Goal: Task Accomplishment & Management: Use online tool/utility

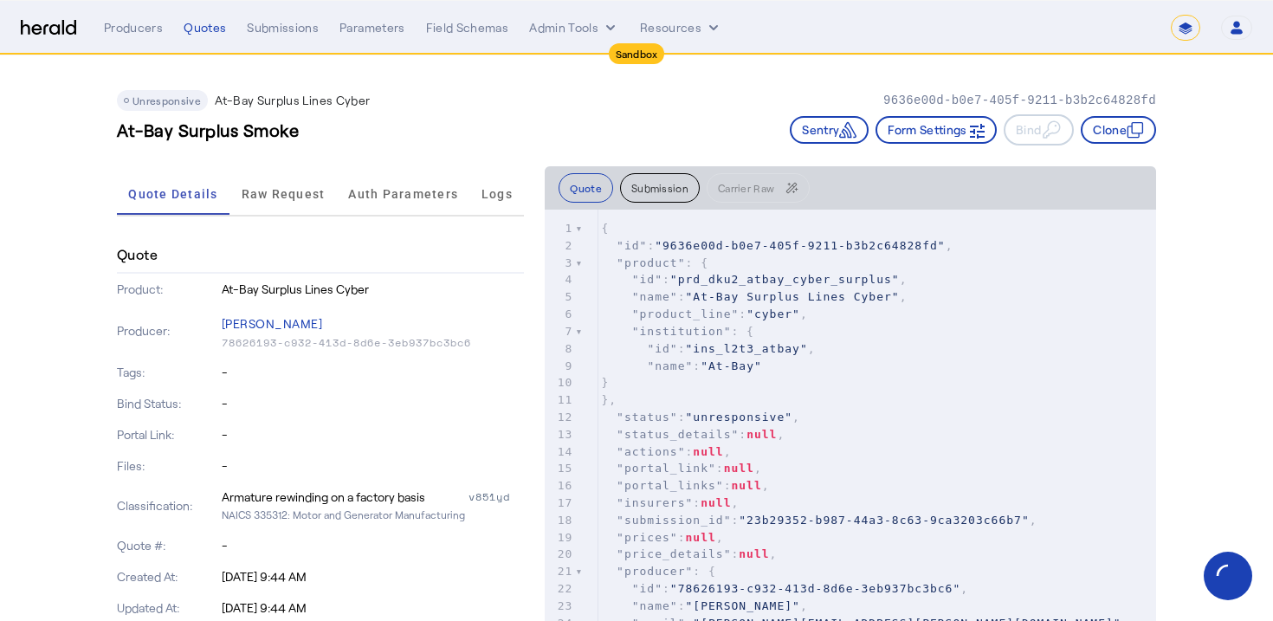
click at [455, 158] on div "Unresponsive At-Bay Surplus Lines Cyber 9636e00d-b0e7-405f-9211-b3b2c64828fd At…" at bounding box center [636, 110] width 1039 height 111
click at [196, 22] on div "Quotes" at bounding box center [205, 27] width 42 height 17
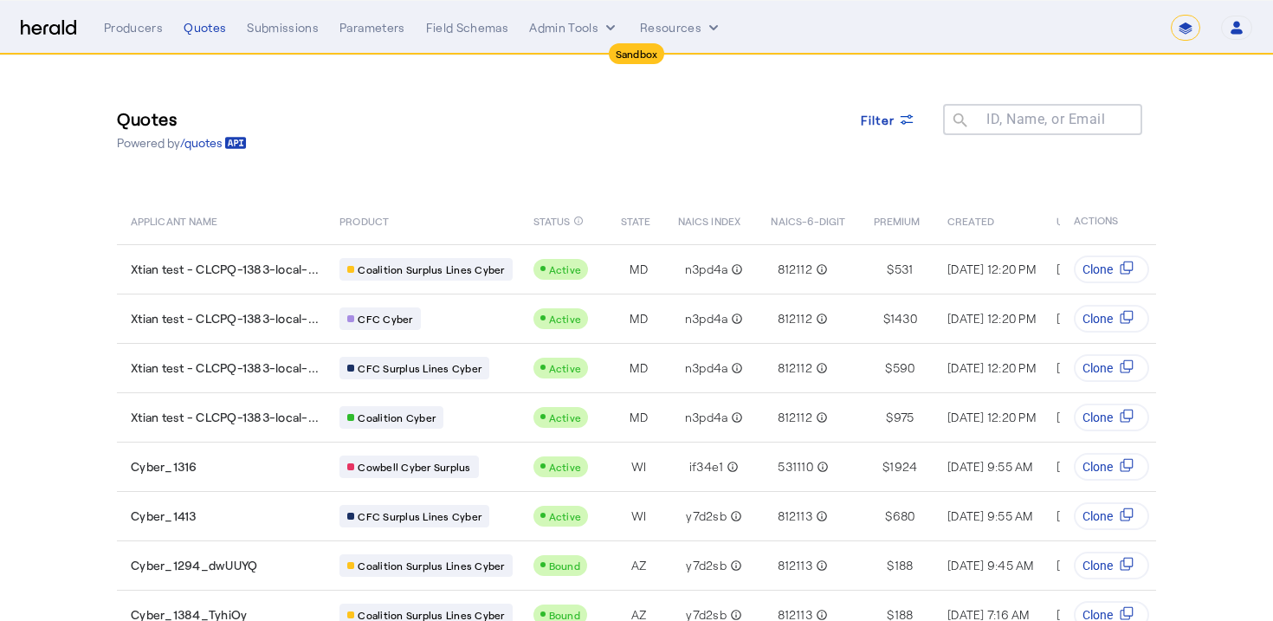
click at [515, 120] on div "Quotes Powered by /quotes Filter ID, Name, or Email search" at bounding box center [636, 129] width 1039 height 78
click at [52, 30] on img at bounding box center [48, 28] width 55 height 16
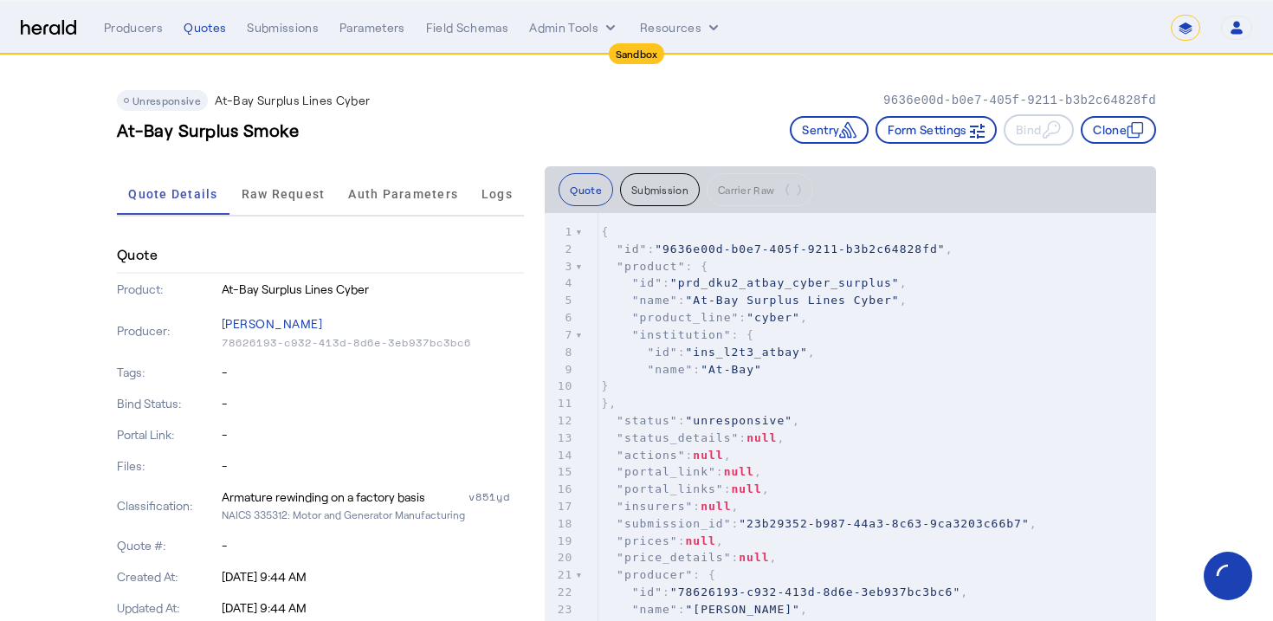
click at [1183, 27] on select "**********" at bounding box center [1185, 28] width 29 height 26
select select "**********"
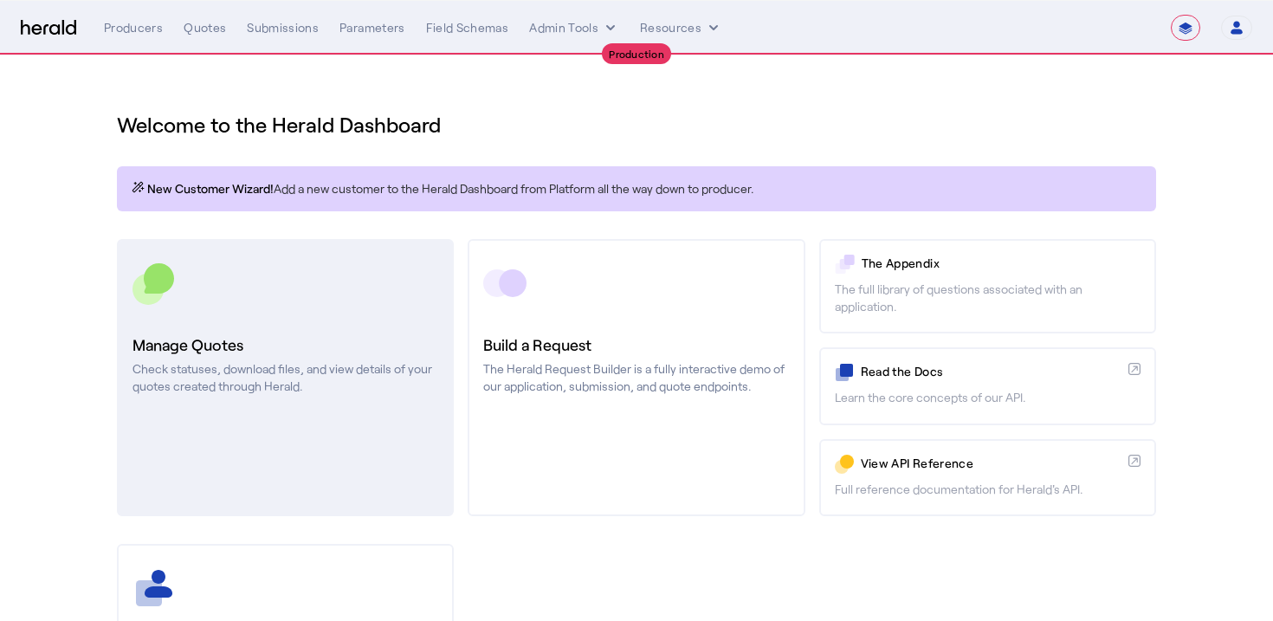
click at [191, 408] on link "Manage Quotes Check statuses, download files, and view details of your quotes c…" at bounding box center [285, 377] width 337 height 277
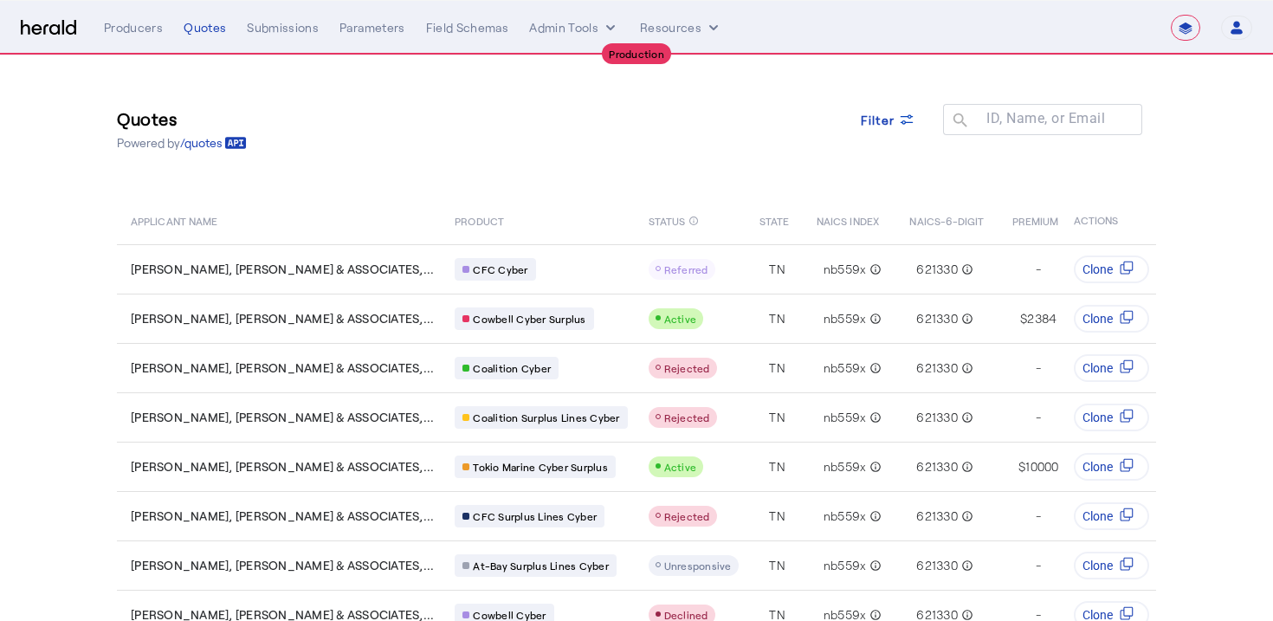
click at [1185, 37] on select "**********" at bounding box center [1185, 28] width 29 height 26
click at [1189, 19] on select "**********" at bounding box center [1185, 28] width 29 height 26
click at [850, 115] on span at bounding box center [888, 120] width 83 height 42
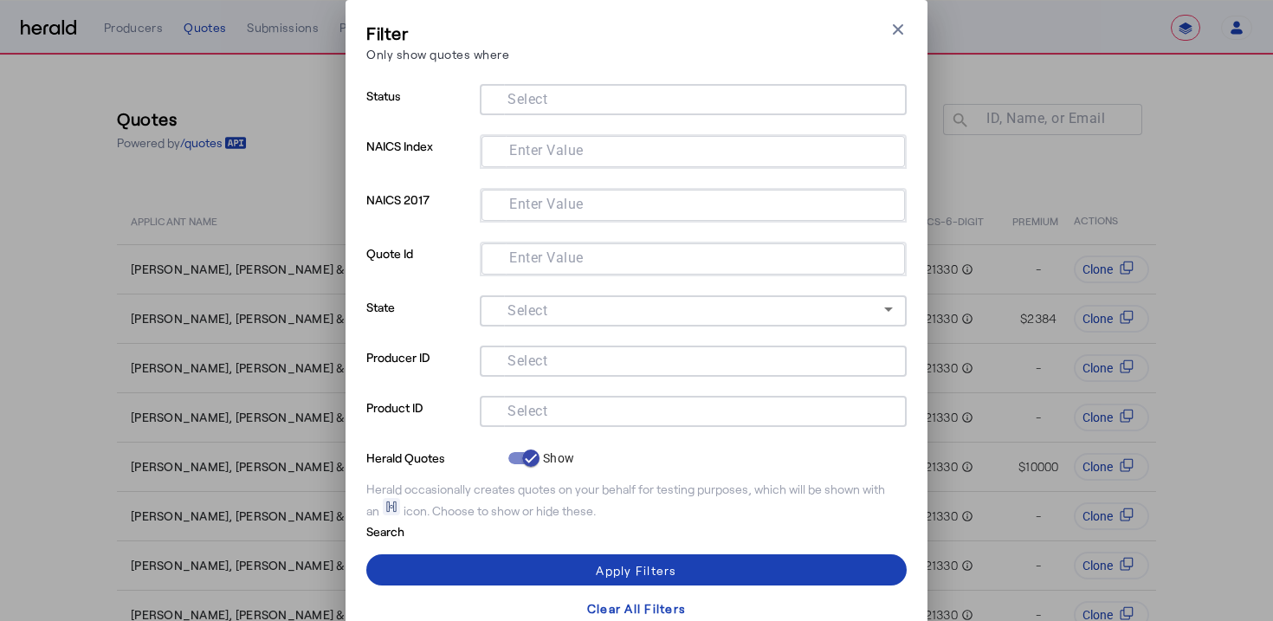
click at [554, 420] on div at bounding box center [693, 411] width 399 height 31
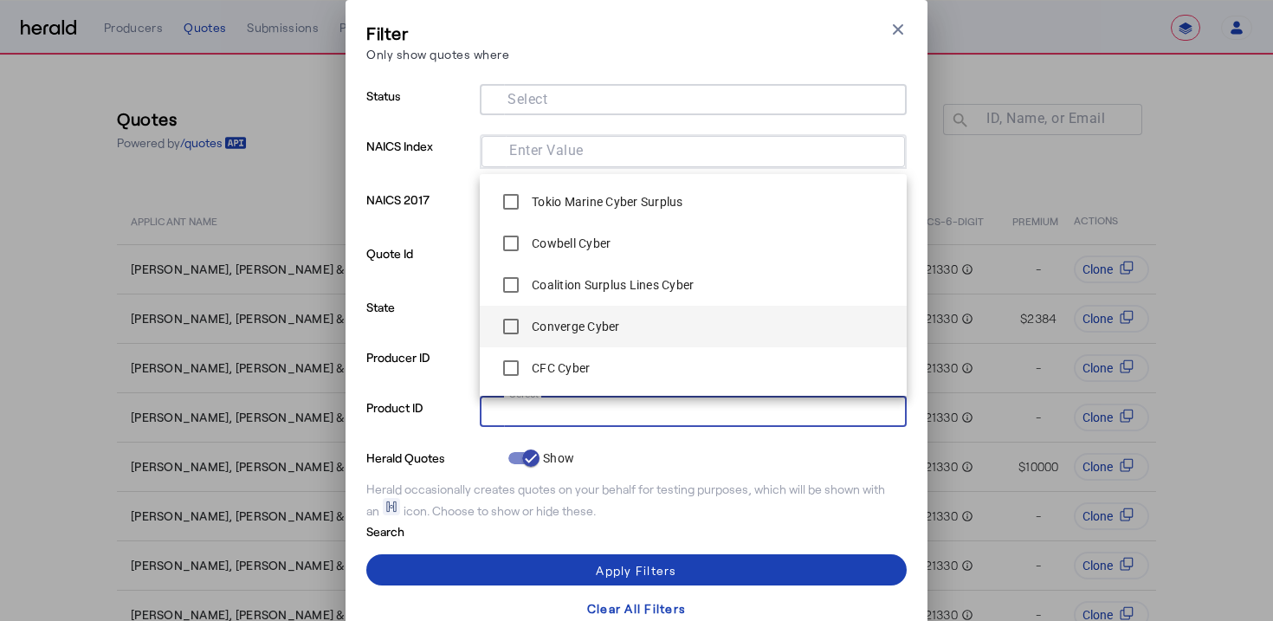
scroll to position [208, 0]
click at [449, 307] on p "State" at bounding box center [419, 320] width 107 height 50
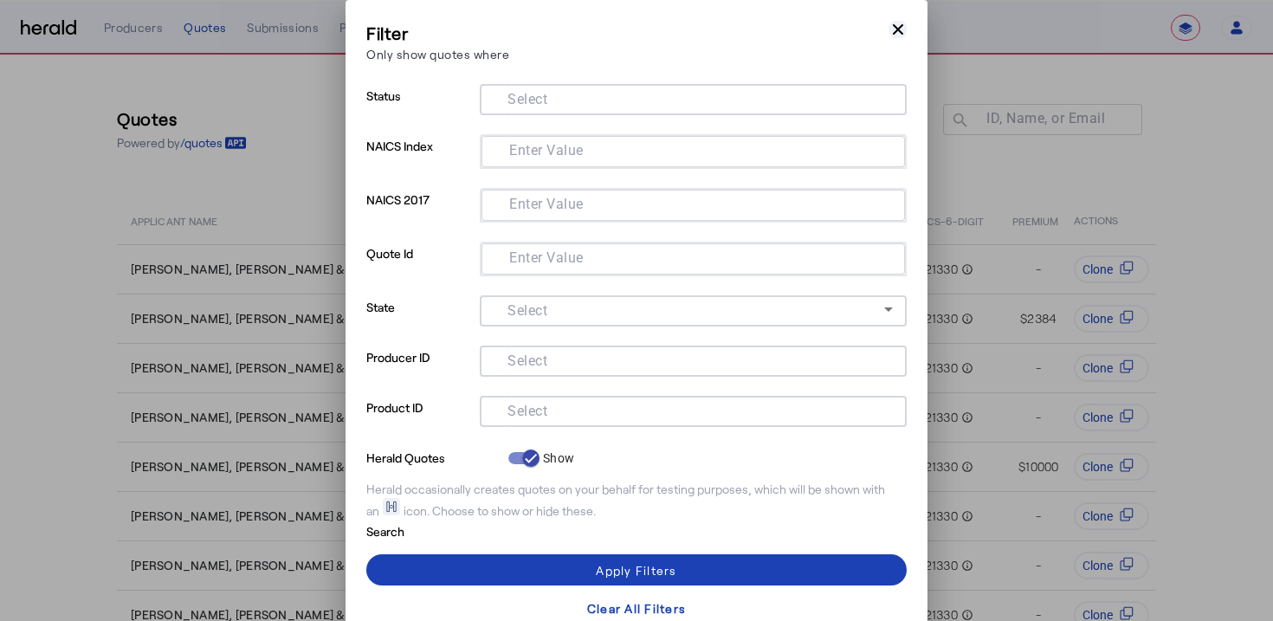
click at [900, 27] on icon "button" at bounding box center [898, 29] width 10 height 10
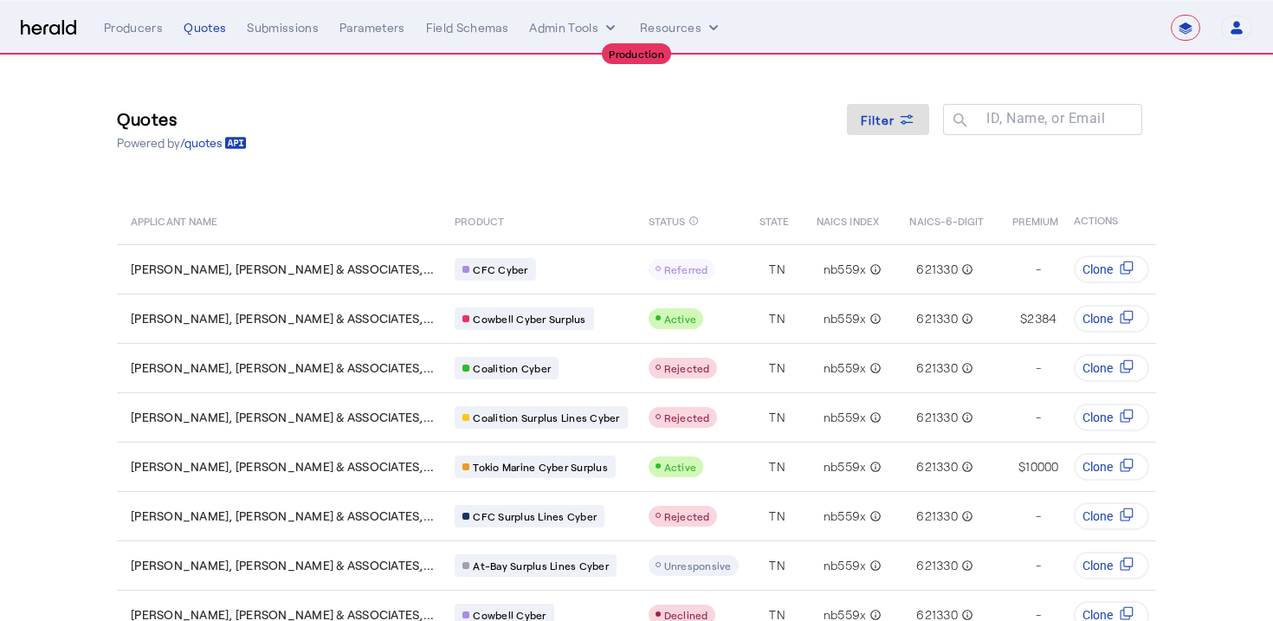
click at [1149, 90] on div "Quotes Powered by /quotes Filter ID, Name, or Email search" at bounding box center [636, 129] width 1039 height 78
click at [1168, 34] on div "Producers Quotes Submissions Parameters Field Schemas Admin Tools Resources" at bounding box center [637, 27] width 1067 height 17
click at [1181, 31] on select "**********" at bounding box center [1185, 28] width 29 height 26
click at [410, 140] on div "Quotes Powered by /quotes Filter ID, Name, or Email search" at bounding box center [636, 129] width 1039 height 78
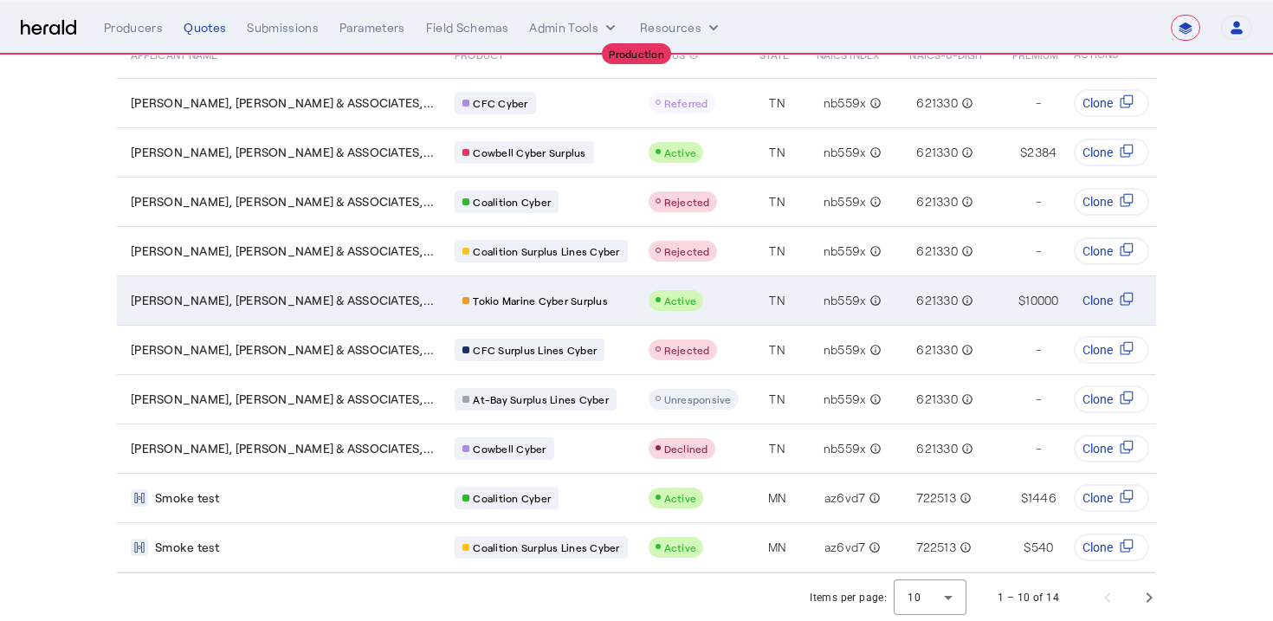
scroll to position [0, 0]
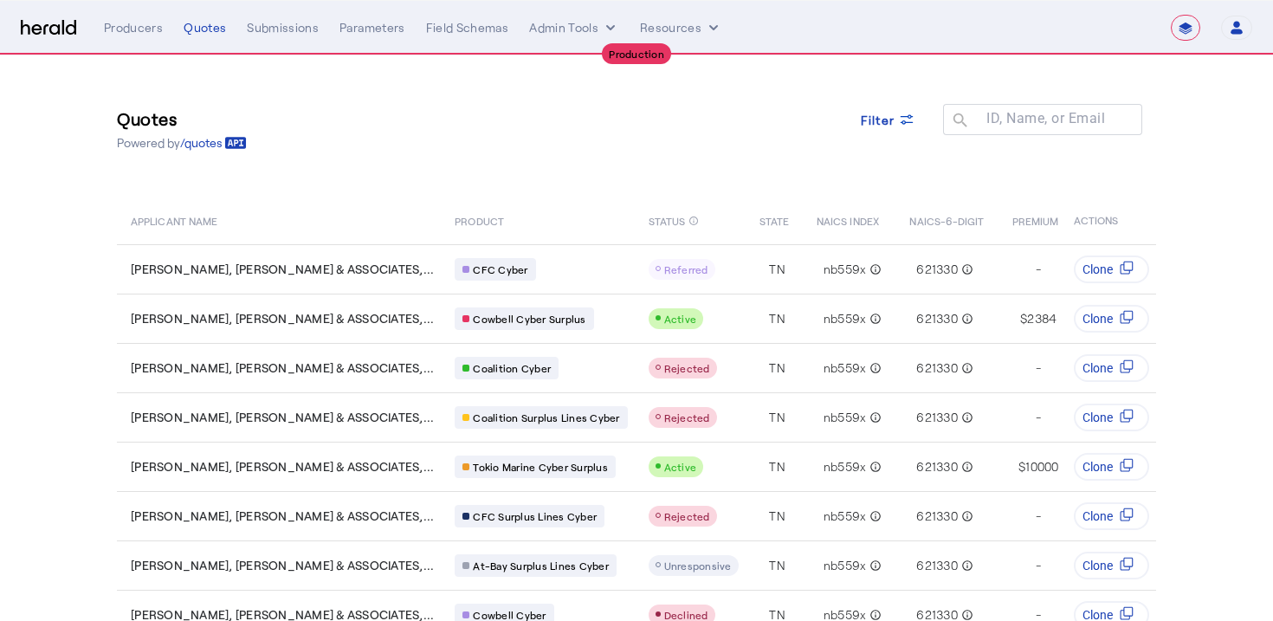
click at [495, 158] on div "Quotes Powered by /quotes Filter ID, Name, or Email search" at bounding box center [636, 129] width 1039 height 78
click at [569, 23] on button "Admin Tools" at bounding box center [574, 27] width 90 height 17
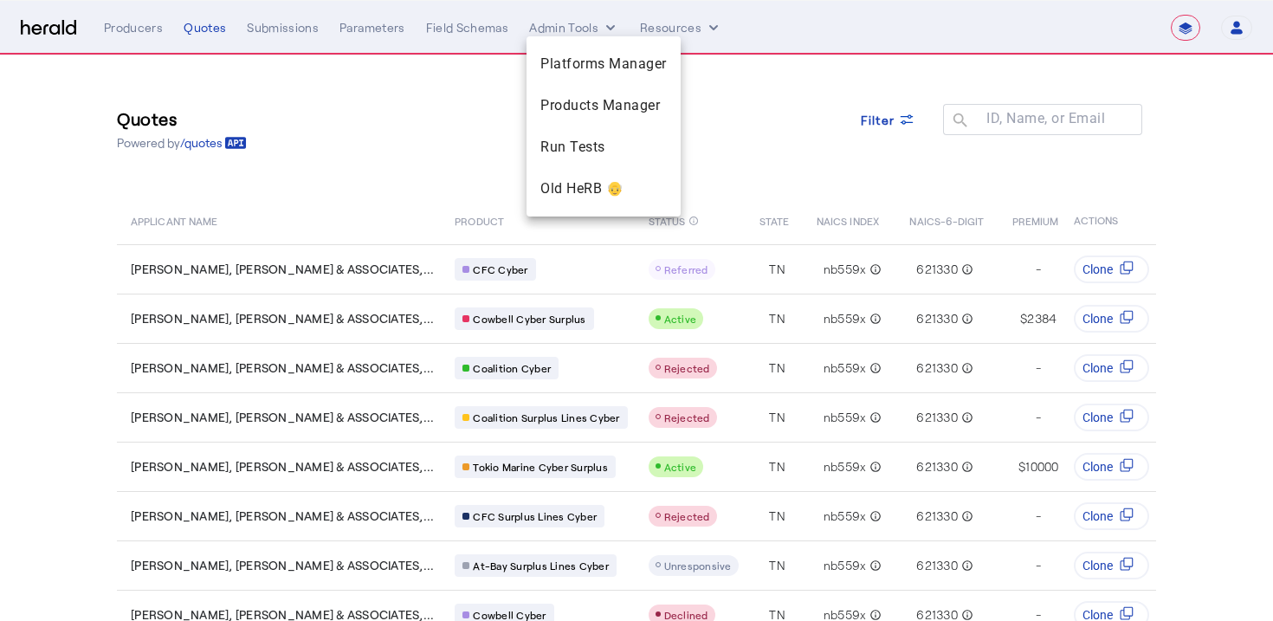
click at [569, 23] on div at bounding box center [636, 310] width 1273 height 621
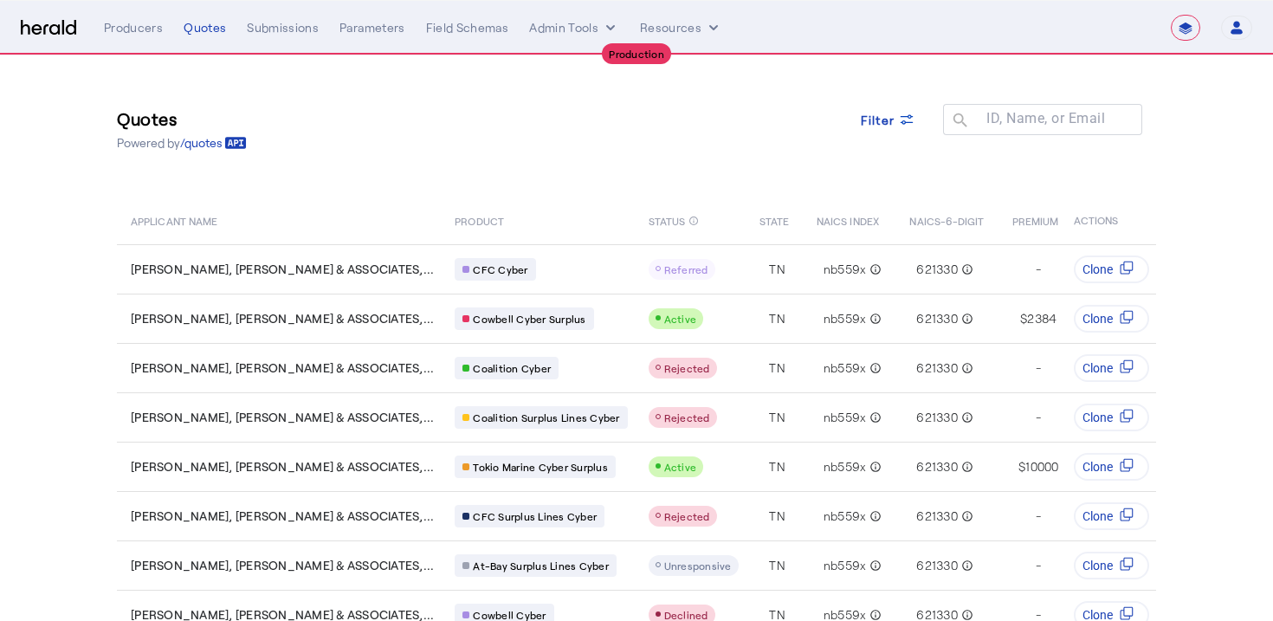
click at [569, 23] on button "Admin Tools" at bounding box center [574, 27] width 90 height 17
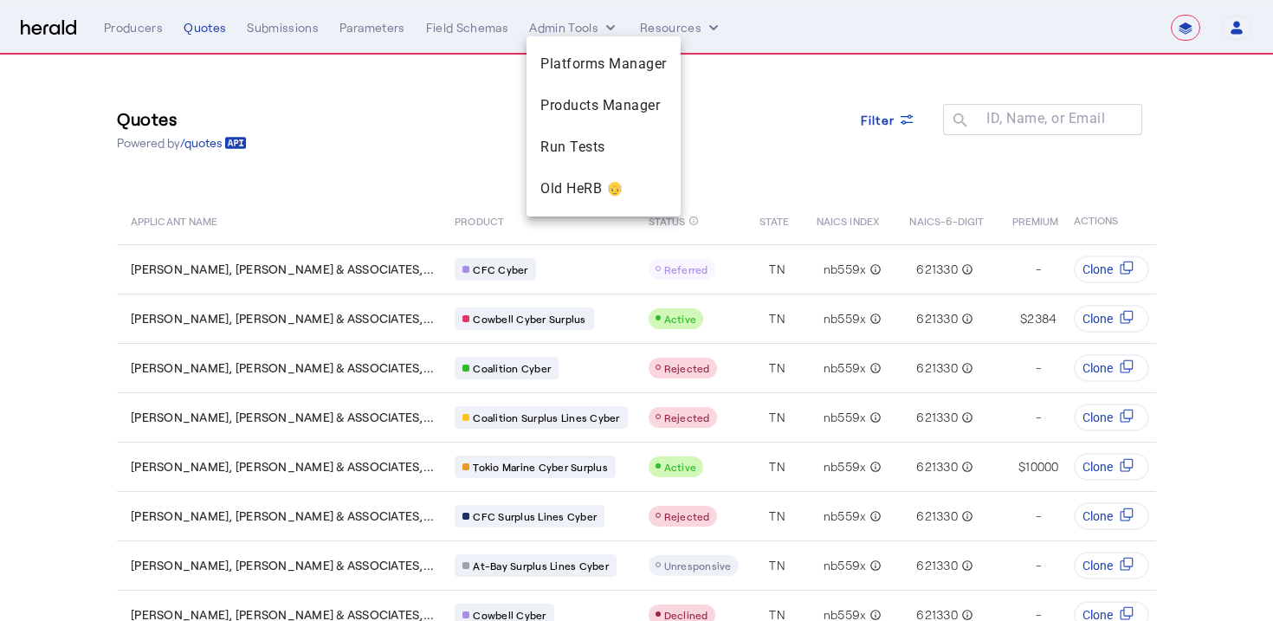
click at [569, 23] on div at bounding box center [636, 310] width 1273 height 621
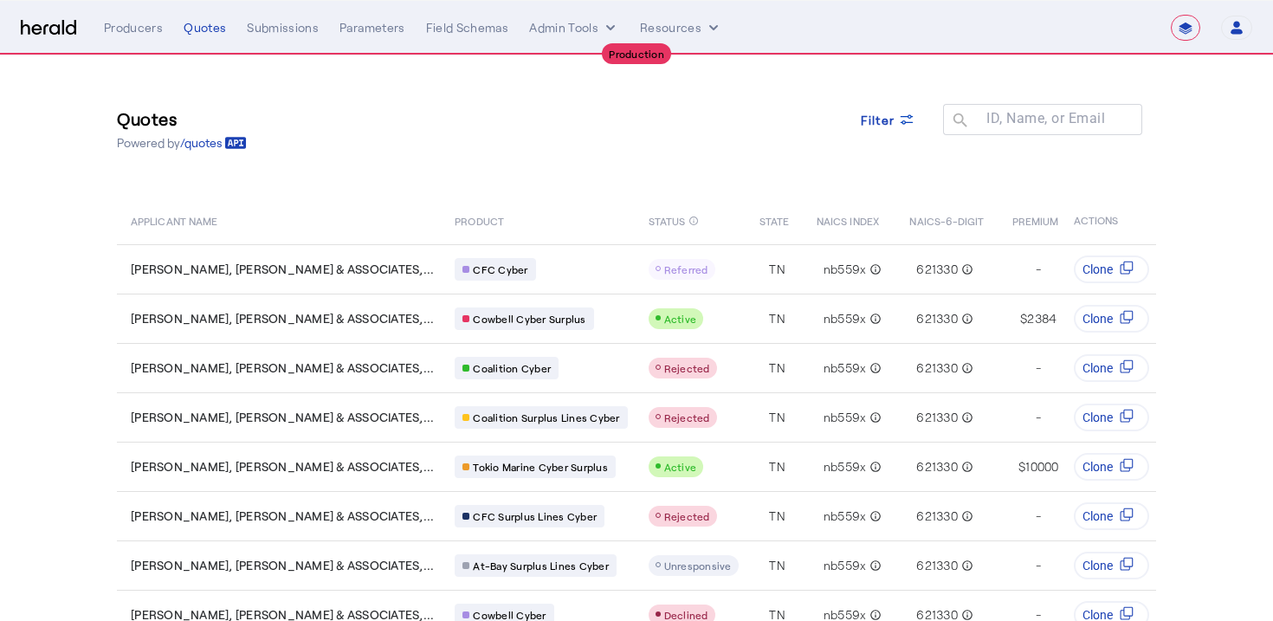
click at [65, 29] on img at bounding box center [48, 28] width 55 height 16
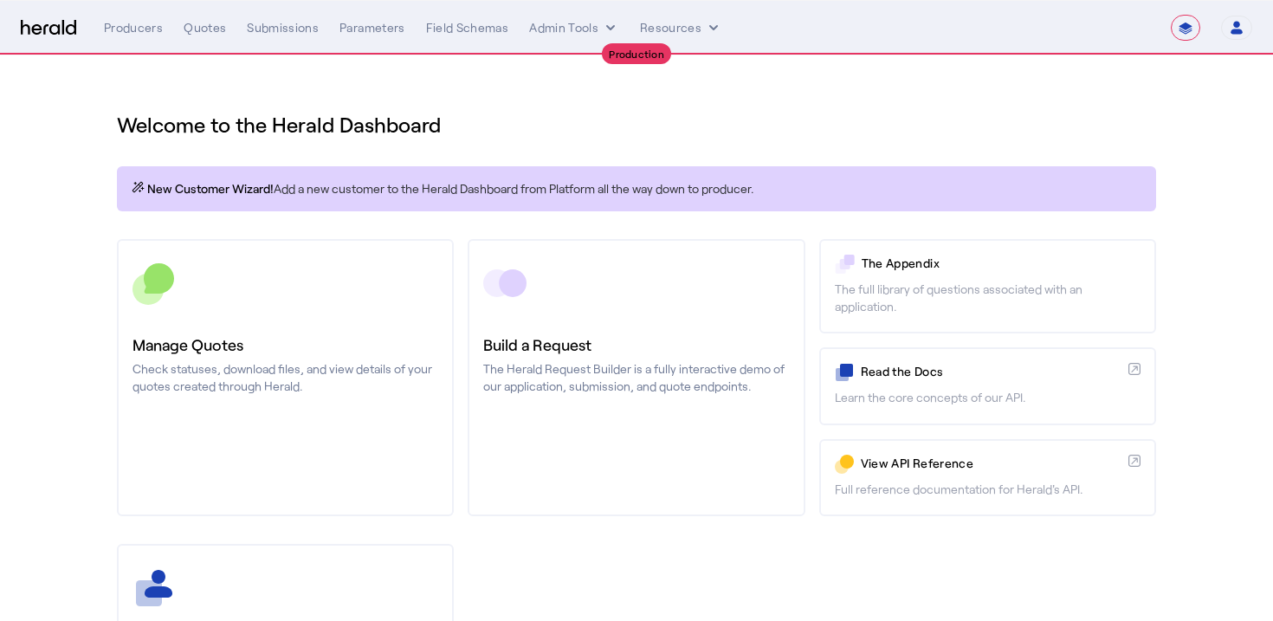
click at [202, 18] on div "**********" at bounding box center [678, 28] width 1148 height 26
click at [191, 35] on div "Quotes" at bounding box center [205, 27] width 42 height 17
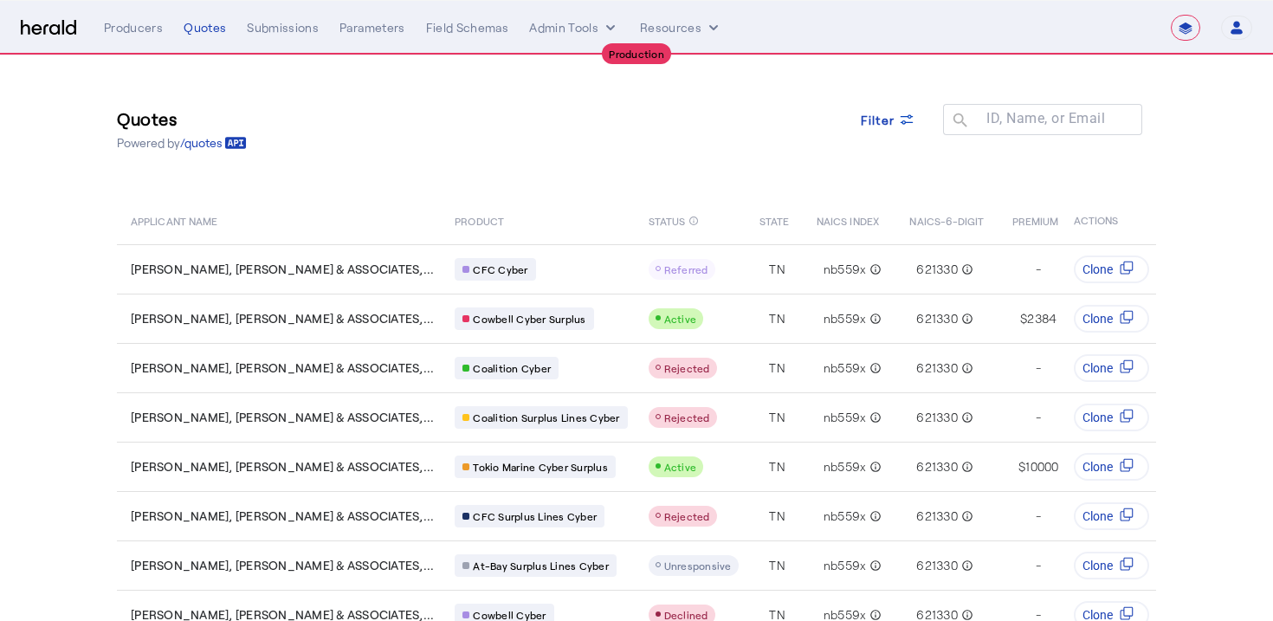
click at [61, 30] on img at bounding box center [48, 28] width 55 height 16
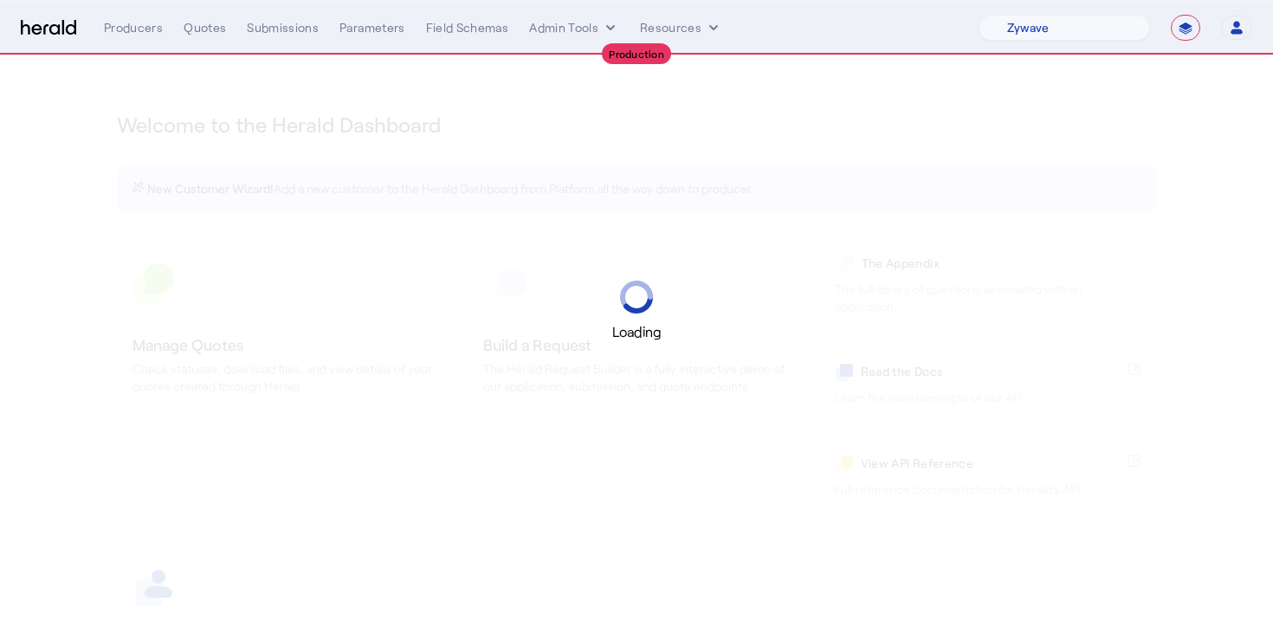
select select "pfm_r9a7_zywave"
select select "**********"
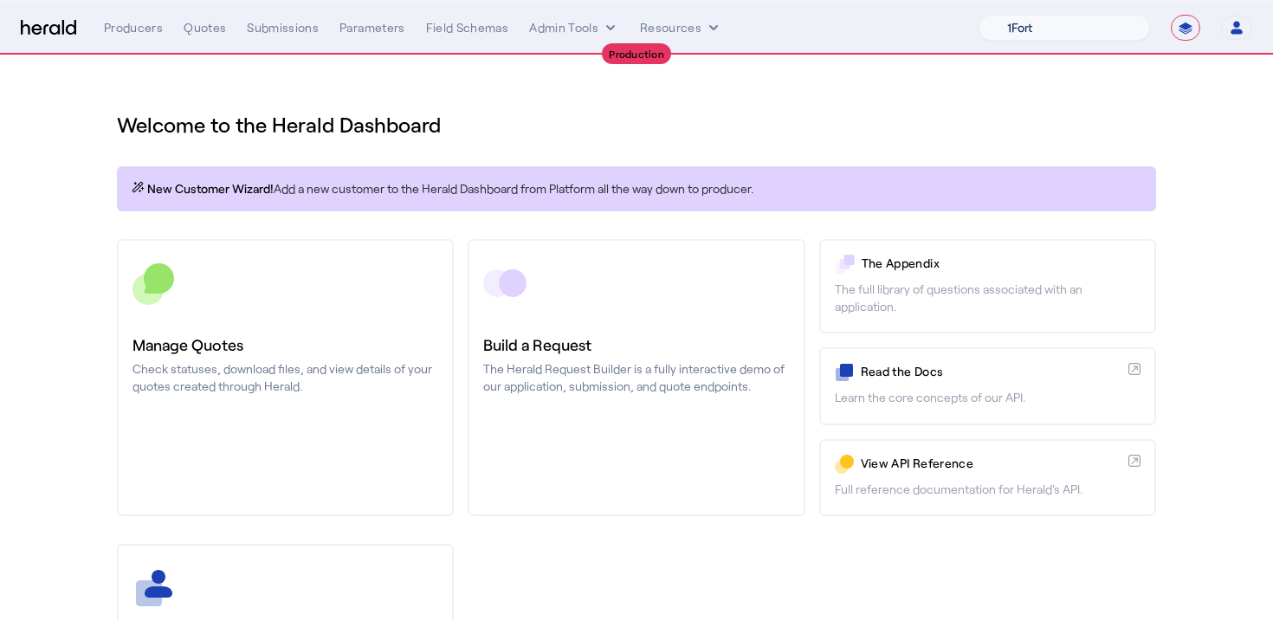
click at [1069, 28] on select "1Fort Affinity Risk [PERSON_NAME] [PERSON_NAME] CRC Campus Coverage Citadel Fif…" at bounding box center [1064, 28] width 171 height 26
select select "pfm_2v8p_herald_api"
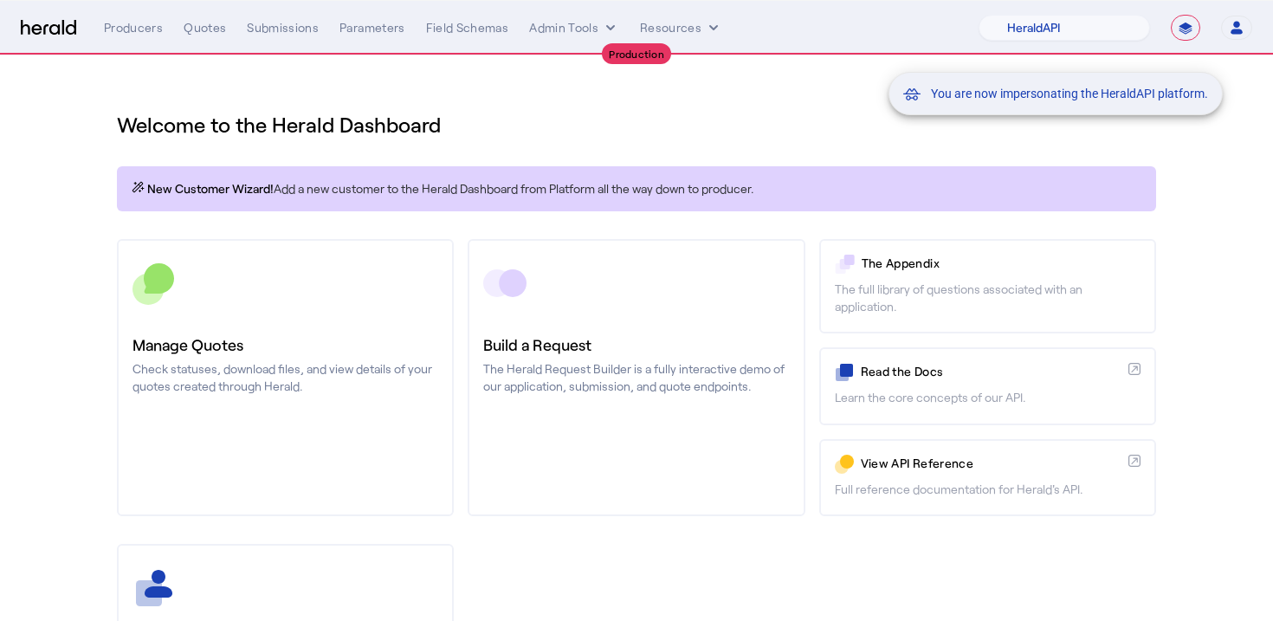
click at [785, 92] on div "You are now impersonating the HeraldAPI platform." at bounding box center [636, 310] width 1273 height 621
click at [231, 315] on div "You are now impersonating the HeraldAPI platform." at bounding box center [636, 310] width 1273 height 621
click at [50, 335] on div "You are now impersonating the HeraldAPI platform." at bounding box center [636, 310] width 1273 height 621
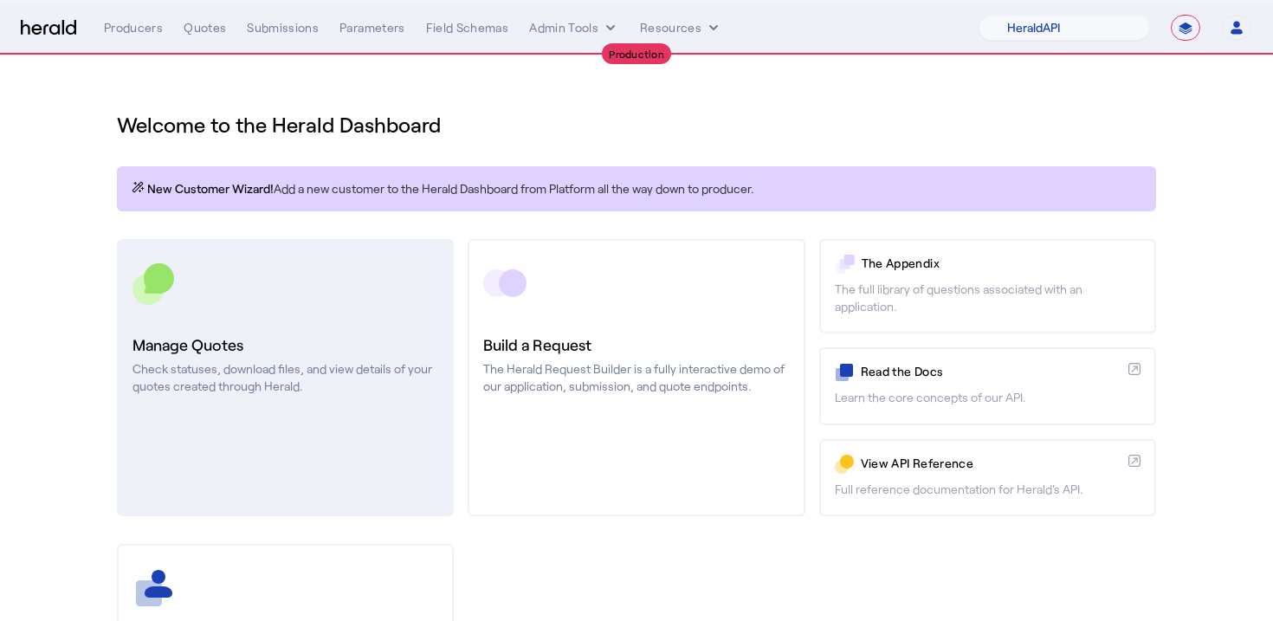
click at [194, 332] on link "Manage Quotes Check statuses, download files, and view details of your quotes c…" at bounding box center [285, 377] width 337 height 277
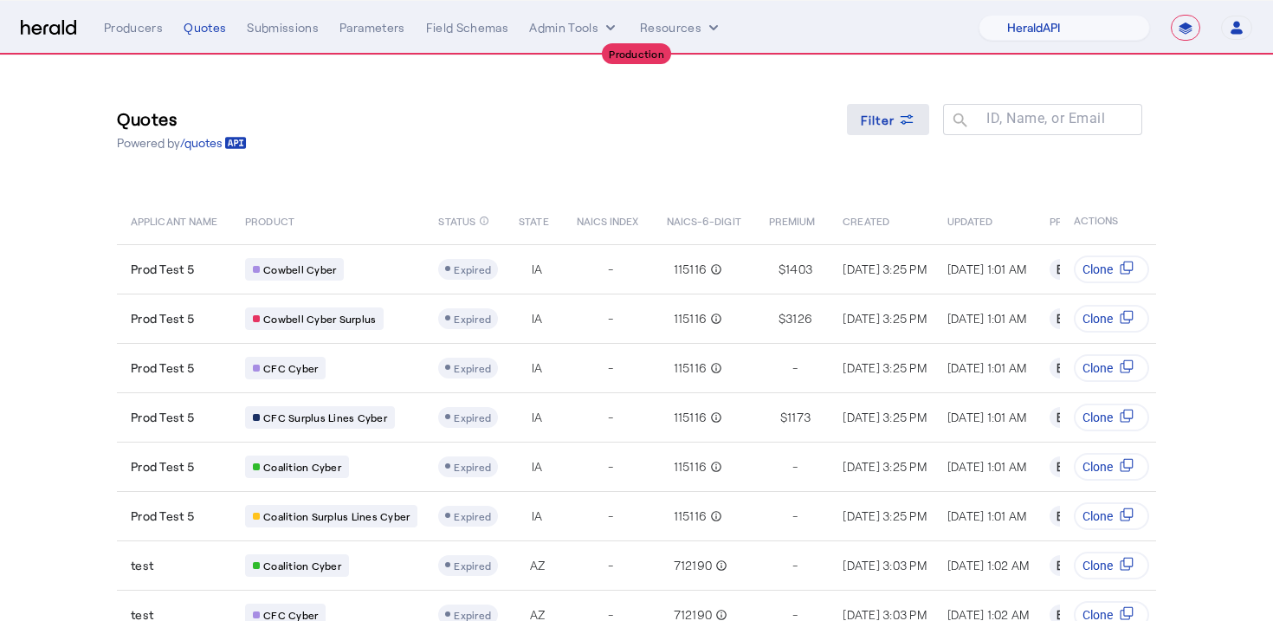
click at [897, 128] on span at bounding box center [888, 120] width 83 height 42
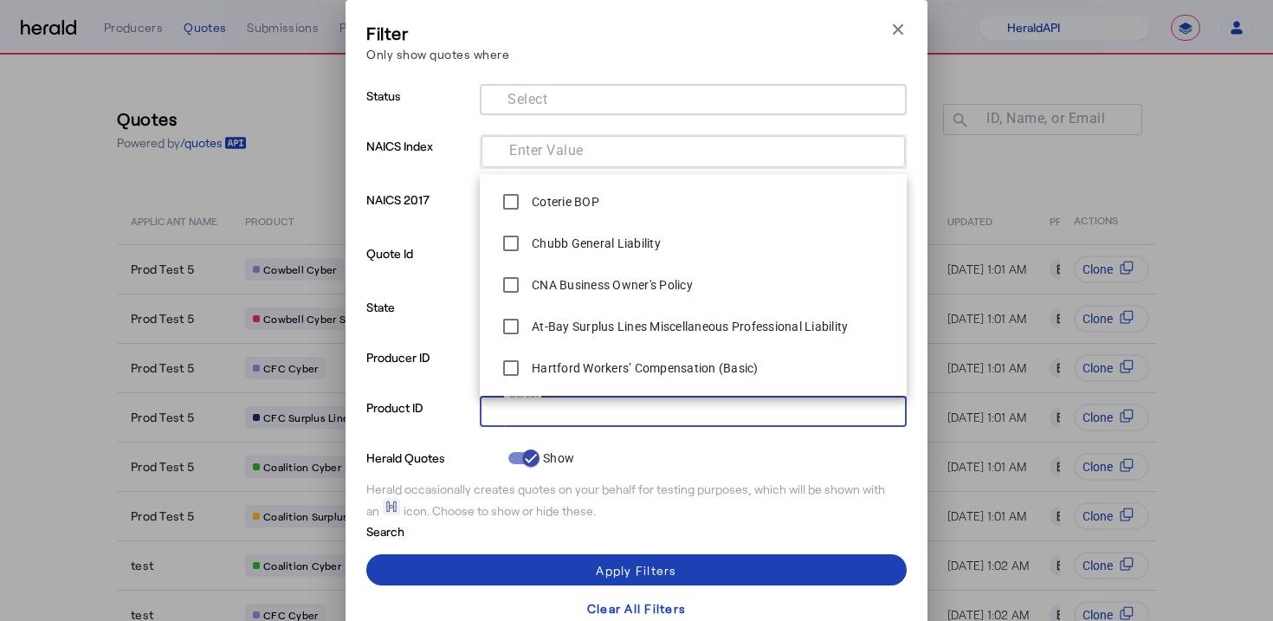
click at [585, 418] on input "Select" at bounding box center [690, 409] width 392 height 21
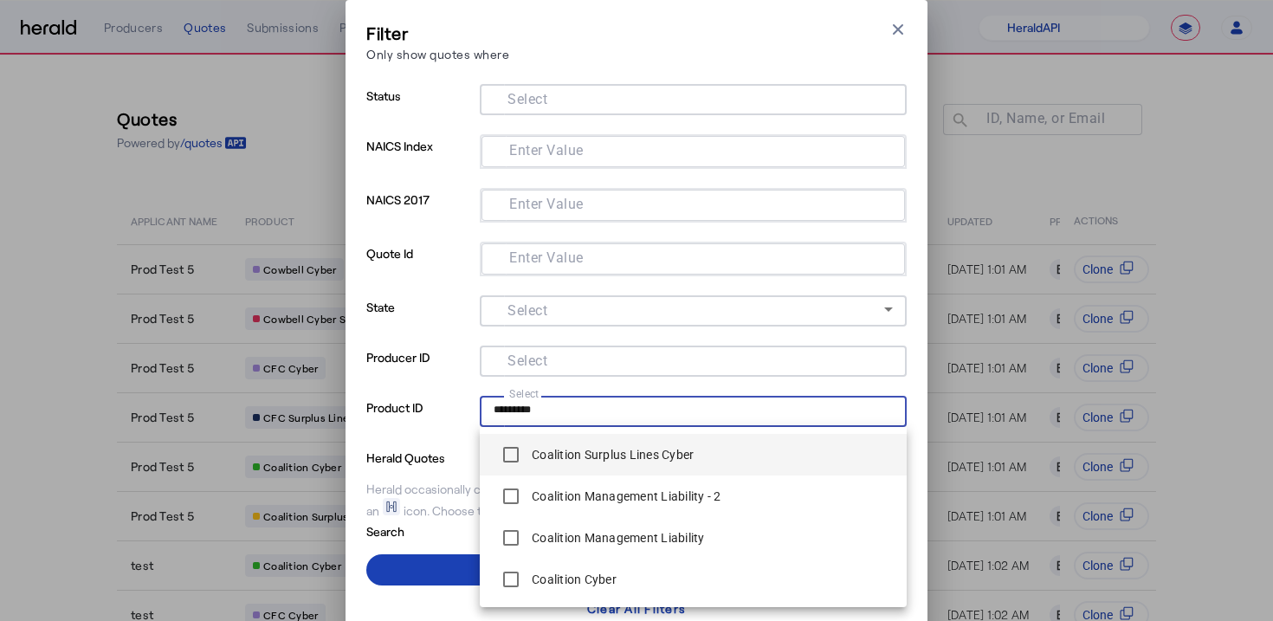
type input "*********"
click at [604, 456] on label "Coalition Surplus Lines Cyber" at bounding box center [610, 454] width 165 height 17
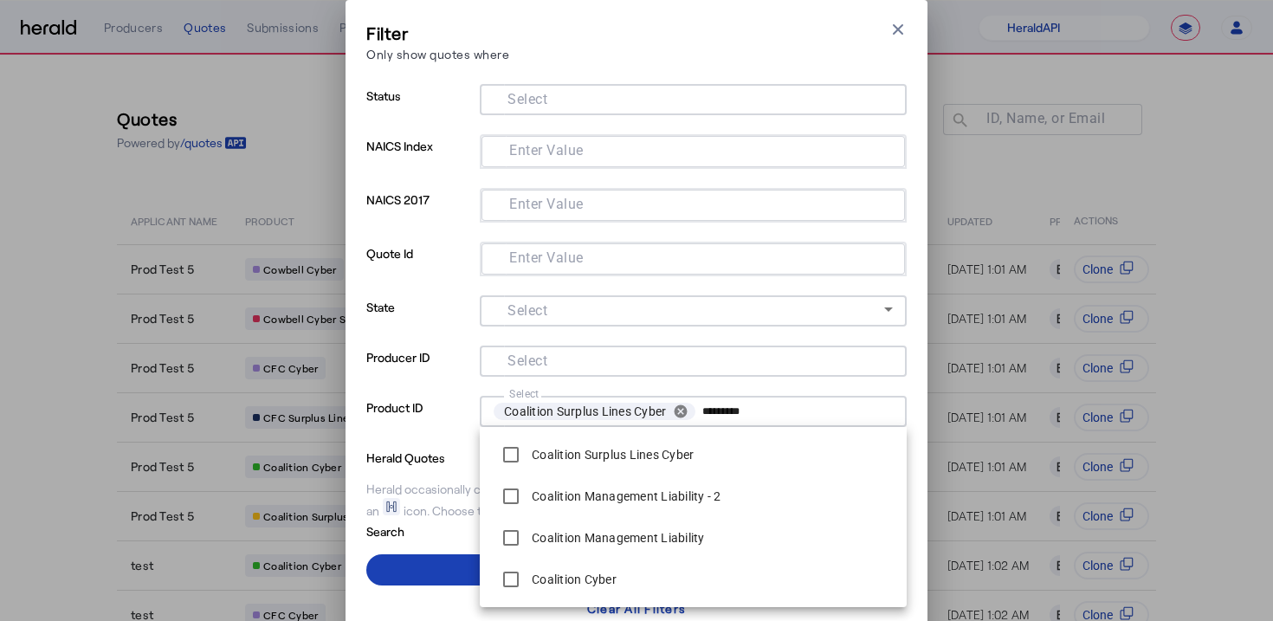
click at [387, 498] on icon at bounding box center [391, 506] width 17 height 17
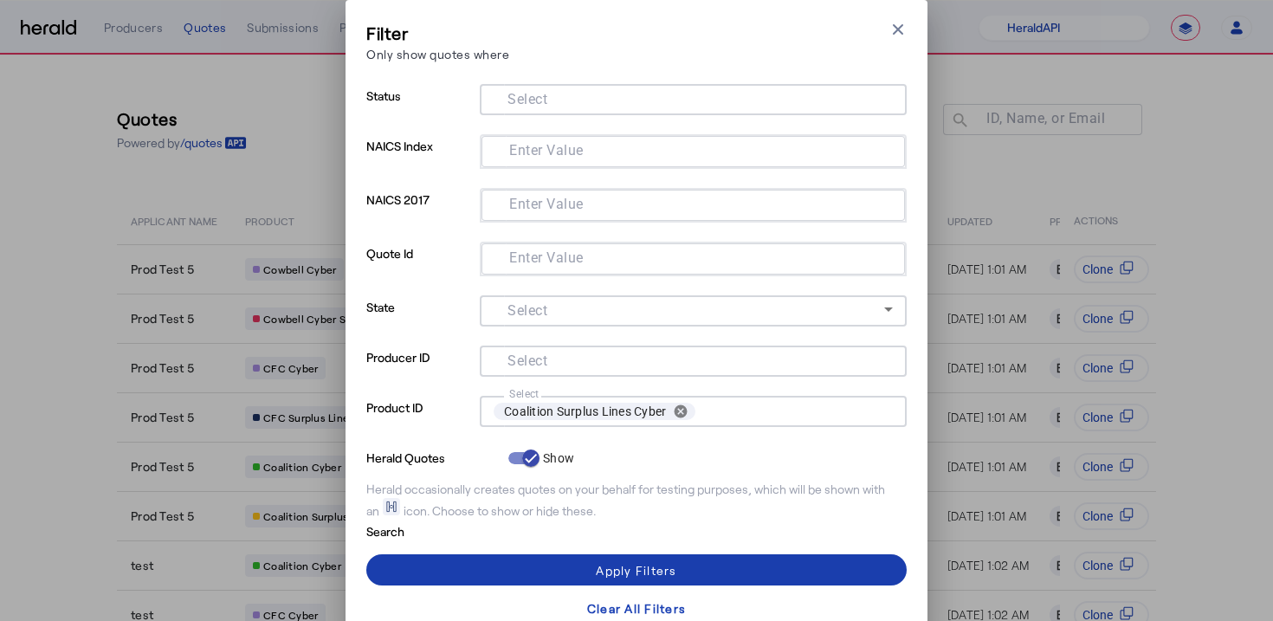
click at [474, 552] on span at bounding box center [636, 570] width 540 height 42
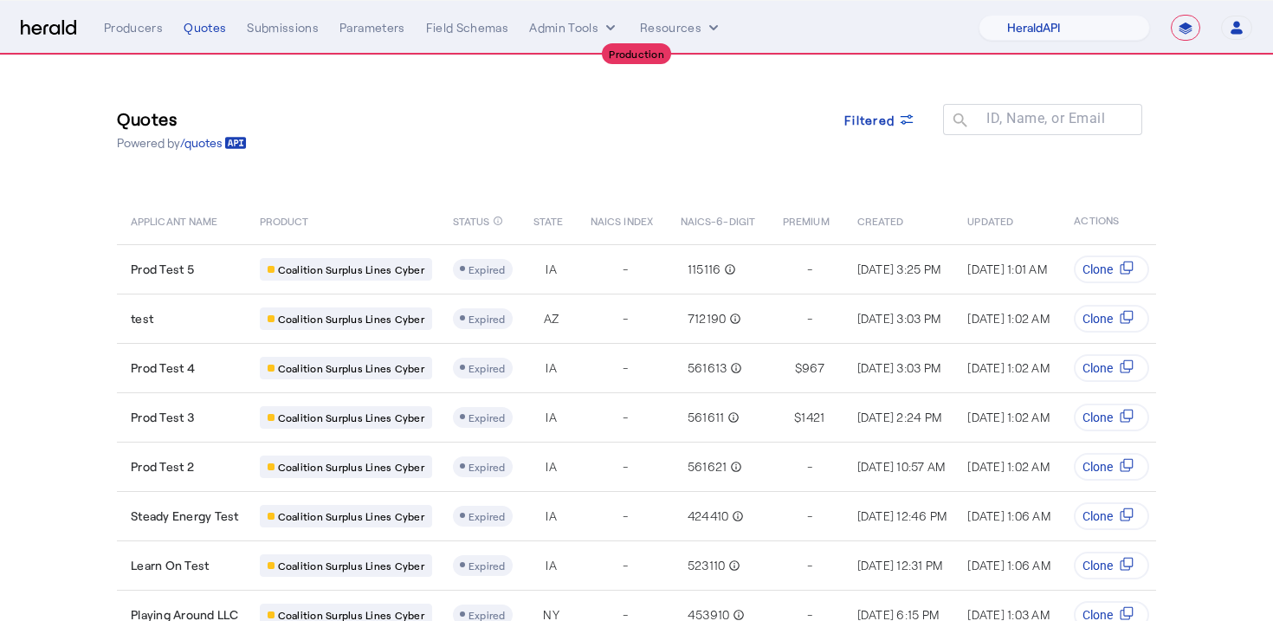
click at [431, 162] on div "Quotes Powered by /quotes Filtered ID, Name, or Email search" at bounding box center [636, 129] width 1039 height 78
click at [1022, 36] on select "1Fort Affinity Risk Billy BindHQ Bunker CRC Campus Coverage Citadel Fifthwall F…" at bounding box center [1064, 28] width 171 height 26
select select "pfm_h3db_crc"
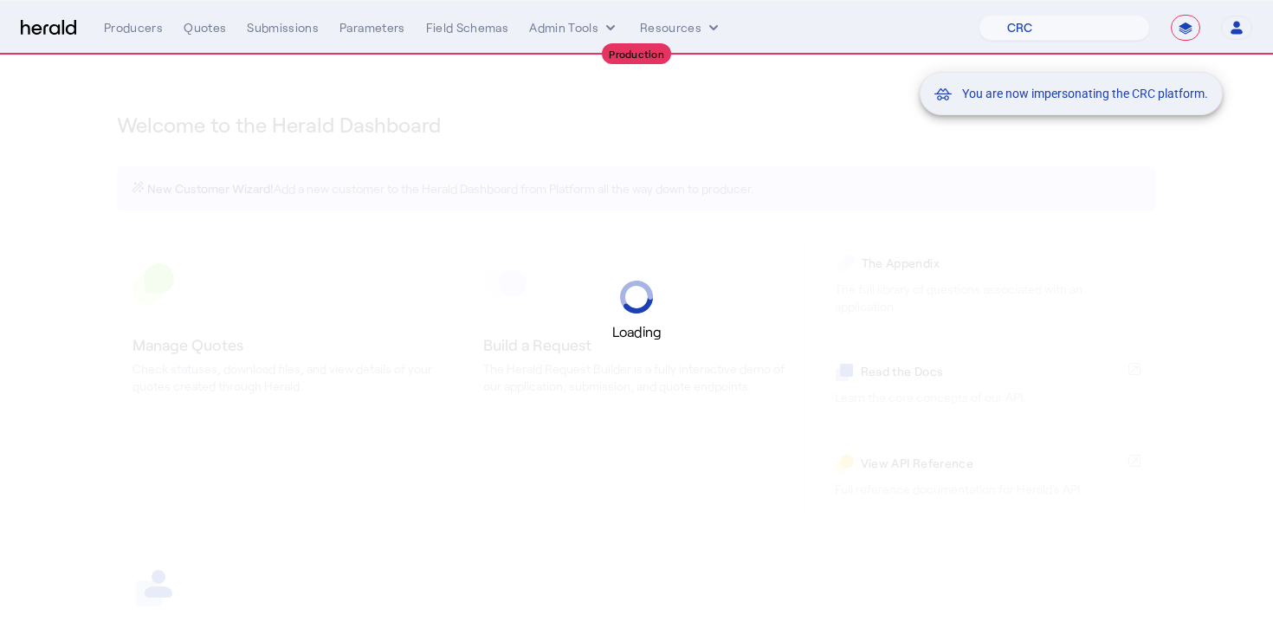
drag, startPoint x: 1022, startPoint y: 36, endPoint x: 811, endPoint y: 76, distance: 215.2
click at [805, 76] on div "You are now impersonating the CRC platform." at bounding box center [636, 310] width 1273 height 621
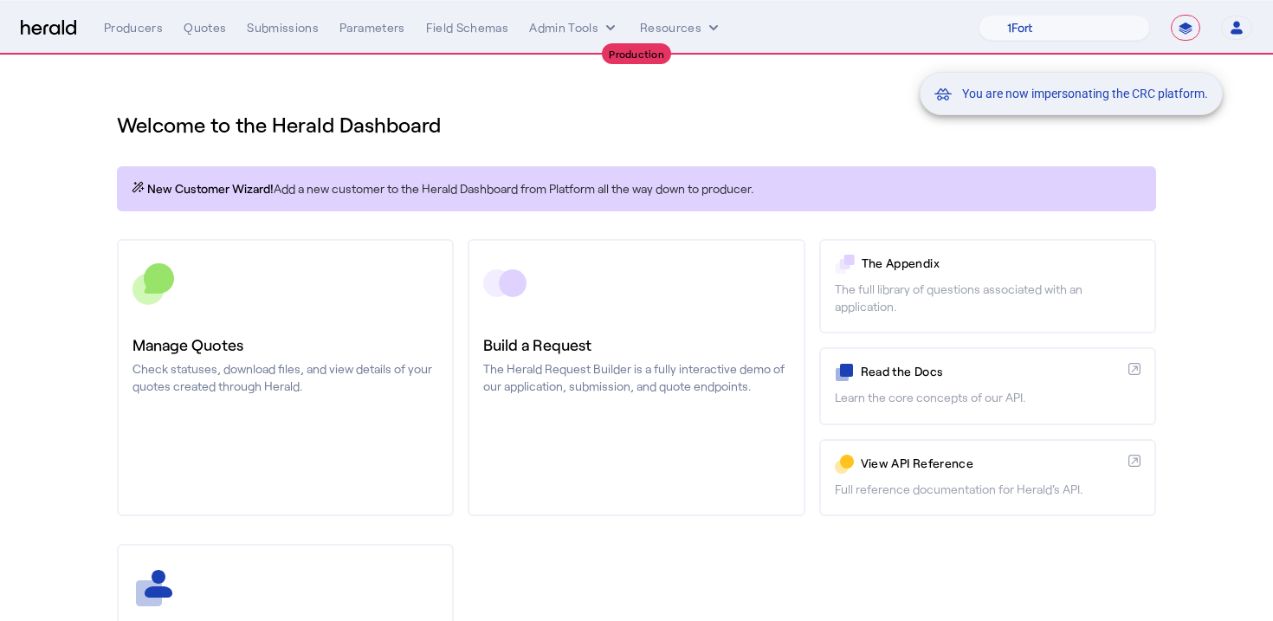
click at [106, 361] on div "You are now impersonating the CRC platform." at bounding box center [636, 310] width 1273 height 621
click at [61, 369] on div "You are now impersonating the CRC platform." at bounding box center [636, 310] width 1273 height 621
click at [241, 339] on div "You are now impersonating the CRC platform." at bounding box center [636, 310] width 1273 height 621
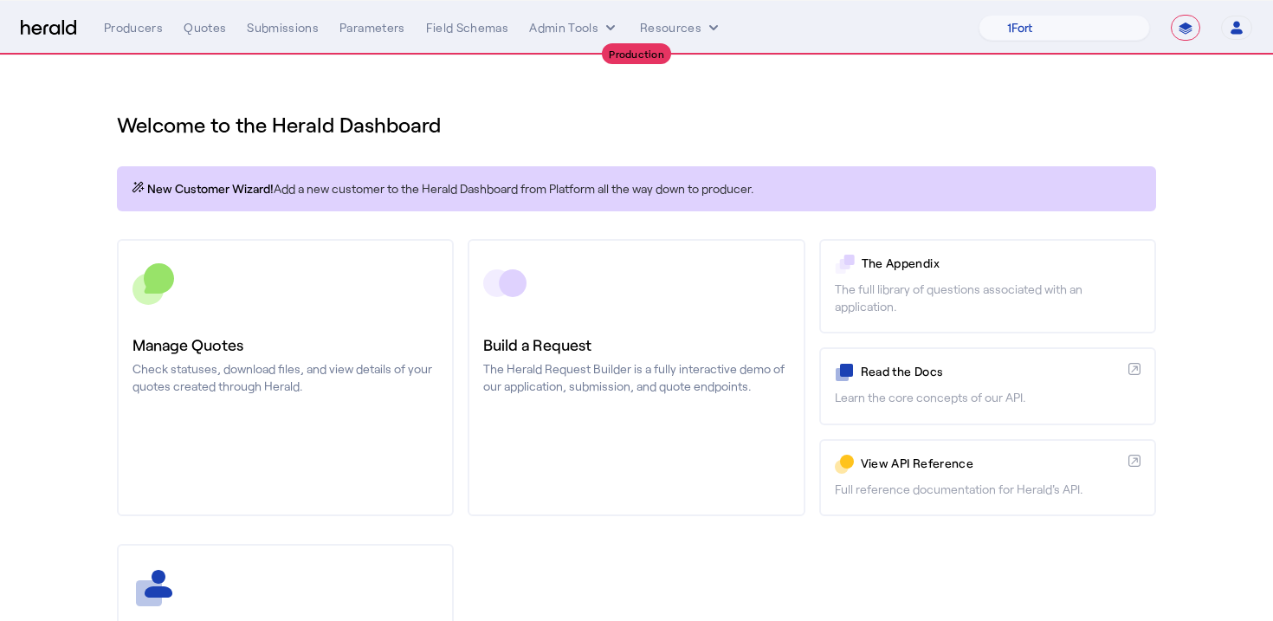
click at [396, 216] on div "Welcome to the Herald Dashboard New Customer Wizard! Add a new customer to the …" at bounding box center [636, 455] width 1109 height 800
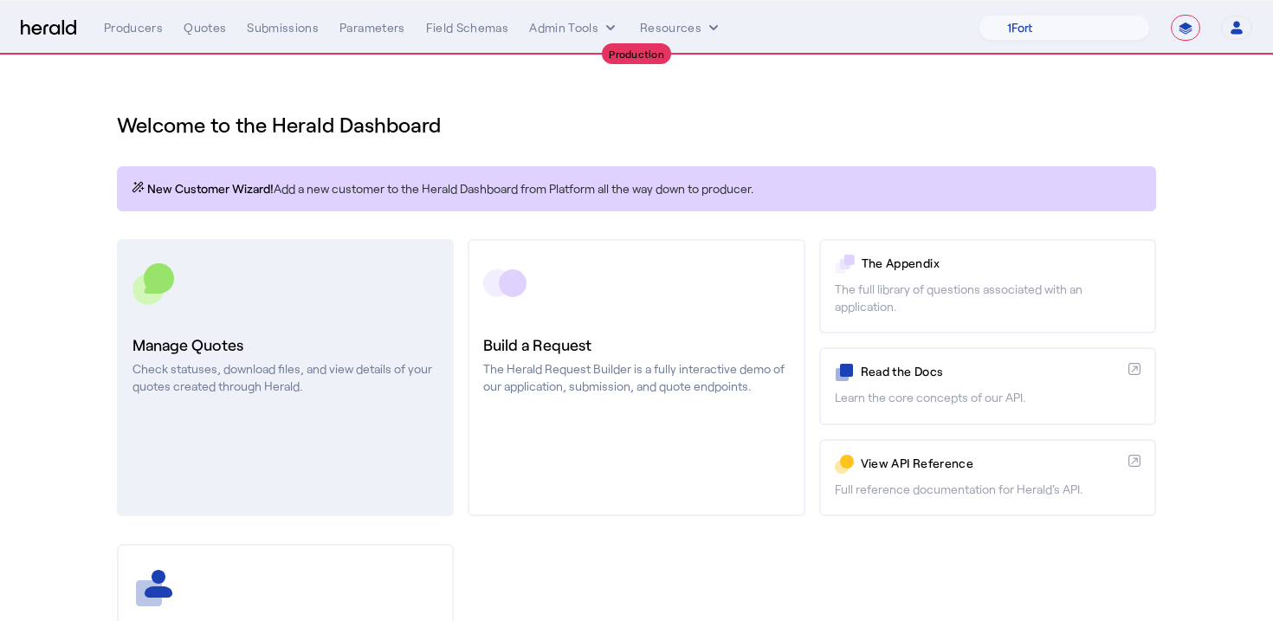
click at [295, 326] on link "Manage Quotes Check statuses, download files, and view details of your quotes c…" at bounding box center [285, 377] width 337 height 277
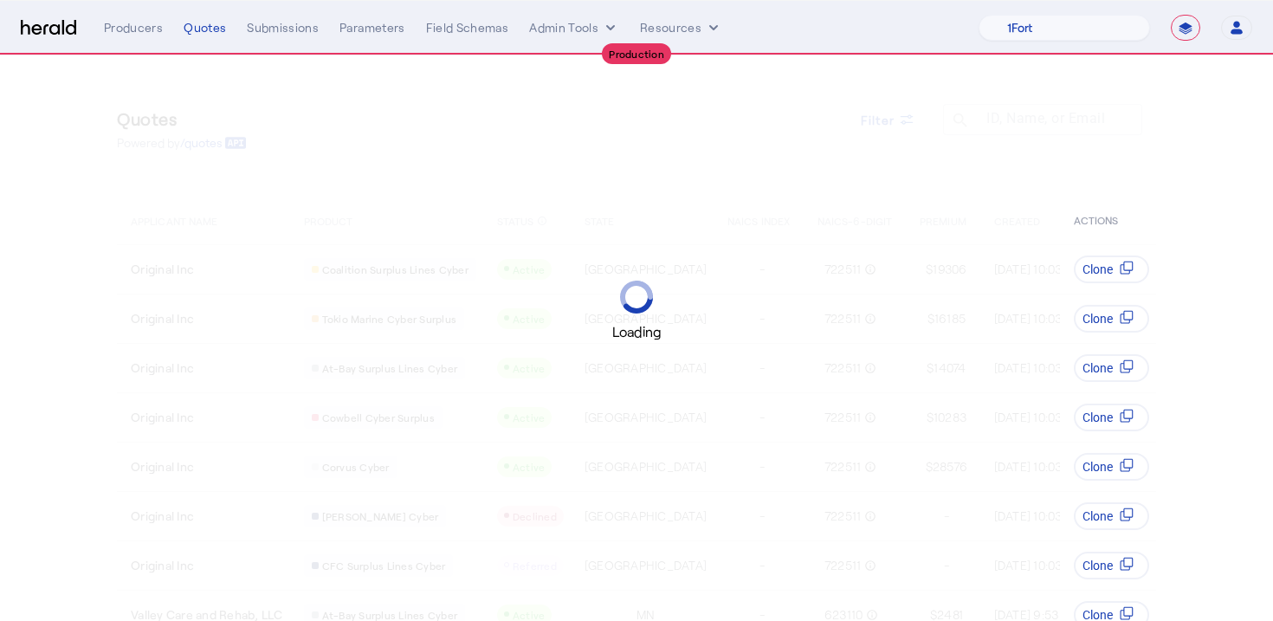
click at [873, 122] on div "Loading" at bounding box center [636, 310] width 1273 height 621
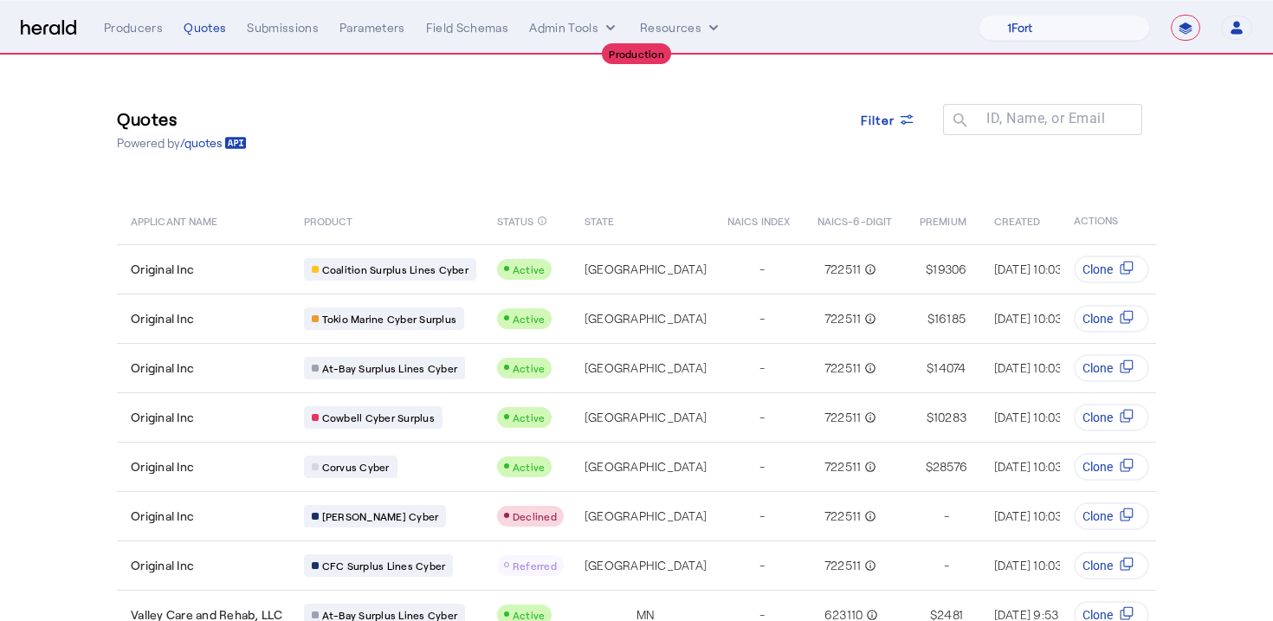
click at [443, 137] on div "Quotes Powered by /quotes Filter ID, Name, or Email search" at bounding box center [636, 129] width 1039 height 78
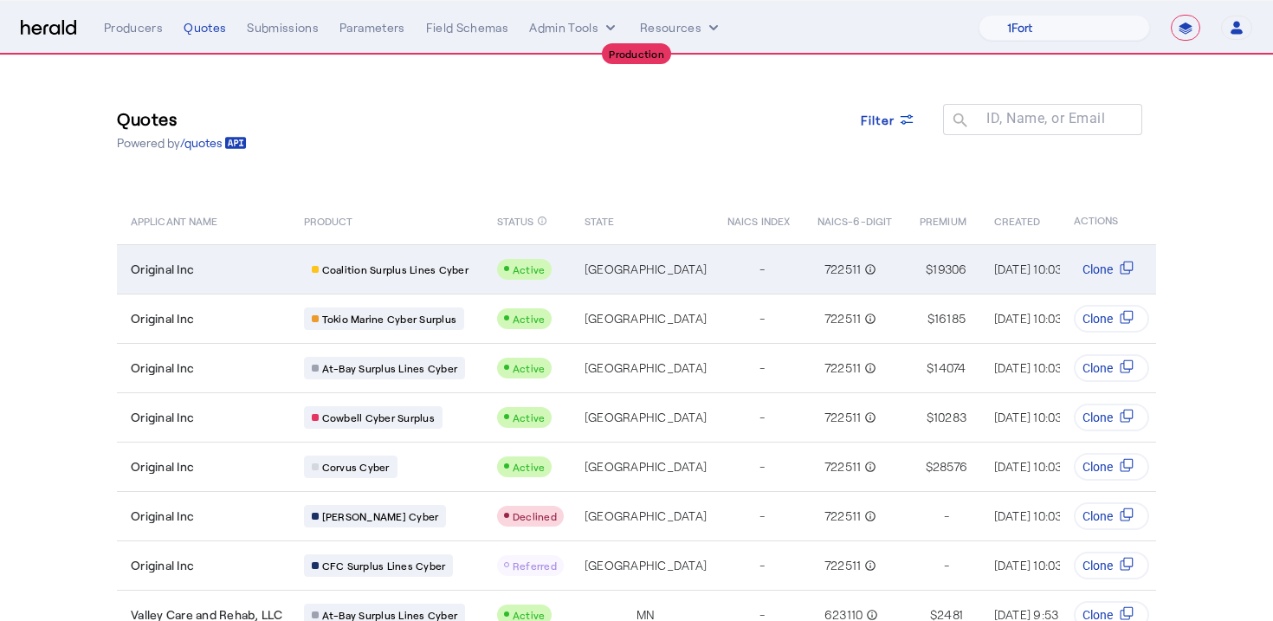
click at [238, 261] on div "Original Inc" at bounding box center [207, 269] width 152 height 17
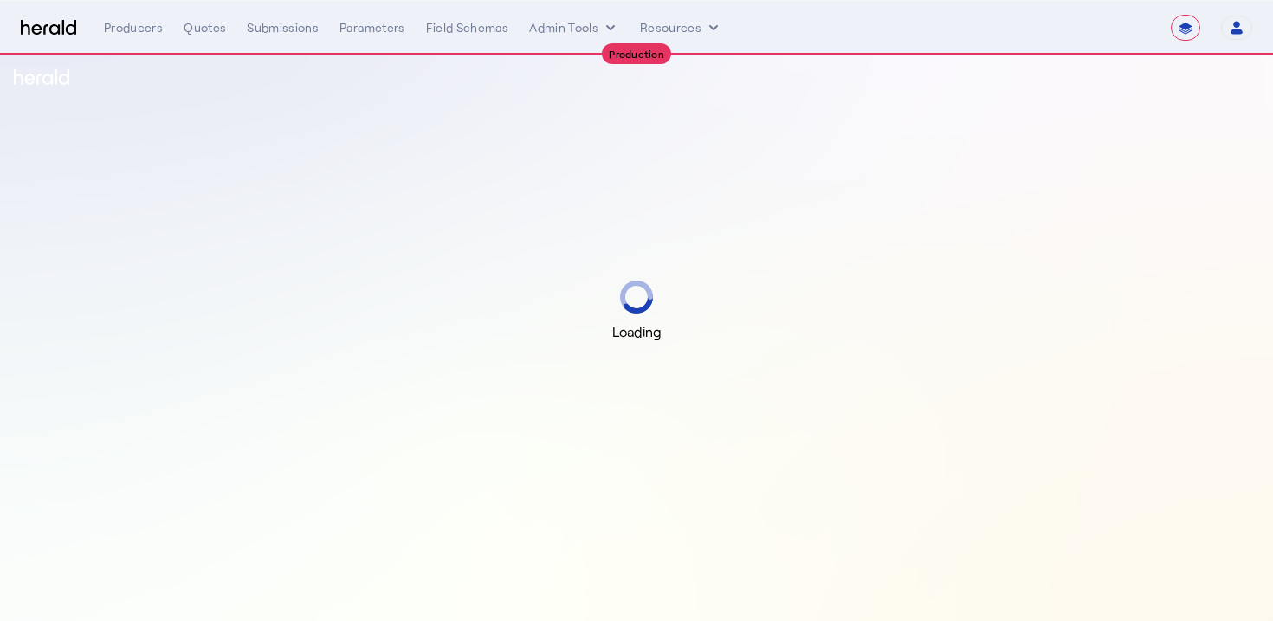
select select "**********"
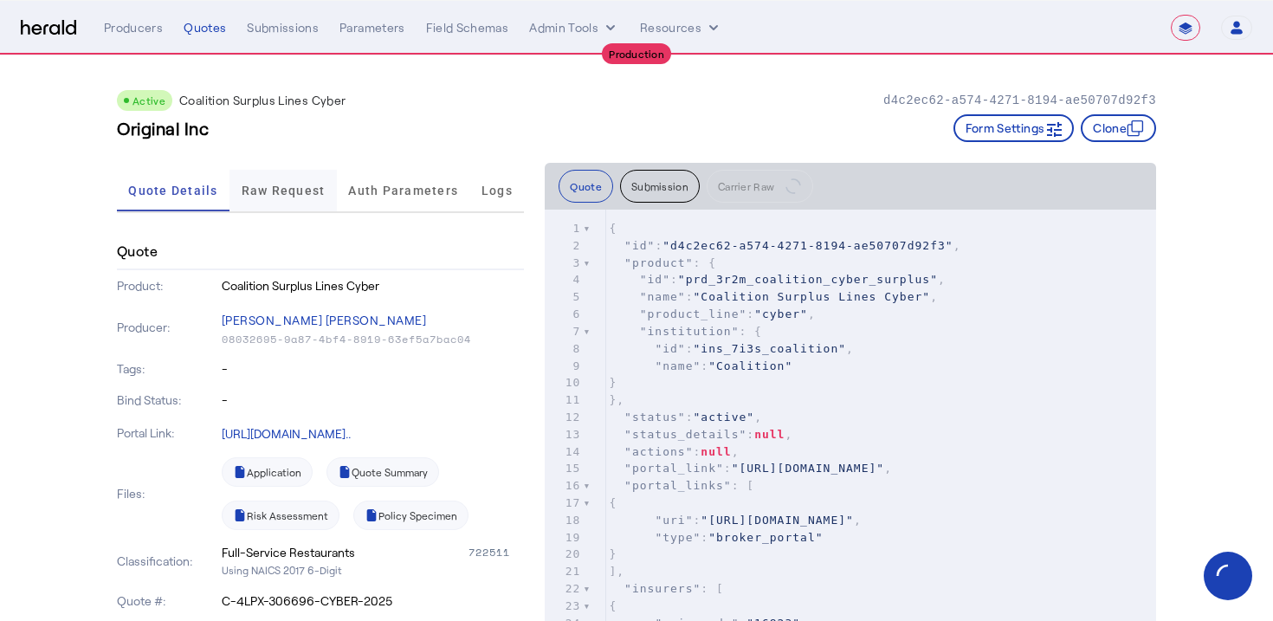
click at [280, 195] on span "Raw Request" at bounding box center [284, 190] width 84 height 12
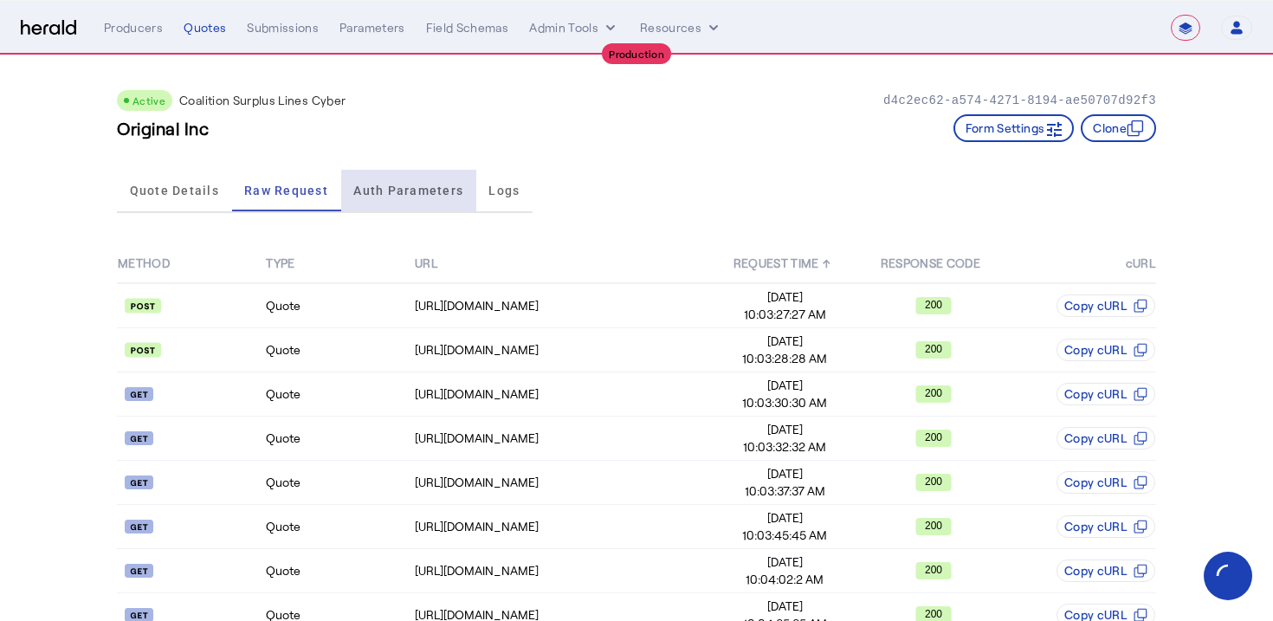
click at [434, 189] on span "Auth Parameters" at bounding box center [408, 190] width 110 height 12
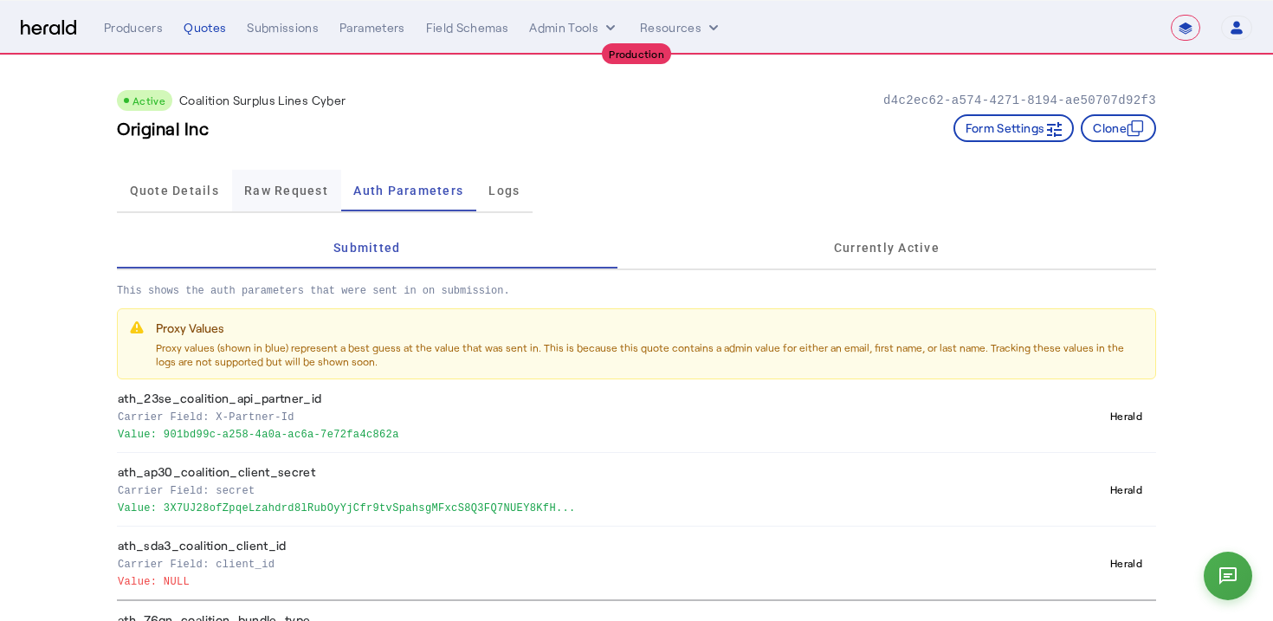
click at [293, 185] on span "Raw Request" at bounding box center [286, 190] width 84 height 12
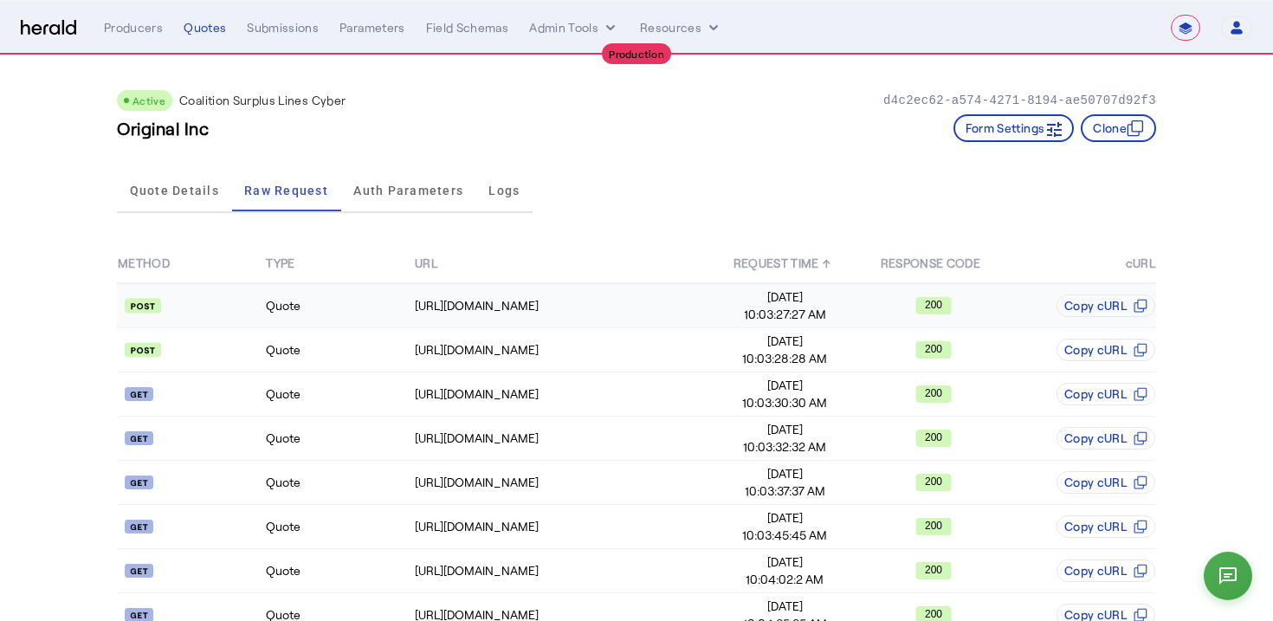
click at [343, 321] on td "Quote" at bounding box center [339, 305] width 148 height 45
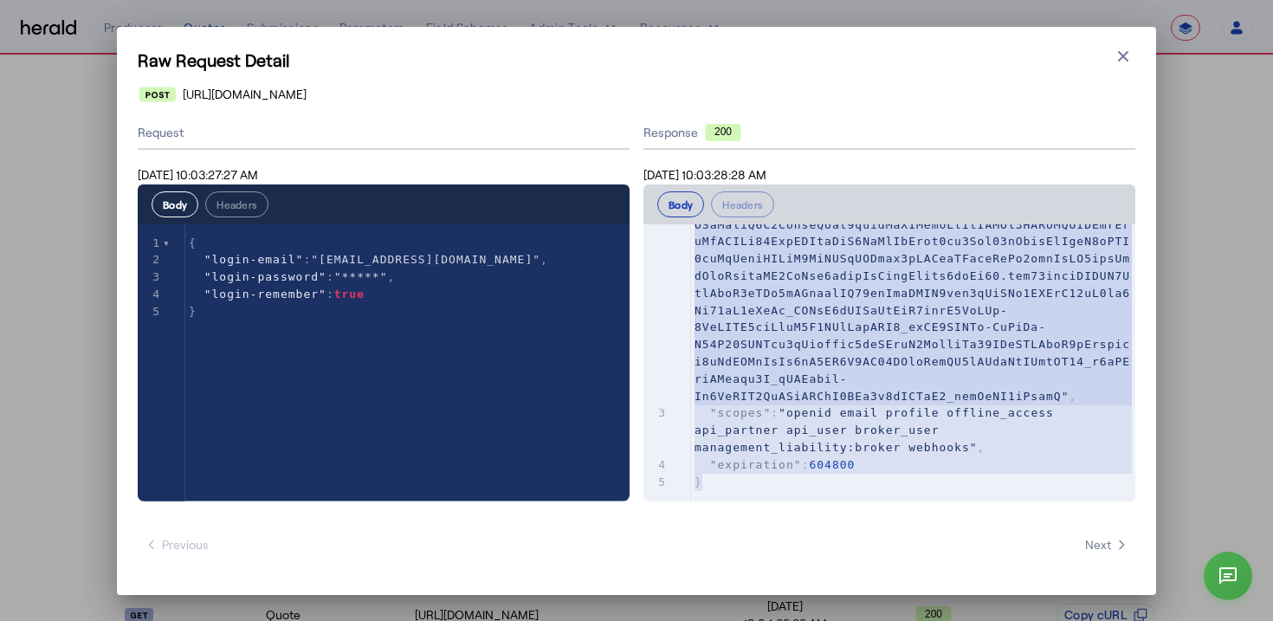
scroll to position [293, 0]
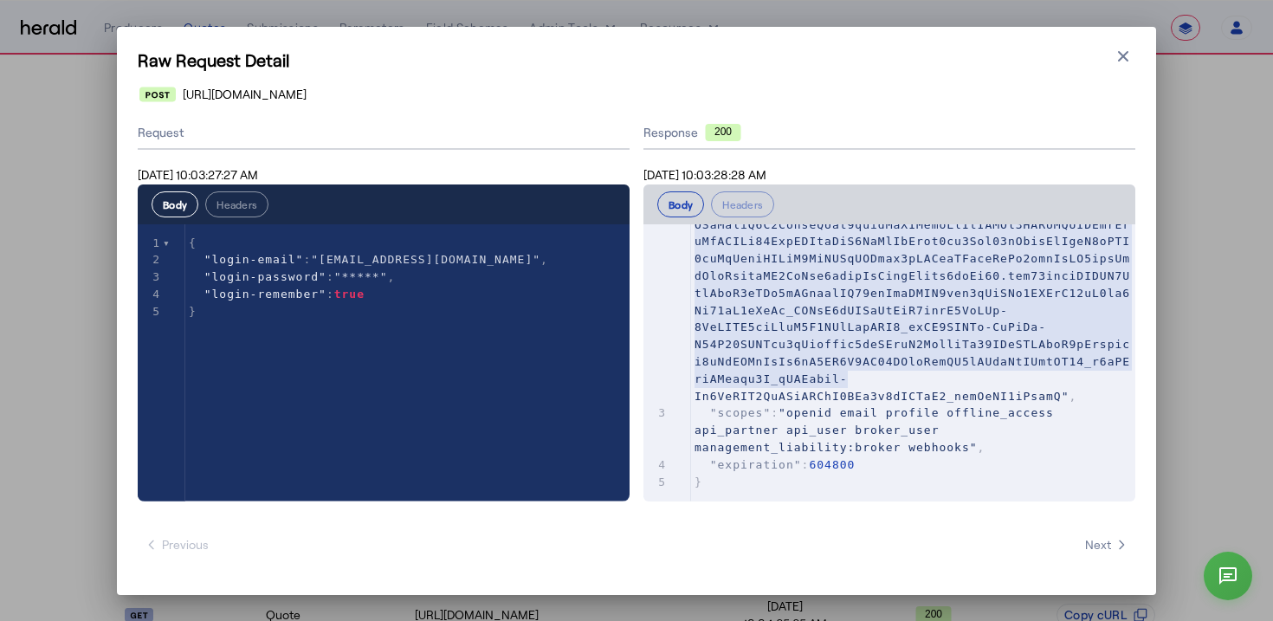
type textarea "**********"
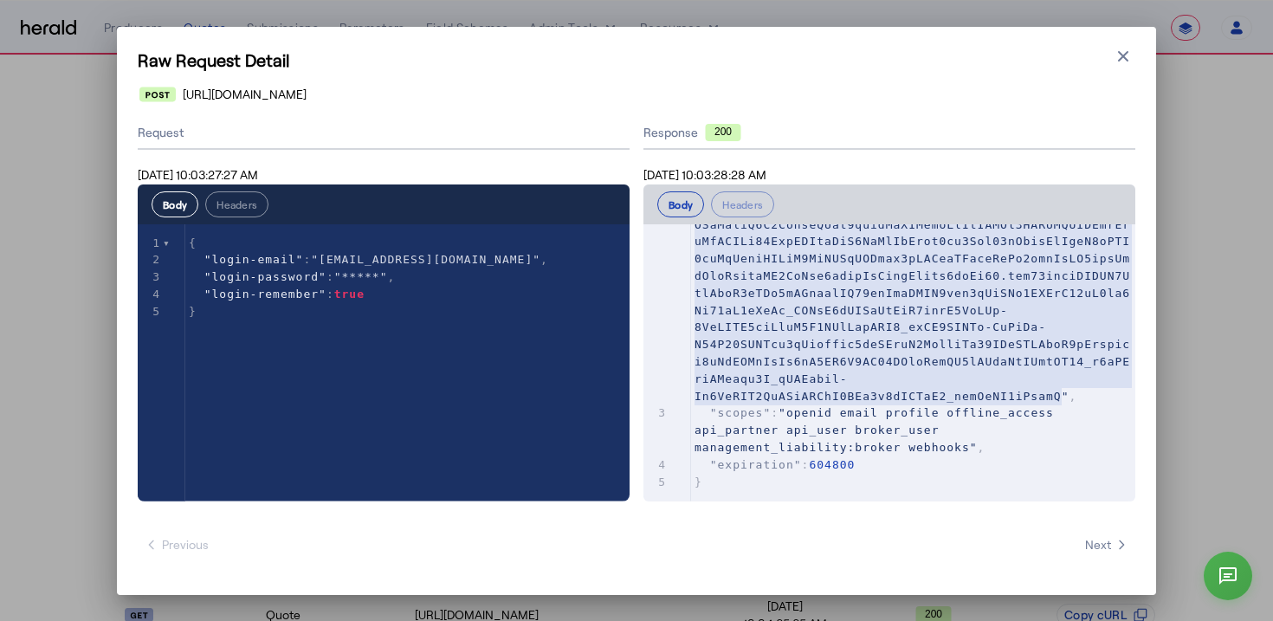
drag, startPoint x: 704, startPoint y: 277, endPoint x: 1062, endPoint y: 399, distance: 377.9
click at [1062, 399] on span at bounding box center [913, 189] width 436 height 425
click at [1094, 352] on pre ""jwt" : ," at bounding box center [913, 181] width 444 height 446
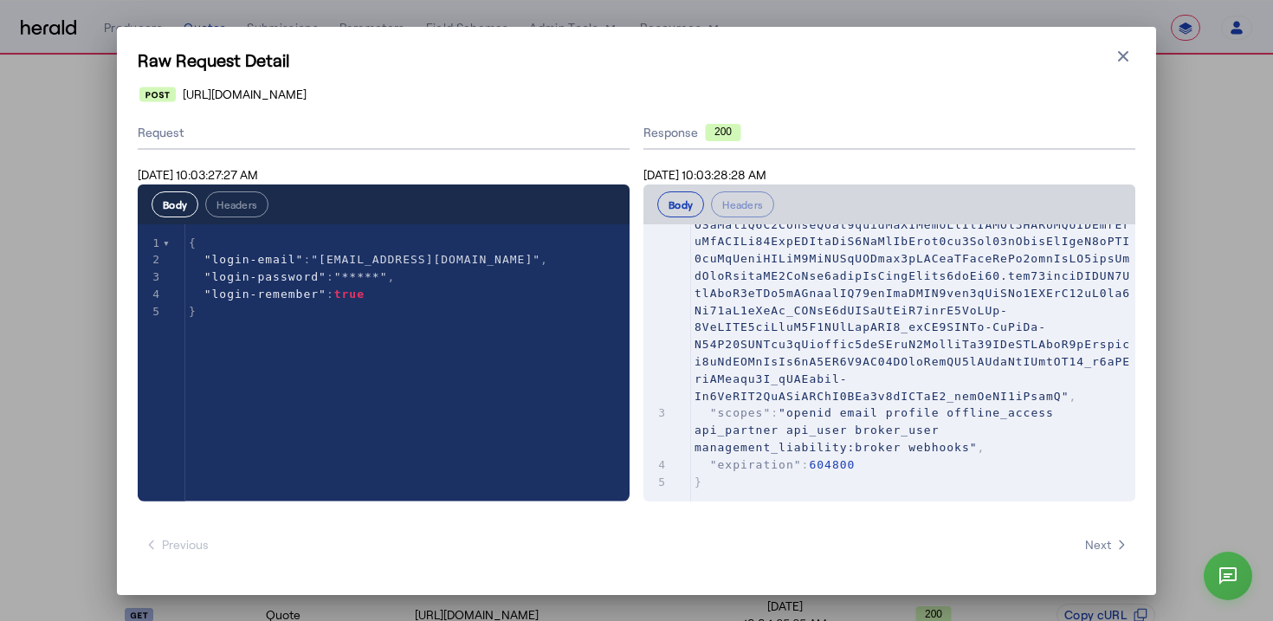
click at [858, 87] on div "https://distribution-api.coalitioninc.com/v2/login" at bounding box center [637, 94] width 996 height 17
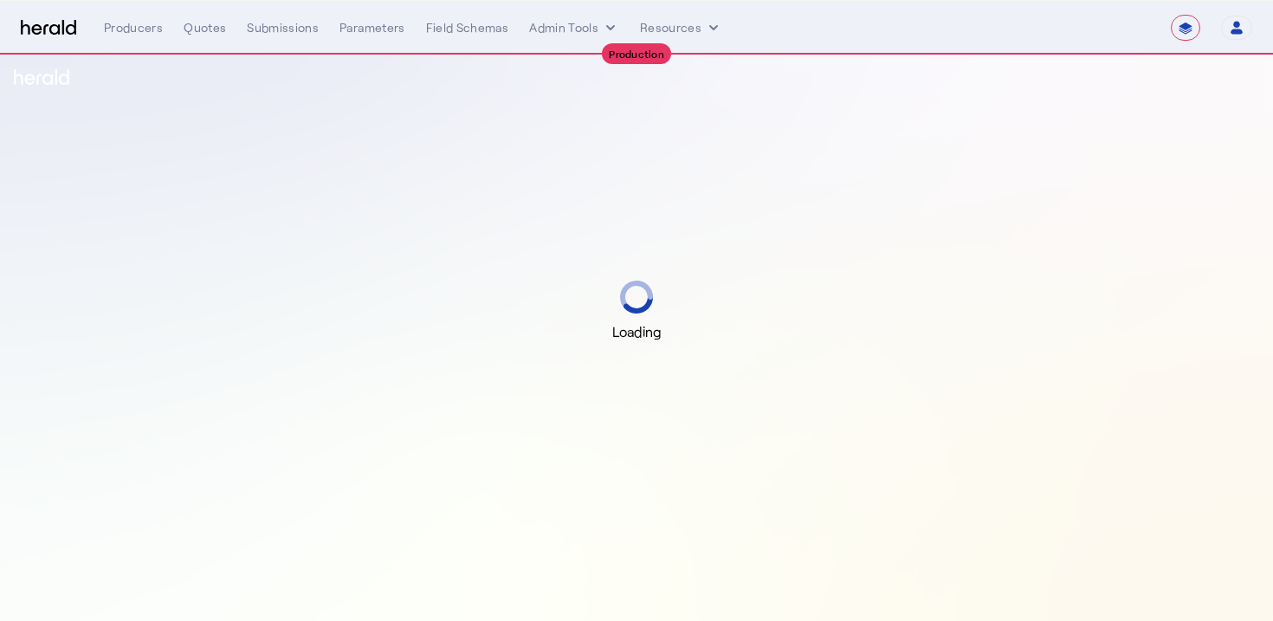
select select "**********"
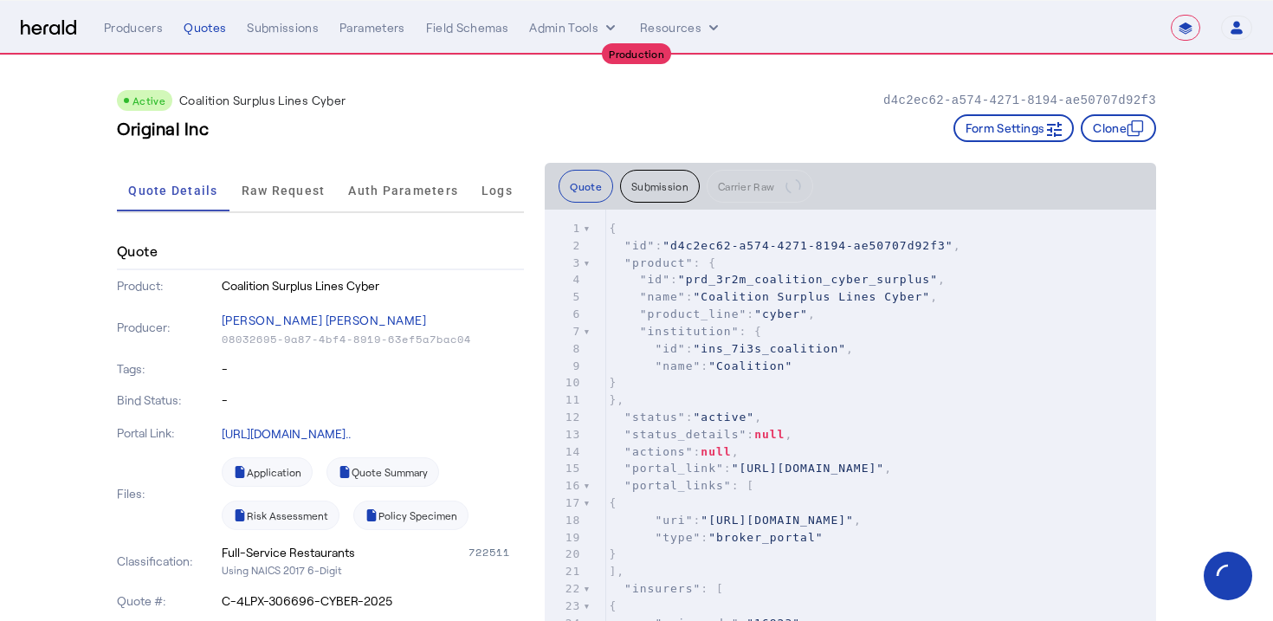
click at [458, 123] on div "Original Inc Form Settings Clone" at bounding box center [636, 128] width 1039 height 28
click at [202, 37] on div "**********" at bounding box center [678, 28] width 1148 height 26
click at [211, 33] on div "Quotes" at bounding box center [205, 27] width 42 height 17
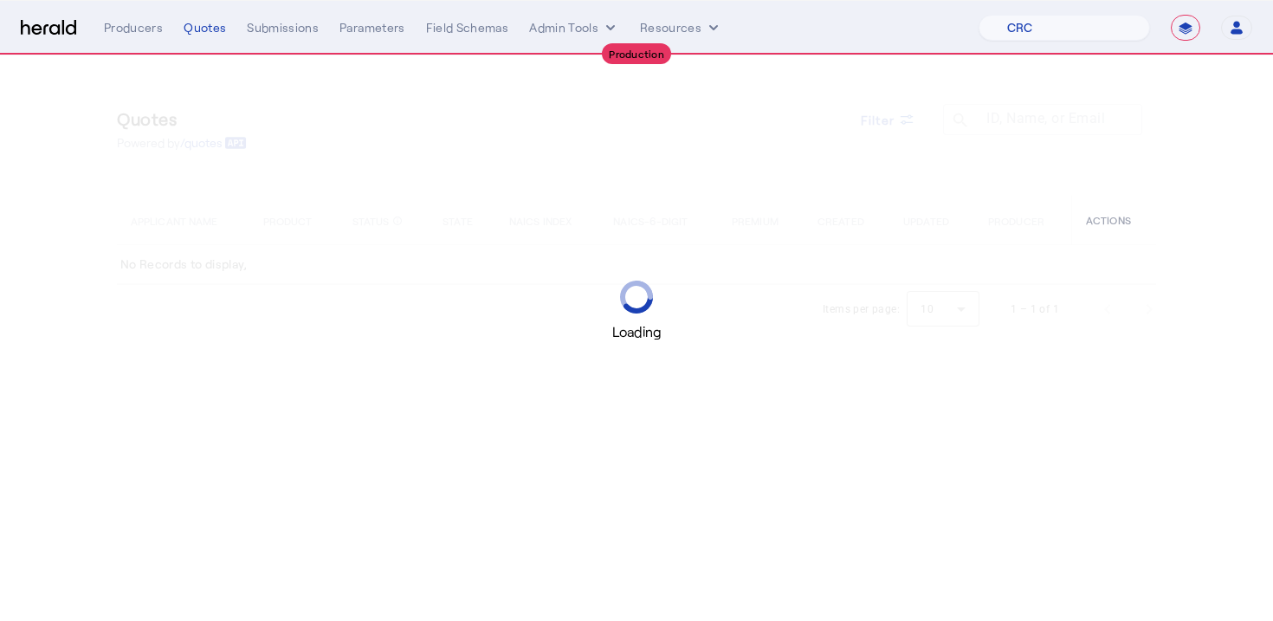
select select "pfm_h3db_crc"
select select "**********"
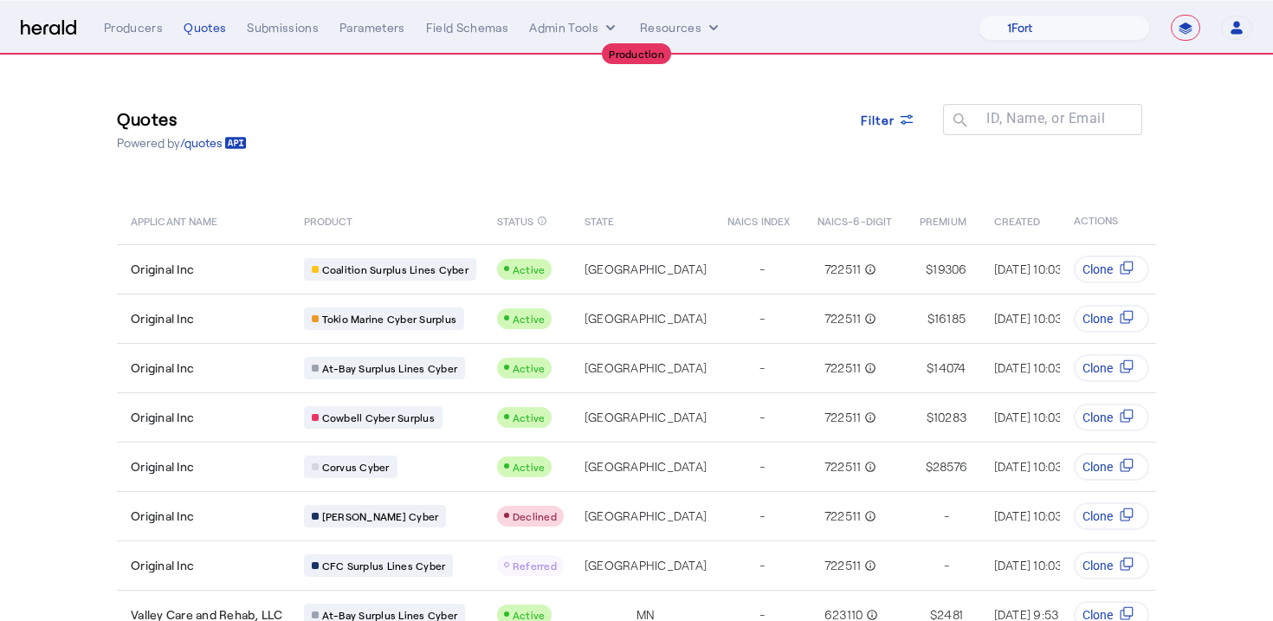
click at [701, 168] on div "Quotes Powered by /quotes Filter ID, Name, or Email search APPLICANT NAME PRODU…" at bounding box center [636, 397] width 1109 height 684
click at [1004, 26] on select "1Fort Affinity Risk [PERSON_NAME] [PERSON_NAME] CRC Campus Coverage Citadel Fif…" at bounding box center [1064, 28] width 171 height 26
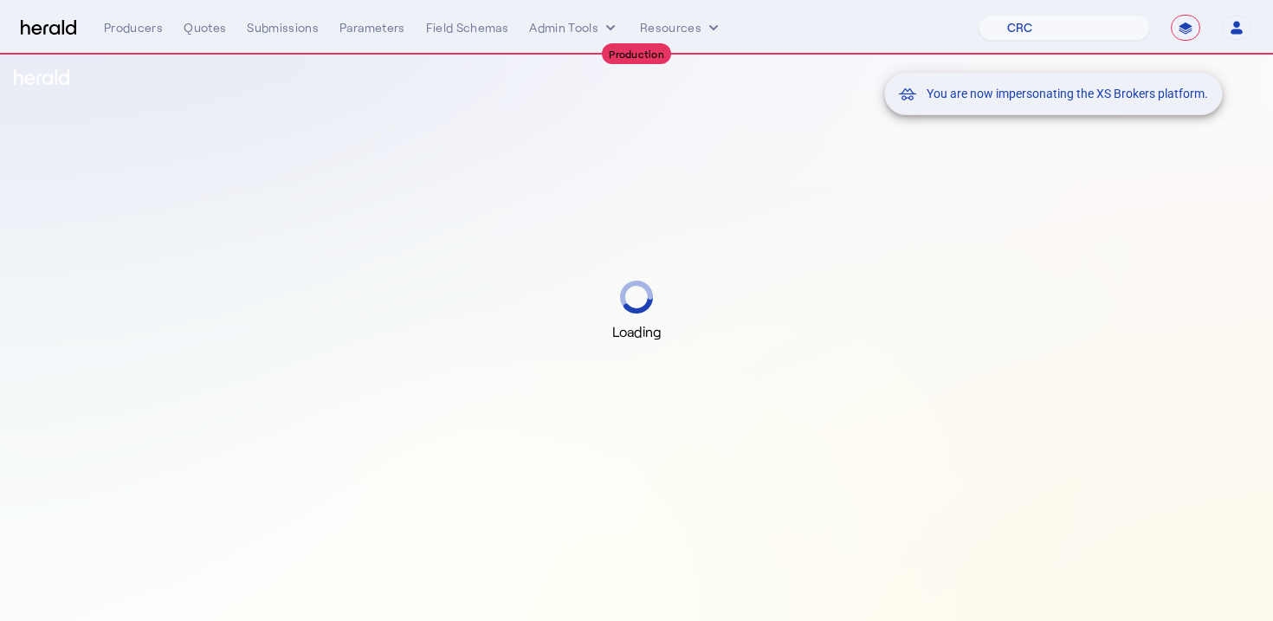
click at [838, 155] on div "Loading" at bounding box center [636, 310] width 1273 height 621
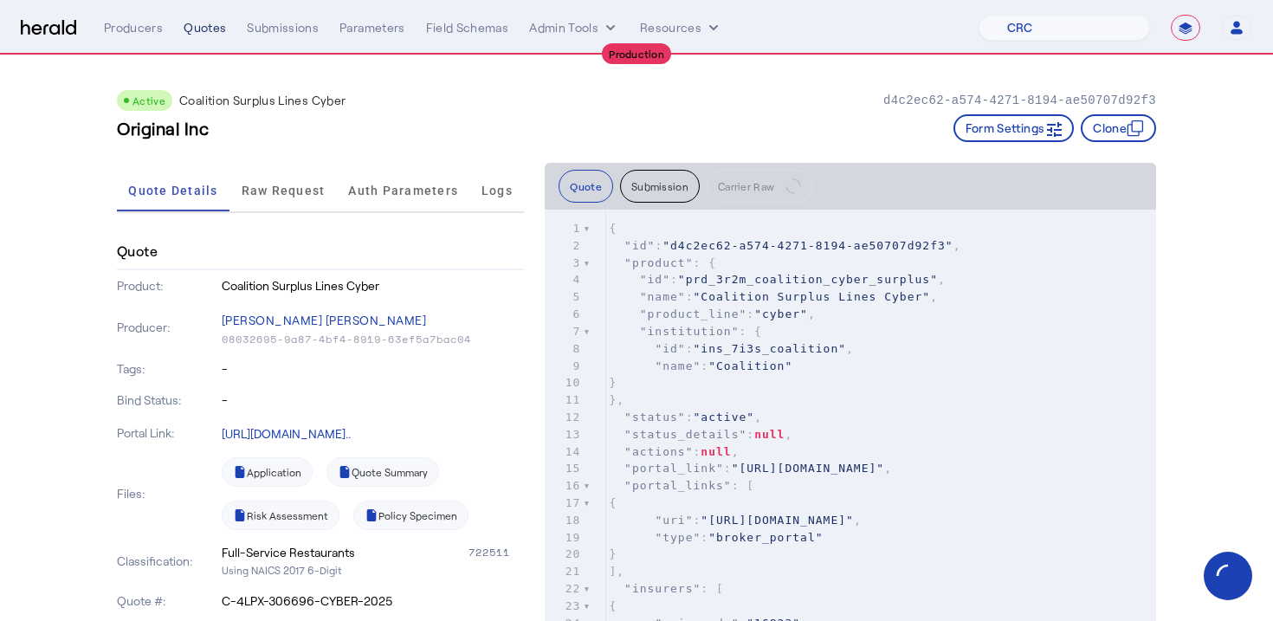
click at [216, 21] on div "Quotes" at bounding box center [205, 27] width 42 height 17
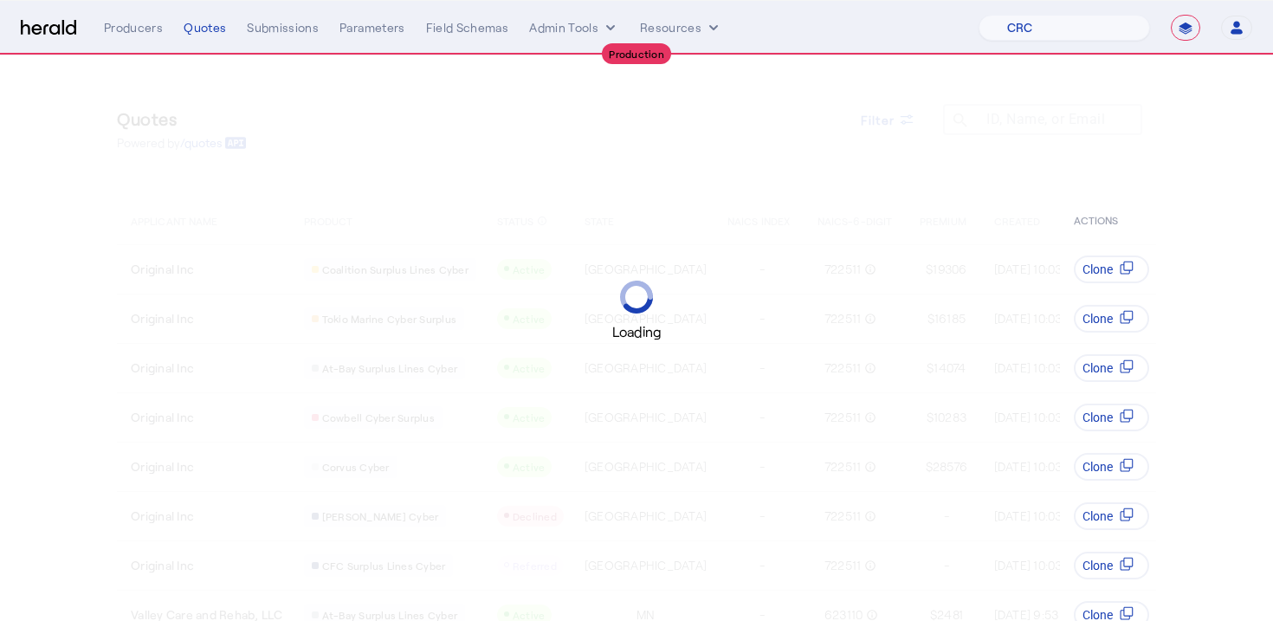
click at [66, 16] on div "**********" at bounding box center [637, 28] width 1232 height 26
click at [64, 26] on img at bounding box center [48, 28] width 55 height 16
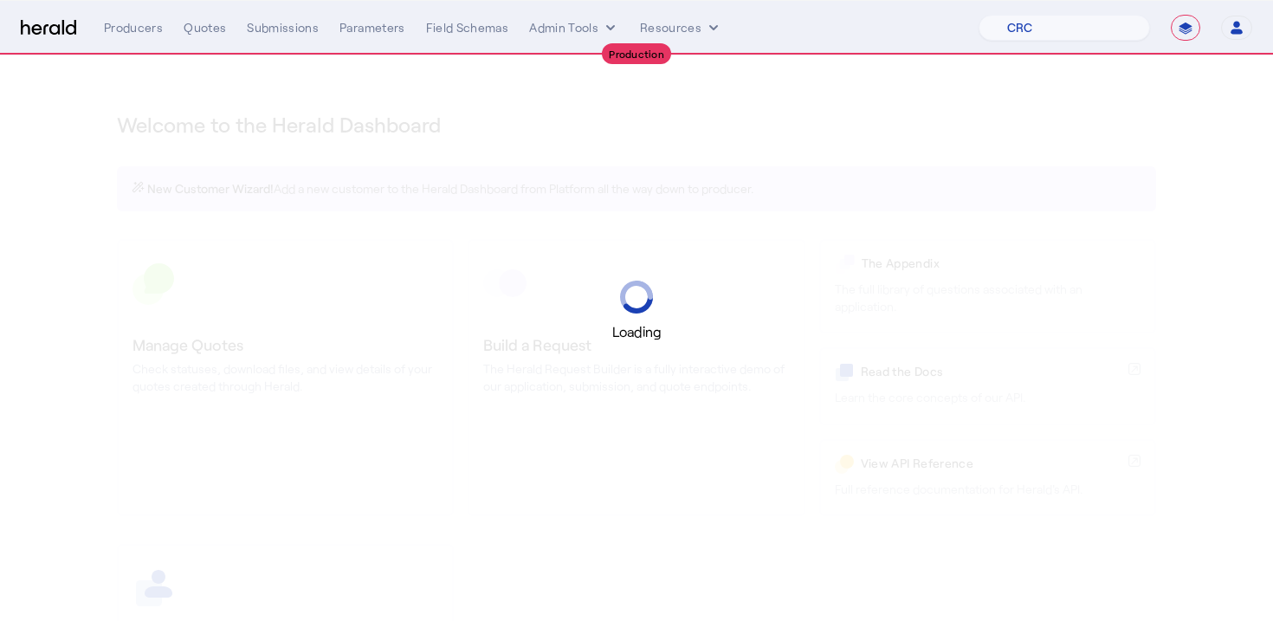
click at [748, 120] on div "Loading" at bounding box center [636, 310] width 1273 height 621
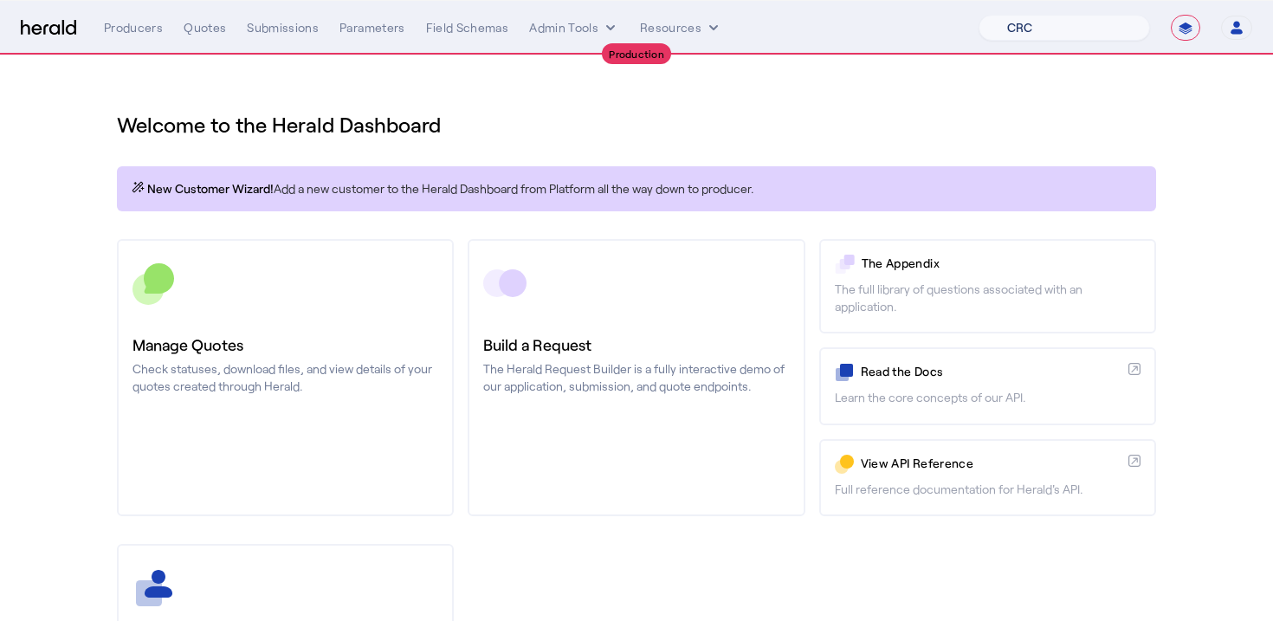
click at [1004, 23] on select "1Fort Affinity Risk Billy BindHQ Bunker CRC Campus Coverage Citadel Fifthwall F…" at bounding box center [1064, 28] width 171 height 26
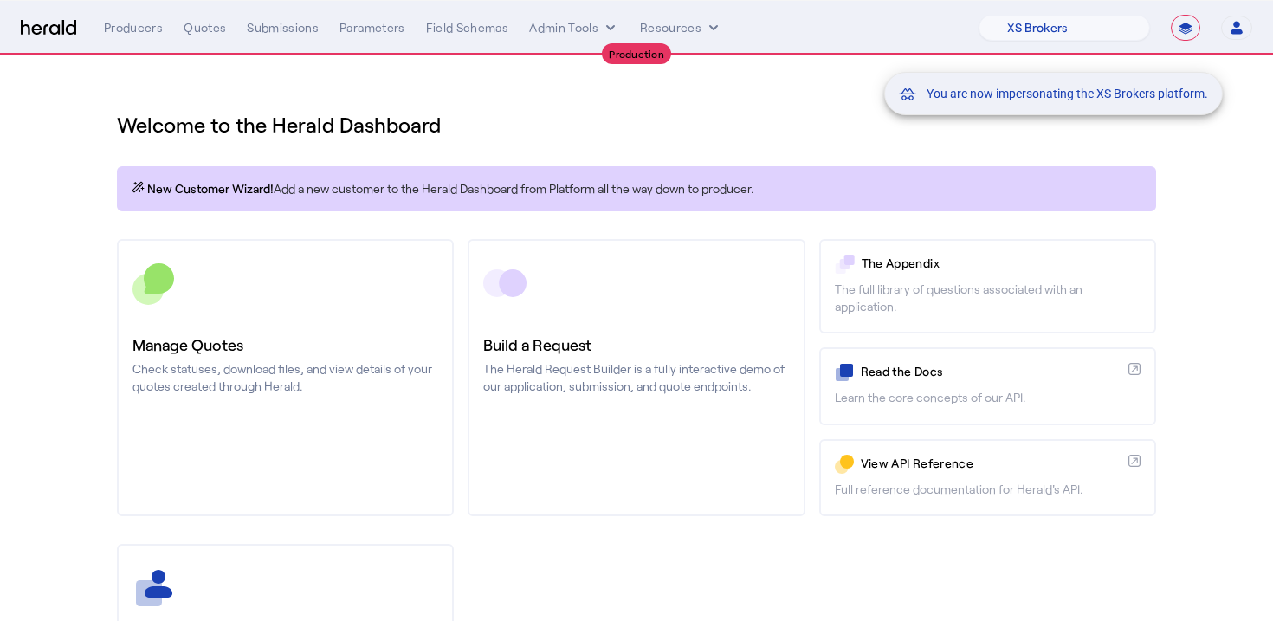
click at [726, 126] on div "You are now impersonating the XS Brokers platform." at bounding box center [636, 310] width 1273 height 621
click at [292, 331] on div "You are now impersonating the XS Brokers platform." at bounding box center [636, 310] width 1273 height 621
click at [70, 320] on div "You are now impersonating the XS Brokers platform." at bounding box center [636, 310] width 1273 height 621
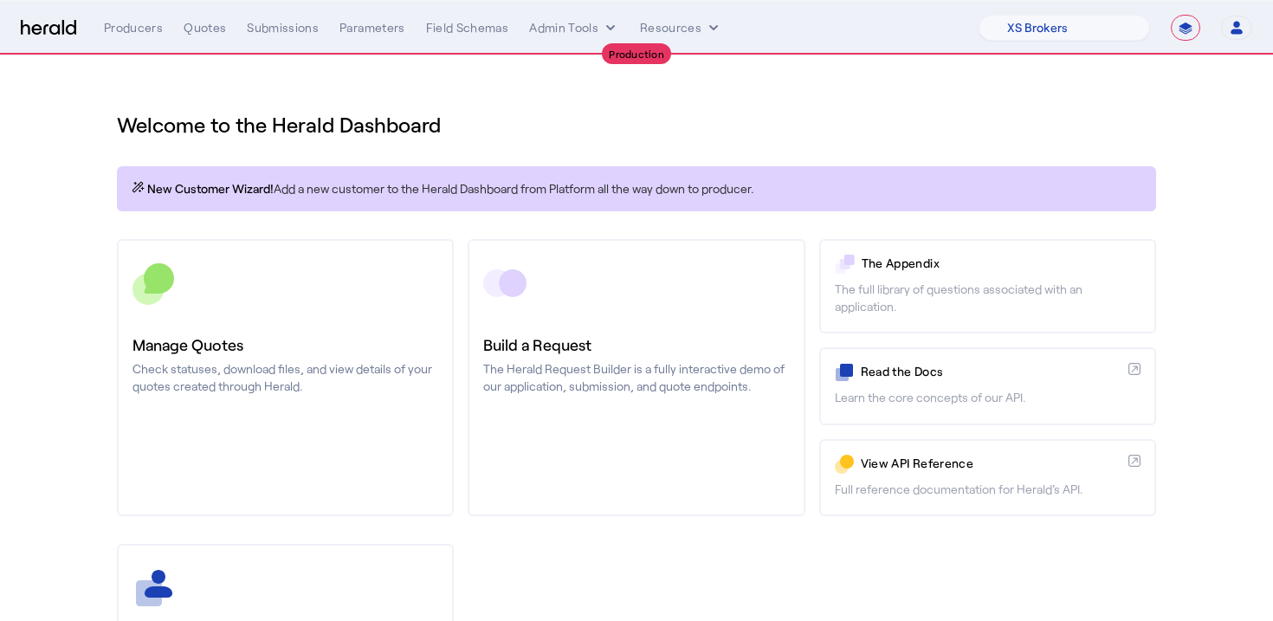
click at [113, 313] on div "Welcome to the Herald Dashboard New Customer Wizard! Add a new customer to the …" at bounding box center [636, 455] width 1109 height 800
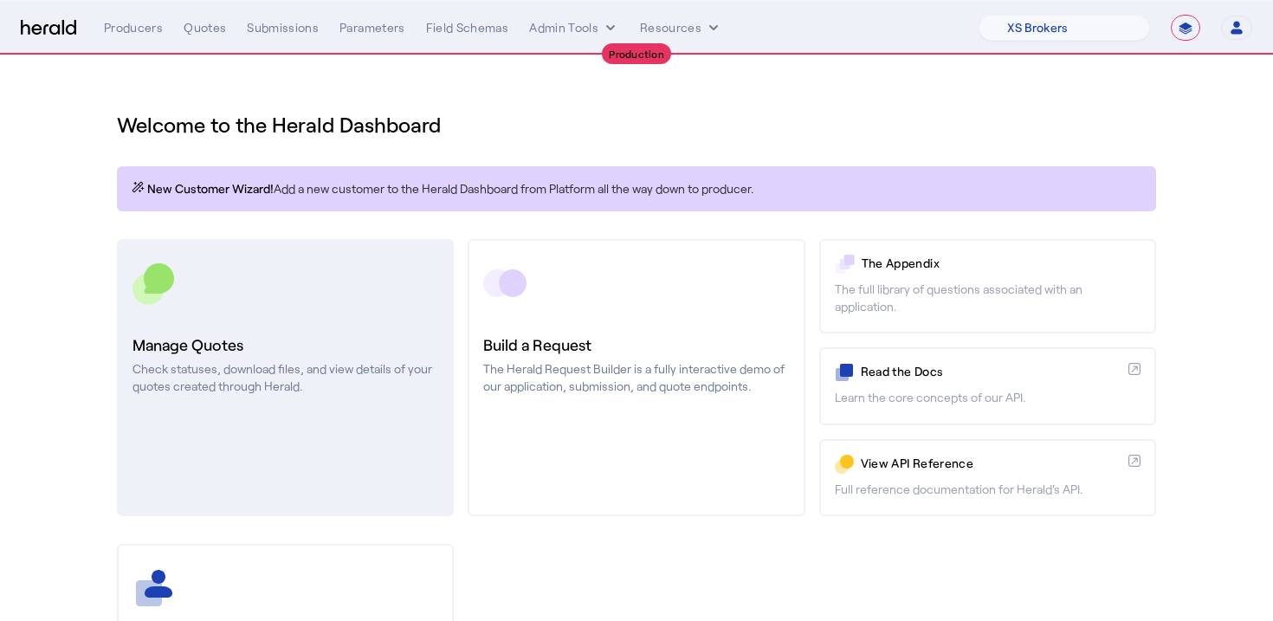
click at [244, 334] on h3 "Manage Quotes" at bounding box center [286, 345] width 306 height 24
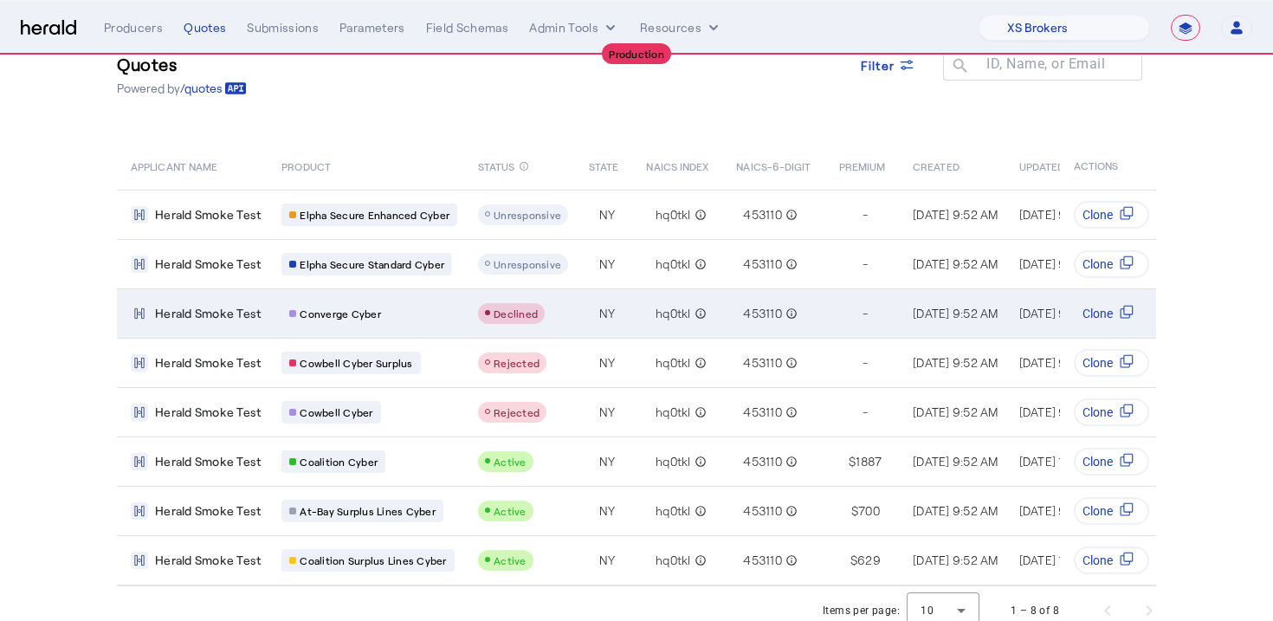
scroll to position [68, 0]
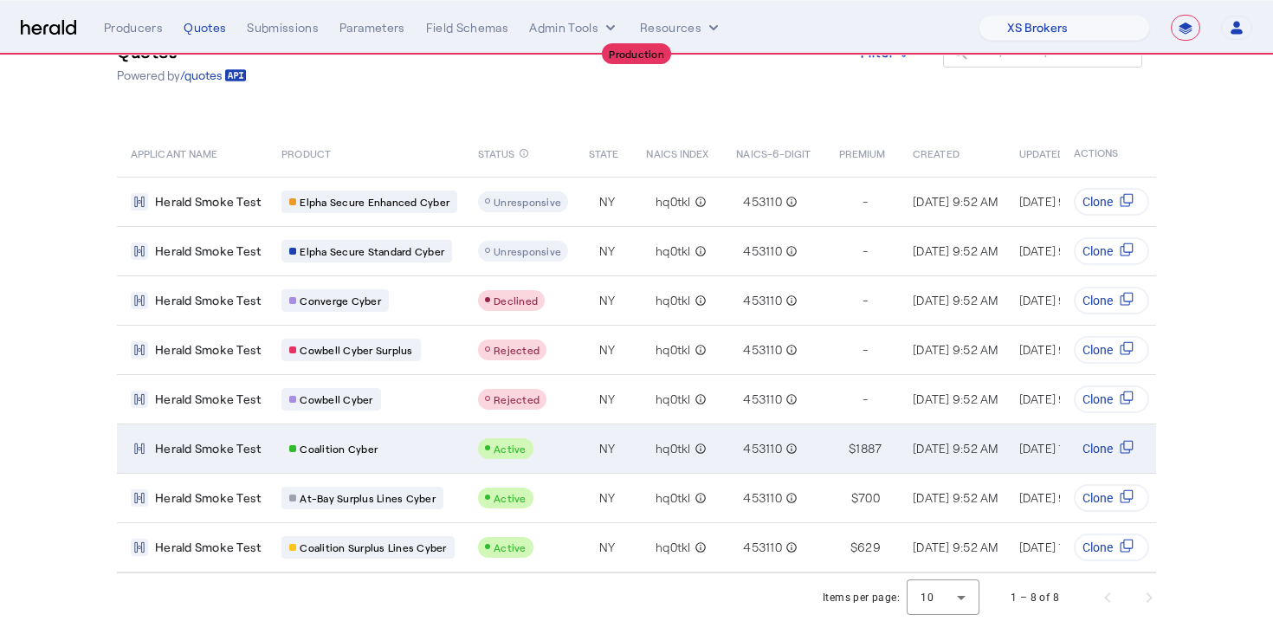
click at [448, 462] on td "Coalition Cyber" at bounding box center [366, 447] width 197 height 49
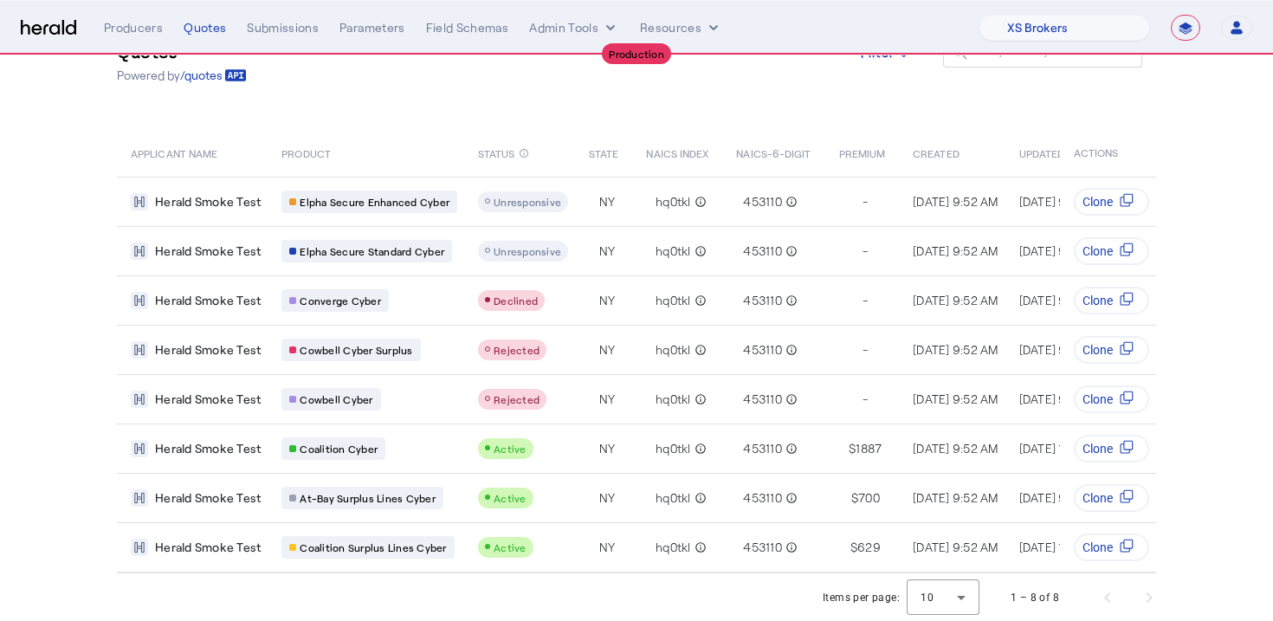
click at [839, 106] on div "Quotes Powered by /quotes Filter ID, Name, or Email search APPLICANT NAME PRODU…" at bounding box center [636, 280] width 1109 height 585
click at [1022, 30] on select "1Fort Affinity Risk Billy BindHQ Bunker CRC Campus Coverage Citadel Fifthwall F…" at bounding box center [1064, 28] width 171 height 26
select select "pfm_r9a7_zywave"
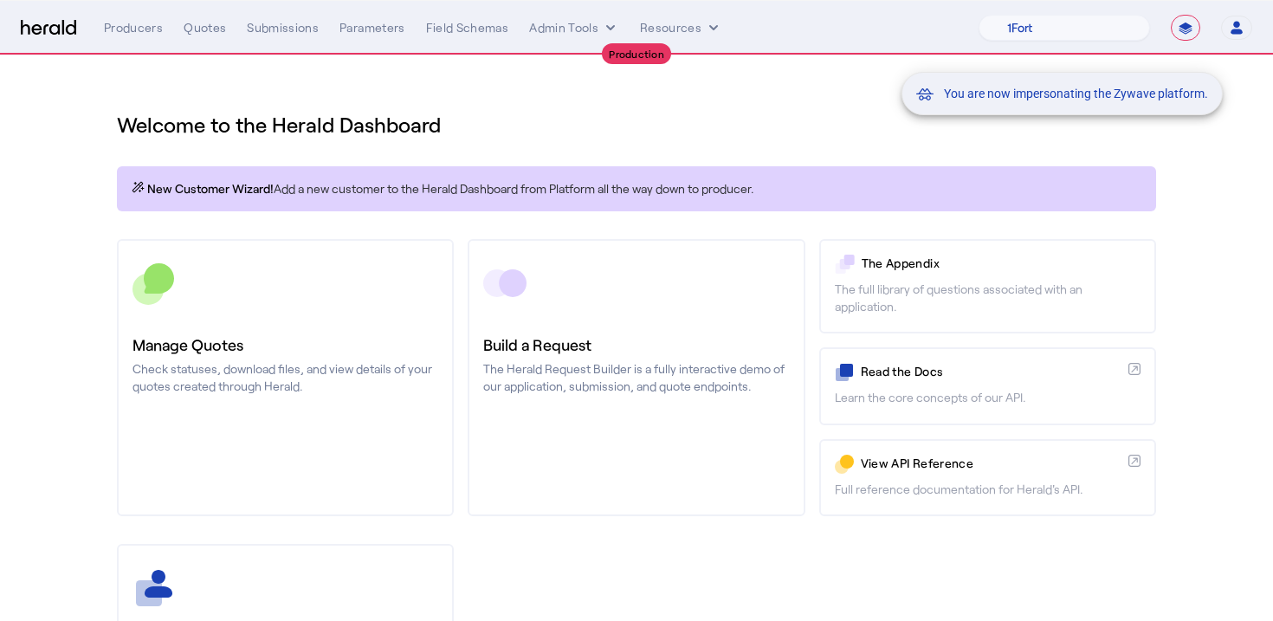
click at [712, 135] on div "You are now impersonating the Zywave platform." at bounding box center [636, 310] width 1273 height 621
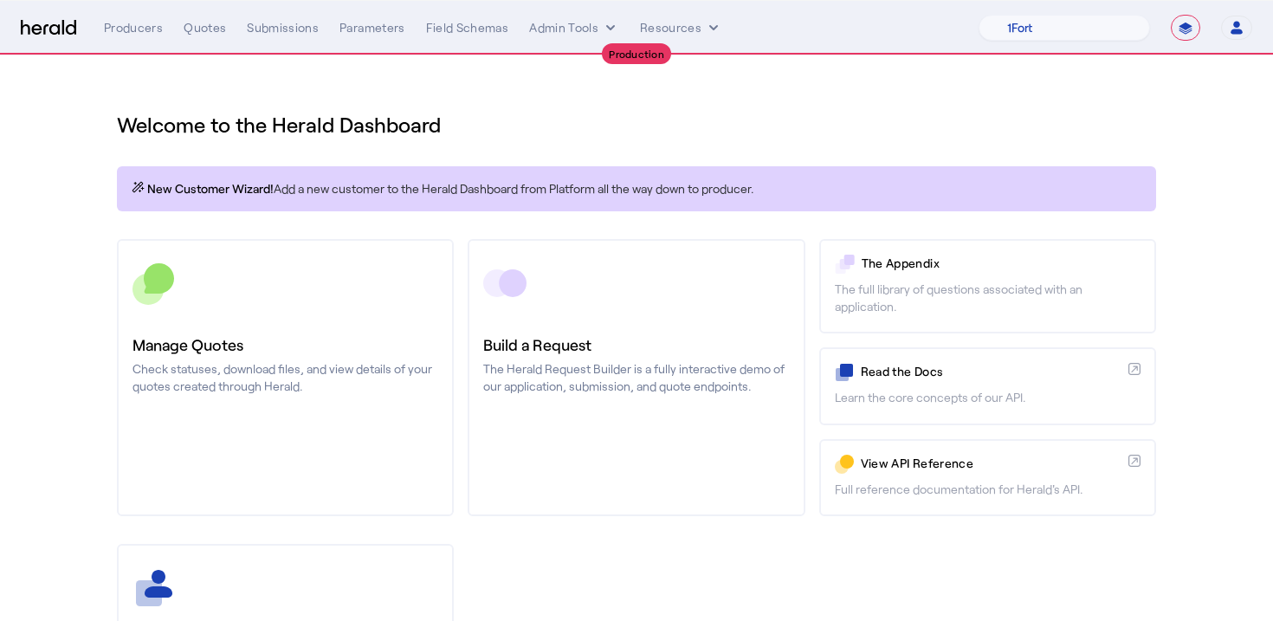
click at [870, 107] on div "Welcome to the Herald Dashboard" at bounding box center [636, 114] width 1039 height 48
click at [565, 28] on button "Admin Tools" at bounding box center [574, 27] width 90 height 17
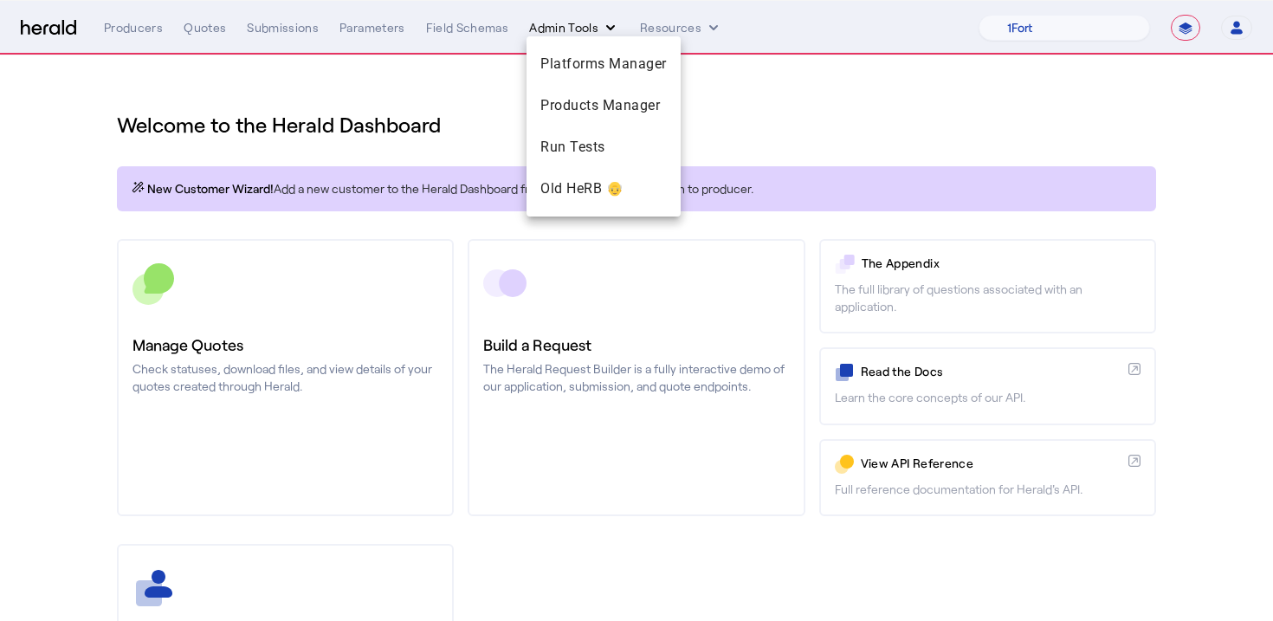
click at [565, 28] on div at bounding box center [636, 310] width 1273 height 621
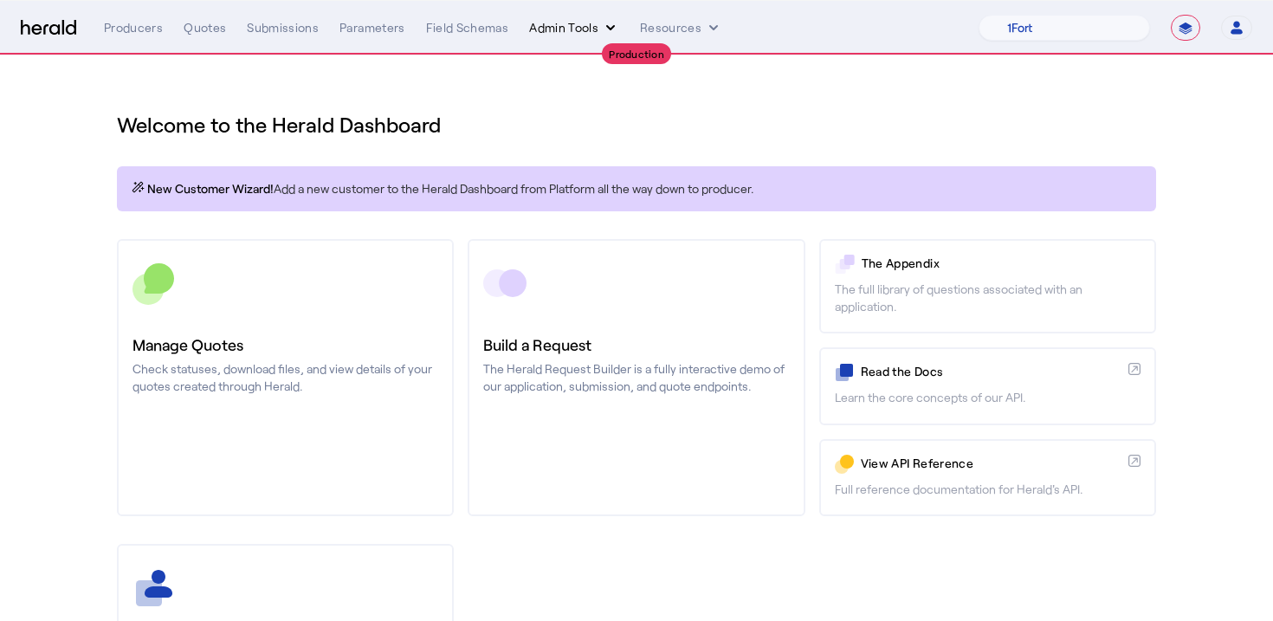
click at [565, 28] on button "Admin Tools" at bounding box center [574, 27] width 90 height 17
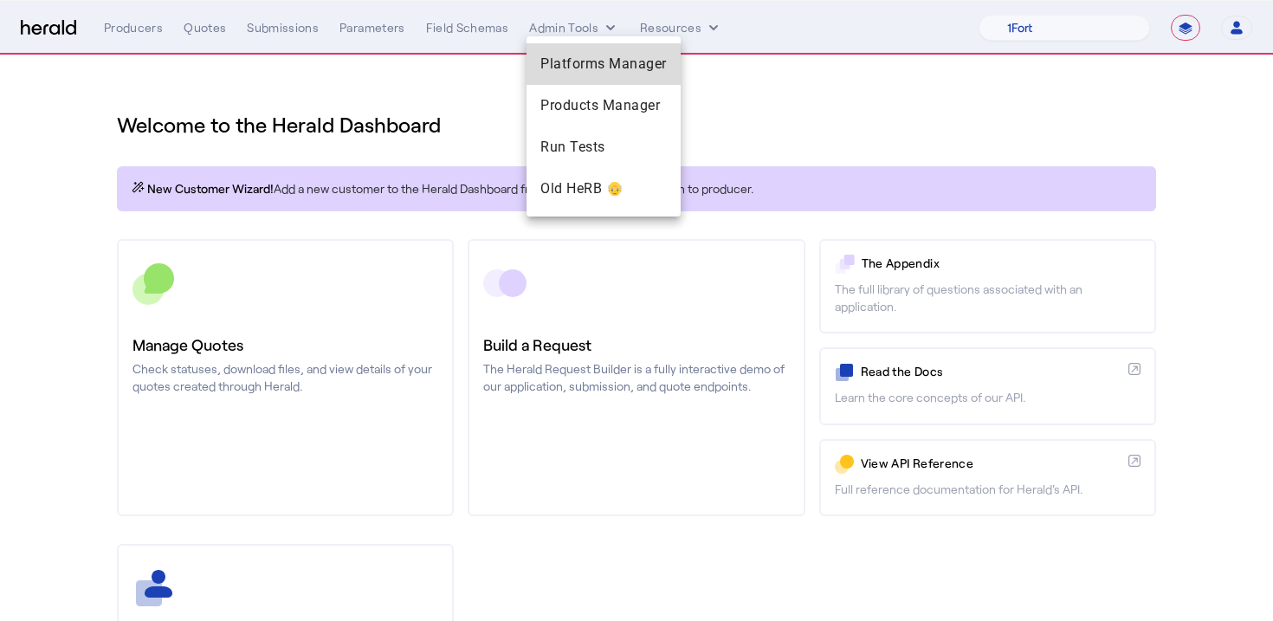
click at [590, 63] on span "Platforms Manager" at bounding box center [603, 64] width 126 height 21
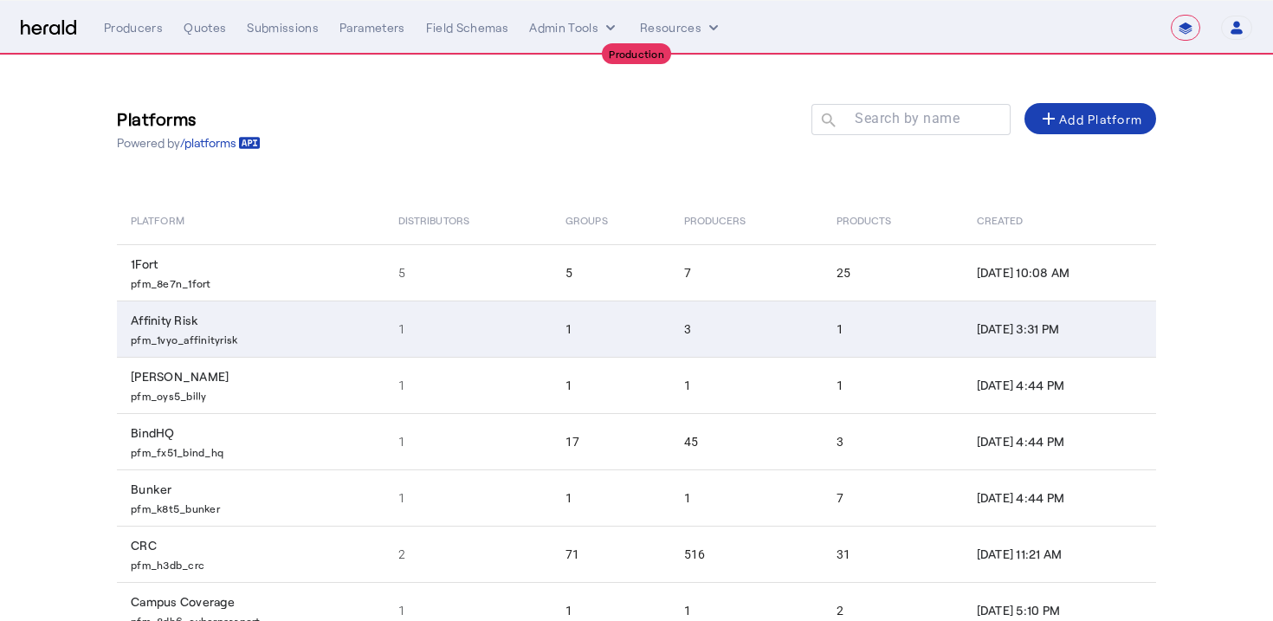
scroll to position [272, 0]
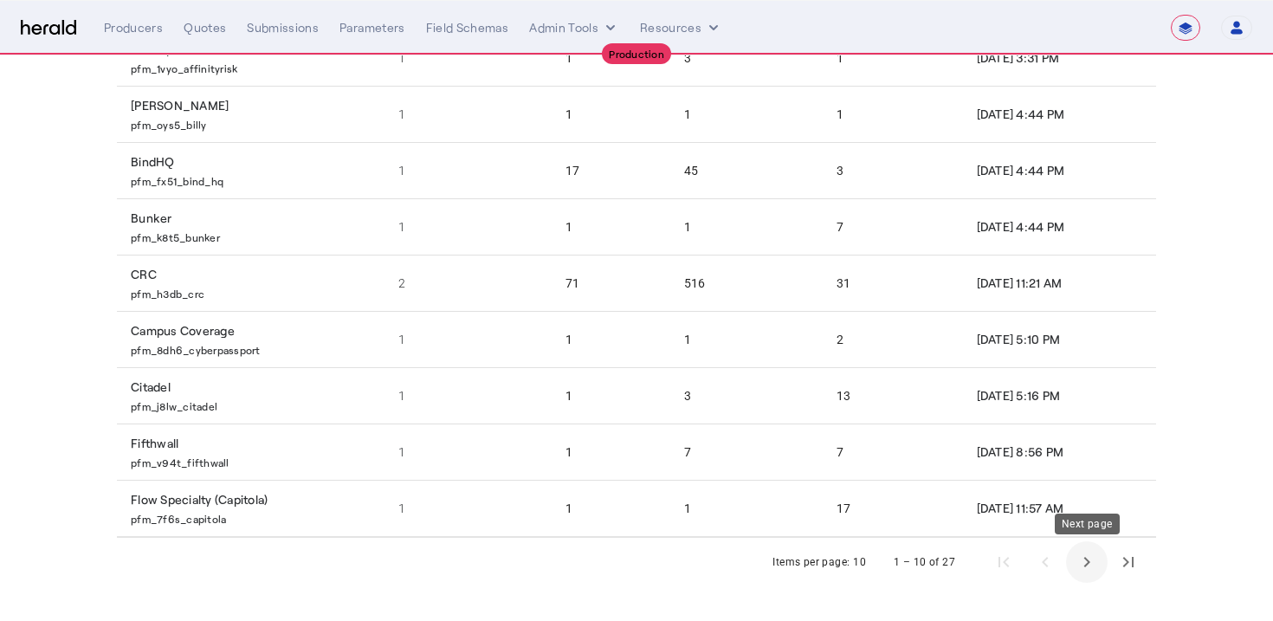
click at [1092, 574] on span "Next page" at bounding box center [1087, 562] width 42 height 42
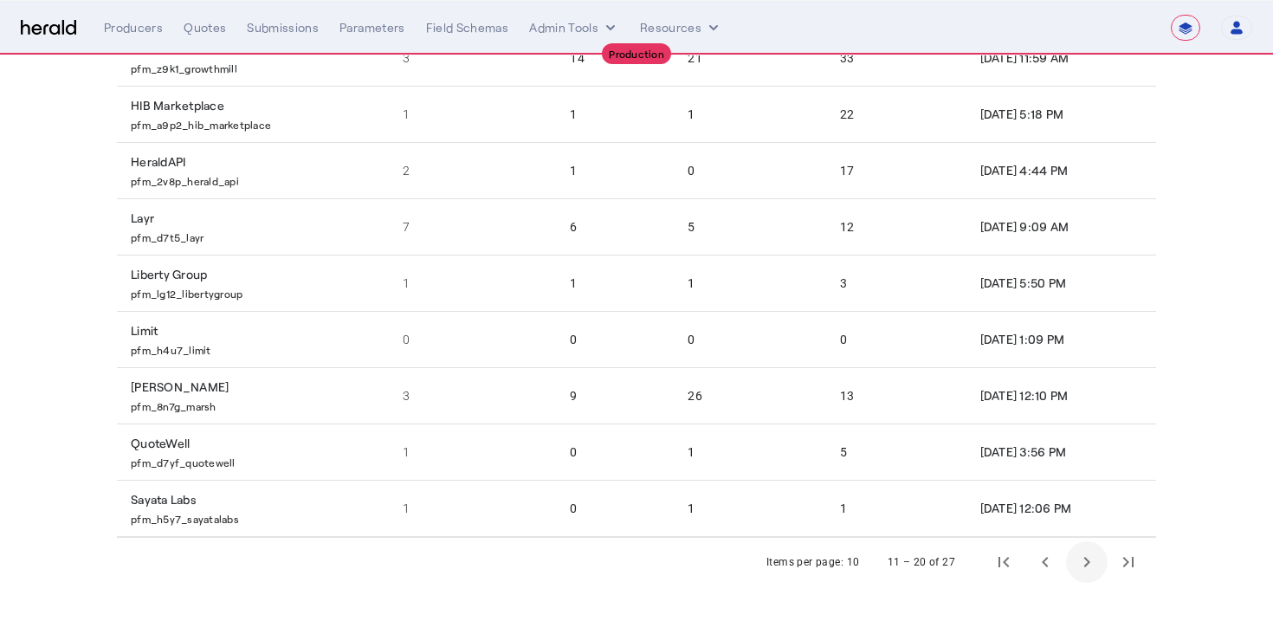
click at [1092, 574] on span "Next page" at bounding box center [1087, 562] width 42 height 42
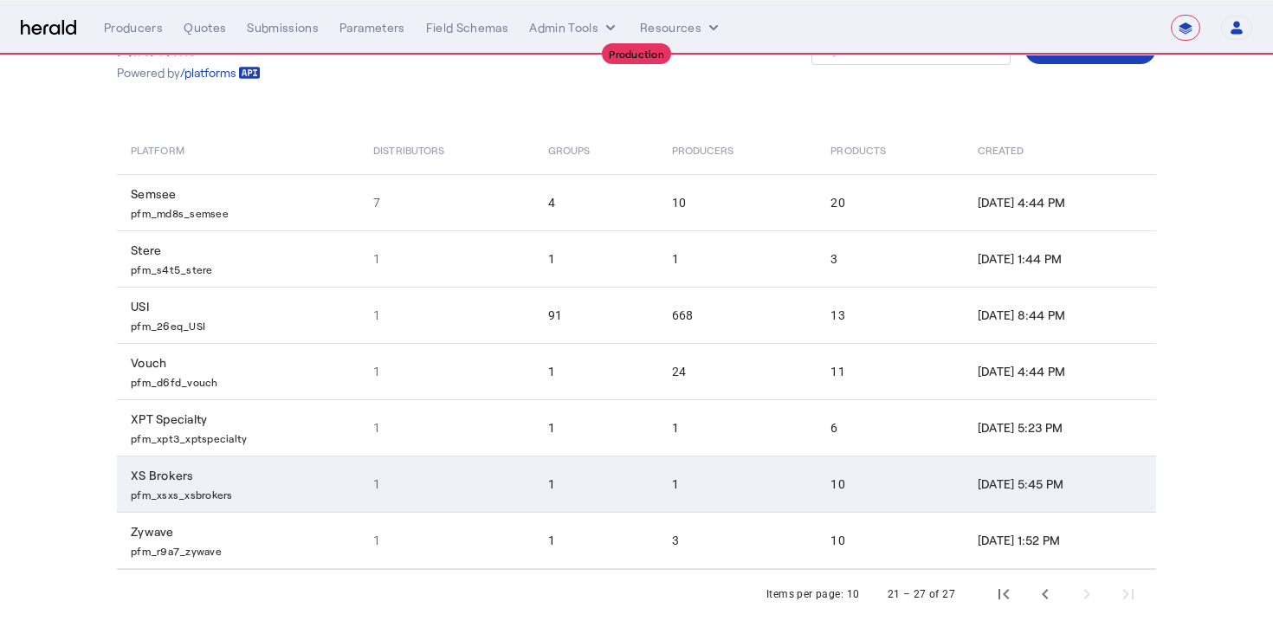
scroll to position [103, 0]
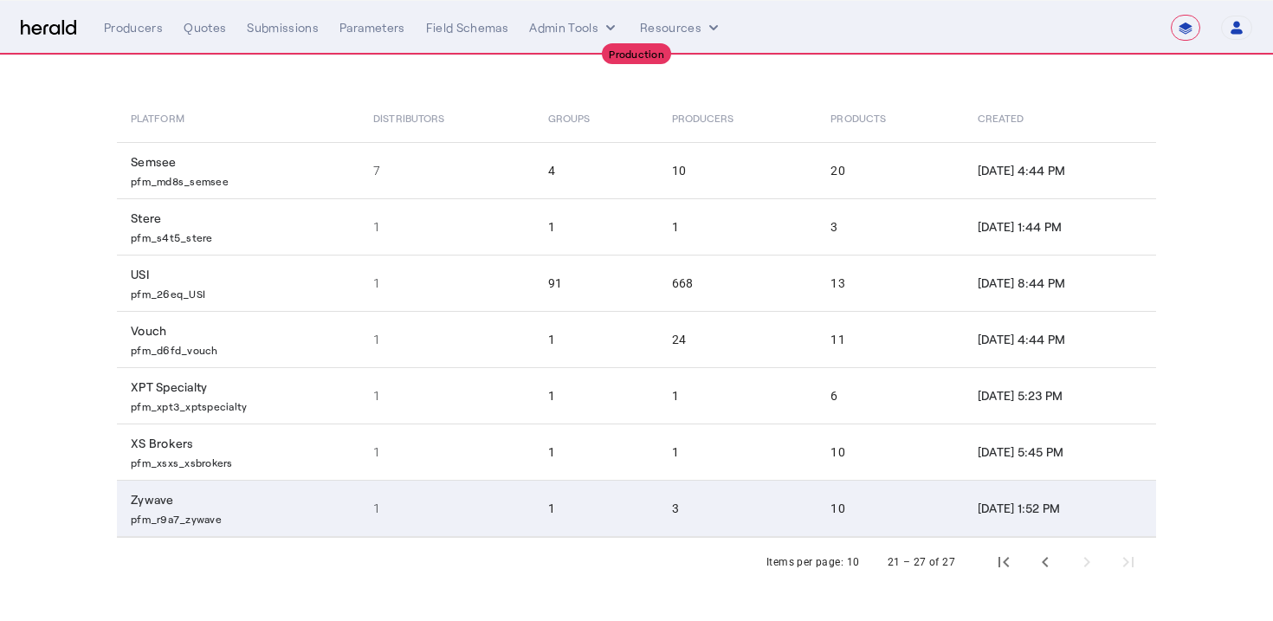
click at [426, 528] on td "1" at bounding box center [446, 508] width 175 height 57
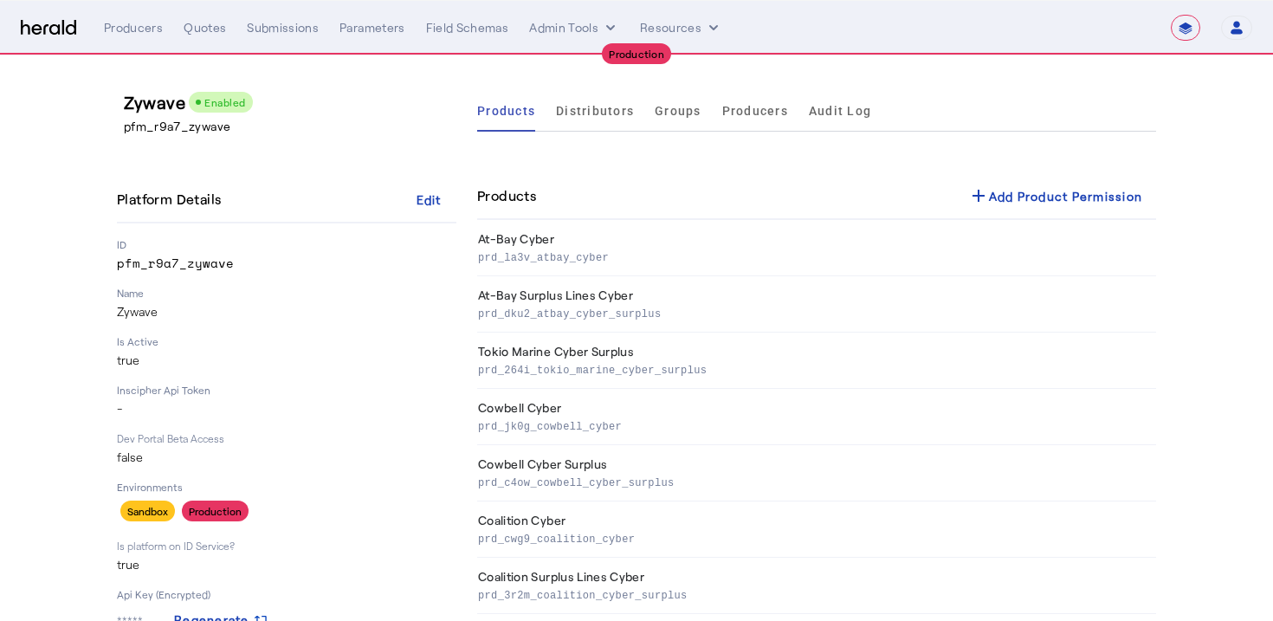
click at [636, 110] on ul "Products Distributors Groups Producers Audit Log" at bounding box center [674, 111] width 394 height 42
click at [630, 110] on span "Distributors" at bounding box center [595, 111] width 78 height 12
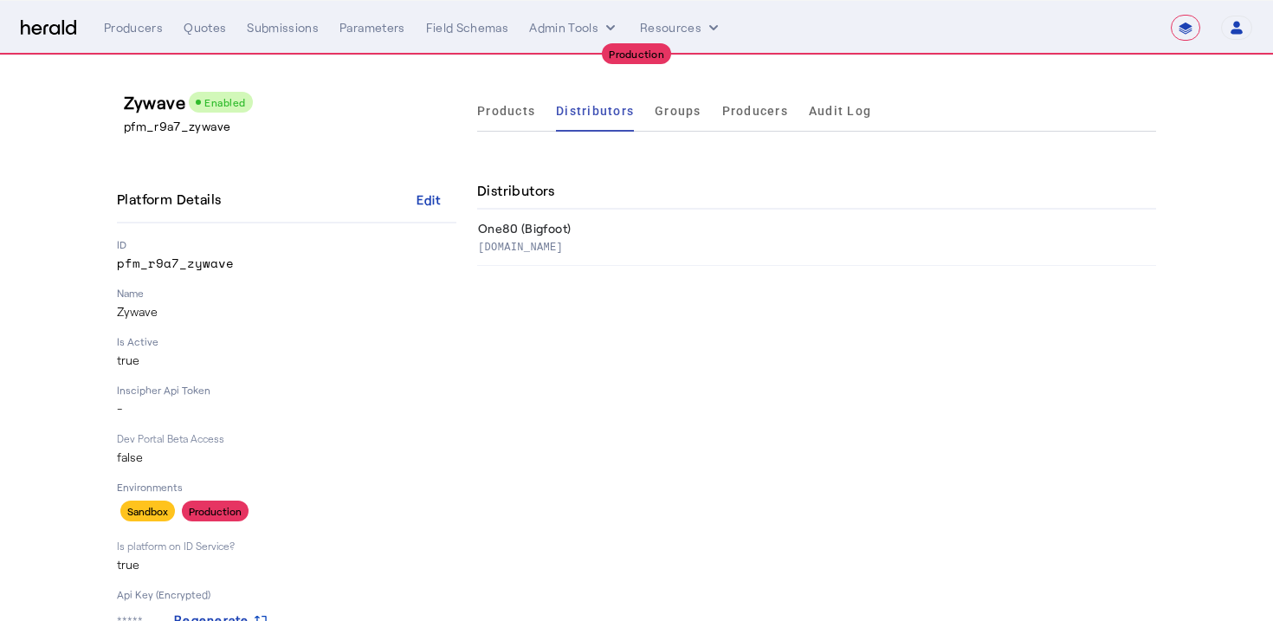
click at [547, 352] on div "Products Distributors Groups Producers Audit Log Distributors One80 (Bigfoot) w…" at bounding box center [816, 431] width 679 height 682
click at [659, 118] on span "Groups" at bounding box center [678, 111] width 47 height 42
click at [624, 116] on span "Distributors" at bounding box center [595, 111] width 78 height 12
click at [535, 112] on ul "Products Distributors Groups Producers Audit Log" at bounding box center [674, 111] width 394 height 42
click at [515, 110] on span "Products" at bounding box center [506, 111] width 58 height 12
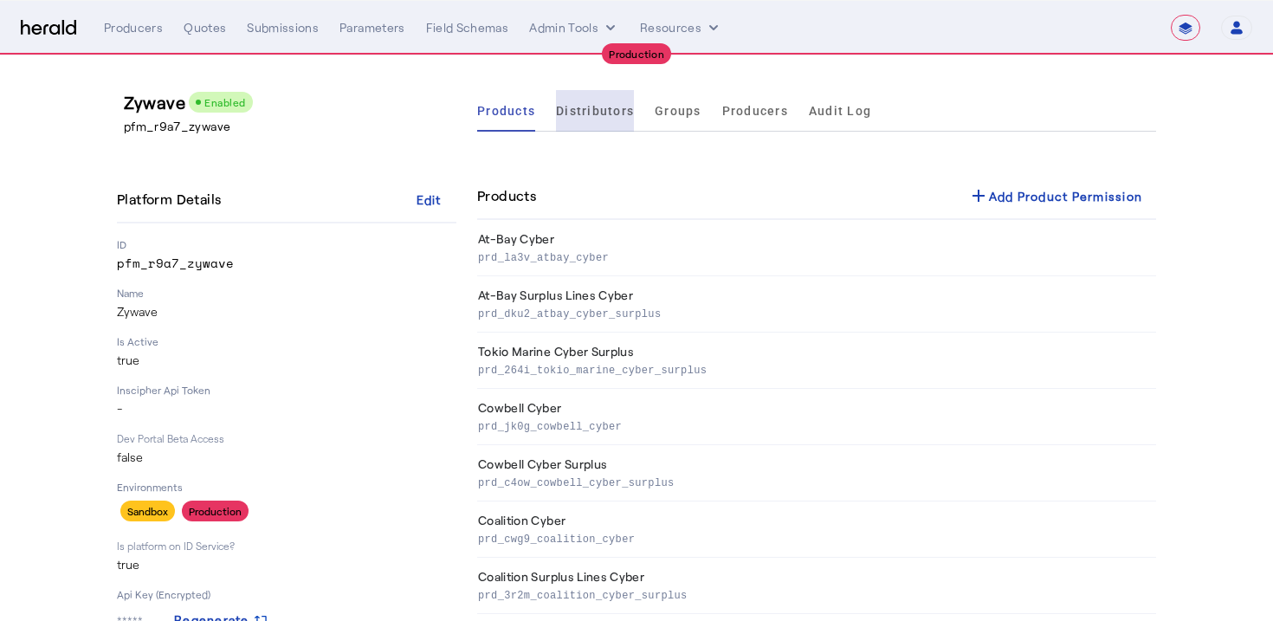
click at [612, 111] on span "Distributors" at bounding box center [595, 111] width 78 height 12
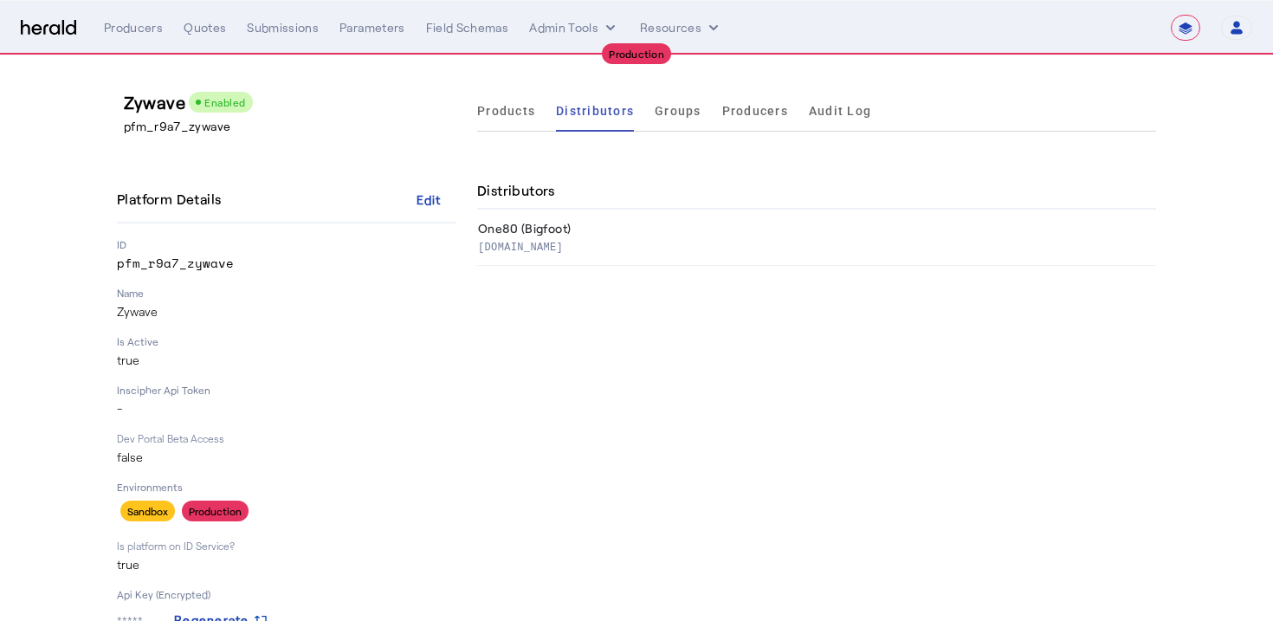
click at [726, 376] on div "Products Distributors Groups Producers Audit Log Distributors One80 (Bigfoot) w…" at bounding box center [816, 431] width 679 height 682
click at [628, 156] on div "Products Distributors Groups Producers Audit Log Distributors One80 (Bigfoot) w…" at bounding box center [816, 431] width 679 height 682
click at [521, 113] on span "Products" at bounding box center [506, 111] width 58 height 12
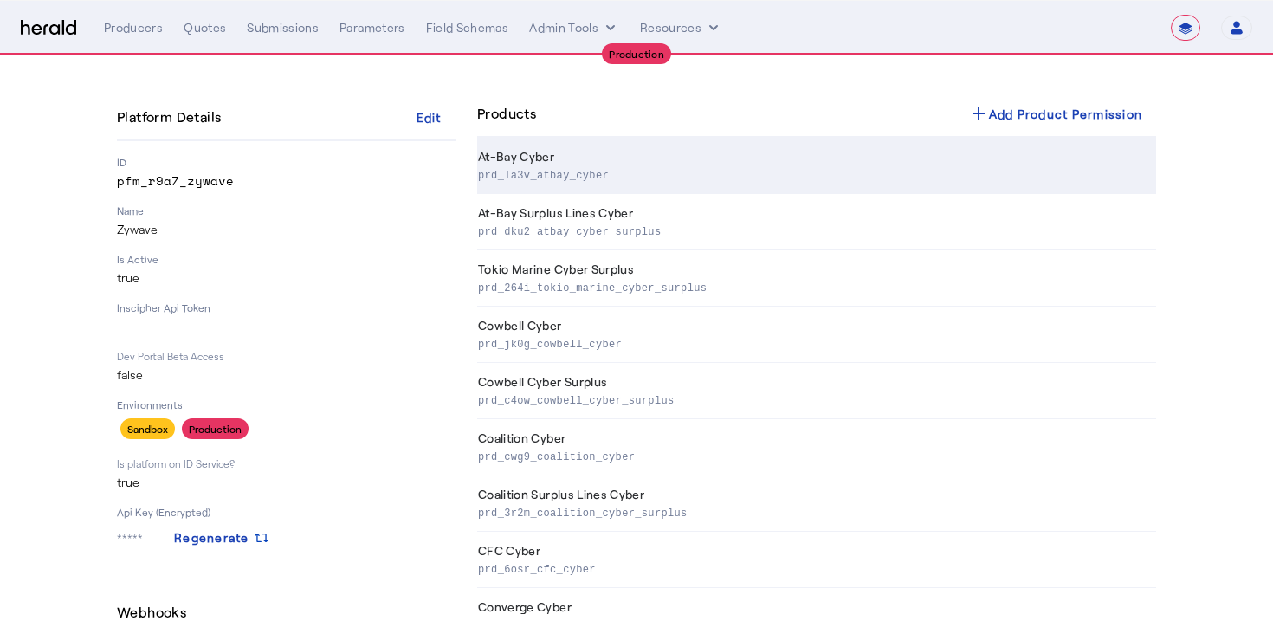
scroll to position [3, 0]
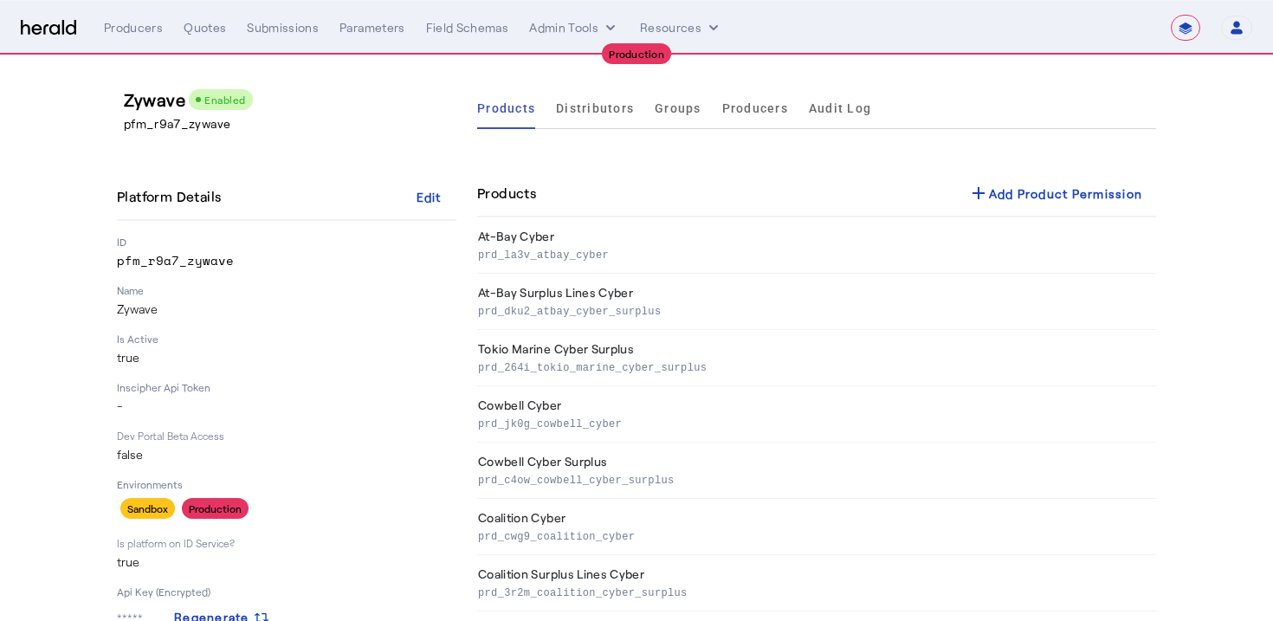
click at [634, 159] on div "Products Distributors Groups Producers Audit Log Products add Add Product Permi…" at bounding box center [816, 433] width 679 height 693
click at [573, 122] on span "Distributors" at bounding box center [595, 108] width 78 height 42
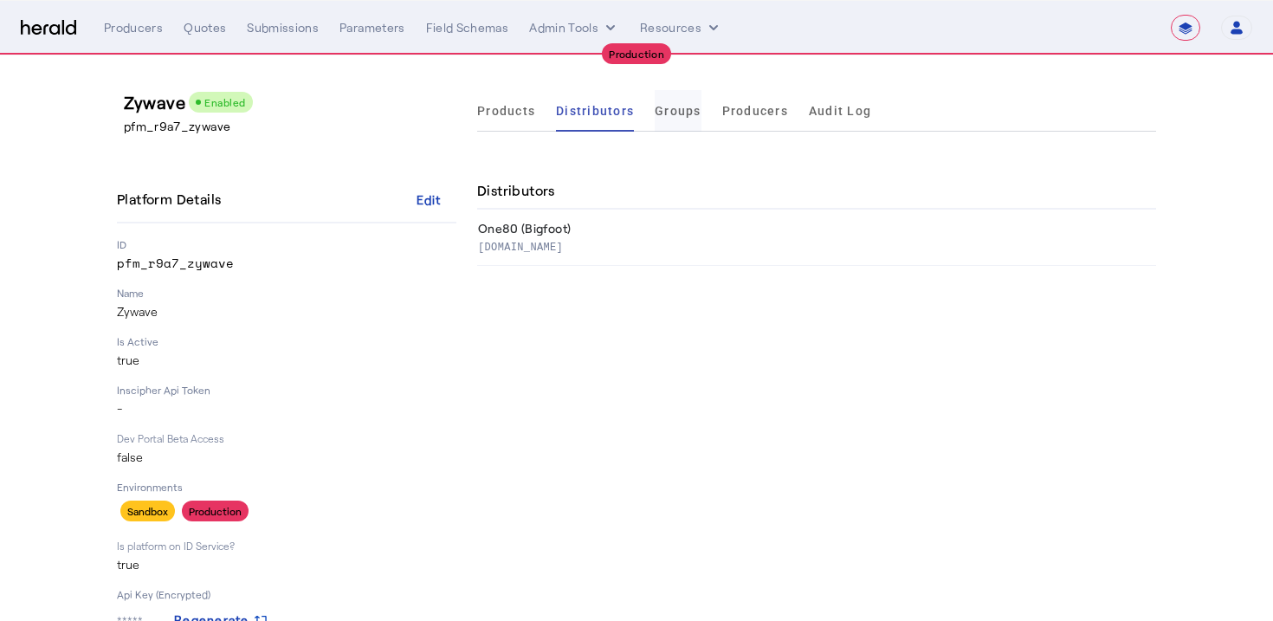
click at [685, 114] on span "Groups" at bounding box center [678, 111] width 47 height 12
click at [766, 109] on span "Producers" at bounding box center [755, 111] width 66 height 12
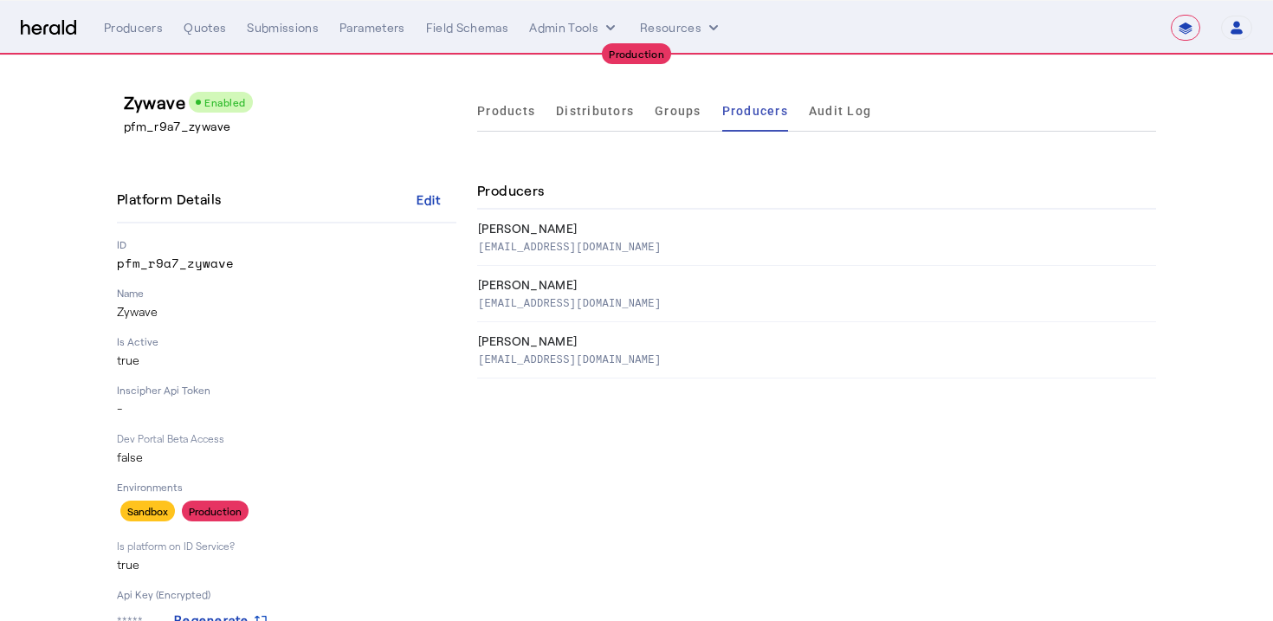
scroll to position [15, 0]
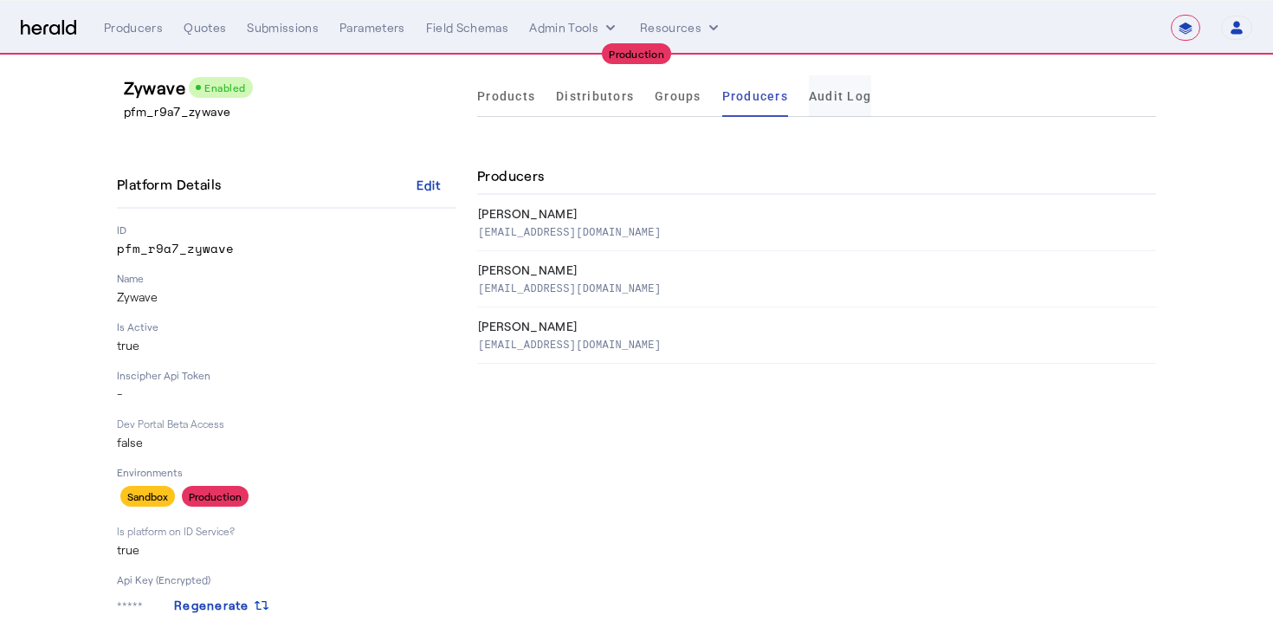
click at [847, 90] on span "Audit Log" at bounding box center [840, 96] width 62 height 12
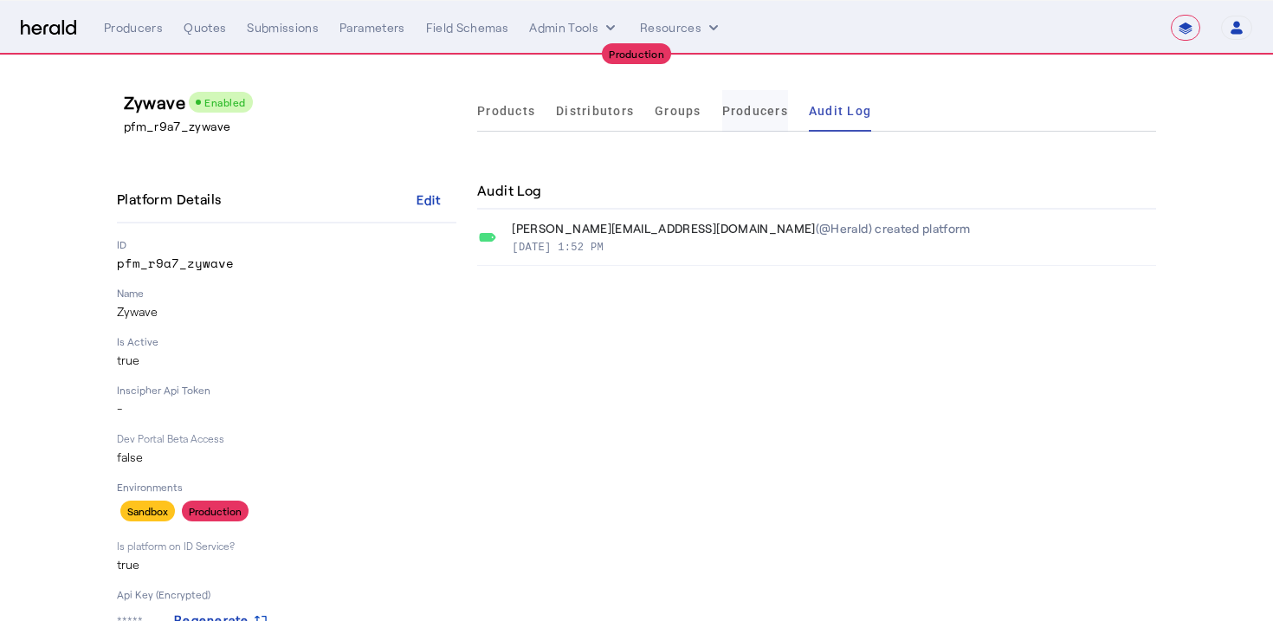
click at [739, 115] on span "Producers" at bounding box center [755, 111] width 66 height 12
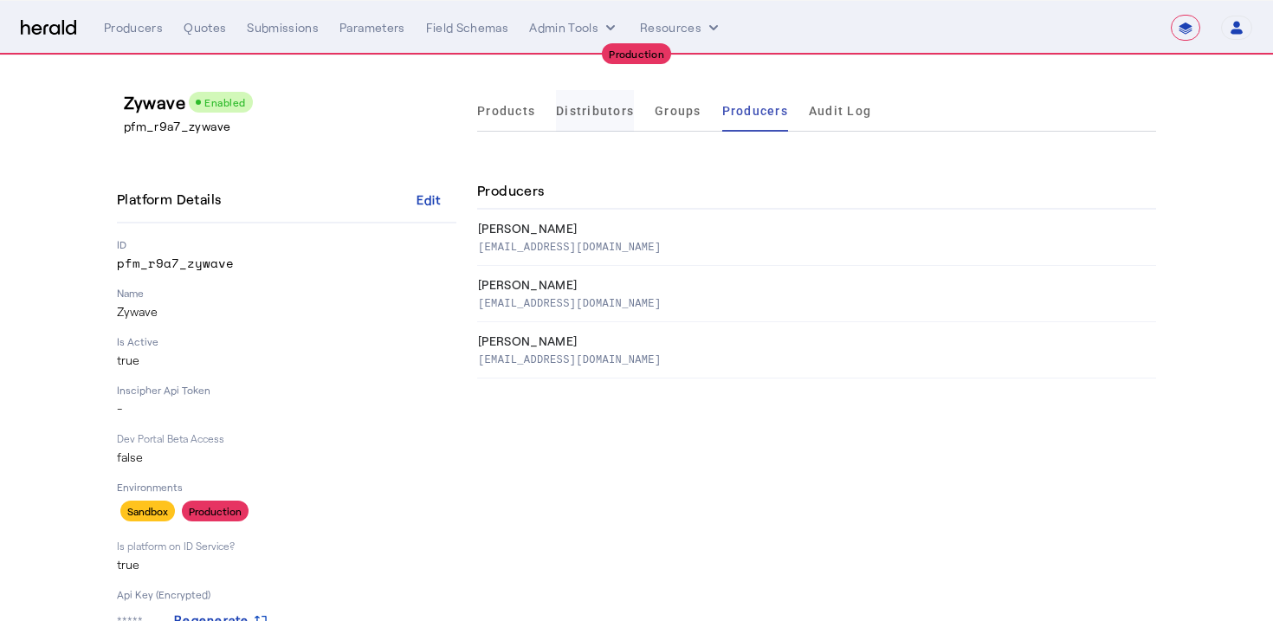
click at [568, 105] on span "Distributors" at bounding box center [595, 111] width 78 height 12
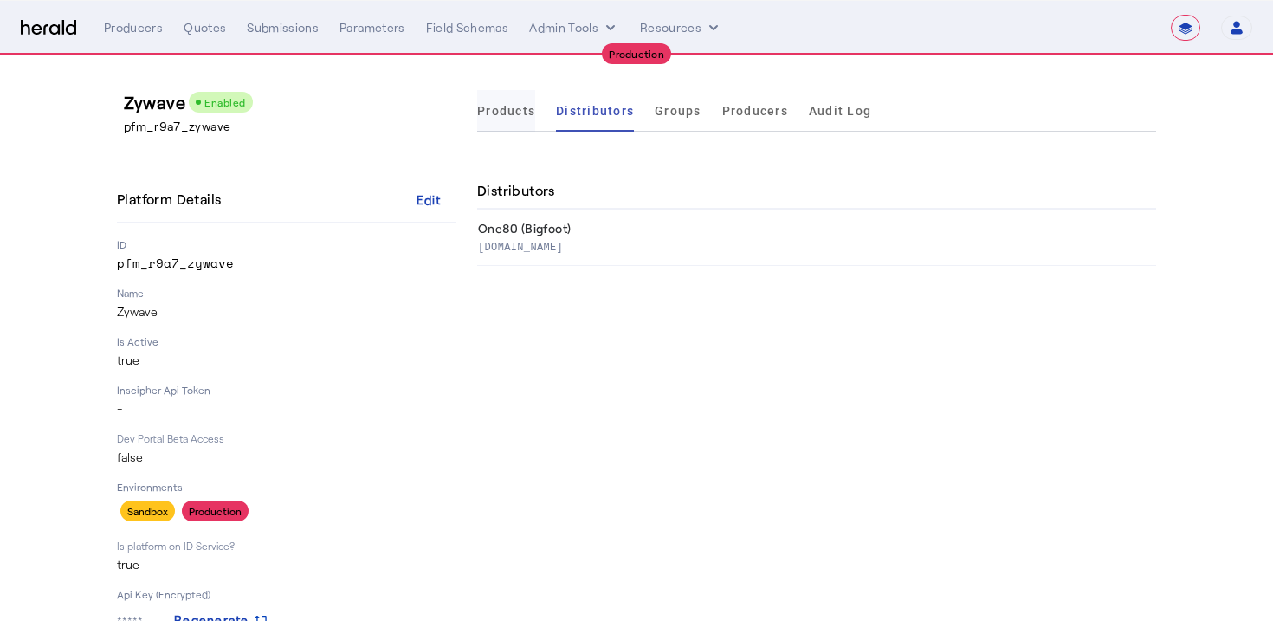
click at [526, 105] on span "Products" at bounding box center [506, 111] width 58 height 12
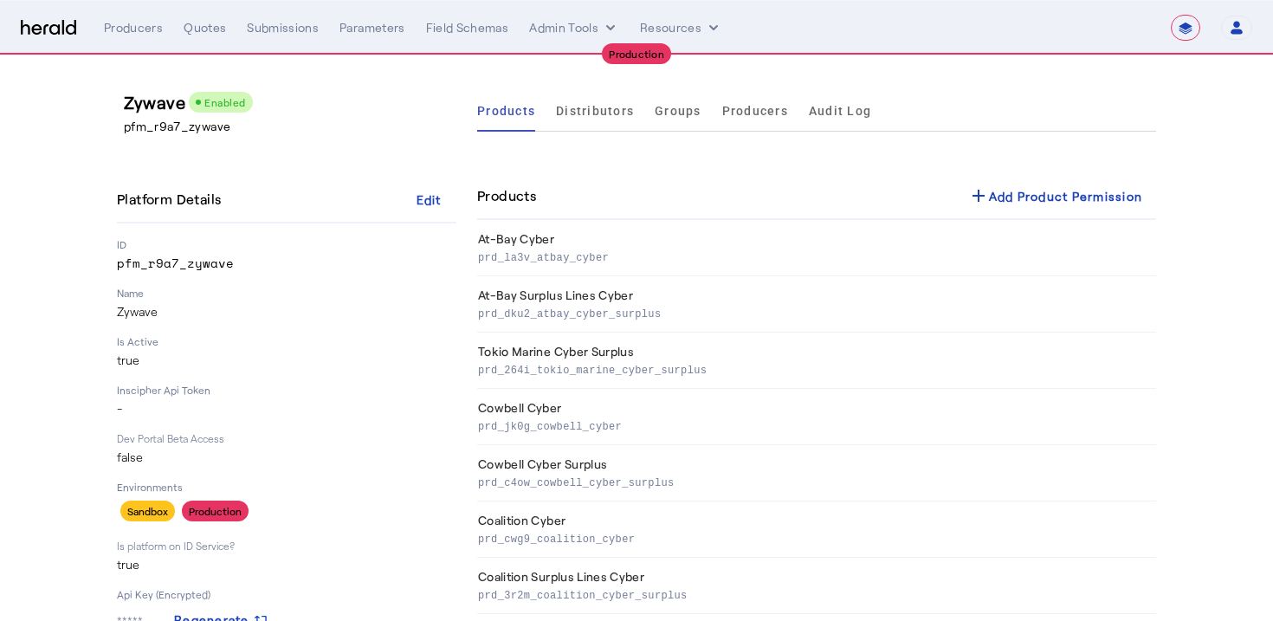
click at [1189, 36] on select "**********" at bounding box center [1185, 28] width 29 height 26
click at [1180, 27] on select "**********" at bounding box center [1185, 28] width 29 height 26
click at [623, 108] on span "Distributors" at bounding box center [595, 111] width 78 height 12
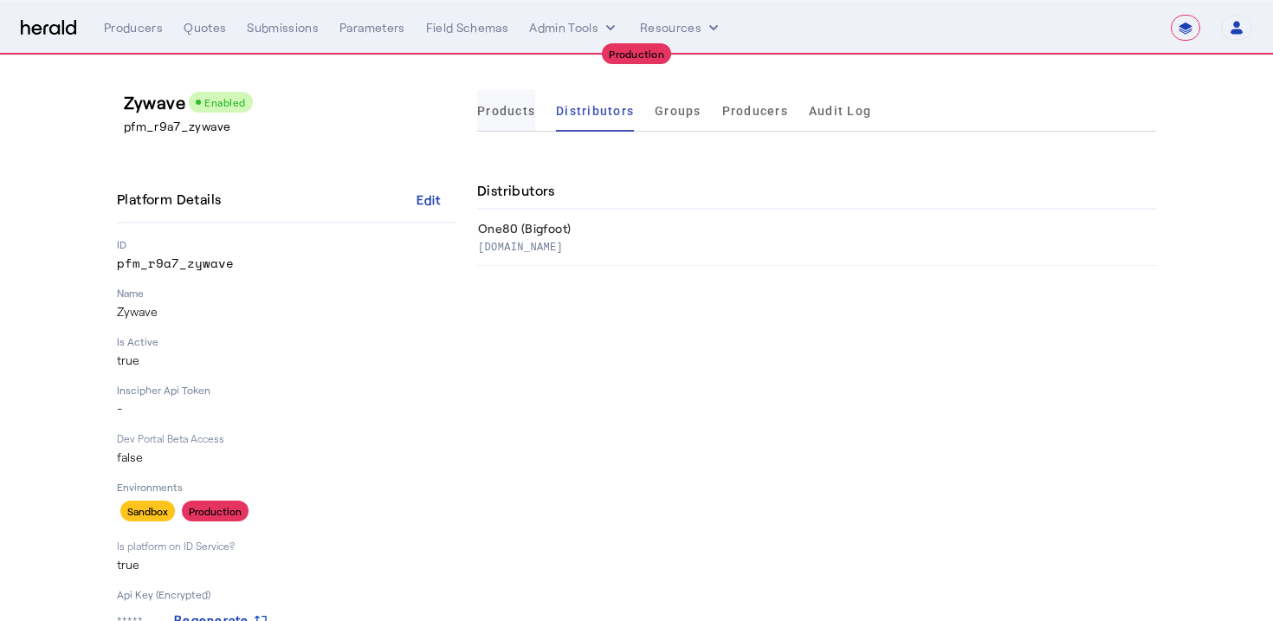
click at [501, 121] on span "Products" at bounding box center [506, 111] width 58 height 42
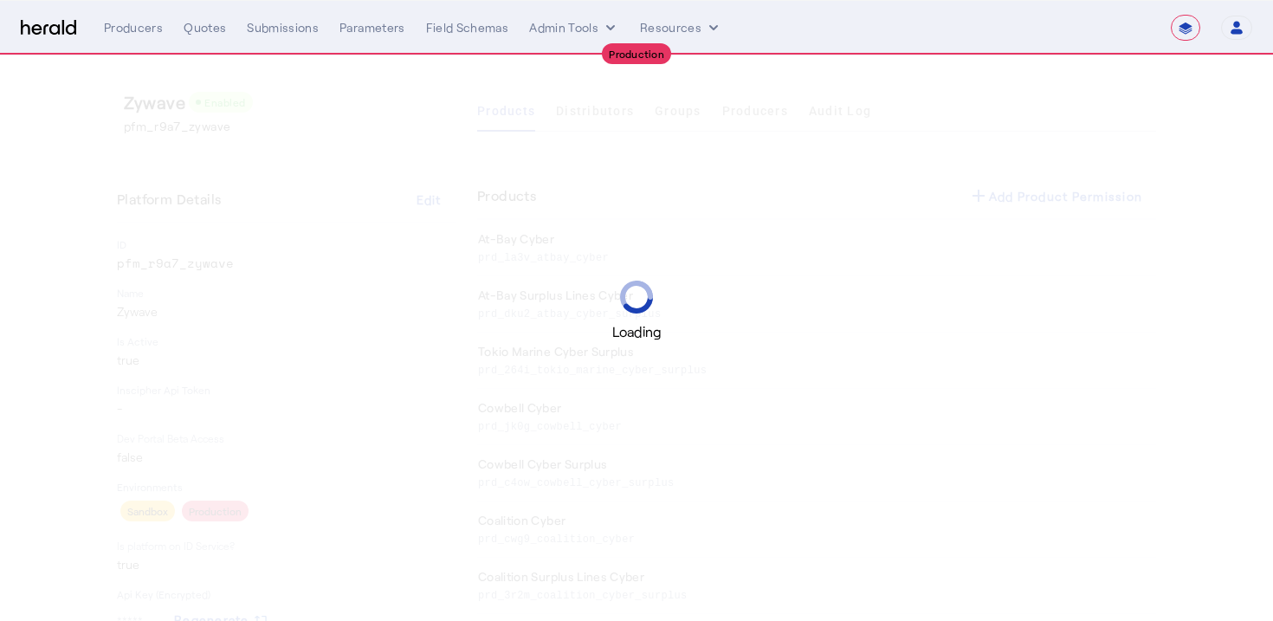
click at [583, 120] on div "Loading" at bounding box center [636, 310] width 1273 height 621
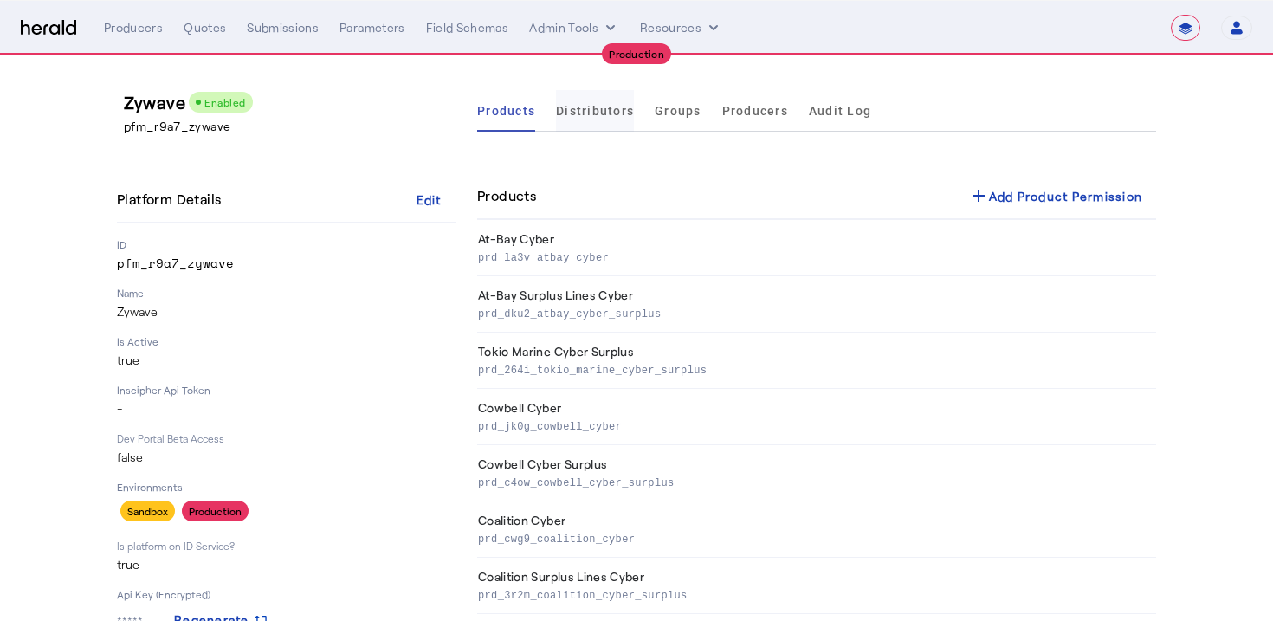
click at [581, 120] on span "Distributors" at bounding box center [595, 111] width 78 height 42
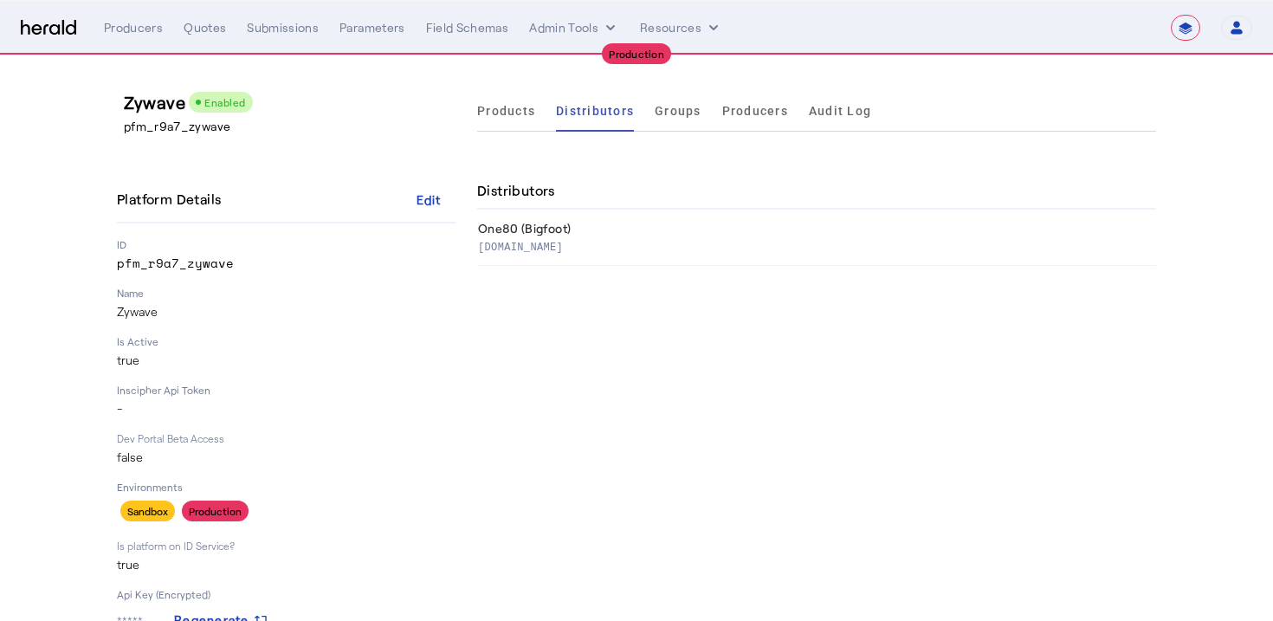
click at [1193, 32] on select "**********" at bounding box center [1185, 28] width 29 height 26
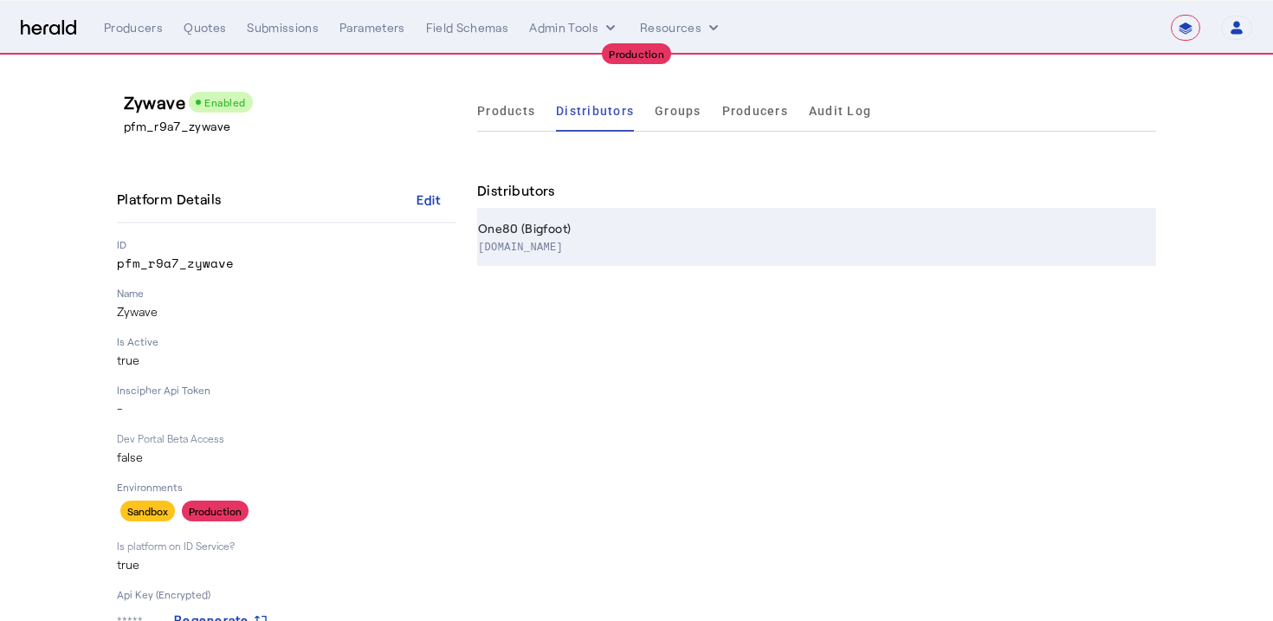
click at [743, 229] on th "One80 (Bigfoot) www.one80.com" at bounding box center [816, 238] width 679 height 56
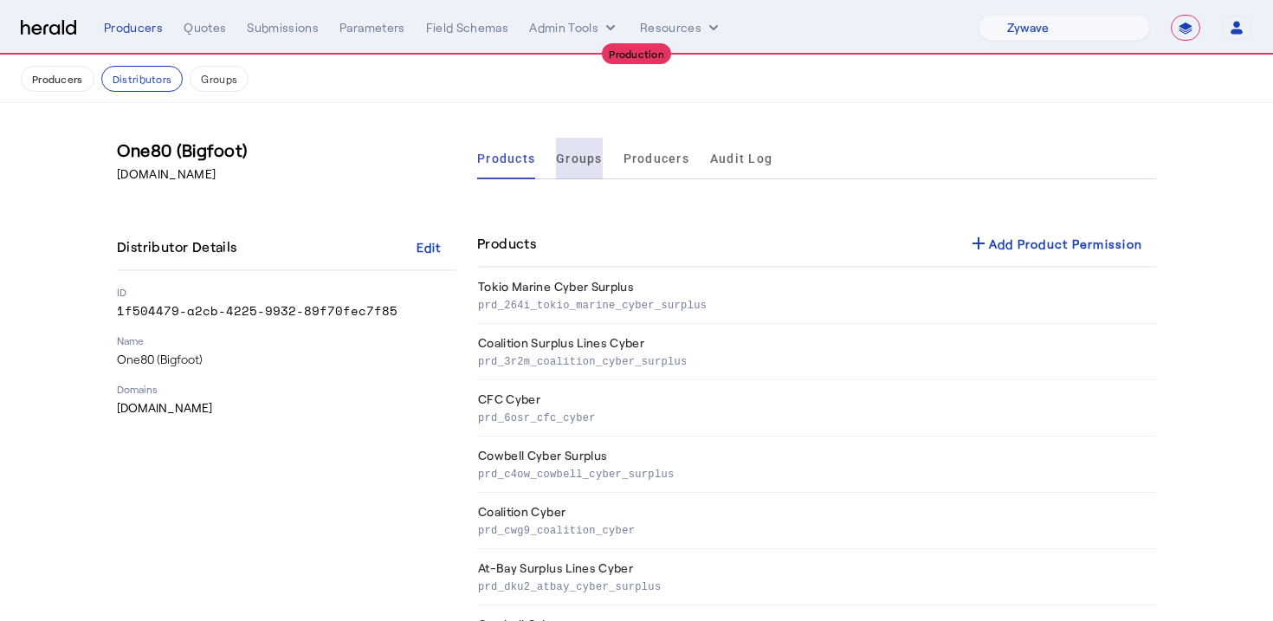
click at [571, 176] on span "Groups" at bounding box center [579, 159] width 47 height 42
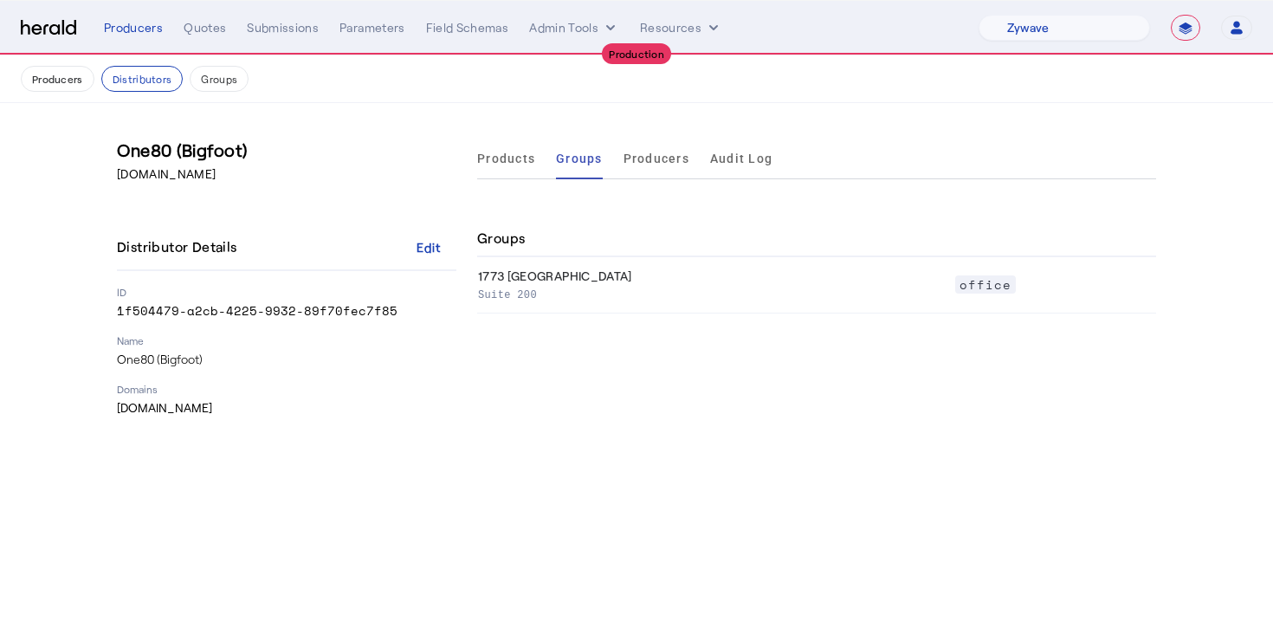
click at [387, 91] on div "Producers Distributors Groups" at bounding box center [637, 79] width 1232 height 26
click at [1037, 36] on select "1Fort Affinity Risk Billy BindHQ Bunker CRC Campus Coverage Citadel Fifthwall F…" at bounding box center [1064, 28] width 171 height 26
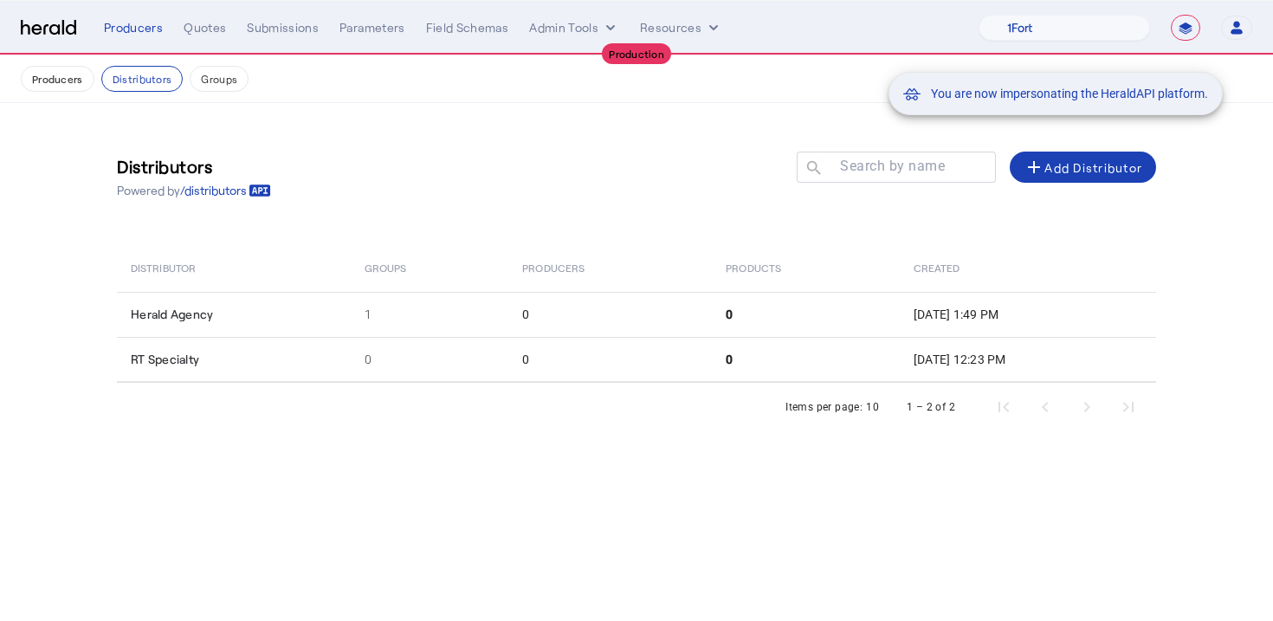
click at [679, 138] on div "You are now impersonating the HeraldAPI platform." at bounding box center [636, 310] width 1273 height 621
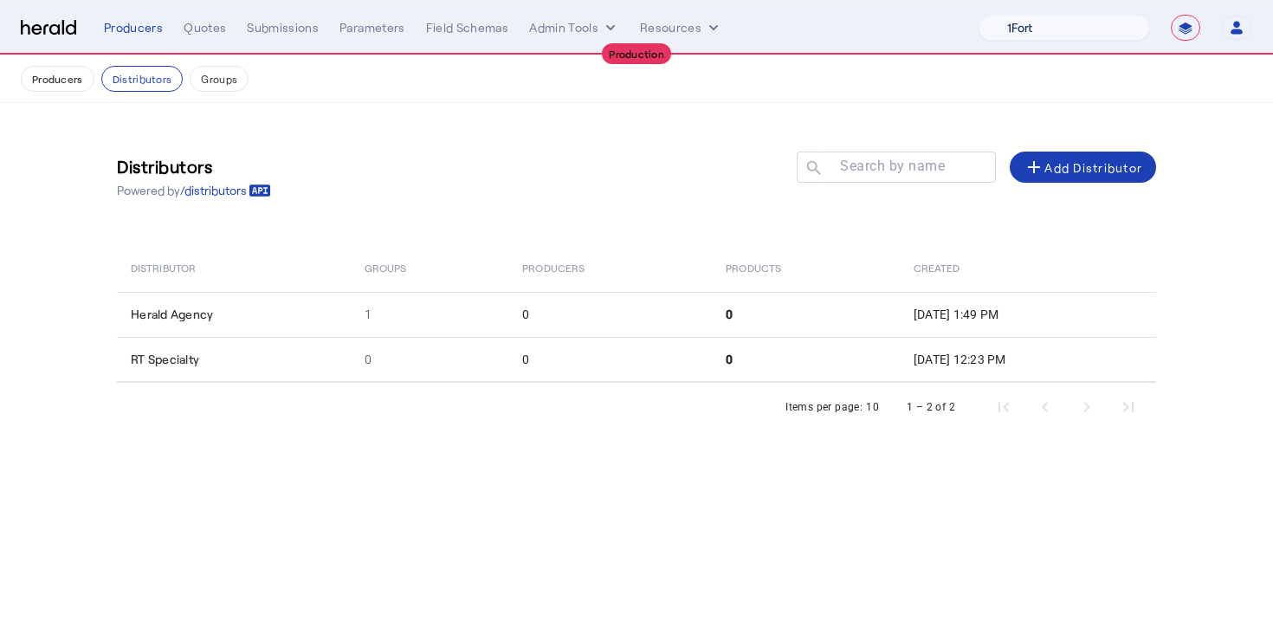
click at [1030, 26] on select "1Fort Affinity Risk Billy BindHQ Bunker CRC Campus Coverage Citadel Fifthwall F…" at bounding box center [1064, 28] width 171 height 26
select select "pfm_h3db_crc"
click at [215, 33] on div "Quotes" at bounding box center [205, 27] width 42 height 17
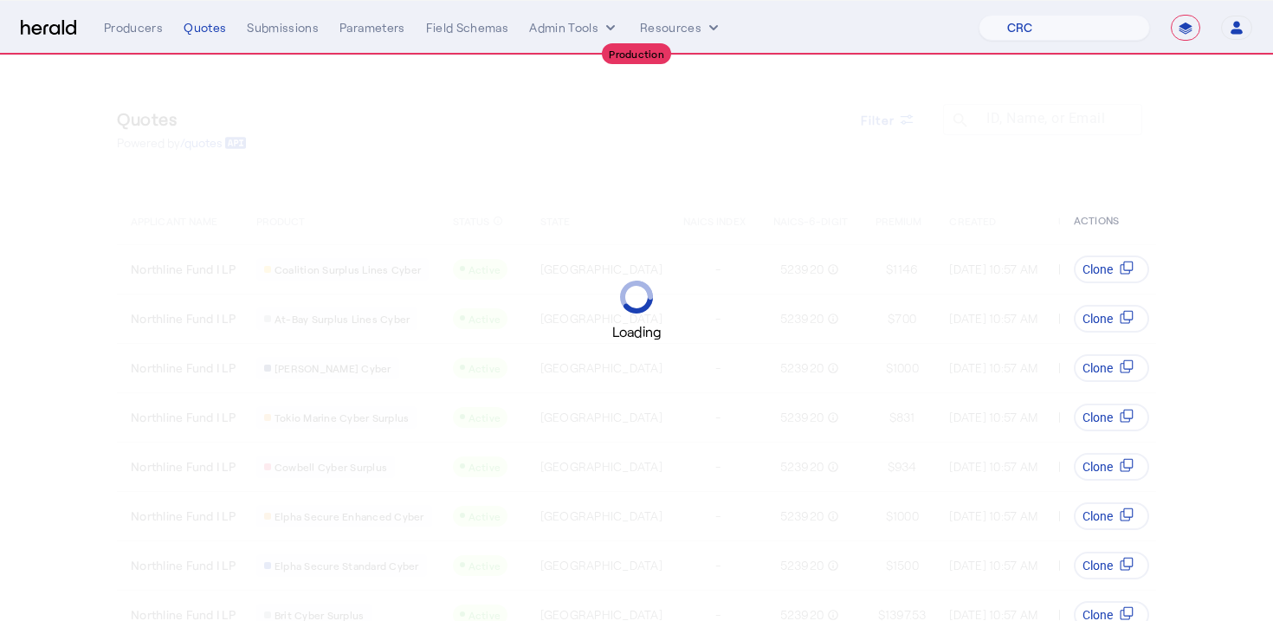
click at [381, 158] on div "Loading" at bounding box center [636, 310] width 1273 height 621
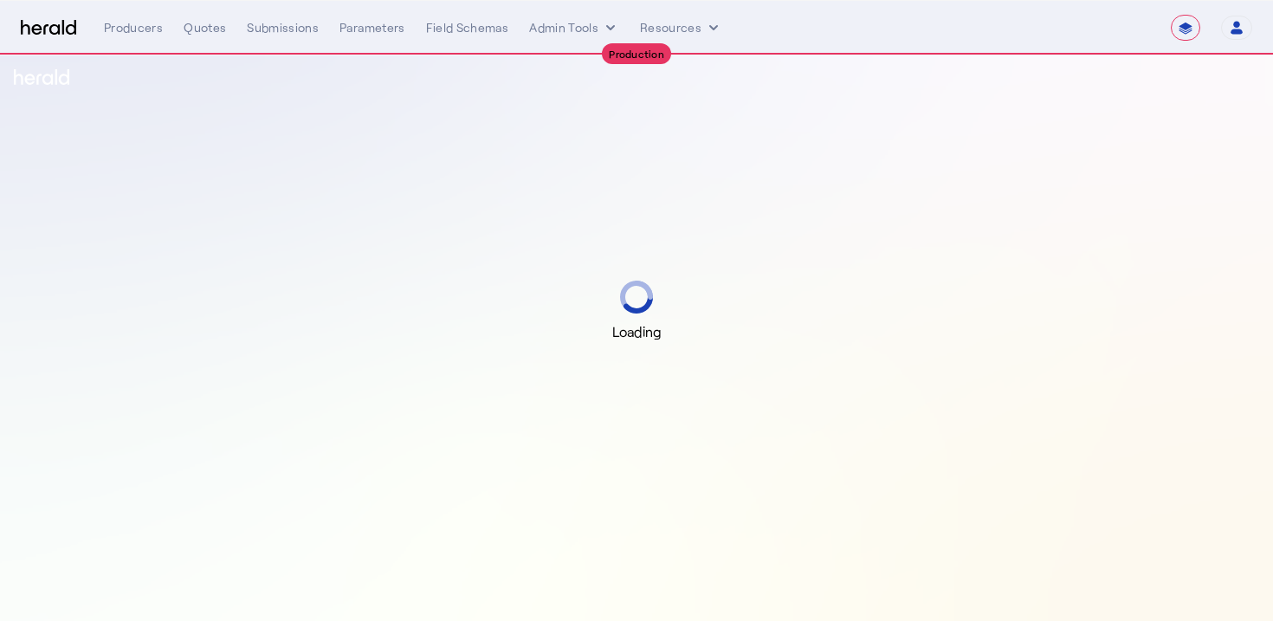
select select "**********"
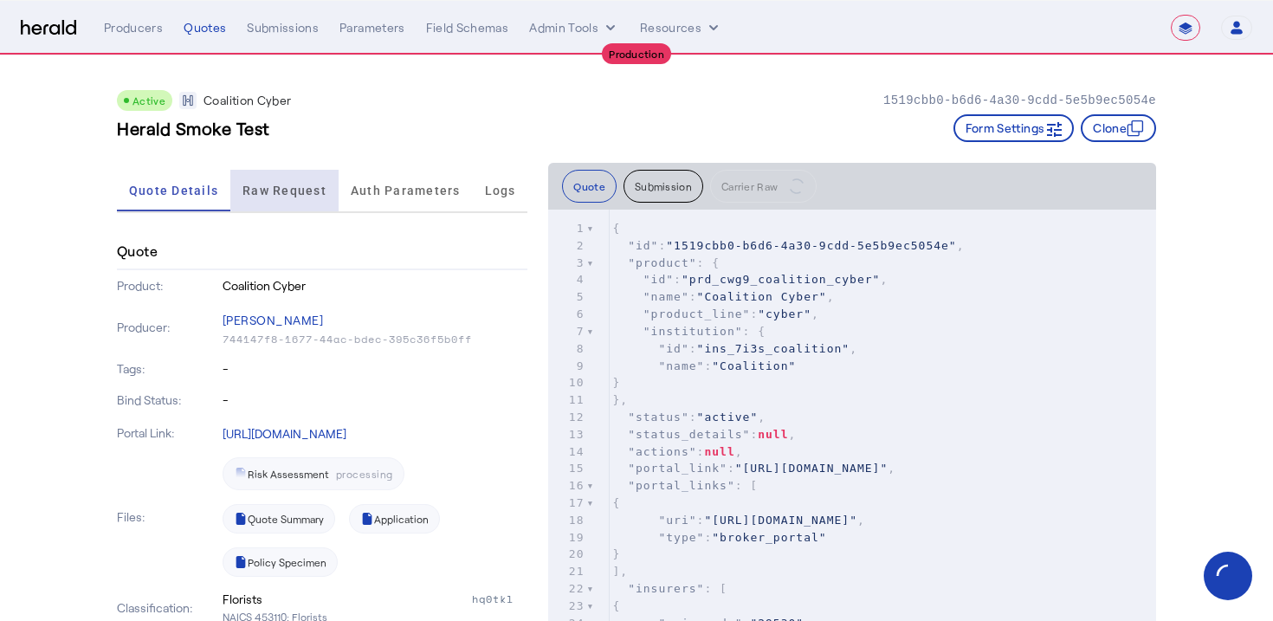
click at [319, 188] on span "Raw Request" at bounding box center [284, 190] width 84 height 12
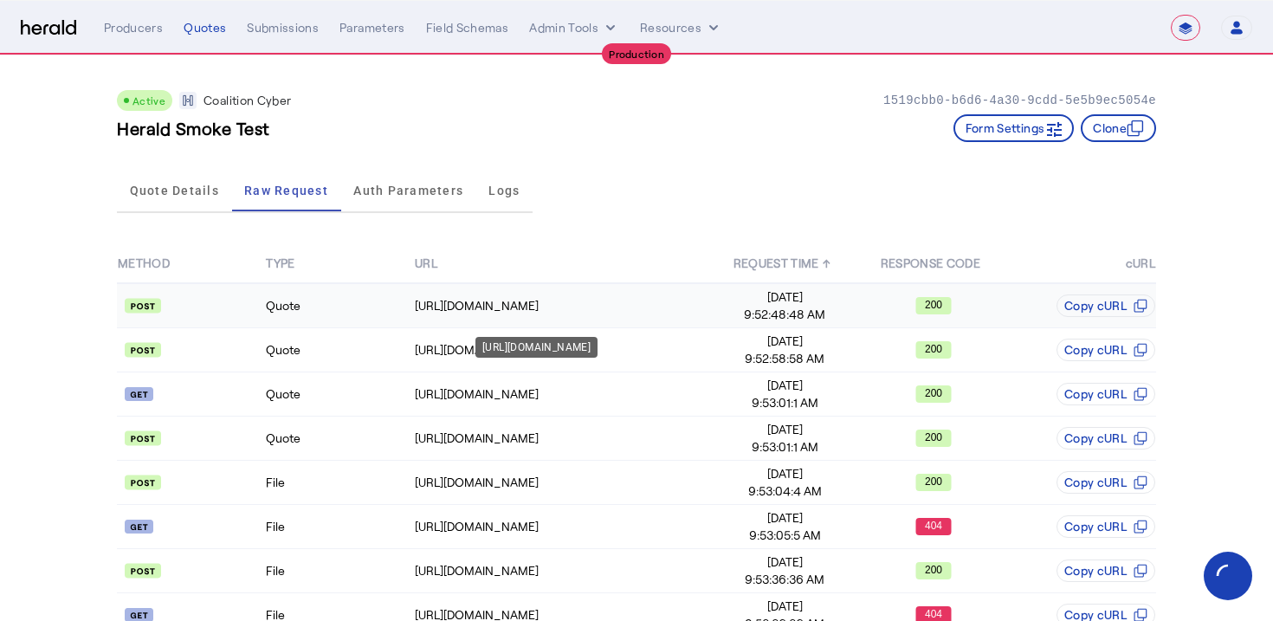
click at [421, 308] on div "https://distribution-api.coalitioninc.com/v2/login" at bounding box center [562, 305] width 295 height 17
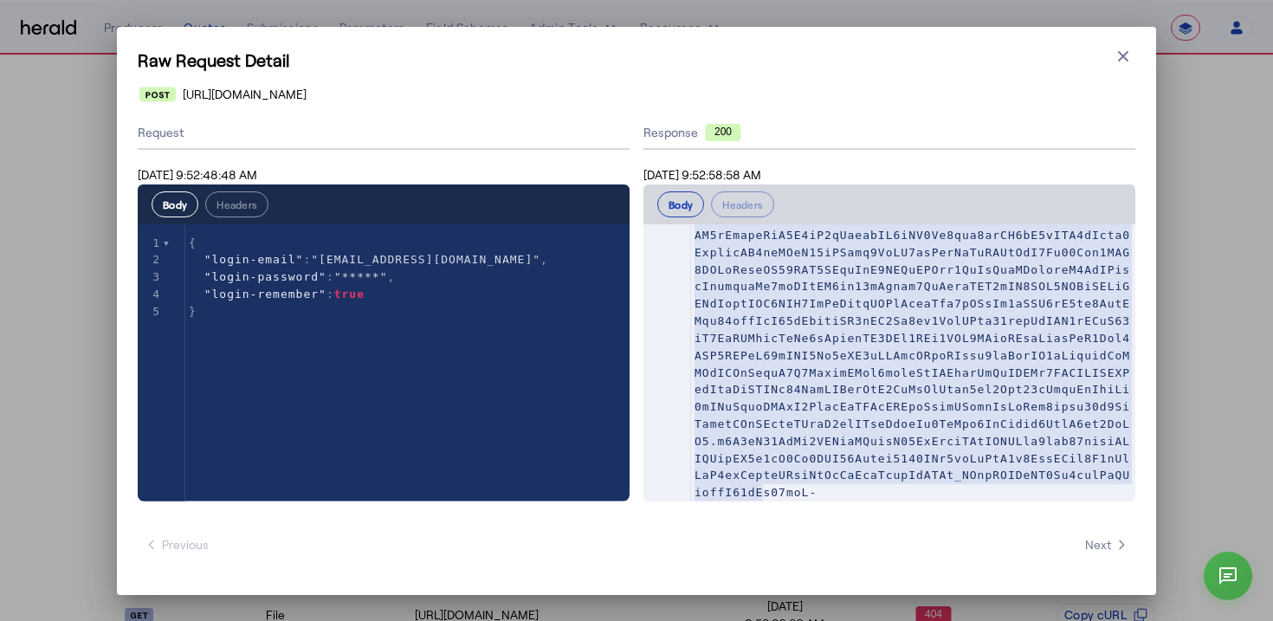
scroll to position [293, 0]
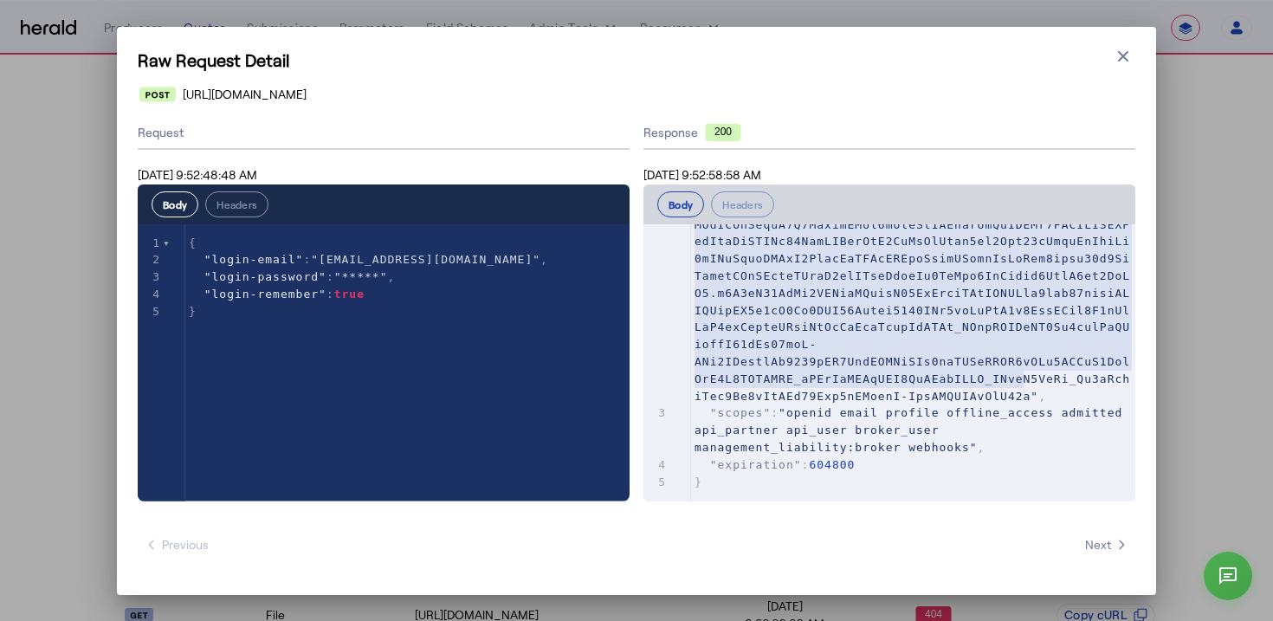
type textarea "**********"
drag, startPoint x: 704, startPoint y: 275, endPoint x: 1031, endPoint y: 390, distance: 347.0
click at [1031, 390] on span at bounding box center [913, 189] width 436 height 425
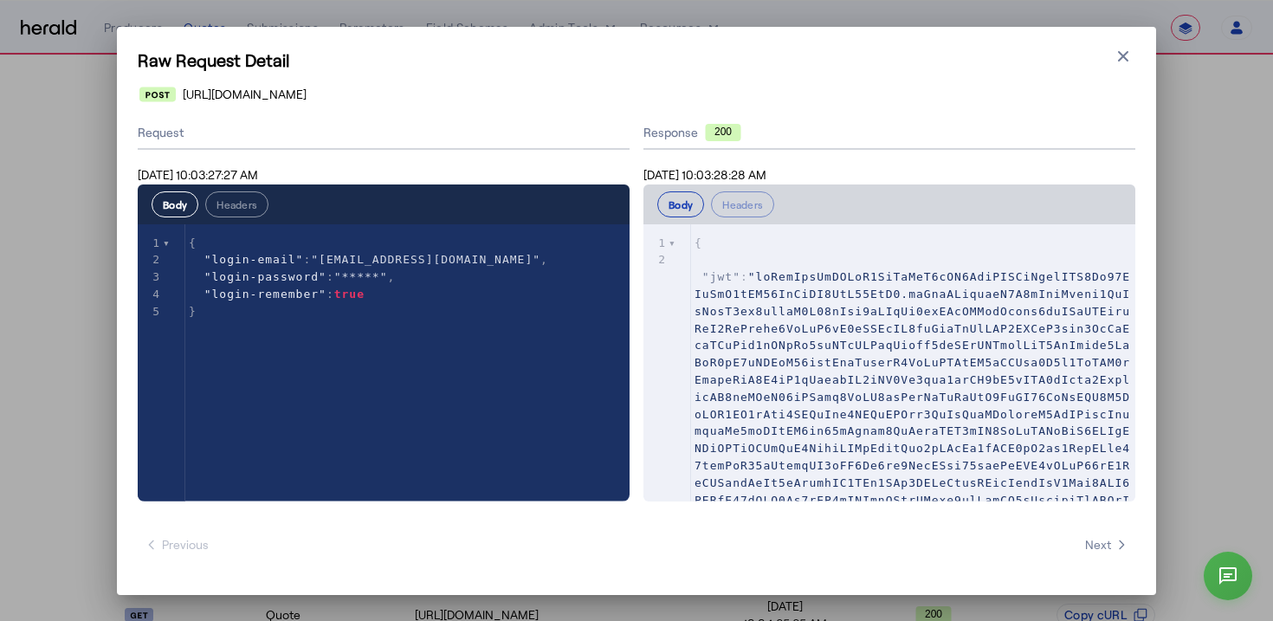
select select "**********"
click at [1122, 57] on icon "button" at bounding box center [1123, 55] width 10 height 10
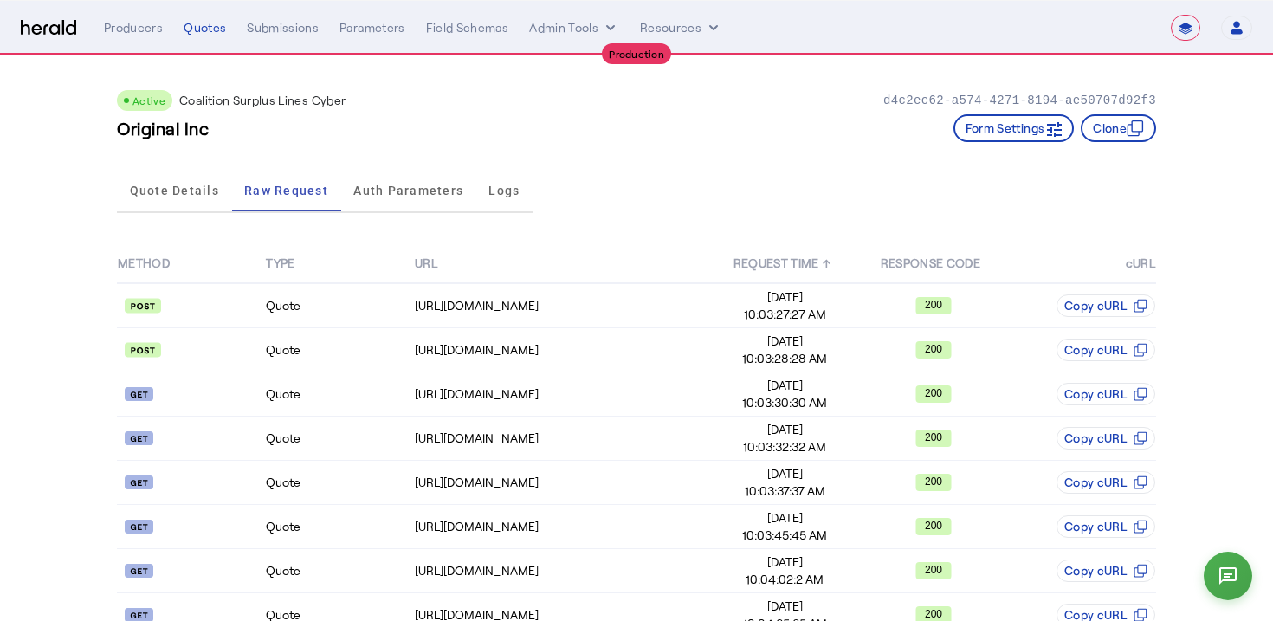
click at [842, 150] on div "Active Coalition Surplus Lines Cyber d4c2ec62-a574-4271-8194-ae50707d92f3 Origi…" at bounding box center [636, 108] width 1039 height 107
click at [1186, 24] on select "**********" at bounding box center [1185, 28] width 29 height 26
click at [758, 303] on span "Aug 21, 2025" at bounding box center [785, 296] width 146 height 17
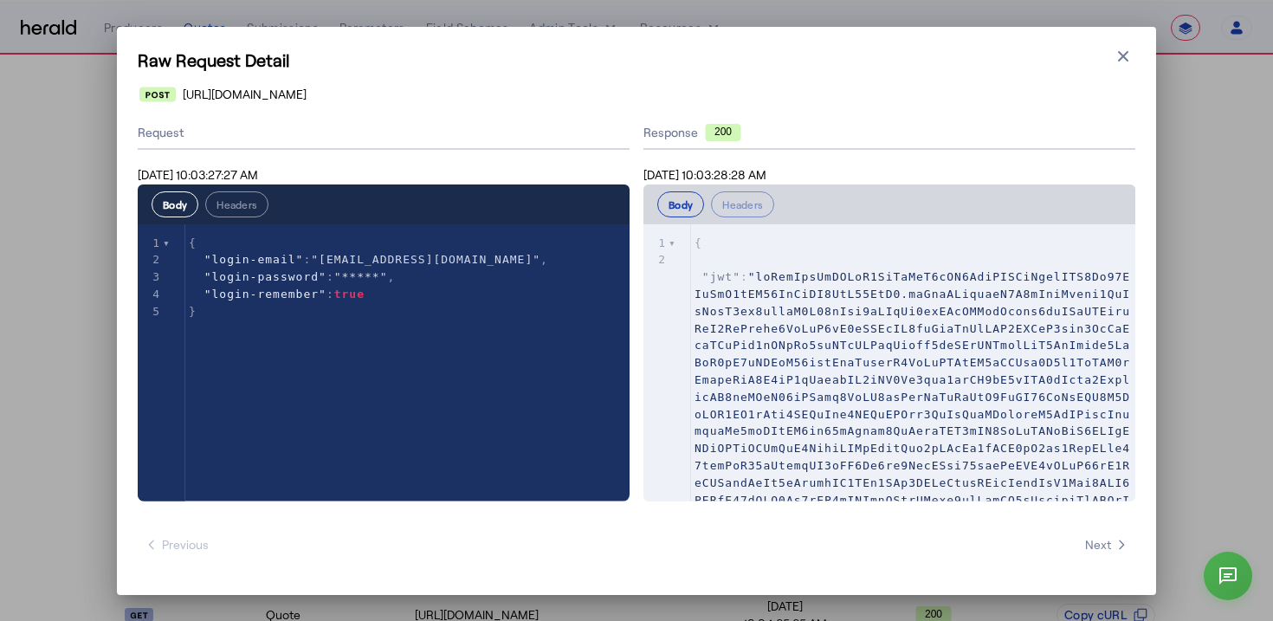
click at [1137, 43] on div "Raw Request Detail Close modal https://distribution-api.coalitioninc.com/v2/log…" at bounding box center [636, 311] width 1039 height 568
click at [1131, 48] on icon "button" at bounding box center [1123, 56] width 17 height 17
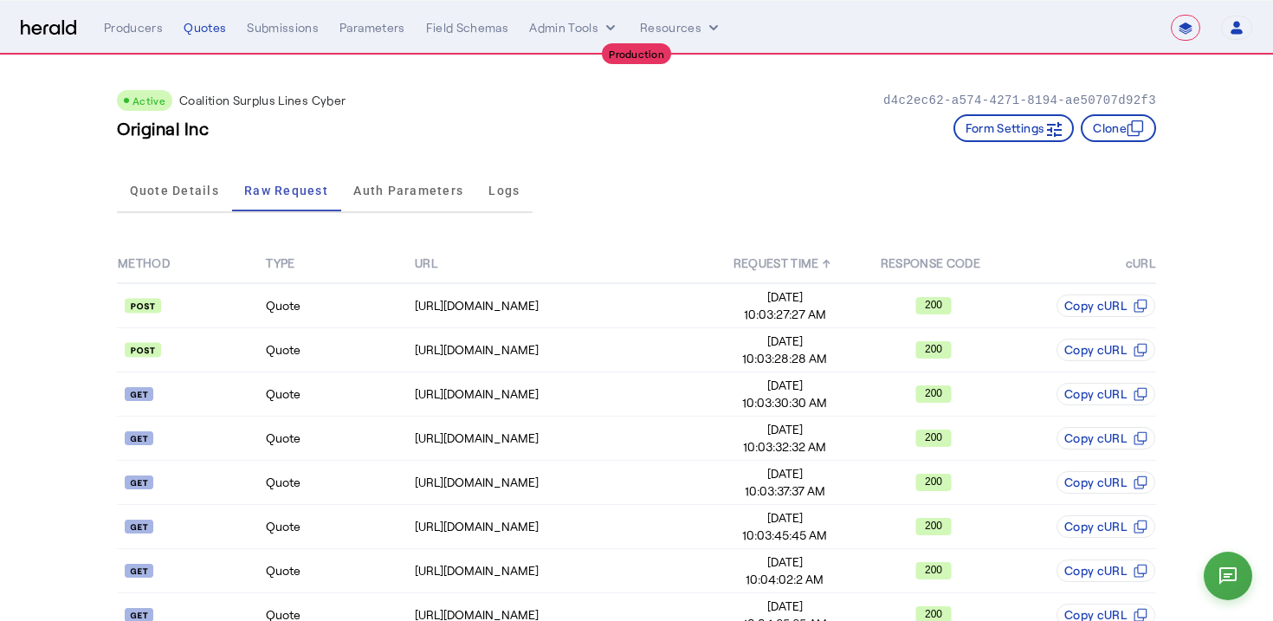
click at [1179, 32] on select "**********" at bounding box center [1185, 28] width 29 height 26
click at [734, 97] on div "Active Coalition Surplus Lines Cyber d4c2ec62-a574-4271-8194-ae50707d92f3" at bounding box center [636, 100] width 1039 height 21
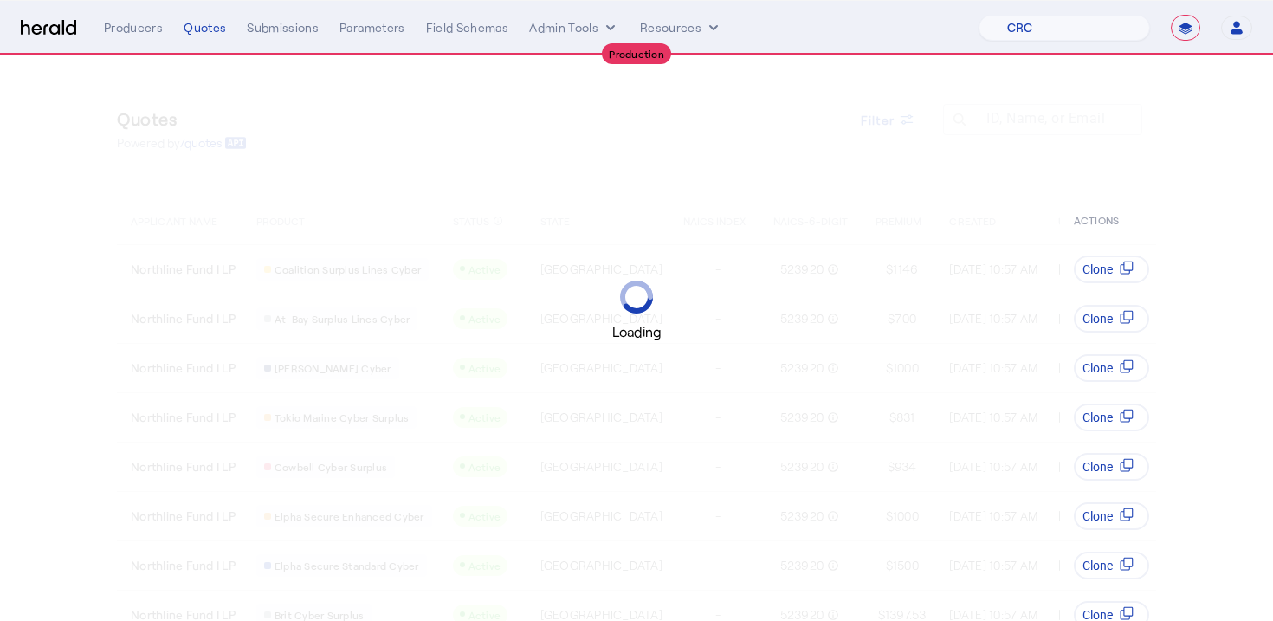
select select "pfm_h3db_crc"
select select "**********"
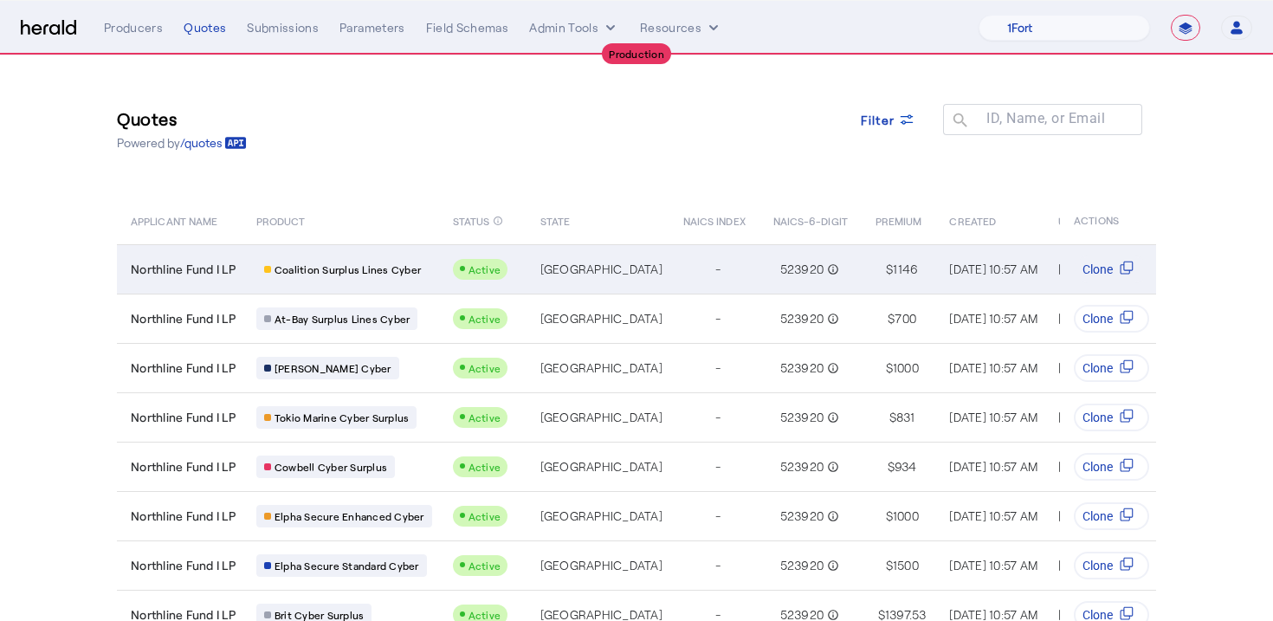
click at [229, 276] on span "Northline Fund I LP" at bounding box center [183, 269] width 105 height 17
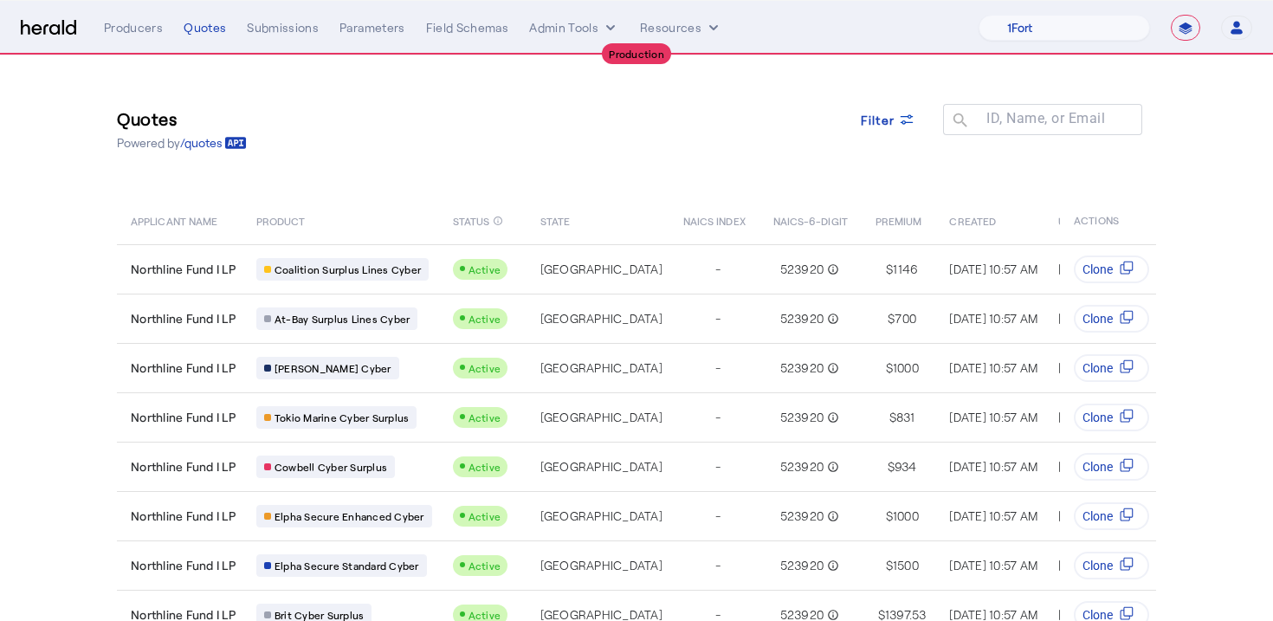
click at [1075, 12] on nav "**********" at bounding box center [636, 28] width 1273 height 54
click at [1035, 36] on select "1Fort Affinity Risk [PERSON_NAME] [PERSON_NAME] CRC Campus Coverage Citadel Fif…" at bounding box center [1064, 28] width 171 height 26
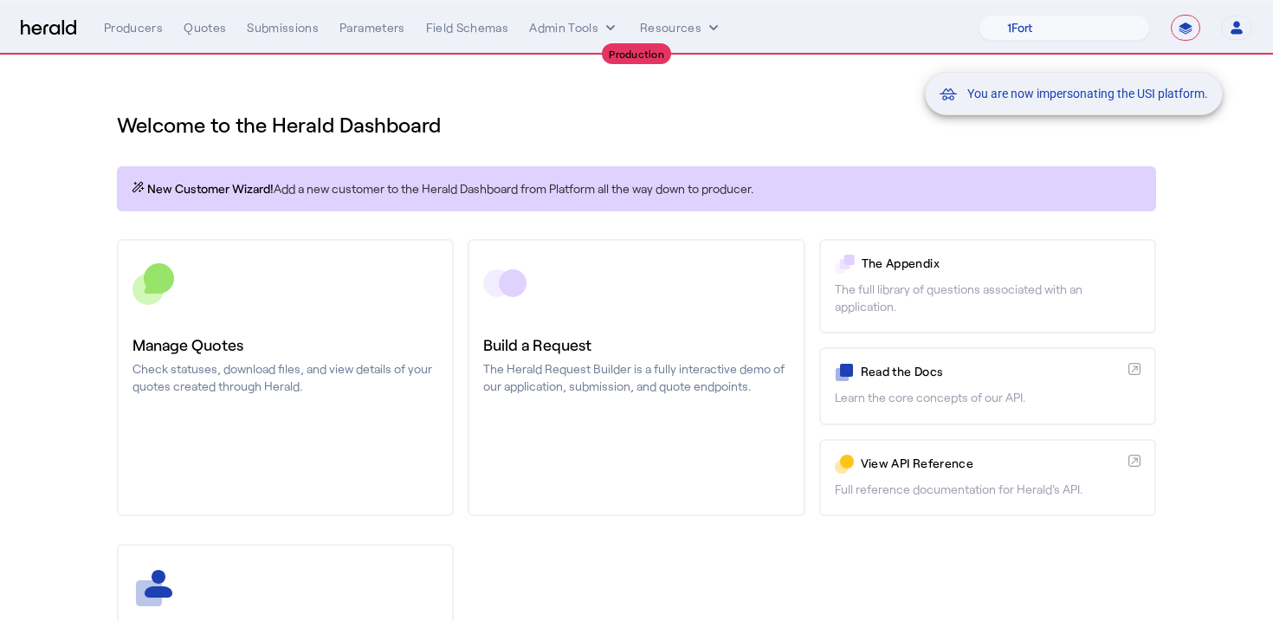
click at [509, 113] on div "You are now impersonating the USI platform." at bounding box center [636, 310] width 1273 height 621
click at [214, 29] on div "You are now impersonating the USI platform." at bounding box center [636, 310] width 1273 height 621
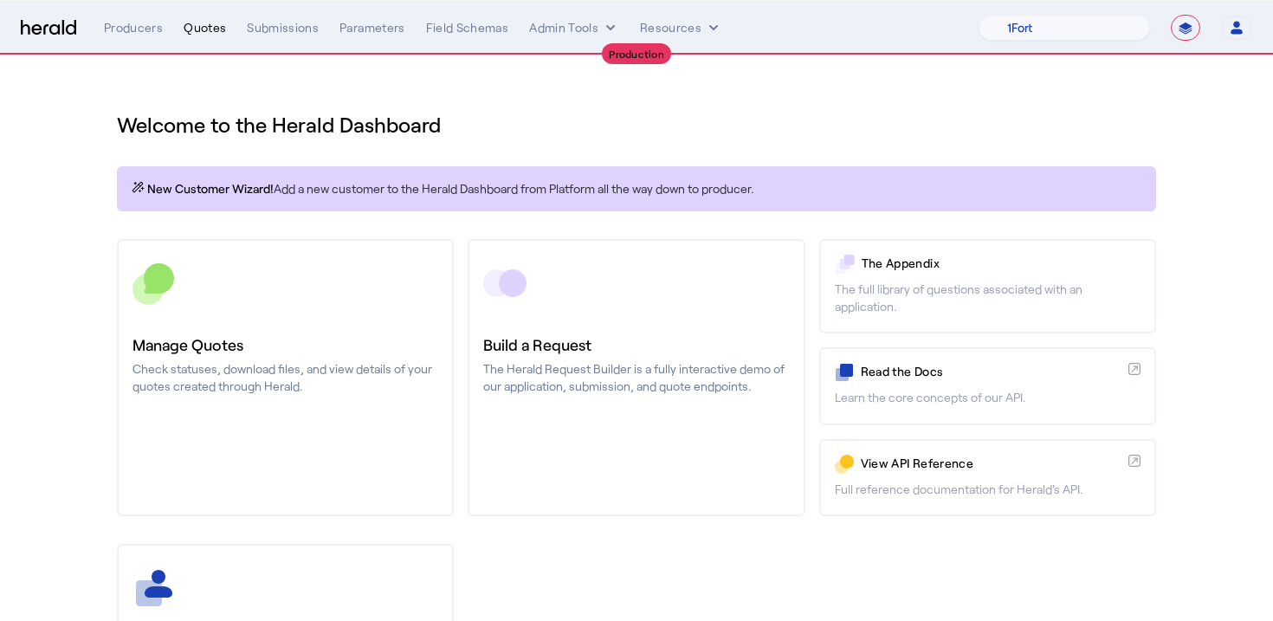
click at [199, 35] on div "Quotes" at bounding box center [205, 27] width 42 height 17
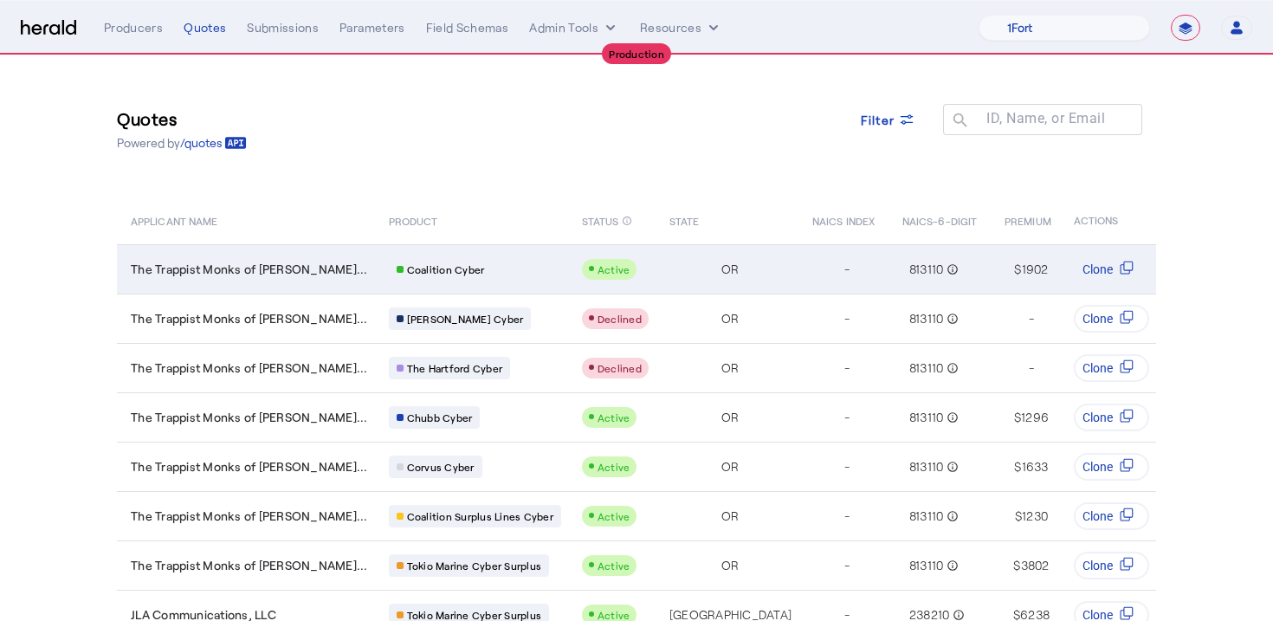
click at [464, 252] on td "Coalition Cyber" at bounding box center [471, 268] width 193 height 49
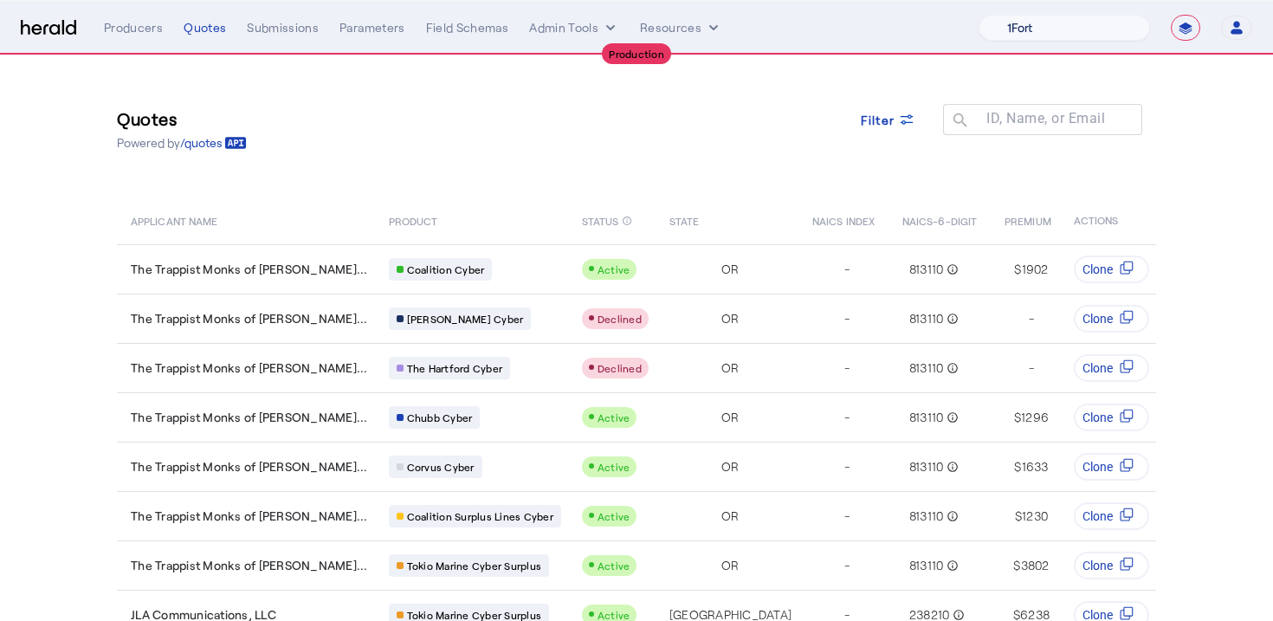
click at [1041, 22] on select "1Fort Affinity Risk [PERSON_NAME] [PERSON_NAME] CRC Campus Coverage Citadel Fif…" at bounding box center [1064, 28] width 171 height 26
select select "pfm_xsxs_xsbrokers"
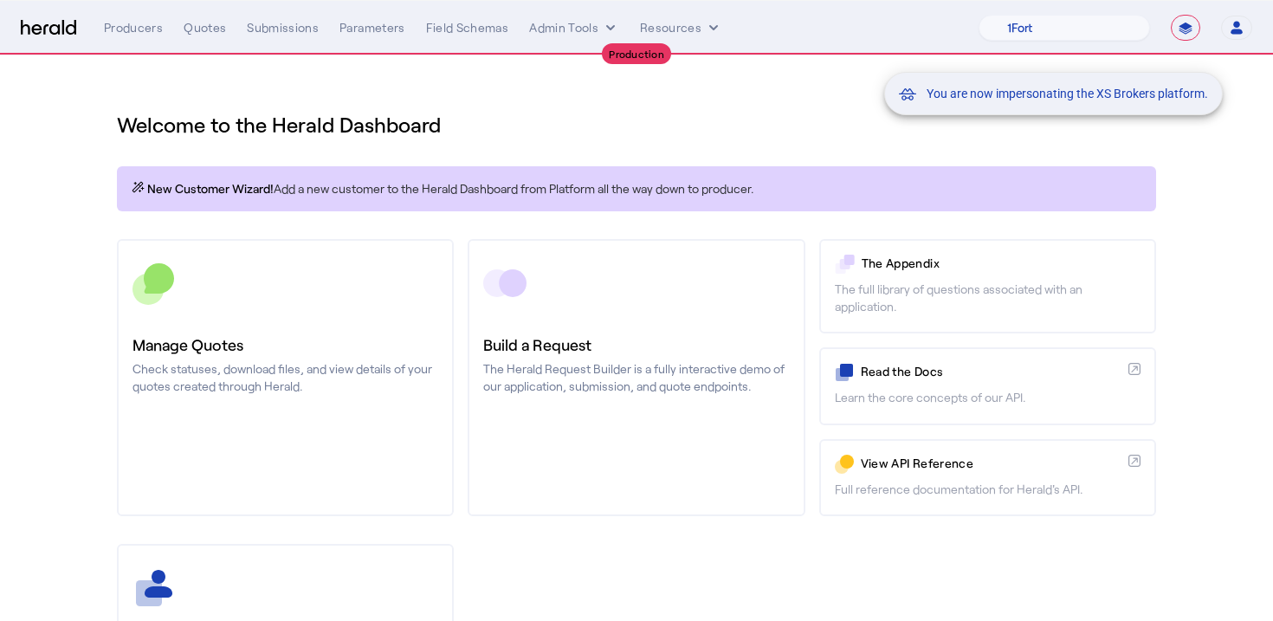
click at [638, 139] on div "You are now impersonating the XS Brokers platform." at bounding box center [636, 310] width 1273 height 621
click at [165, 365] on div "You are now impersonating the XS Brokers platform." at bounding box center [636, 310] width 1273 height 621
click at [93, 408] on div "You are now impersonating the XS Brokers platform." at bounding box center [636, 310] width 1273 height 621
click at [183, 365] on div "You are now impersonating the XS Brokers platform." at bounding box center [636, 310] width 1273 height 621
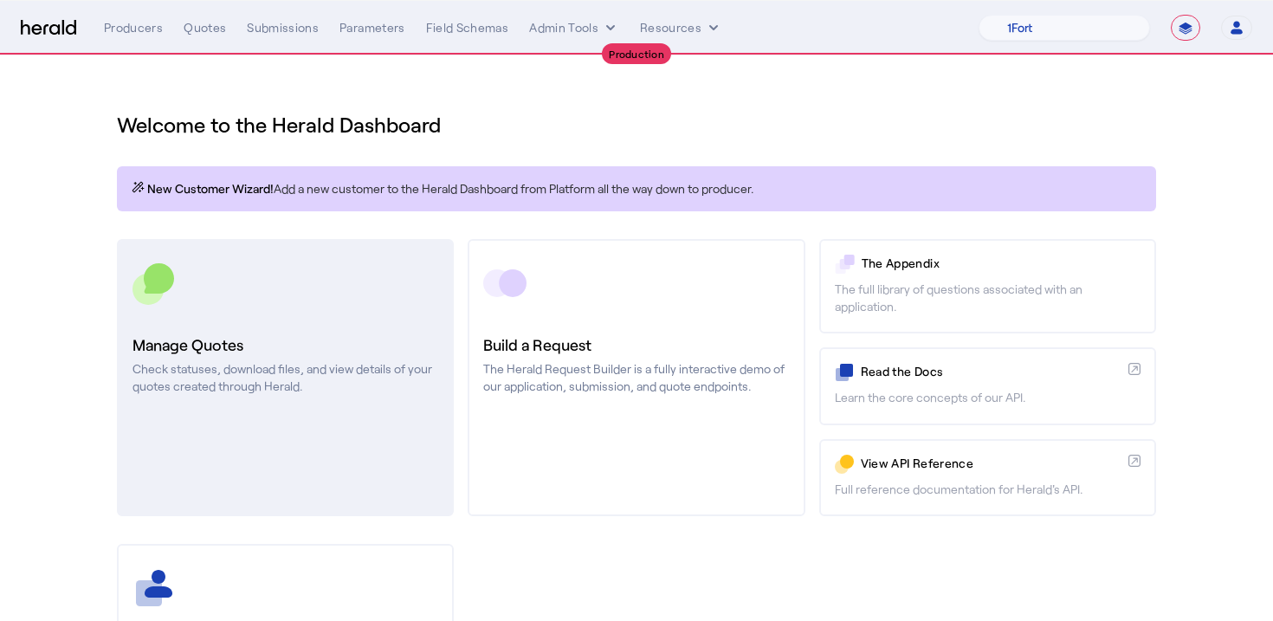
click at [194, 365] on p "Check statuses, download files, and view details of your quotes created through…" at bounding box center [286, 377] width 306 height 35
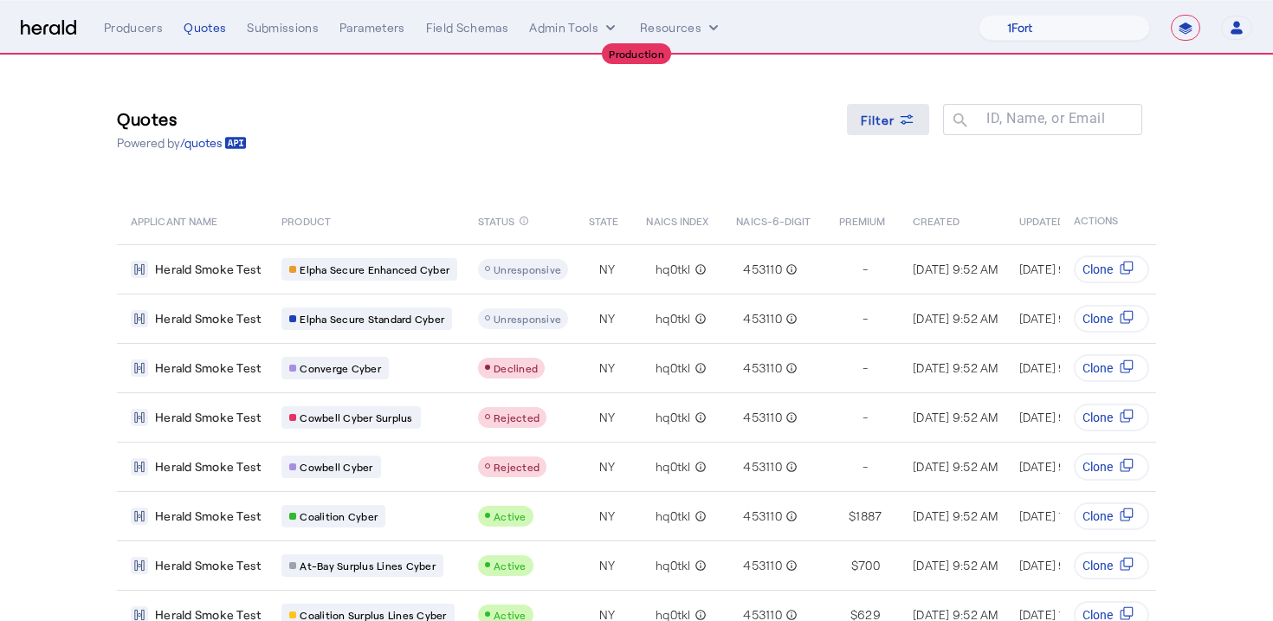
click at [899, 128] on div "Filter" at bounding box center [888, 120] width 55 height 18
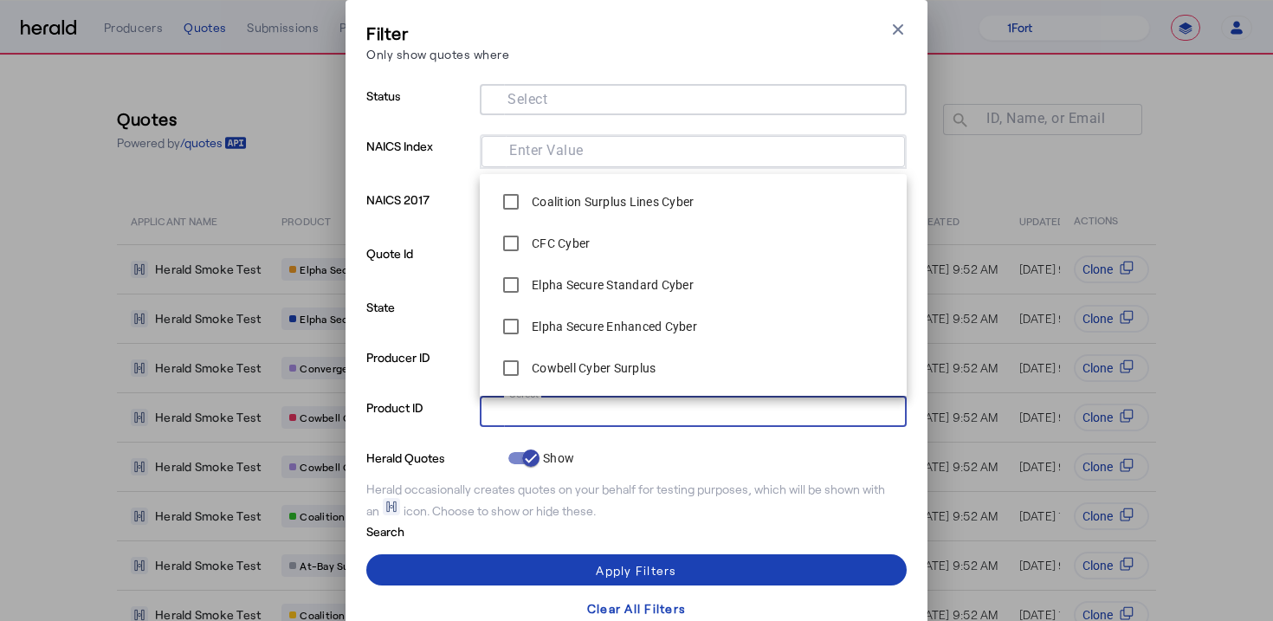
click at [620, 419] on input "Select" at bounding box center [690, 409] width 392 height 21
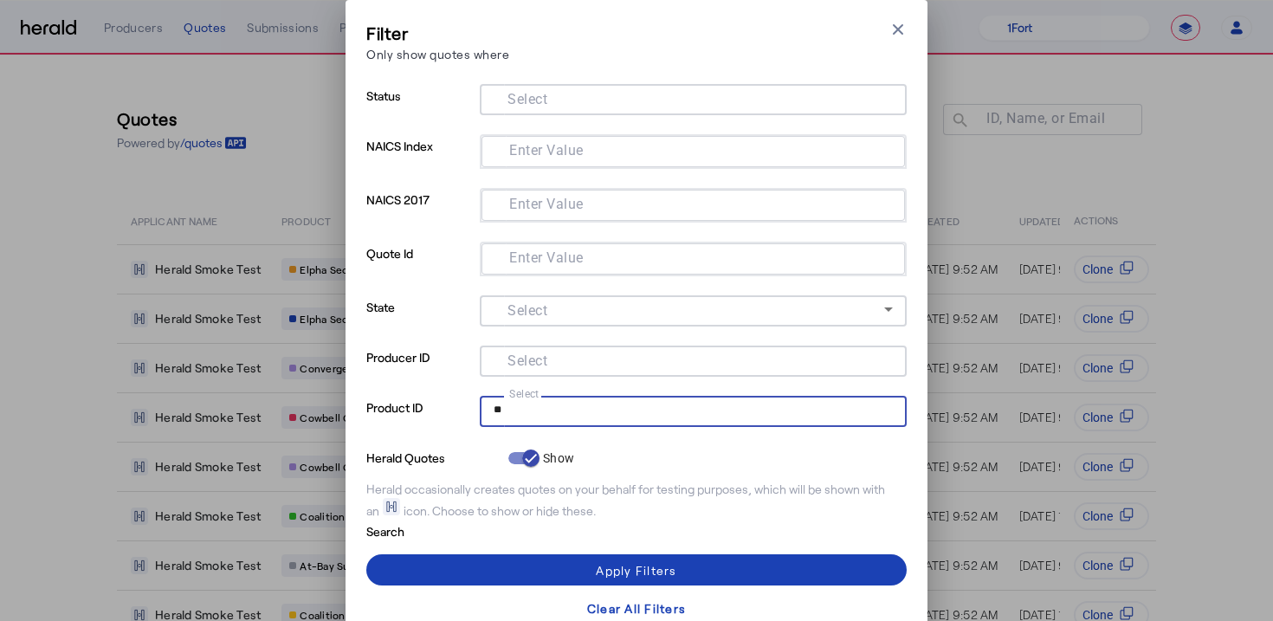
type input "*"
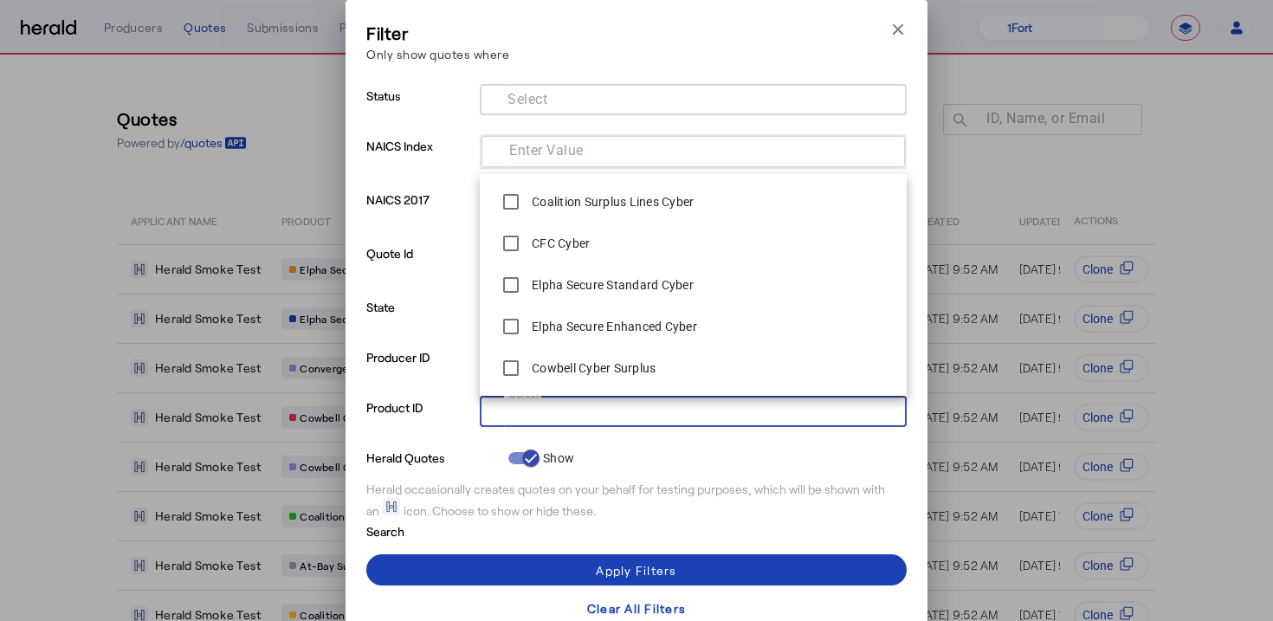
type input "*"
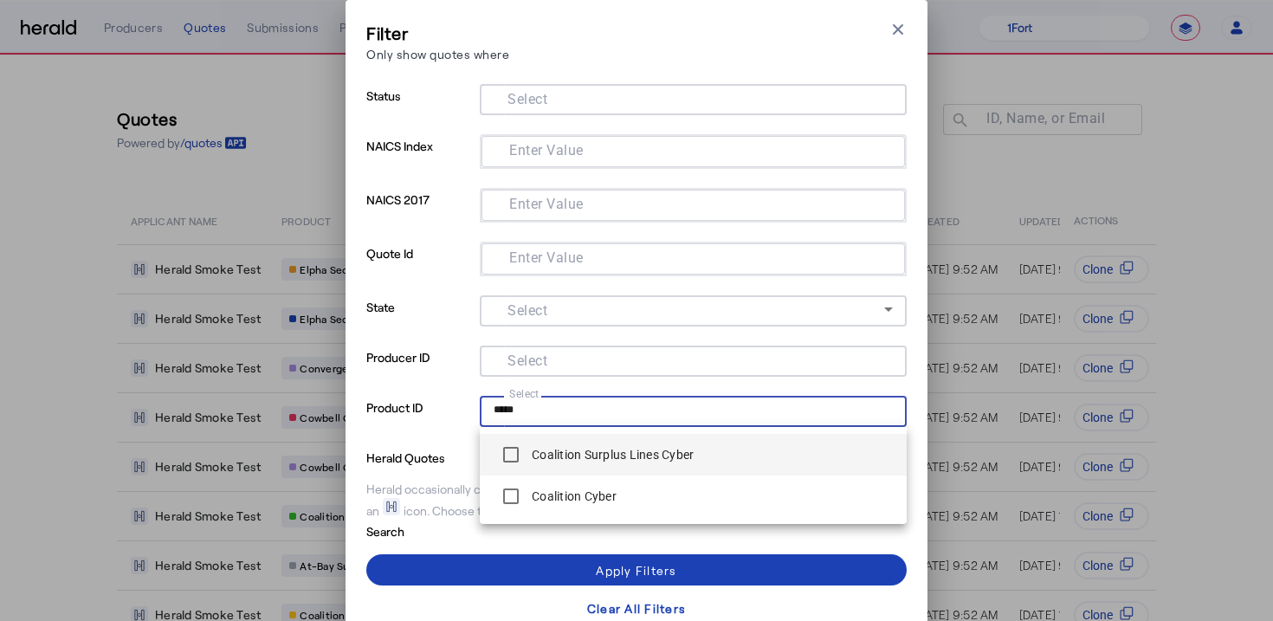
type input "*****"
click at [595, 443] on div "Coalition Surplus Lines Cyber" at bounding box center [594, 454] width 200 height 35
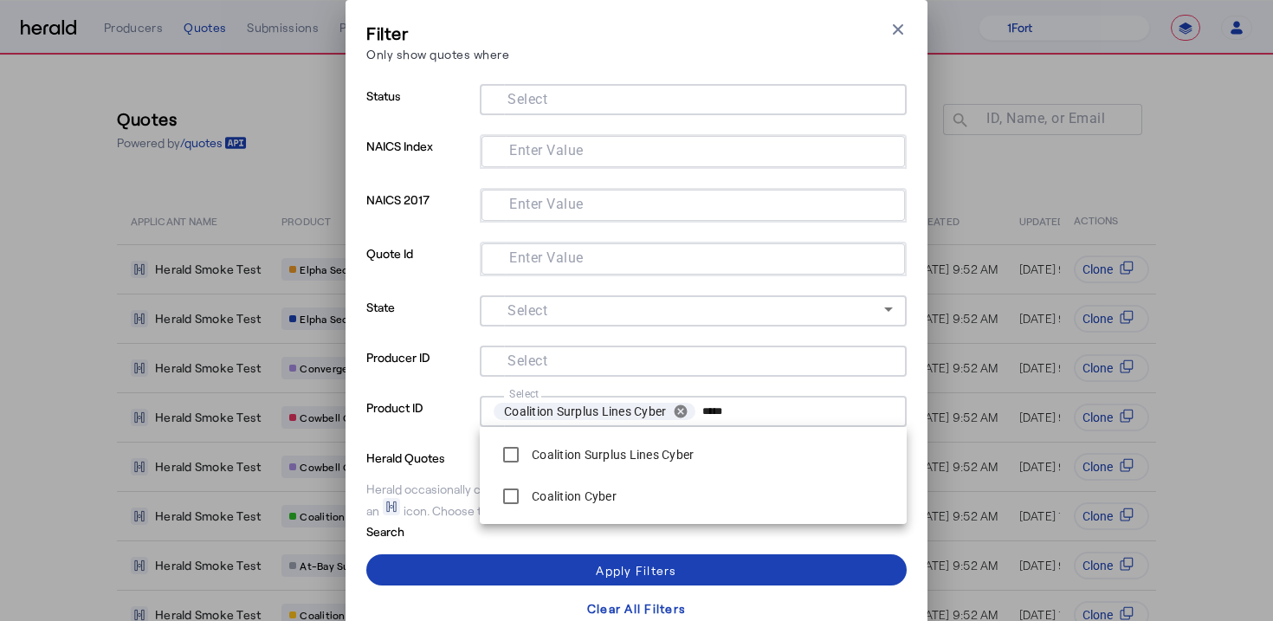
click at [587, 73] on div "Filter Only show quotes where Close modal Status Select NAICS Index Enter Value…" at bounding box center [636, 322] width 540 height 603
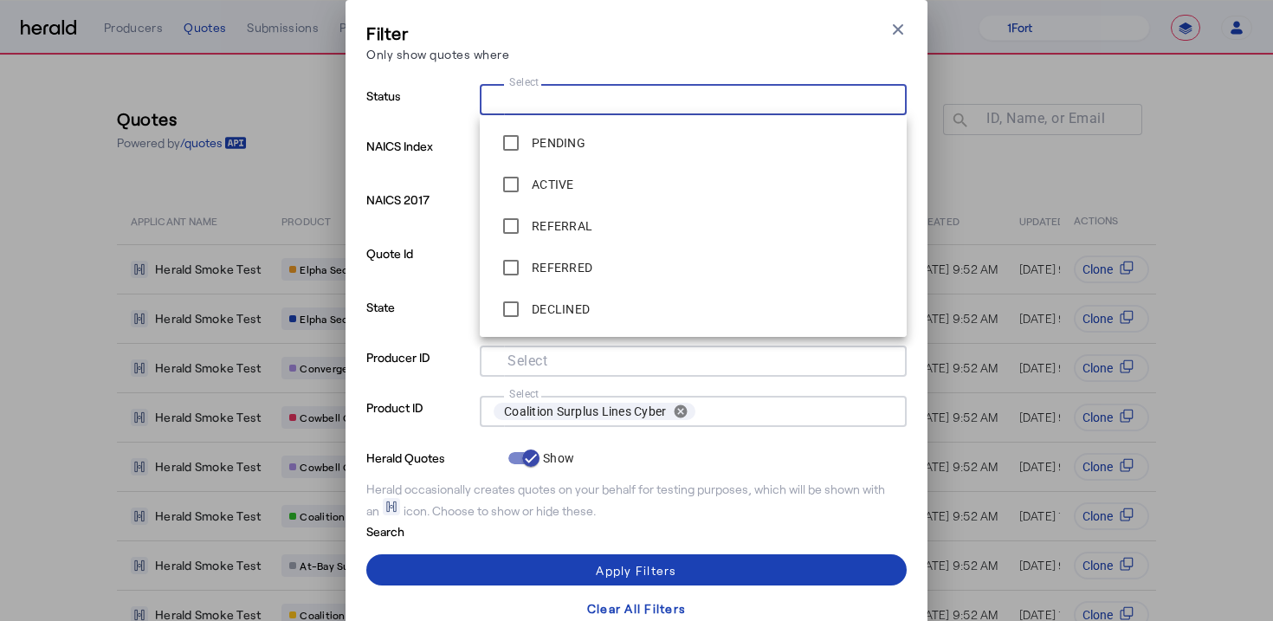
click at [585, 88] on input "Select" at bounding box center [690, 97] width 392 height 21
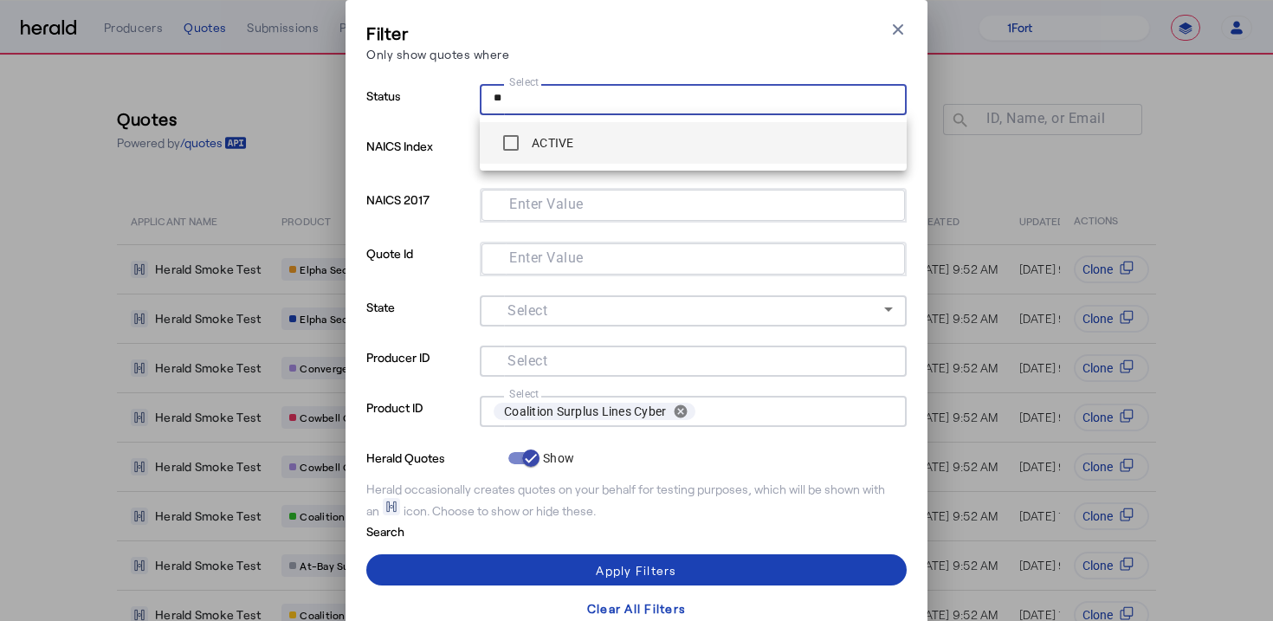
type input "**"
click at [547, 150] on label "ACTIVE" at bounding box center [551, 142] width 46 height 17
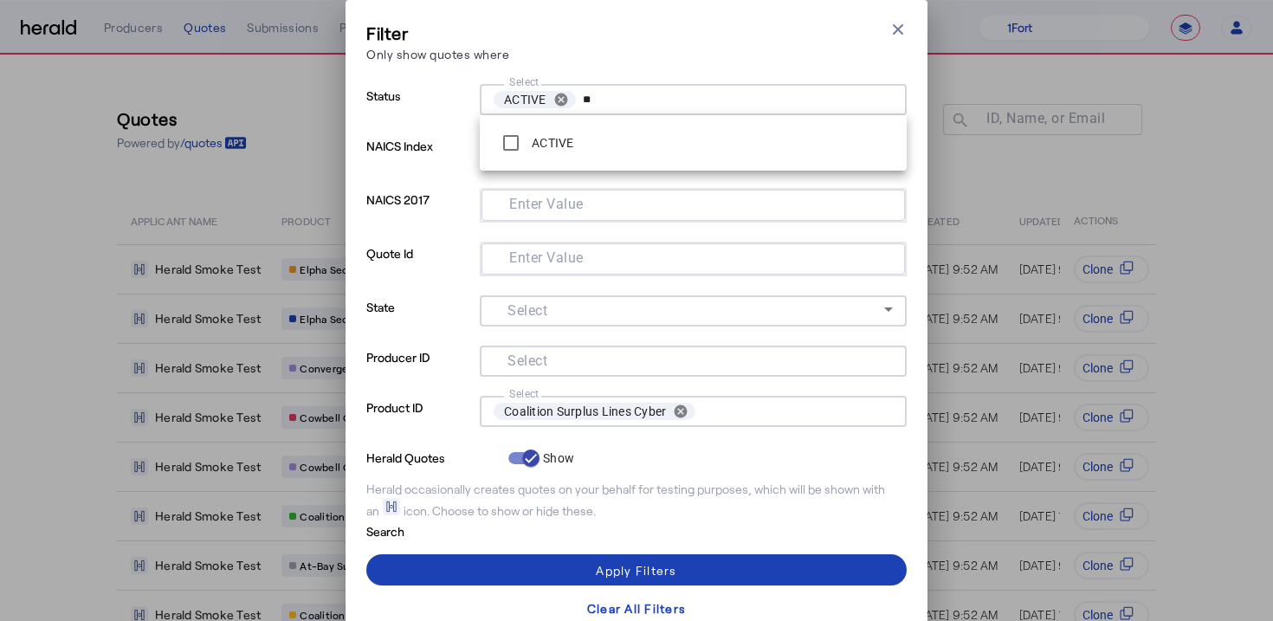
drag, startPoint x: 438, startPoint y: 204, endPoint x: 459, endPoint y: 201, distance: 20.9
click at [437, 204] on p "NAICS 2017" at bounding box center [419, 215] width 107 height 54
click at [633, 566] on div "Apply Filters" at bounding box center [636, 570] width 81 height 18
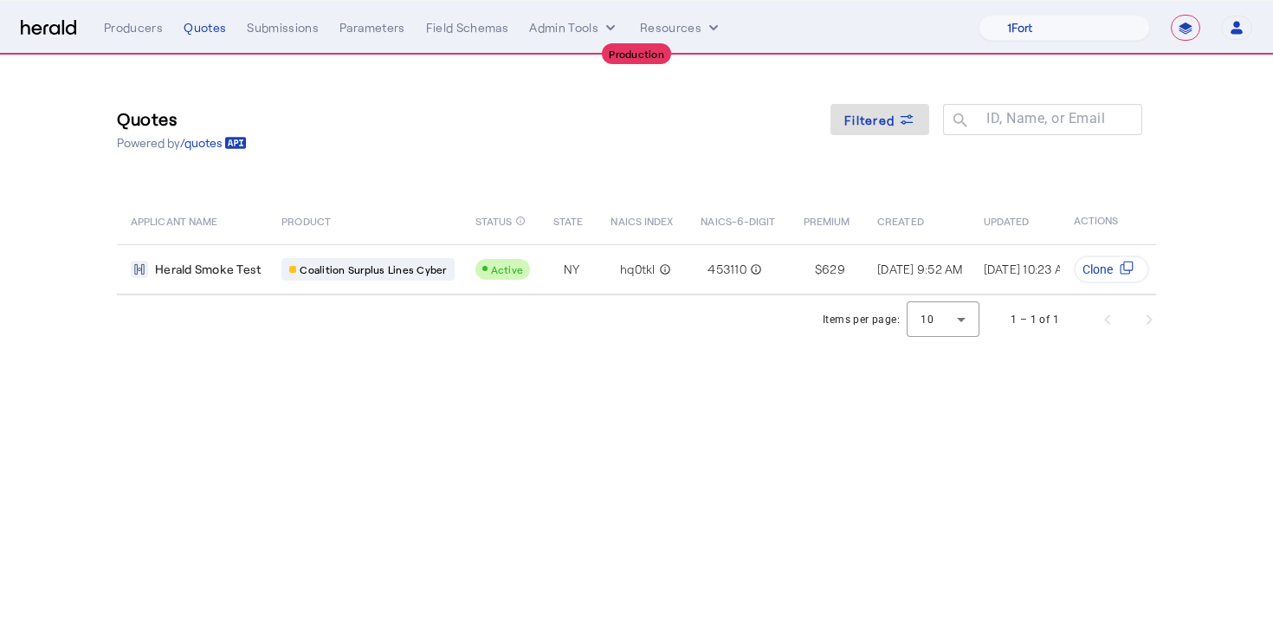
click at [462, 167] on div "Quotes Powered by /quotes Filtered ID, Name, or Email search" at bounding box center [636, 129] width 1039 height 78
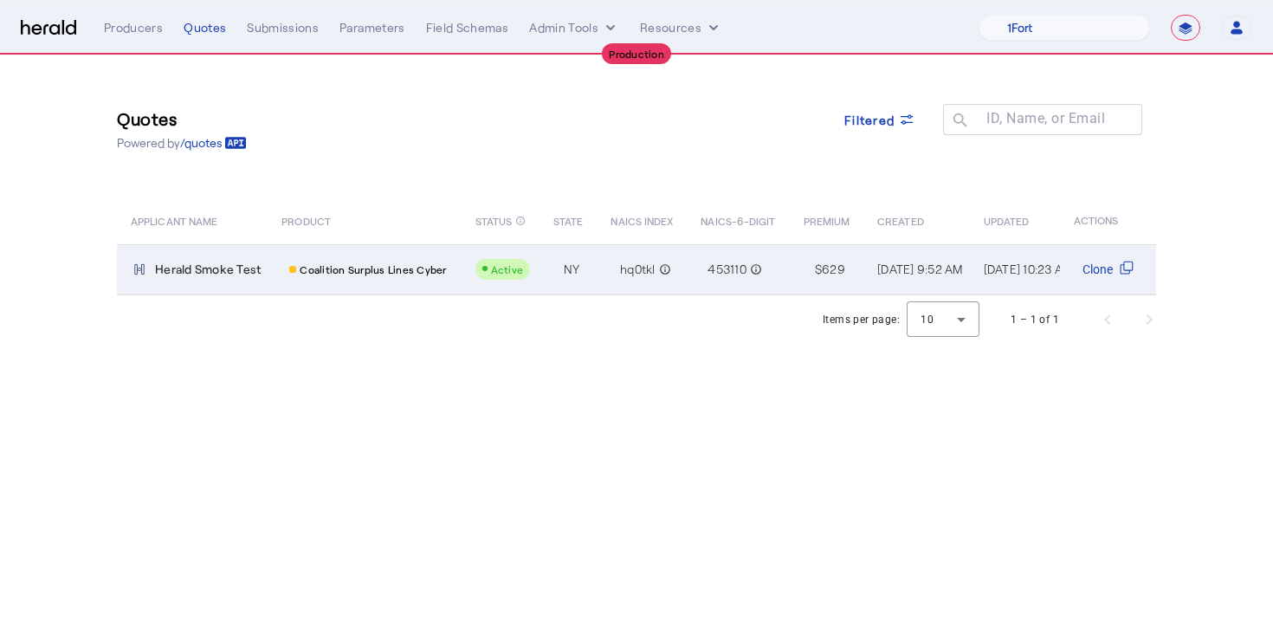
click at [409, 263] on span "Coalition Surplus Lines Cyber" at bounding box center [373, 269] width 146 height 14
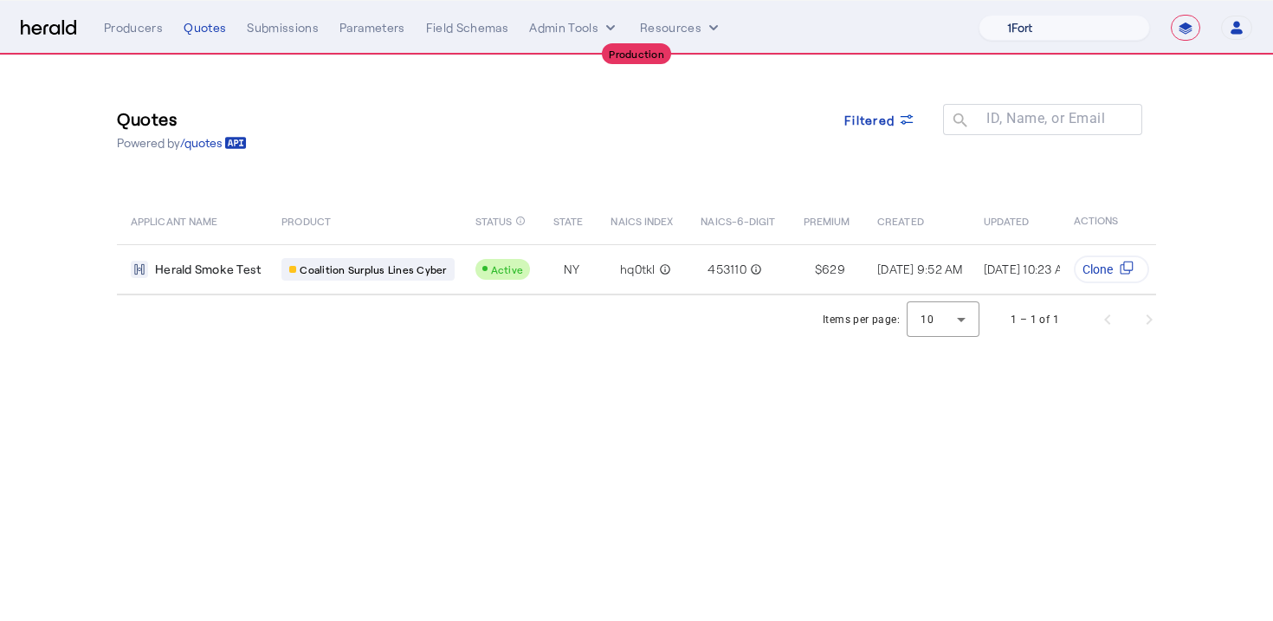
click at [1037, 27] on select "1Fort Affinity Risk [PERSON_NAME] [PERSON_NAME] CRC Campus Coverage Citadel Fif…" at bounding box center [1064, 28] width 171 height 26
select select "pfm_xpt3_xptspecialty"
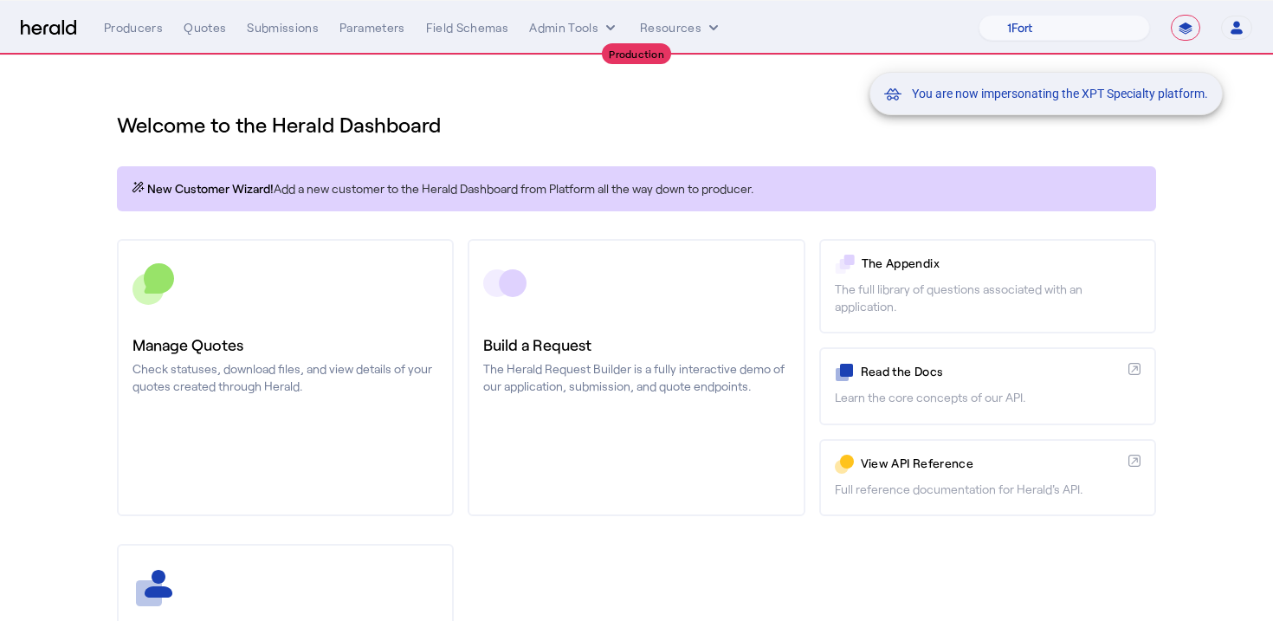
click at [721, 129] on div "You are now impersonating the XPT Specialty platform." at bounding box center [636, 310] width 1273 height 621
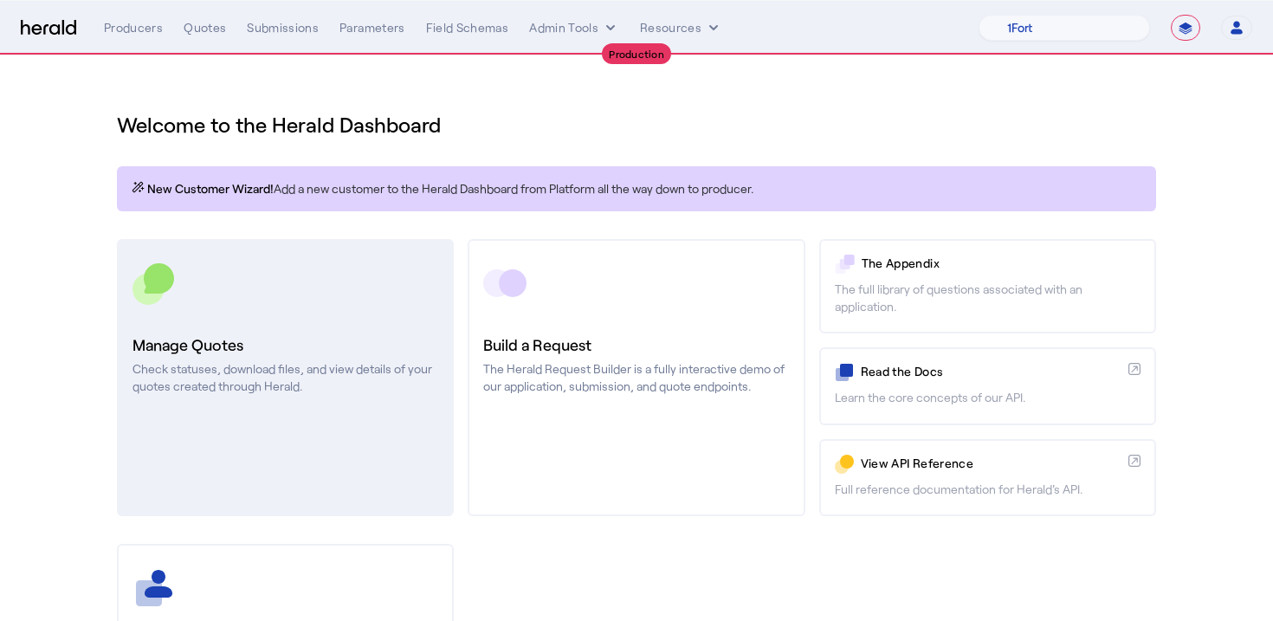
click at [309, 296] on div at bounding box center [286, 283] width 306 height 43
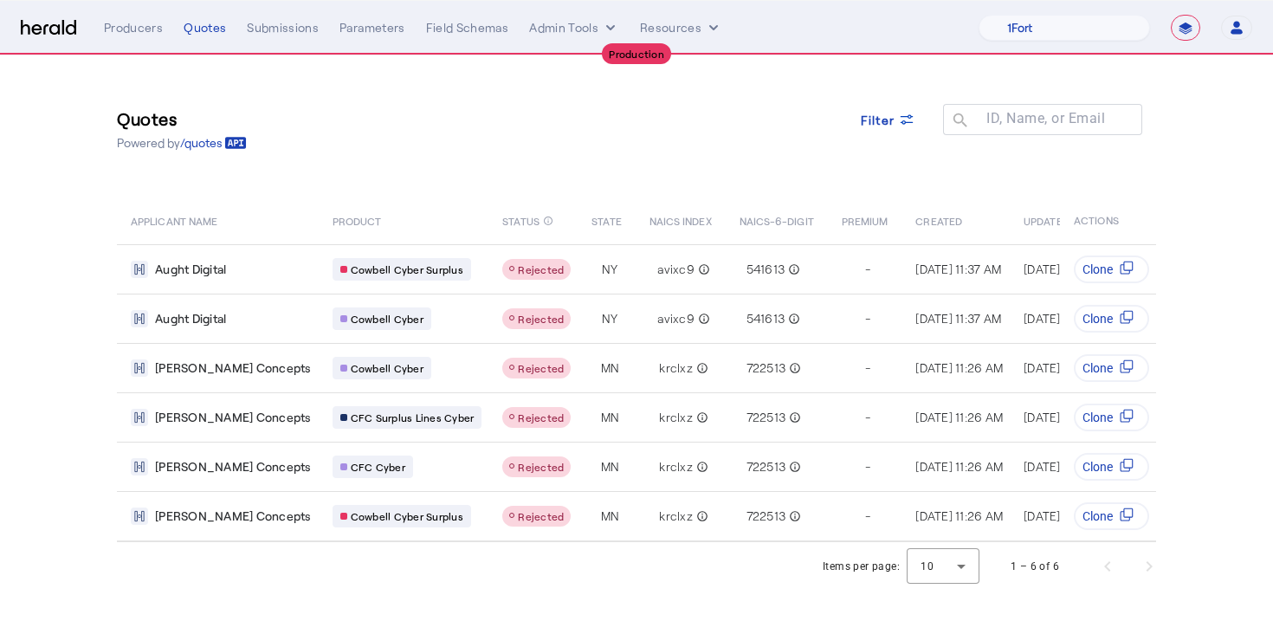
click at [582, 177] on div "Quotes Powered by /quotes Filter ID, Name, or Email search APPLICANT NAME PRODU…" at bounding box center [636, 298] width 1109 height 487
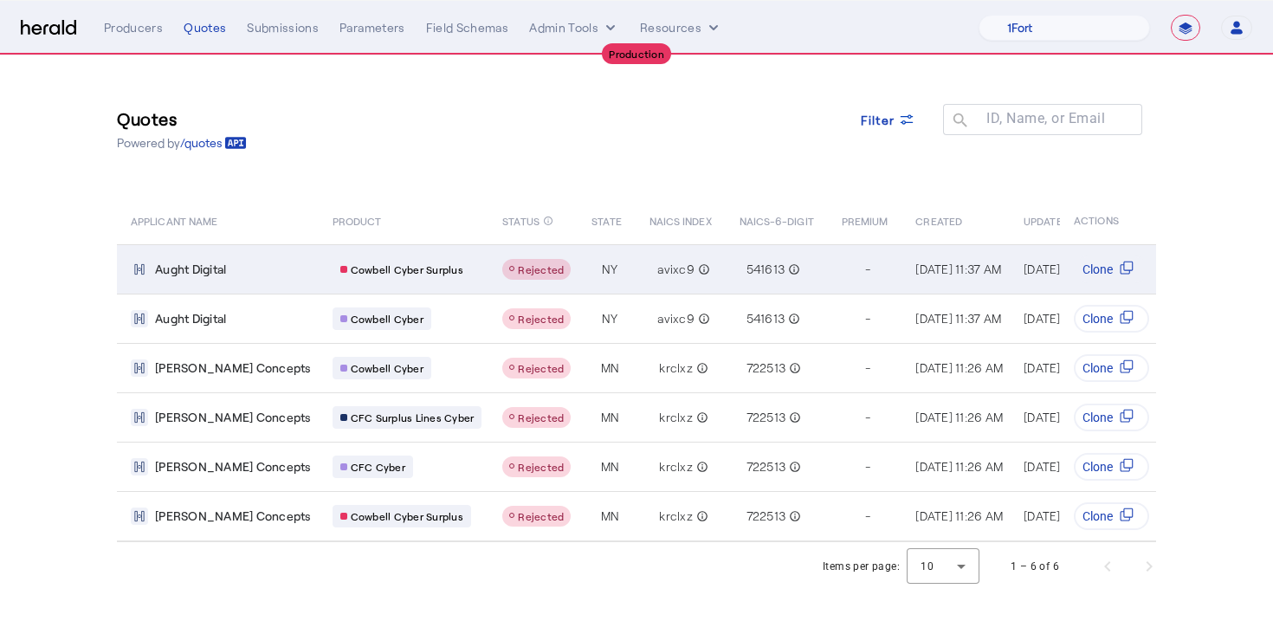
click at [578, 251] on td "NY" at bounding box center [606, 268] width 57 height 49
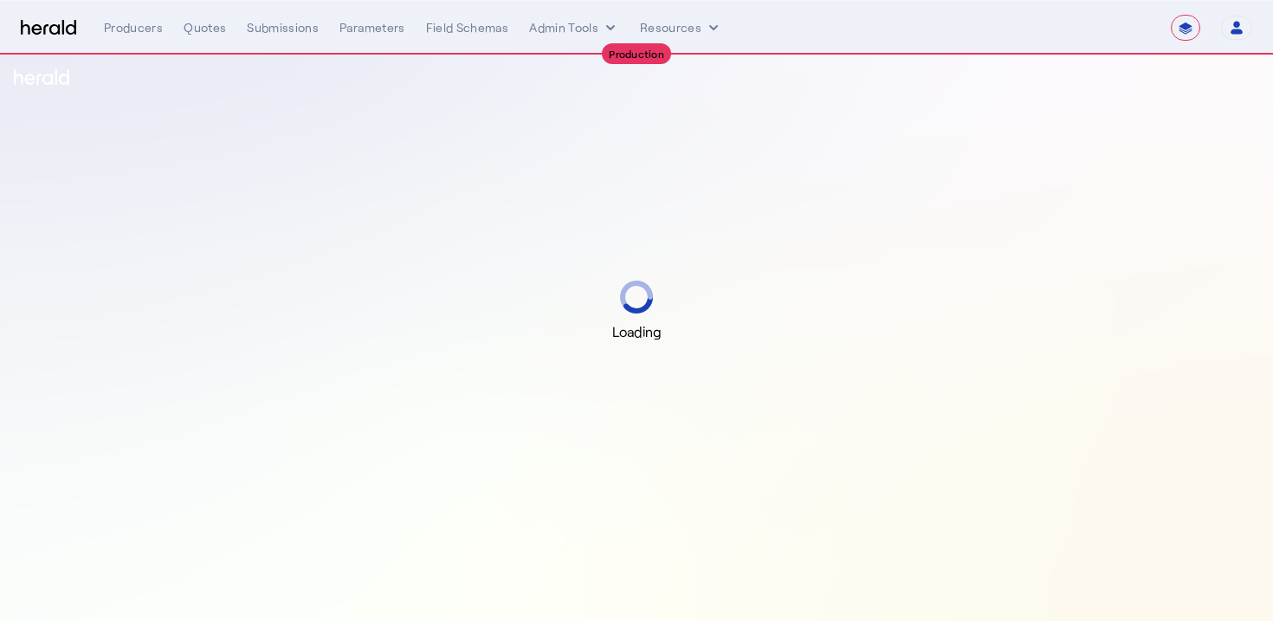
select select "**********"
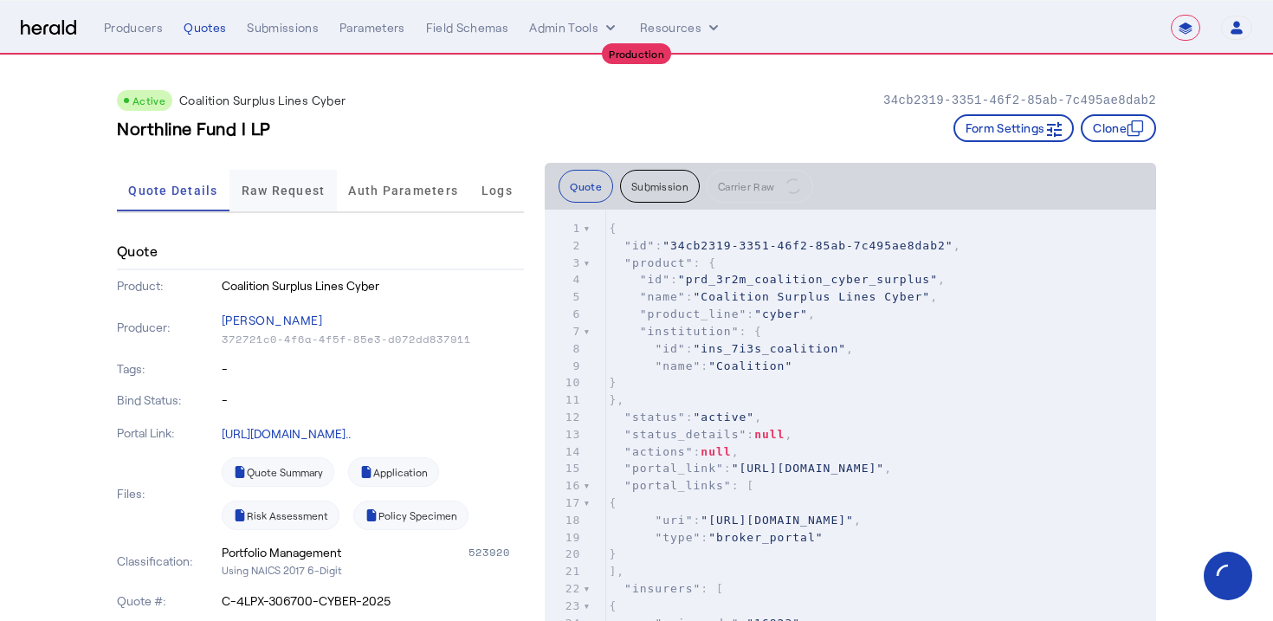
click at [302, 189] on span "Raw Request" at bounding box center [284, 190] width 84 height 12
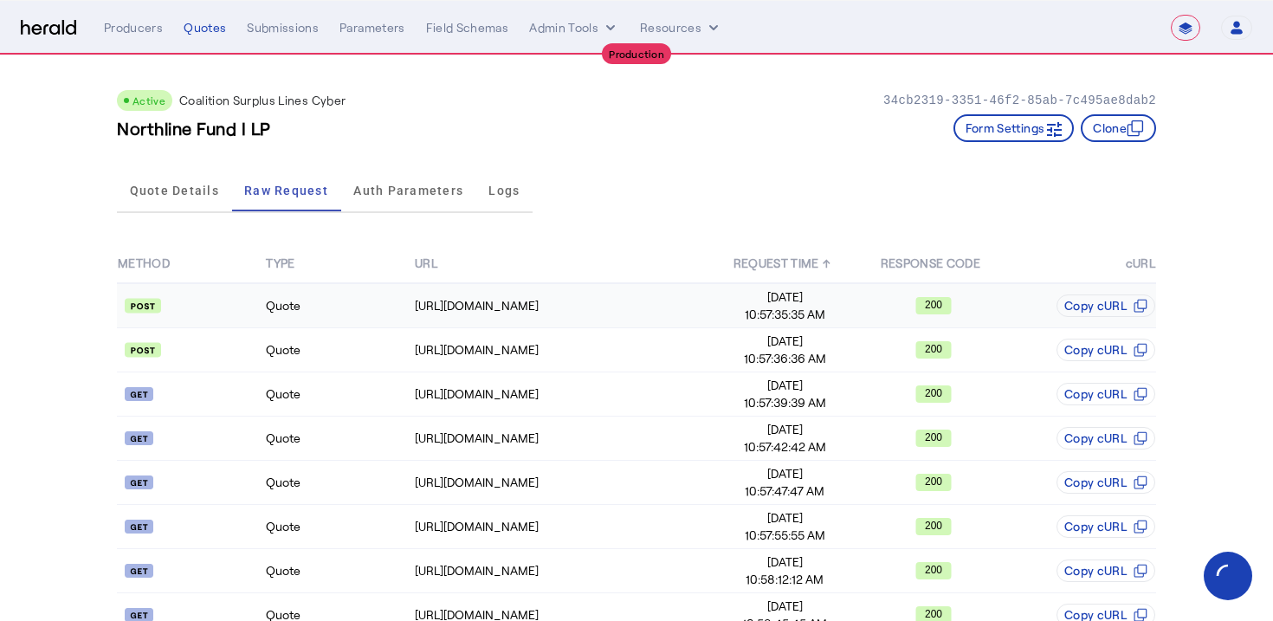
click at [407, 321] on td "Quote" at bounding box center [339, 305] width 148 height 45
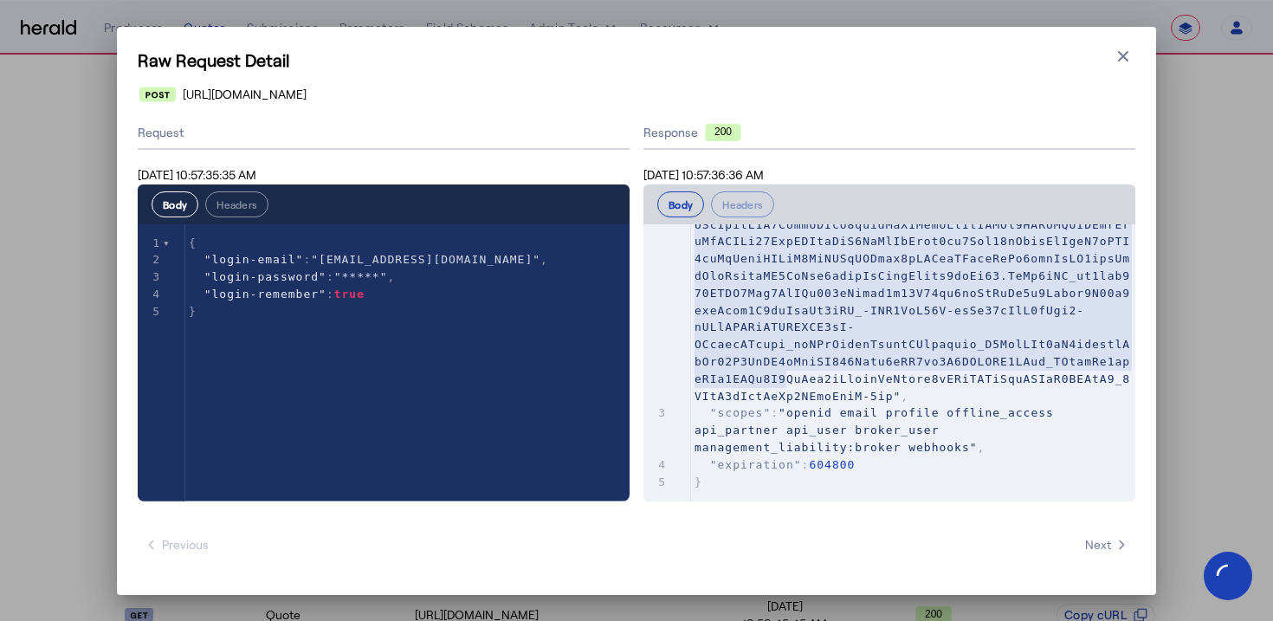
scroll to position [293, 0]
type textarea "**********"
drag, startPoint x: 701, startPoint y: 274, endPoint x: 894, endPoint y: 387, distance: 224.0
click at [894, 387] on pre ""jwt" : ," at bounding box center [913, 181] width 444 height 446
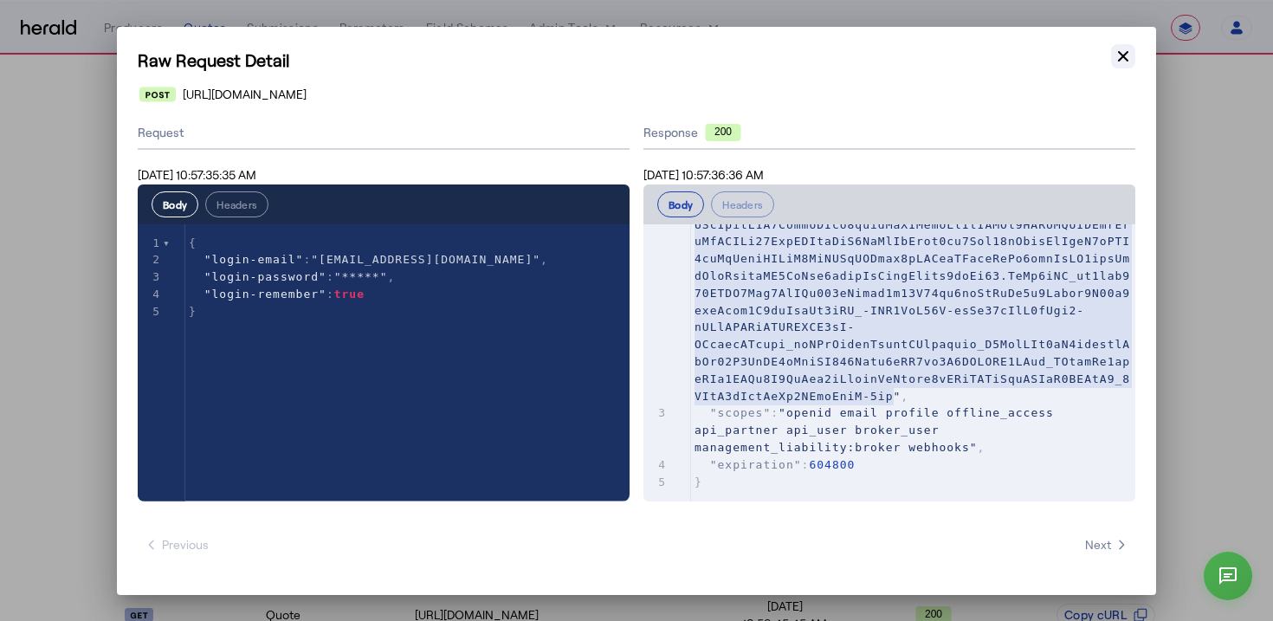
click at [1128, 59] on icon "button" at bounding box center [1123, 56] width 17 height 17
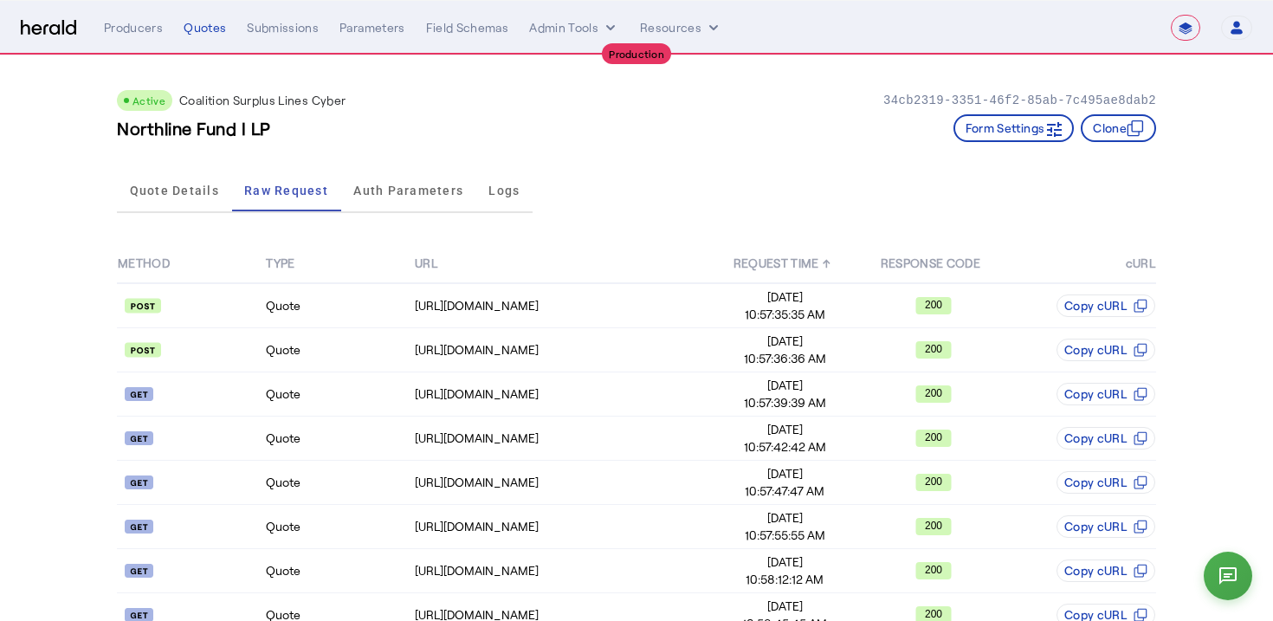
click at [1179, 25] on select "**********" at bounding box center [1185, 28] width 29 height 26
click at [1188, 28] on select "**********" at bounding box center [1185, 28] width 29 height 26
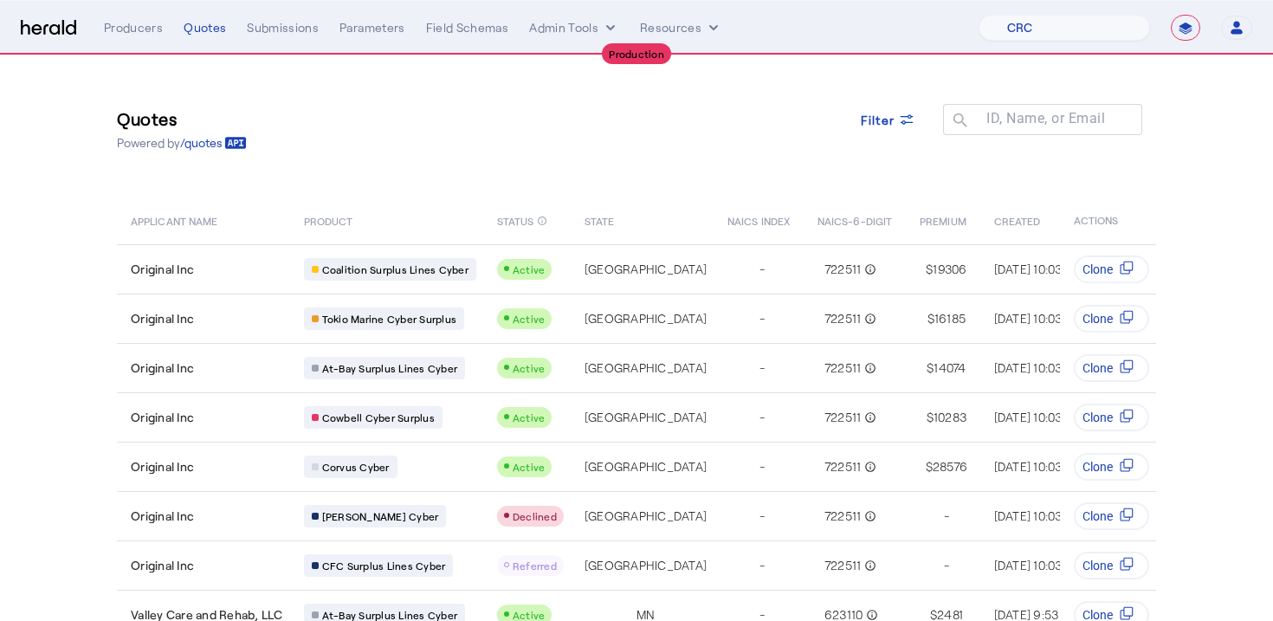
select select "pfm_h3db_crc"
select select "**********"
click at [789, 110] on div "Quotes Powered by /quotes Filter ID, Name, or Email search" at bounding box center [636, 129] width 1039 height 78
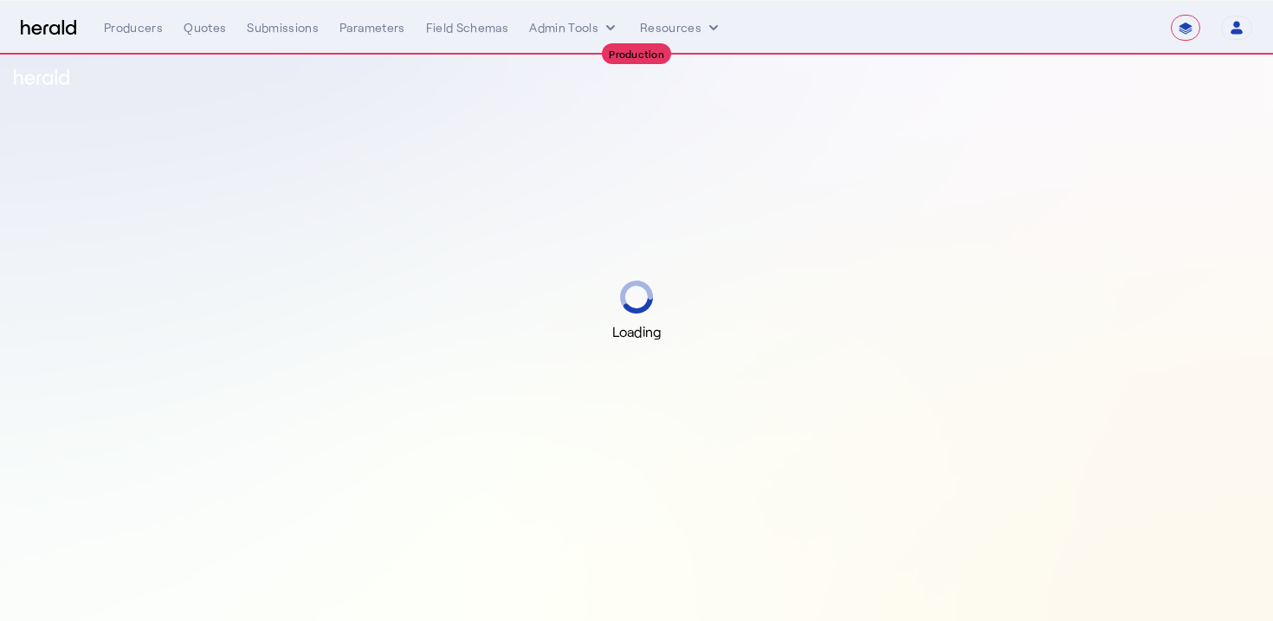
select select "**********"
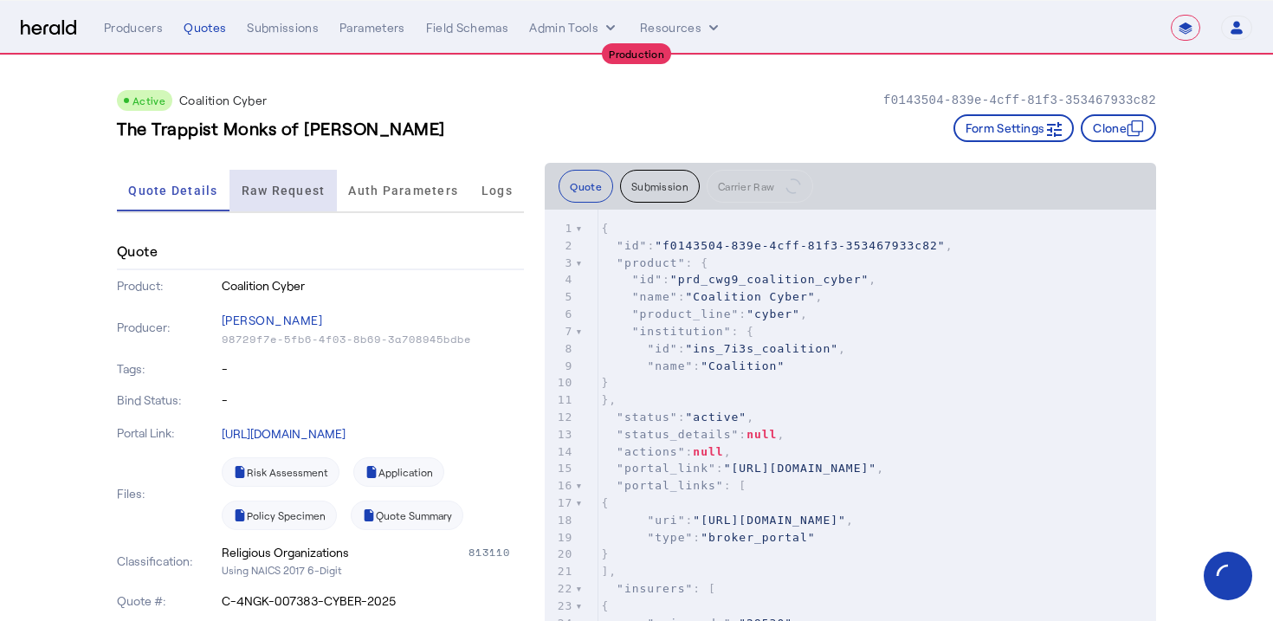
click at [288, 184] on span "Raw Request" at bounding box center [284, 190] width 84 height 12
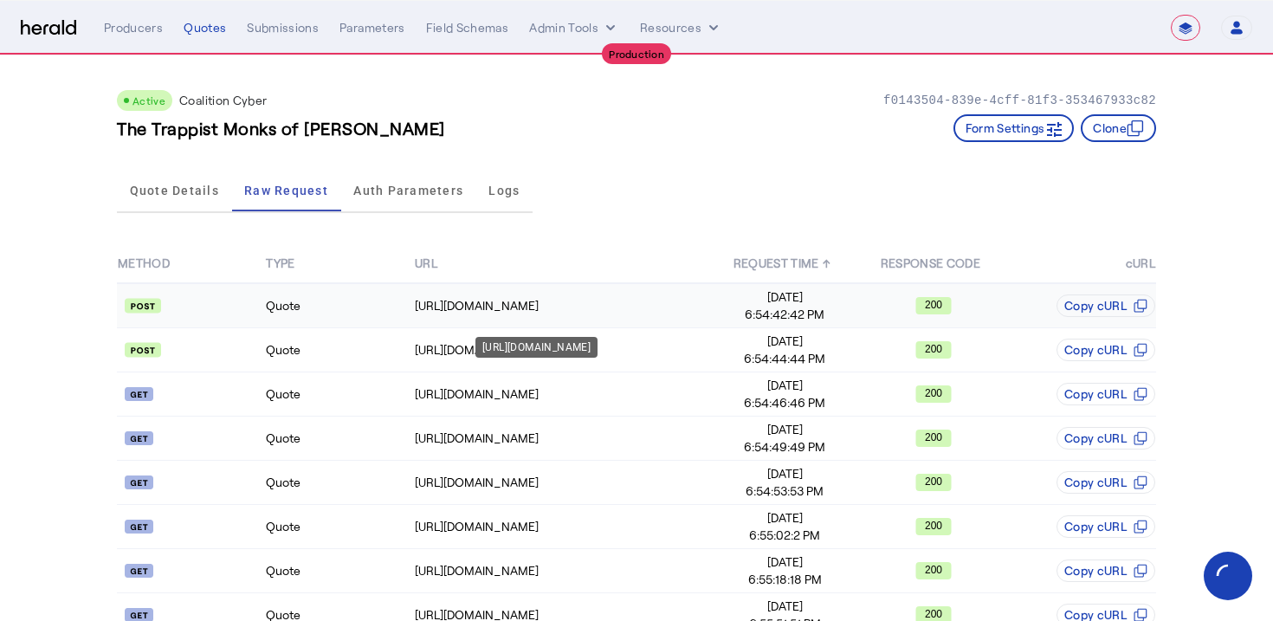
click at [499, 302] on div "[URL][DOMAIN_NAME]" at bounding box center [562, 305] width 295 height 17
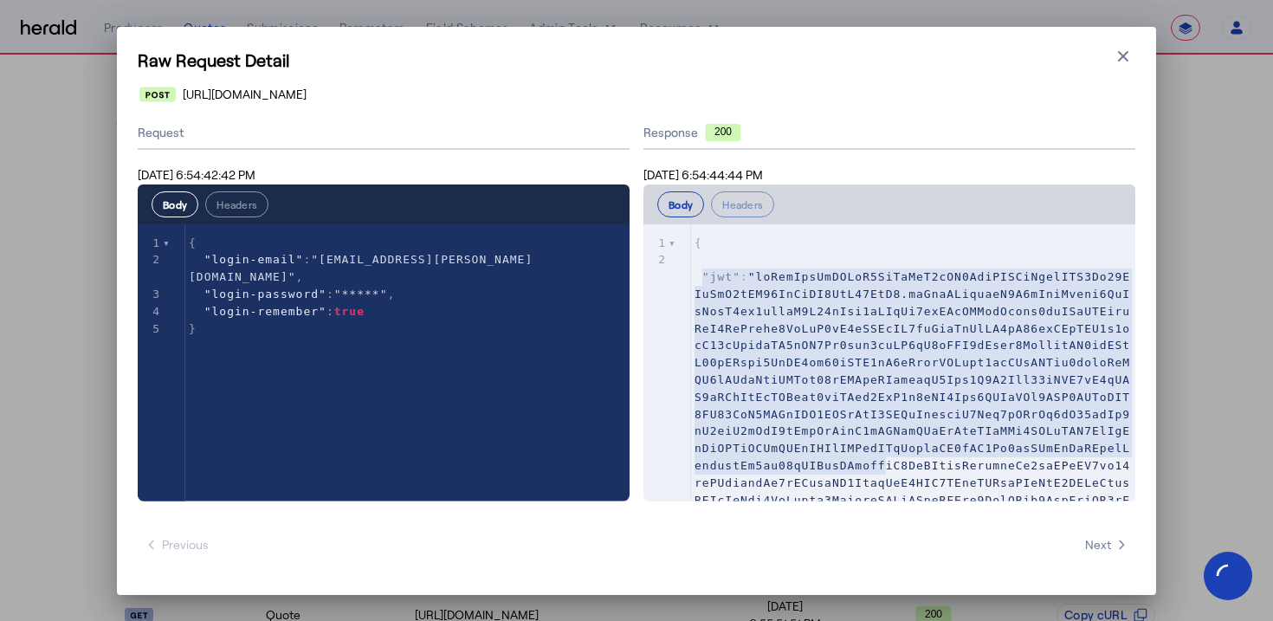
scroll to position [327, 0]
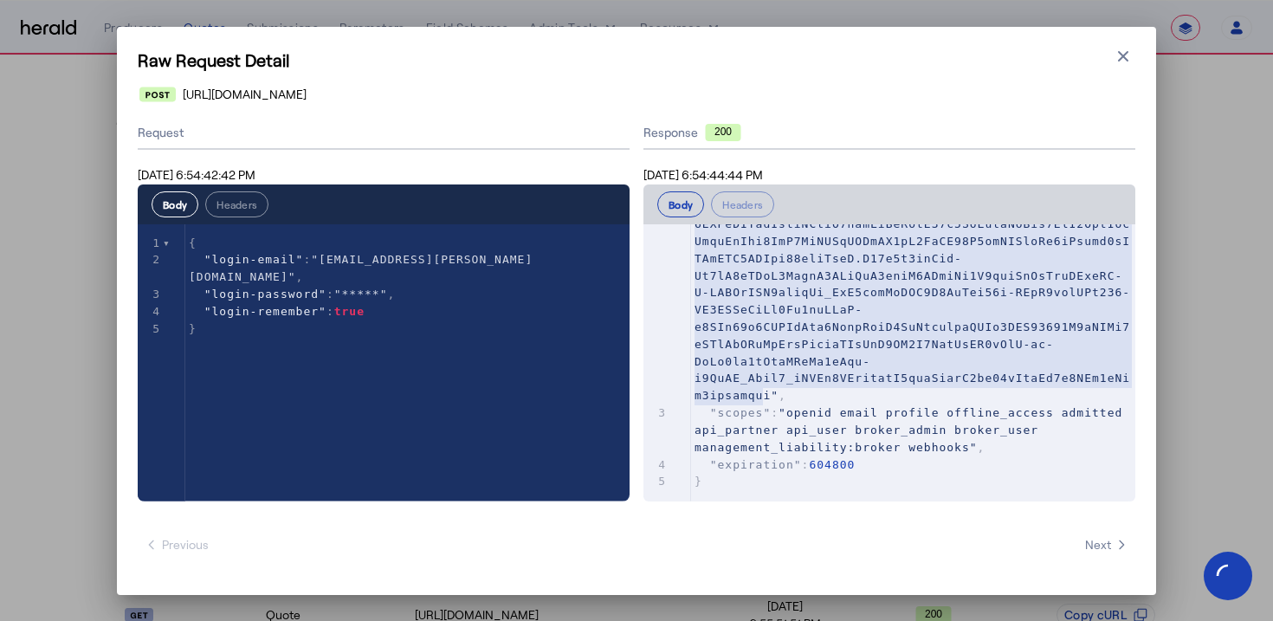
type textarea "**********"
drag, startPoint x: 705, startPoint y: 275, endPoint x: 770, endPoint y: 390, distance: 131.5
click at [770, 390] on span at bounding box center [913, 172] width 436 height 459
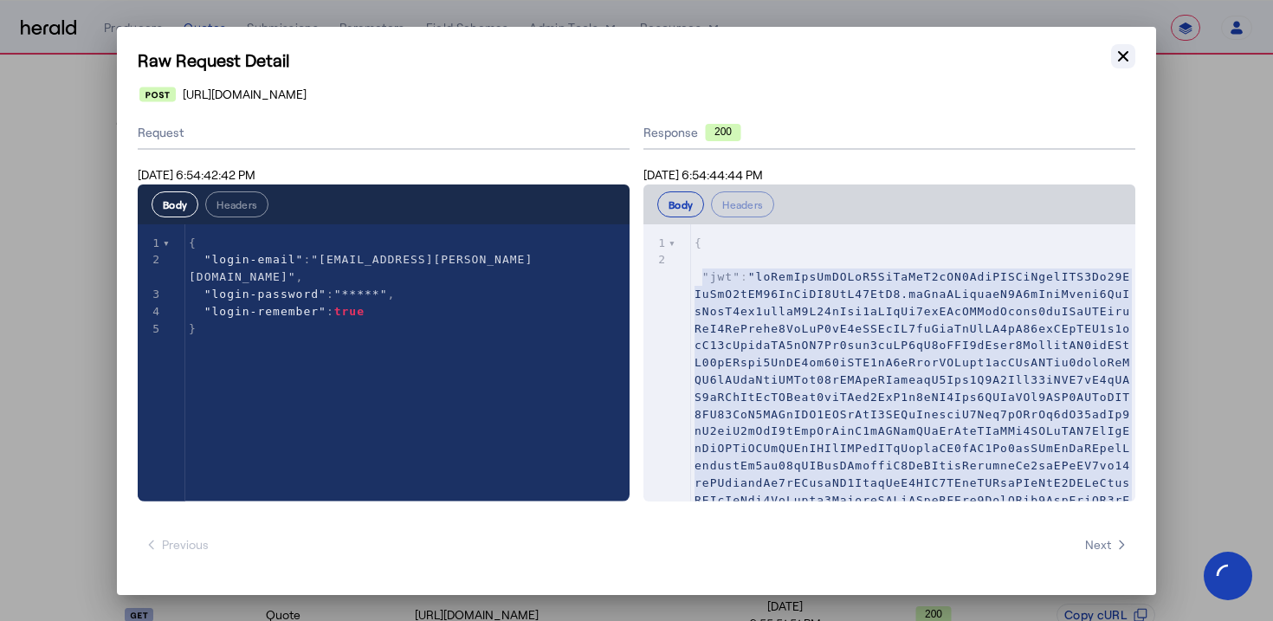
click at [1125, 52] on icon "button" at bounding box center [1123, 55] width 10 height 10
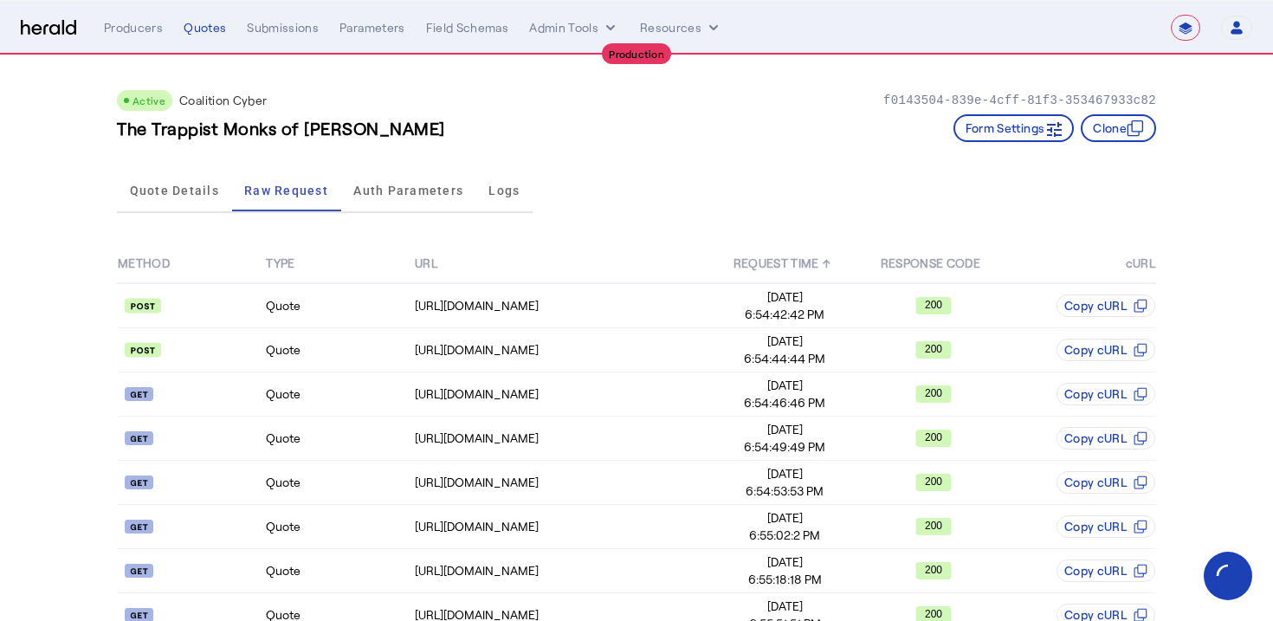
click at [660, 171] on div "Quote Details Raw Request Auth Parameters Logs" at bounding box center [636, 191] width 1039 height 57
click at [533, 215] on div "Quote Details Raw Request Auth Parameters Logs" at bounding box center [636, 191] width 1039 height 57
click at [1189, 29] on select "**********" at bounding box center [1185, 28] width 29 height 26
click at [1189, 26] on select "**********" at bounding box center [1185, 28] width 29 height 26
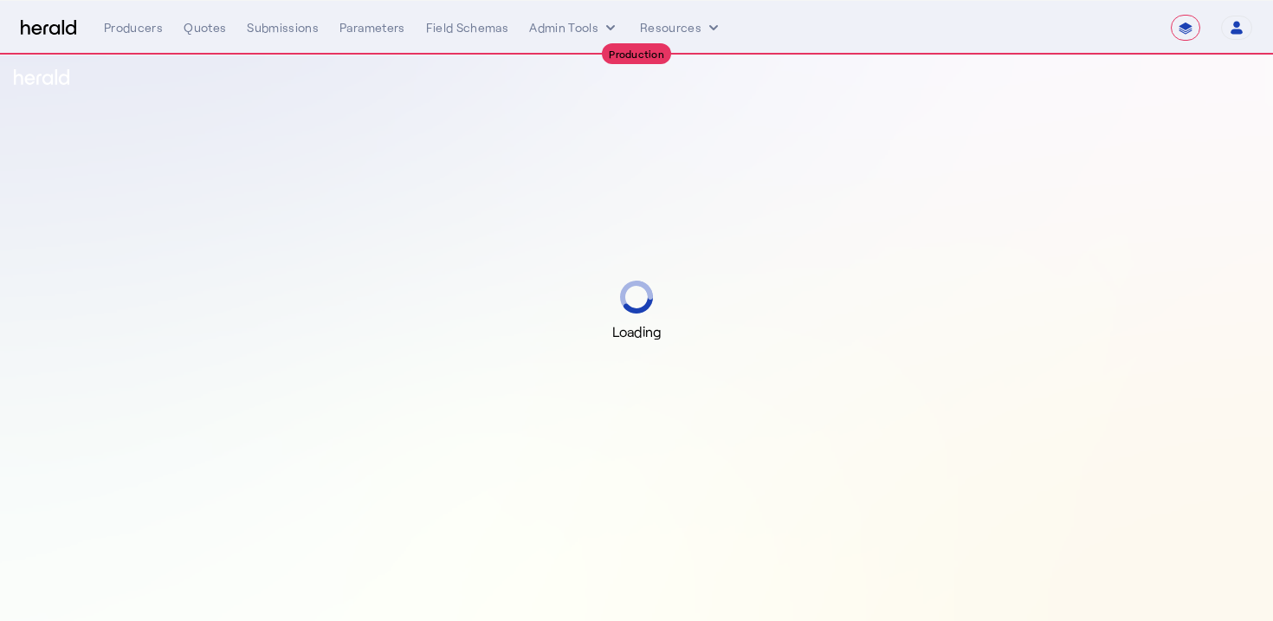
select select "**********"
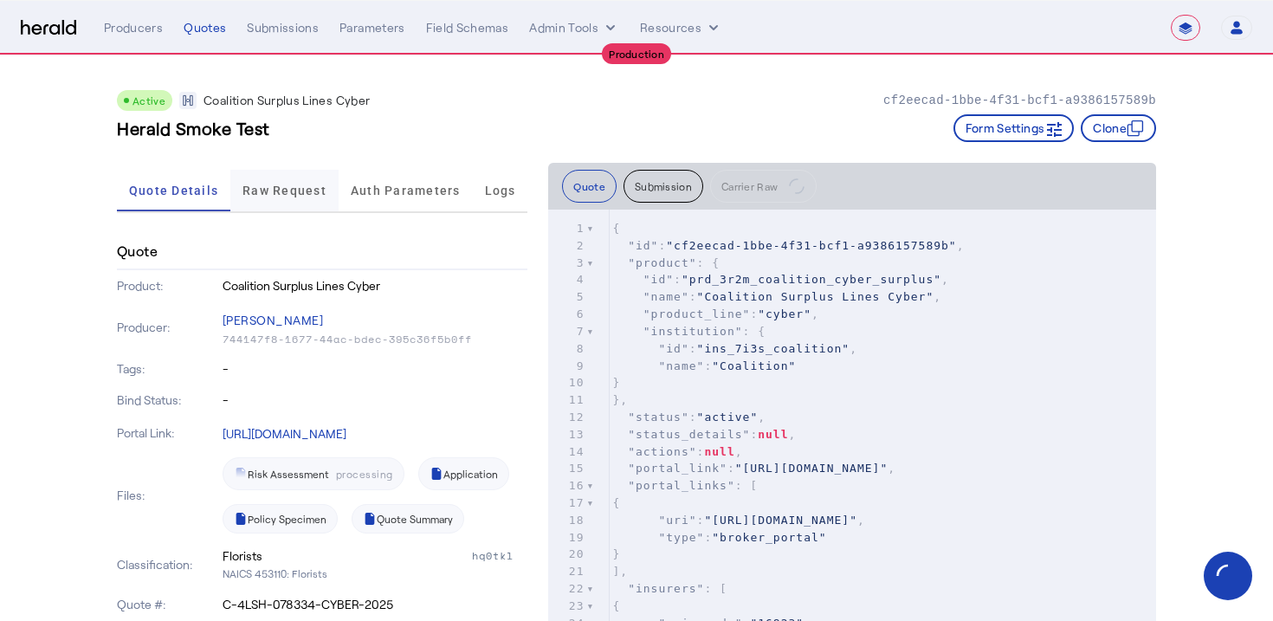
click at [303, 198] on span "Raw Request" at bounding box center [284, 191] width 84 height 42
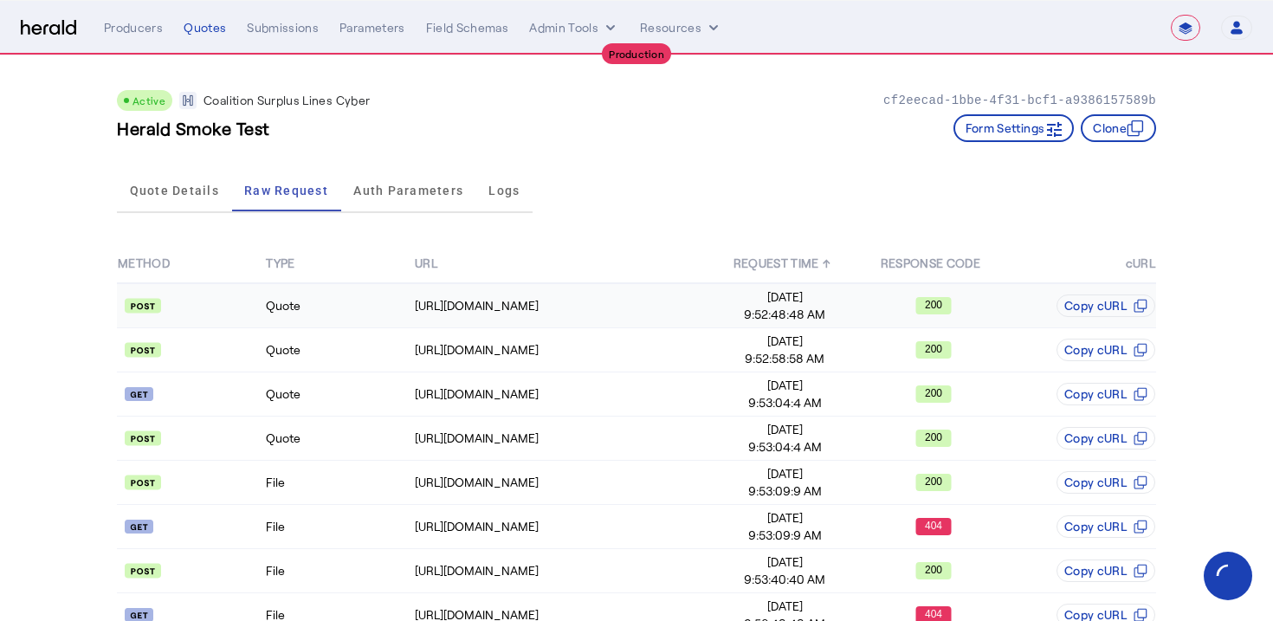
click at [388, 304] on td "Quote" at bounding box center [339, 305] width 148 height 45
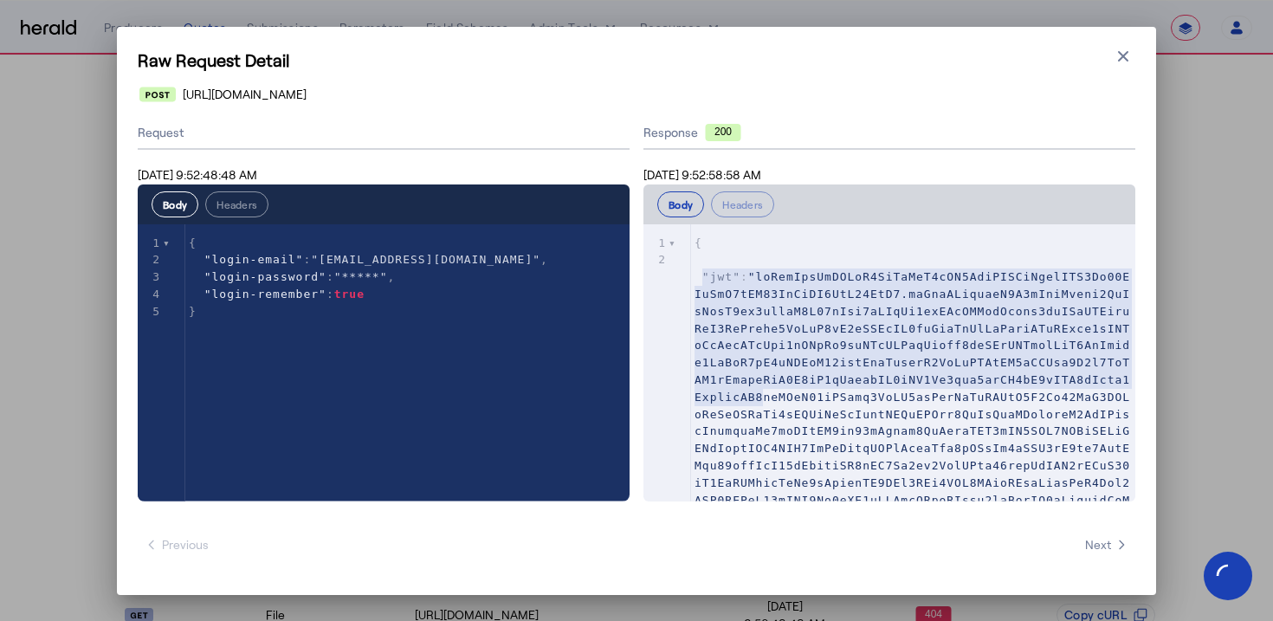
scroll to position [310, 0]
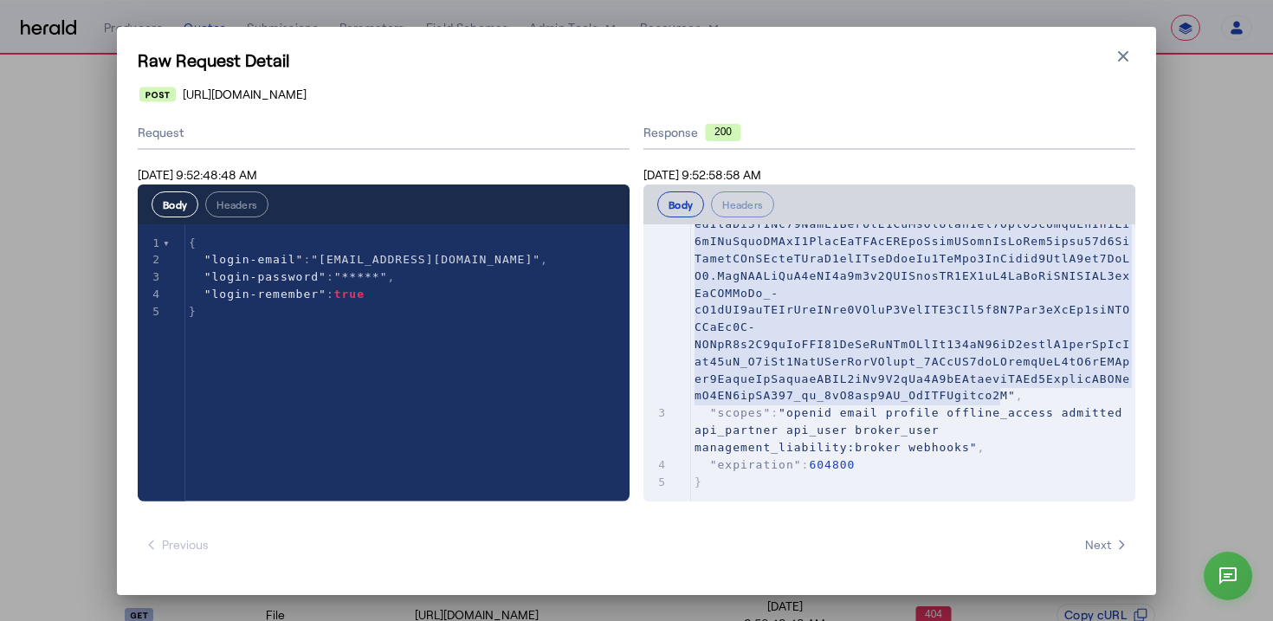
type textarea "**********"
drag, startPoint x: 703, startPoint y: 275, endPoint x: 1010, endPoint y: 394, distance: 328.7
click at [1010, 394] on span at bounding box center [913, 181] width 436 height 442
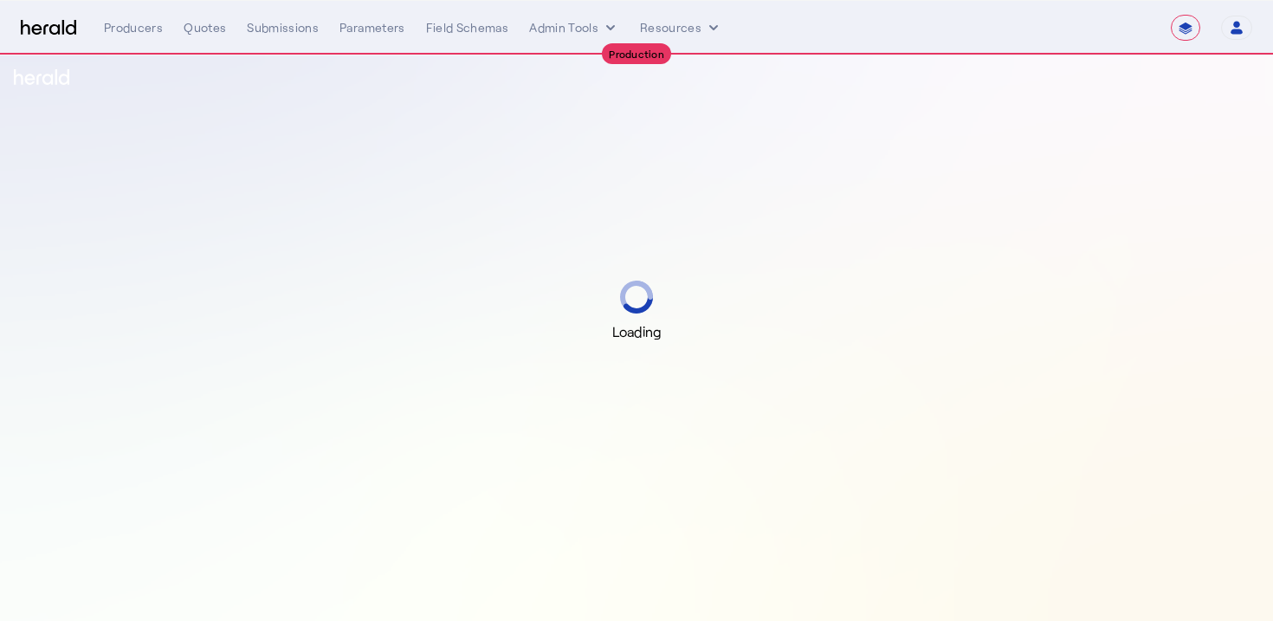
select select "**********"
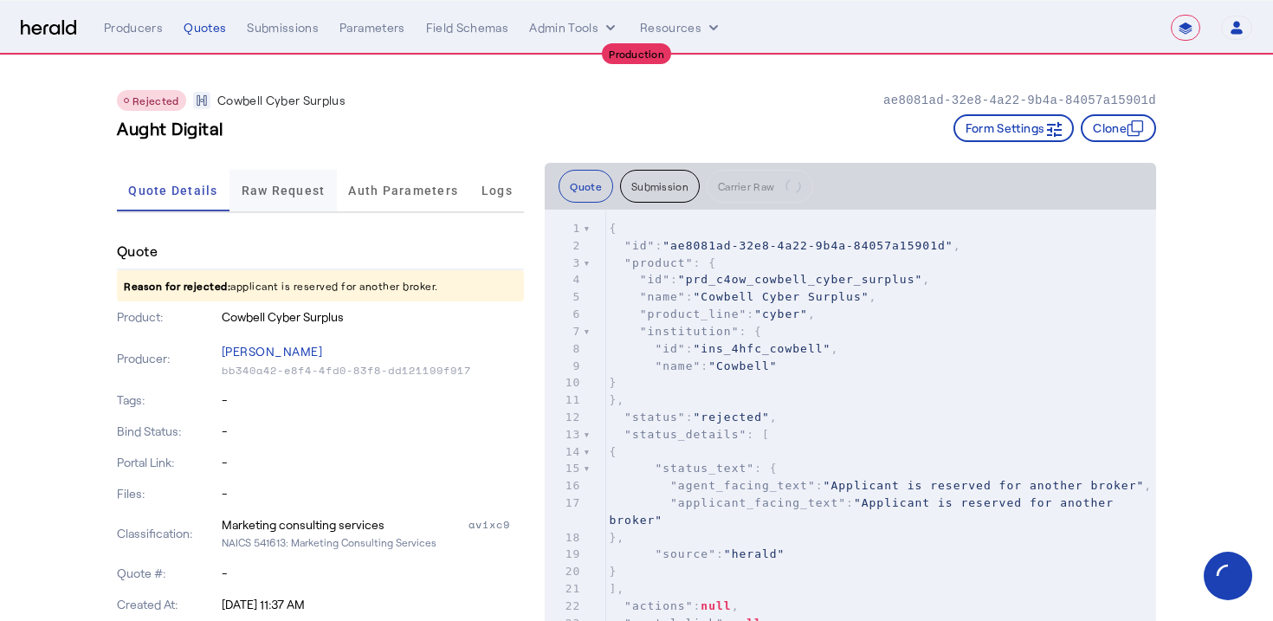
click at [307, 186] on span "Raw Request" at bounding box center [284, 190] width 84 height 12
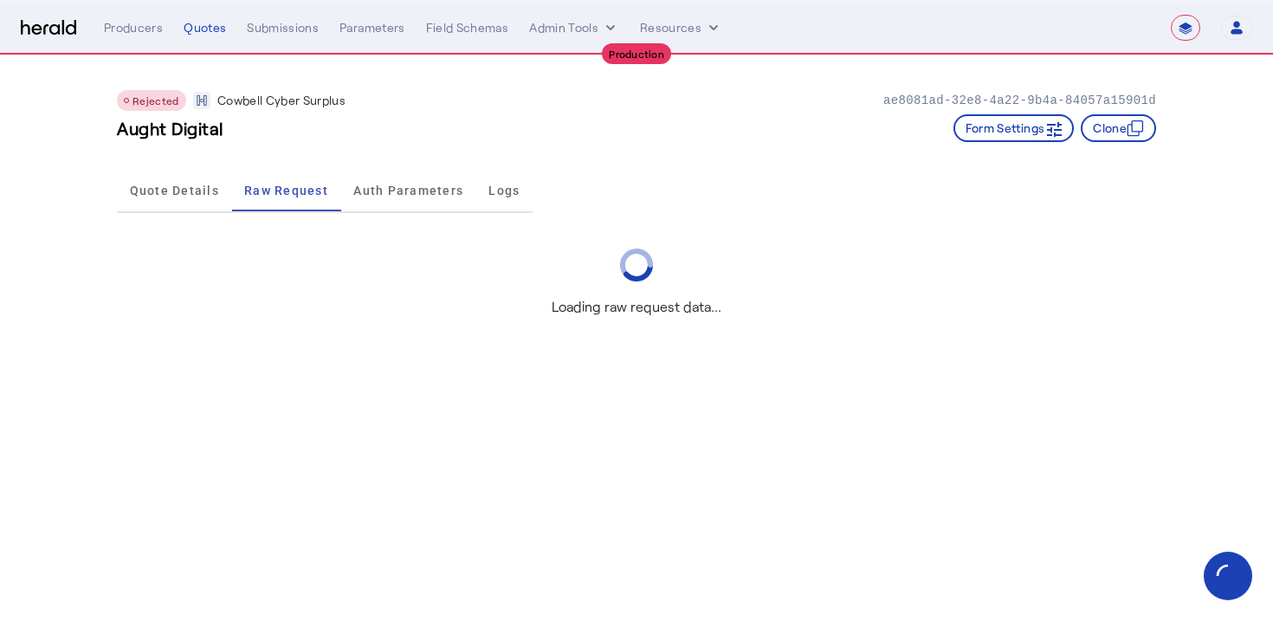
click at [466, 132] on div "Aught Digital Form Settings Clone" at bounding box center [636, 128] width 1039 height 28
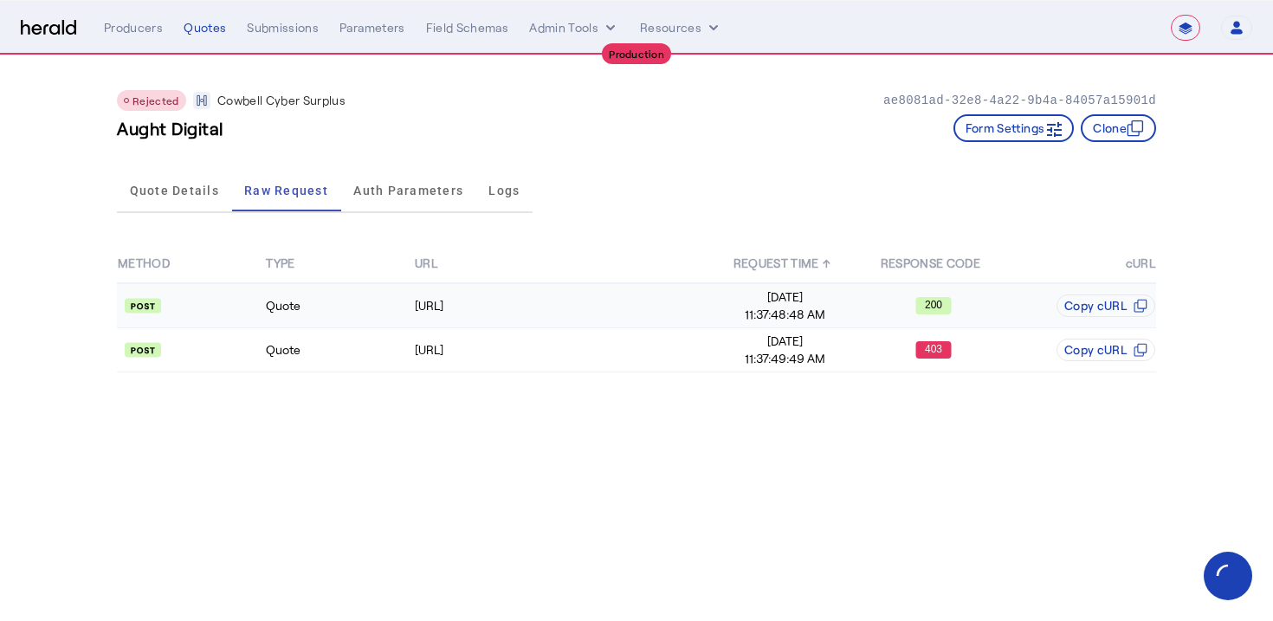
click at [398, 294] on td "Quote" at bounding box center [339, 305] width 148 height 45
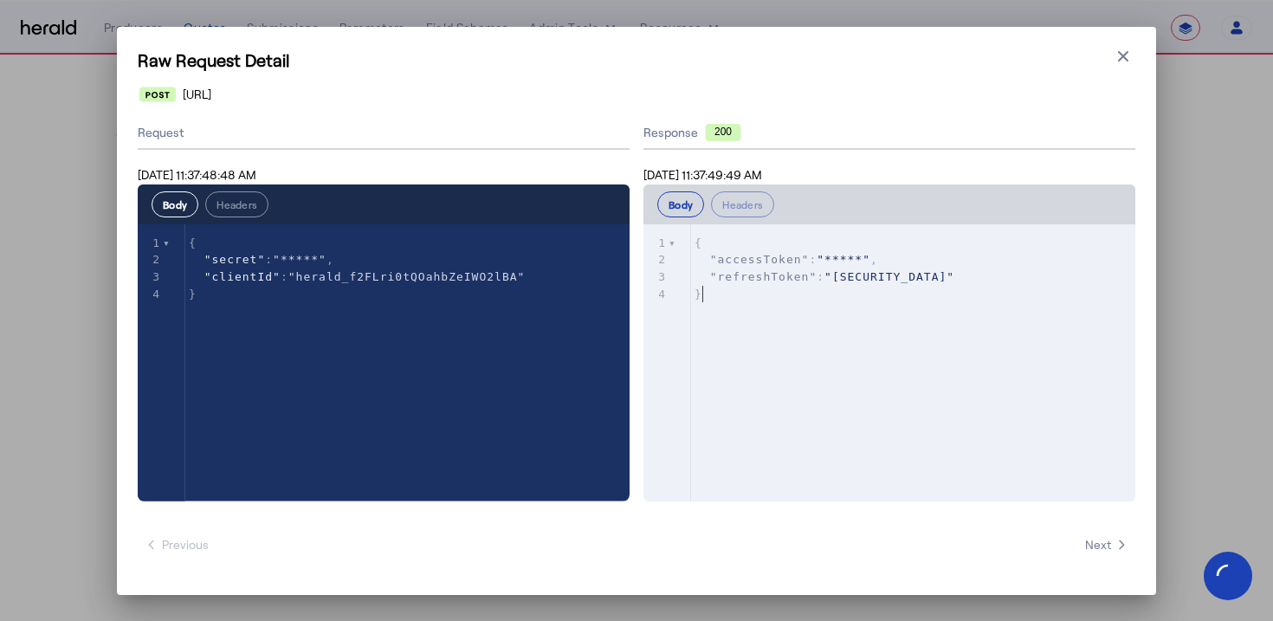
scroll to position [2, 0]
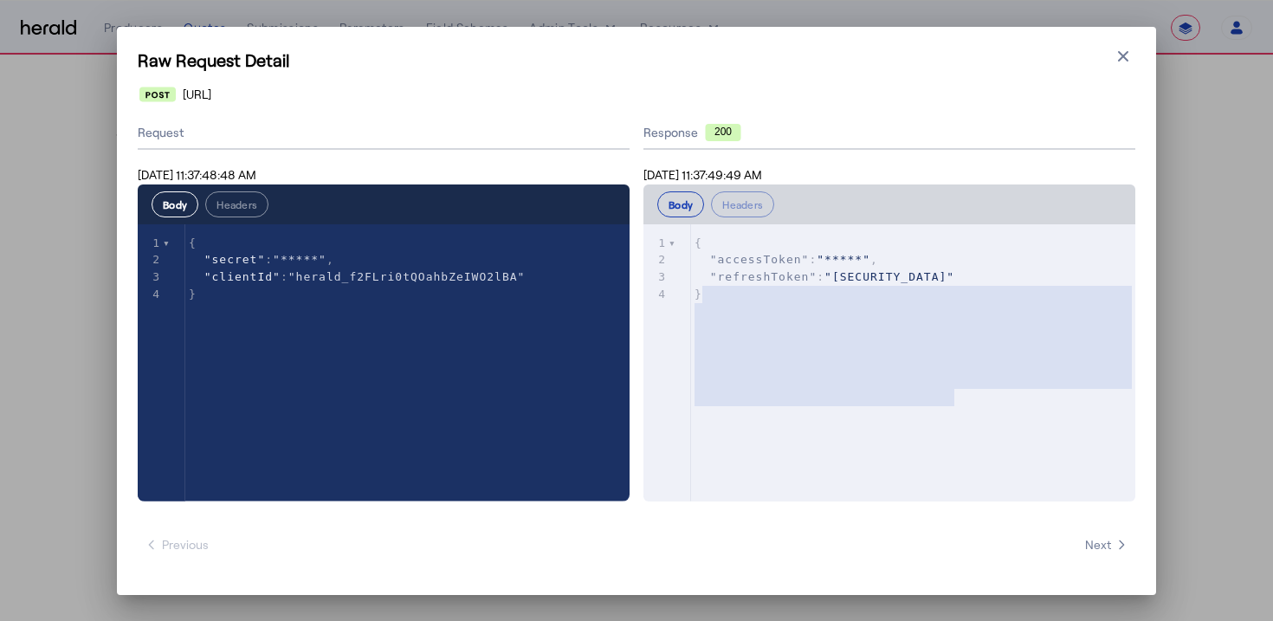
type textarea "**********"
drag, startPoint x: 703, startPoint y: 293, endPoint x: 962, endPoint y: 396, distance: 278.7
click at [954, 283] on span ""eyJhbGciOiJIUzI1NiJ9.eyJ0dCI6IkFQSSIsInN0IjoiRElHSVRBTCIsInN1YiI6ImhlcmFsZF9mM…" at bounding box center [889, 276] width 130 height 13
click at [887, 283] on span ""eyJhbGciOiJIUzI1NiJ9.eyJ0dCI6IkFQSSIsInN0IjoiRElHSVRBTCIsInN1YiI6ImhlcmFsZF9mM…" at bounding box center [889, 276] width 130 height 13
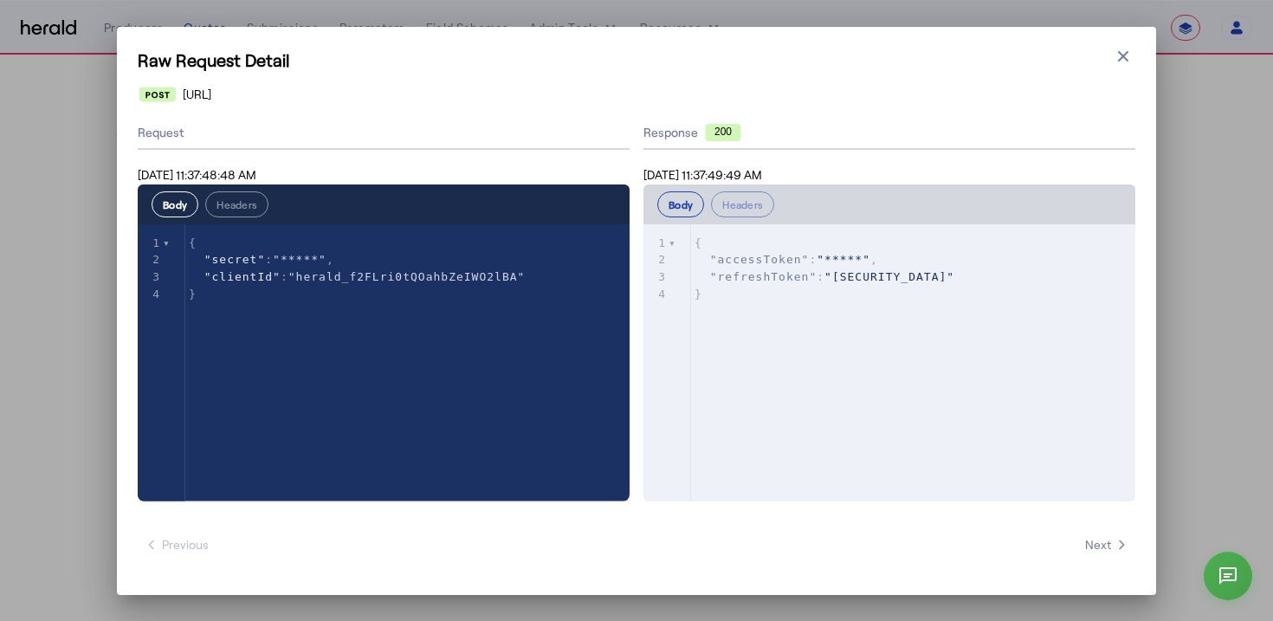
click at [838, 263] on span ""*****"" at bounding box center [844, 259] width 54 height 13
type textarea "********"
click at [838, 263] on span ""*****"" at bounding box center [844, 259] width 54 height 13
click at [1108, 62] on h1 "Raw Request Detail" at bounding box center [637, 60] width 998 height 24
click at [1123, 55] on icon "button" at bounding box center [1123, 55] width 10 height 10
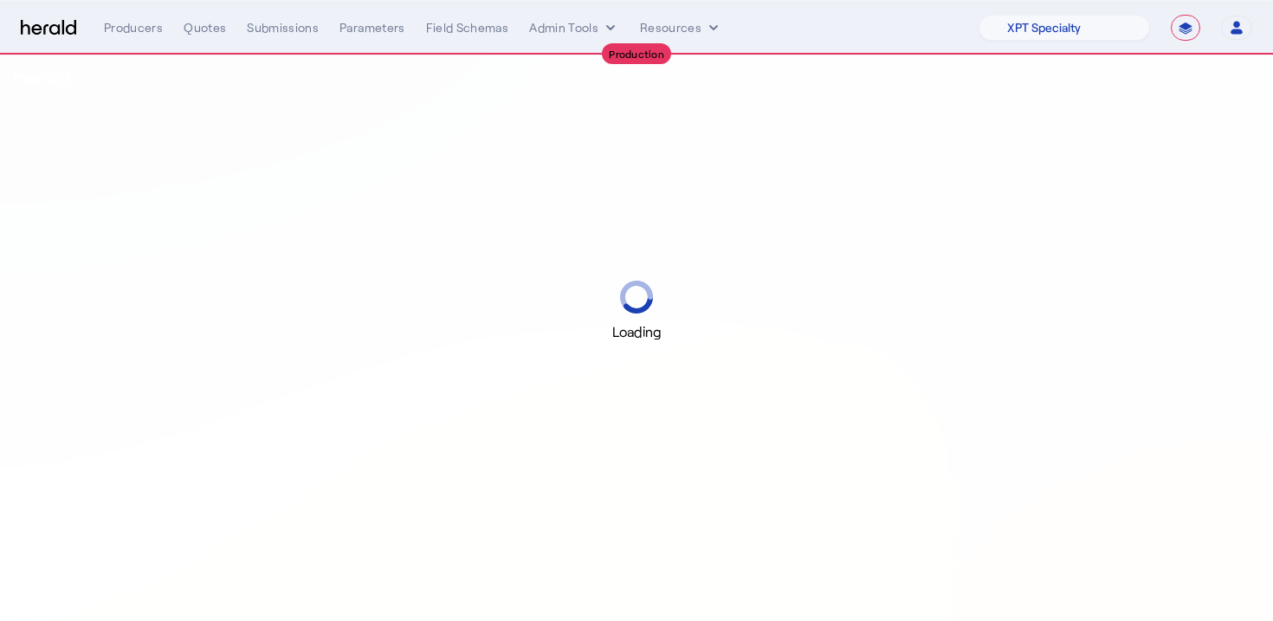
select select "pfm_xpt3_xptspecialty"
select select "**********"
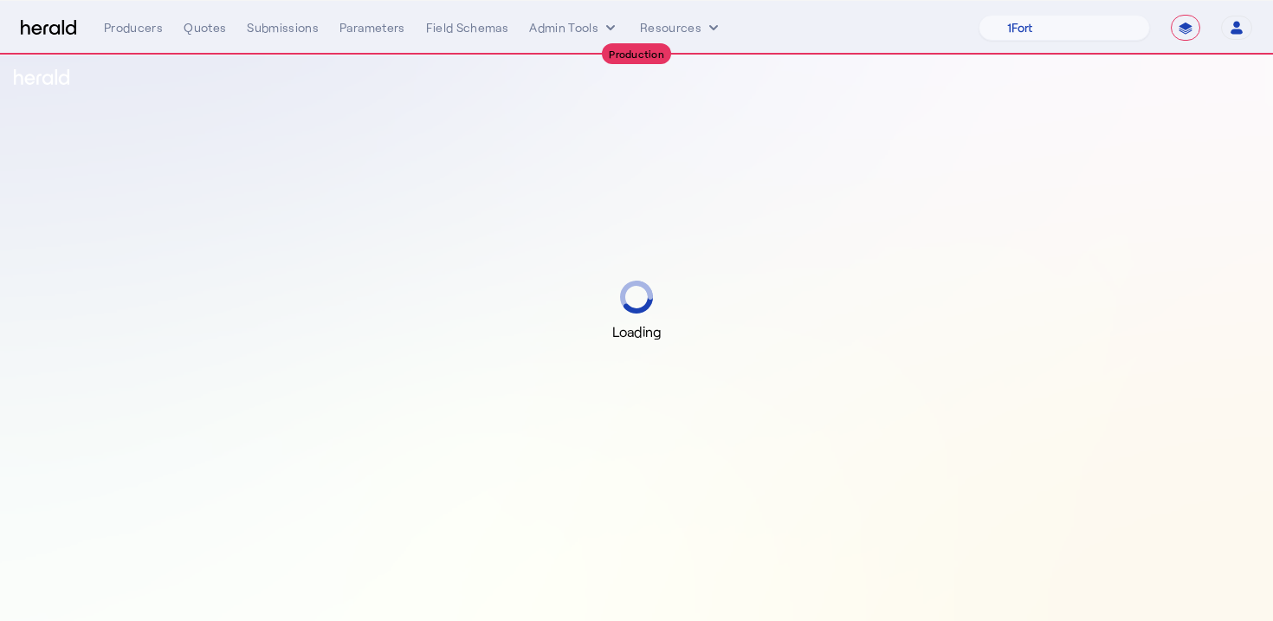
click at [36, 28] on img at bounding box center [48, 28] width 55 height 16
select select "pfm_xpt3_xptspecialty"
select select "**********"
click at [1029, 26] on select "1Fort Affinity Risk [PERSON_NAME] [PERSON_NAME] CRC Campus Coverage Citadel Fif…" at bounding box center [1064, 28] width 171 height 26
select select "pfm_26eq_USI"
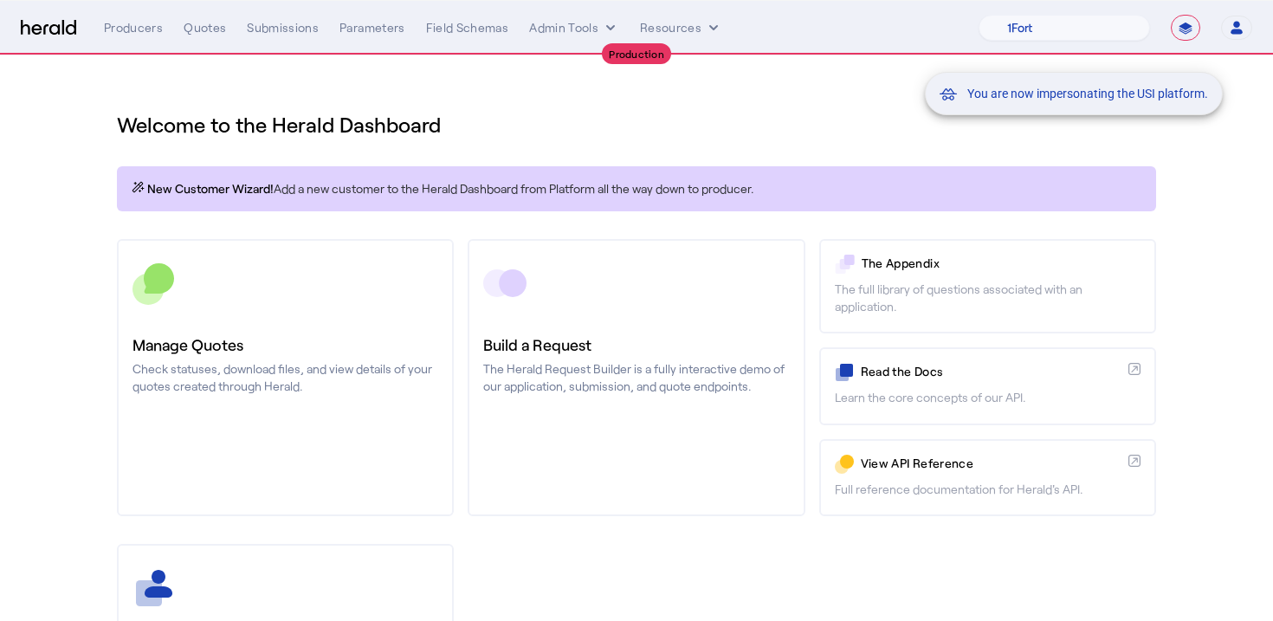
click at [613, 80] on div "You are now impersonating the USI platform." at bounding box center [636, 310] width 1273 height 621
click at [291, 309] on div "You are now impersonating the USI platform." at bounding box center [636, 310] width 1273 height 621
click at [90, 284] on div "You are now impersonating the USI platform." at bounding box center [636, 310] width 1273 height 621
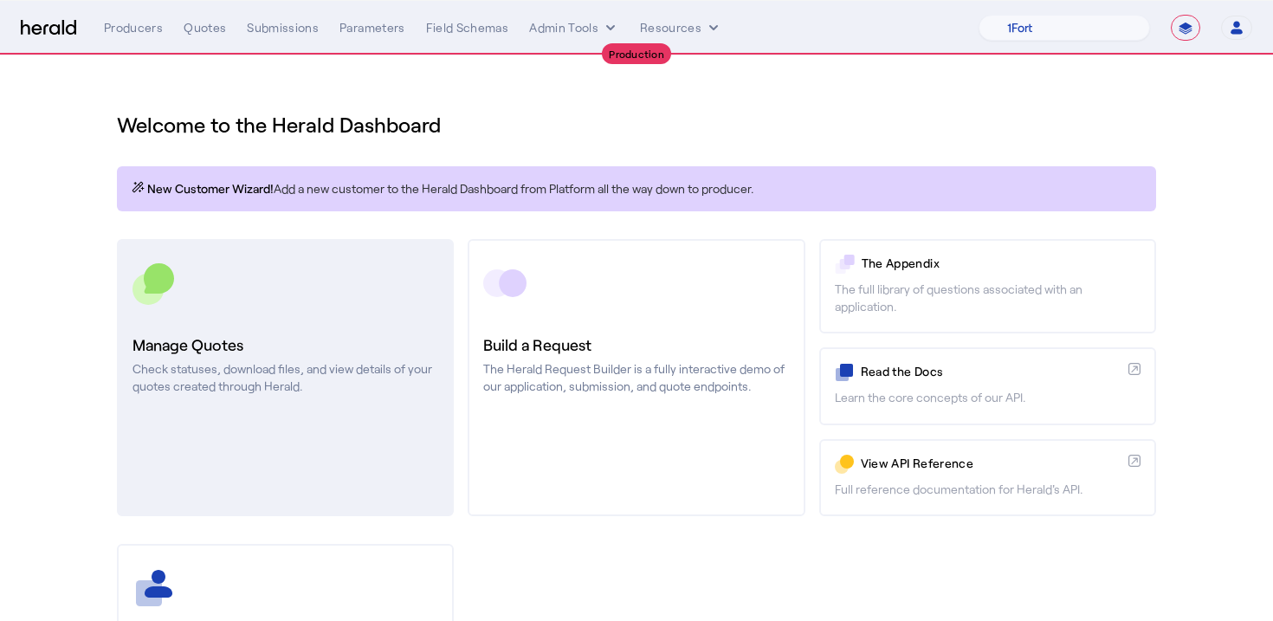
click at [214, 352] on h3 "Manage Quotes" at bounding box center [286, 345] width 306 height 24
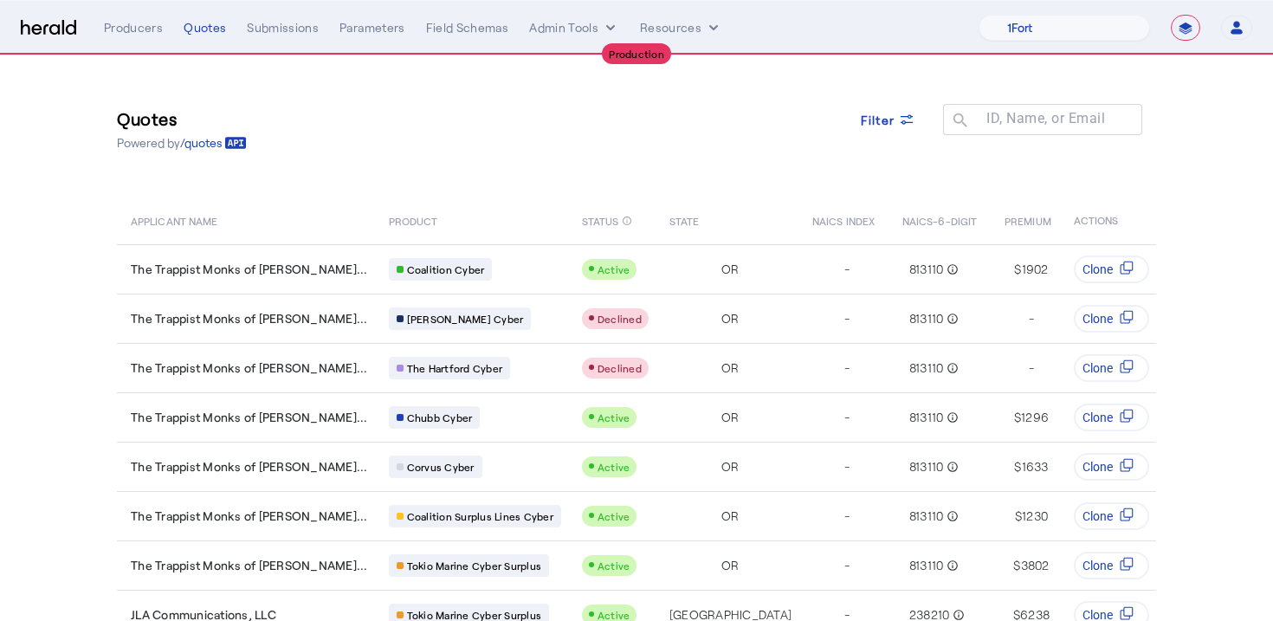
click at [798, 197] on th "NAICS INDEX" at bounding box center [843, 220] width 90 height 48
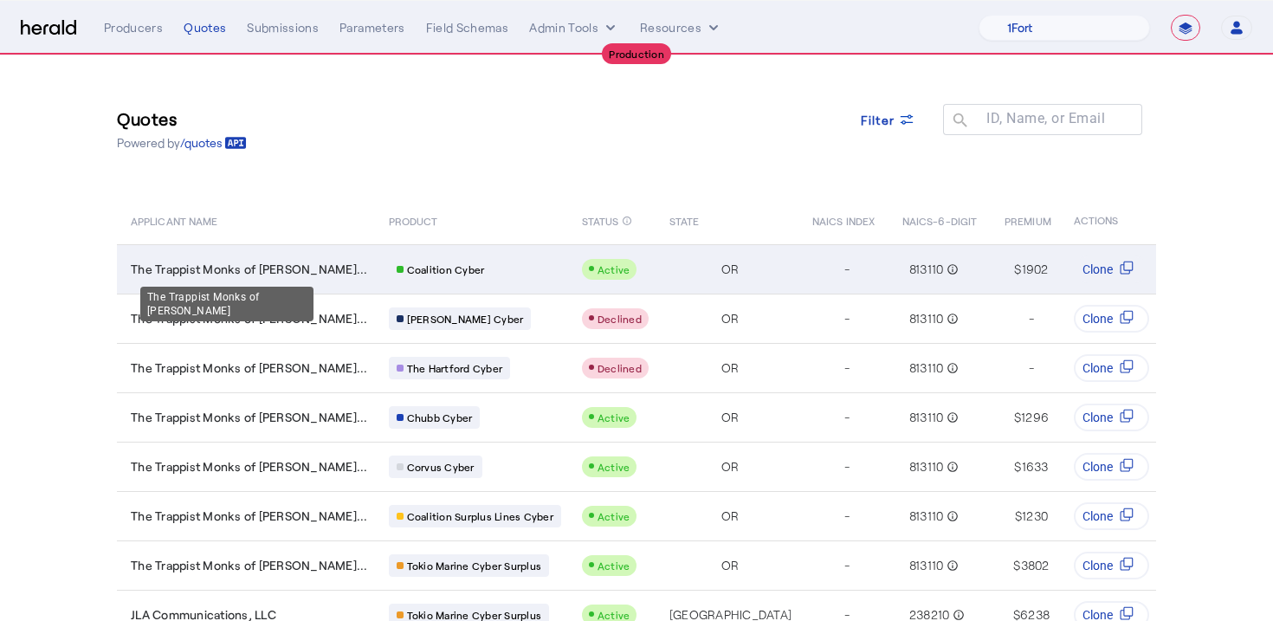
click at [282, 271] on span "The Trappist Monks of [PERSON_NAME]..." at bounding box center [249, 269] width 237 height 17
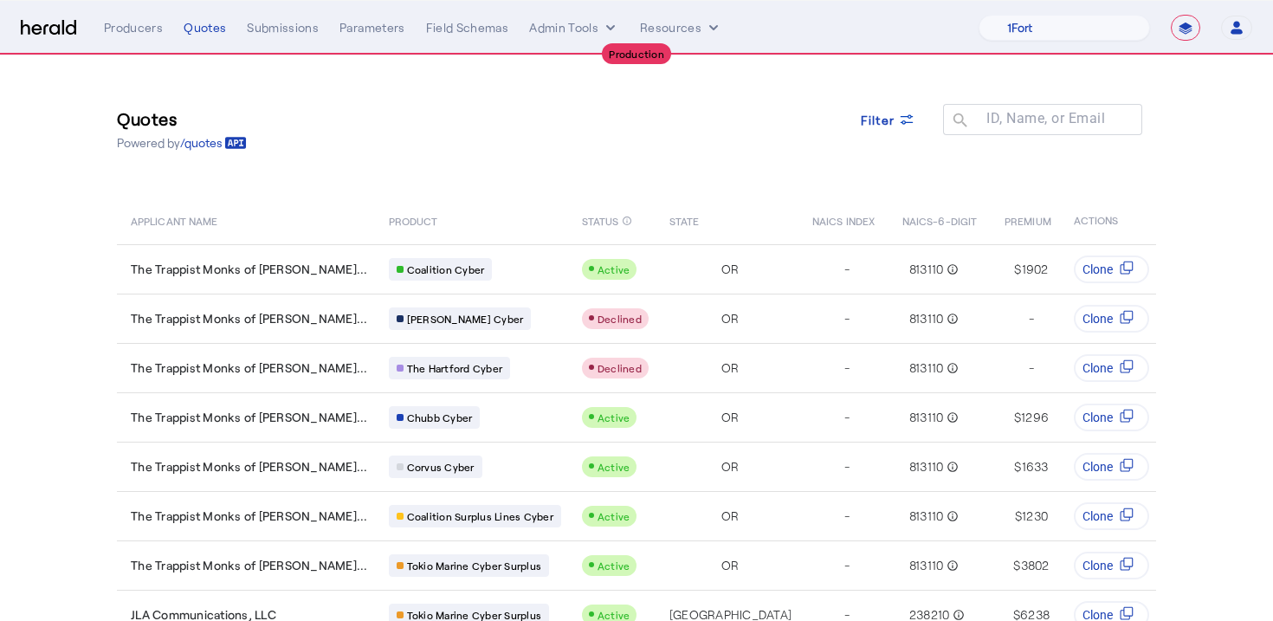
click at [510, 122] on div "Quotes Powered by /quotes Filter ID, Name, or Email search" at bounding box center [636, 129] width 1039 height 78
click at [573, 30] on button "Admin Tools" at bounding box center [574, 27] width 90 height 17
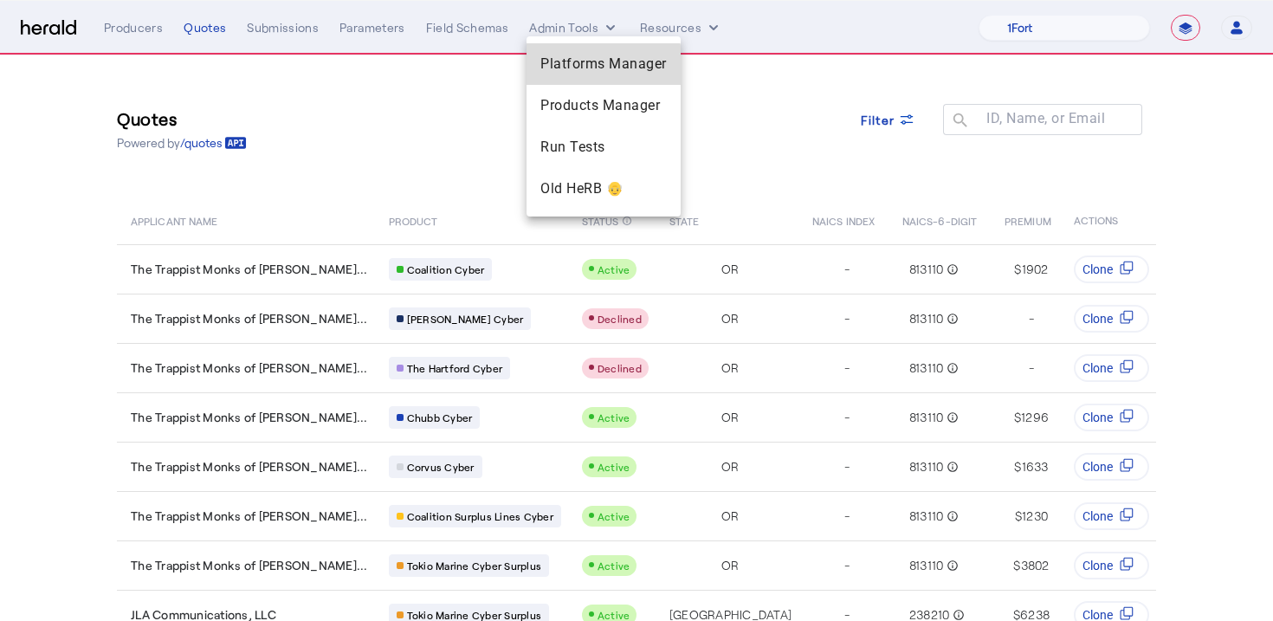
click at [566, 74] on span "Platforms Manager" at bounding box center [603, 64] width 126 height 21
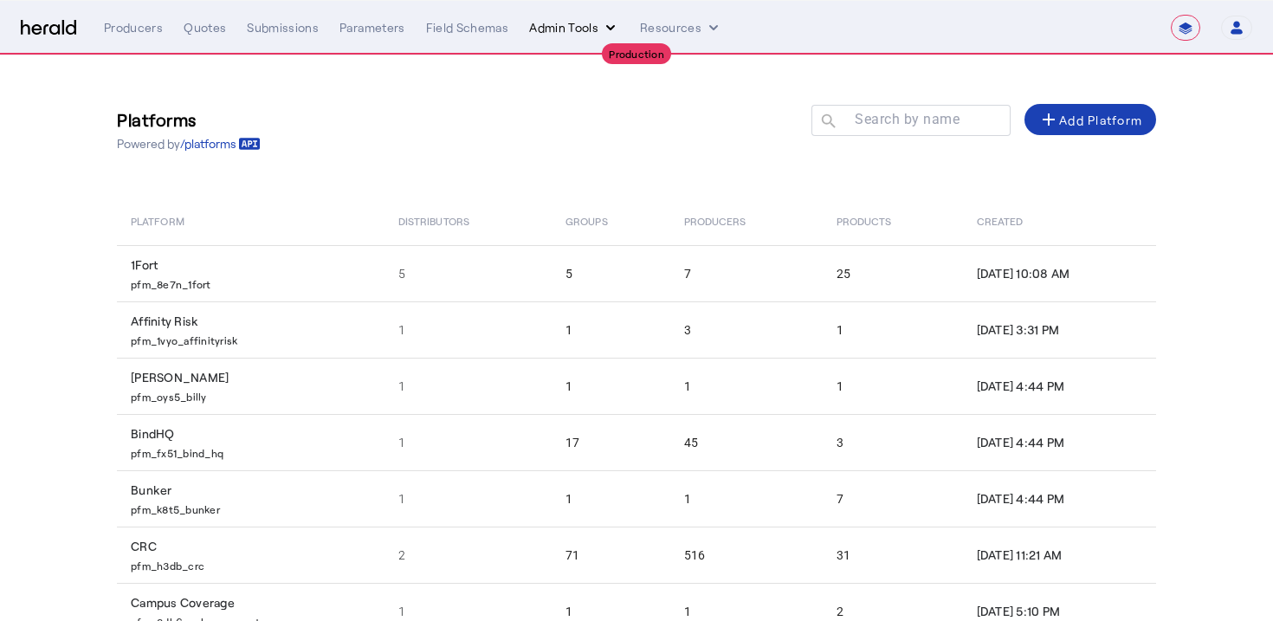
click at [585, 21] on button "Admin Tools" at bounding box center [574, 27] width 90 height 17
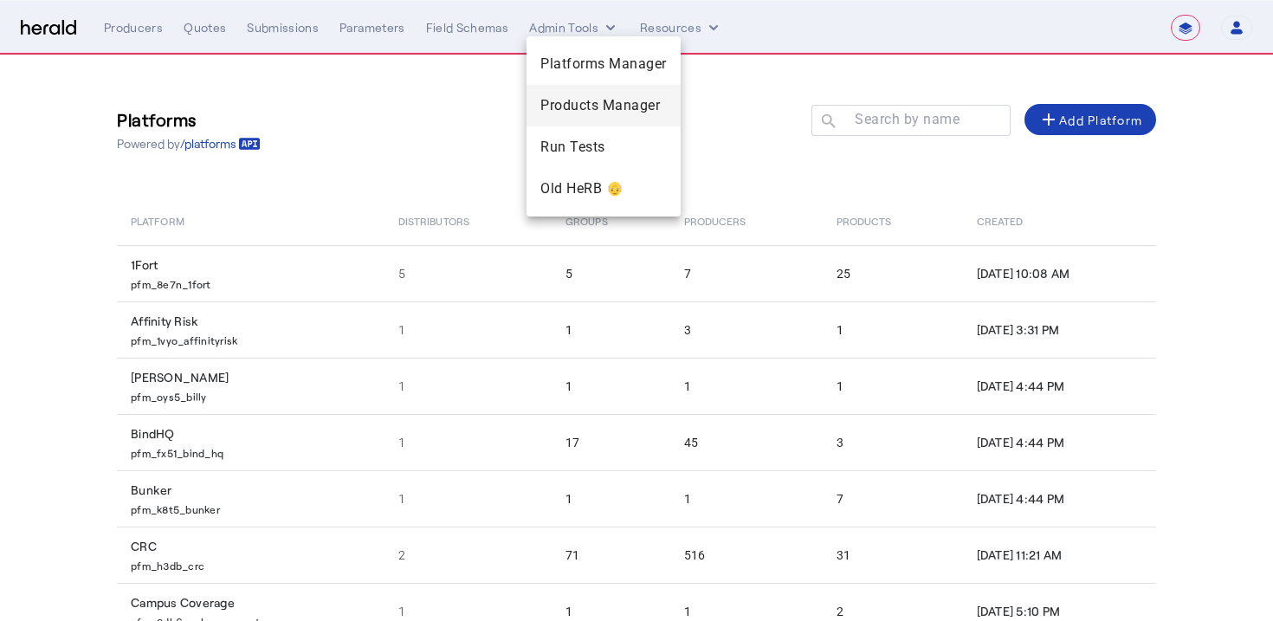
click at [555, 97] on span "Products Manager" at bounding box center [603, 105] width 126 height 21
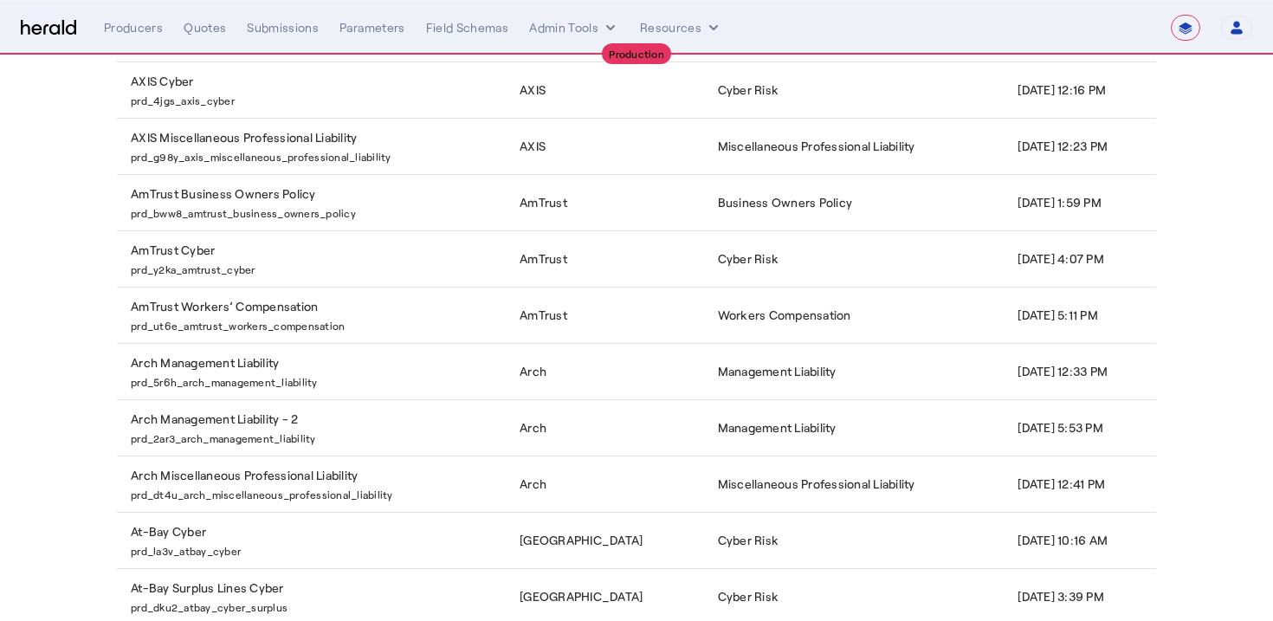
scroll to position [59, 0]
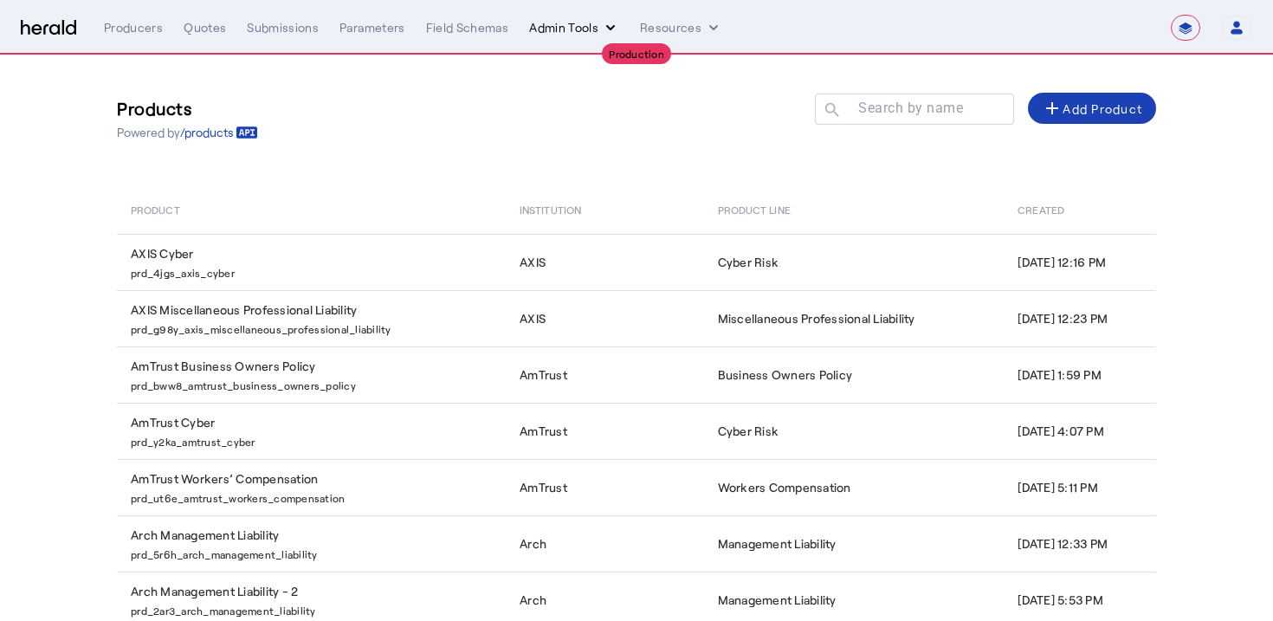
click at [594, 28] on button "Admin Tools" at bounding box center [574, 27] width 90 height 17
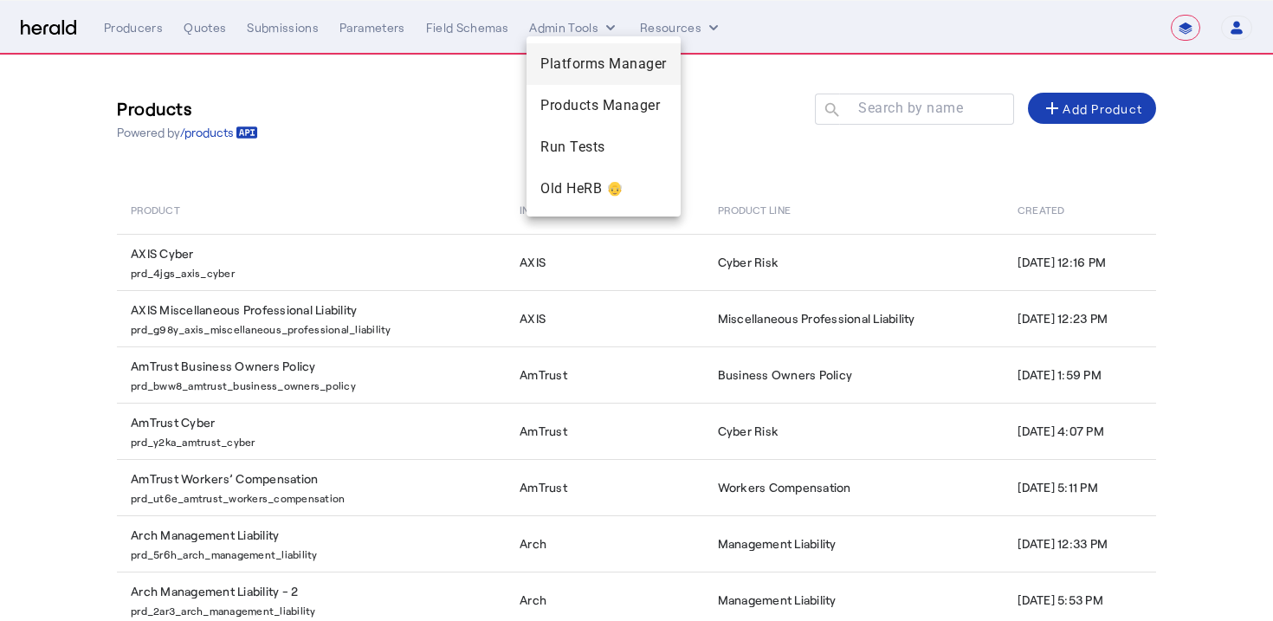
click at [575, 72] on span "Platforms Manager" at bounding box center [603, 64] width 126 height 21
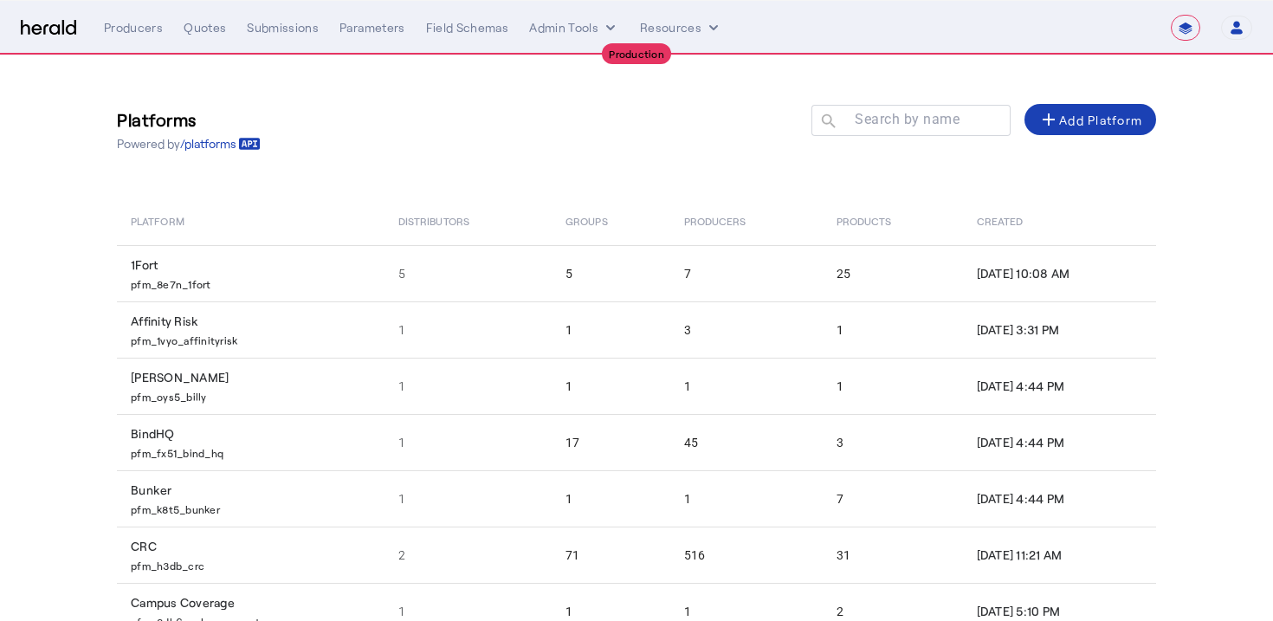
scroll to position [272, 0]
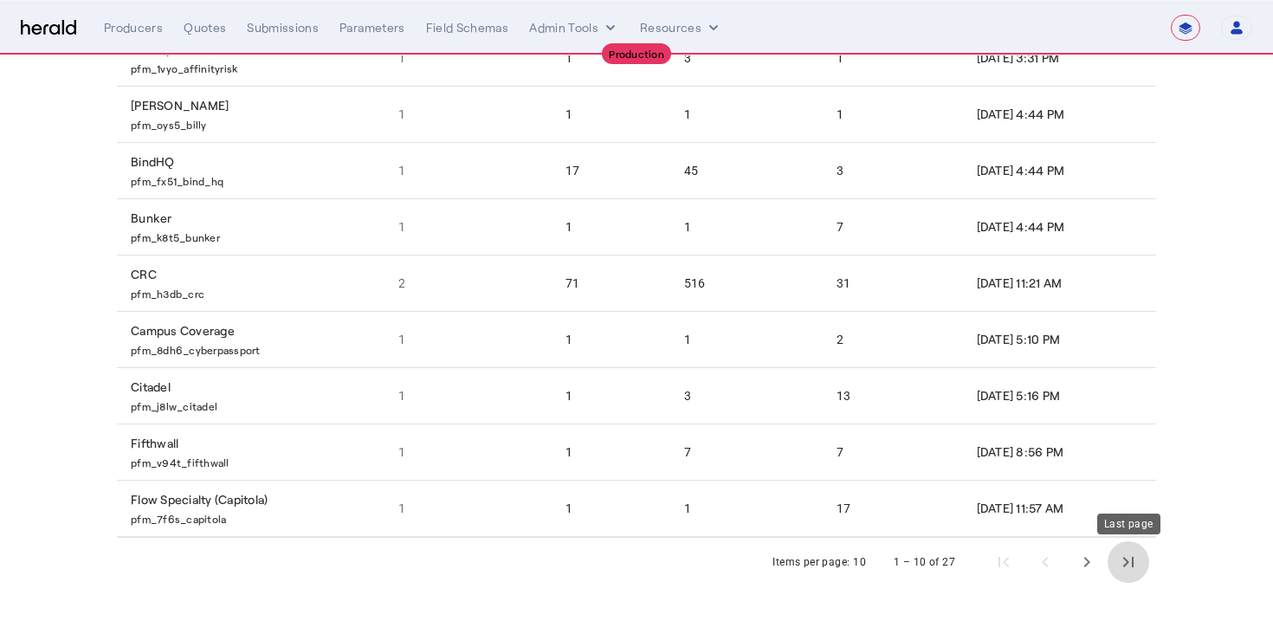
click at [1118, 560] on span "Last page" at bounding box center [1129, 562] width 42 height 42
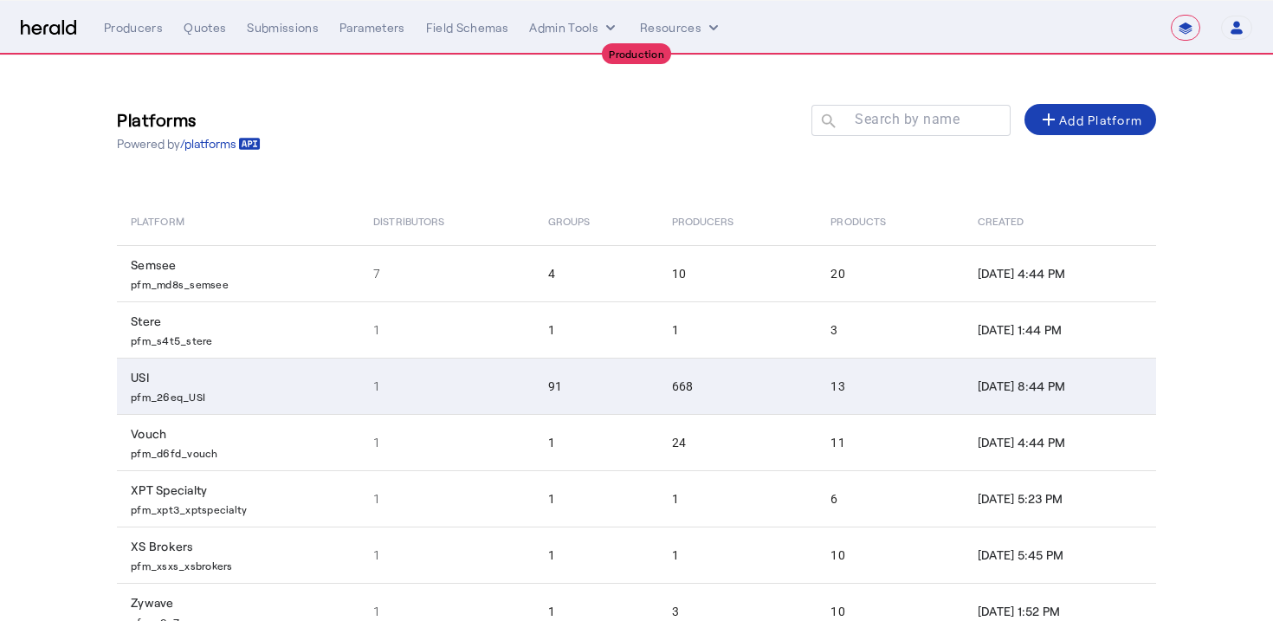
click at [713, 397] on td "668" at bounding box center [737, 386] width 159 height 56
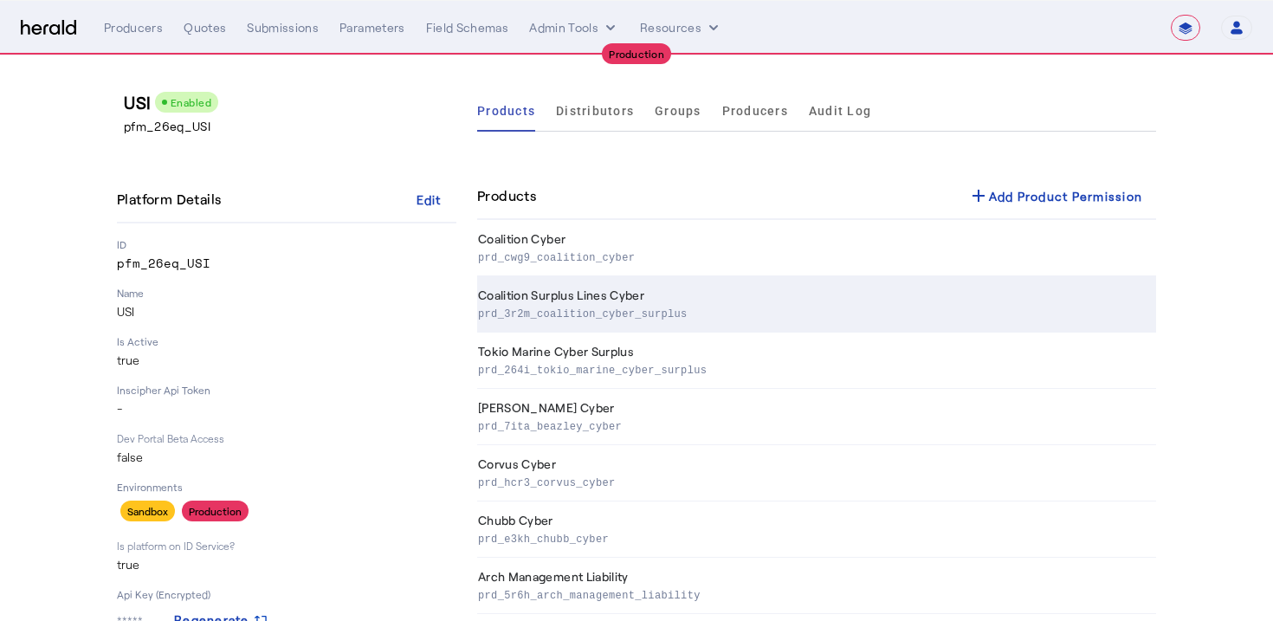
click at [680, 316] on p "prd_3r2m_coalition_cyber_surplus" at bounding box center [813, 312] width 671 height 17
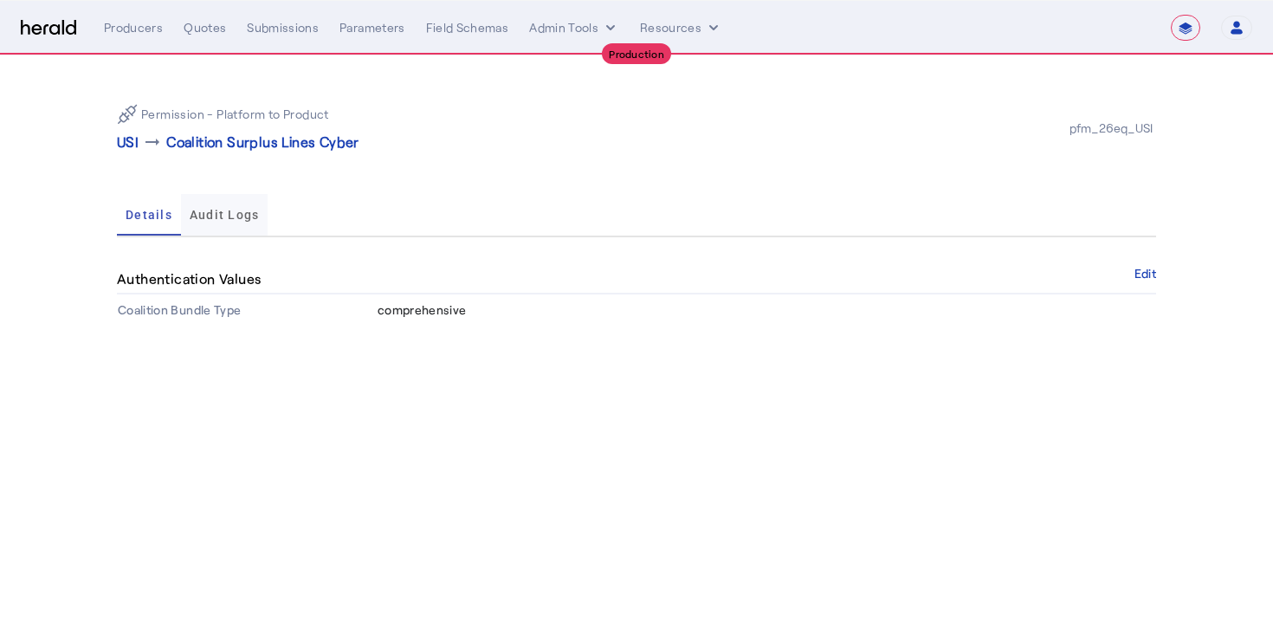
click at [239, 210] on span "Audit Logs" at bounding box center [225, 215] width 70 height 12
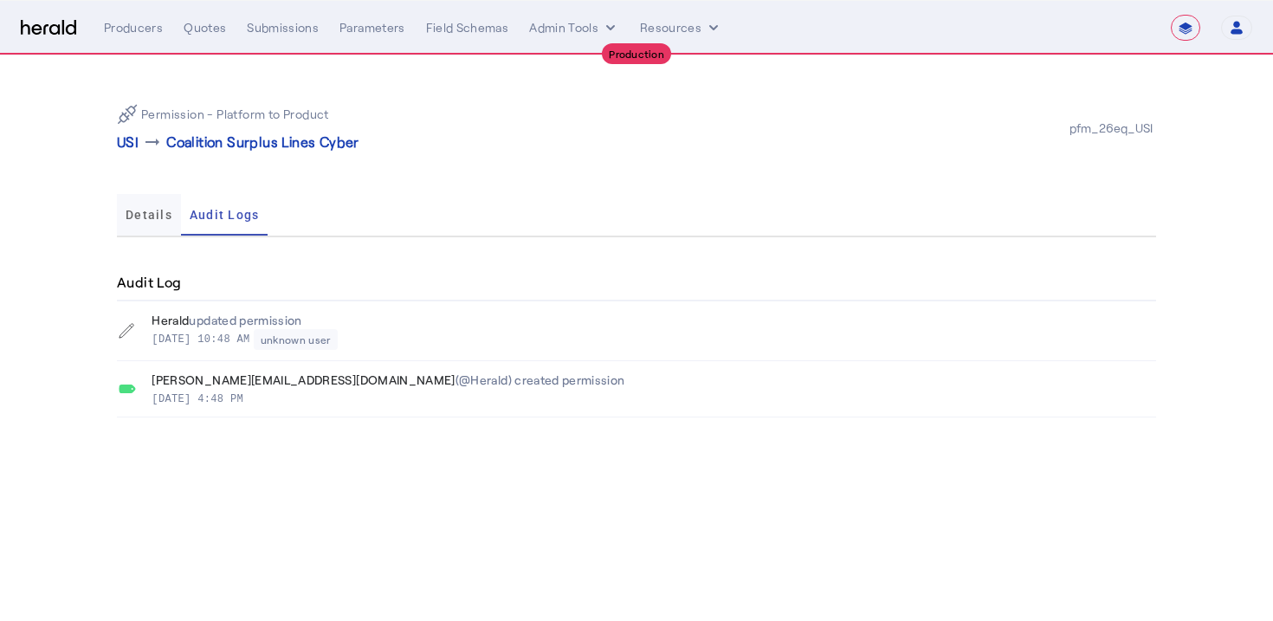
click at [147, 217] on span "Details" at bounding box center [149, 215] width 47 height 12
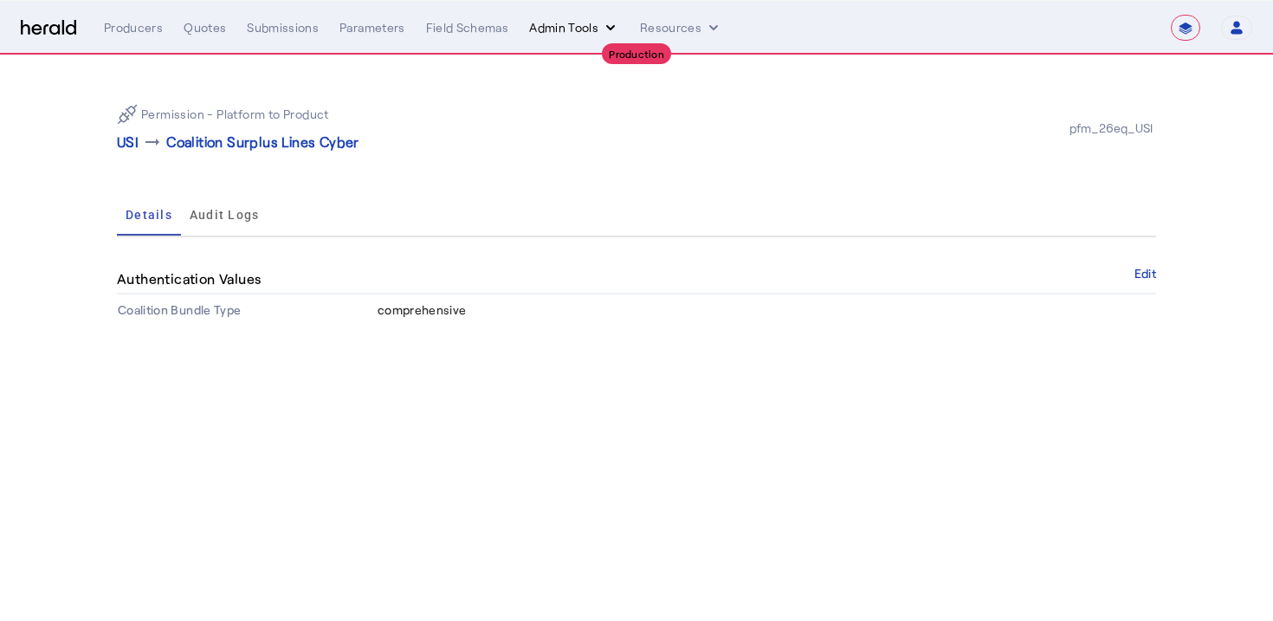
click at [540, 24] on button "Admin Tools" at bounding box center [574, 27] width 90 height 17
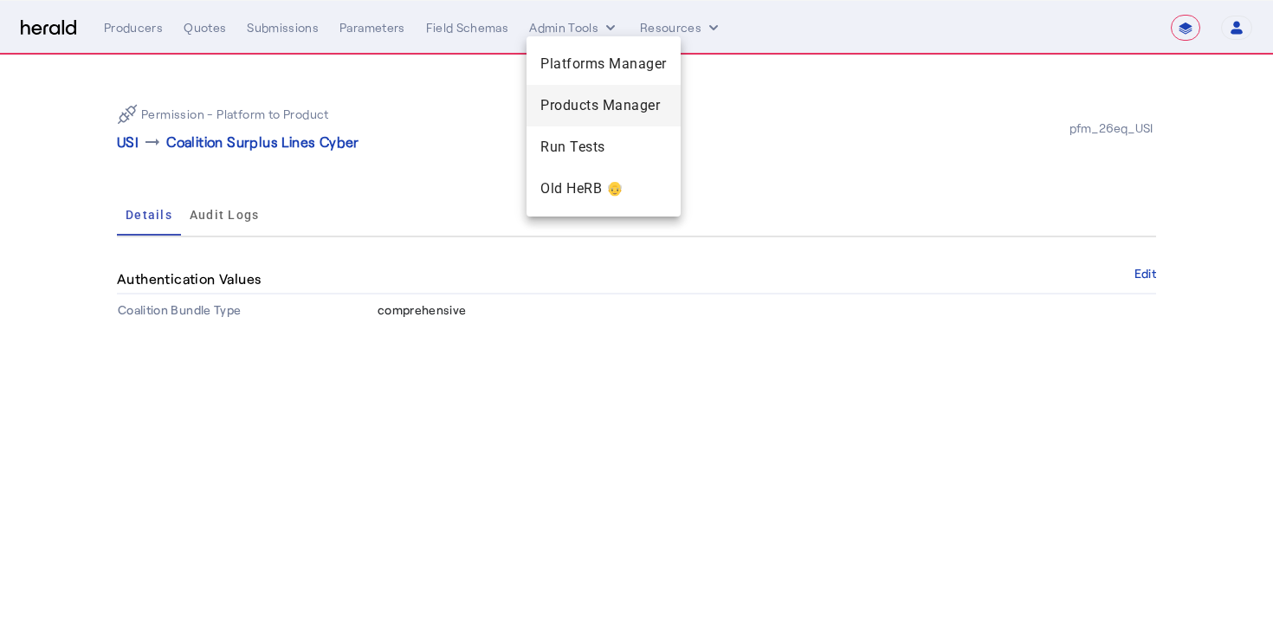
click at [540, 99] on span "Products Manager" at bounding box center [603, 105] width 126 height 21
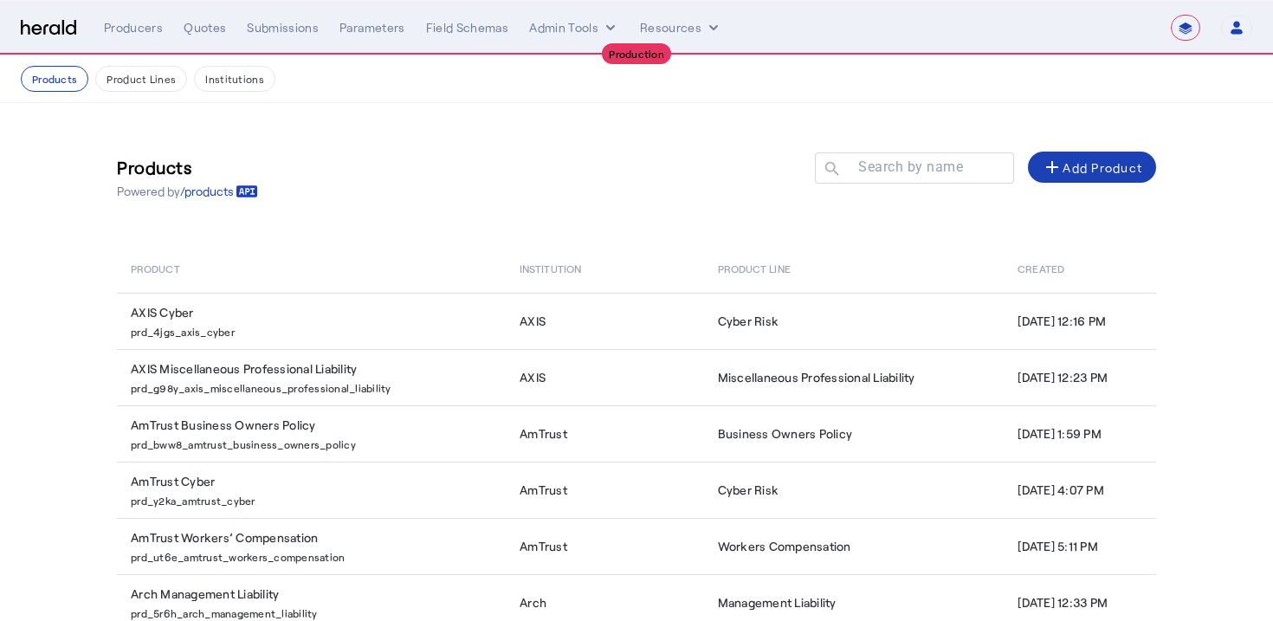
scroll to position [320, 0]
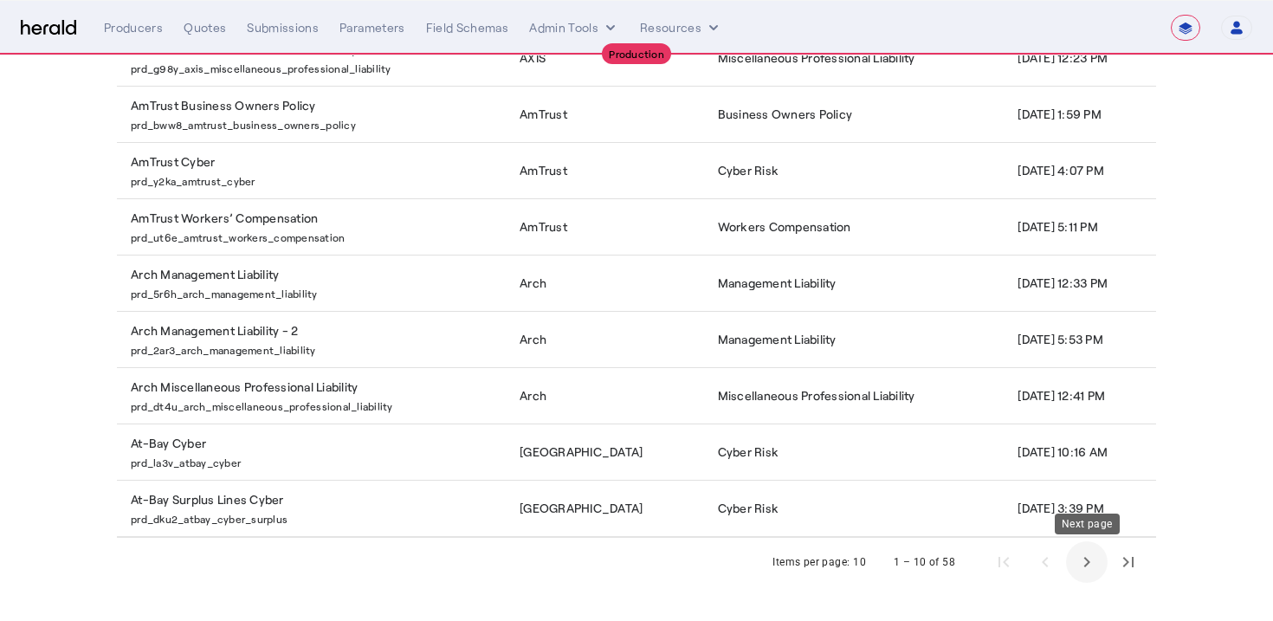
click at [1097, 569] on span "Next page" at bounding box center [1087, 562] width 42 height 42
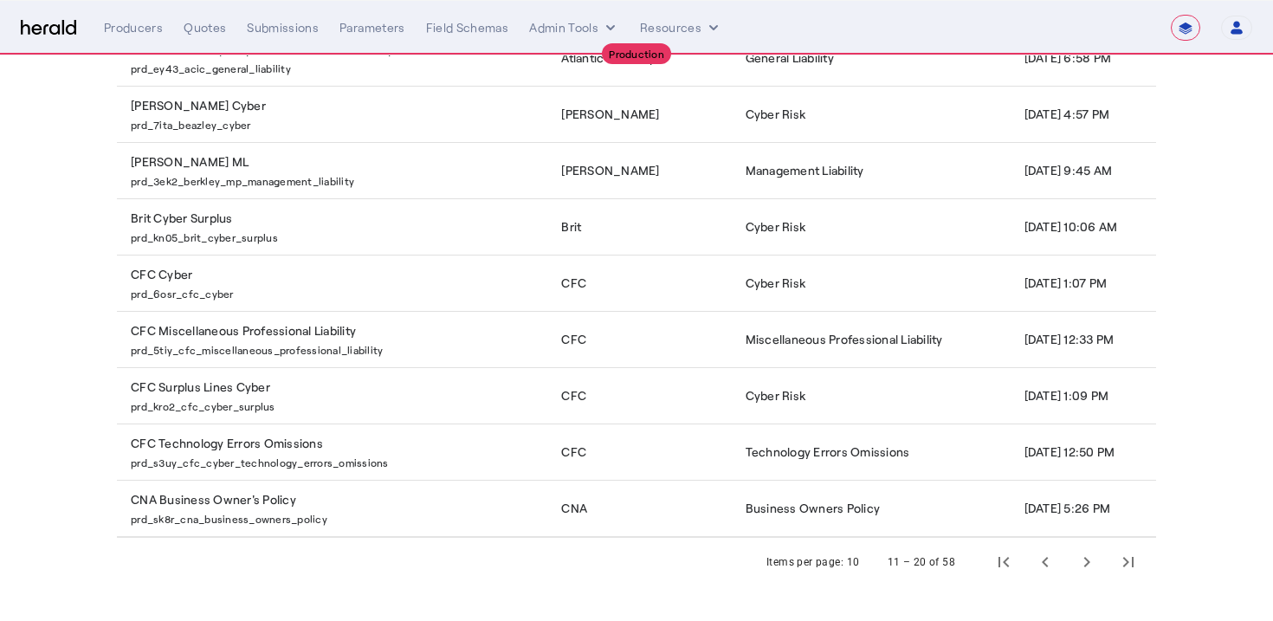
click at [1242, 22] on icon "button" at bounding box center [1237, 28] width 16 height 16
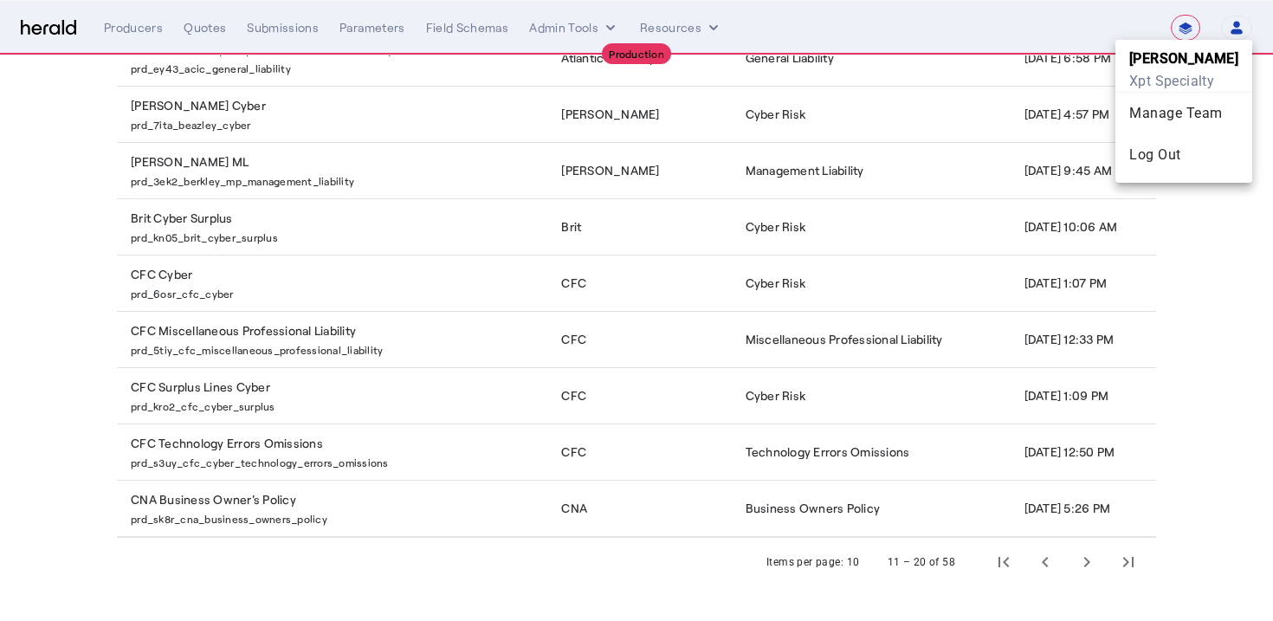
click at [1242, 23] on div at bounding box center [636, 310] width 1273 height 621
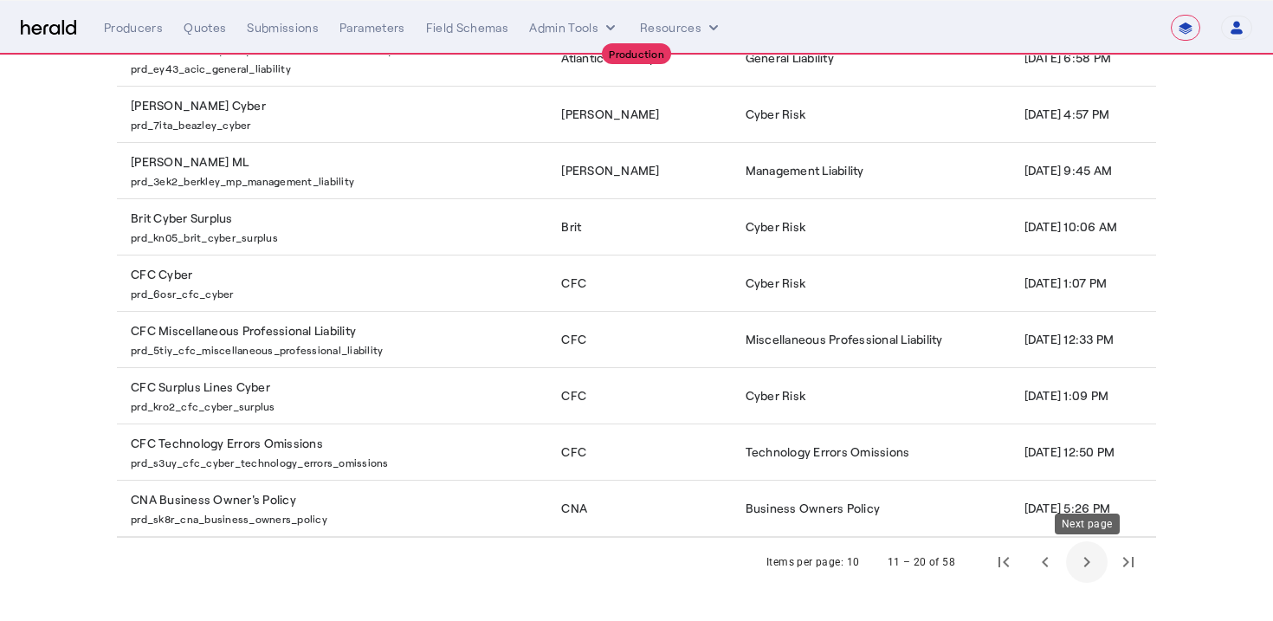
click at [1083, 561] on span "Next page" at bounding box center [1087, 562] width 42 height 42
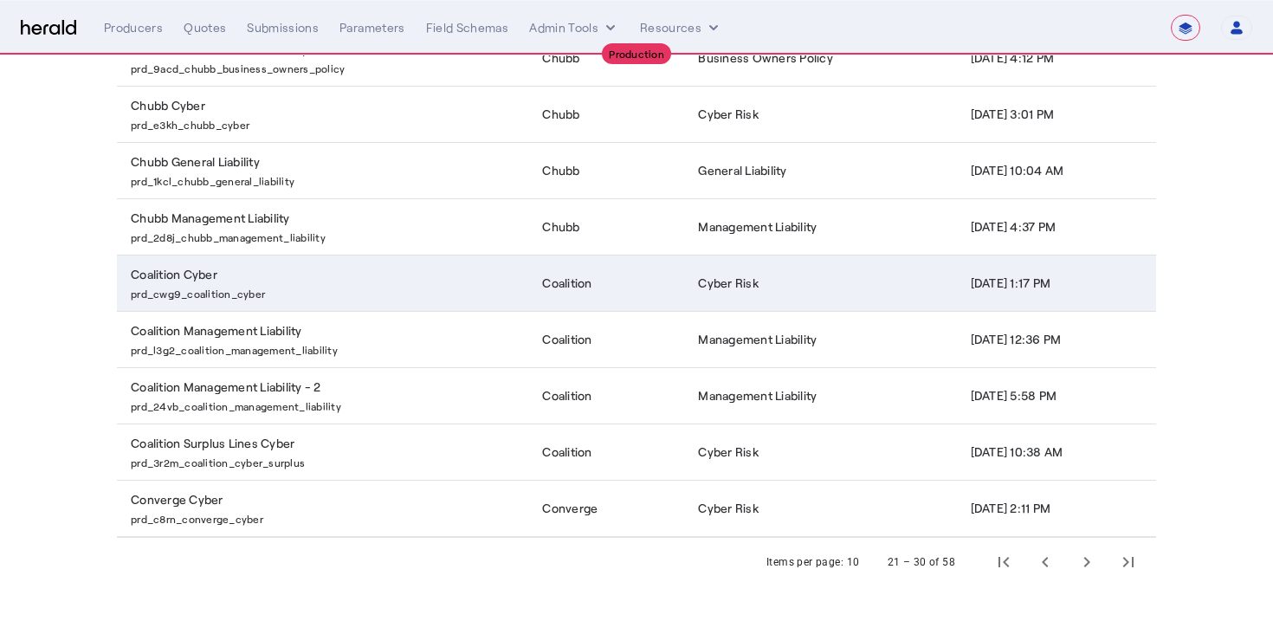
click at [419, 303] on td "Coalition Cyber prd_cwg9_coalition_cyber" at bounding box center [322, 283] width 411 height 56
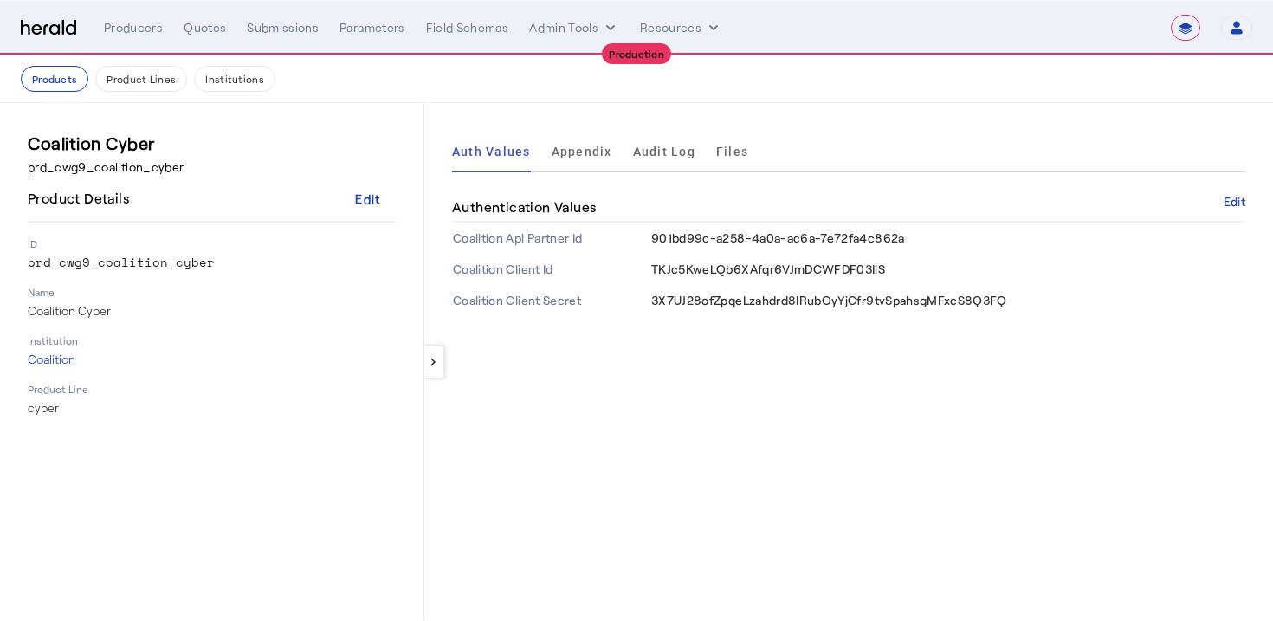
click at [765, 242] on span "901bd99c-a258-4a0a-ac6a-7e72fa4c862a" at bounding box center [778, 237] width 254 height 15
copy span "901bd99c-a258-4a0a-ac6a-7e72fa4c862a"
click at [734, 372] on div "keyboard_arrow_left Auth Values Appendix Audit Log Files Authentication Values …" at bounding box center [848, 361] width 849 height 517
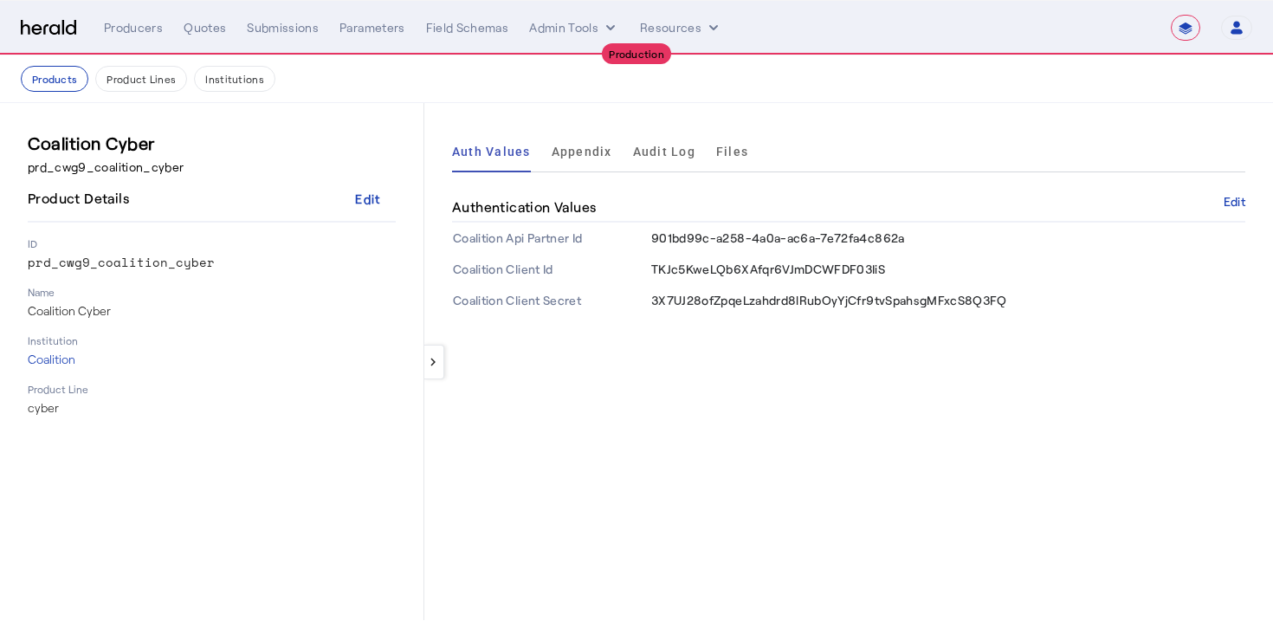
click at [472, 100] on nav "Products Product Lines Institutions" at bounding box center [636, 79] width 1273 height 48
click at [40, 24] on img at bounding box center [48, 28] width 55 height 16
select select "pfm_26eq_USI"
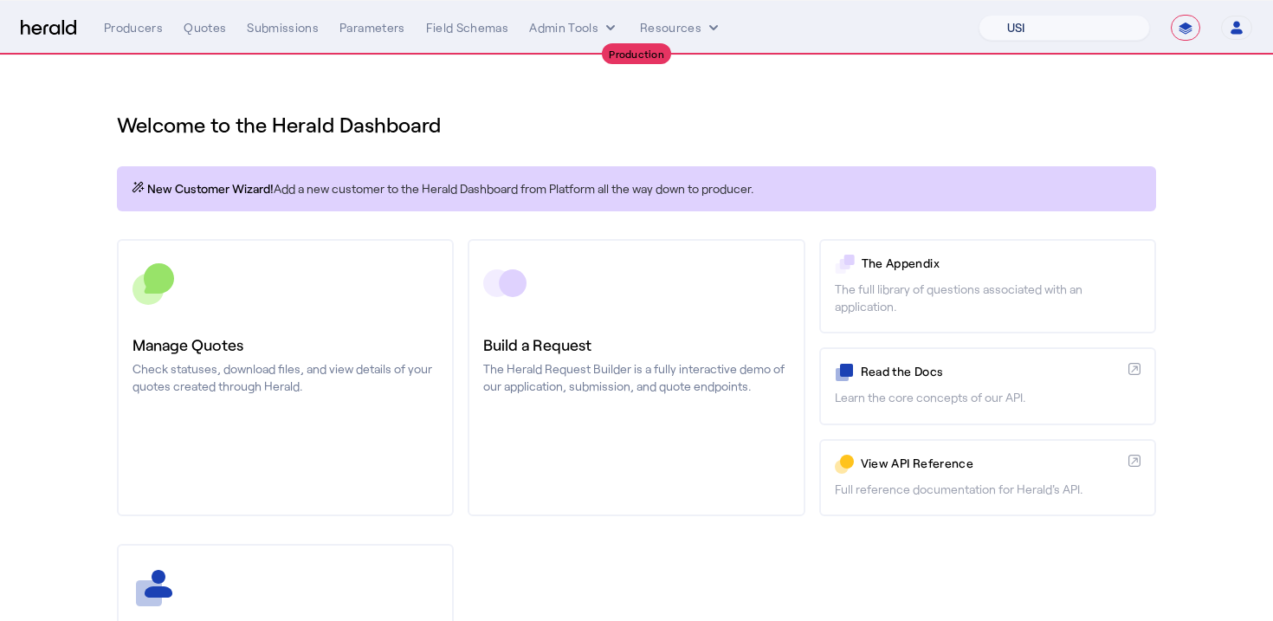
click at [1065, 16] on select "1Fort Affinity Risk Billy BindHQ Bunker CRC Campus Coverage Citadel Fifthwall F…" at bounding box center [1064, 28] width 171 height 26
click at [1247, 31] on button "Open user menu" at bounding box center [1236, 28] width 31 height 24
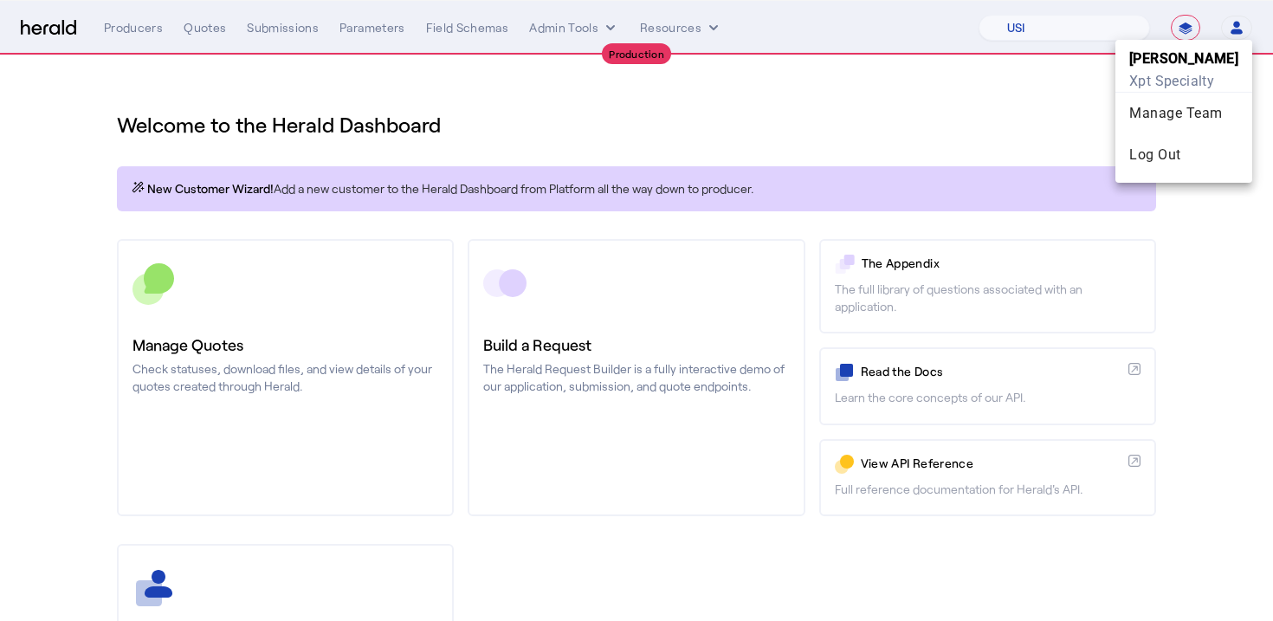
click at [1247, 31] on div at bounding box center [636, 310] width 1273 height 621
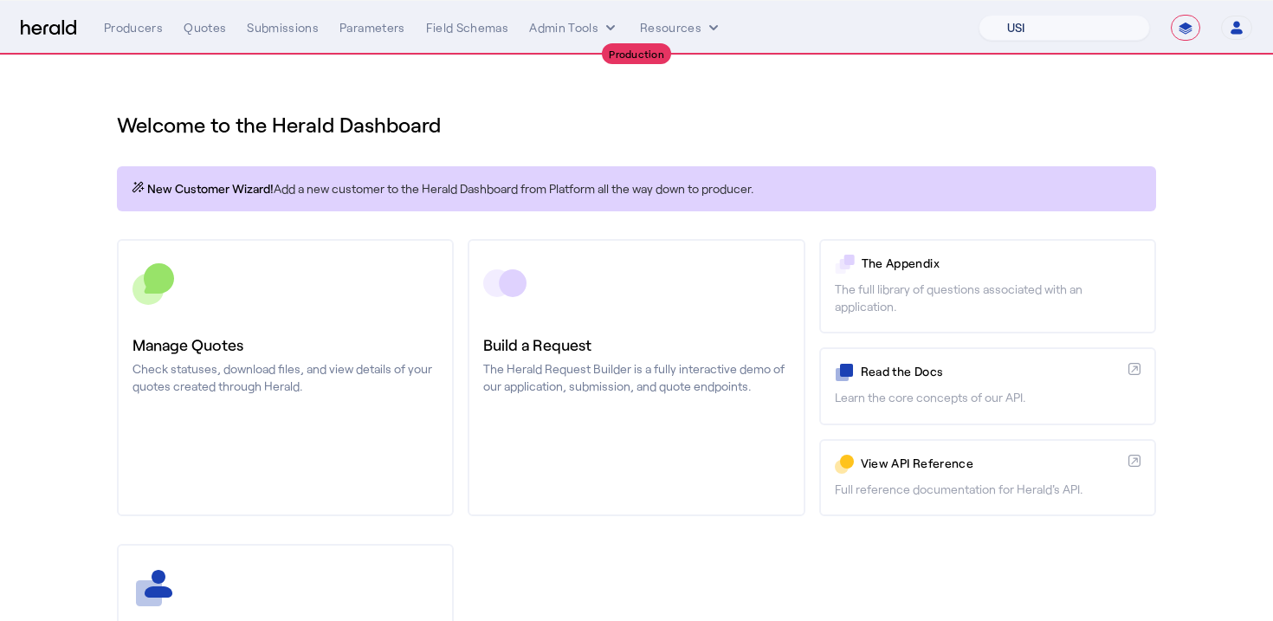
click at [1095, 16] on select "1Fort Affinity Risk Billy BindHQ Bunker CRC Campus Coverage Citadel Fifthwall F…" at bounding box center [1064, 28] width 171 height 26
click at [921, 62] on div "Welcome to the Herald Dashboard New Customer Wizard! Add a new customer to the …" at bounding box center [636, 455] width 1109 height 800
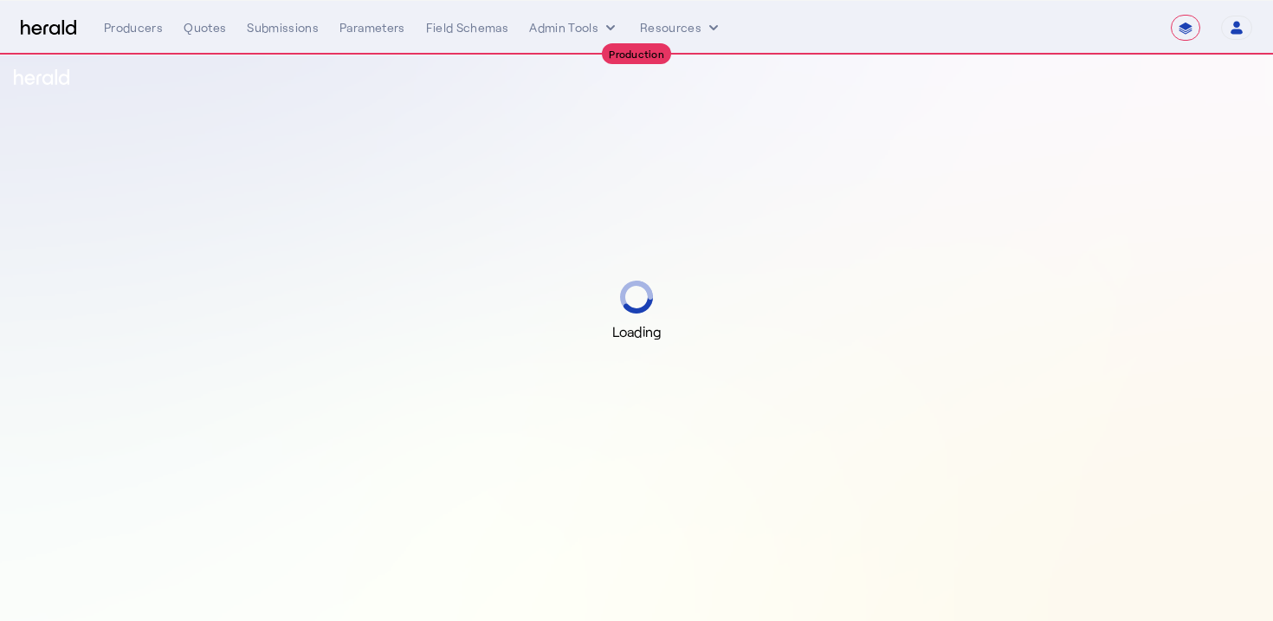
select select "**********"
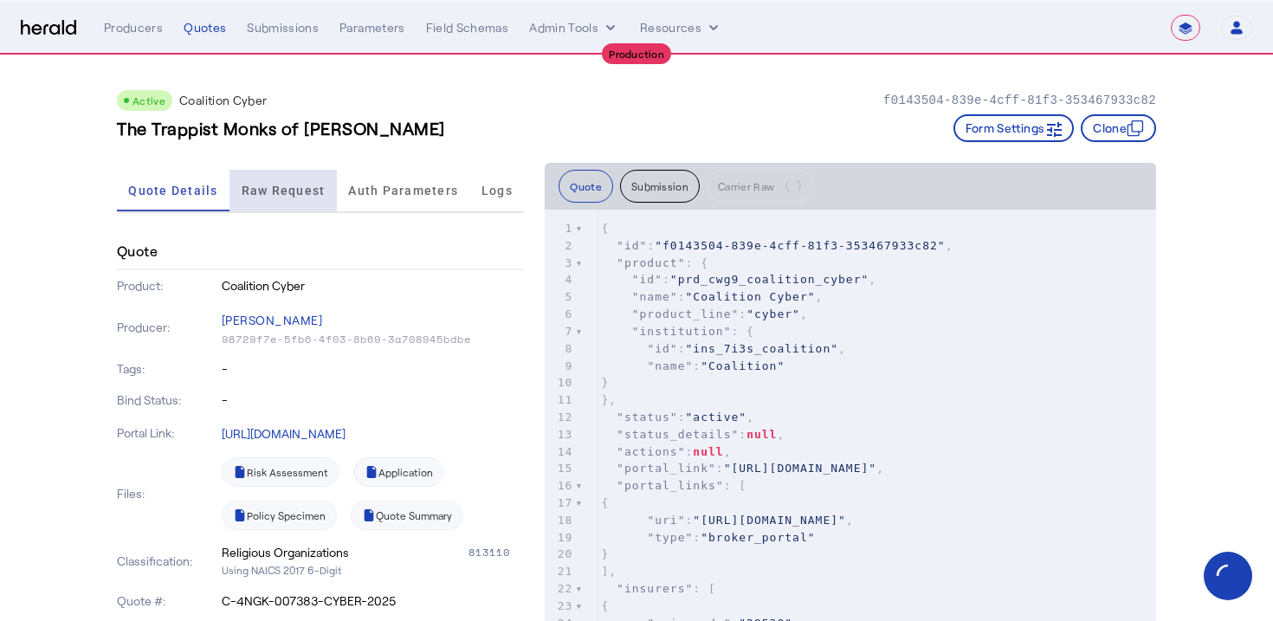
click at [285, 170] on span "Raw Request" at bounding box center [284, 191] width 84 height 42
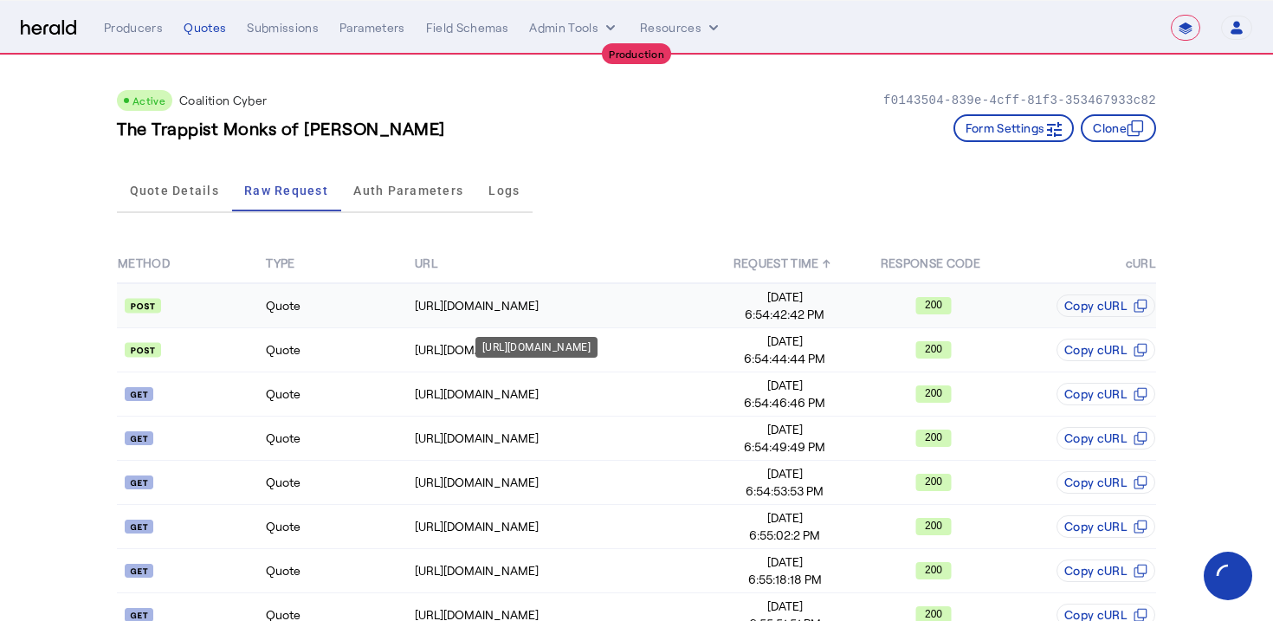
click at [601, 312] on div "[URL][DOMAIN_NAME]" at bounding box center [562, 305] width 295 height 17
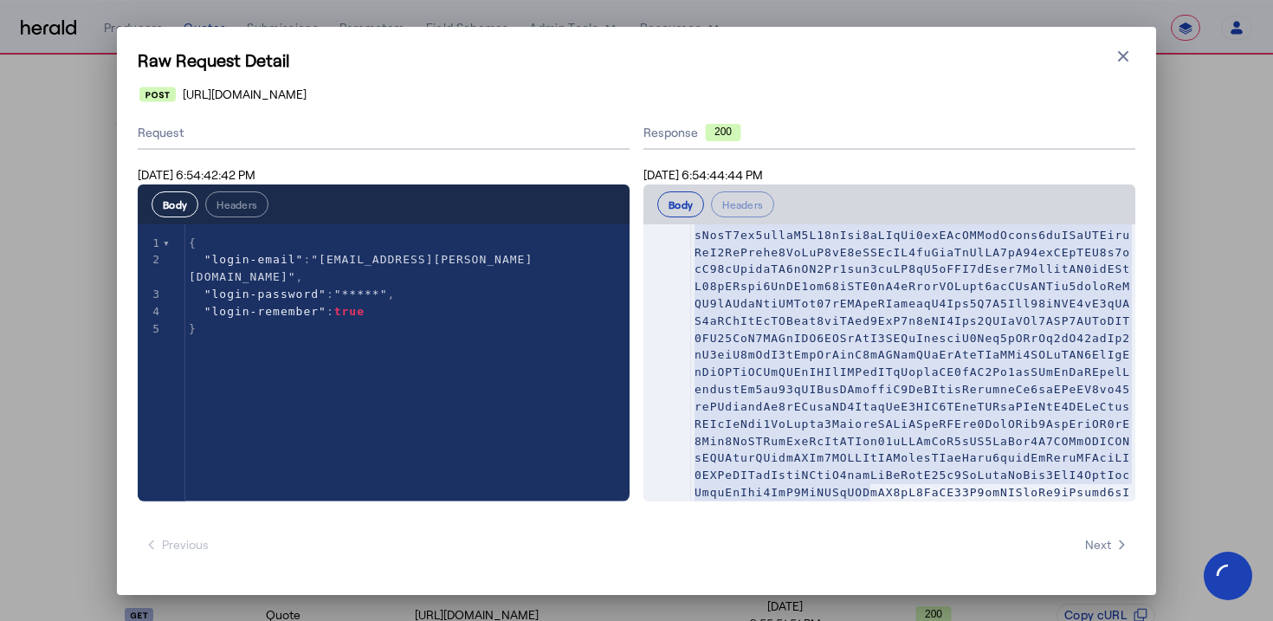
scroll to position [327, 0]
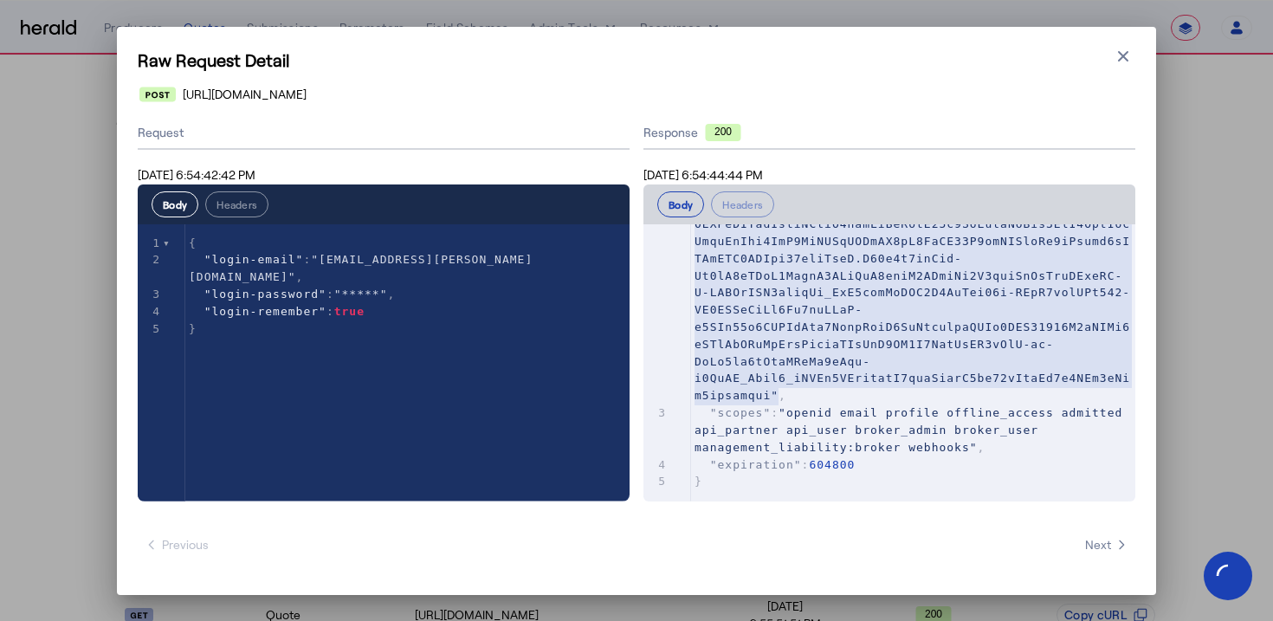
type textarea "**********"
drag, startPoint x: 703, startPoint y: 275, endPoint x: 770, endPoint y: 392, distance: 135.3
click at [770, 392] on span at bounding box center [913, 172] width 436 height 459
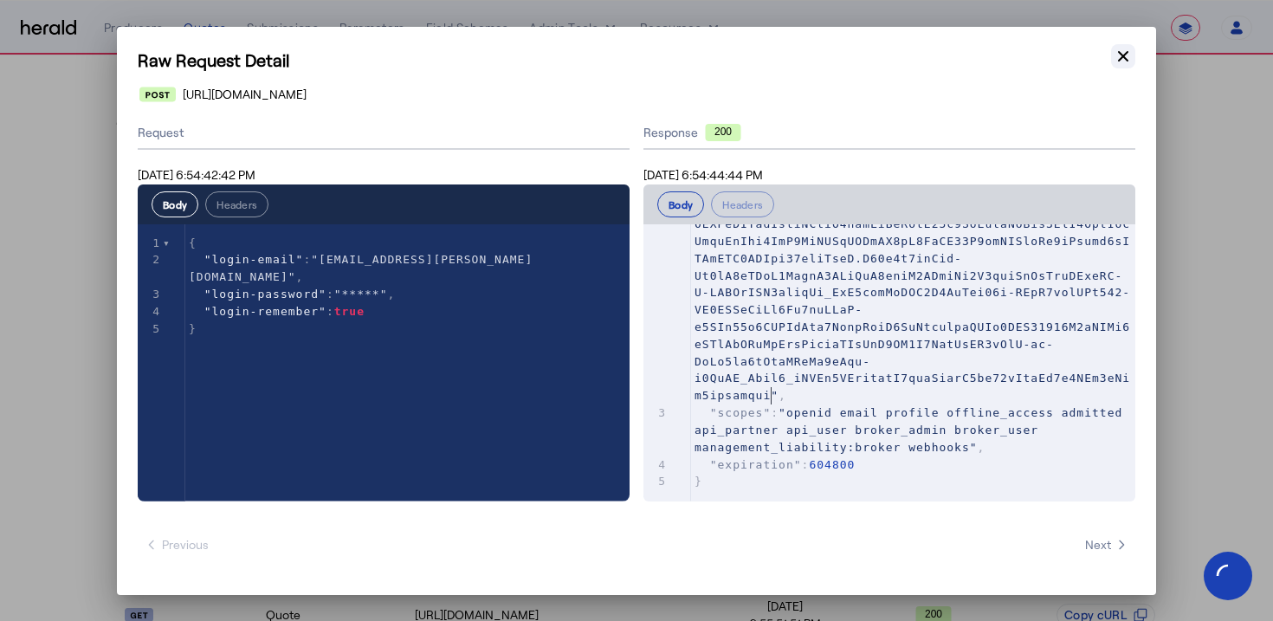
click at [1128, 60] on icon "button" at bounding box center [1123, 55] width 10 height 10
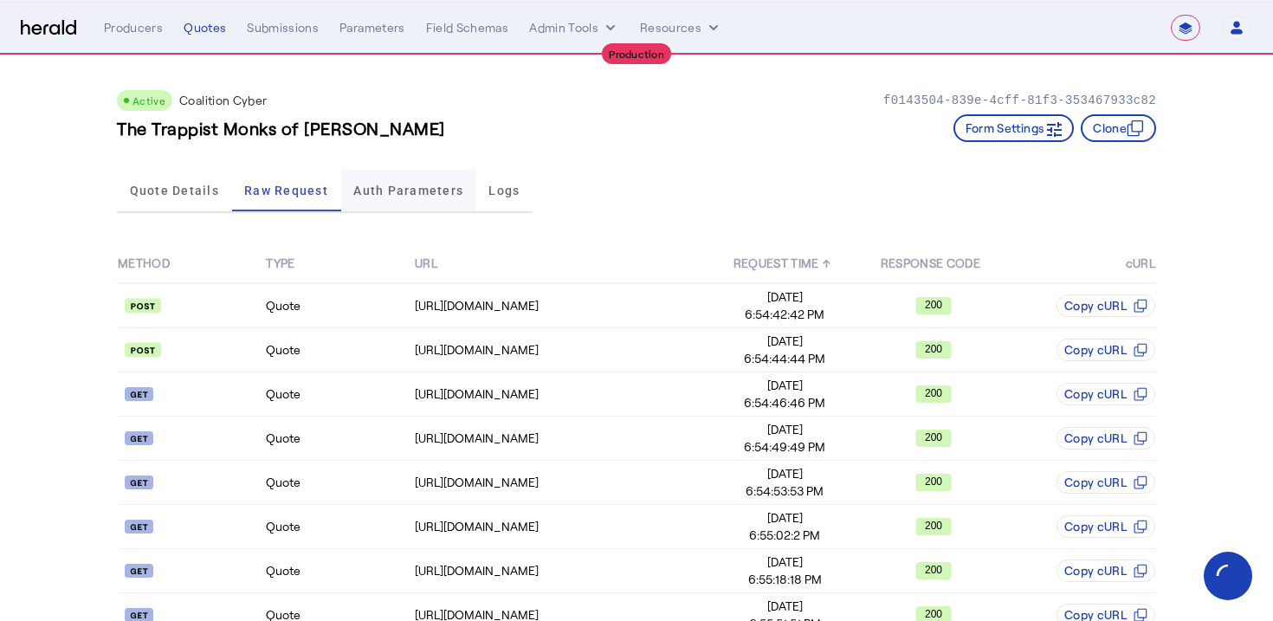
click at [364, 185] on span "Auth Parameters" at bounding box center [408, 190] width 110 height 12
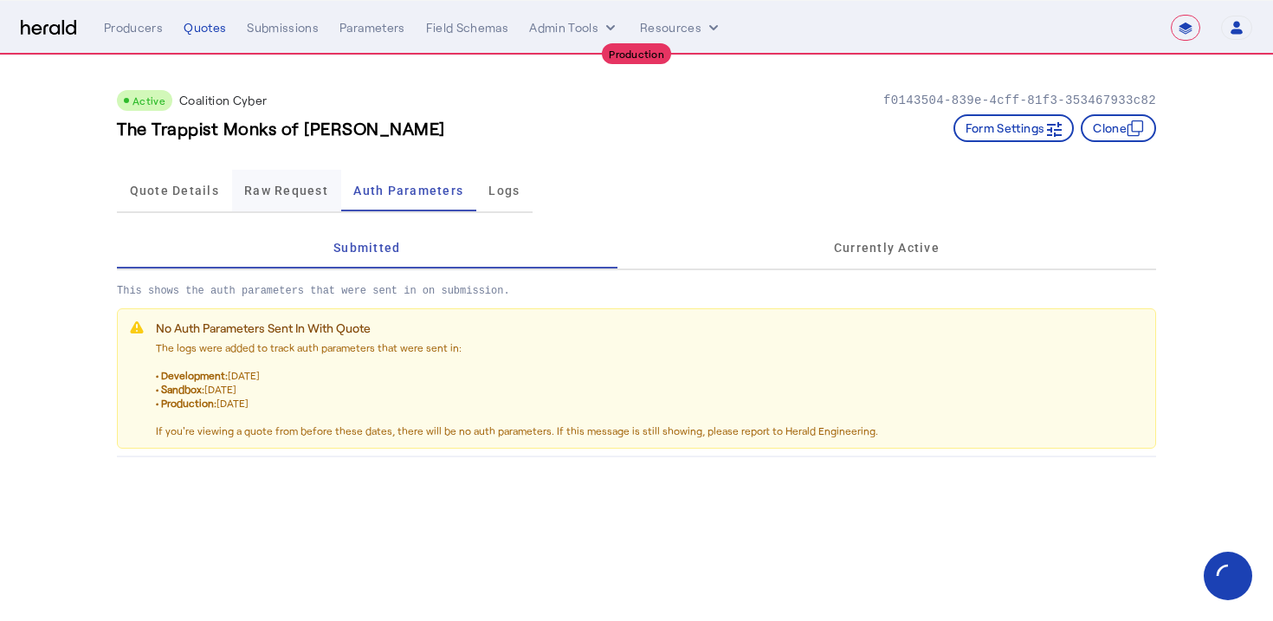
click at [315, 184] on span "Raw Request" at bounding box center [286, 190] width 84 height 12
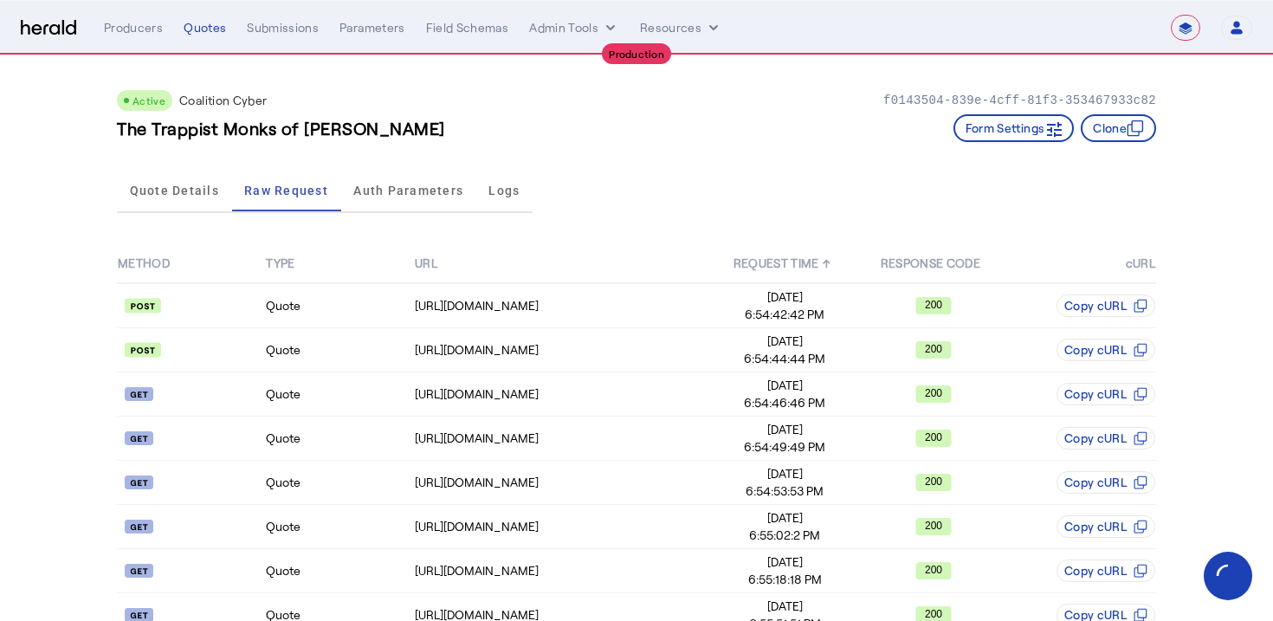
click at [462, 122] on div "The Trappist Monks of Guadalupe Form Settings Clone" at bounding box center [636, 128] width 1039 height 28
click at [580, 35] on button "Admin Tools" at bounding box center [574, 27] width 90 height 17
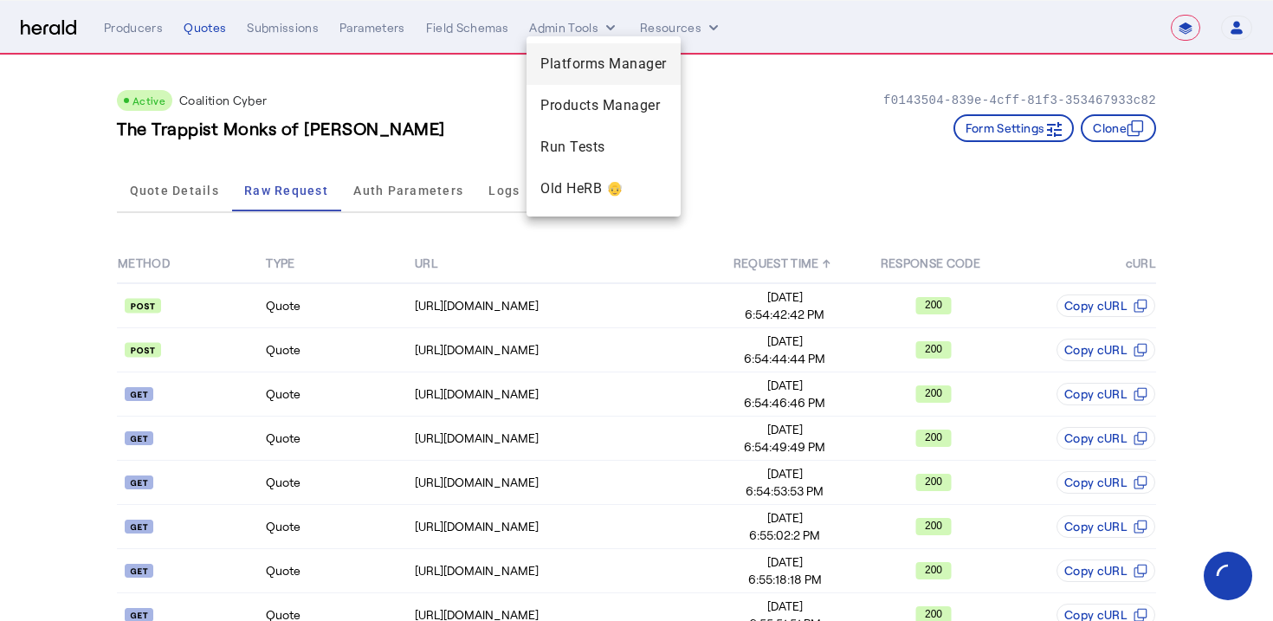
click at [593, 69] on span "Platforms Manager" at bounding box center [603, 64] width 126 height 21
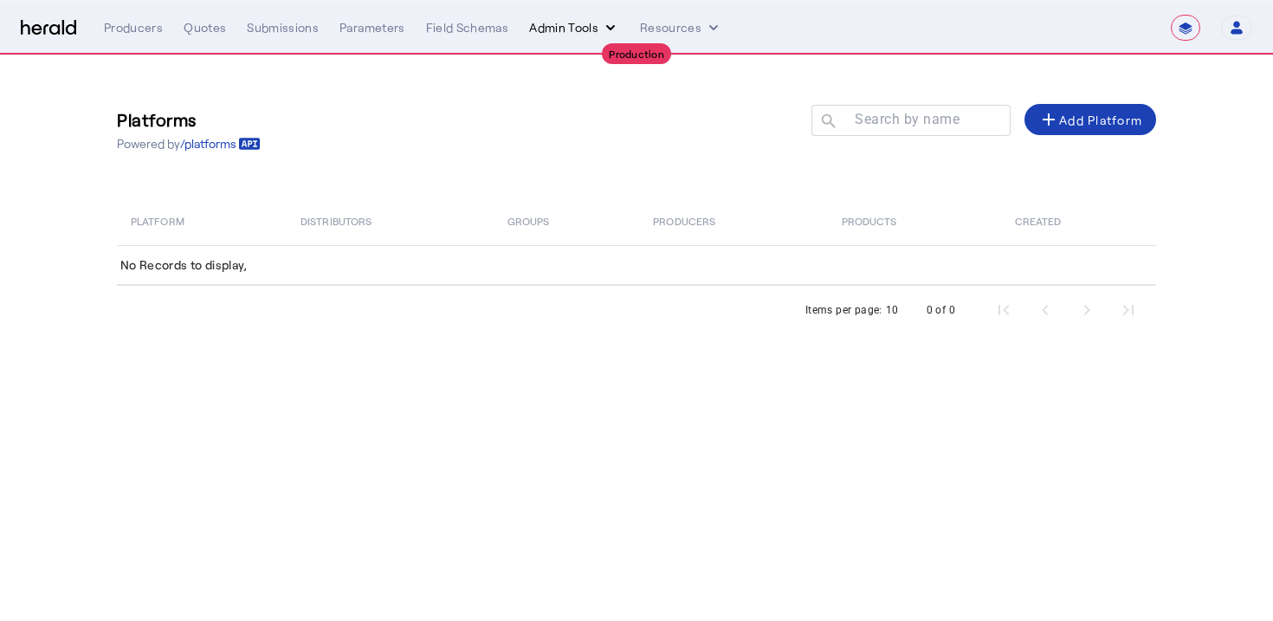
click at [581, 24] on button "Admin Tools" at bounding box center [574, 27] width 90 height 17
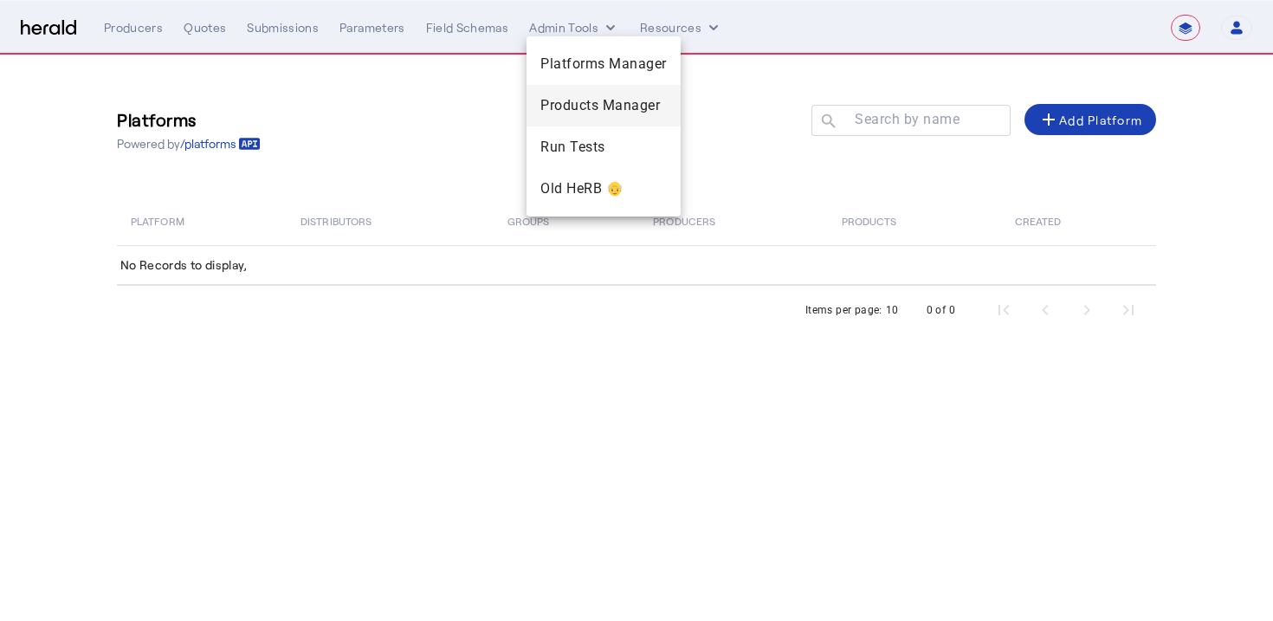
click at [568, 96] on span "Products Manager" at bounding box center [603, 105] width 126 height 21
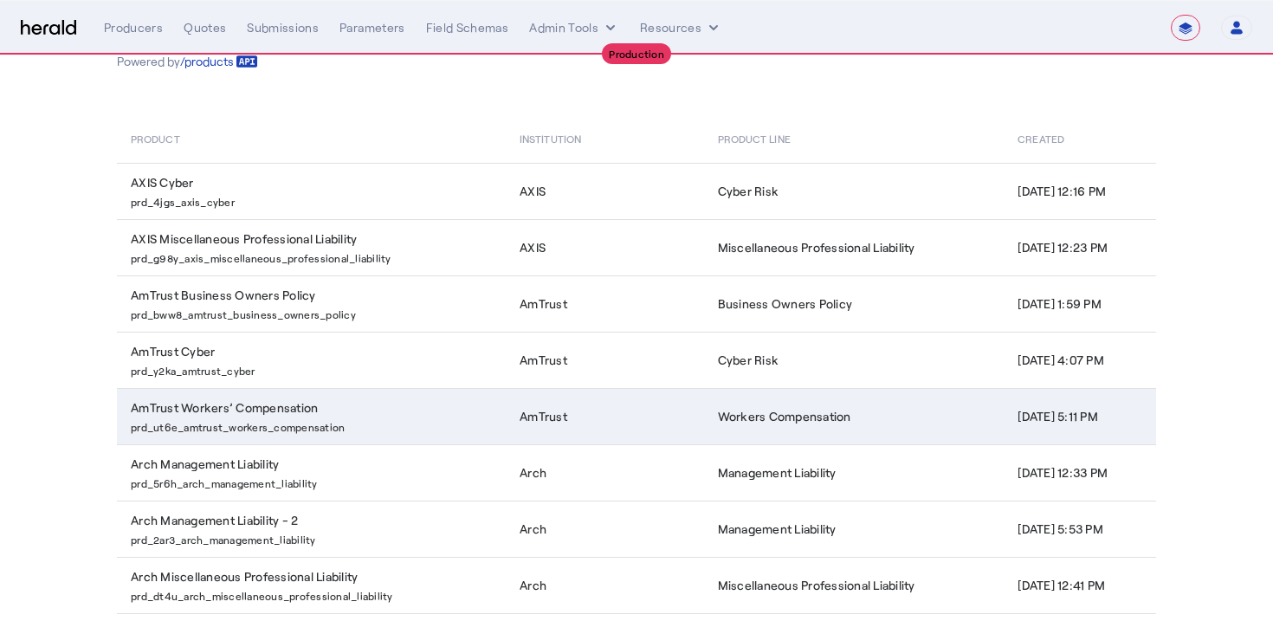
scroll to position [272, 0]
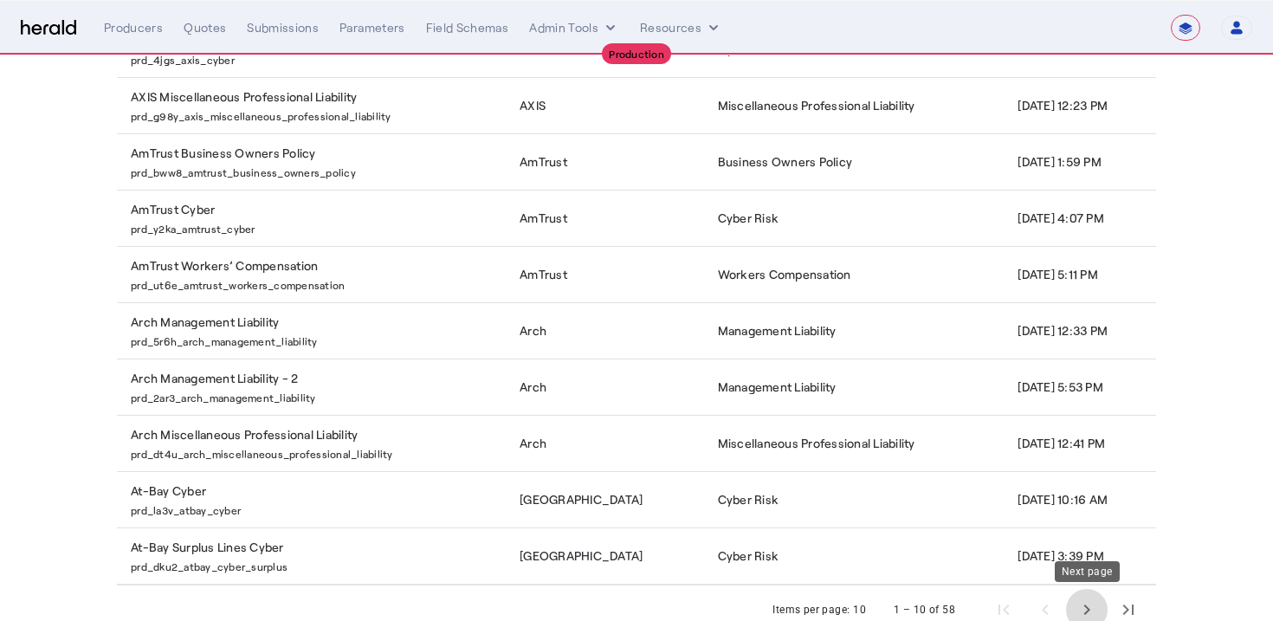
click at [1086, 597] on span "Next page" at bounding box center [1087, 610] width 42 height 42
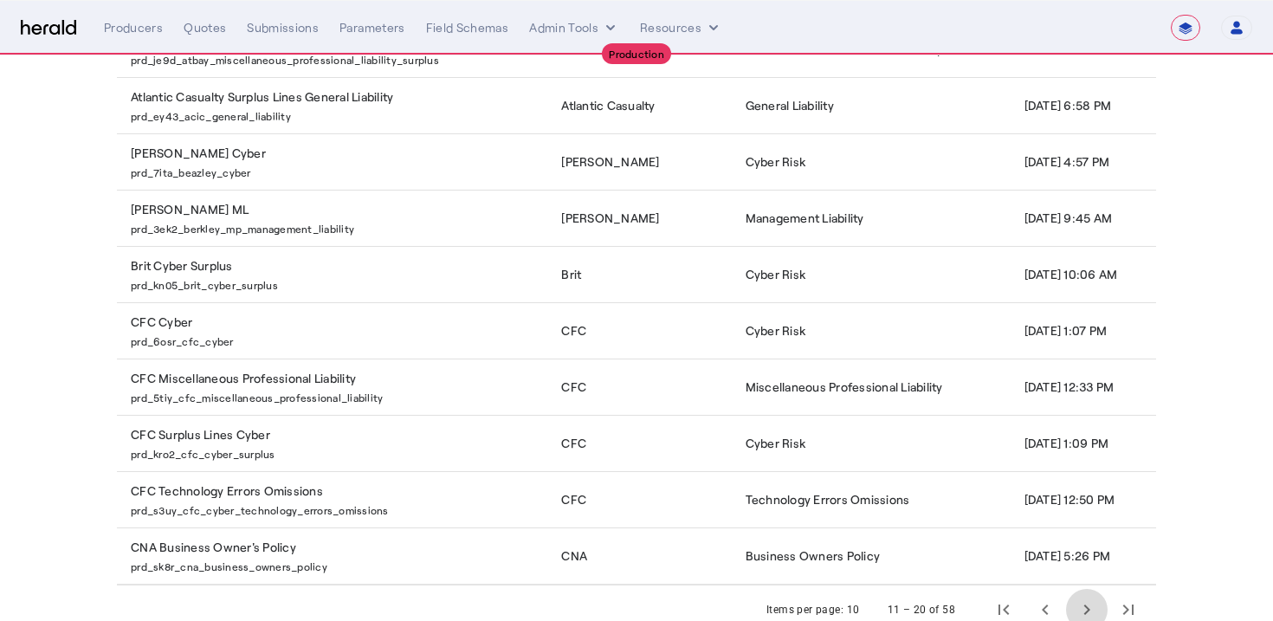
click at [1087, 597] on span "Next page" at bounding box center [1087, 610] width 42 height 42
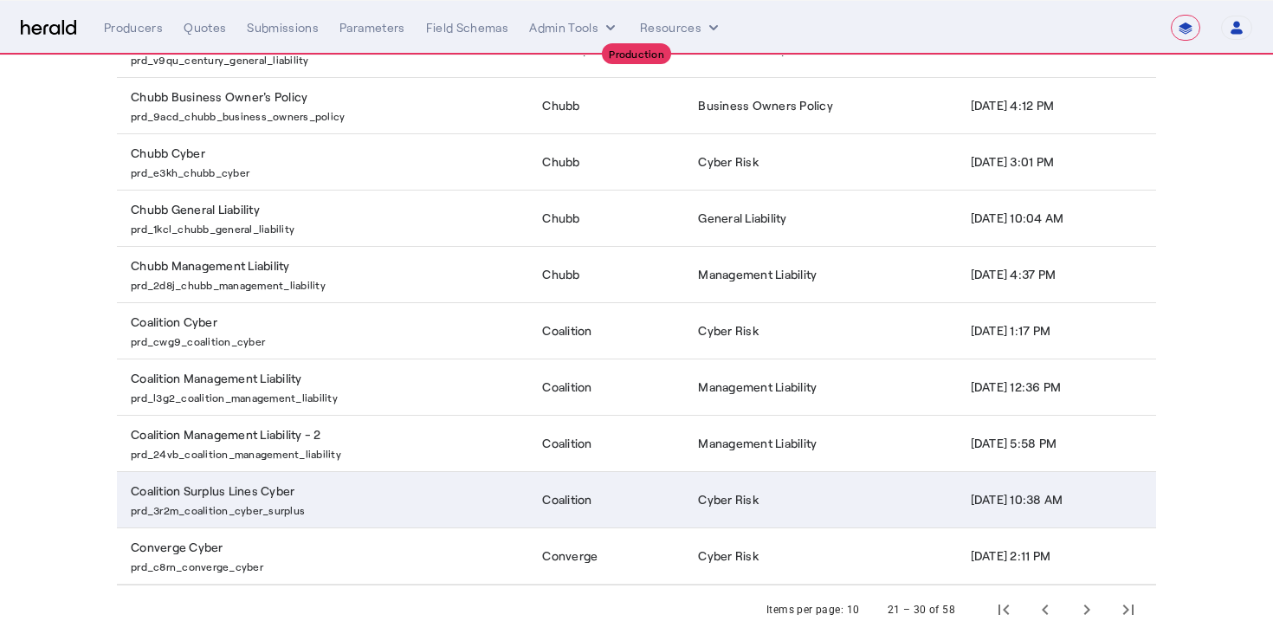
click at [404, 476] on td "Coalition Surplus Lines Cyber prd_3r2m_coalition_cyber_surplus" at bounding box center [322, 499] width 411 height 56
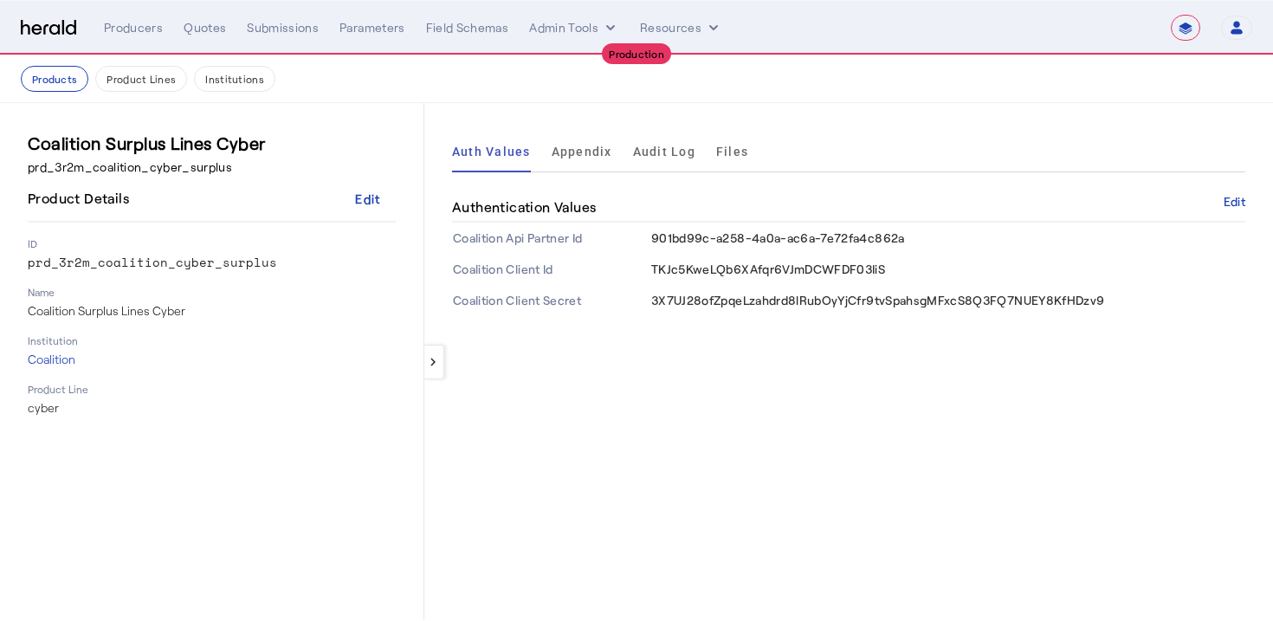
click at [745, 232] on span "901bd99c-a258-4a0a-ac6a-7e72fa4c862a" at bounding box center [778, 237] width 254 height 15
copy span "901bd99c-a258-4a0a-ac6a-7e72fa4c862a"
click at [734, 368] on div "keyboard_arrow_left Auth Values Appendix Audit Log Files Authentication Values …" at bounding box center [848, 361] width 849 height 517
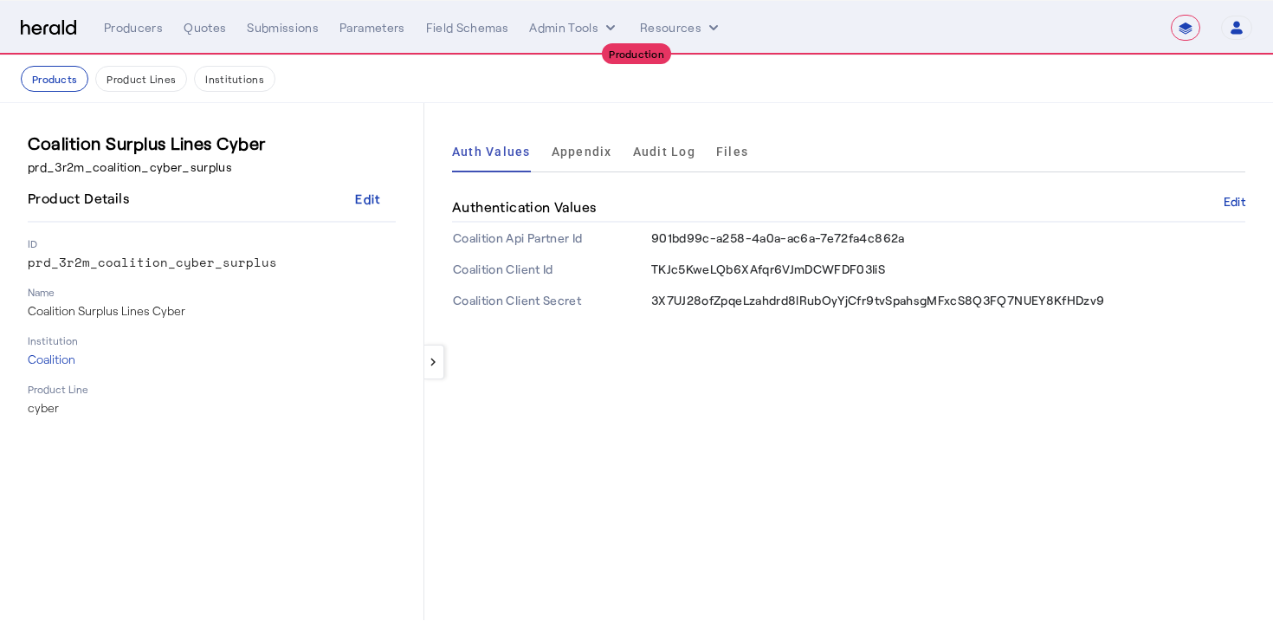
click at [978, 122] on div "keyboard_arrow_left Auth Values Appendix Audit Log Files Authentication Values …" at bounding box center [848, 361] width 849 height 517
click at [61, 70] on button "Products" at bounding box center [55, 79] width 68 height 26
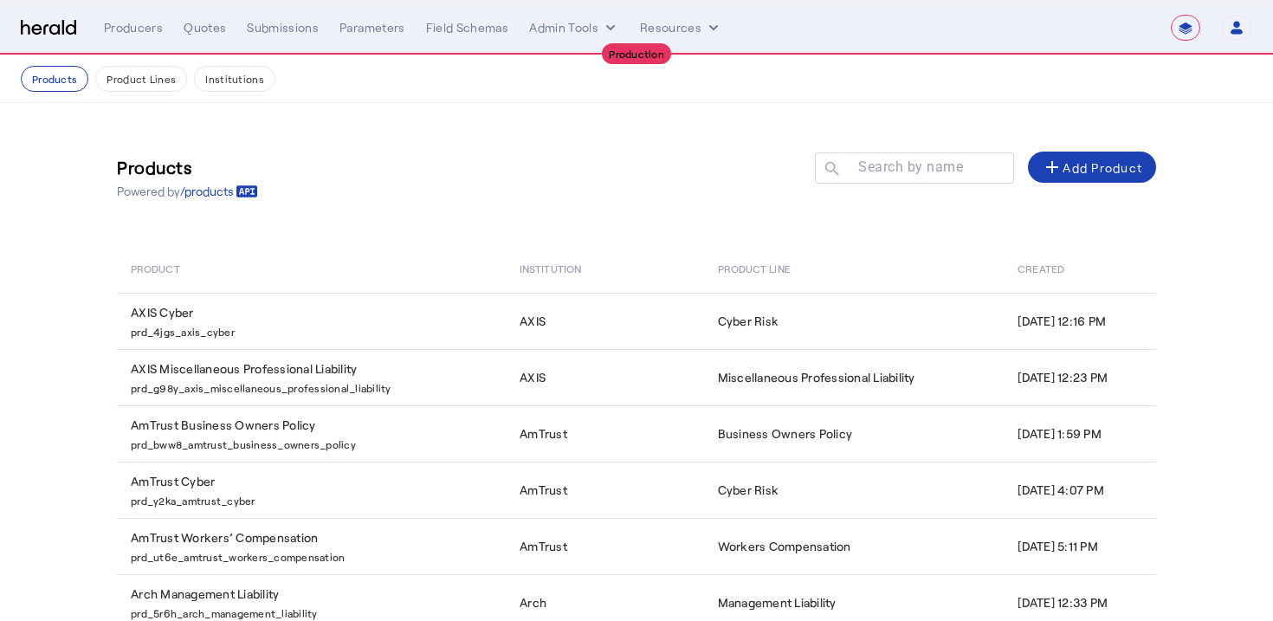
click at [733, 94] on nav "Products Product Lines Institutions" at bounding box center [636, 79] width 1273 height 48
click at [542, 23] on button "Admin Tools" at bounding box center [574, 27] width 90 height 17
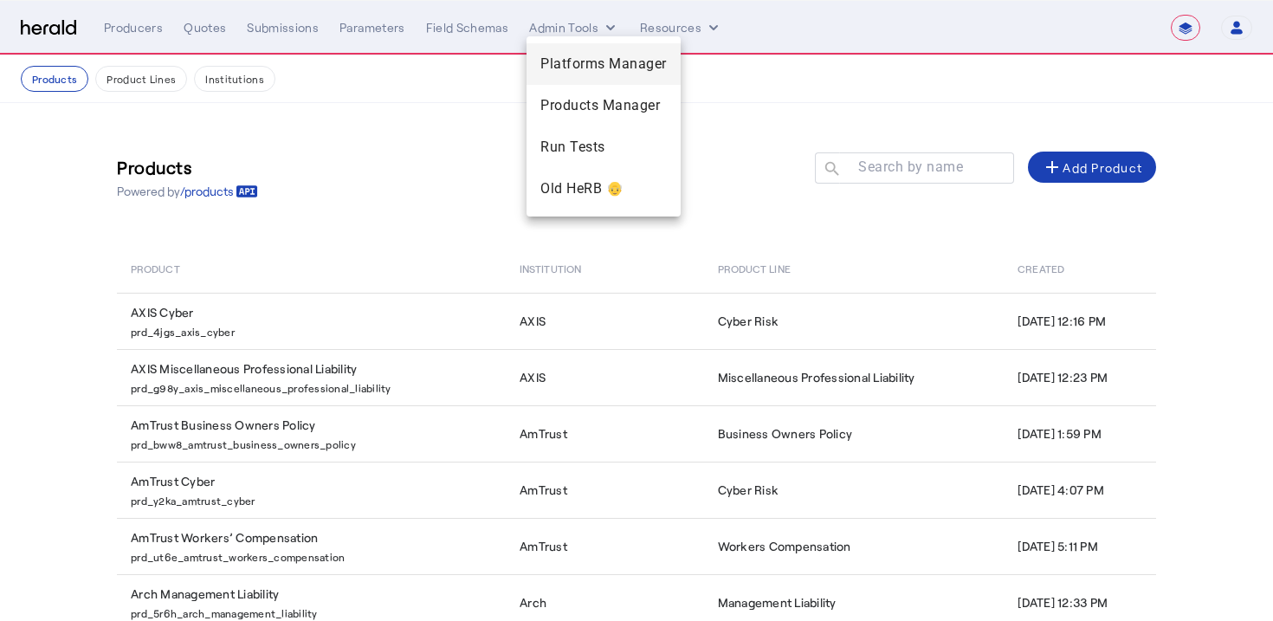
click at [620, 55] on span "Platforms Manager" at bounding box center [603, 64] width 126 height 21
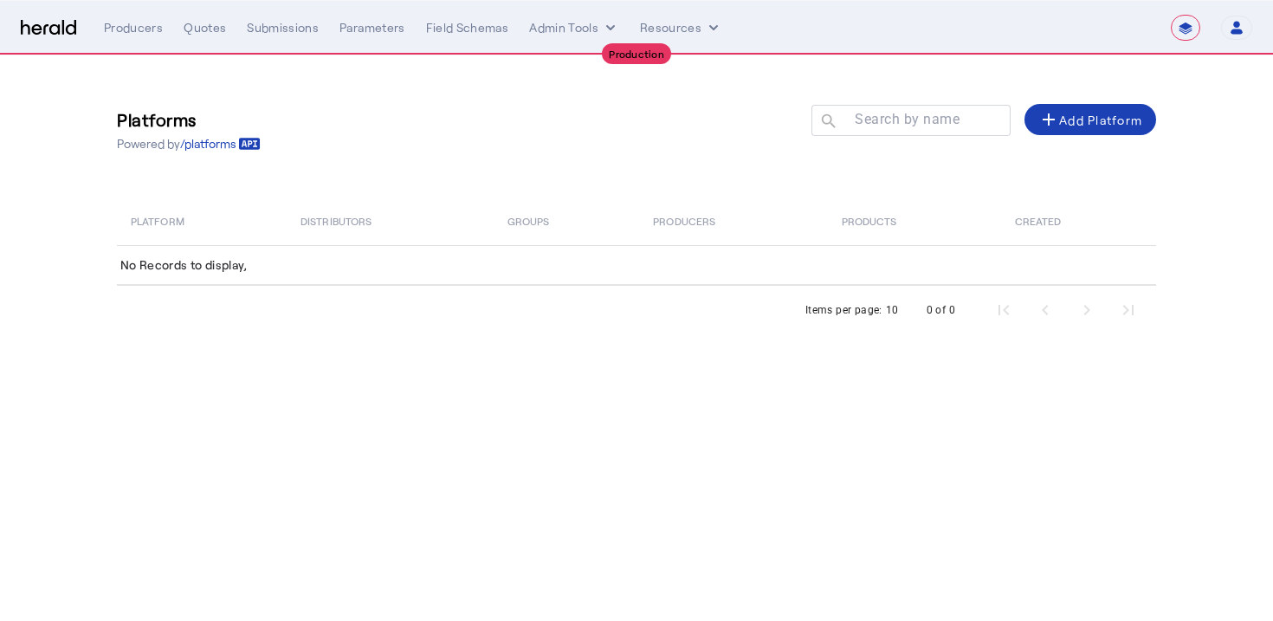
click at [550, 167] on div "Platforms Powered by /platforms Search by name search add Add Platform" at bounding box center [636, 129] width 1039 height 79
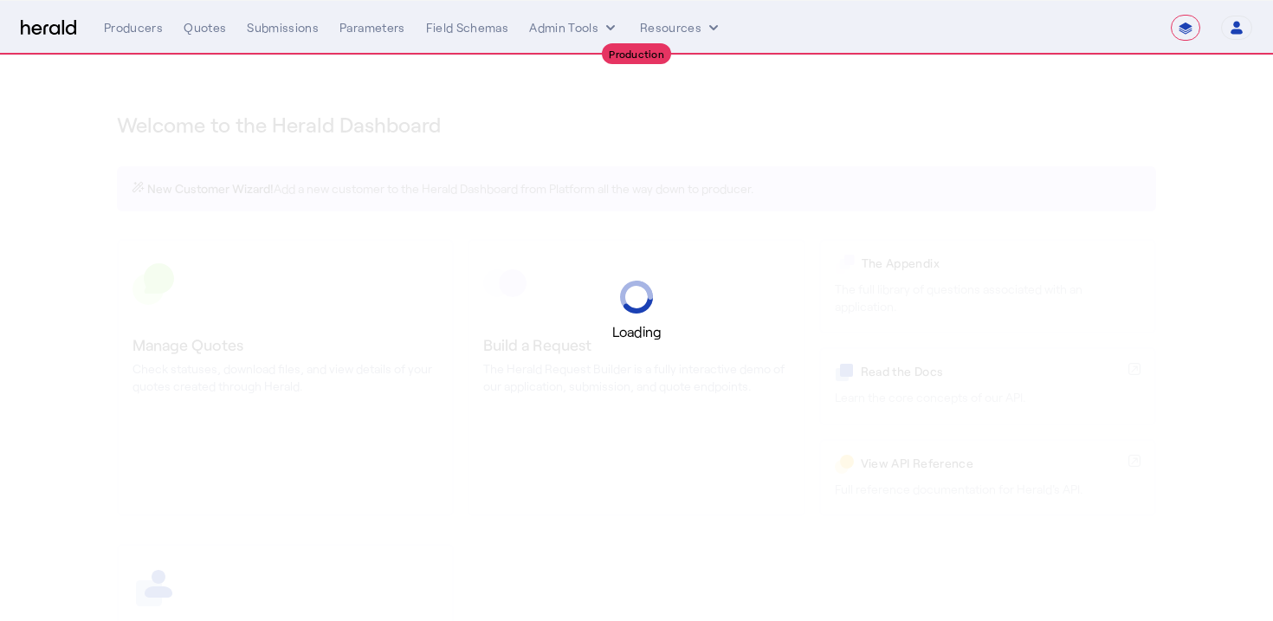
select select "**********"
select select "pfm_26eq_USI"
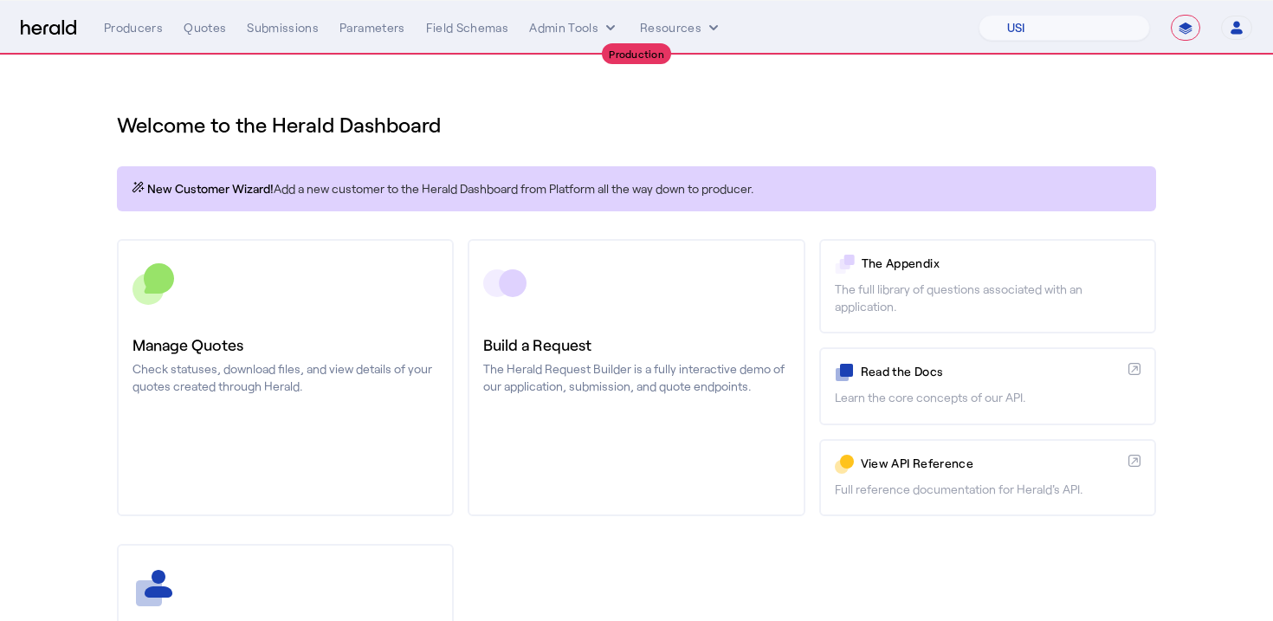
click at [1237, 25] on icon "button" at bounding box center [1236, 24] width 7 height 6
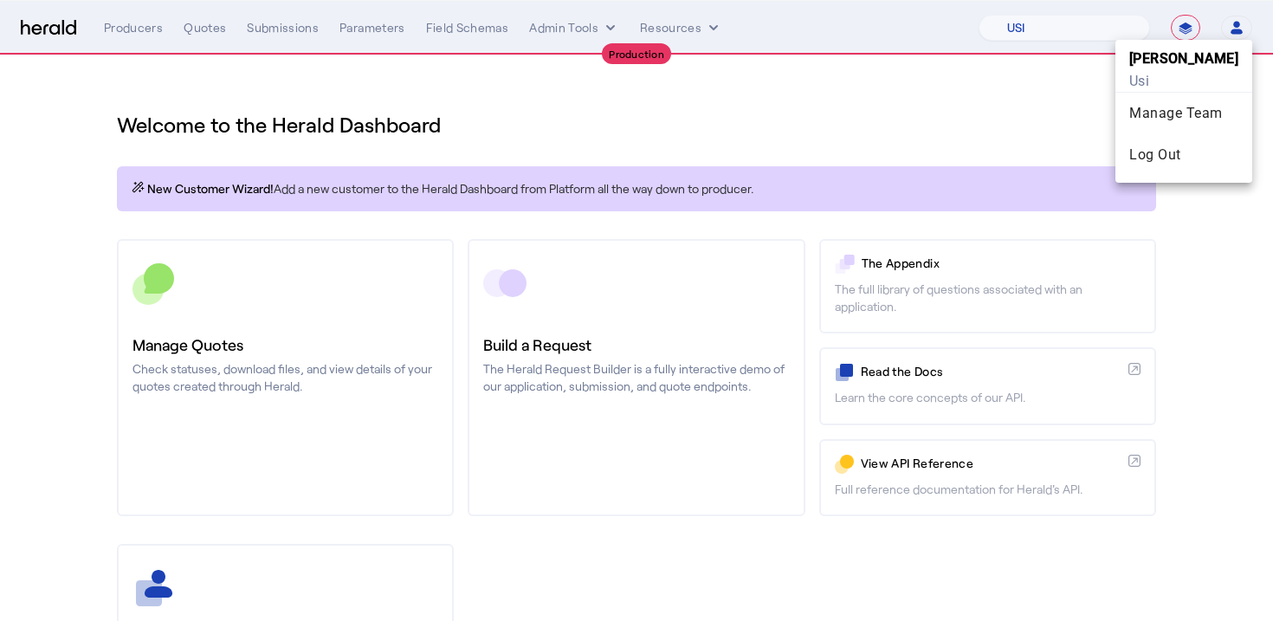
click at [1023, 82] on div at bounding box center [636, 310] width 1273 height 621
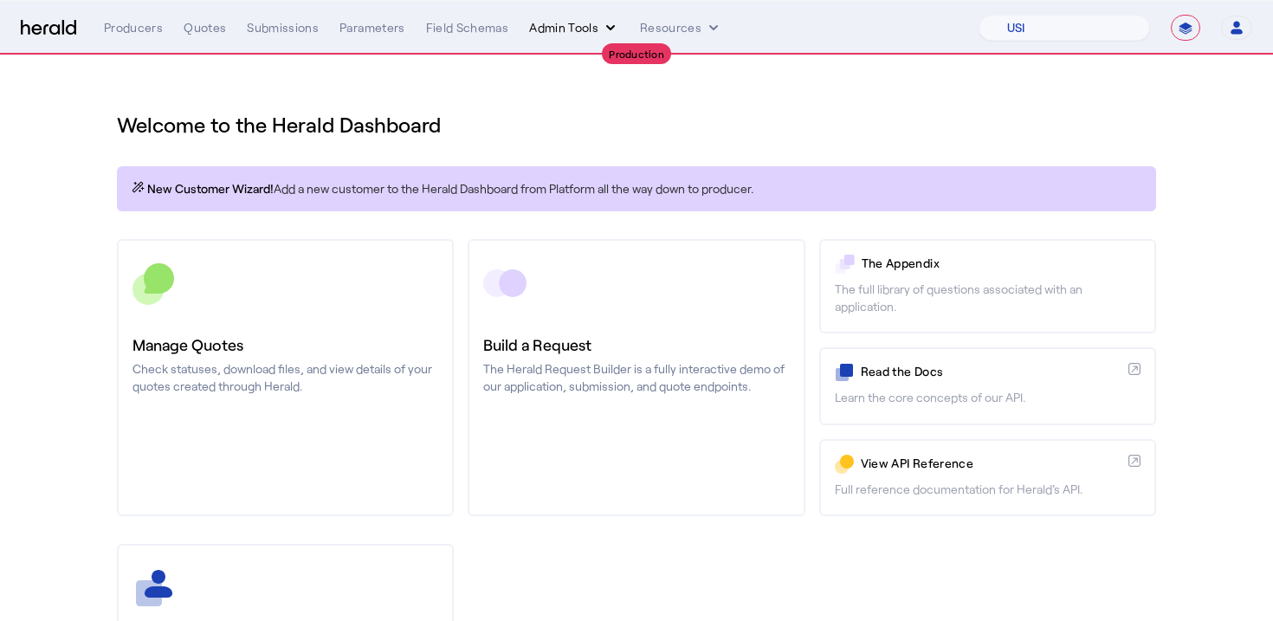
click at [585, 35] on button "Admin Tools" at bounding box center [574, 27] width 90 height 17
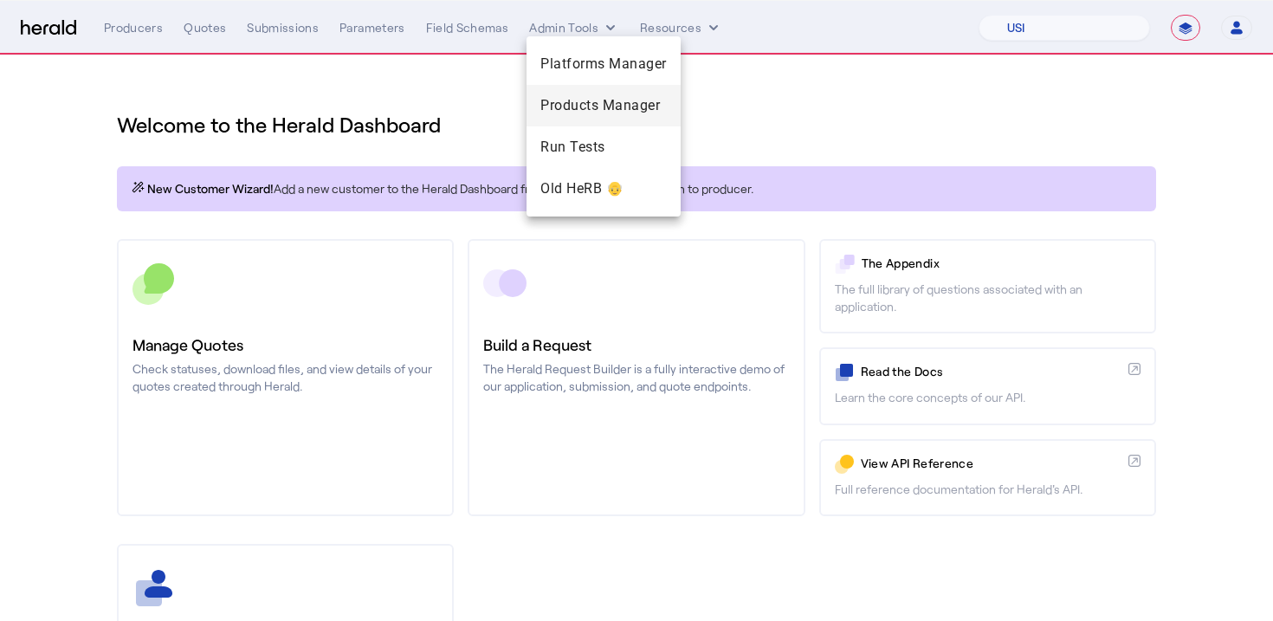
click at [566, 95] on span "Products Manager" at bounding box center [603, 105] width 126 height 21
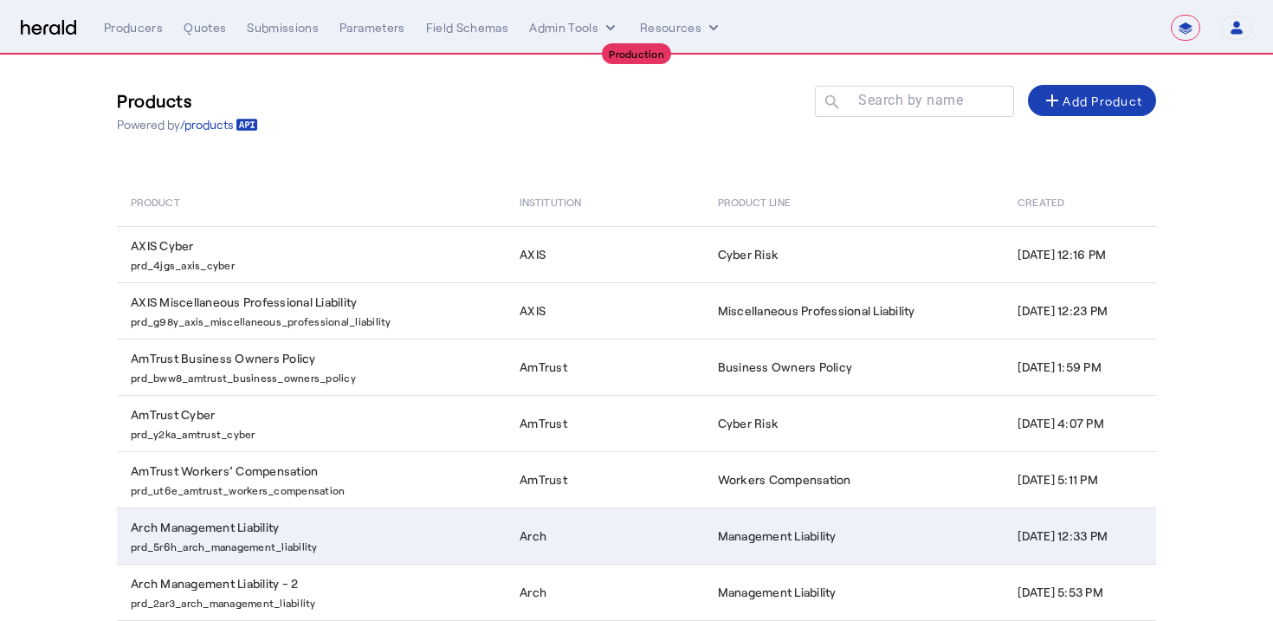
scroll to position [320, 0]
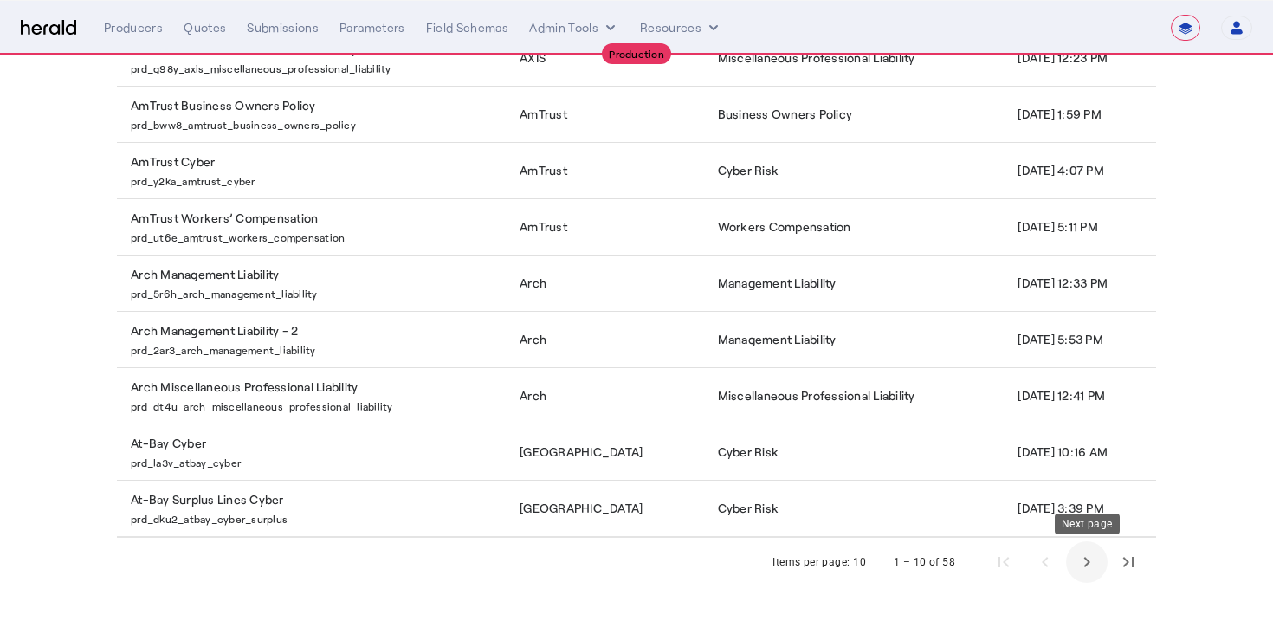
click at [1095, 561] on span "Next page" at bounding box center [1087, 562] width 42 height 42
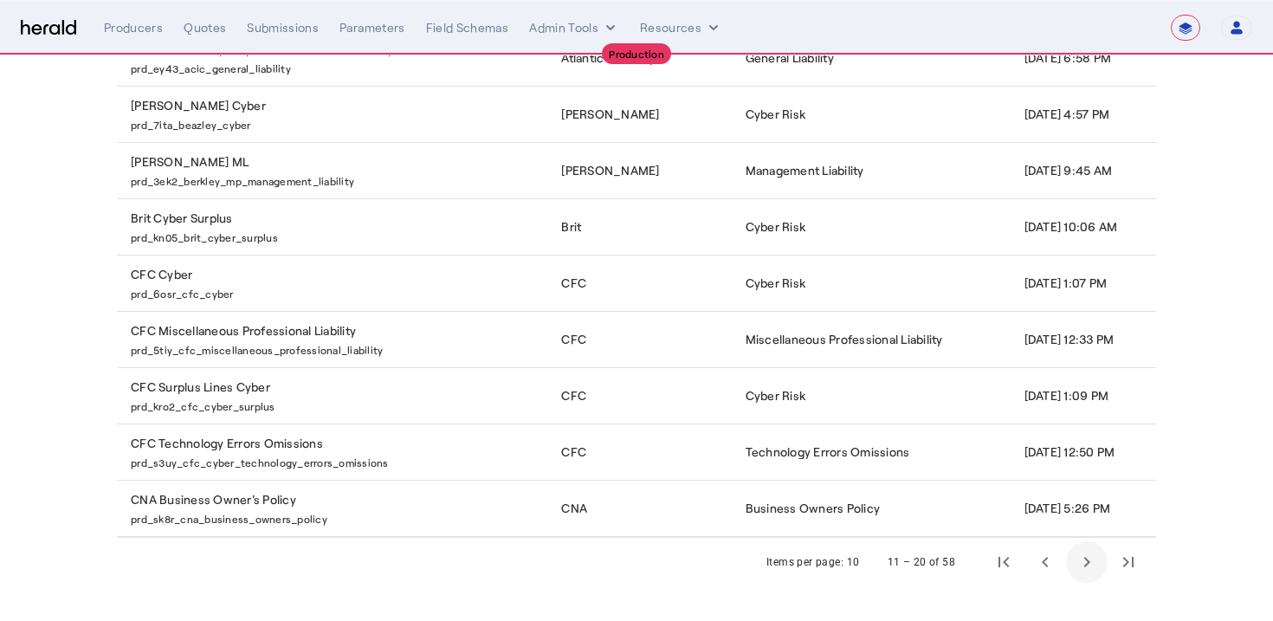
click at [1095, 561] on span "Next page" at bounding box center [1087, 562] width 42 height 42
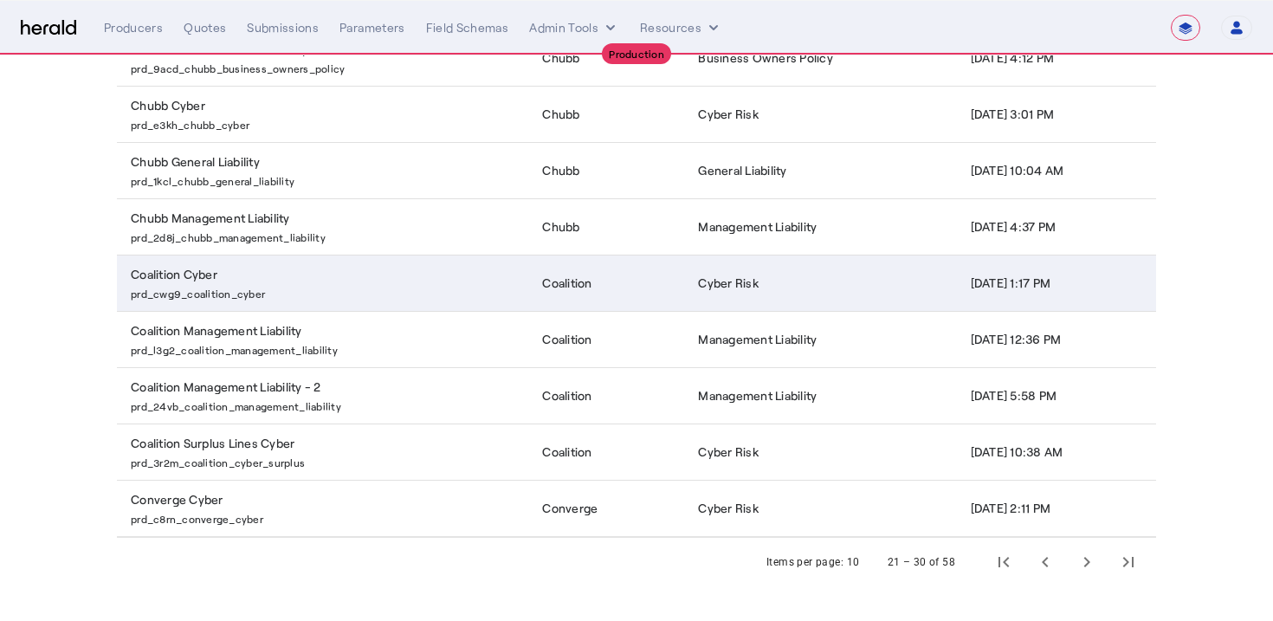
click at [418, 283] on p "prd_cwg9_coalition_cyber" at bounding box center [326, 291] width 391 height 17
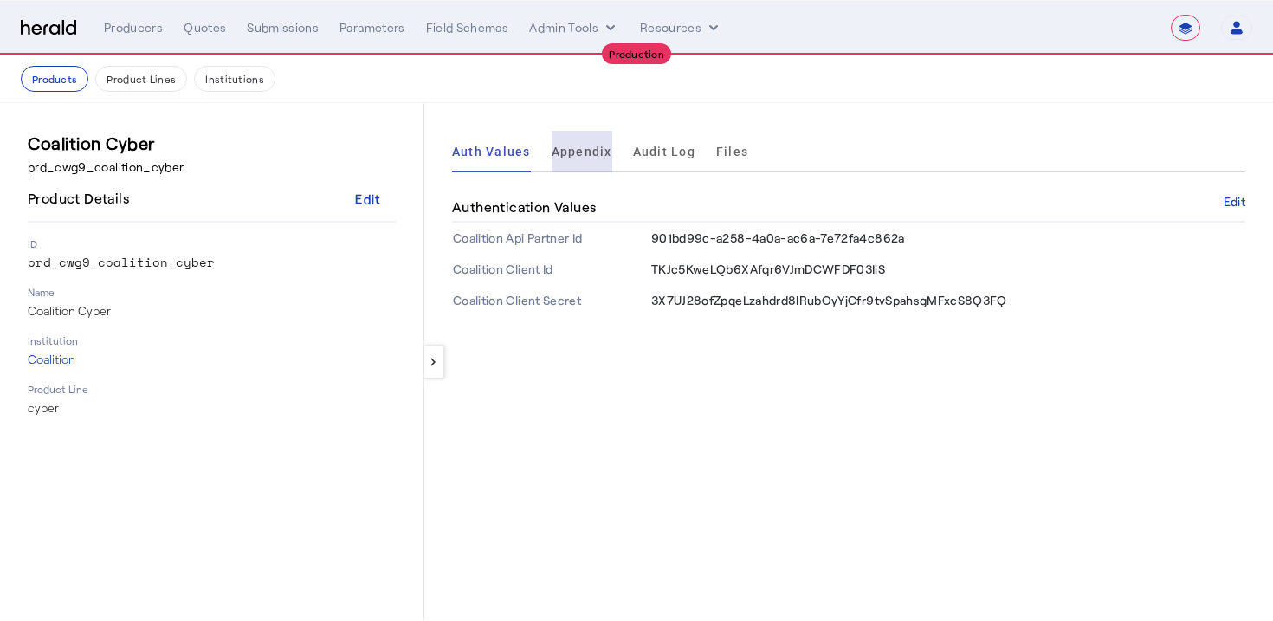
click at [584, 150] on span "Appendix" at bounding box center [582, 151] width 61 height 12
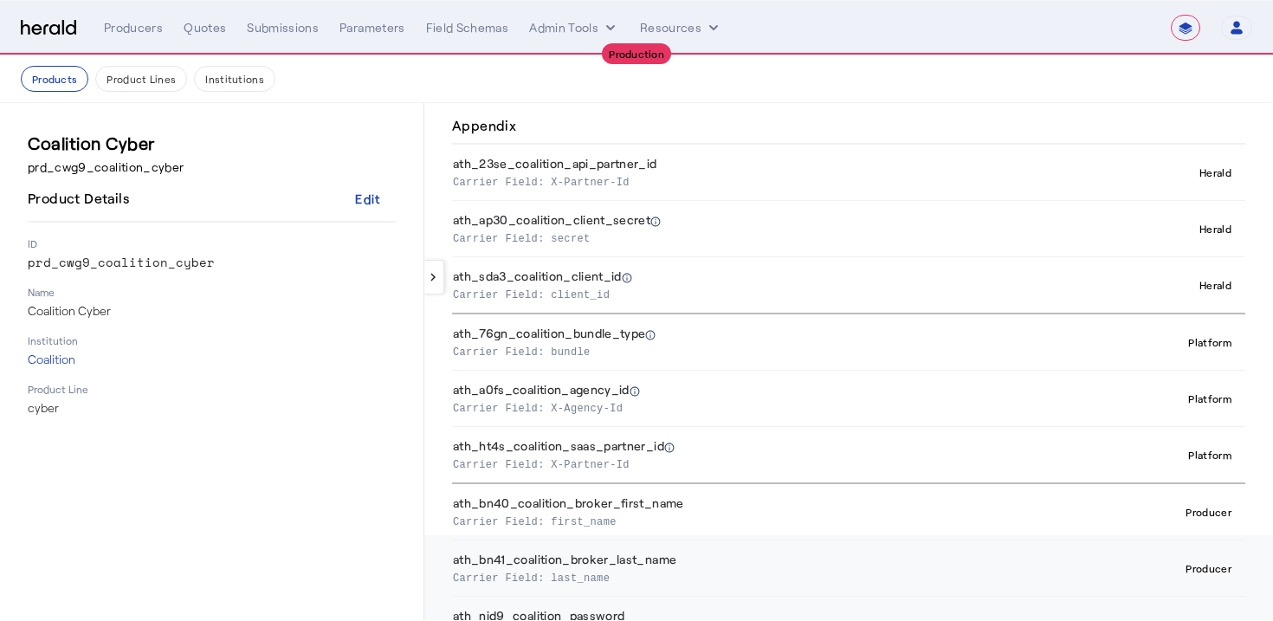
scroll to position [132, 0]
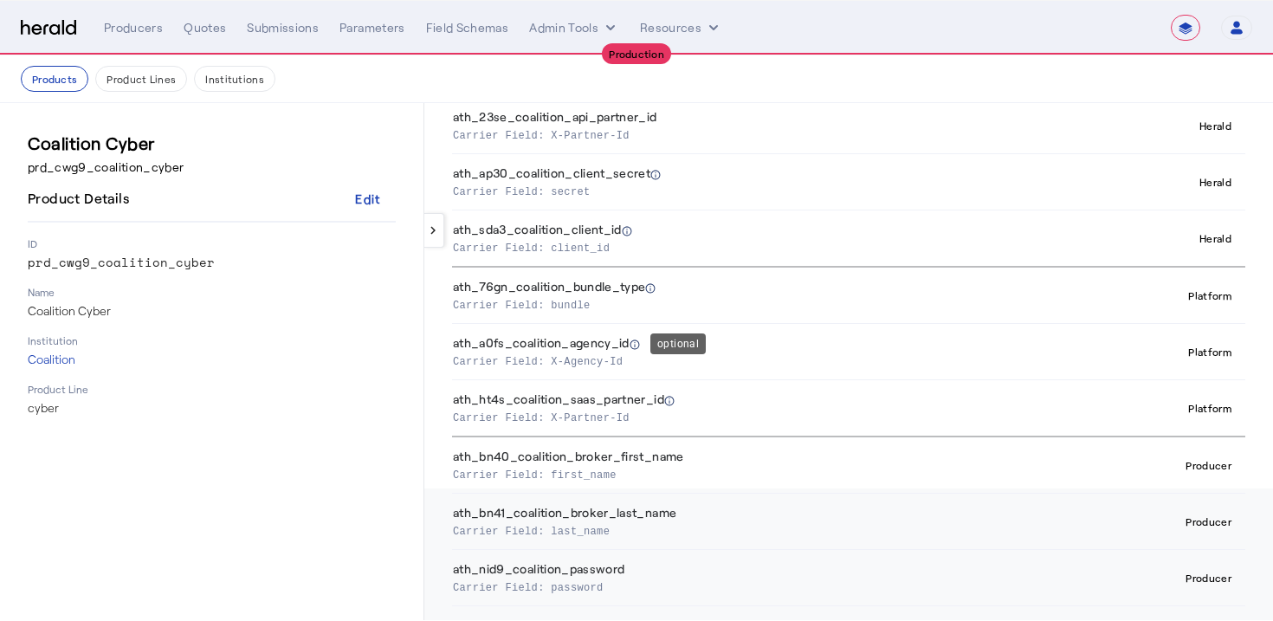
click at [636, 344] on icon at bounding box center [635, 344] width 10 height 10
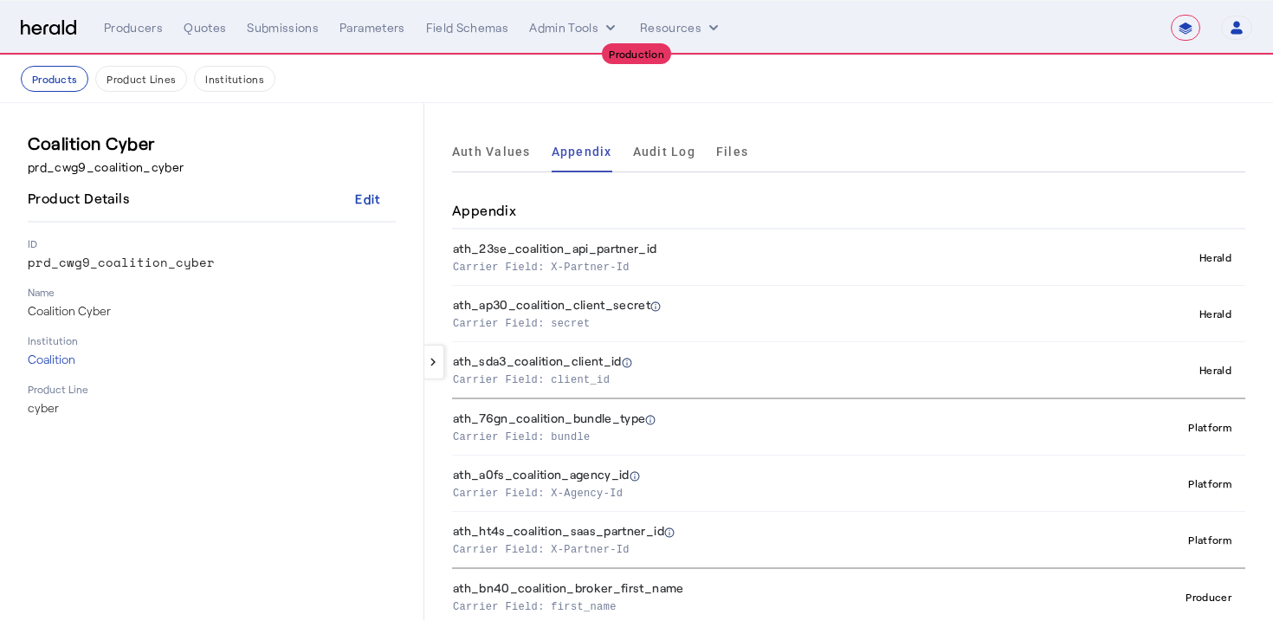
click at [549, 38] on div "**********" at bounding box center [678, 28] width 1148 height 26
click at [560, 34] on button "Admin Tools" at bounding box center [574, 27] width 90 height 17
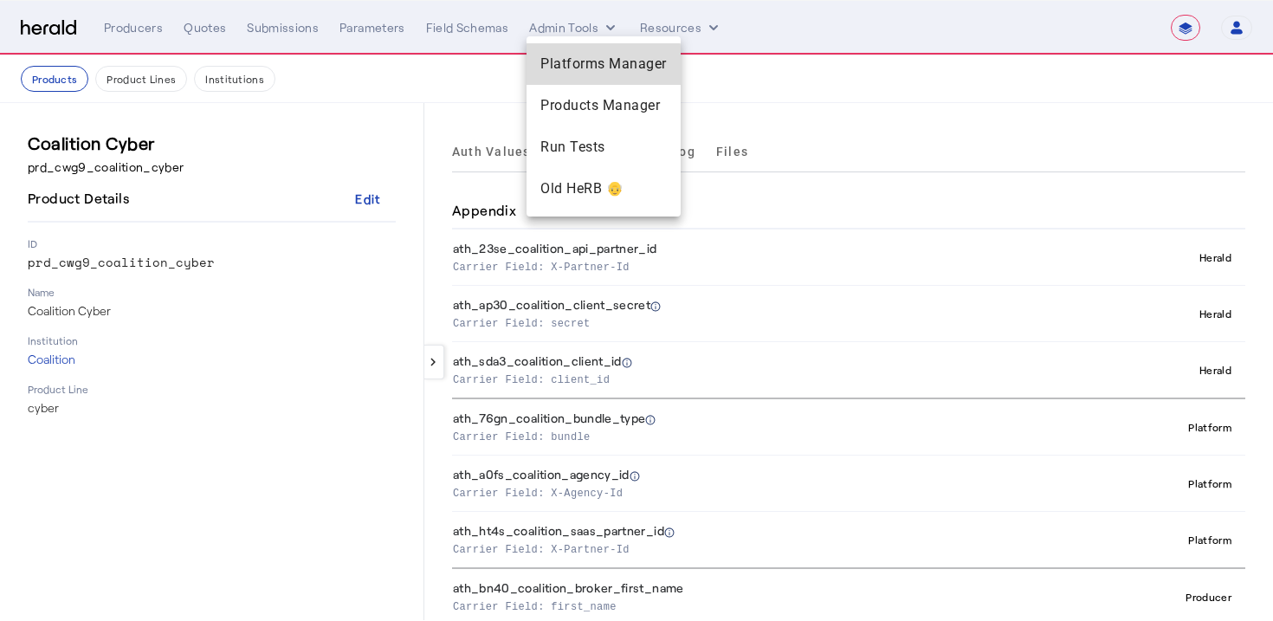
click at [559, 66] on span "Platforms Manager" at bounding box center [603, 64] width 126 height 21
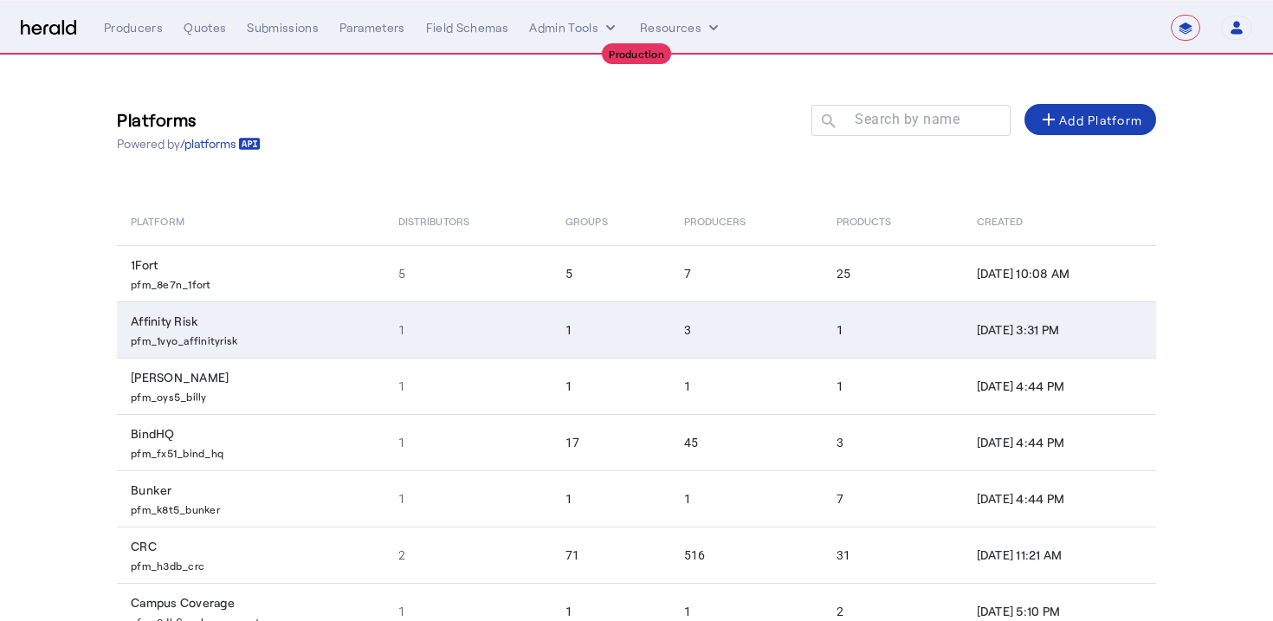
scroll to position [272, 0]
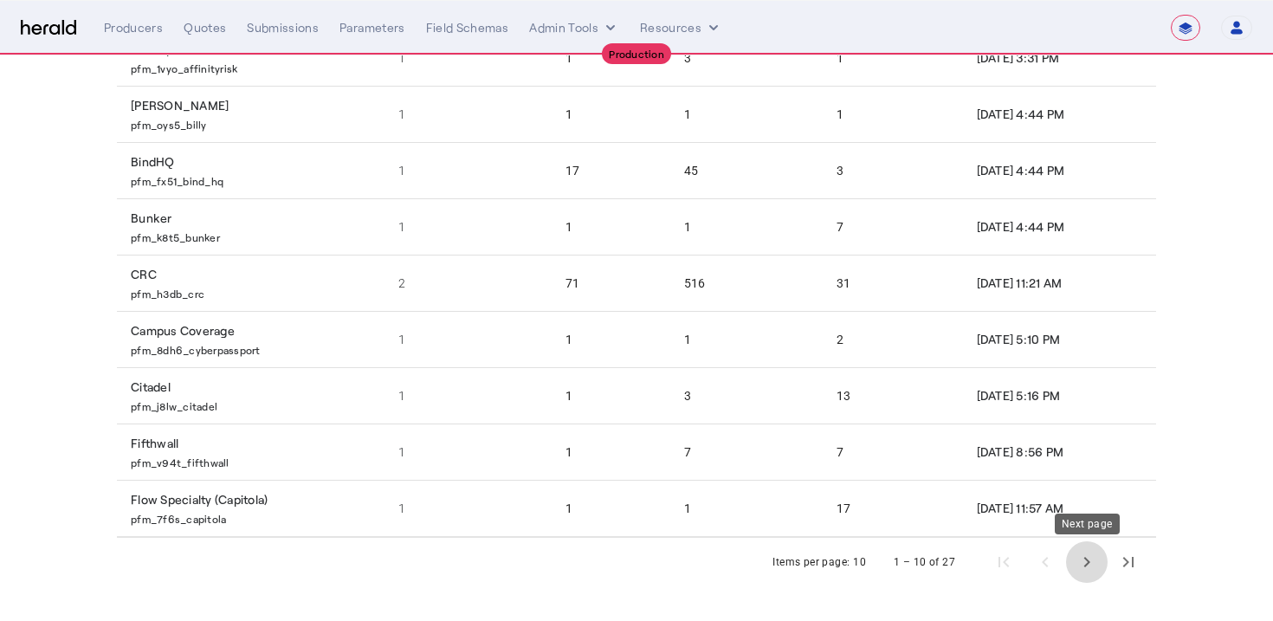
click at [1091, 561] on span "Next page" at bounding box center [1087, 562] width 42 height 42
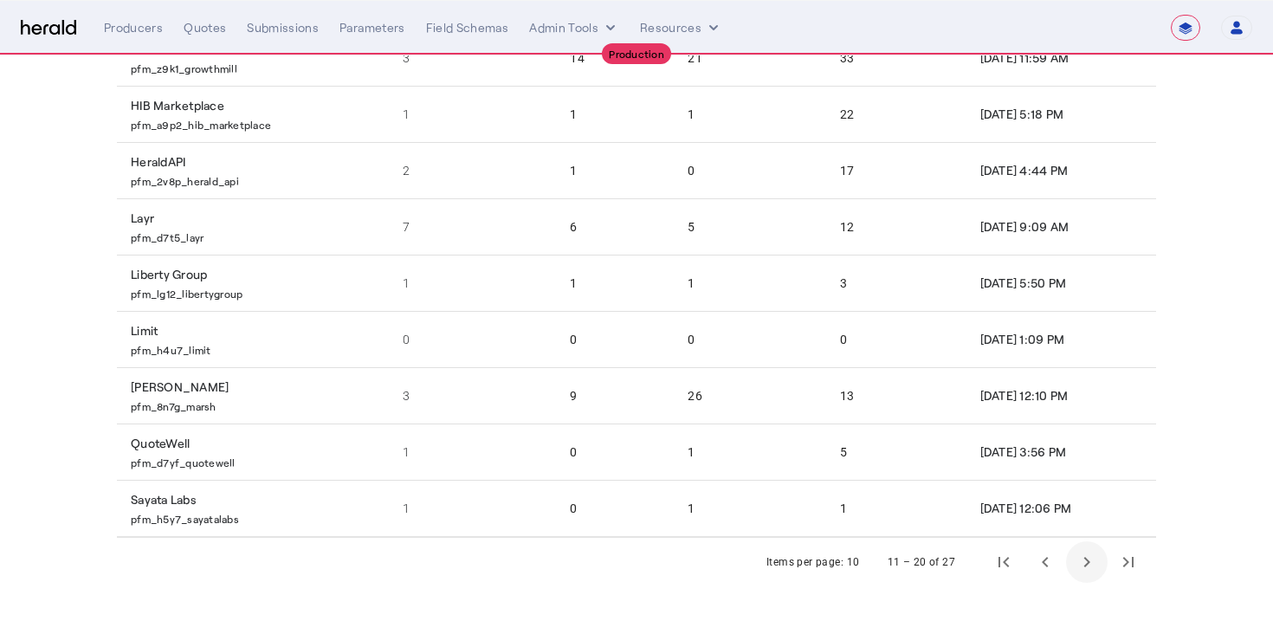
click at [1091, 561] on span "Next page" at bounding box center [1087, 562] width 42 height 42
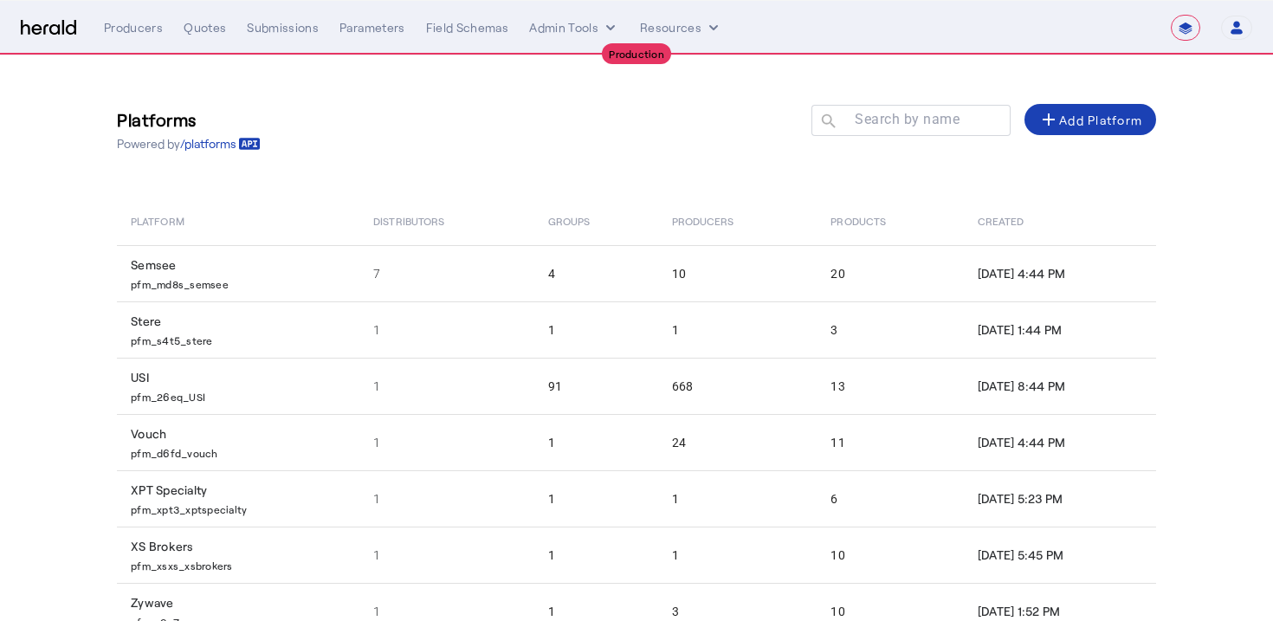
click at [1091, 561] on td "Aug 13, 2025, 5:45 PM" at bounding box center [1060, 555] width 192 height 56
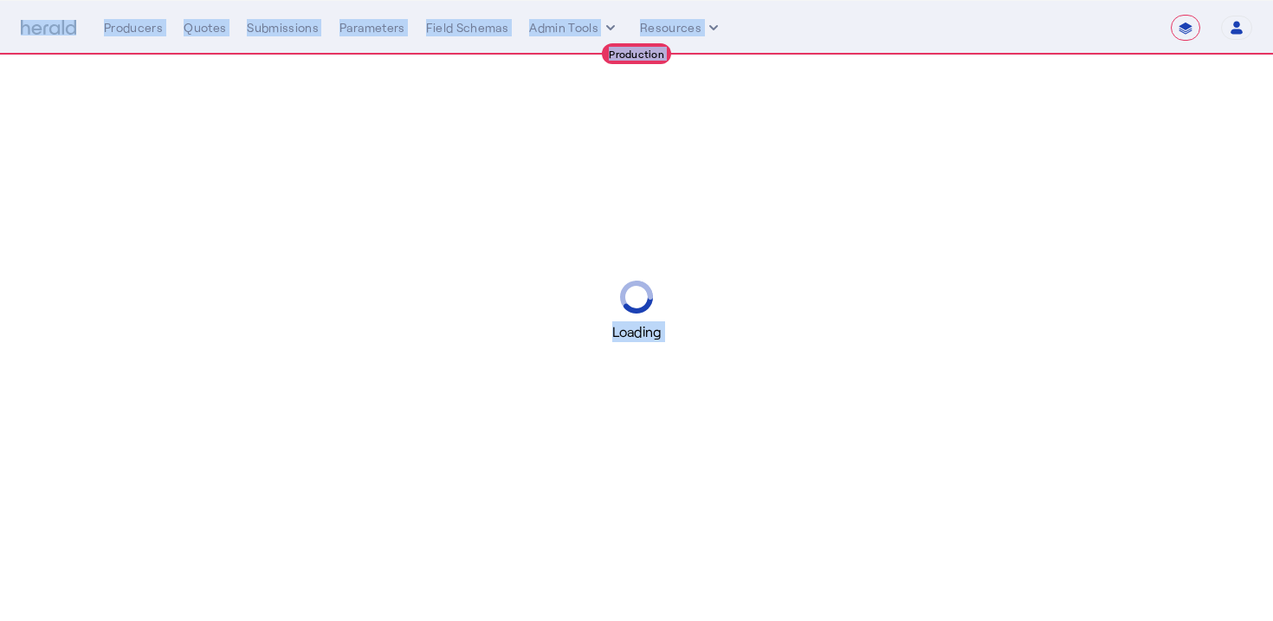
click at [1091, 561] on div "Loading" at bounding box center [636, 310] width 1273 height 621
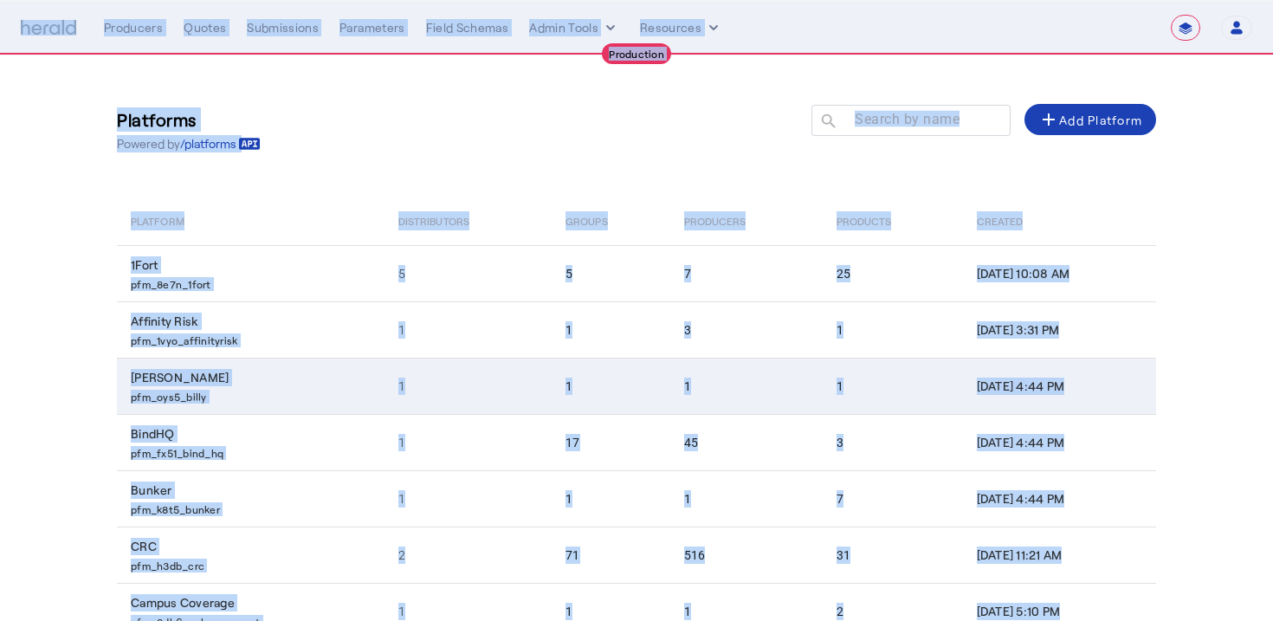
scroll to position [272, 0]
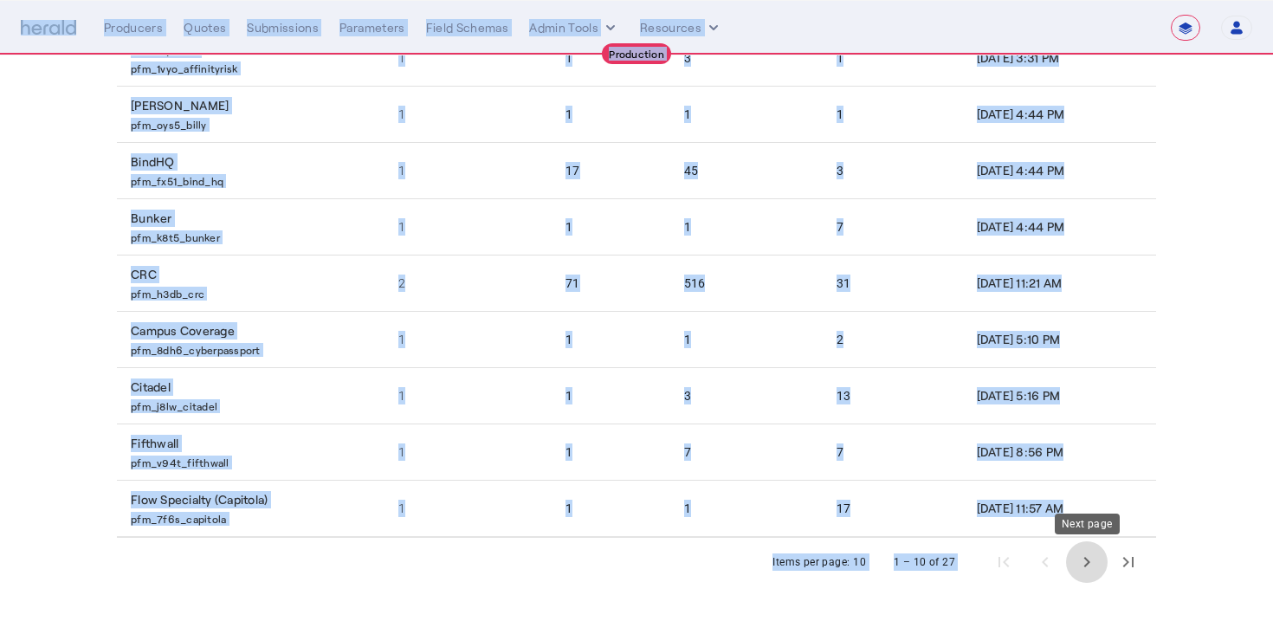
click at [1089, 566] on span "Next page" at bounding box center [1087, 562] width 42 height 42
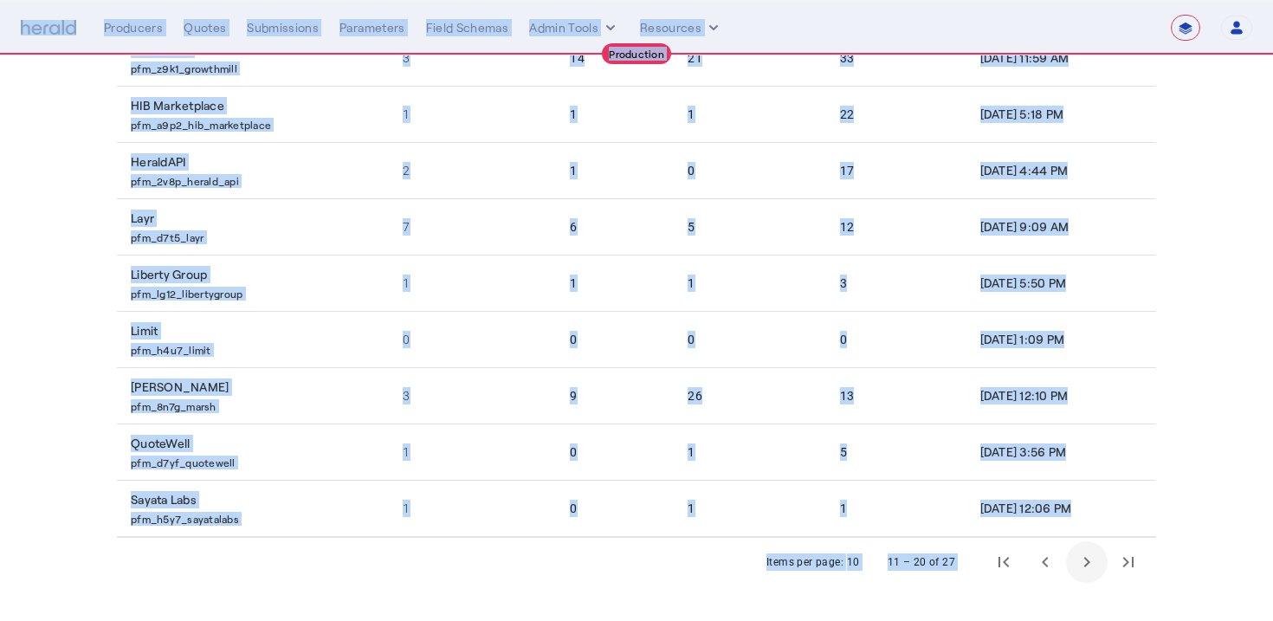
click at [1089, 566] on span "Next page" at bounding box center [1087, 562] width 42 height 42
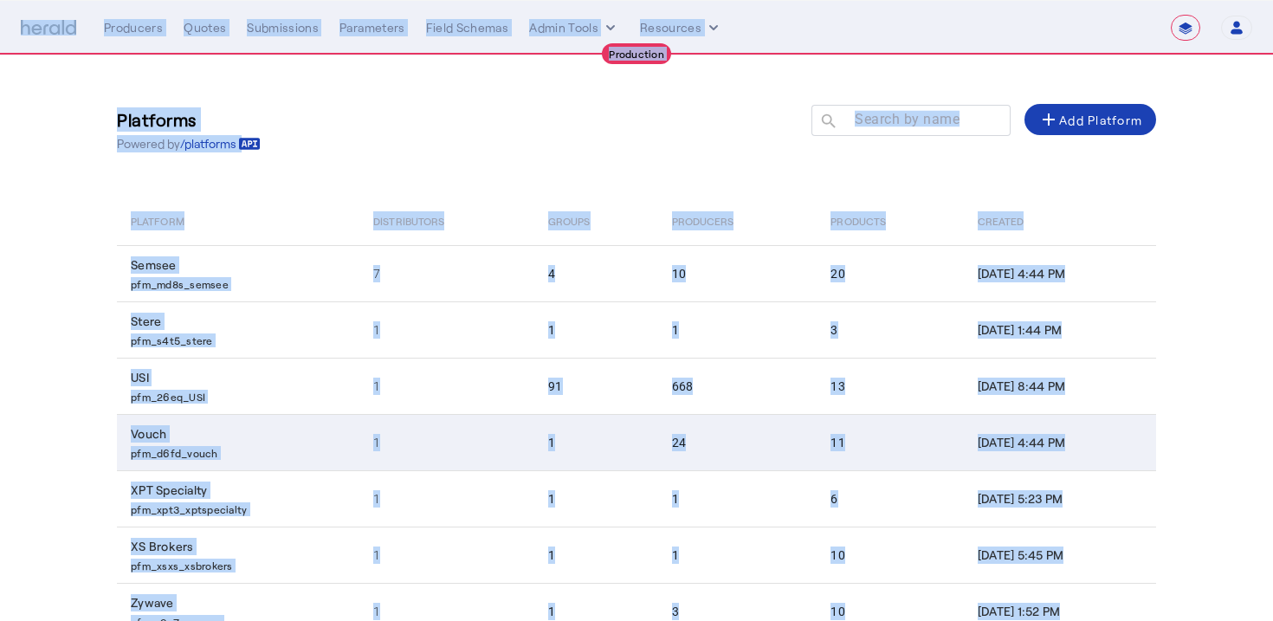
scroll to position [103, 0]
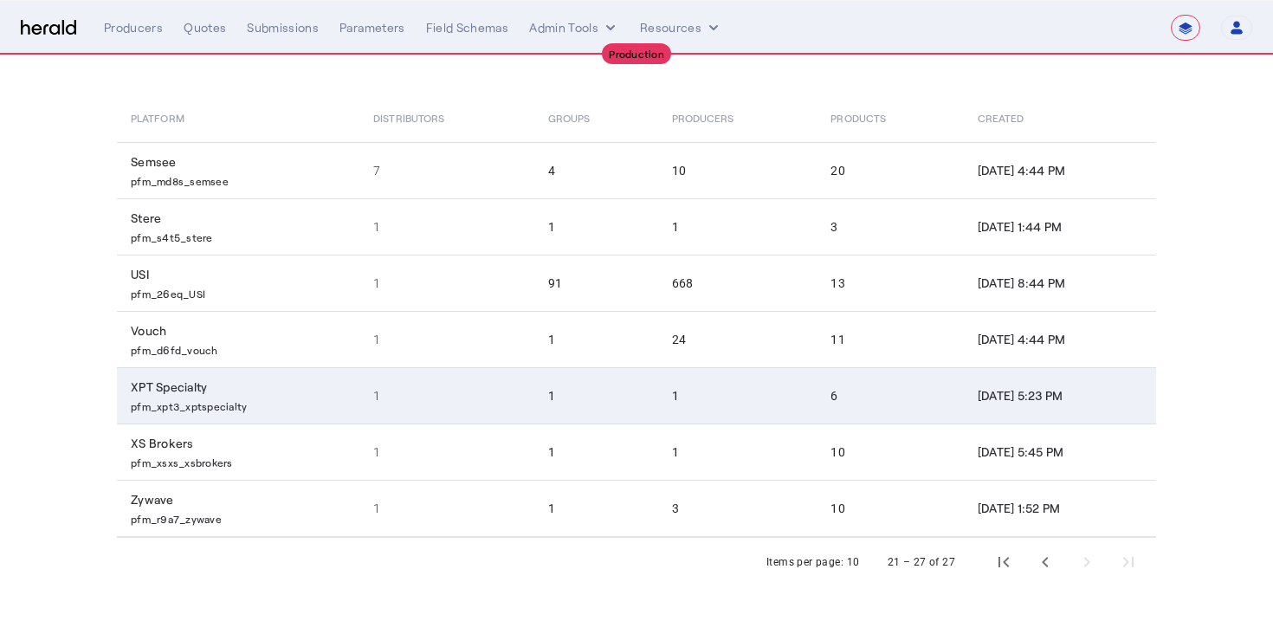
click at [562, 395] on td "1" at bounding box center [596, 395] width 124 height 56
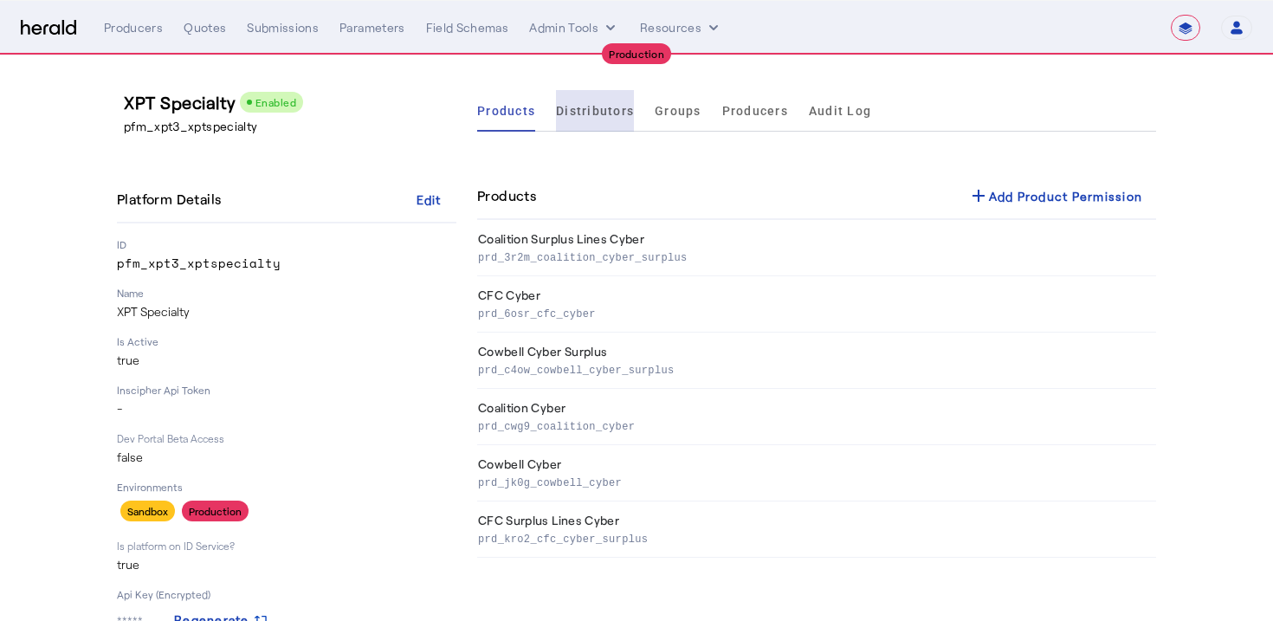
click at [622, 114] on span "Distributors" at bounding box center [595, 111] width 78 height 12
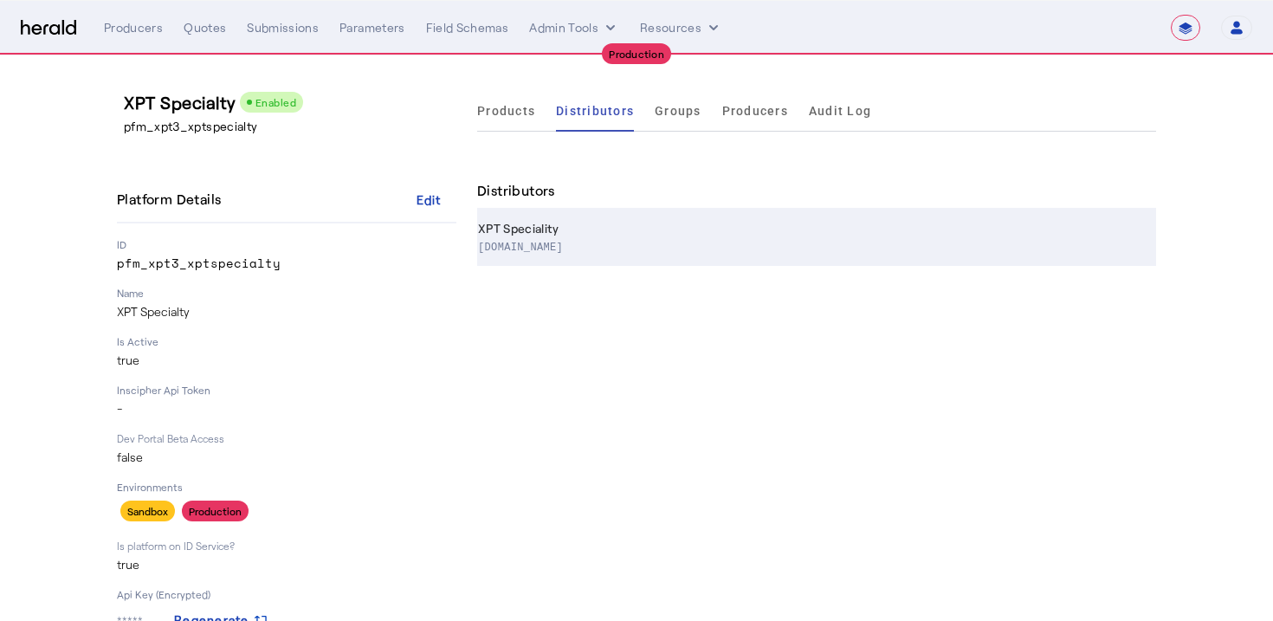
click at [554, 227] on th "XPT Speciality www.xptspecialty.com" at bounding box center [816, 238] width 679 height 56
select select "pfm_xpt3_xptspecialty"
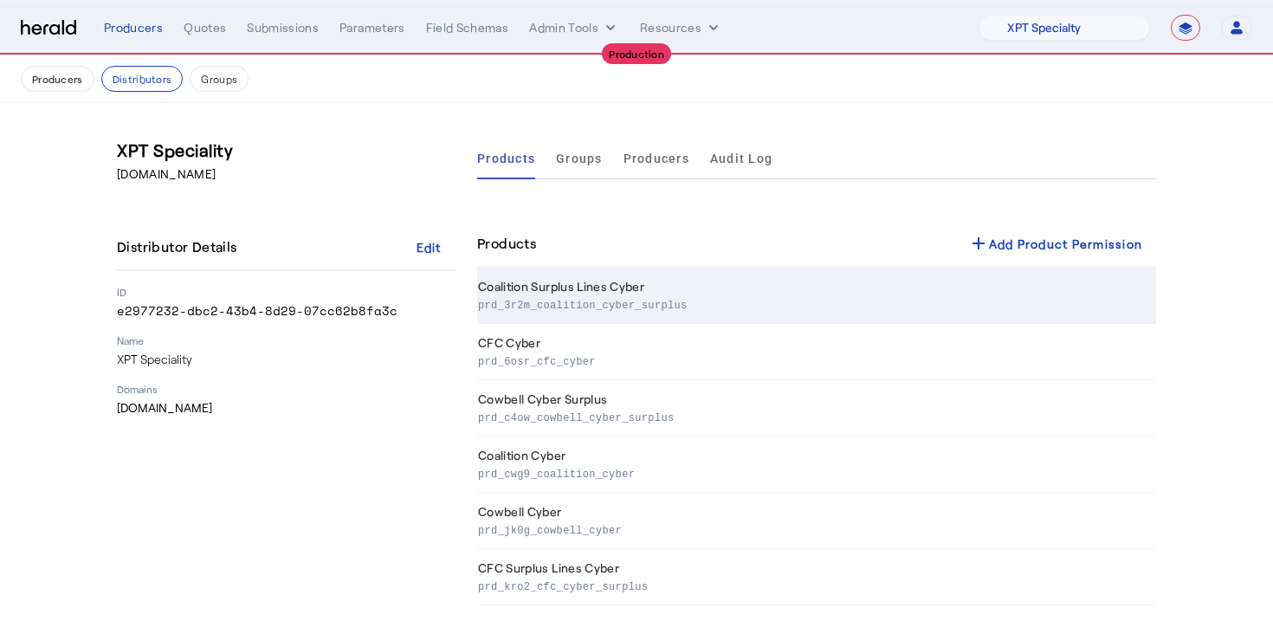
click at [545, 320] on td "Coalition Surplus Lines Cyber prd_3r2m_coalition_cyber_surplus" at bounding box center [816, 296] width 679 height 56
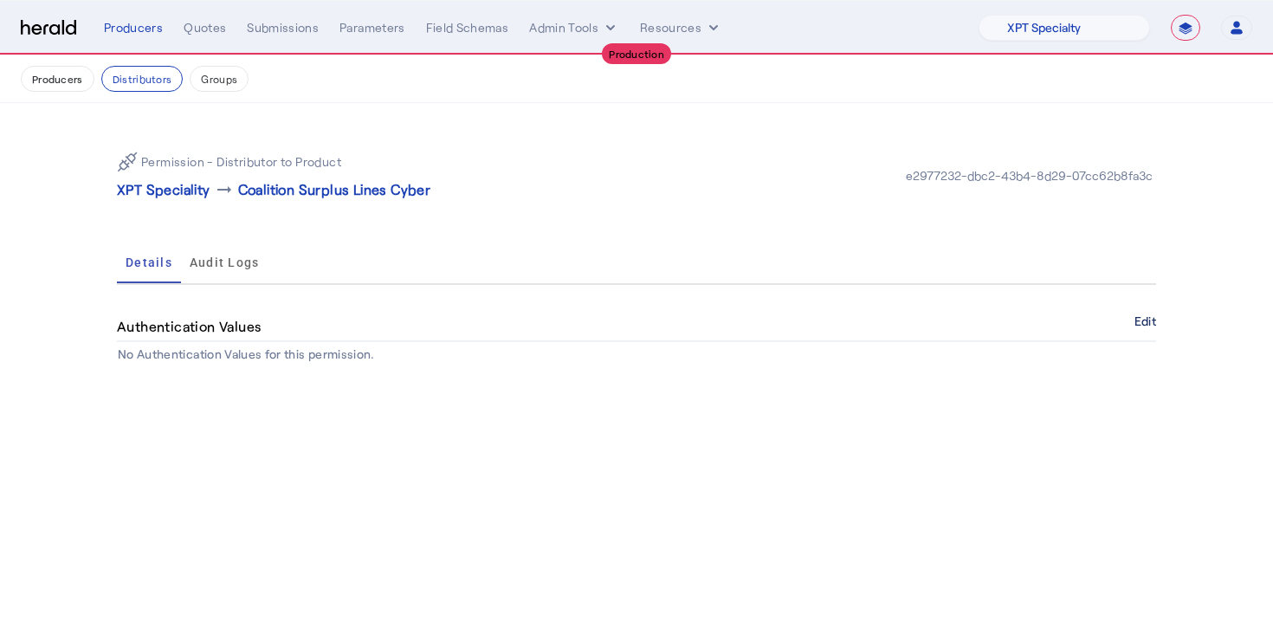
click at [1138, 316] on button "Edit" at bounding box center [1146, 321] width 22 height 10
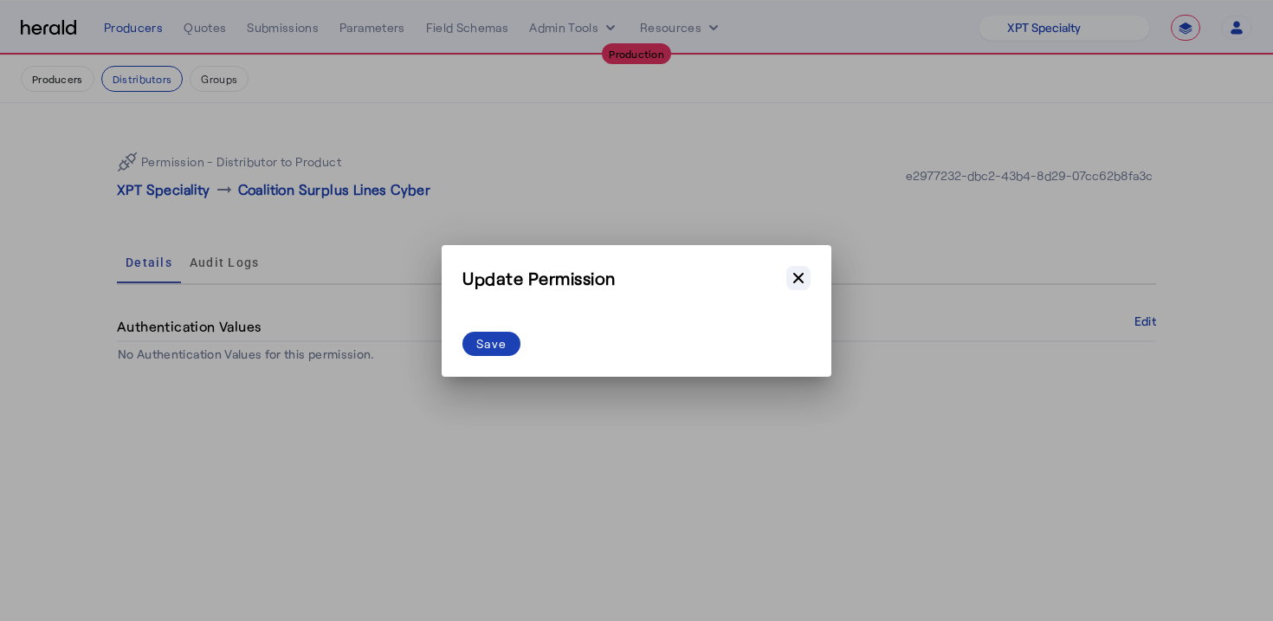
click at [805, 273] on icon "button" at bounding box center [798, 277] width 17 height 17
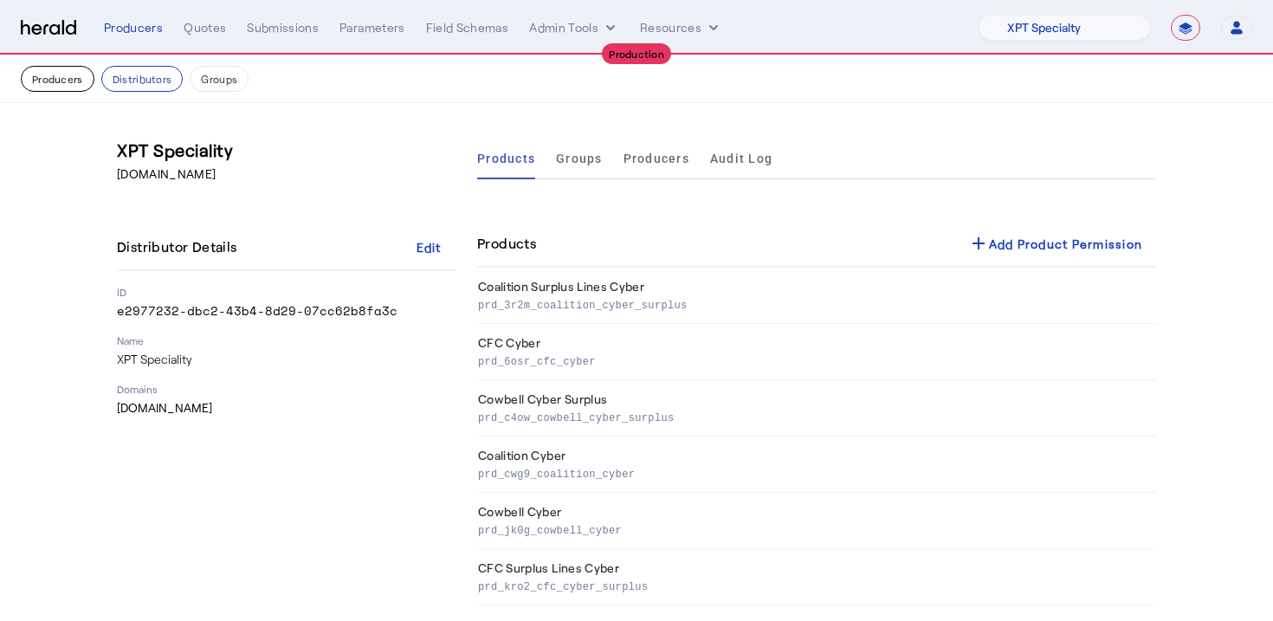
click at [68, 84] on button "Producers" at bounding box center [58, 79] width 74 height 26
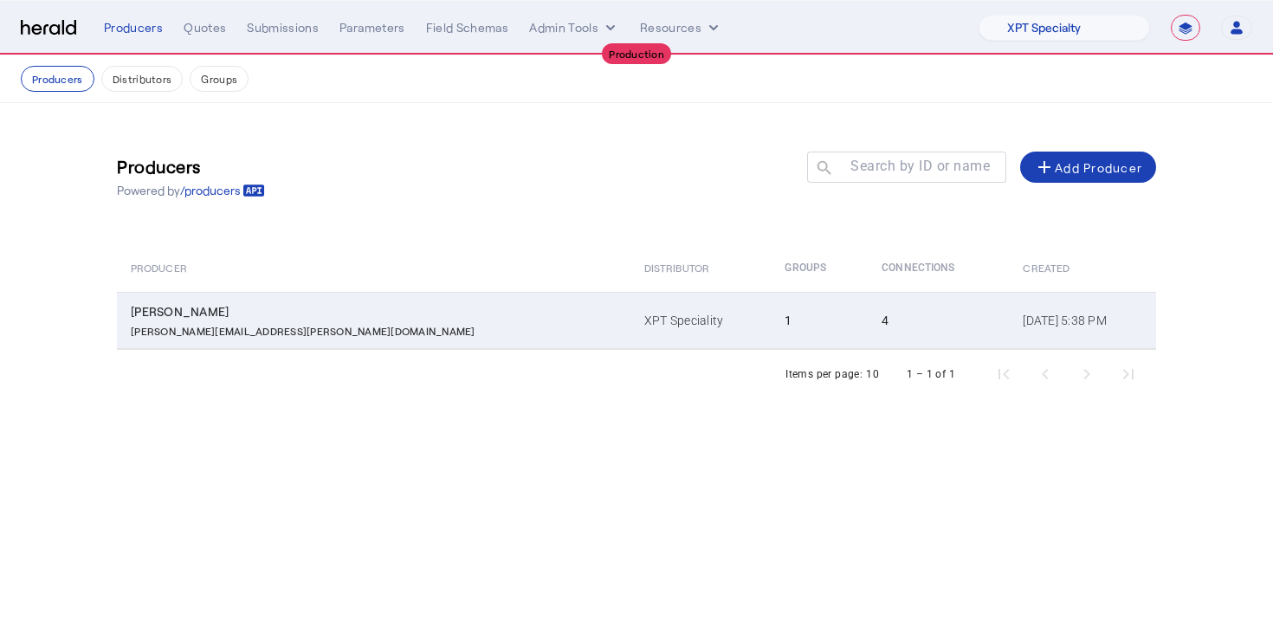
click at [630, 307] on td "XPT Speciality" at bounding box center [700, 320] width 140 height 57
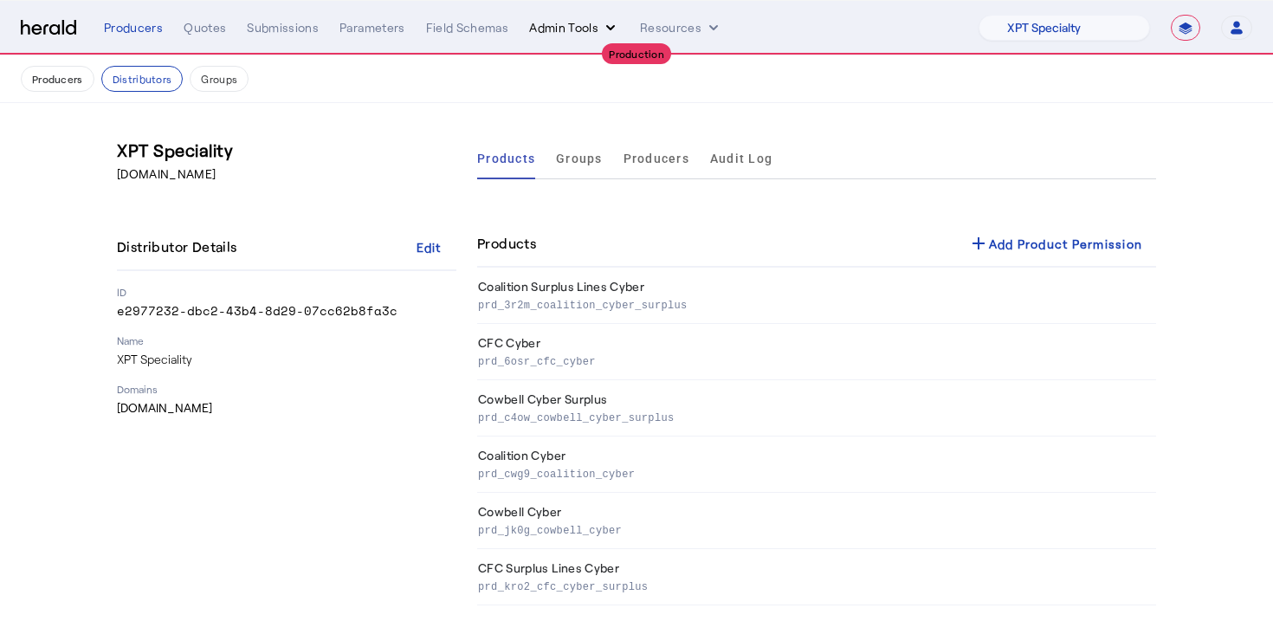
click at [563, 35] on button "Admin Tools" at bounding box center [574, 27] width 90 height 17
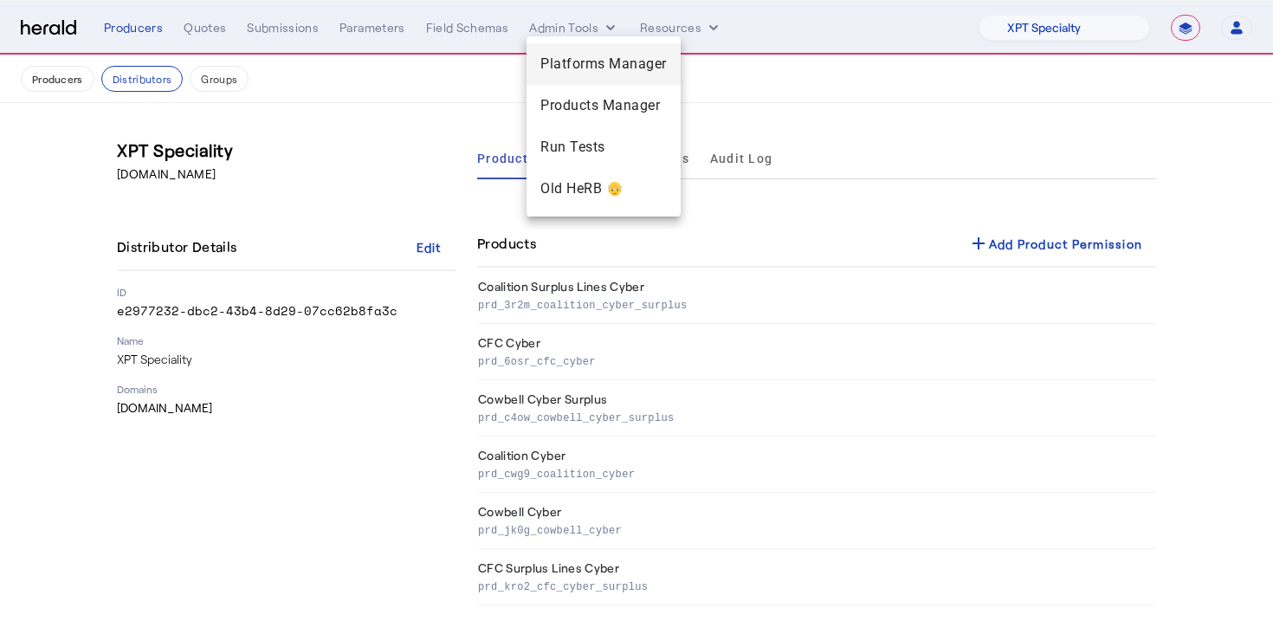
click at [623, 73] on span "Platforms Manager" at bounding box center [603, 64] width 126 height 21
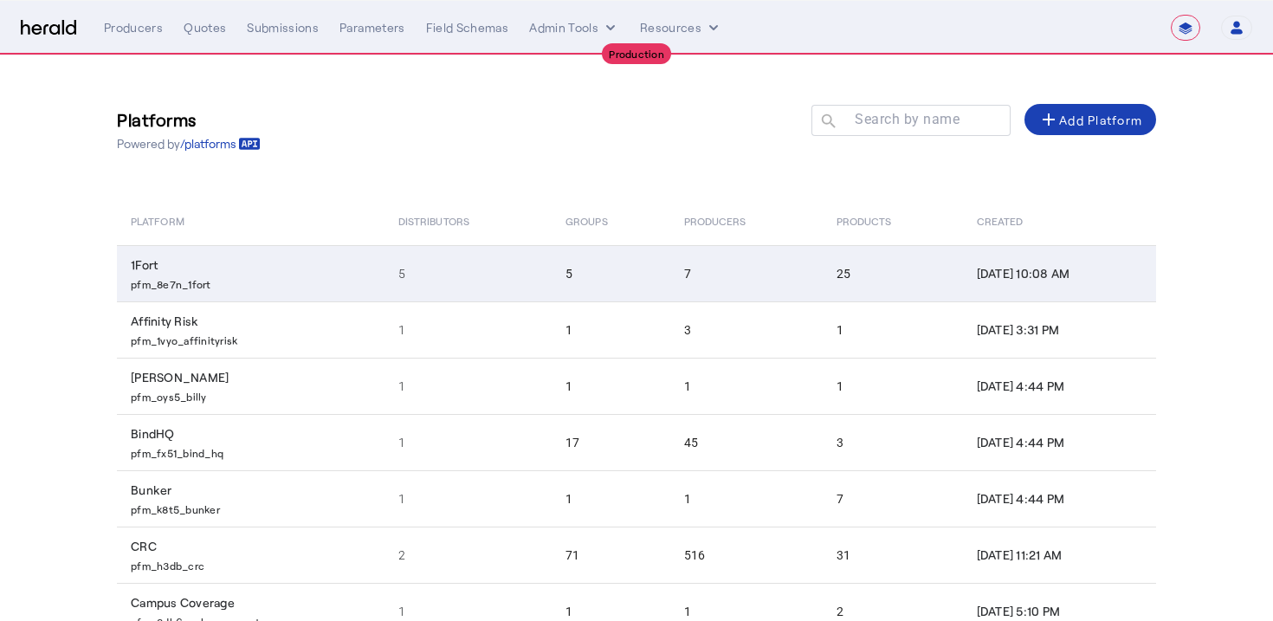
scroll to position [272, 0]
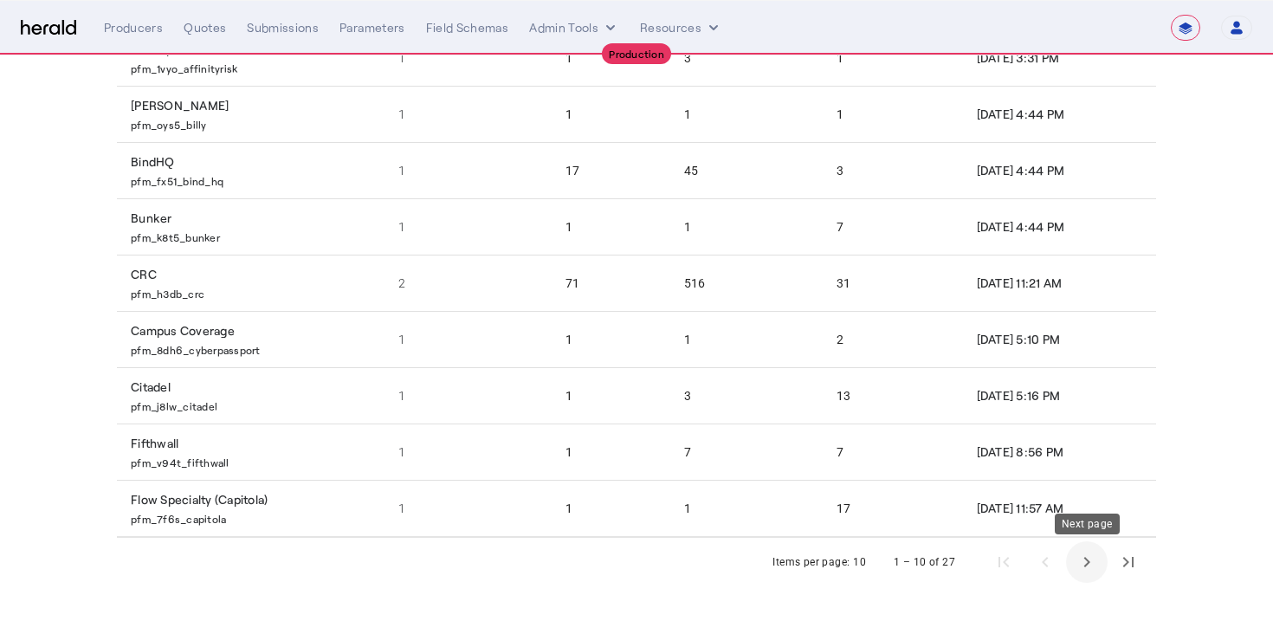
click at [1077, 553] on span "Next page" at bounding box center [1087, 562] width 42 height 42
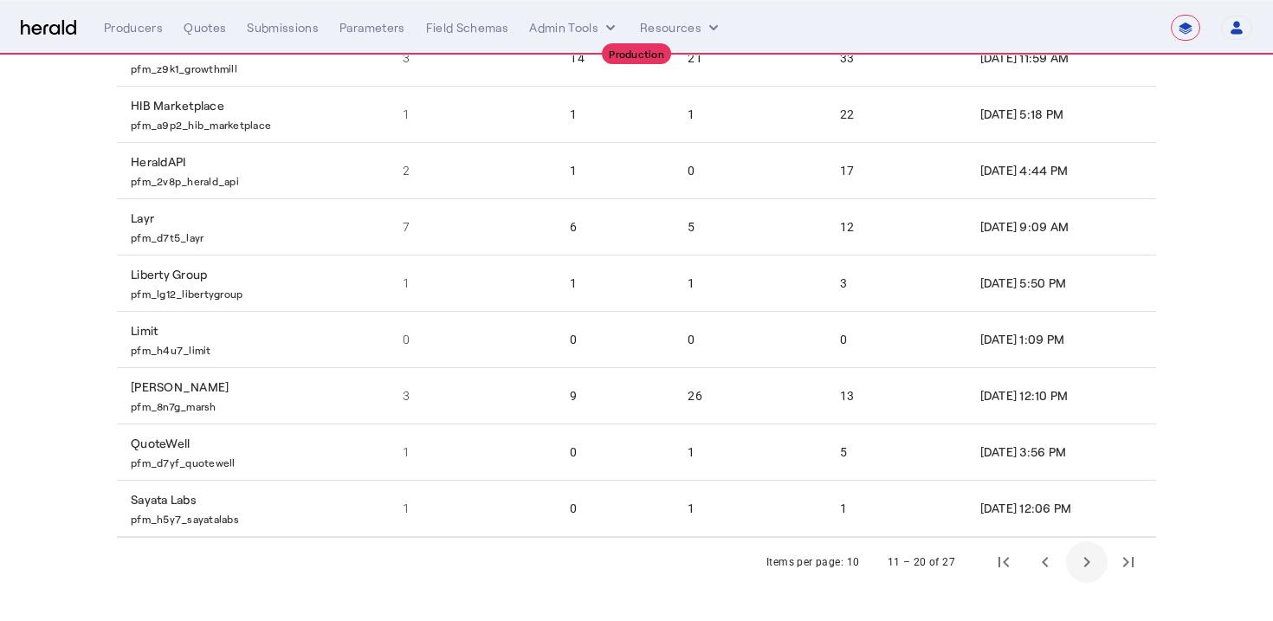
click at [1077, 553] on span "Next page" at bounding box center [1087, 562] width 42 height 42
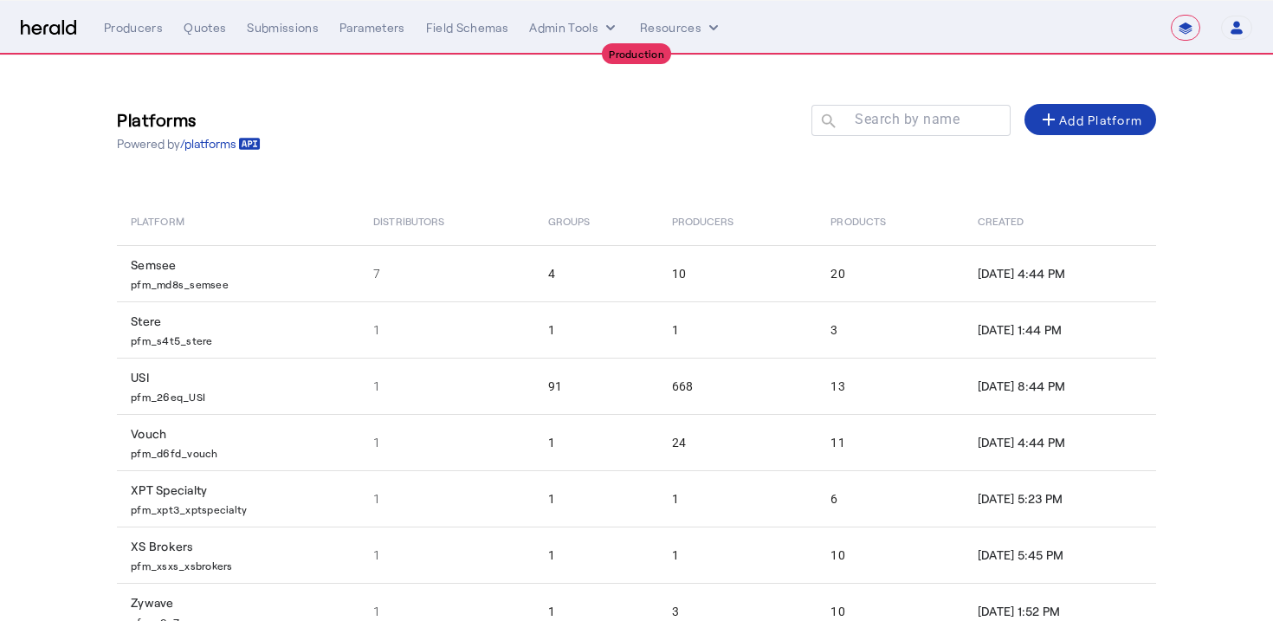
click at [1077, 553] on td "Aug 13, 2025, 5:45 PM" at bounding box center [1060, 555] width 192 height 56
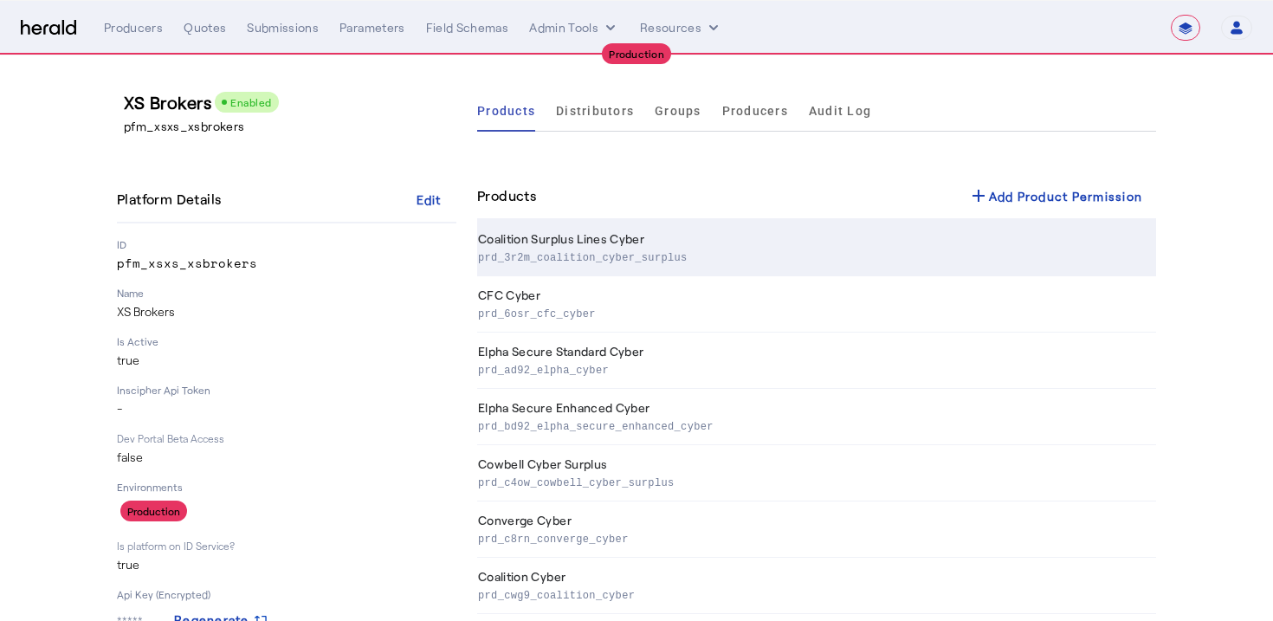
click at [698, 250] on p "prd_3r2m_coalition_cyber_surplus" at bounding box center [813, 256] width 671 height 17
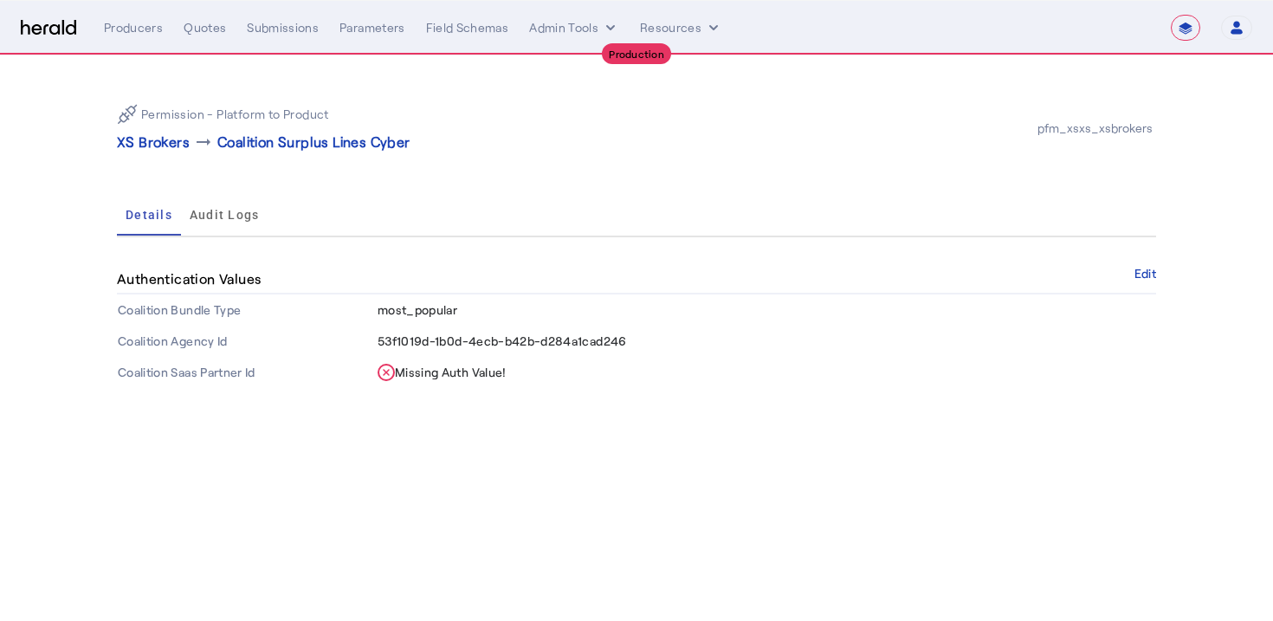
click at [573, 334] on span "53f1019d-1b0d-4ecb-b42b-d284a1cad246" at bounding box center [502, 340] width 249 height 15
copy span "53f1019d-1b0d-4ecb-b42b-d284a1cad246"
click at [568, 419] on div "Permission - Platform to Product XS Brokers arrow_right_alt Coalition Surplus L…" at bounding box center [636, 238] width 1109 height 367
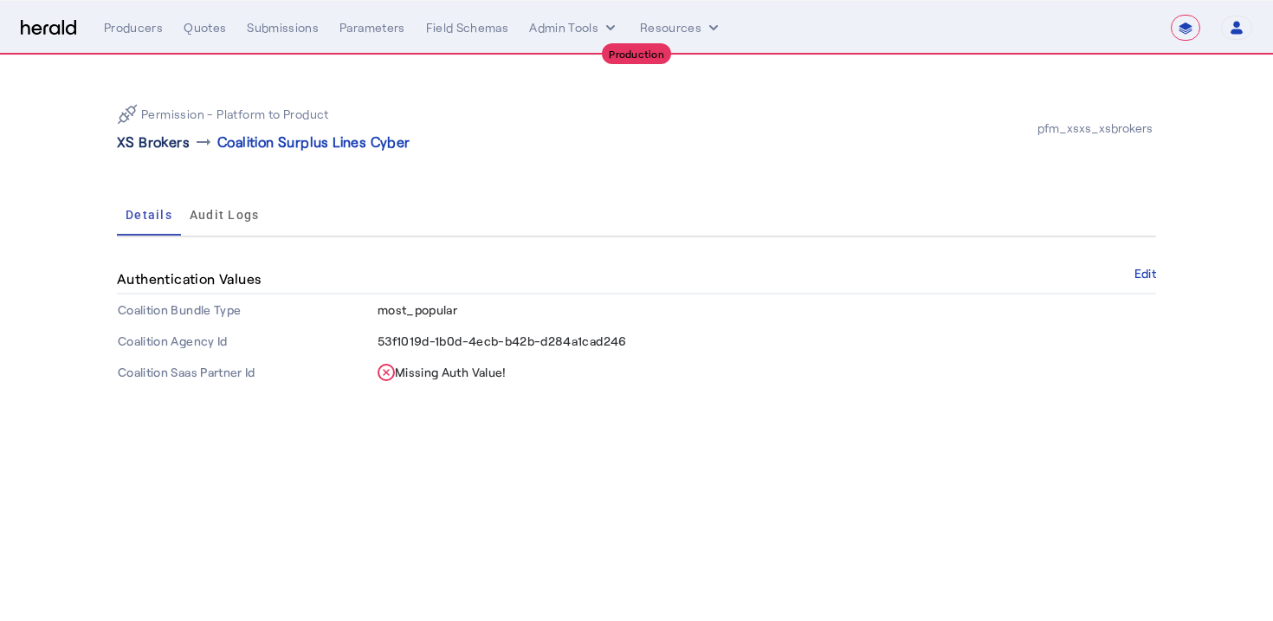
click at [145, 136] on p "XS Brokers" at bounding box center [153, 142] width 73 height 21
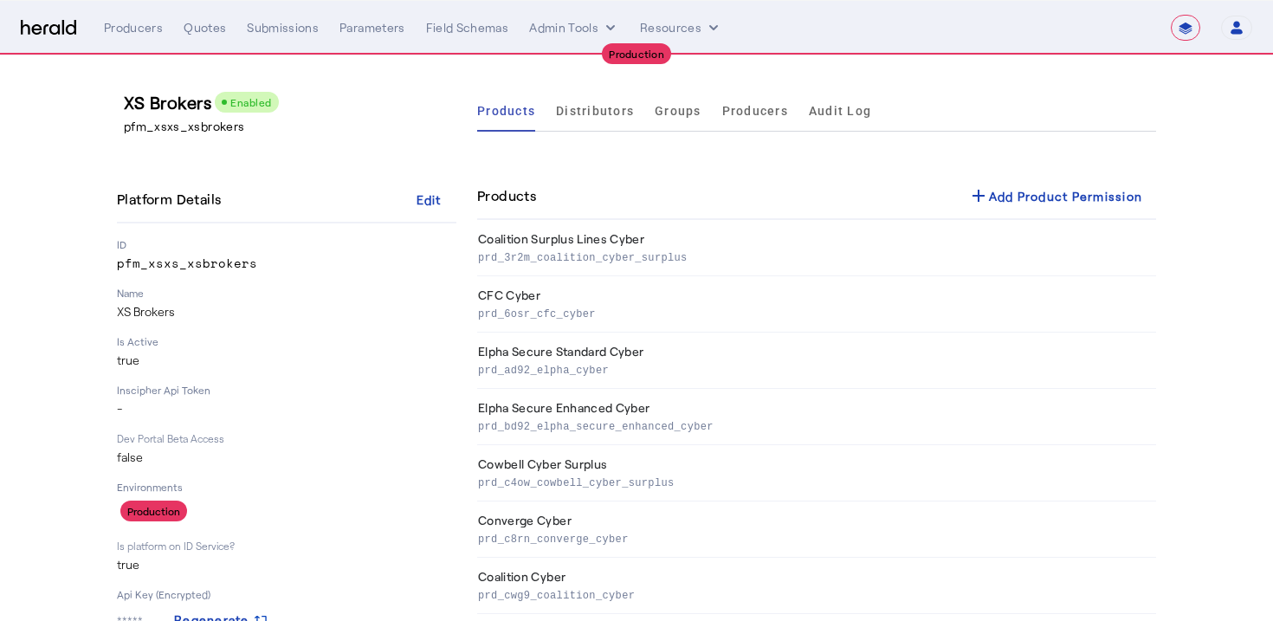
click at [213, 129] on p "pfm_xsxs_xsbrokers" at bounding box center [293, 126] width 339 height 17
click at [585, 34] on button "Admin Tools" at bounding box center [574, 27] width 90 height 17
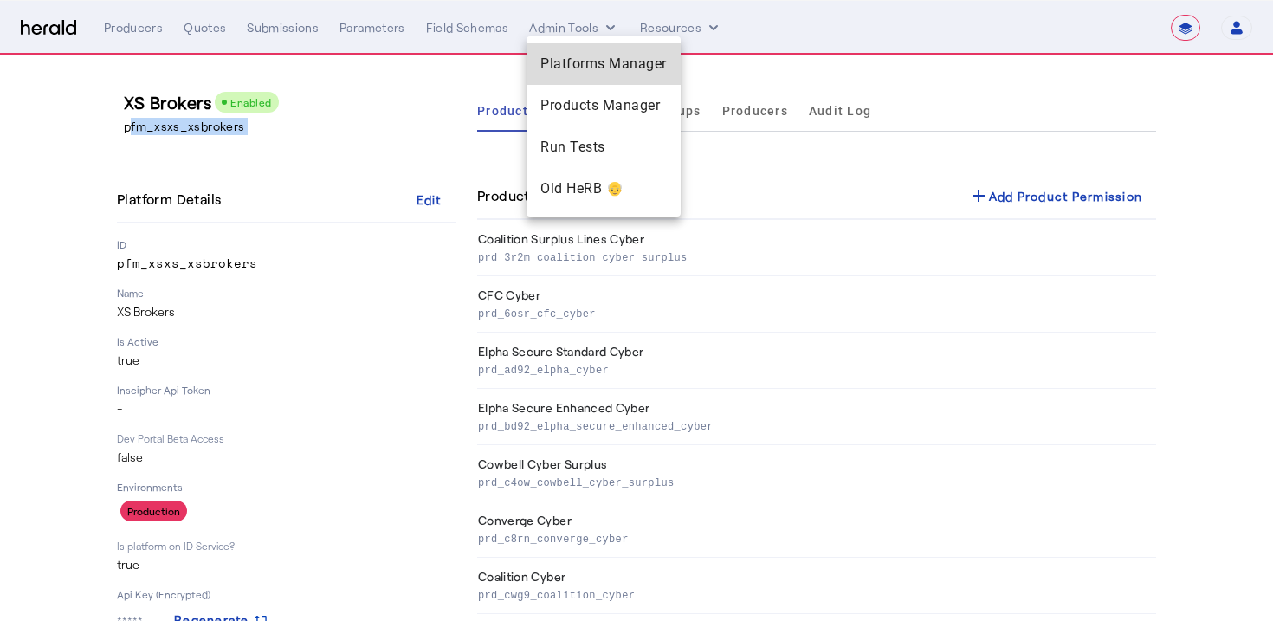
click at [614, 63] on span "Platforms Manager" at bounding box center [603, 64] width 126 height 21
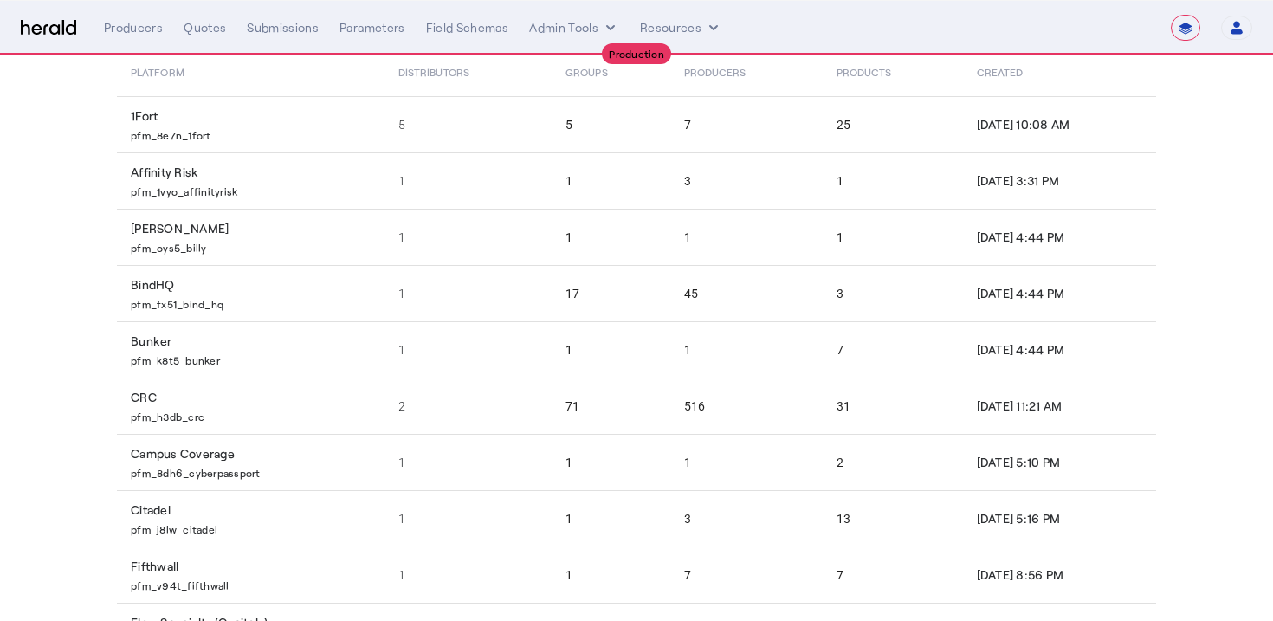
scroll to position [272, 0]
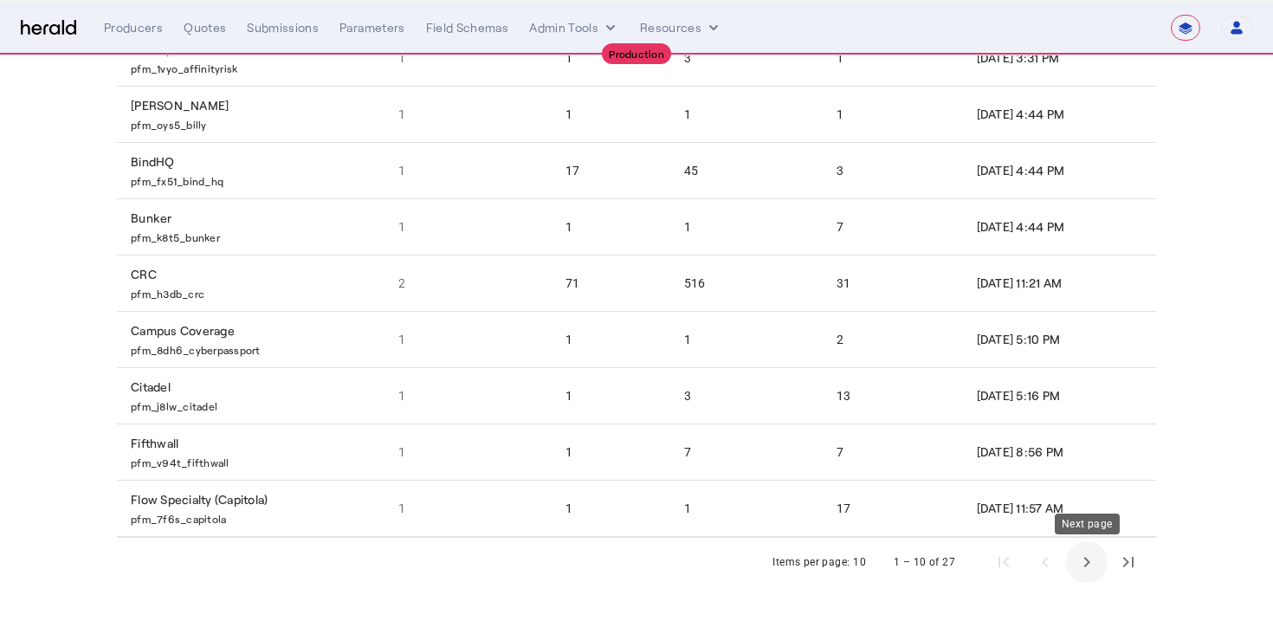
click at [1083, 554] on span "Next page" at bounding box center [1087, 562] width 42 height 42
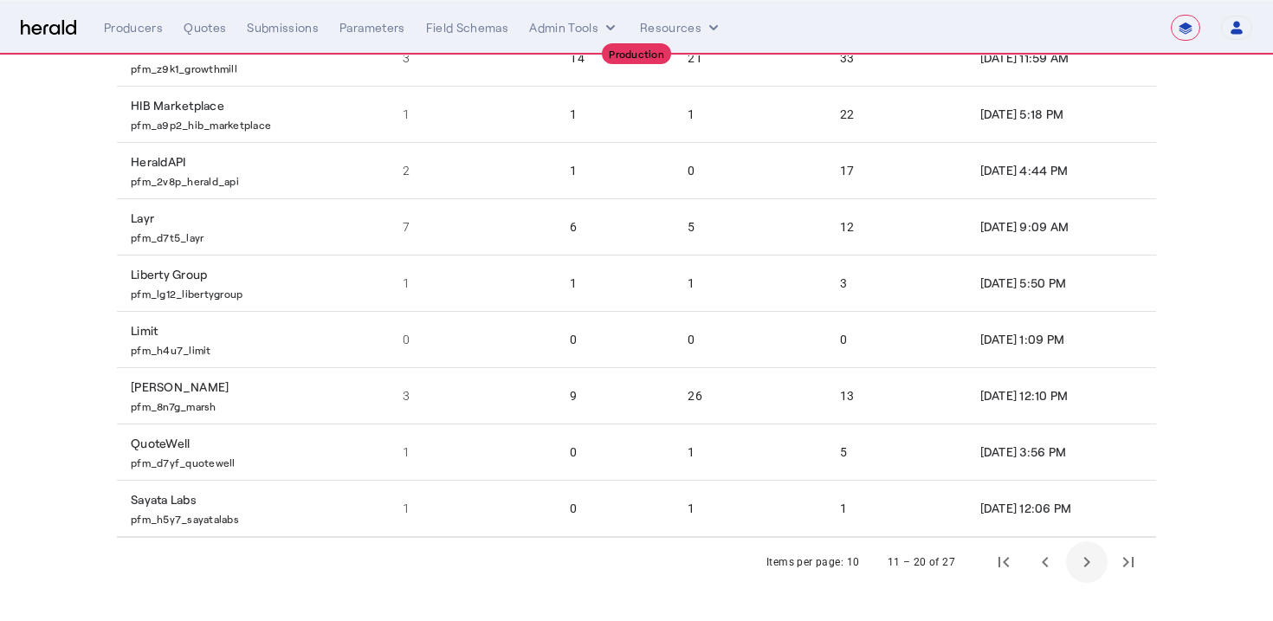
click at [1083, 554] on span "Next page" at bounding box center [1087, 562] width 42 height 42
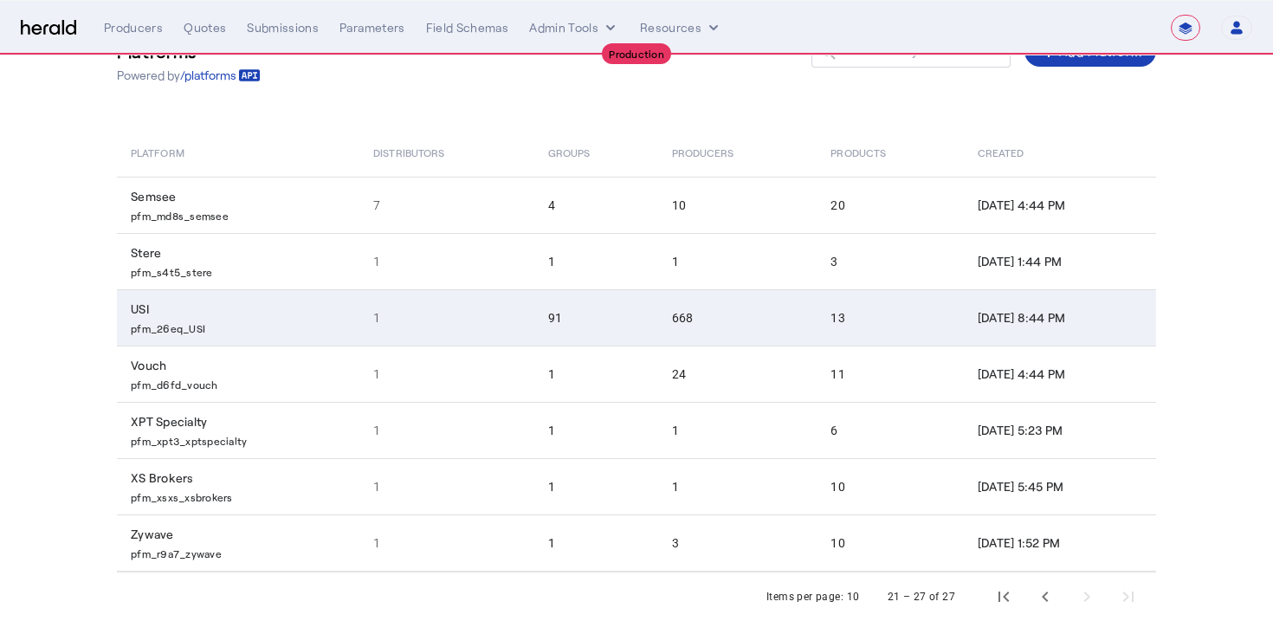
scroll to position [103, 0]
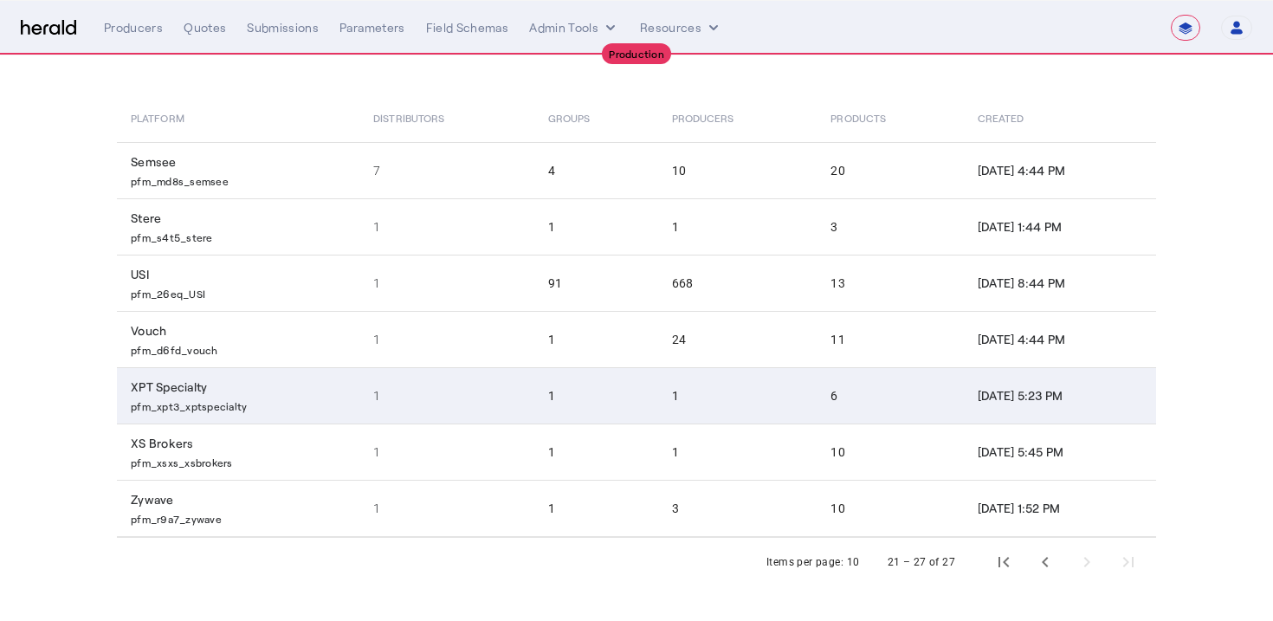
click at [687, 375] on td "1" at bounding box center [737, 395] width 159 height 56
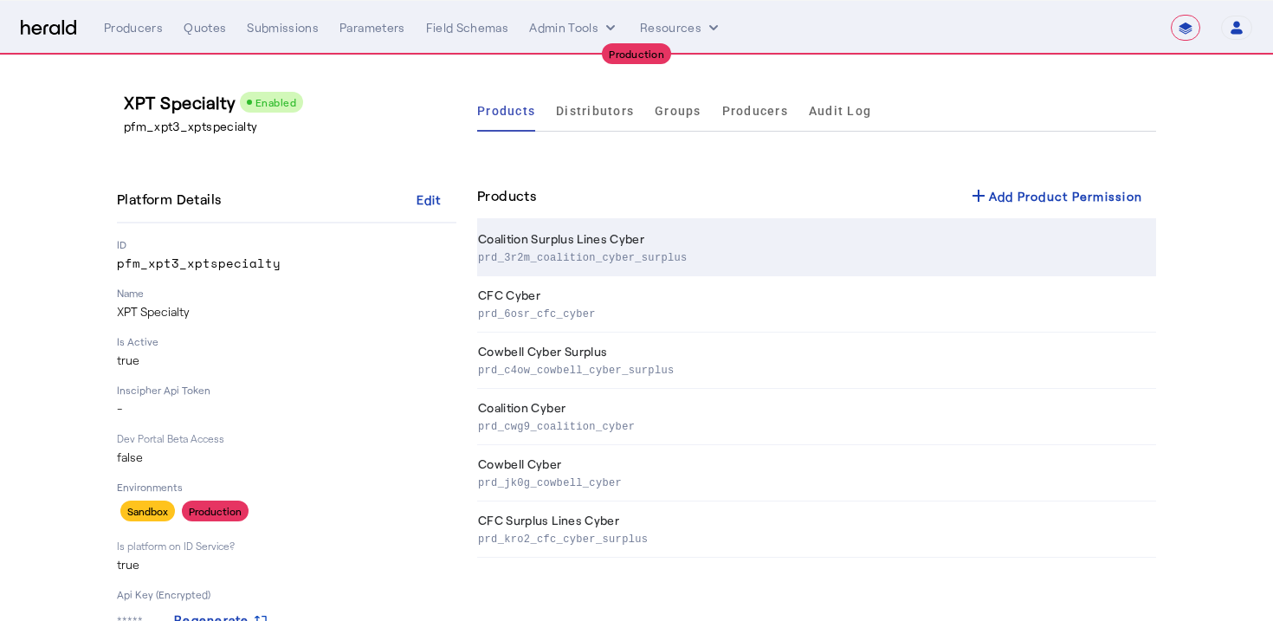
click at [566, 231] on th "Coalition Surplus Lines Cyber prd_3r2m_coalition_cyber_surplus" at bounding box center [816, 248] width 679 height 56
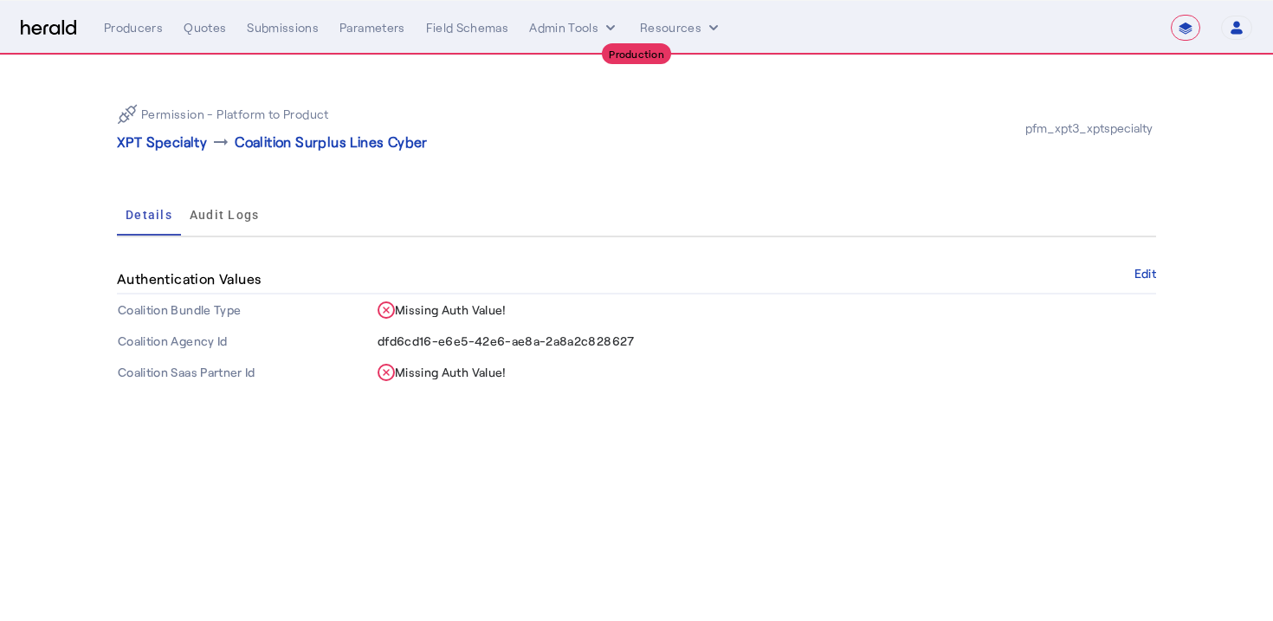
click at [529, 340] on span "dfd6cd16-e6e5-42e6-ae8a-2a8a2c828627" at bounding box center [506, 340] width 257 height 15
copy span "dfd6cd16-e6e5-42e6-ae8a-2a8a2c828627"
click at [578, 36] on button "Admin Tools" at bounding box center [574, 27] width 90 height 17
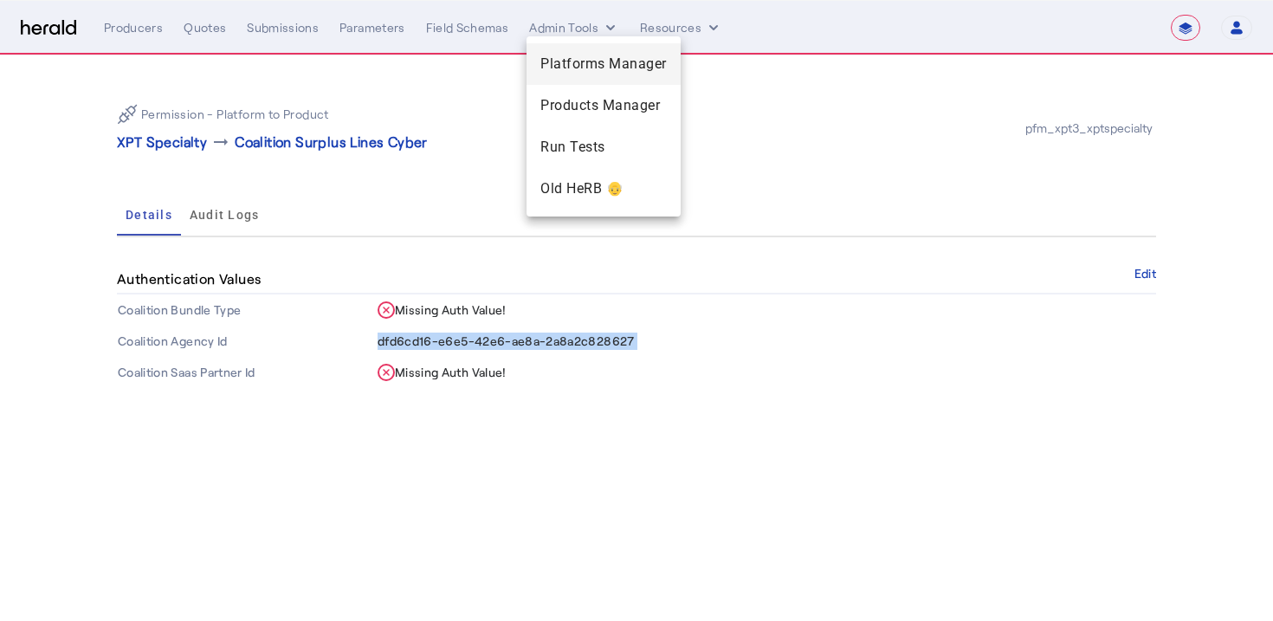
click at [576, 71] on span "Platforms Manager" at bounding box center [603, 64] width 126 height 21
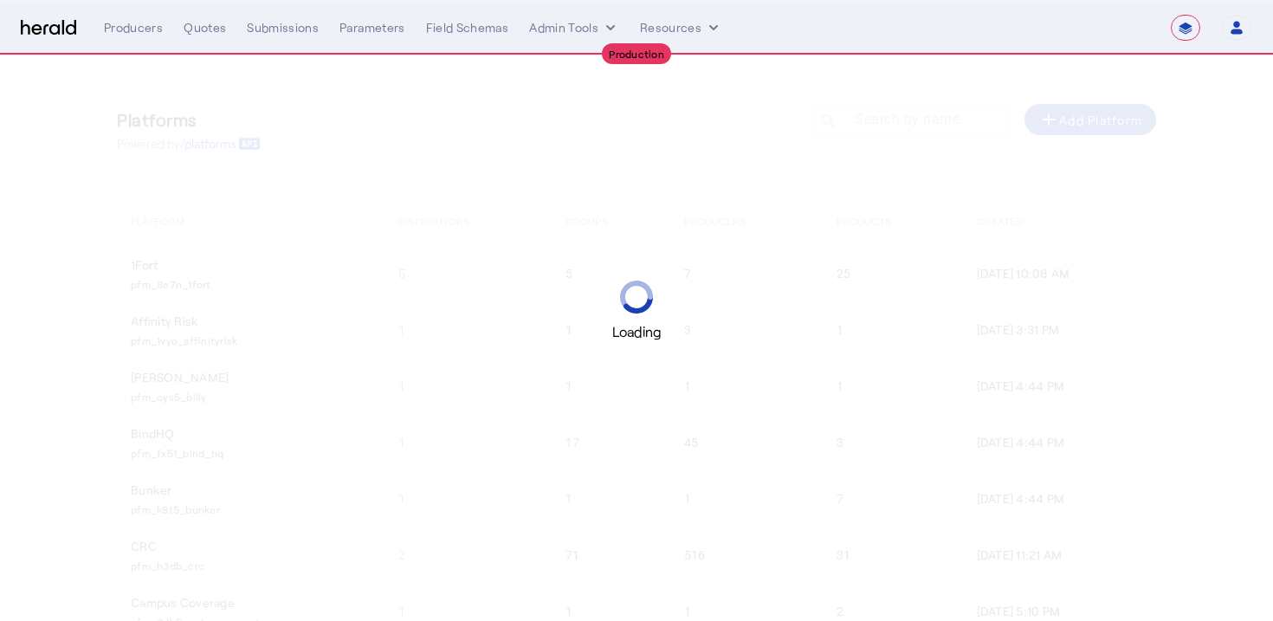
click at [474, 173] on div "Platforms Powered by /platforms Search by name search add Add Platform Platform…" at bounding box center [636, 473] width 1109 height 837
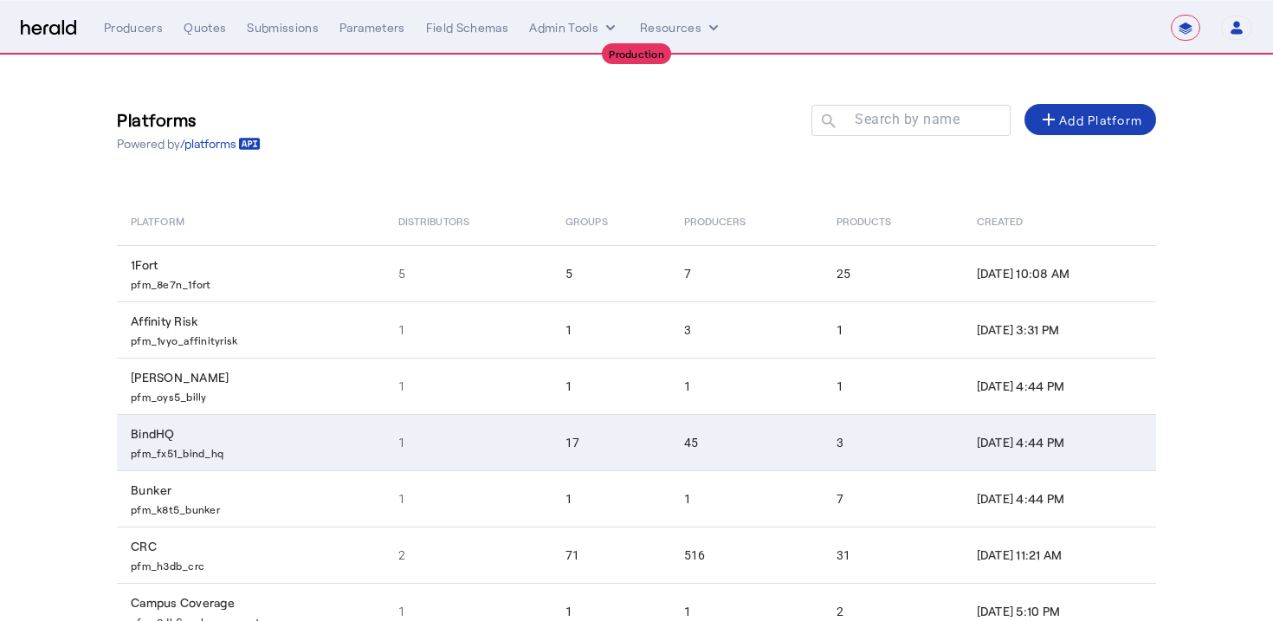
scroll to position [272, 0]
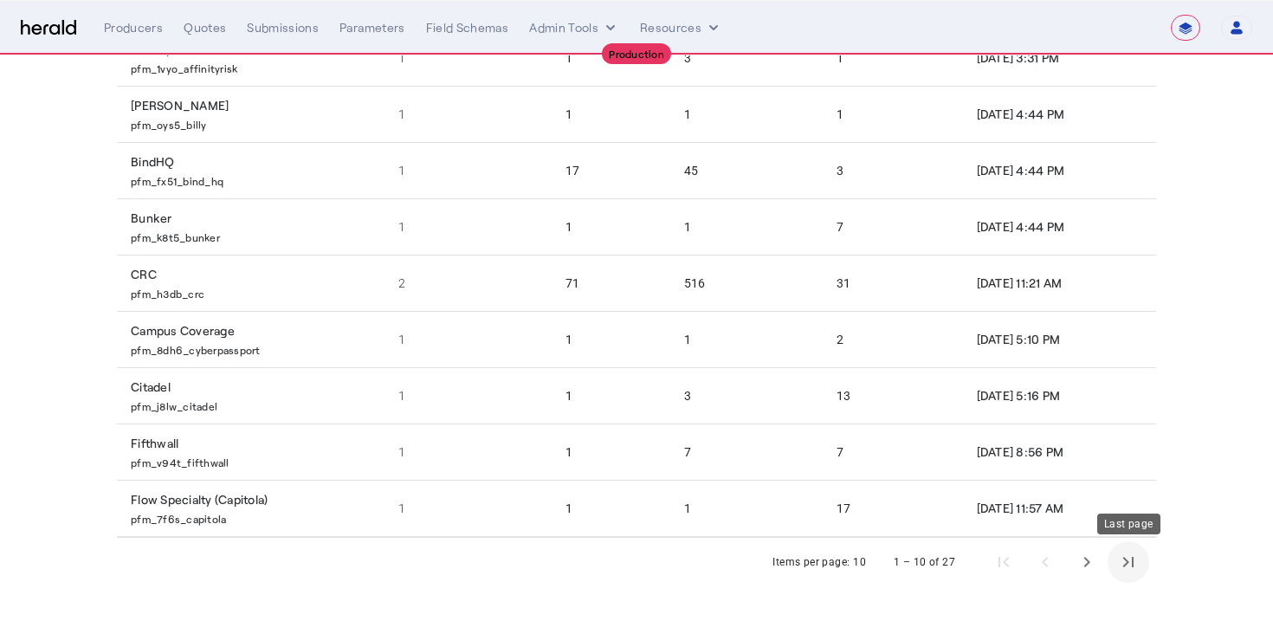
click at [1125, 555] on span "Last page" at bounding box center [1129, 562] width 42 height 42
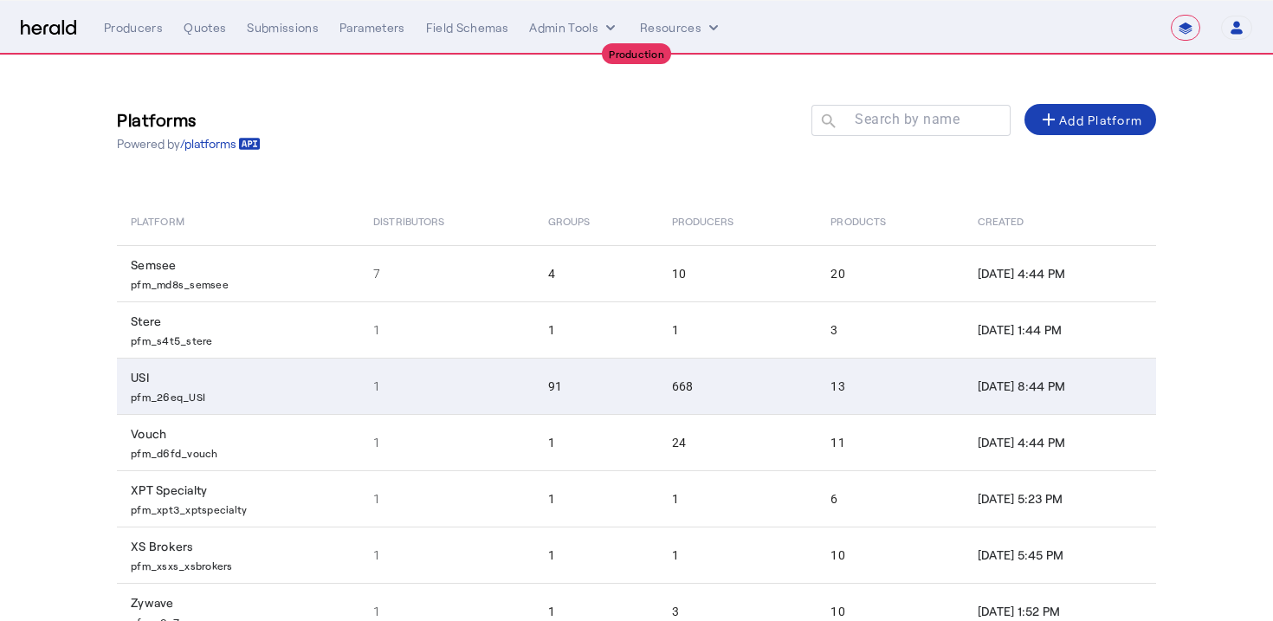
click at [749, 391] on td "668" at bounding box center [737, 386] width 159 height 56
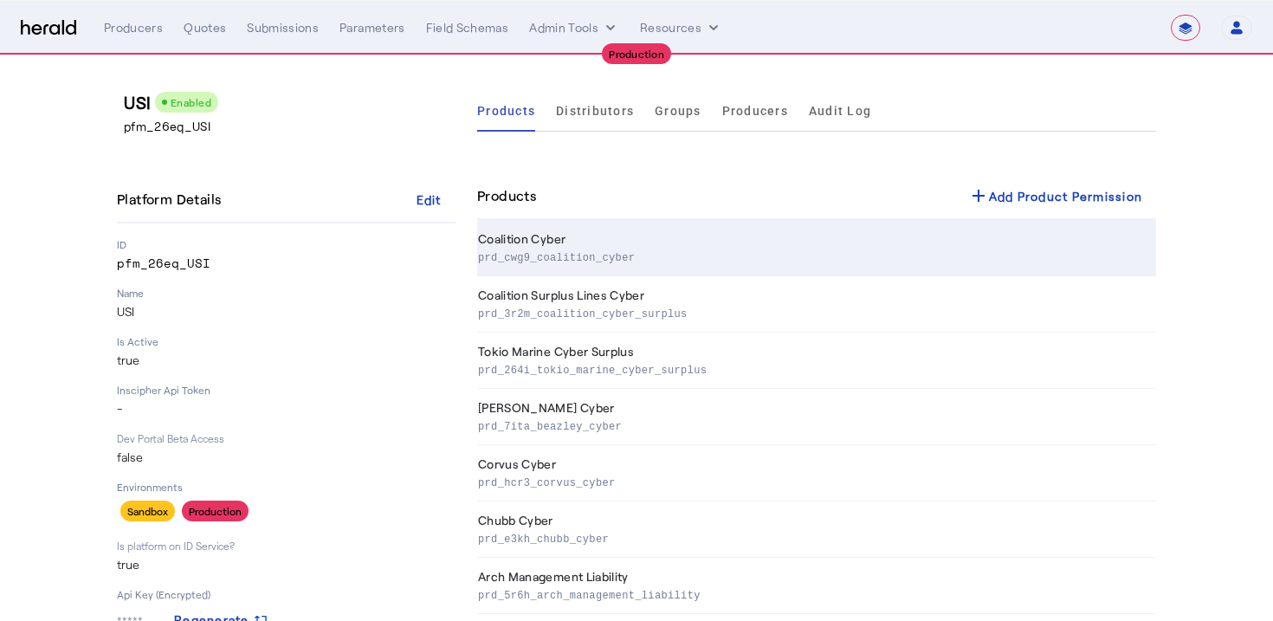
click at [573, 245] on th "Coalition Cyber prd_cwg9_coalition_cyber" at bounding box center [816, 248] width 679 height 56
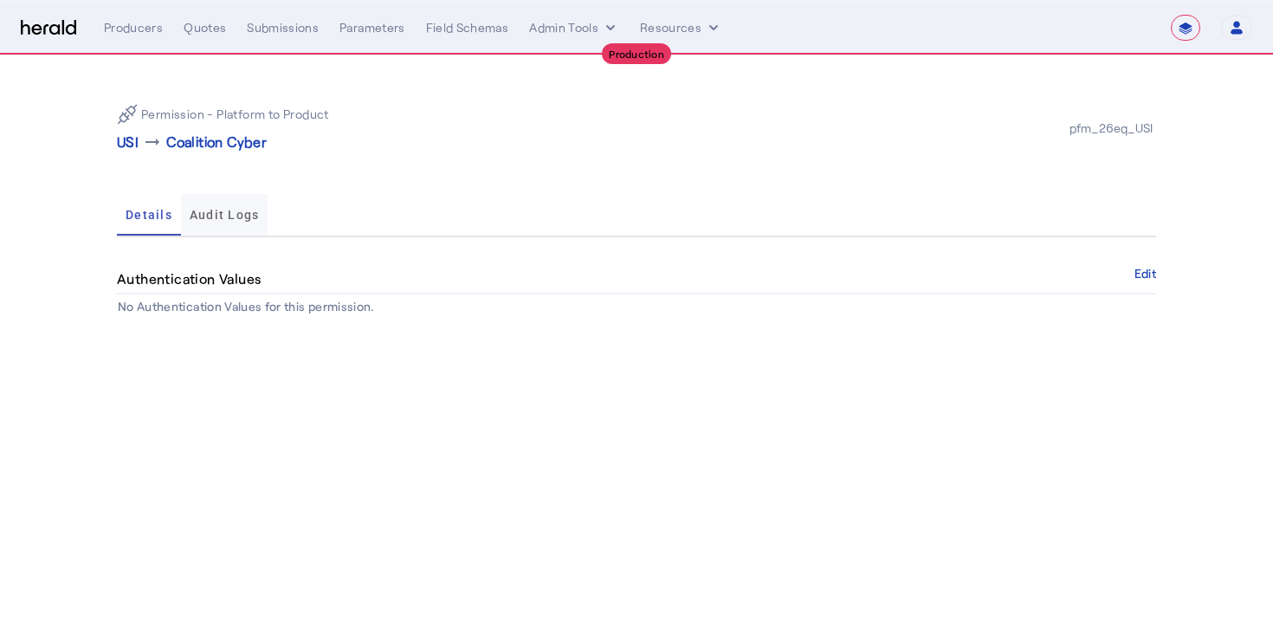
click at [205, 209] on span "Audit Logs" at bounding box center [225, 215] width 70 height 12
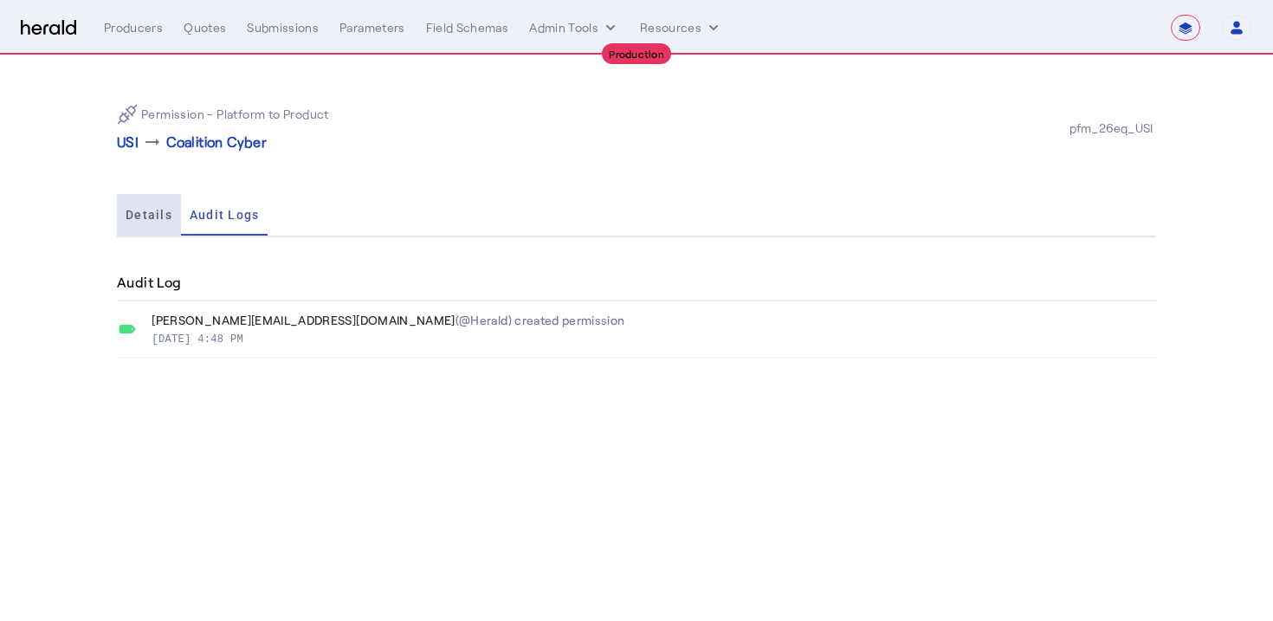
click at [156, 210] on span "Details" at bounding box center [149, 215] width 47 height 12
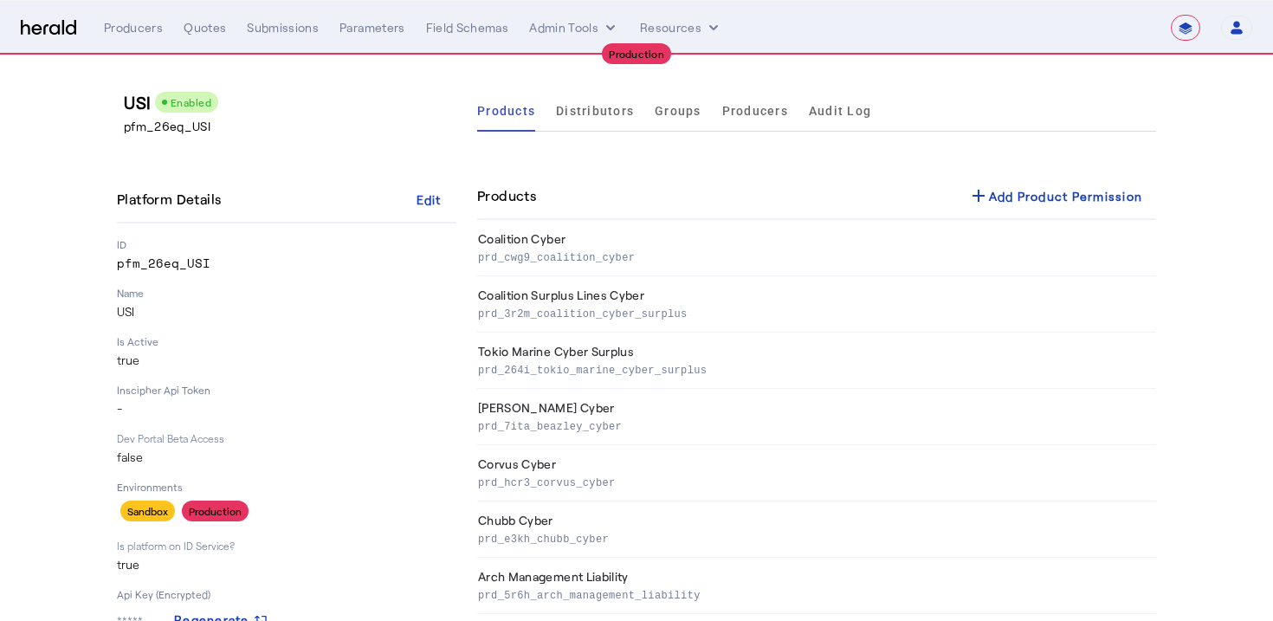
scroll to position [60, 0]
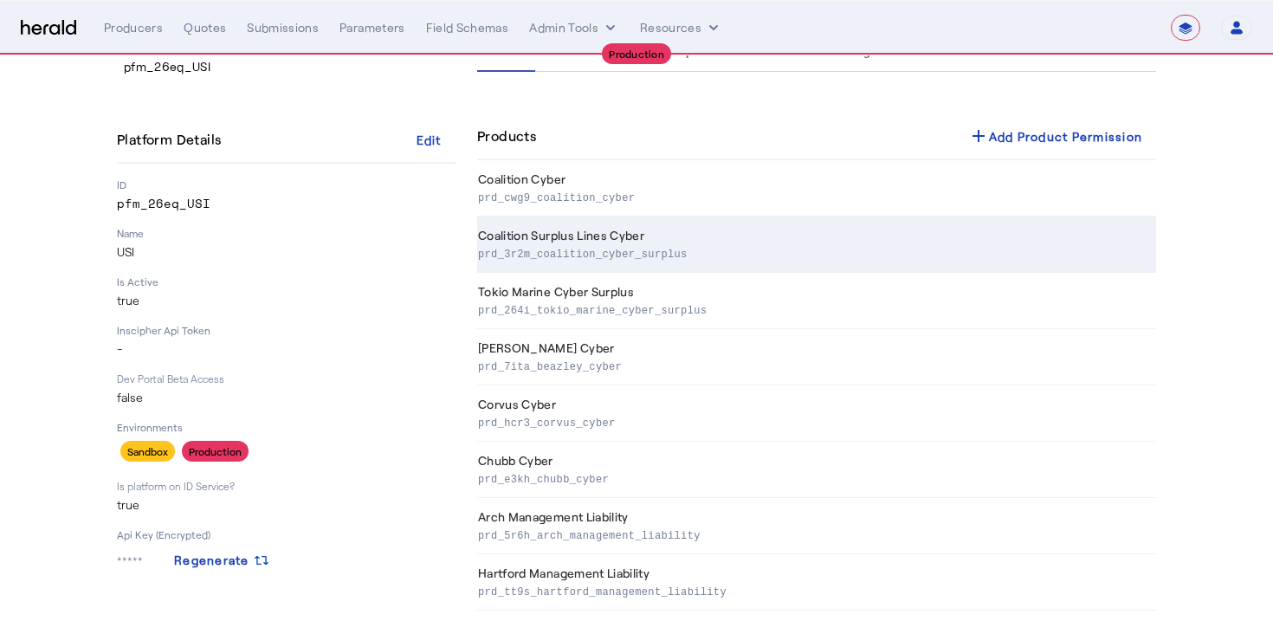
click at [521, 250] on p "prd_3r2m_coalition_cyber_surplus" at bounding box center [813, 252] width 671 height 17
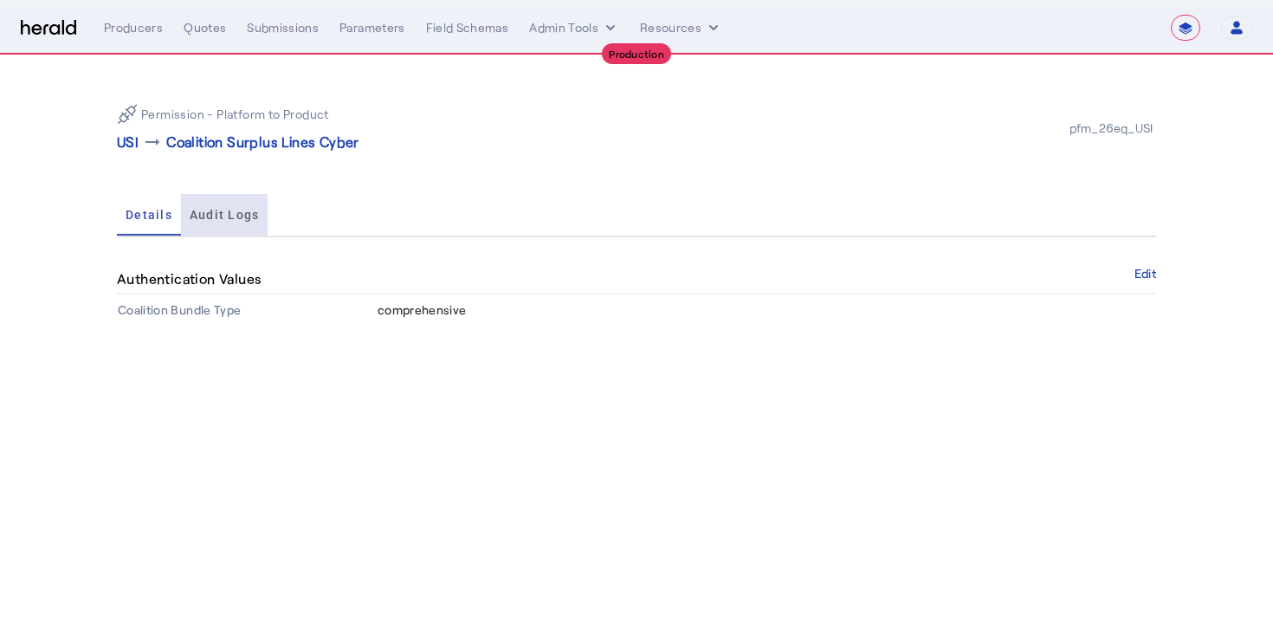
click at [233, 211] on span "Audit Logs" at bounding box center [225, 215] width 70 height 12
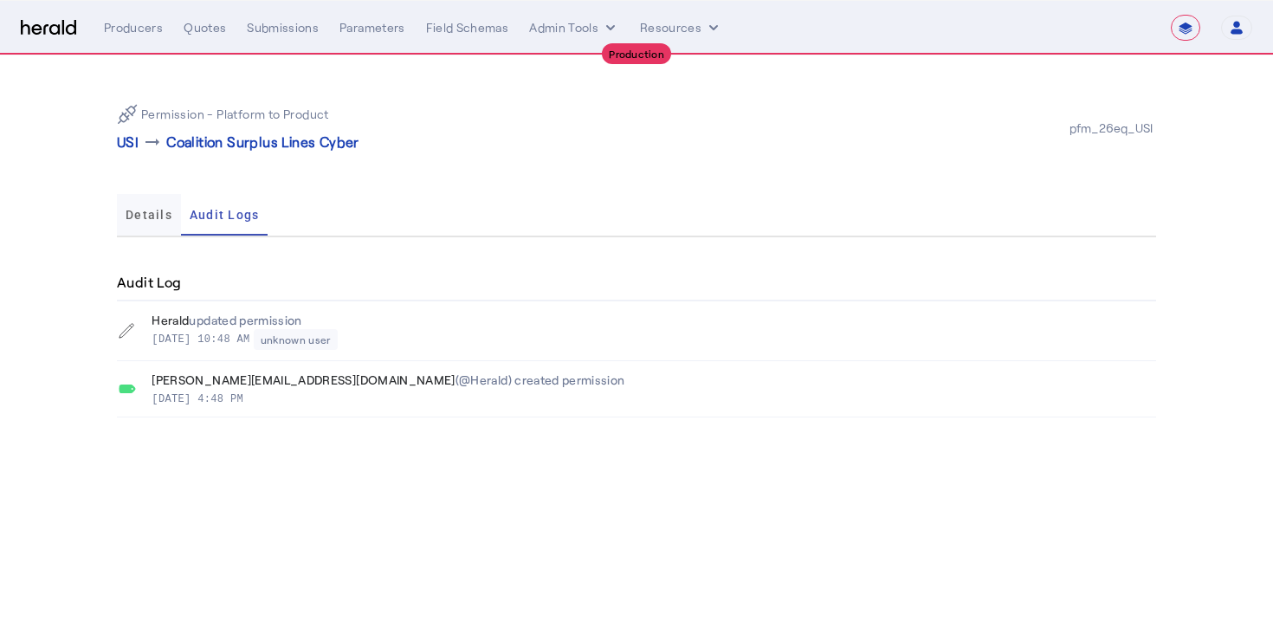
click at [171, 219] on div "Details" at bounding box center [149, 215] width 64 height 42
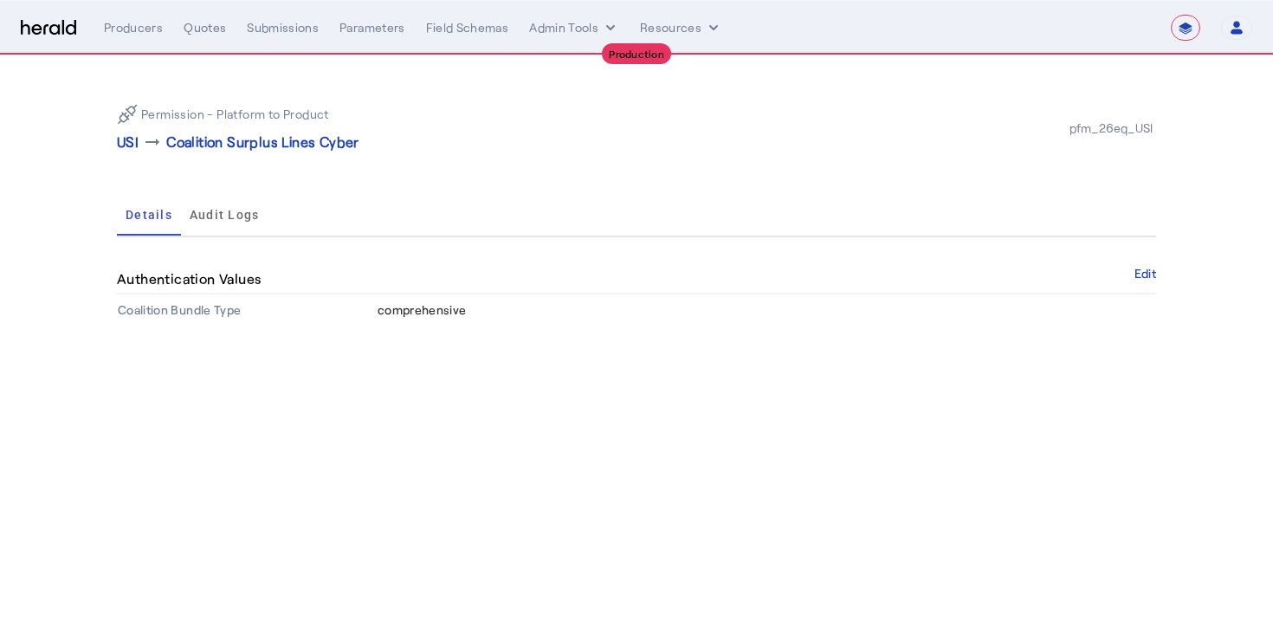
click at [1160, 262] on div "Permission - Platform to Product USI arrow_right_alt Coalition Surplus Lines Cy…" at bounding box center [636, 207] width 1109 height 305
click at [1151, 268] on button "Edit" at bounding box center [1146, 273] width 22 height 10
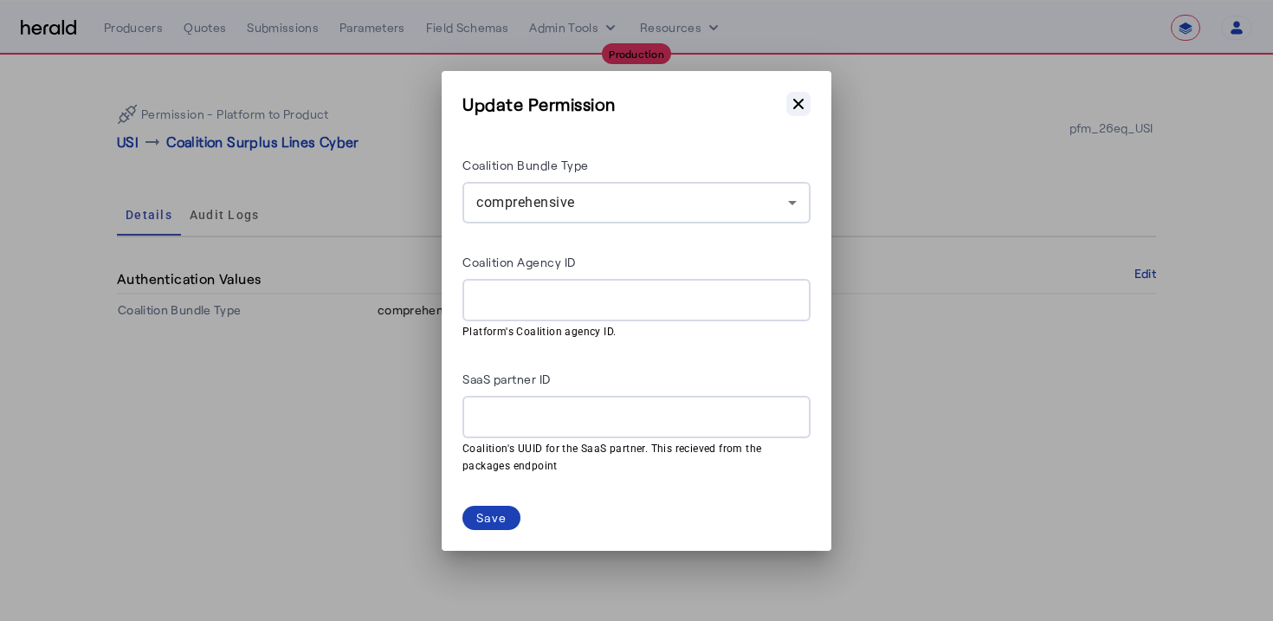
click at [799, 101] on icon "button" at bounding box center [798, 103] width 17 height 17
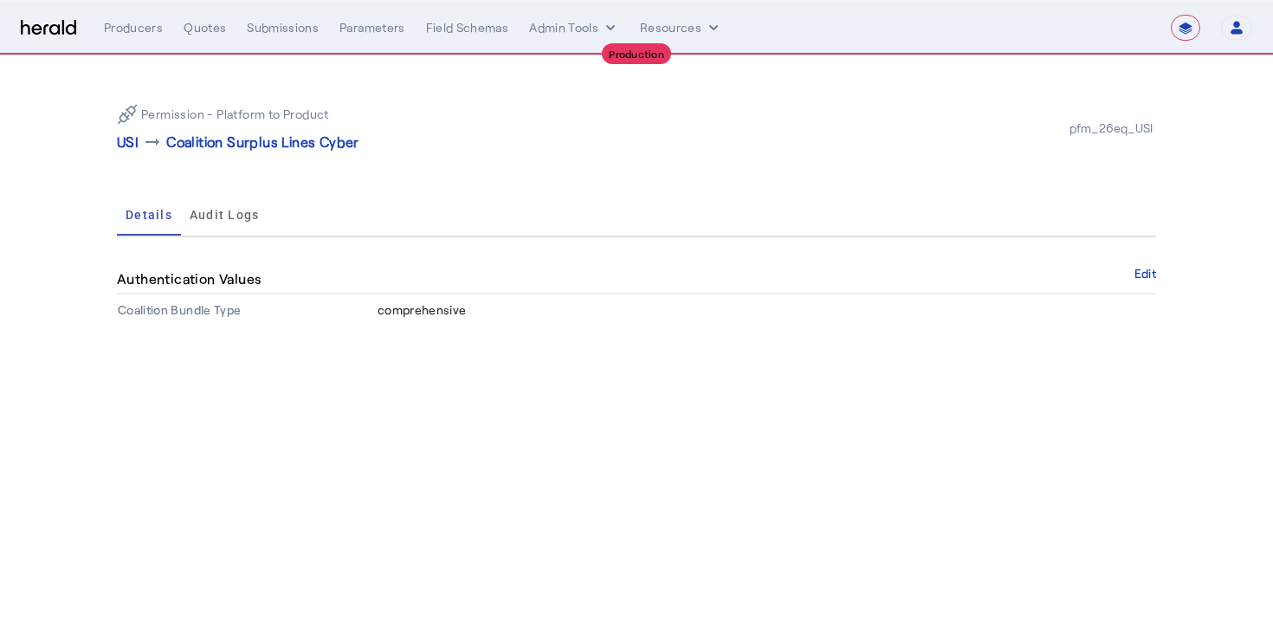
click at [611, 197] on div "Details Audit Logs" at bounding box center [636, 215] width 1039 height 42
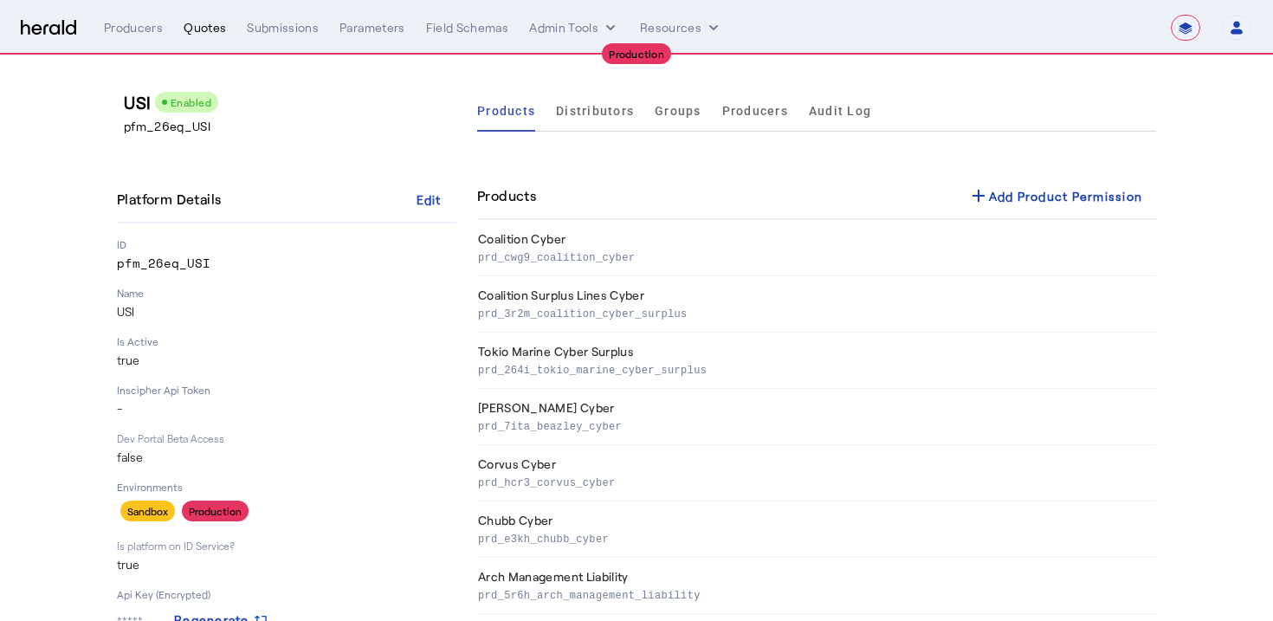
click at [197, 28] on div "Quotes" at bounding box center [205, 27] width 42 height 17
select select "pfm_xpt3_xptspecialty"
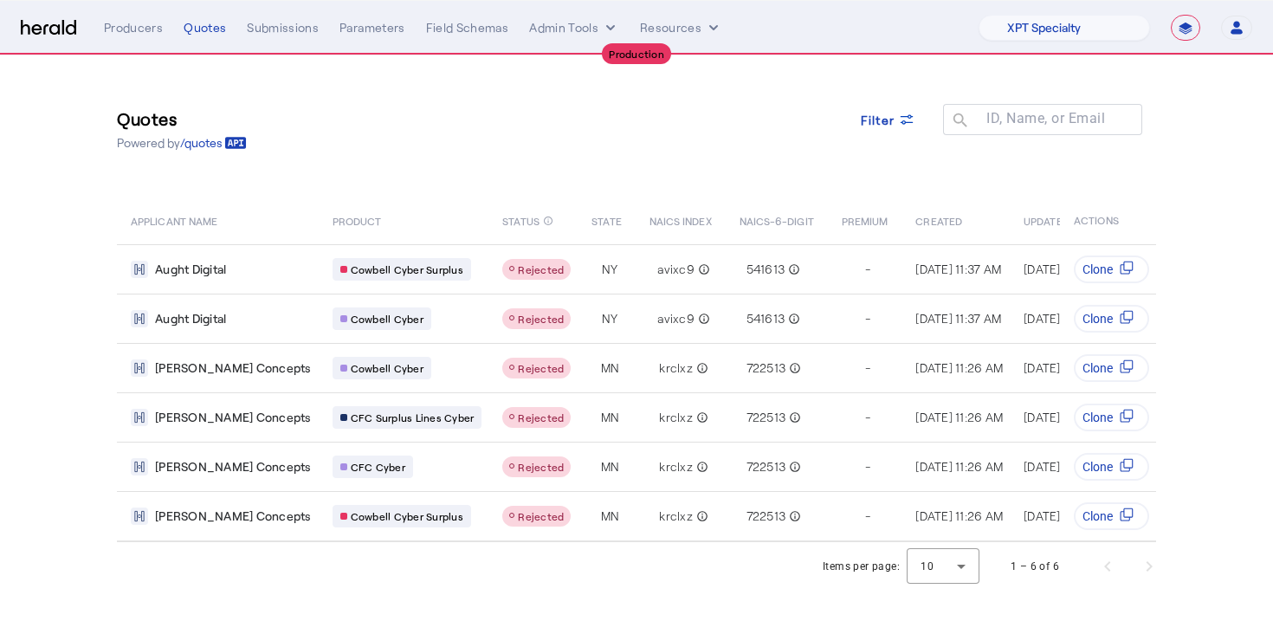
click at [397, 149] on div "Quotes Powered by /quotes Filter ID, Name, or Email search" at bounding box center [636, 129] width 1039 height 78
click at [904, 134] on span at bounding box center [888, 120] width 83 height 42
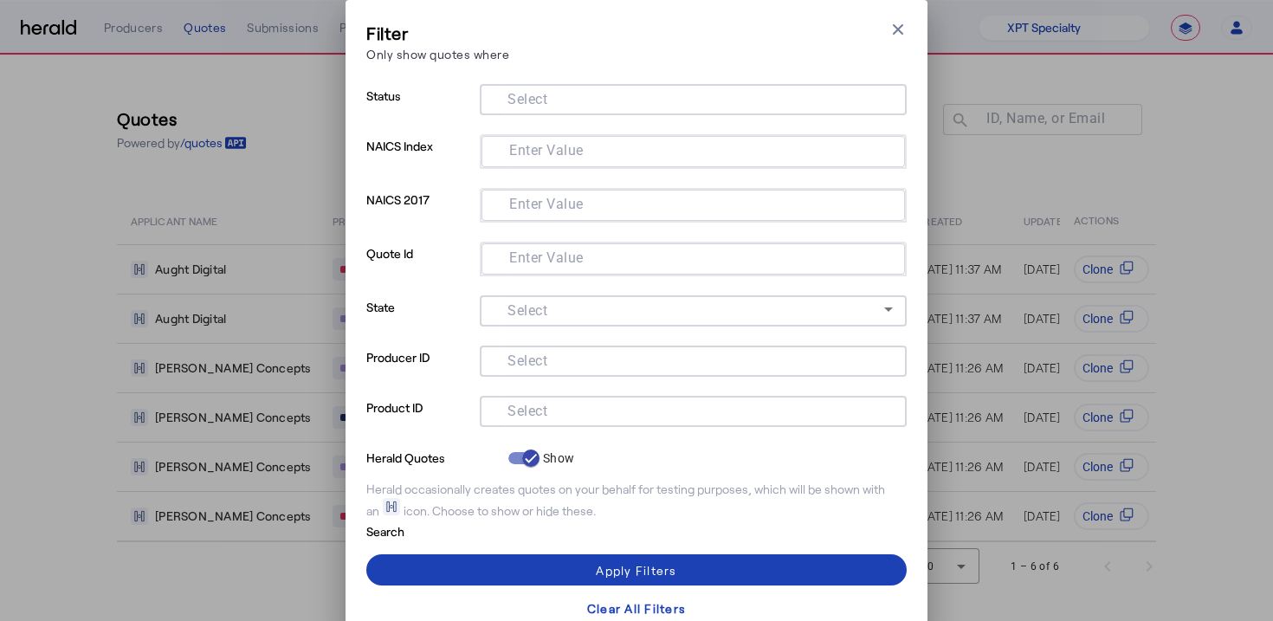
click at [589, 404] on input "Select" at bounding box center [690, 409] width 392 height 21
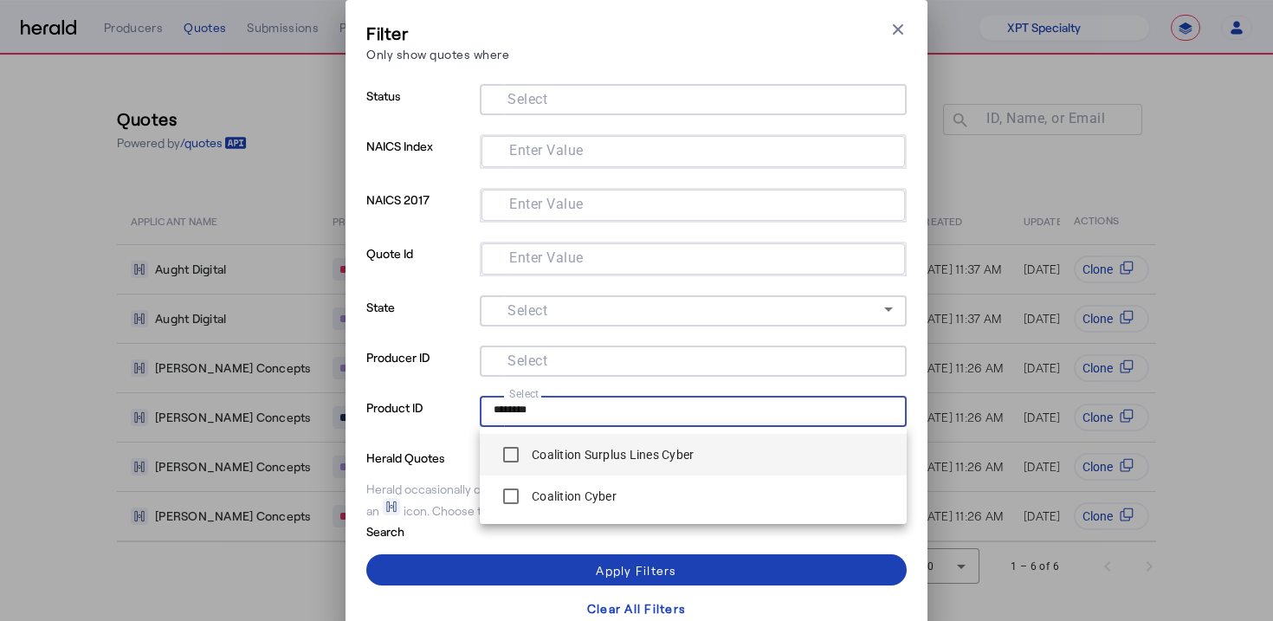
type input "********"
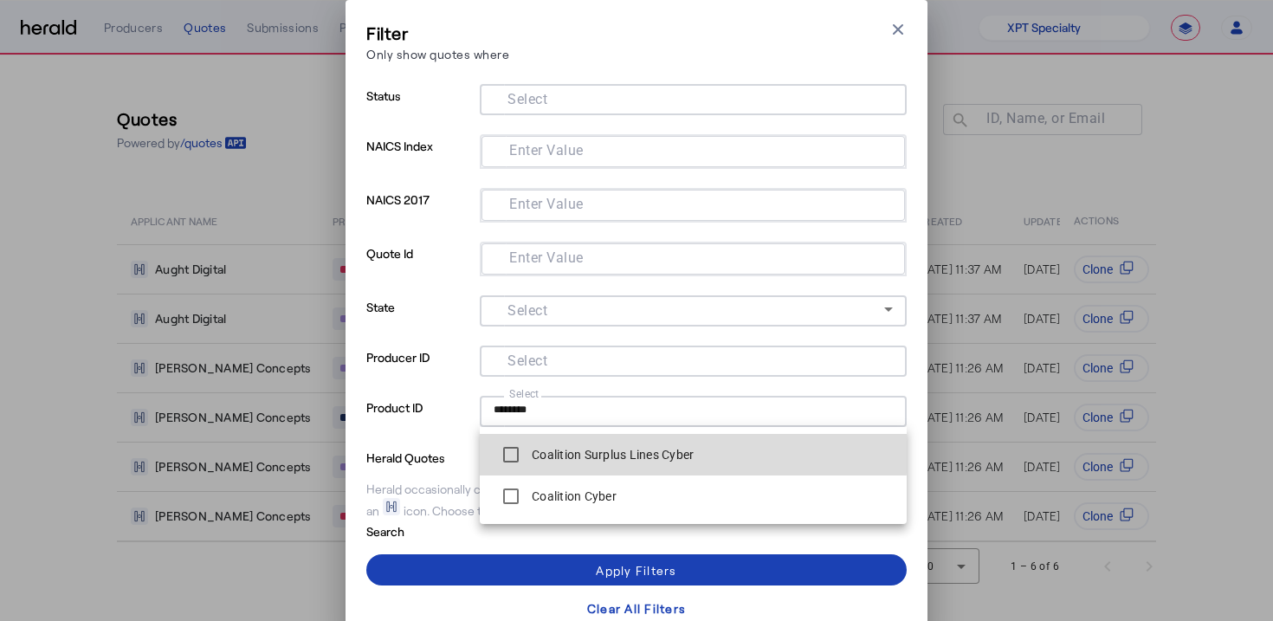
click at [562, 449] on label "Coalition Surplus Lines Cyber" at bounding box center [610, 454] width 165 height 17
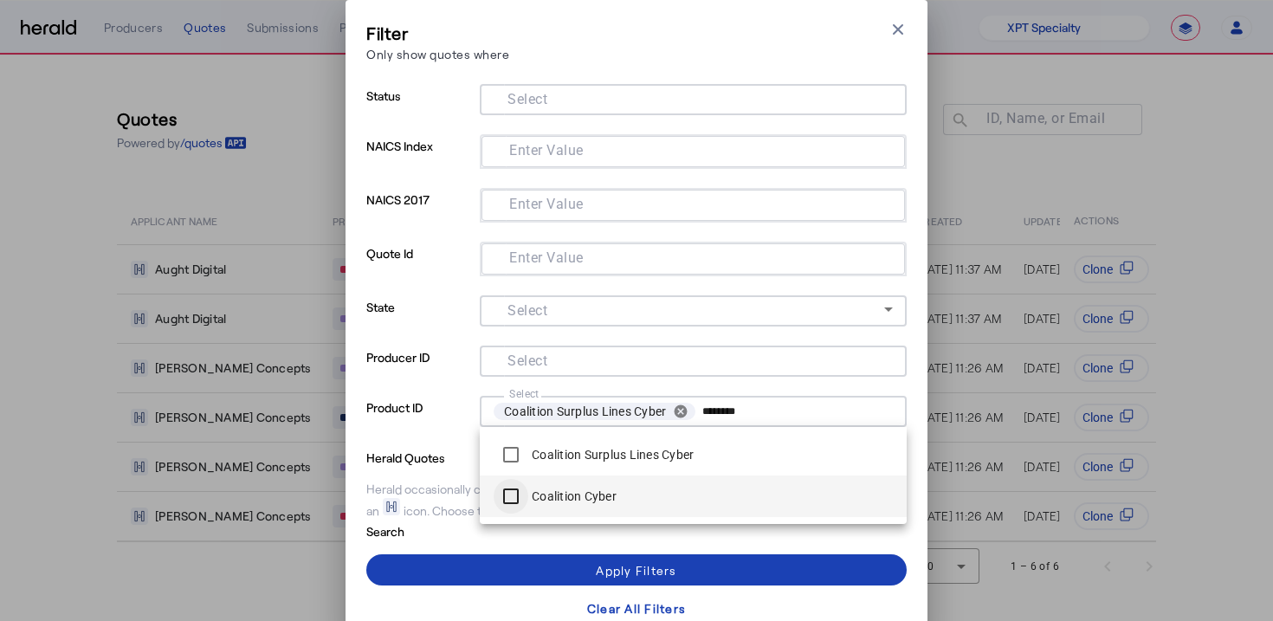
click at [529, 504] on div at bounding box center [511, 496] width 42 height 42
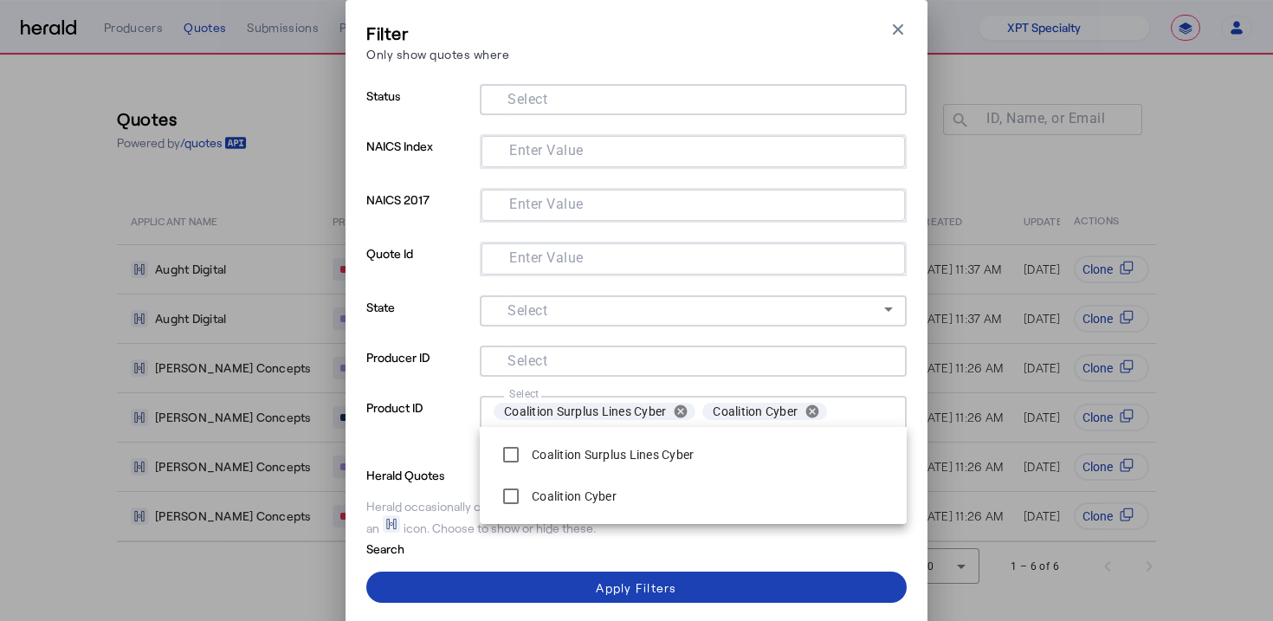
click at [637, 74] on div "Filter Only show quotes where Close modal Status Select NAICS Index Enter Value…" at bounding box center [636, 331] width 540 height 620
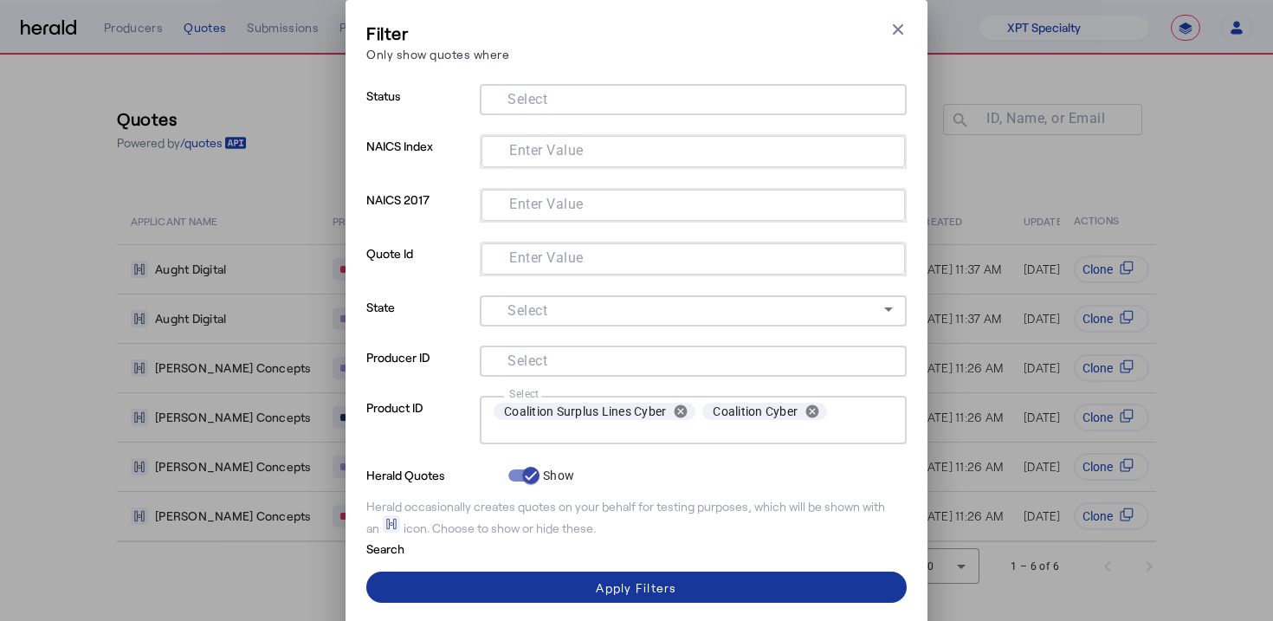
click at [600, 584] on div "Apply Filters" at bounding box center [636, 588] width 81 height 18
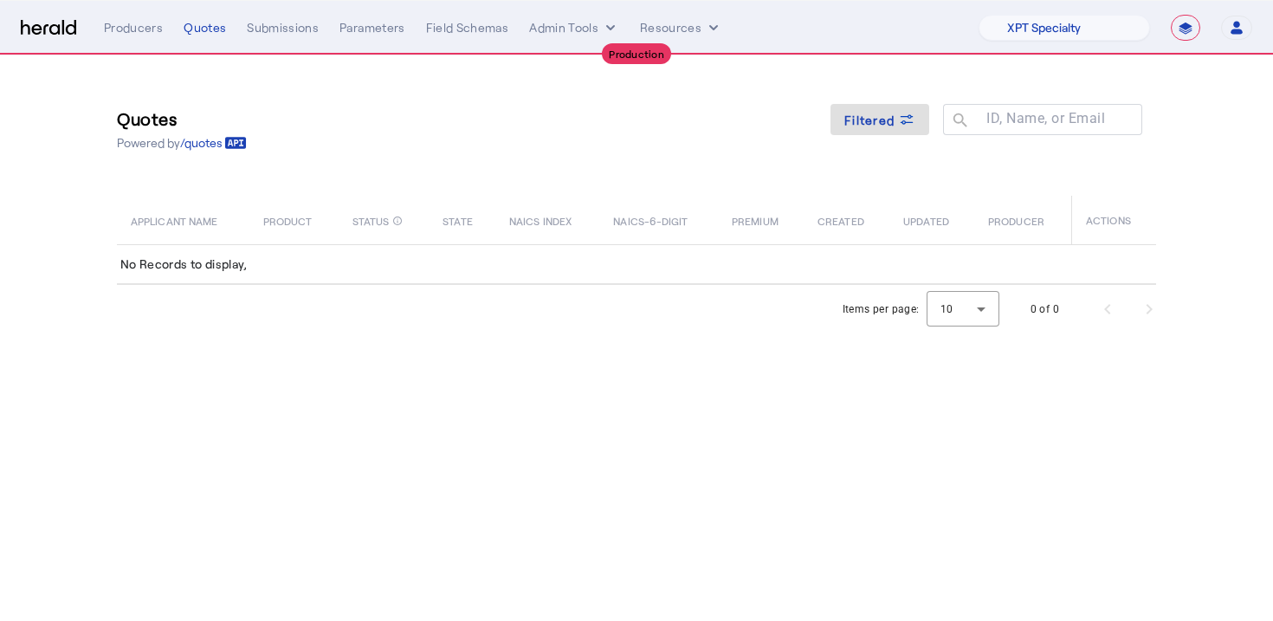
click at [669, 139] on div "Quotes Powered by /quotes Filtered ID, Name, or Email search" at bounding box center [636, 129] width 1039 height 78
click at [851, 120] on span "Filtered" at bounding box center [869, 120] width 50 height 18
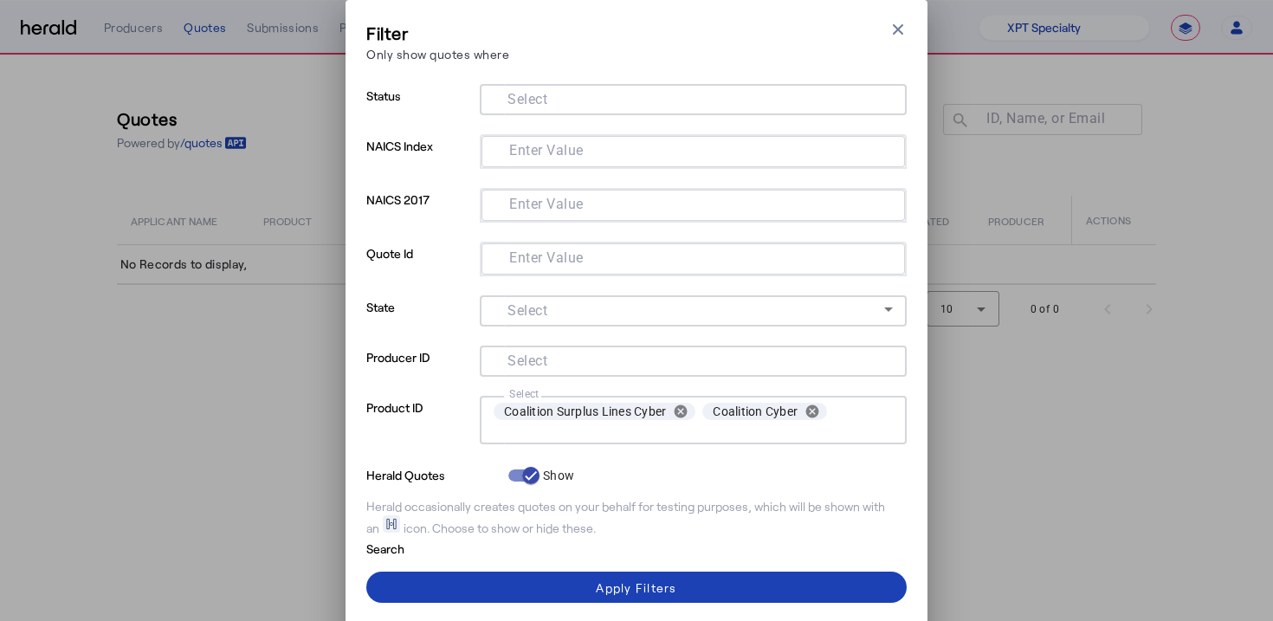
click at [1031, 186] on div "Filter Only show quotes where Close modal Status Select NAICS Index Enter Value…" at bounding box center [636, 310] width 1273 height 621
click at [1138, 150] on div "Filter Only show quotes where Close modal Status Select NAICS Index Enter Value…" at bounding box center [636, 310] width 1273 height 621
click at [880, 26] on div "Filter Only show quotes where Close modal" at bounding box center [636, 45] width 540 height 49
click at [893, 26] on icon "button" at bounding box center [898, 29] width 10 height 10
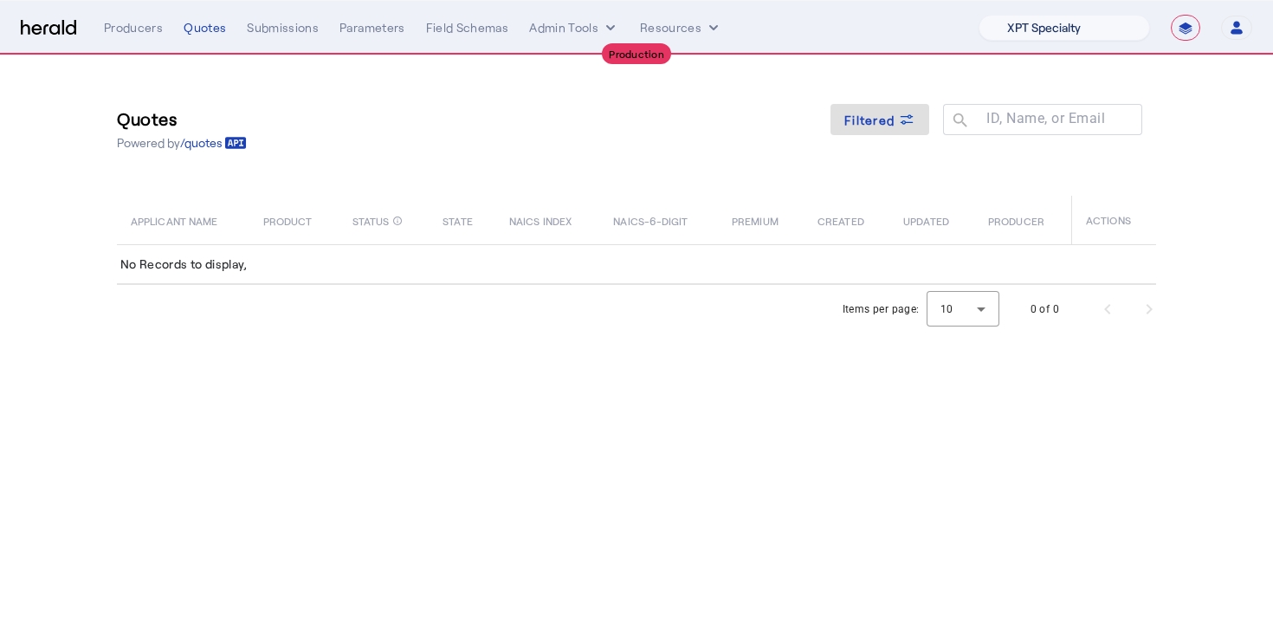
click at [1051, 26] on select "1Fort Affinity Risk Billy BindHQ Bunker CRC Campus Coverage Citadel Fifthwall F…" at bounding box center [1064, 28] width 171 height 26
select select "pfm_26eq_USI"
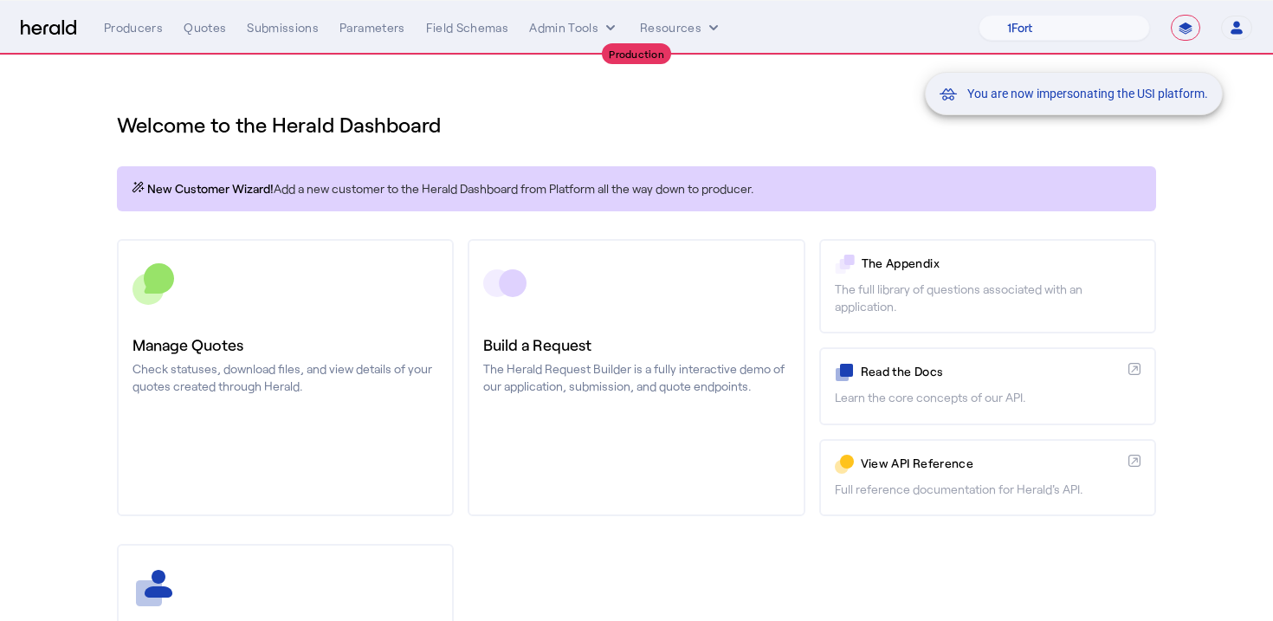
click at [749, 100] on div "You are now impersonating the USI platform." at bounding box center [636, 310] width 1273 height 621
click at [148, 340] on div "You are now impersonating the USI platform." at bounding box center [636, 310] width 1273 height 621
click at [54, 350] on div "You are now impersonating the USI platform." at bounding box center [636, 310] width 1273 height 621
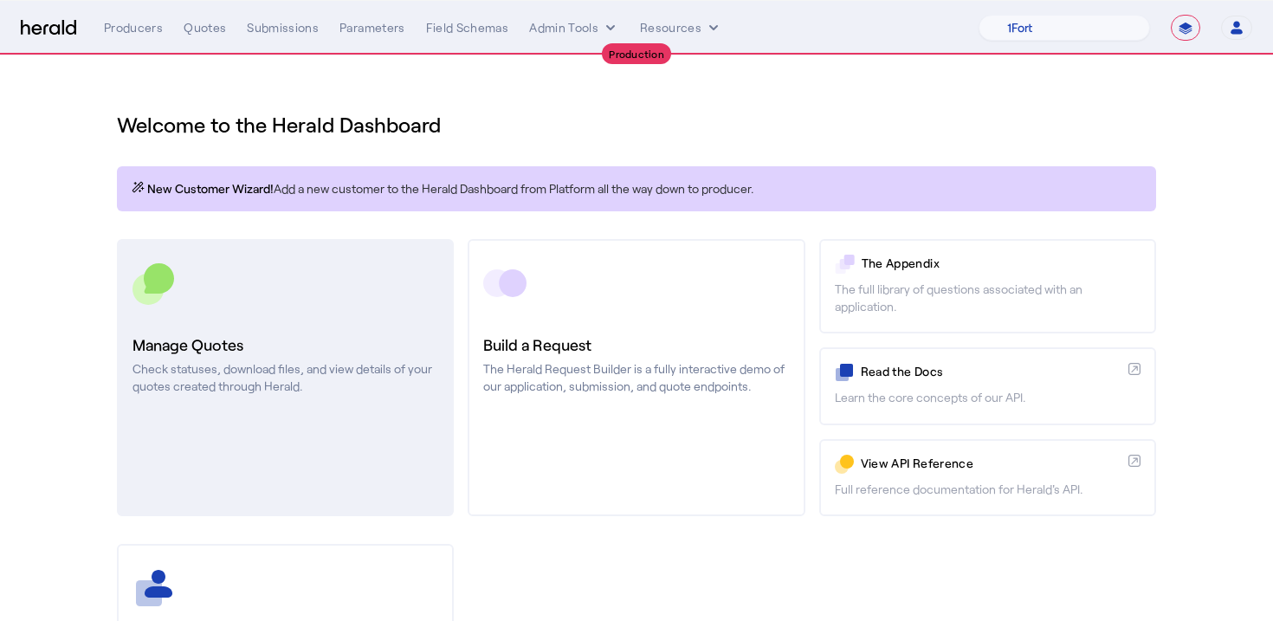
click at [318, 357] on div "Manage Quotes Check statuses, download files, and view details of your quotes c…" at bounding box center [286, 364] width 306 height 62
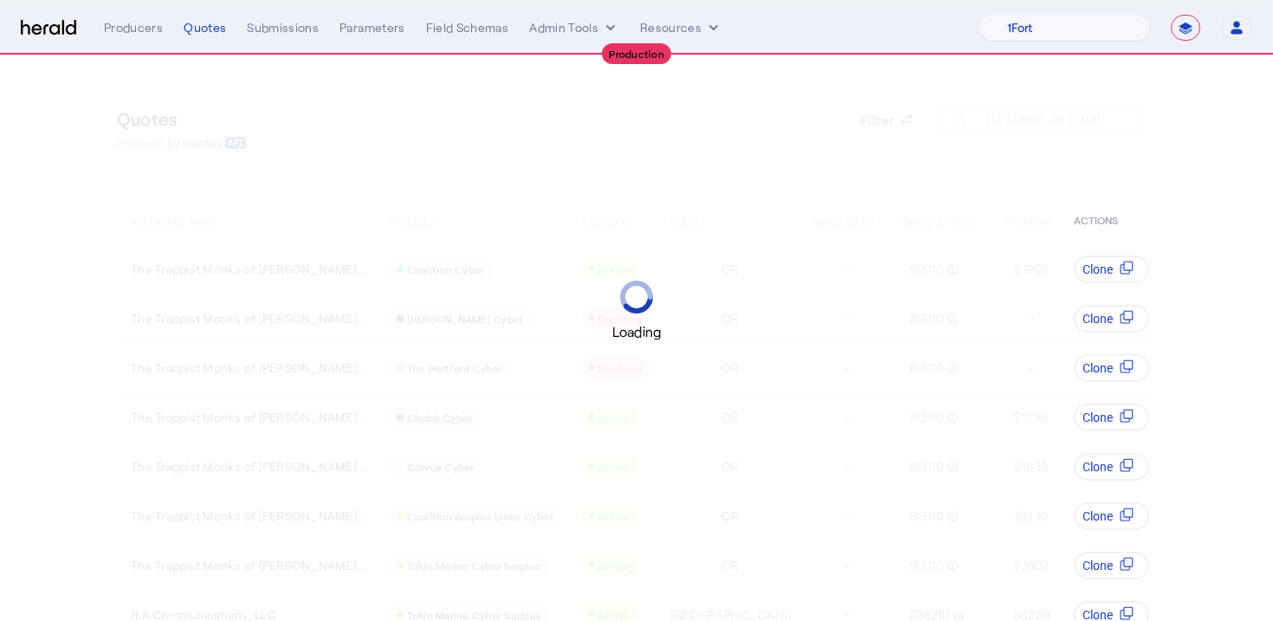
click at [773, 120] on div "Loading" at bounding box center [636, 310] width 1273 height 621
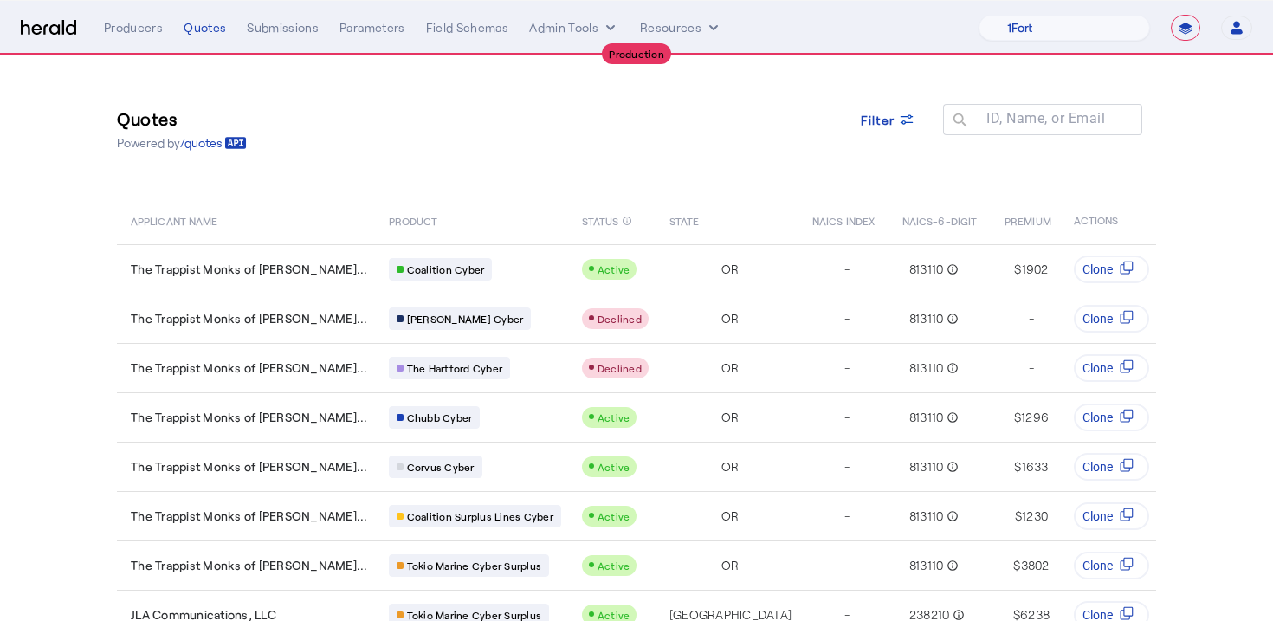
click at [455, 113] on div "Quotes Powered by /quotes Filter ID, Name, or Email search" at bounding box center [636, 129] width 1039 height 78
click at [552, 41] on nav "**********" at bounding box center [636, 28] width 1273 height 54
click at [553, 30] on button "Admin Tools" at bounding box center [574, 27] width 90 height 17
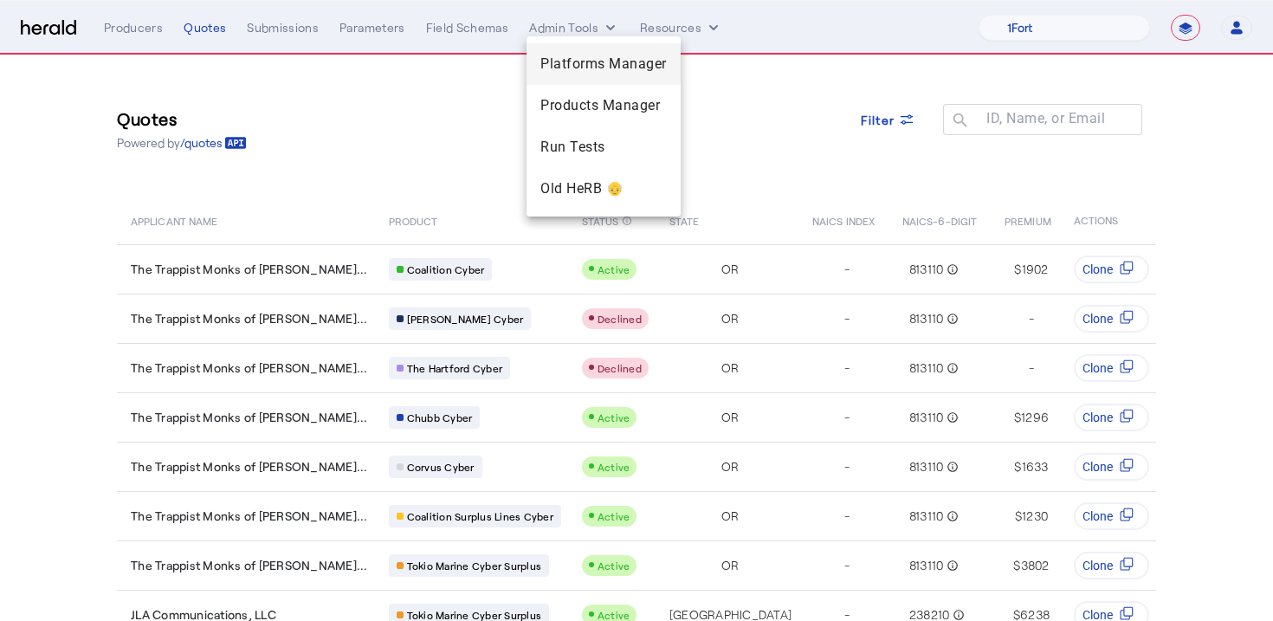
click at [567, 70] on span "Platforms Manager" at bounding box center [603, 64] width 126 height 21
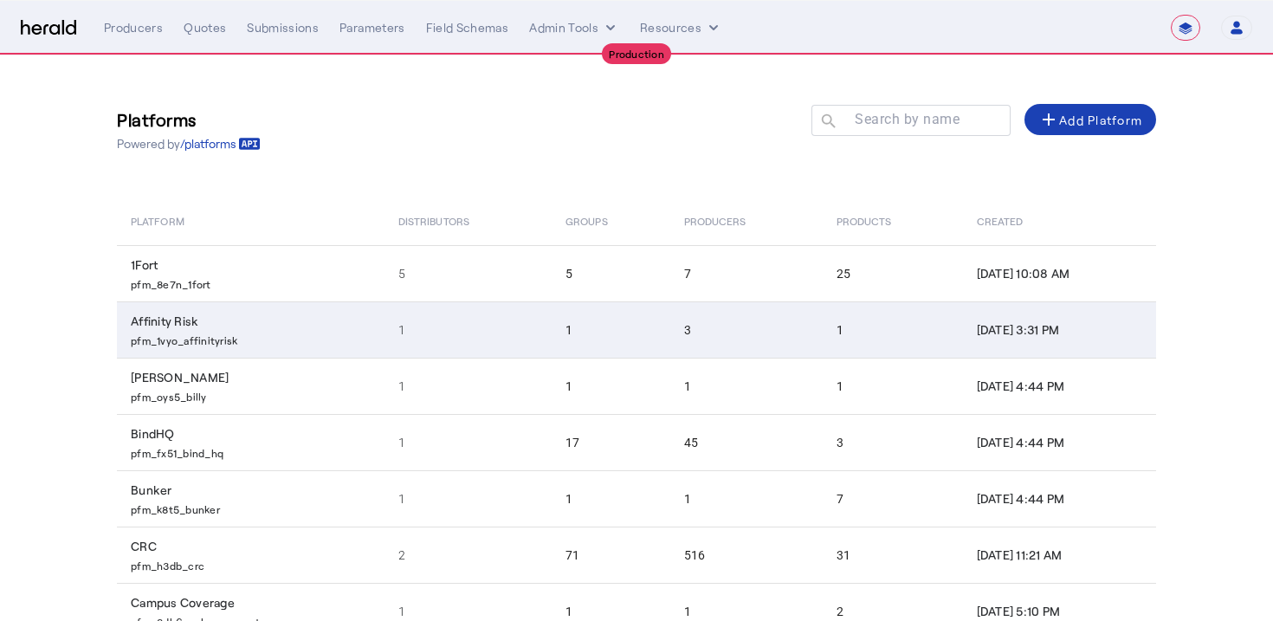
scroll to position [272, 0]
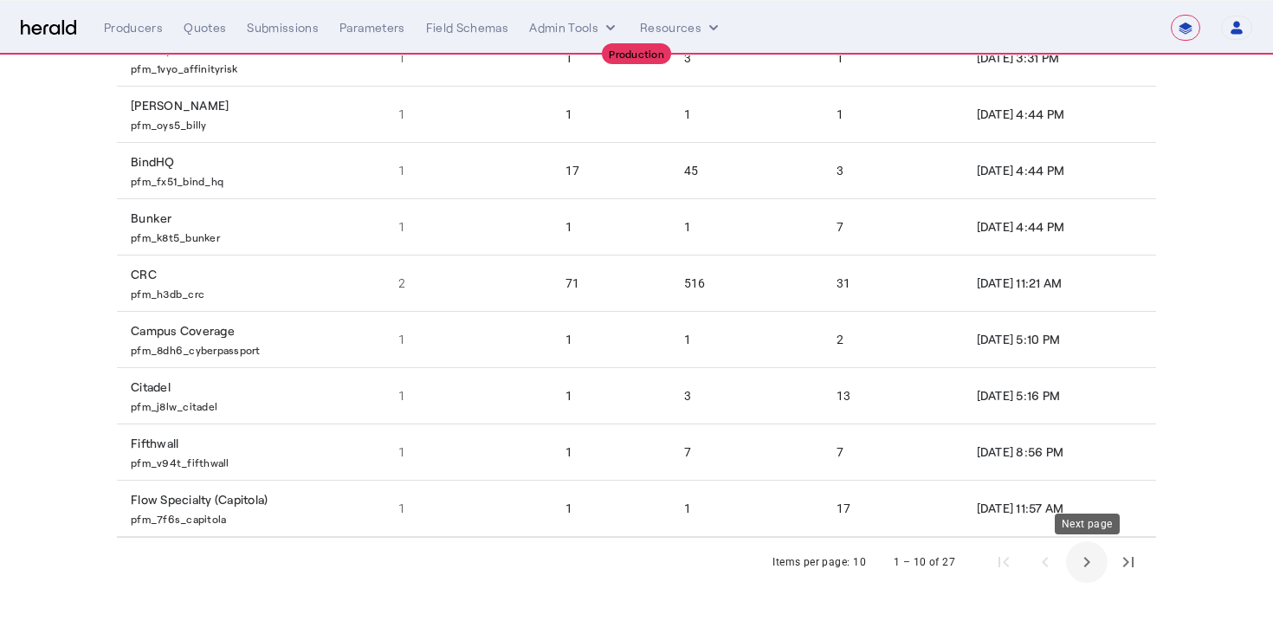
click at [1096, 543] on span "Next page" at bounding box center [1087, 562] width 42 height 42
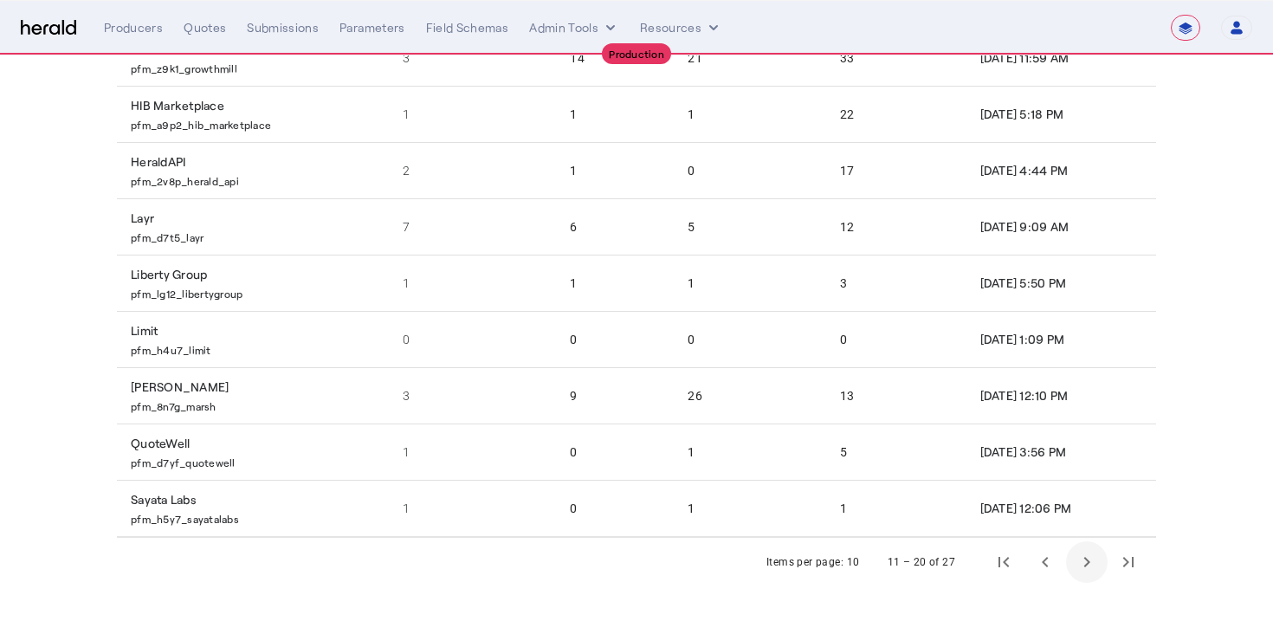
click at [1095, 551] on span "Next page" at bounding box center [1087, 562] width 42 height 42
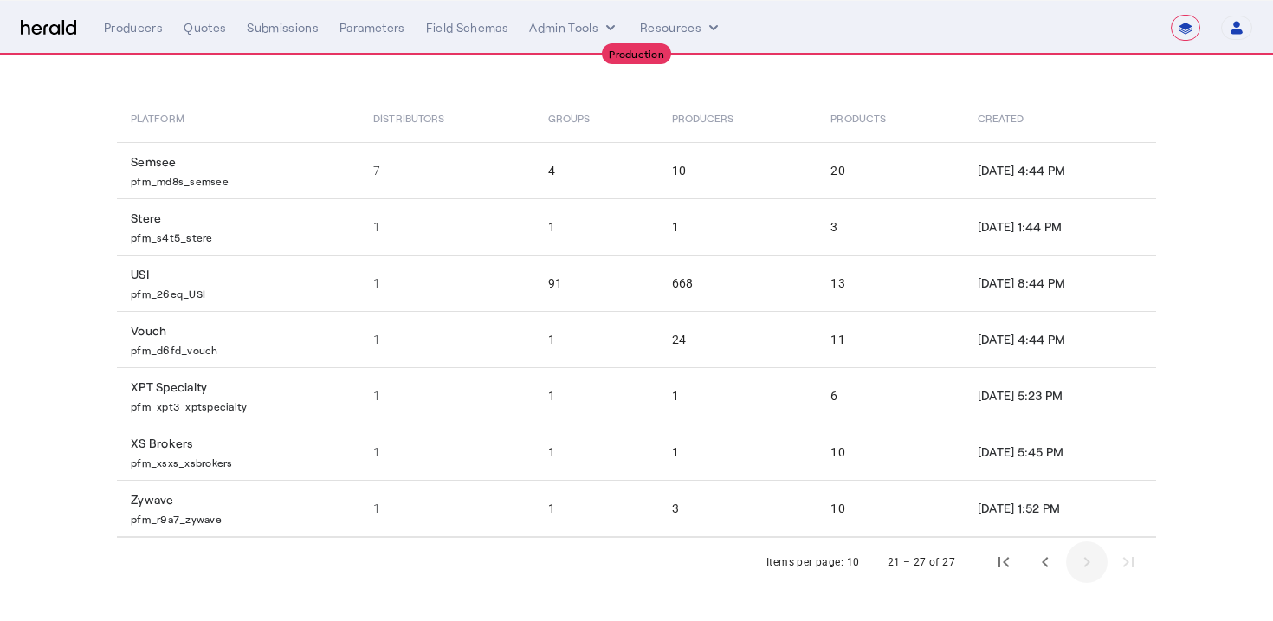
scroll to position [0, 0]
click at [1057, 551] on span "Previous page" at bounding box center [1046, 562] width 42 height 42
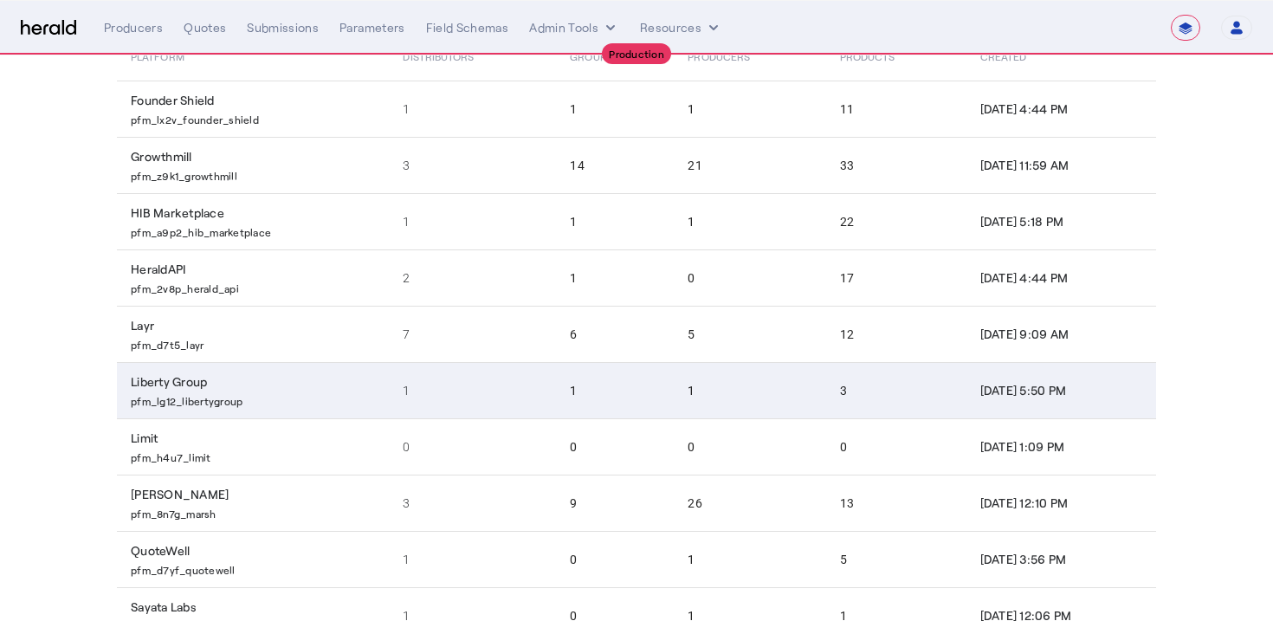
scroll to position [172, 0]
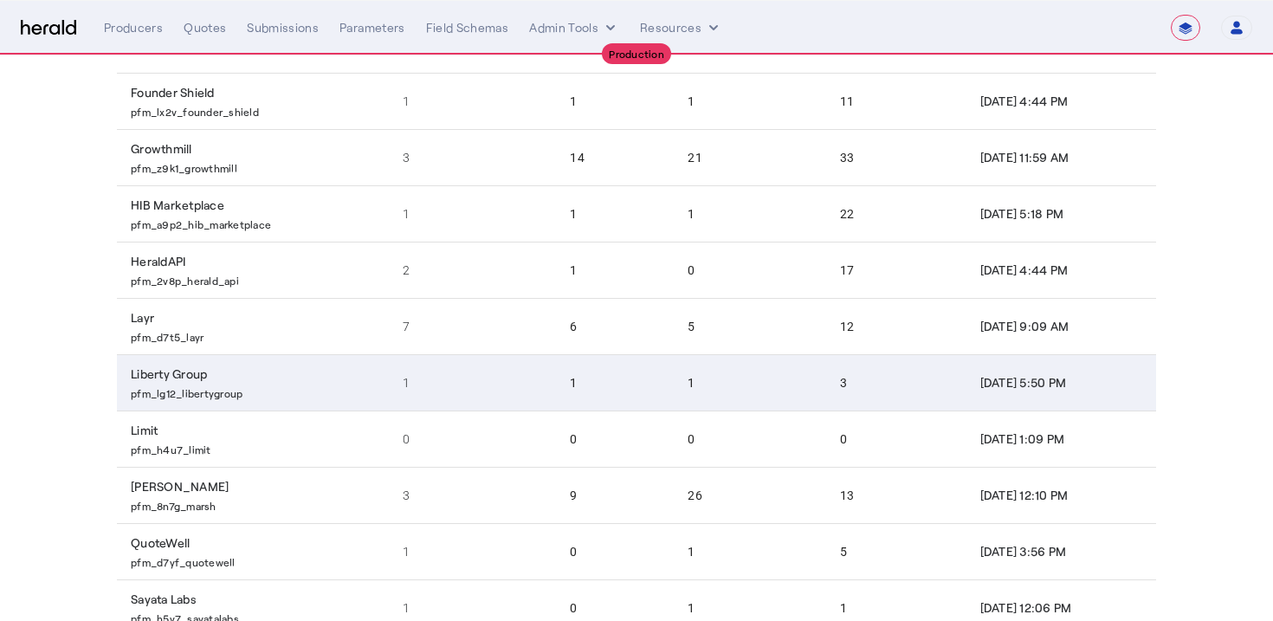
click at [331, 376] on td "Liberty Group pfm_lg12_libertygroup" at bounding box center [253, 382] width 272 height 56
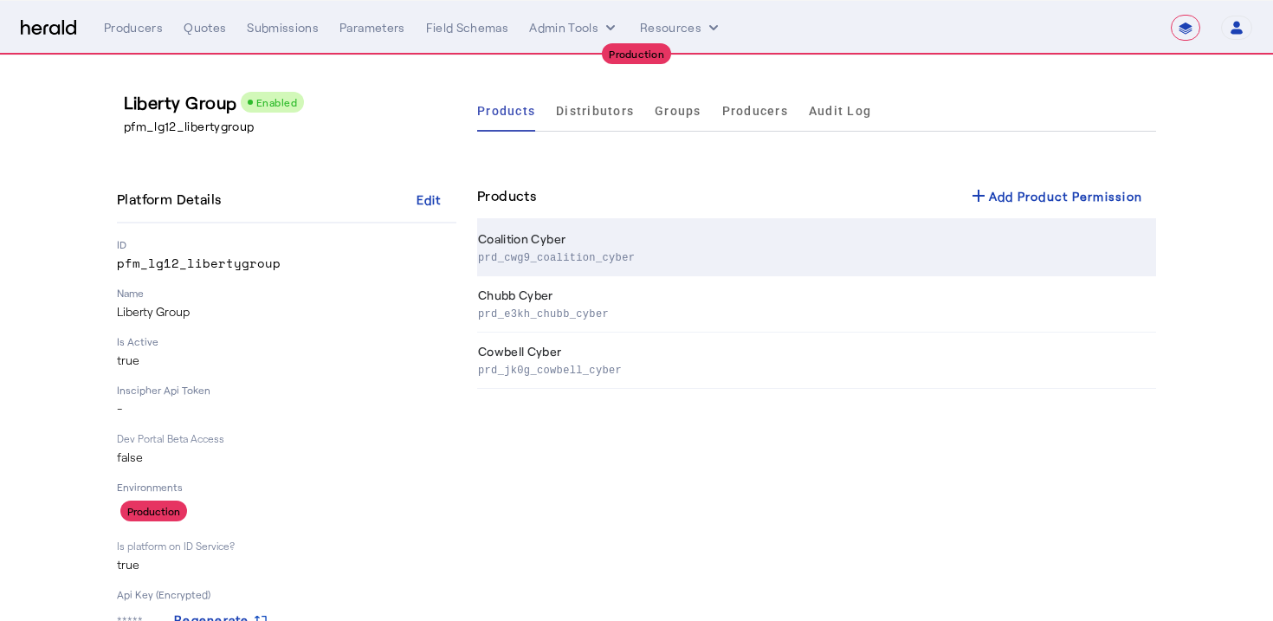
click at [617, 231] on th "Coalition Cyber prd_cwg9_coalition_cyber" at bounding box center [816, 248] width 679 height 56
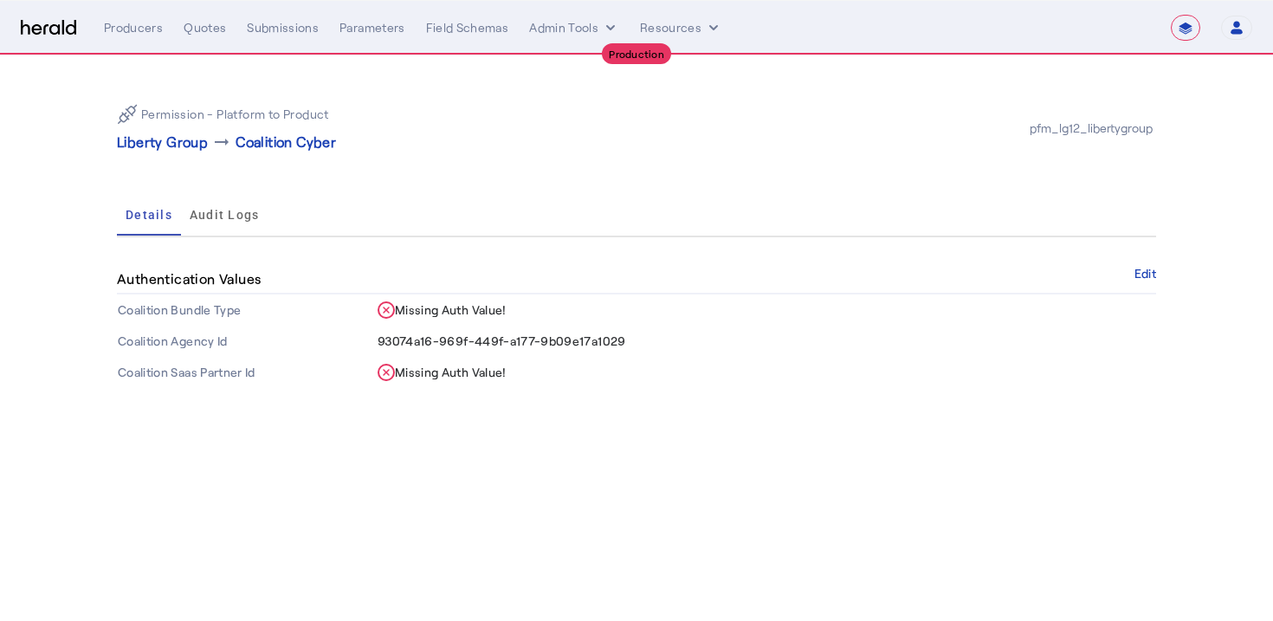
click at [551, 335] on span "93074a16-969f-449f-a177-9b09e17a1029" at bounding box center [502, 340] width 249 height 15
copy span "93074a16-969f-449f-a177-9b09e17a1029"
click at [560, 456] on body "**********" at bounding box center [636, 310] width 1273 height 621
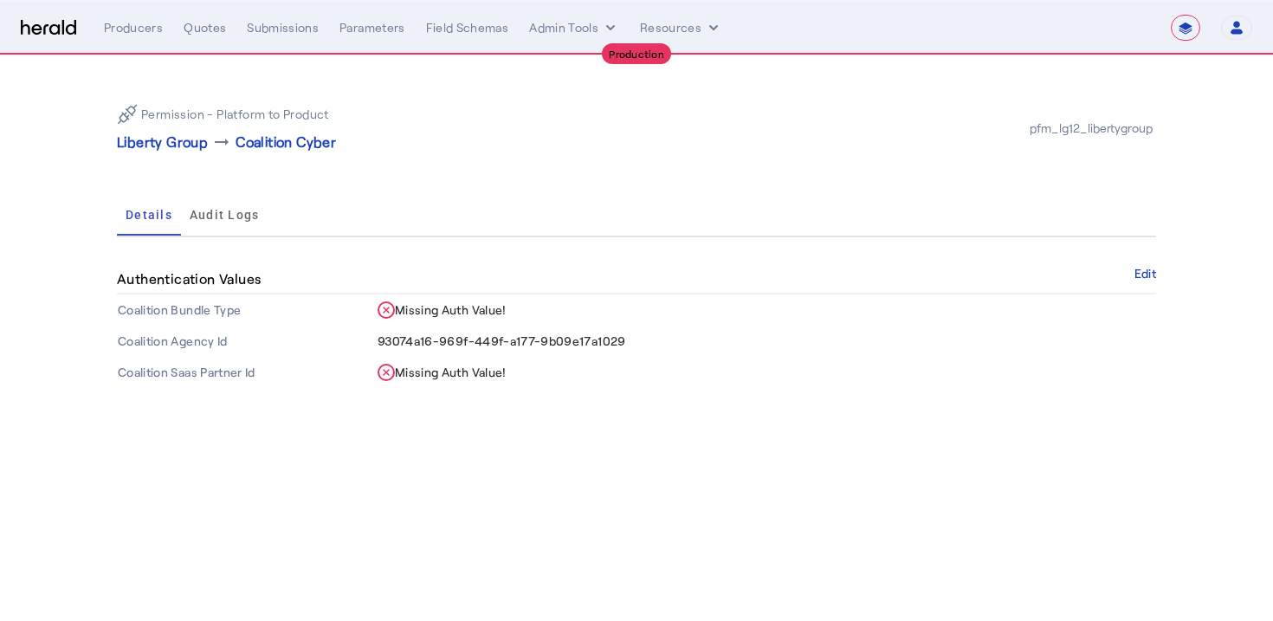
click at [439, 110] on div "Permission - Platform to Product Liberty Group arrow_right_alt Coalition Cyber" at bounding box center [377, 128] width 520 height 48
click at [536, 26] on button "Admin Tools" at bounding box center [574, 27] width 90 height 17
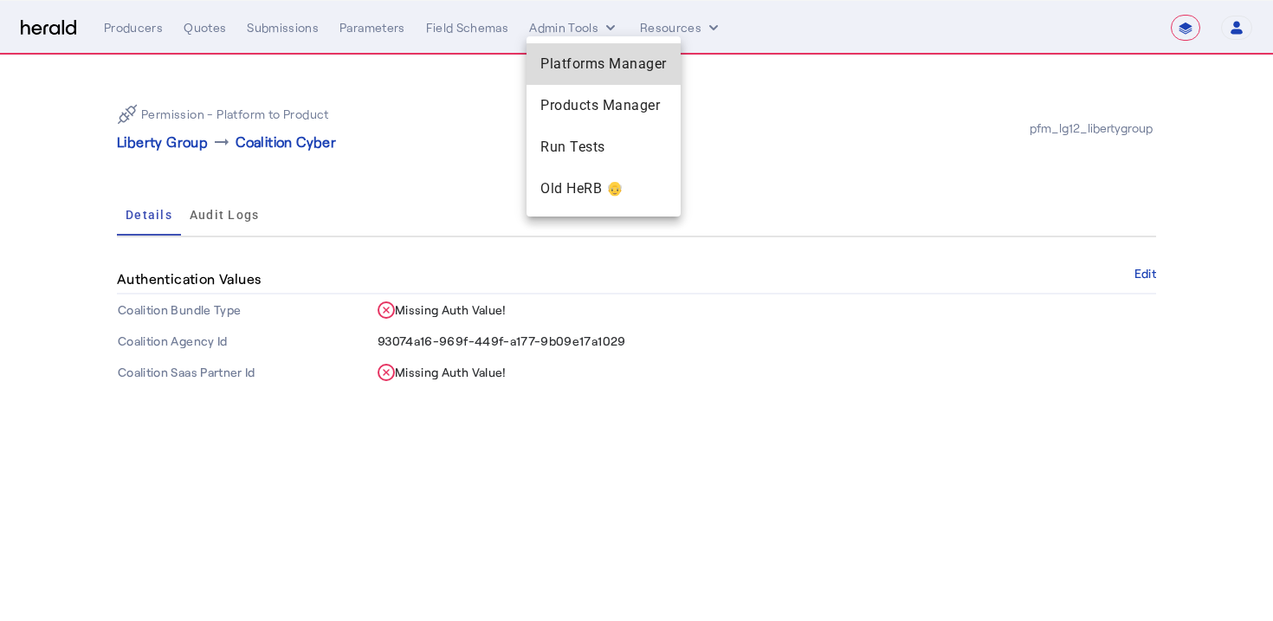
click at [580, 63] on span "Platforms Manager" at bounding box center [603, 64] width 126 height 21
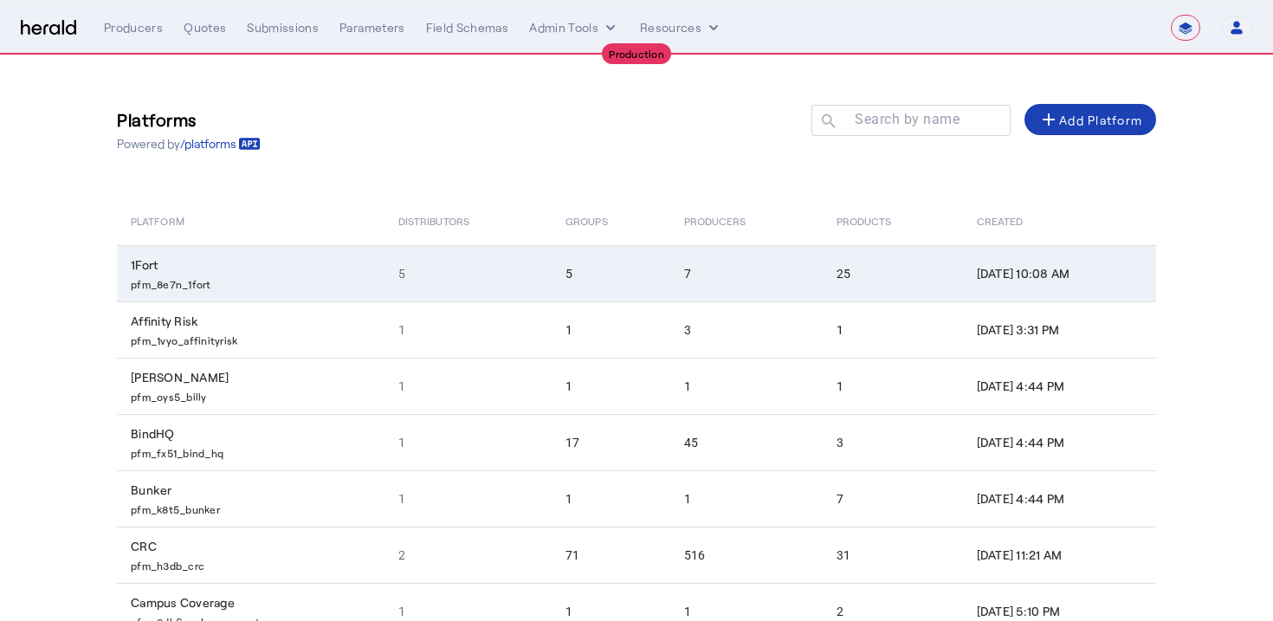
scroll to position [272, 0]
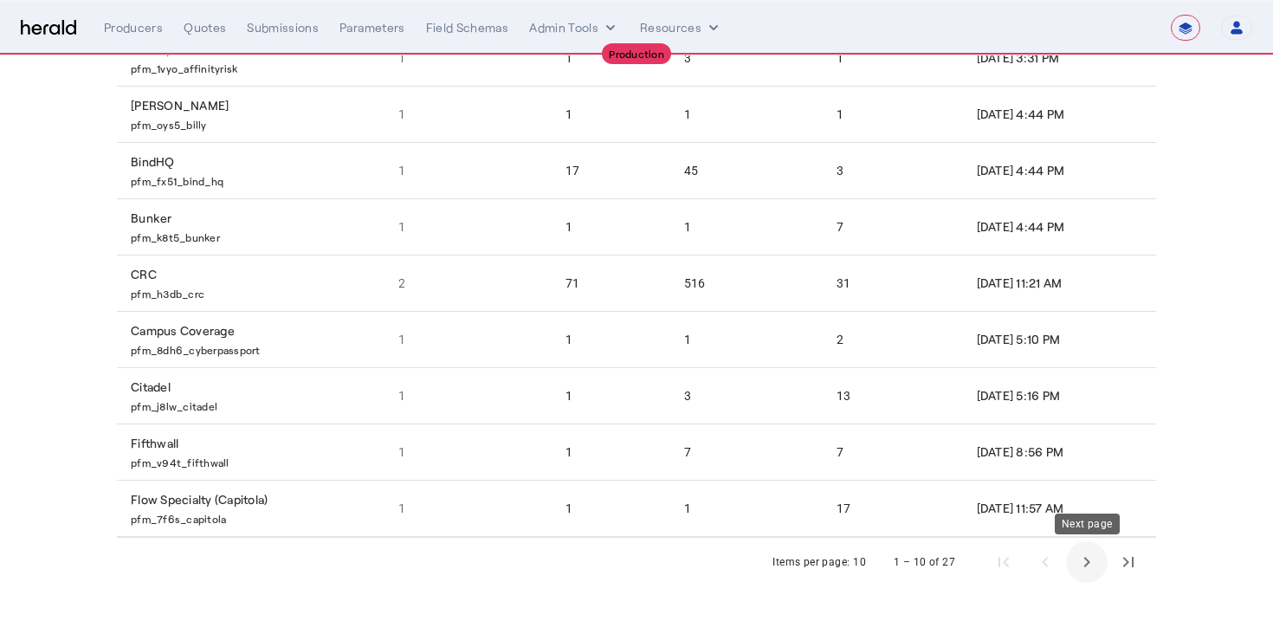
click at [1079, 569] on span "Next page" at bounding box center [1087, 562] width 42 height 42
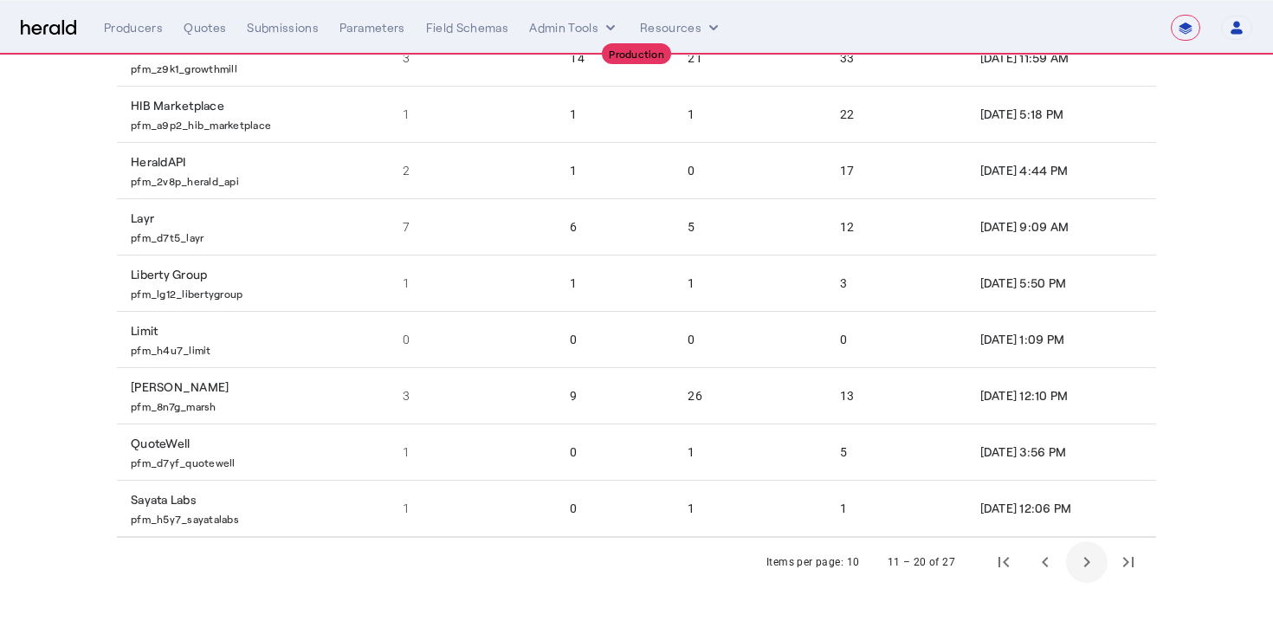
click at [1079, 569] on span "Next page" at bounding box center [1087, 562] width 42 height 42
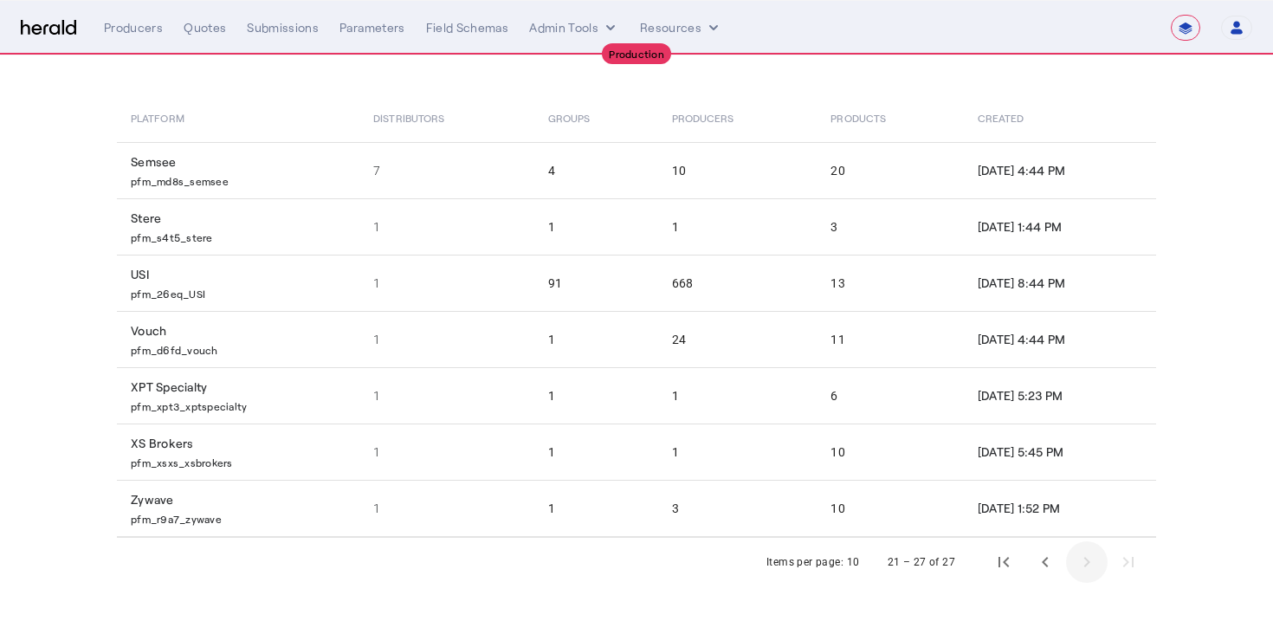
scroll to position [0, 0]
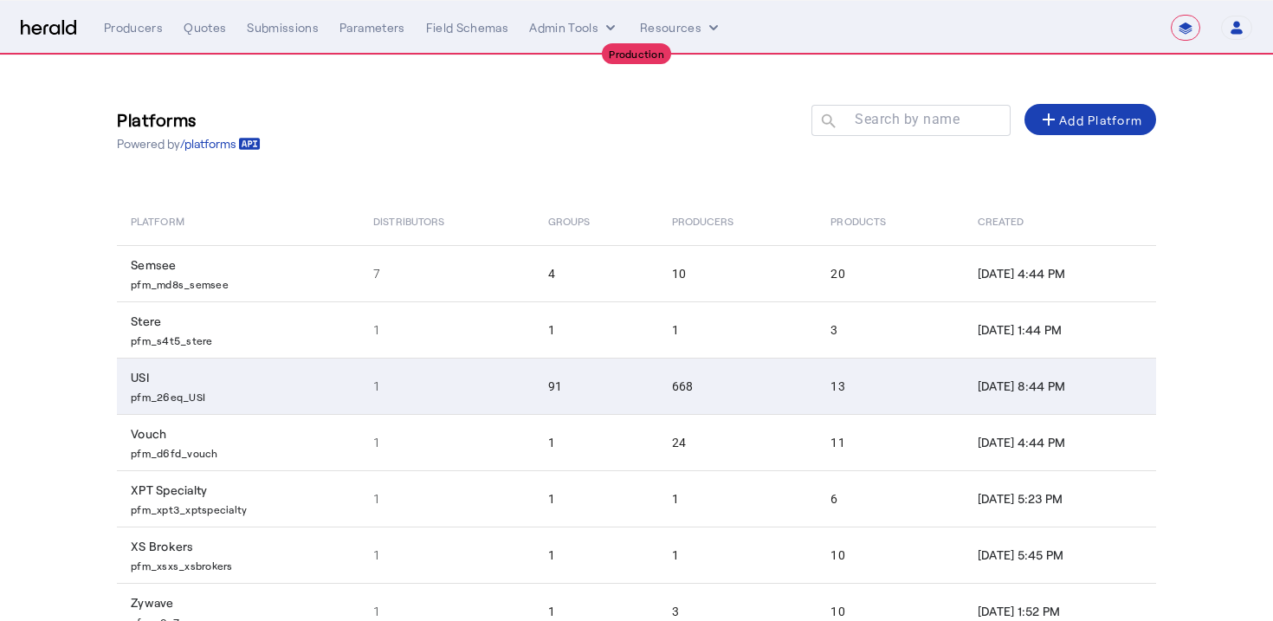
click at [534, 407] on td "91" at bounding box center [596, 386] width 124 height 56
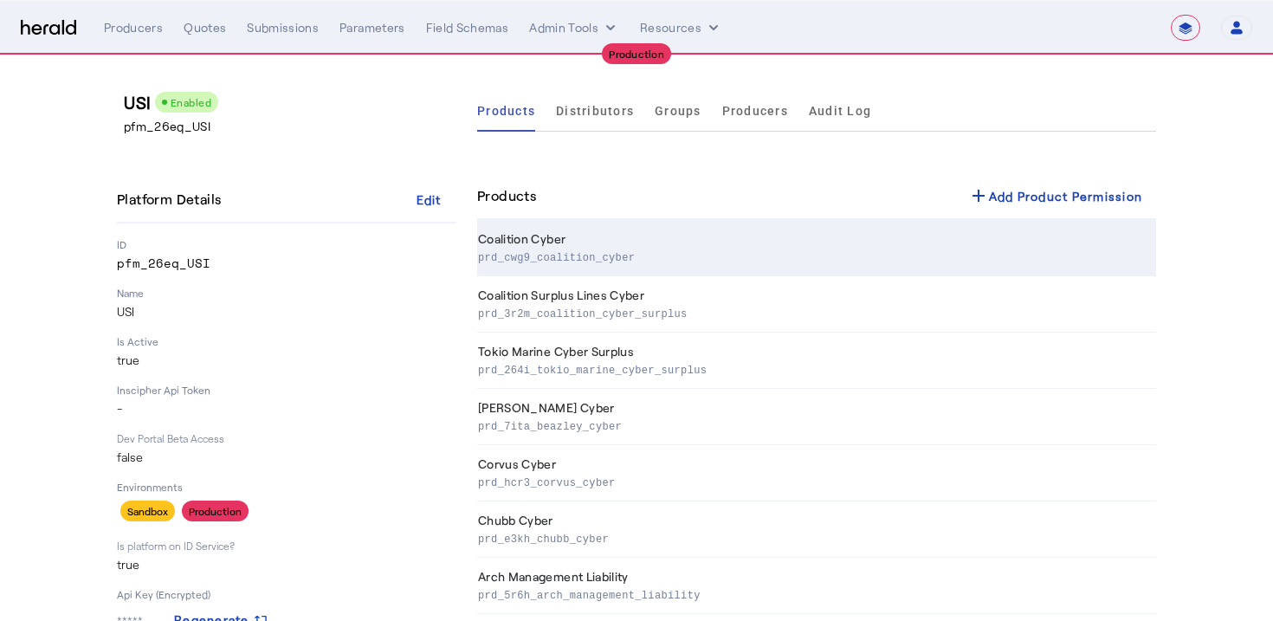
click at [632, 234] on th "Coalition Cyber prd_cwg9_coalition_cyber" at bounding box center [816, 248] width 679 height 56
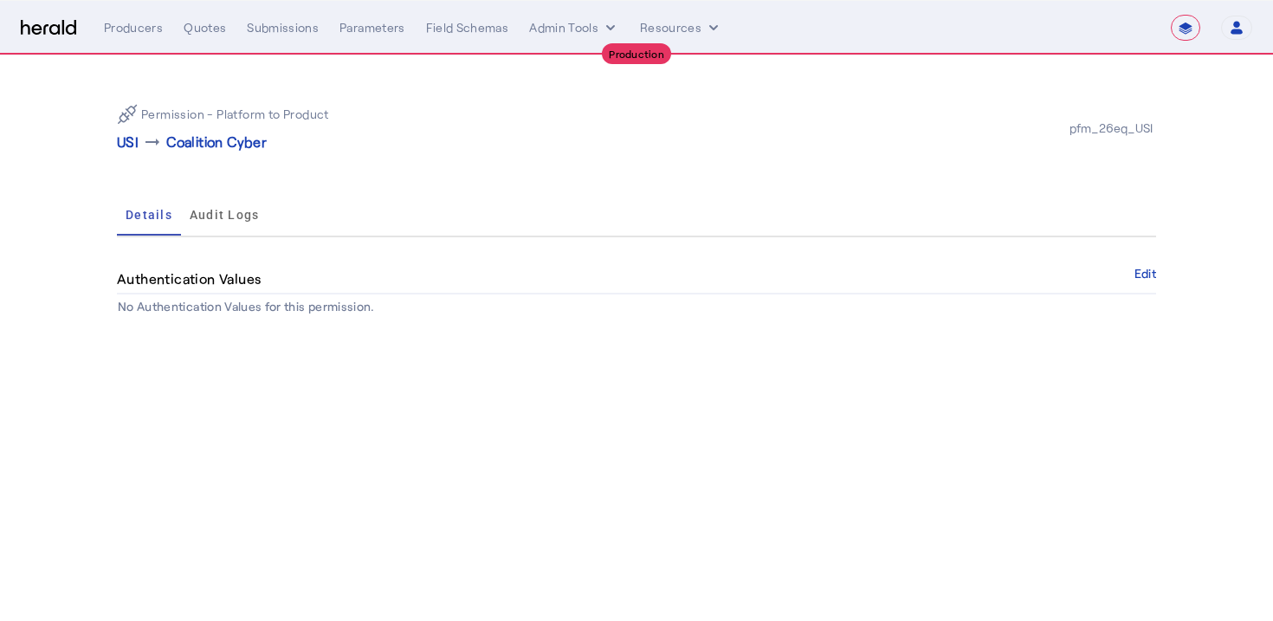
click at [477, 139] on div "Permission - Platform to Product USI arrow_right_alt Coalition Cyber" at bounding box center [377, 128] width 520 height 48
click at [299, 31] on div "Submissions" at bounding box center [283, 27] width 72 height 17
select select "pfm_26eq_USI"
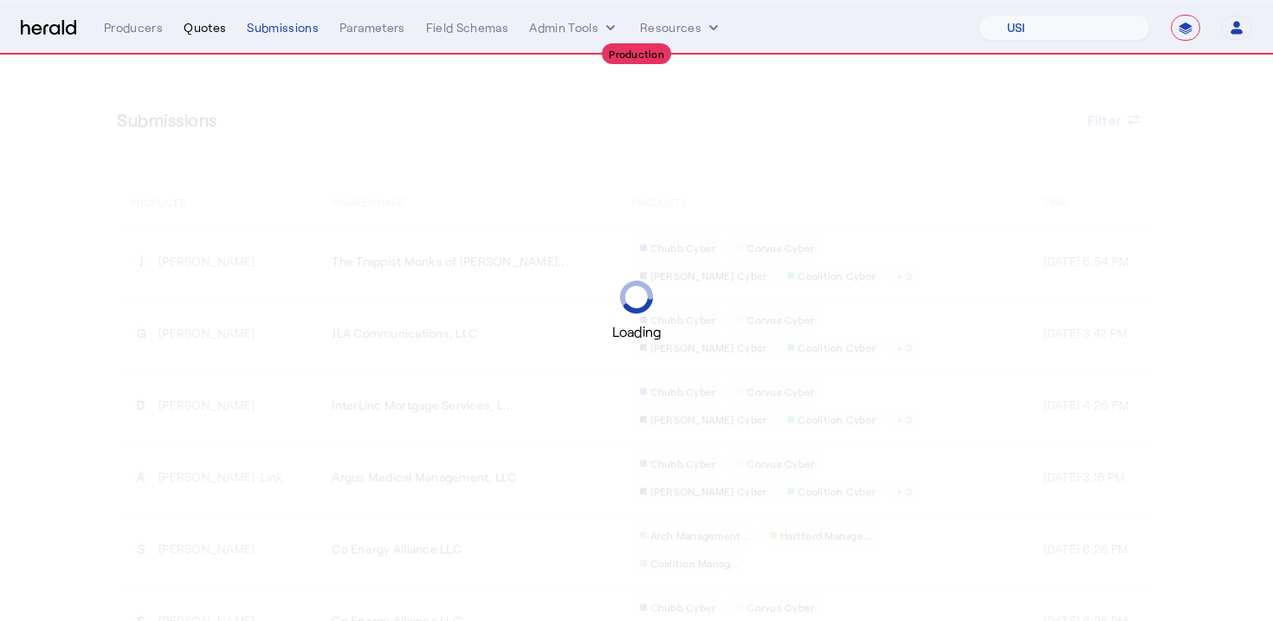
click at [197, 25] on div "Quotes" at bounding box center [205, 27] width 42 height 17
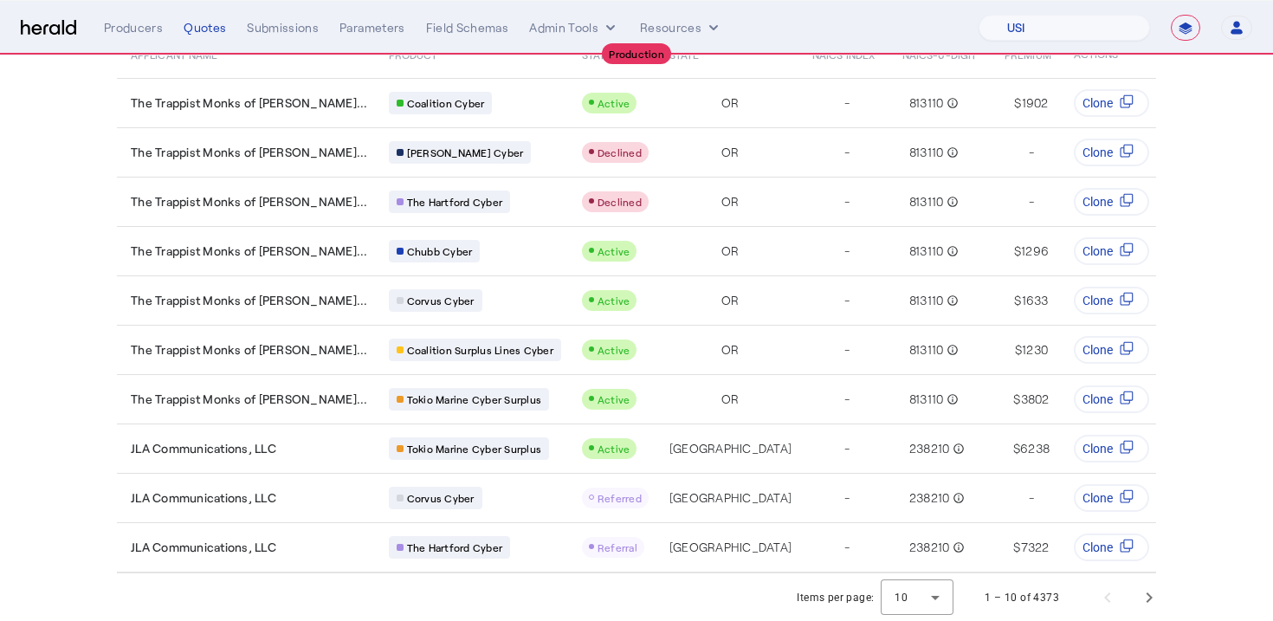
scroll to position [50, 0]
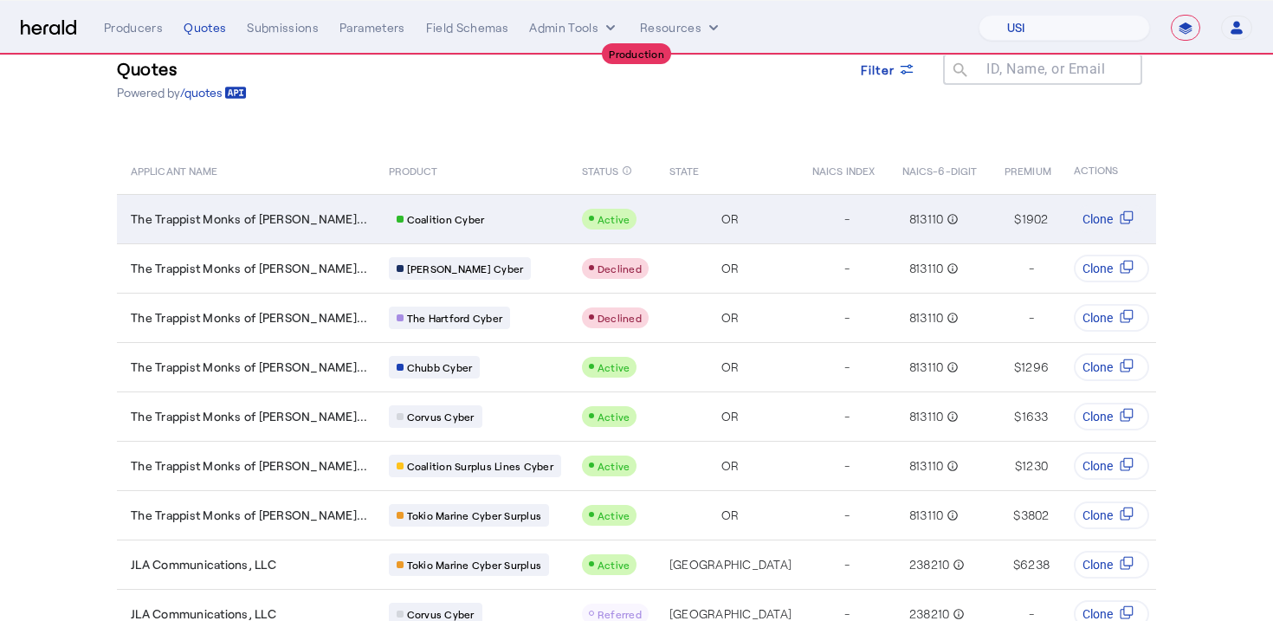
click at [488, 203] on td "Coalition Cyber" at bounding box center [471, 218] width 193 height 49
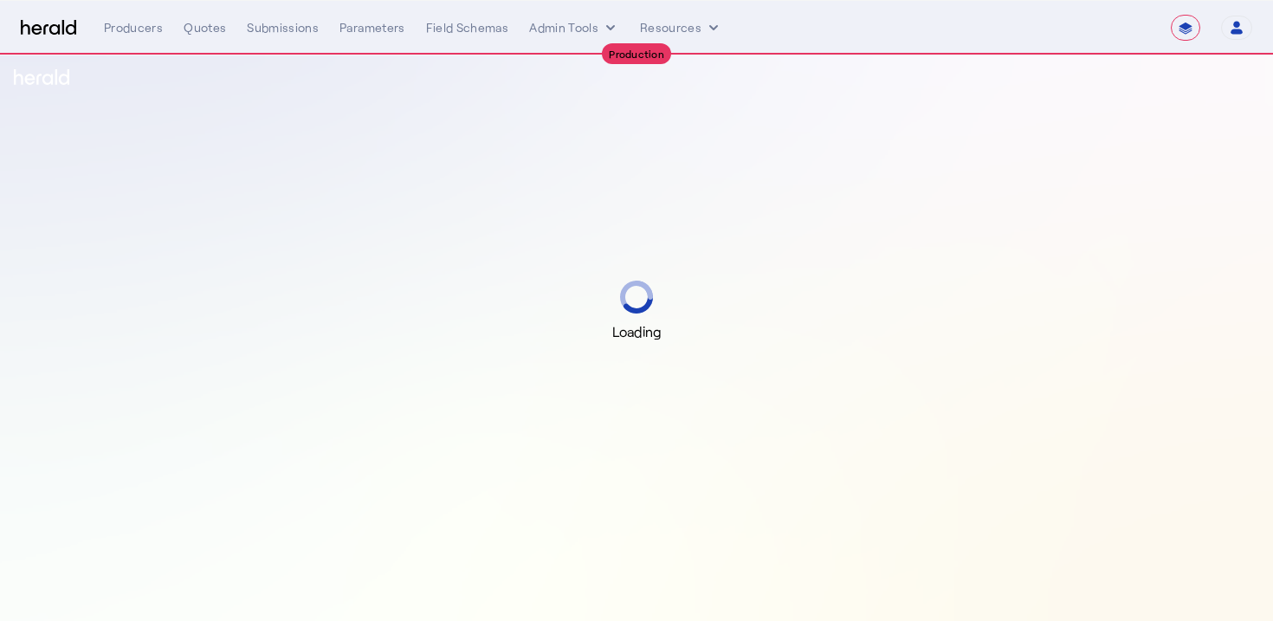
select select "**********"
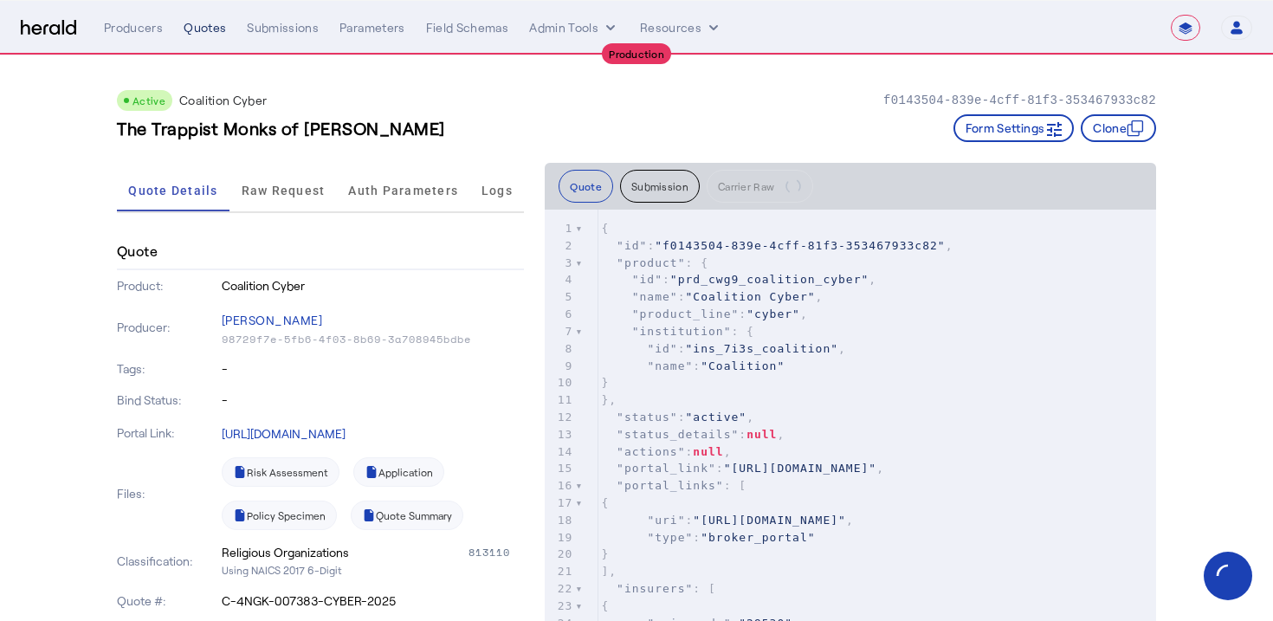
click at [205, 31] on div "Quotes" at bounding box center [205, 27] width 42 height 17
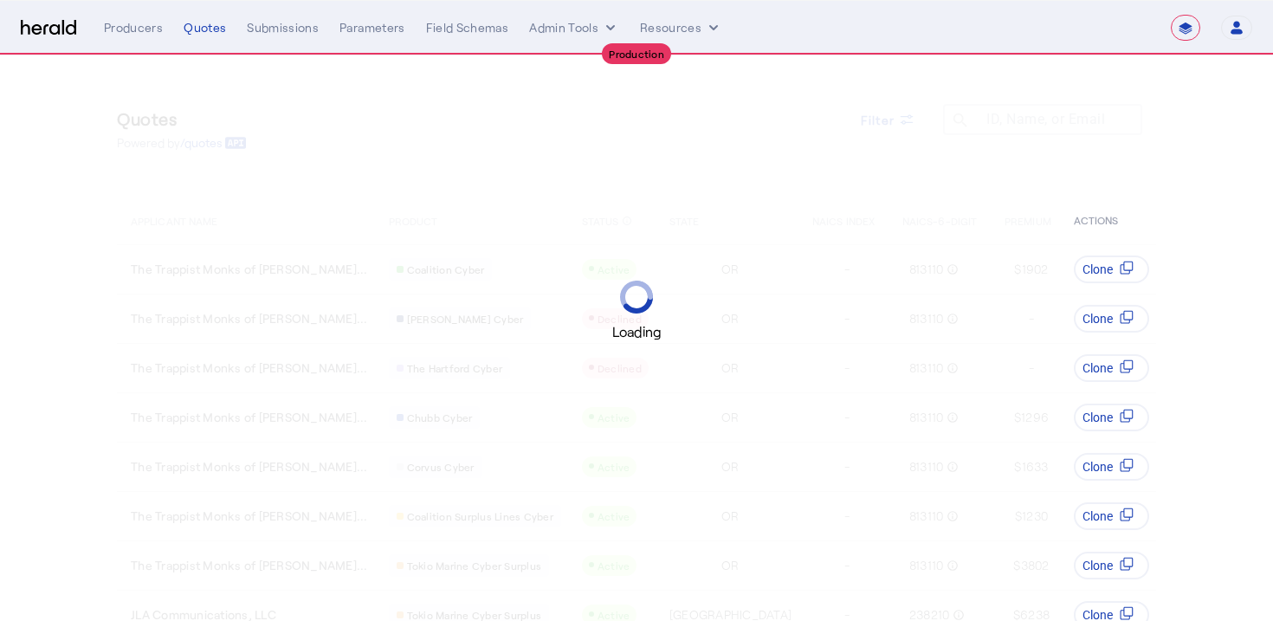
click at [538, 128] on div "Loading" at bounding box center [636, 310] width 1273 height 621
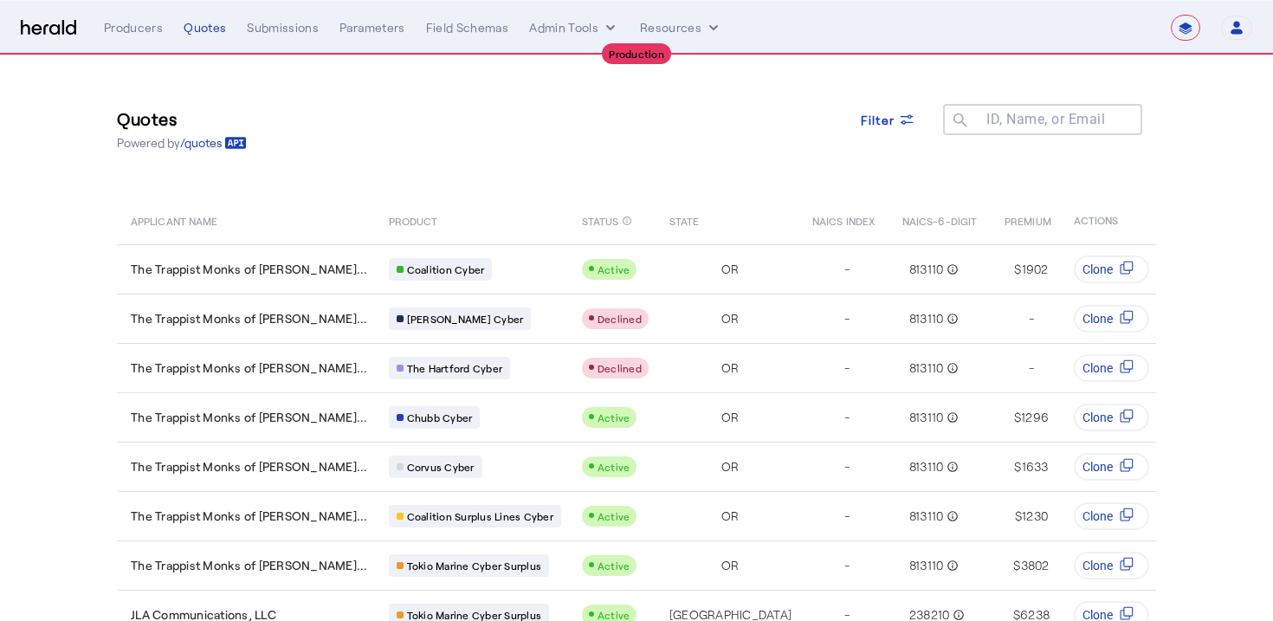
click at [993, 178] on div "Quotes Powered by /quotes Filter ID, Name, or Email search APPLICANT NAME PRODU…" at bounding box center [636, 397] width 1109 height 684
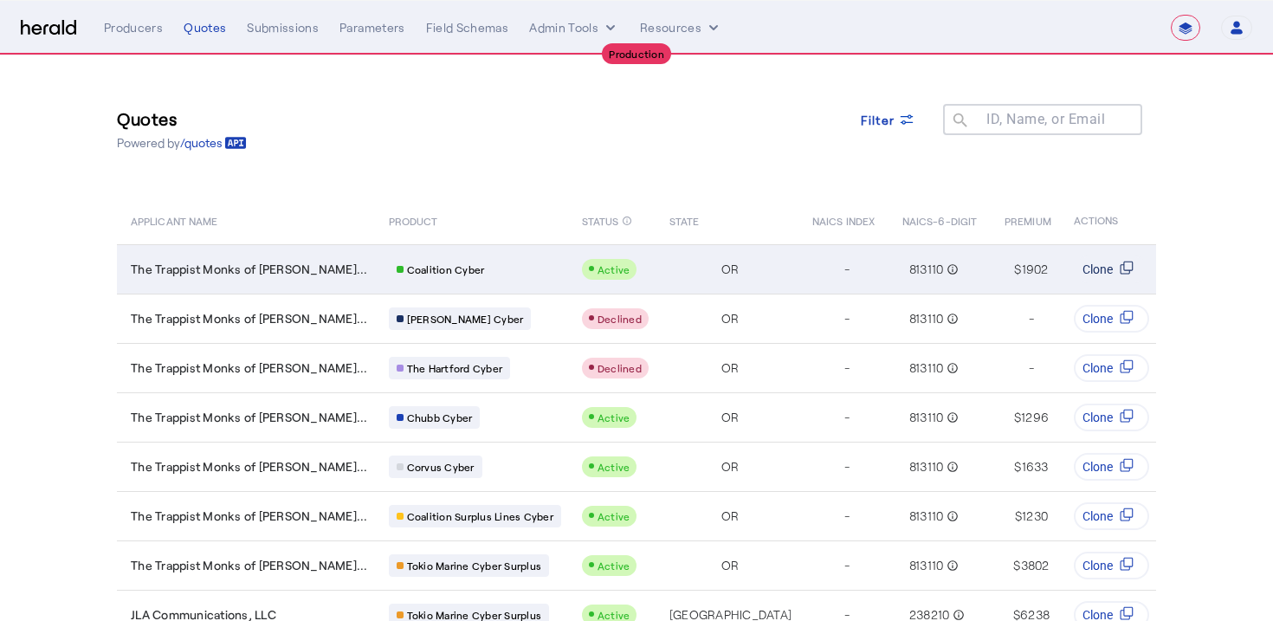
click at [1104, 262] on span "Clone" at bounding box center [1098, 269] width 30 height 17
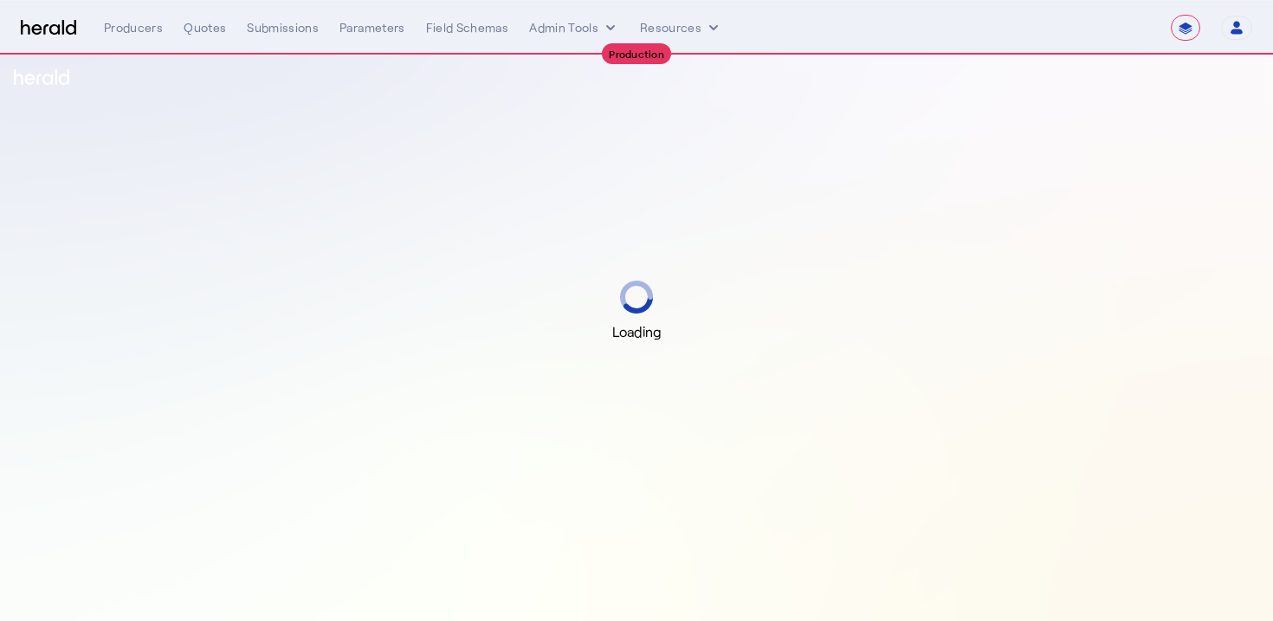
select select "**********"
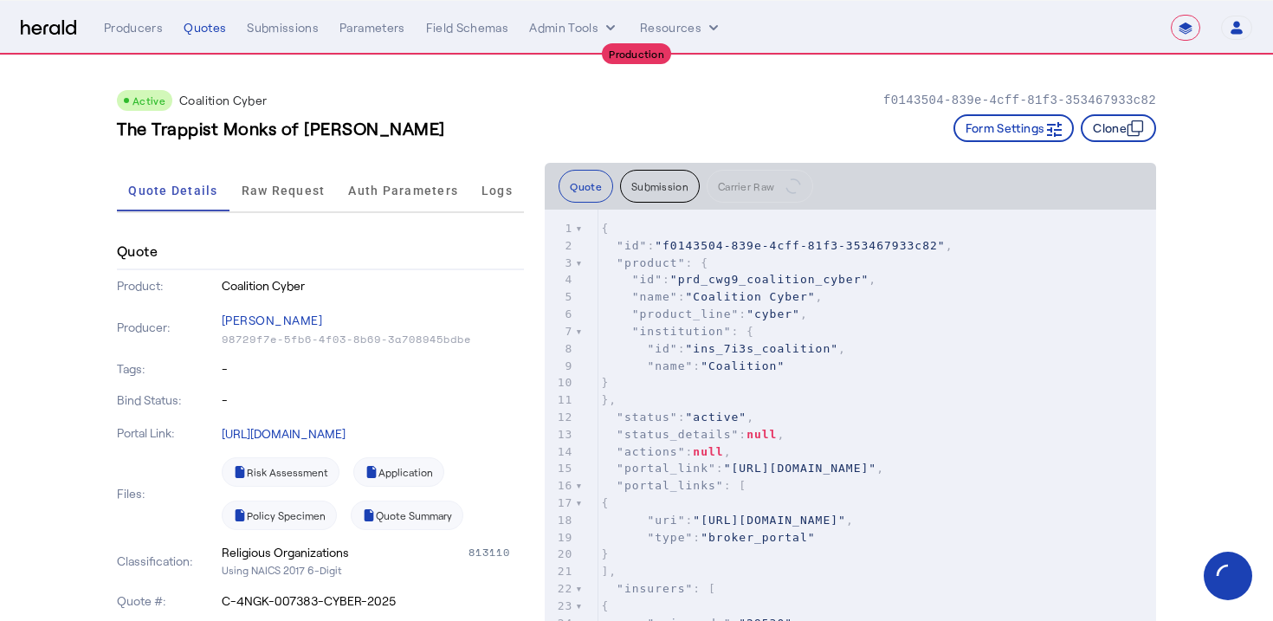
click at [1109, 128] on button "Clone" at bounding box center [1118, 128] width 75 height 28
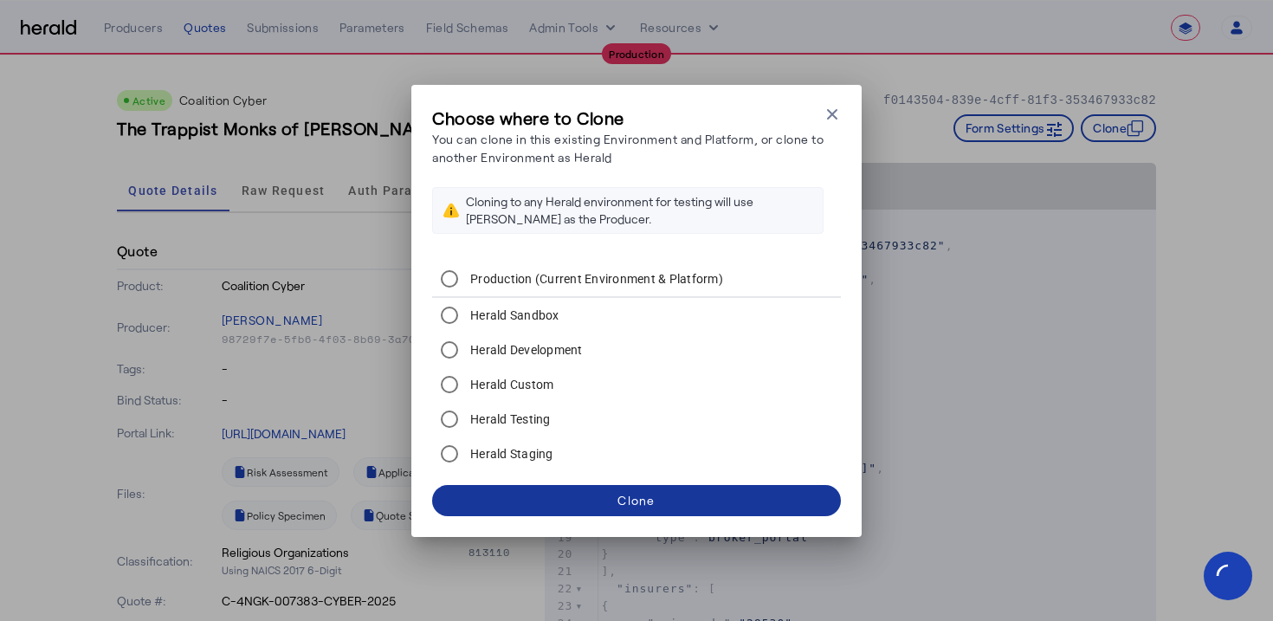
click at [636, 488] on span at bounding box center [636, 501] width 409 height 42
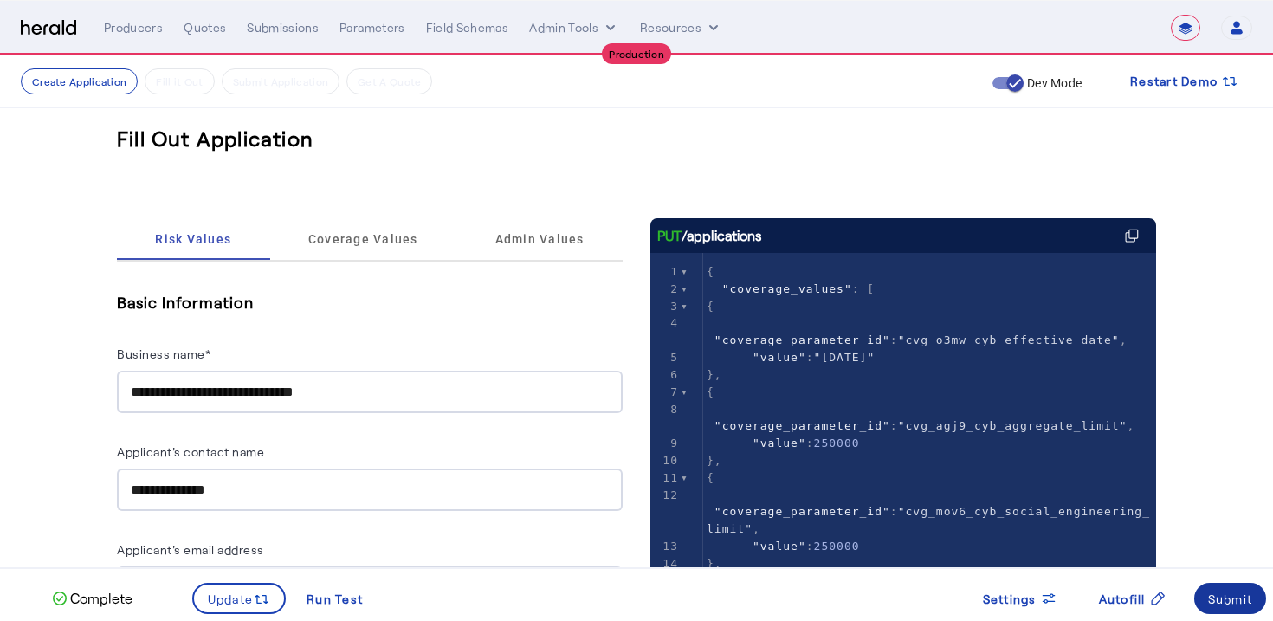
click at [1221, 604] on div "Submit" at bounding box center [1230, 599] width 45 height 18
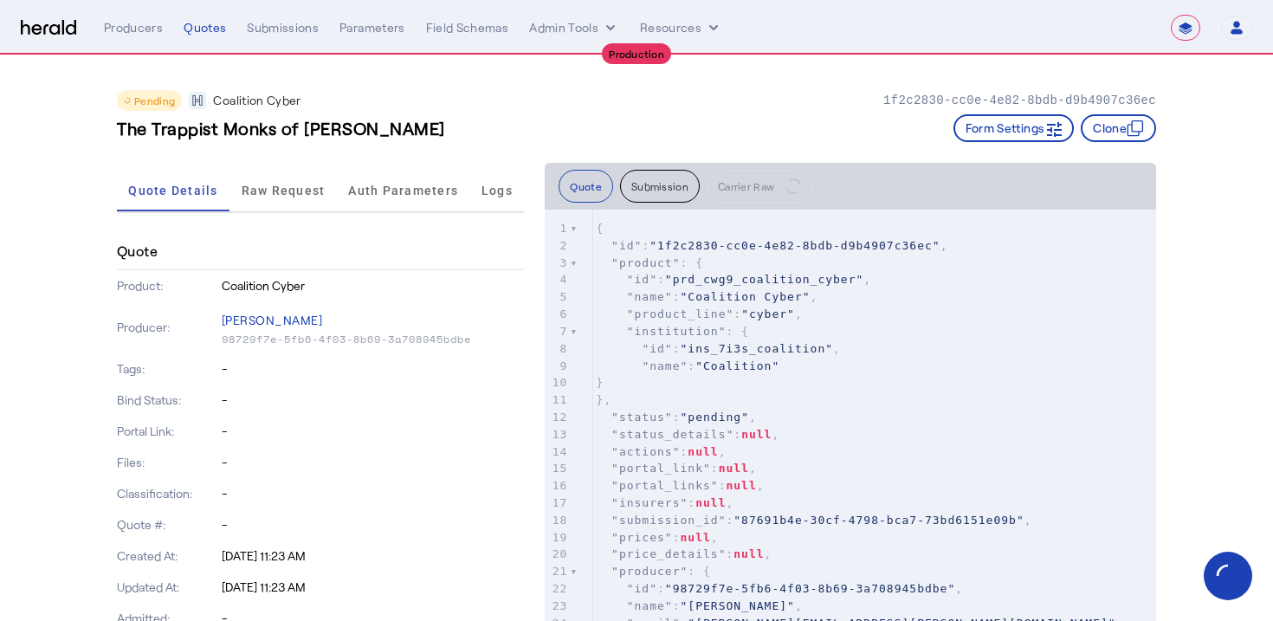
click at [429, 114] on div "The Trappist Monks of [PERSON_NAME] Form Settings Clone" at bounding box center [636, 128] width 1039 height 28
click at [300, 184] on span "Raw Request" at bounding box center [284, 190] width 84 height 12
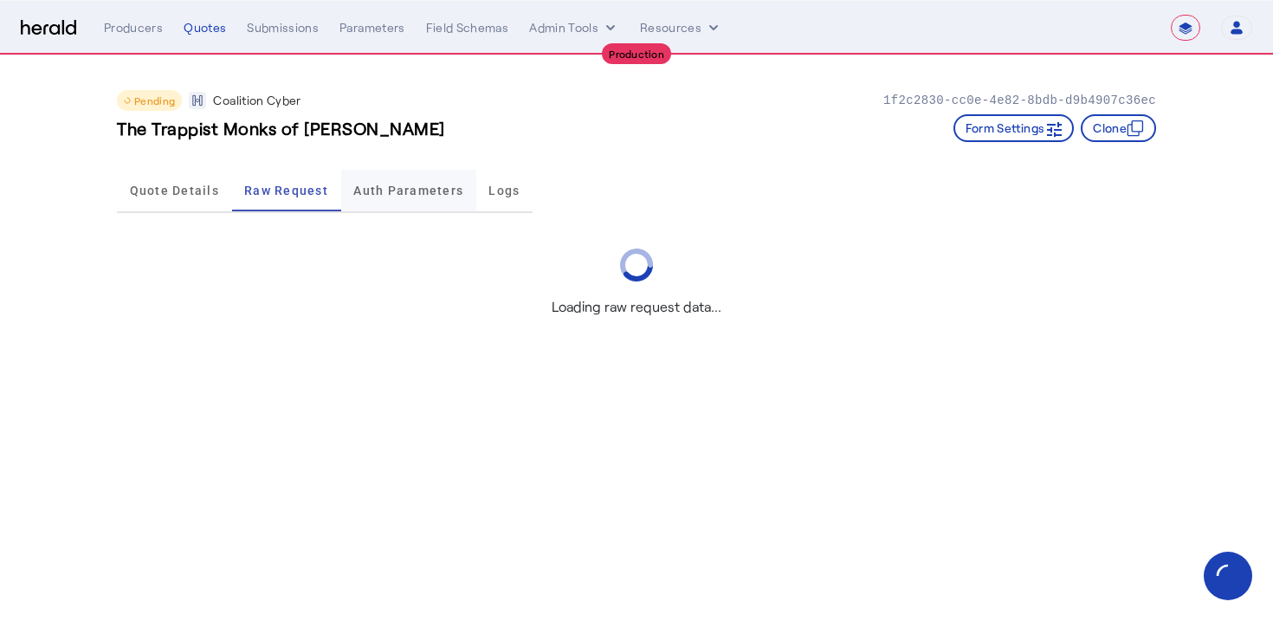
click at [384, 203] on span "Auth Parameters" at bounding box center [408, 191] width 110 height 42
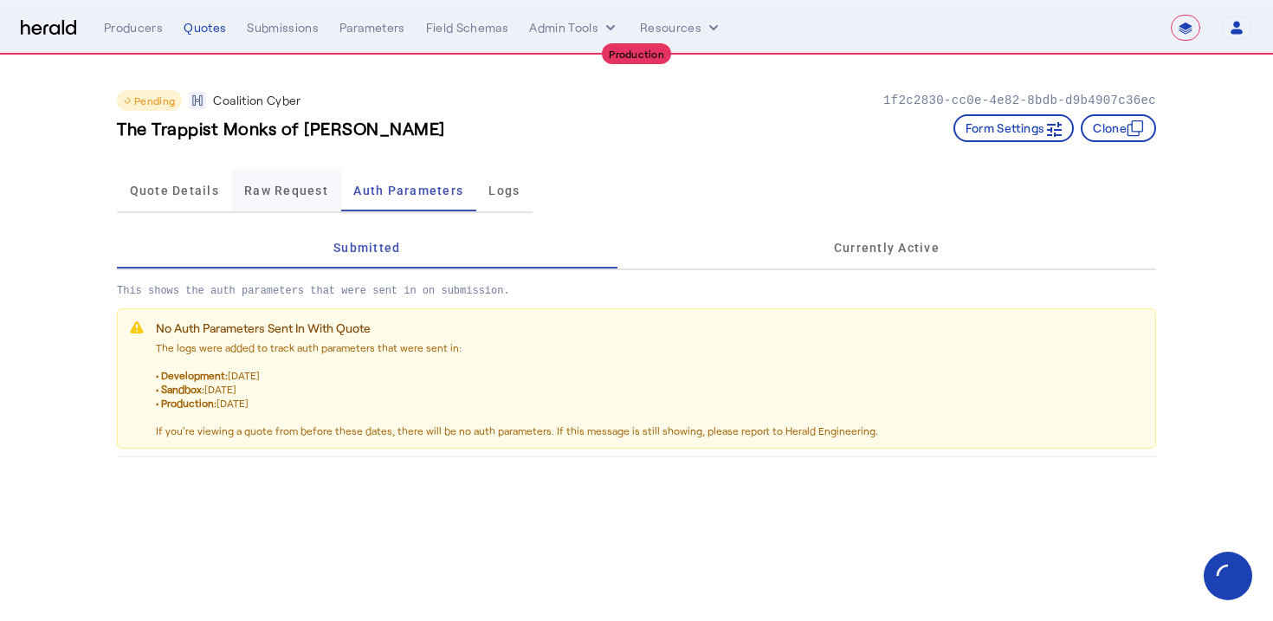
click at [279, 179] on span "Raw Request" at bounding box center [286, 191] width 84 height 42
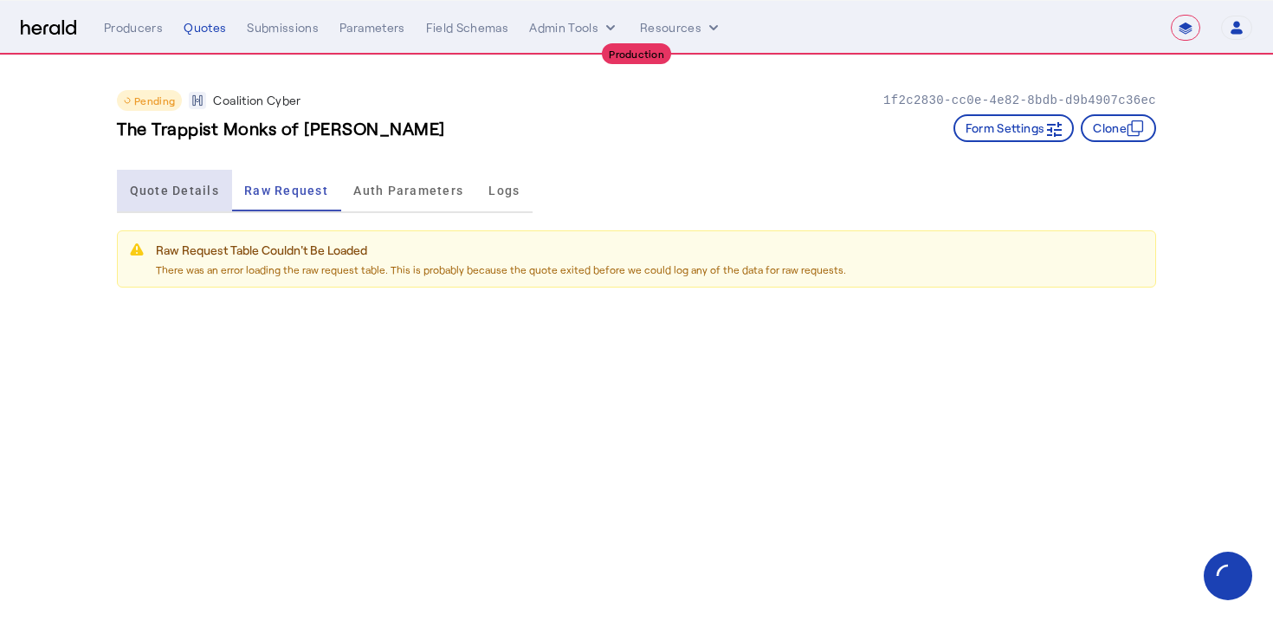
click at [187, 191] on span "Quote Details" at bounding box center [174, 190] width 89 height 12
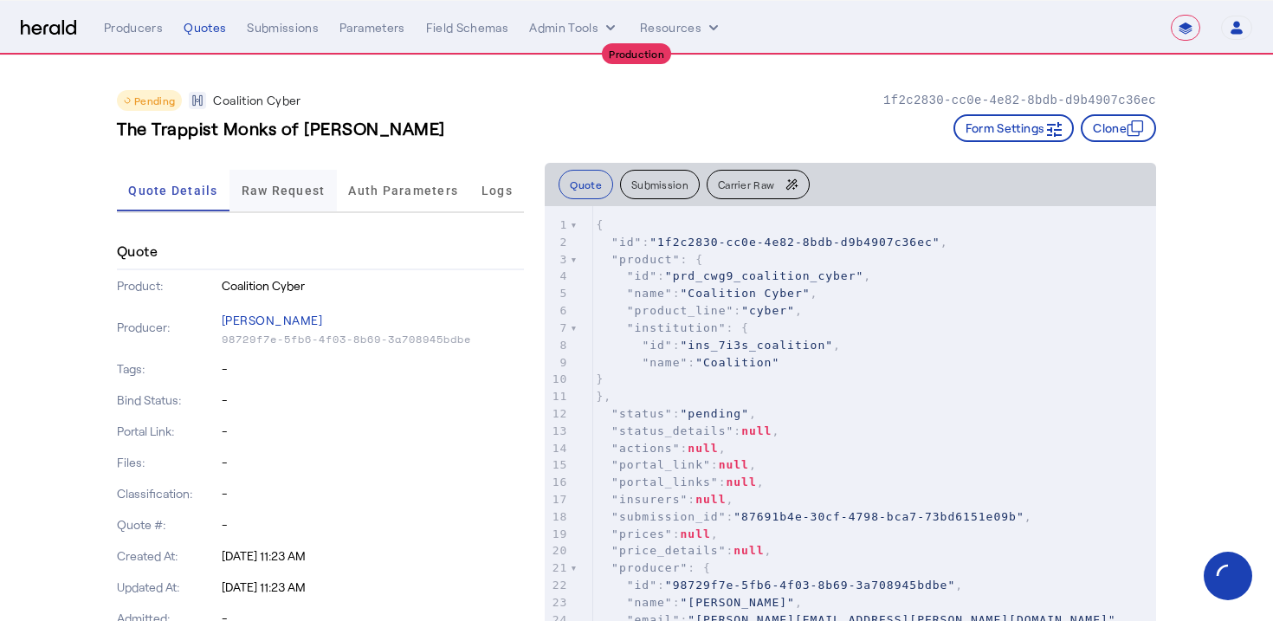
click at [284, 184] on span "Raw Request" at bounding box center [284, 190] width 84 height 12
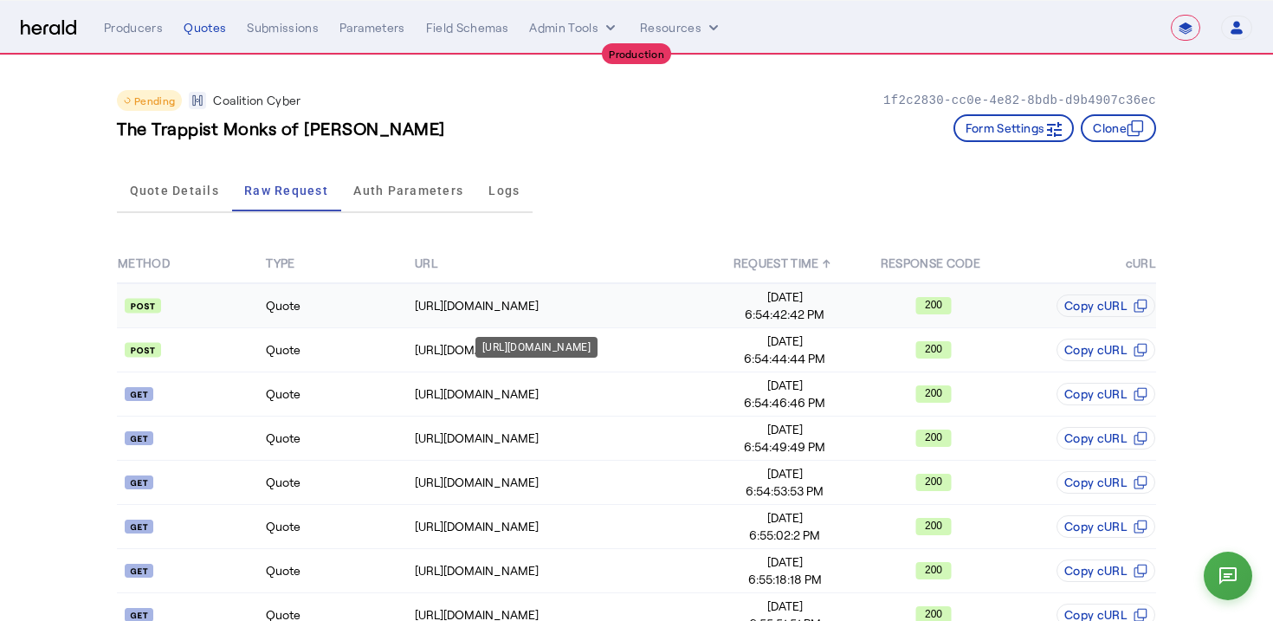
click at [438, 310] on div "[URL][DOMAIN_NAME]" at bounding box center [562, 305] width 295 height 17
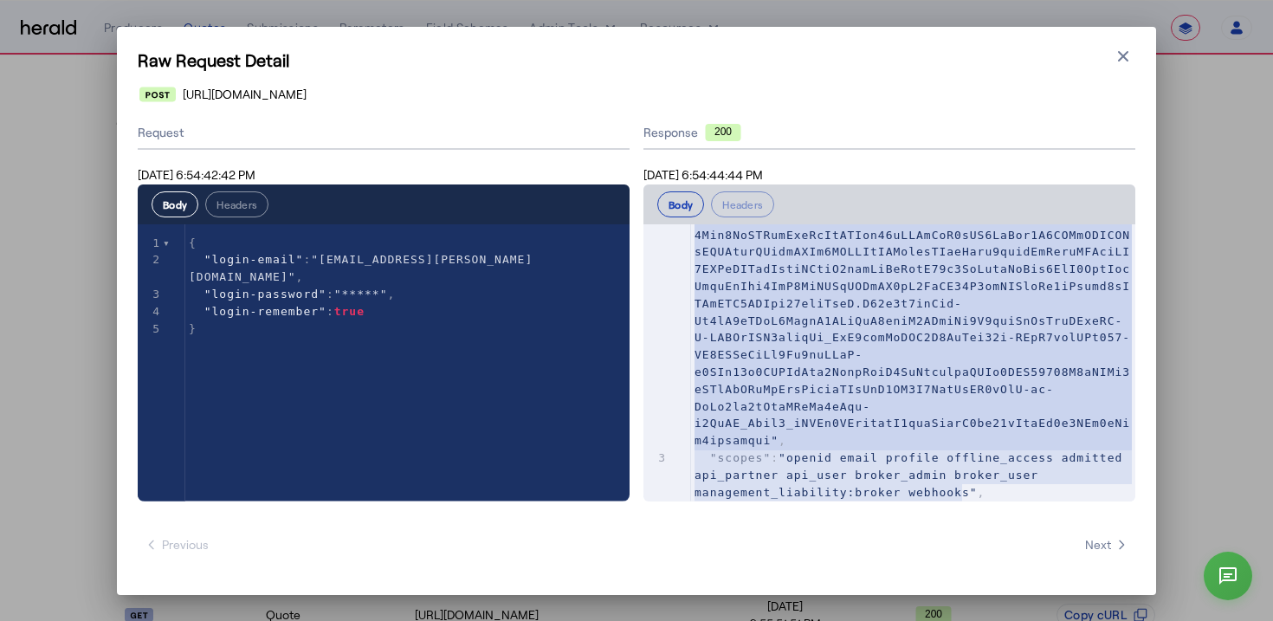
scroll to position [327, 0]
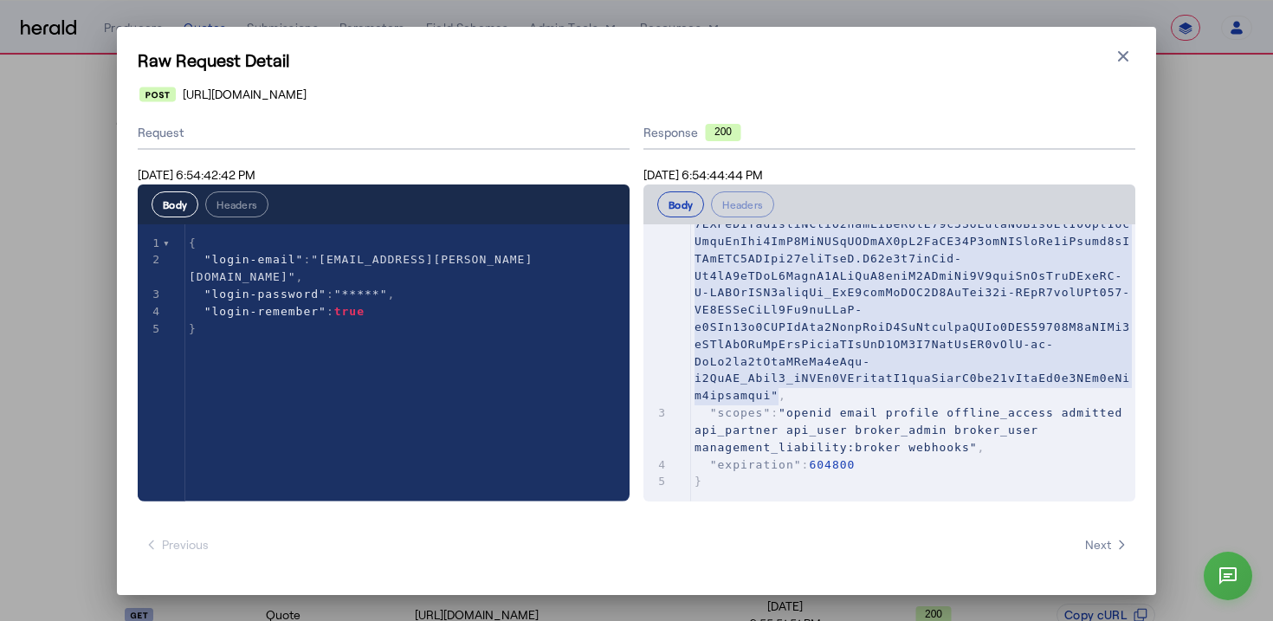
type textarea "**********"
drag, startPoint x: 702, startPoint y: 277, endPoint x: 769, endPoint y: 389, distance: 130.1
click at [769, 389] on span at bounding box center [913, 172] width 436 height 459
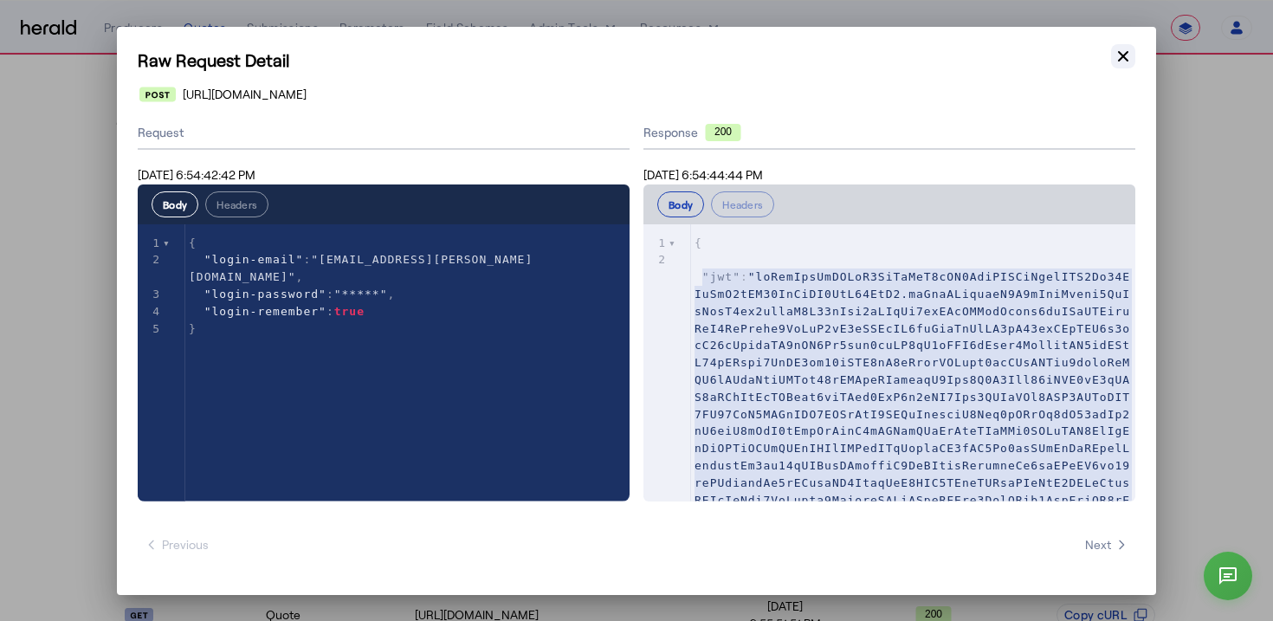
click at [1127, 64] on icon "button" at bounding box center [1123, 56] width 17 height 17
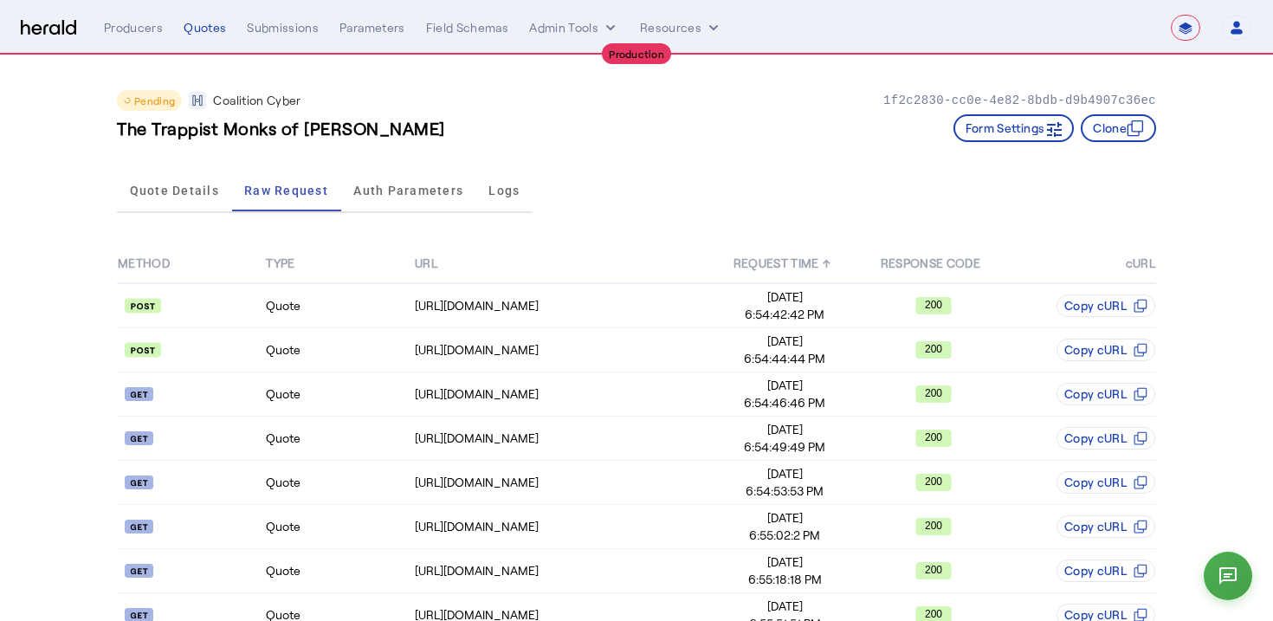
scroll to position [74, 0]
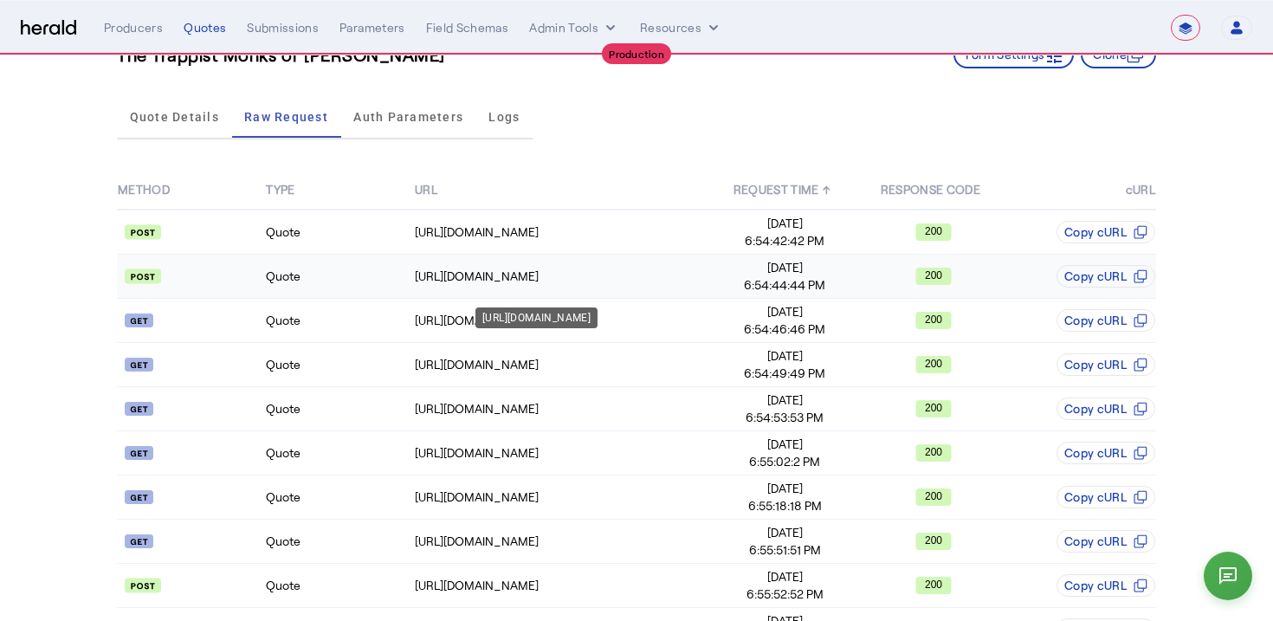
click at [679, 274] on div "[URL][DOMAIN_NAME]" at bounding box center [562, 276] width 295 height 17
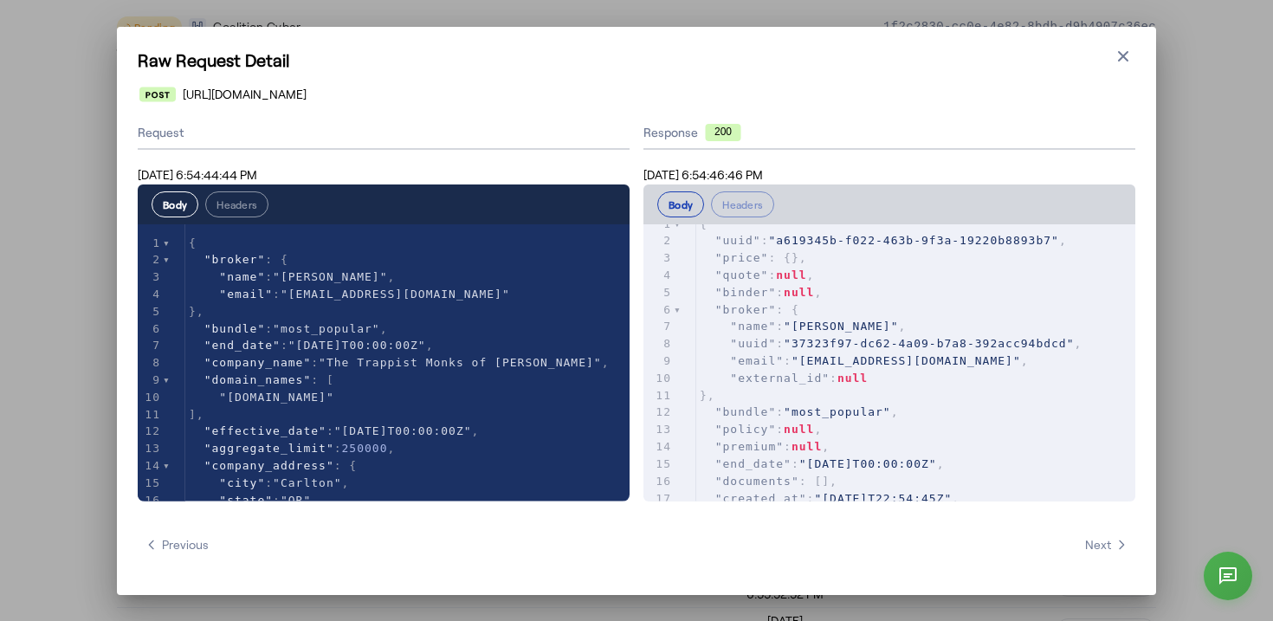
scroll to position [0, 0]
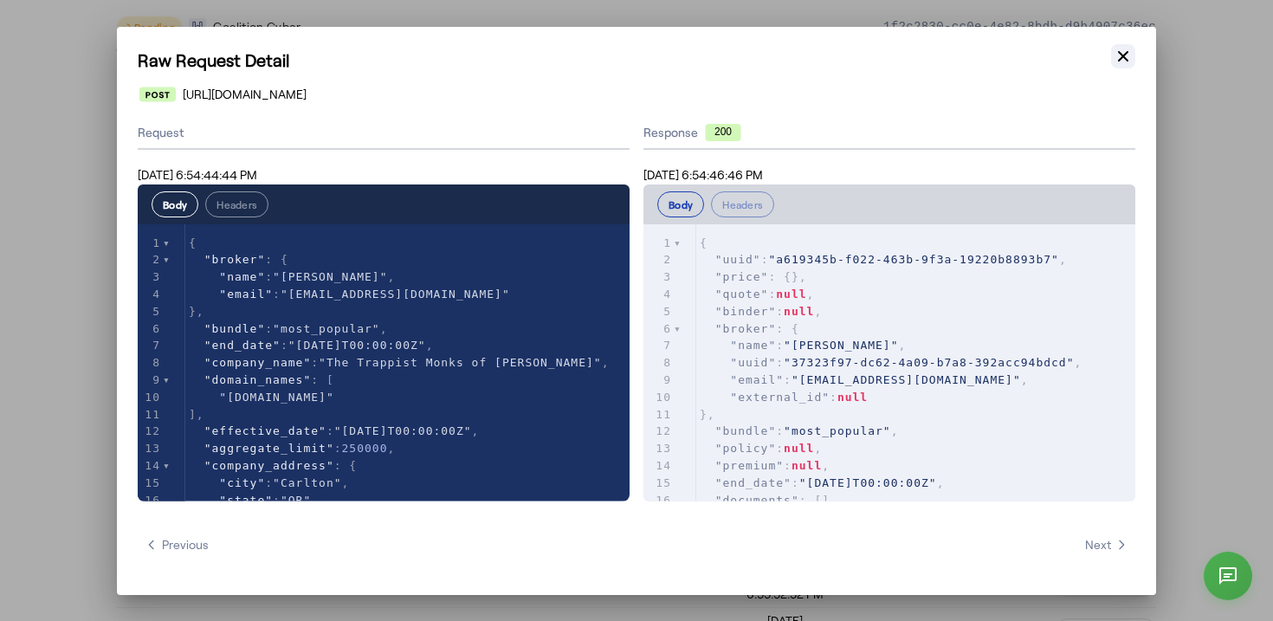
click at [1111, 54] on button "Close modal" at bounding box center [1123, 56] width 24 height 24
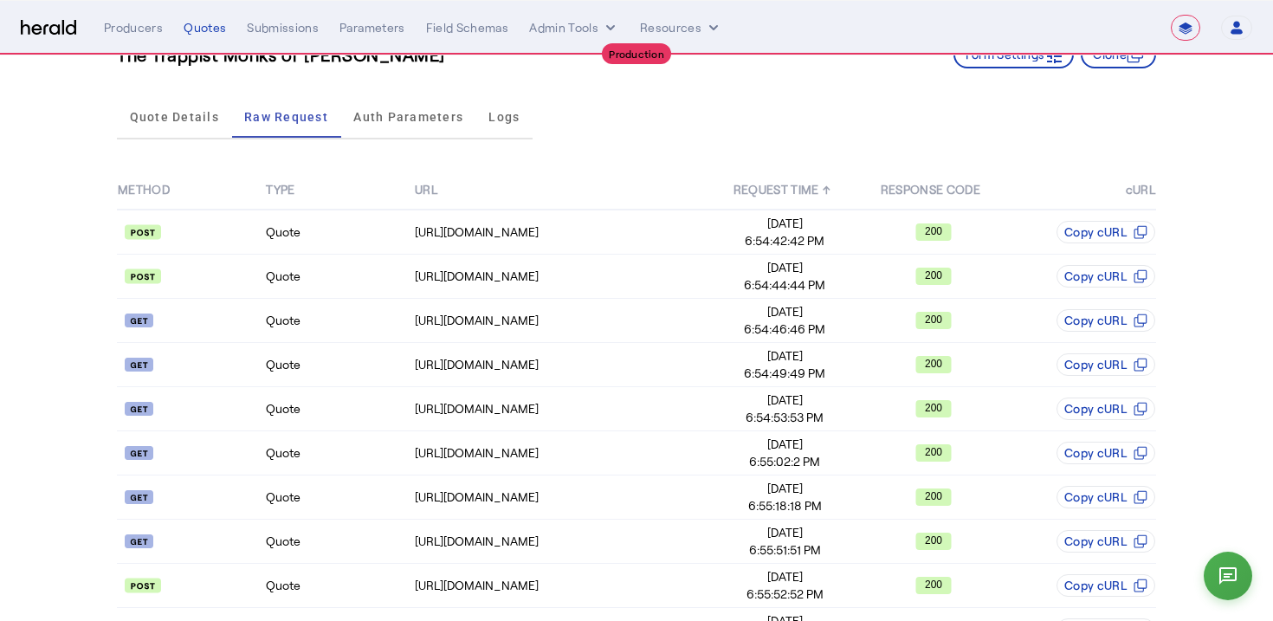
click at [611, 131] on div "Quote Details Raw Request Auth Parameters Logs" at bounding box center [636, 117] width 1039 height 57
click at [1232, 28] on icon "button" at bounding box center [1237, 28] width 16 height 16
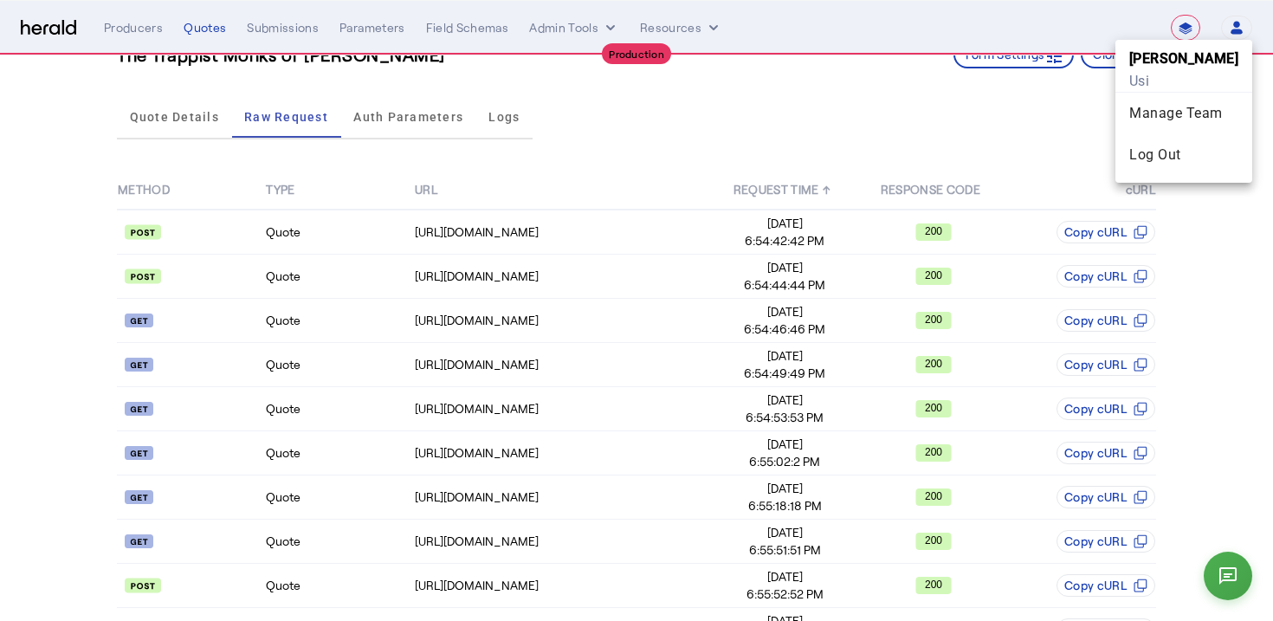
click at [1232, 28] on div at bounding box center [636, 310] width 1273 height 621
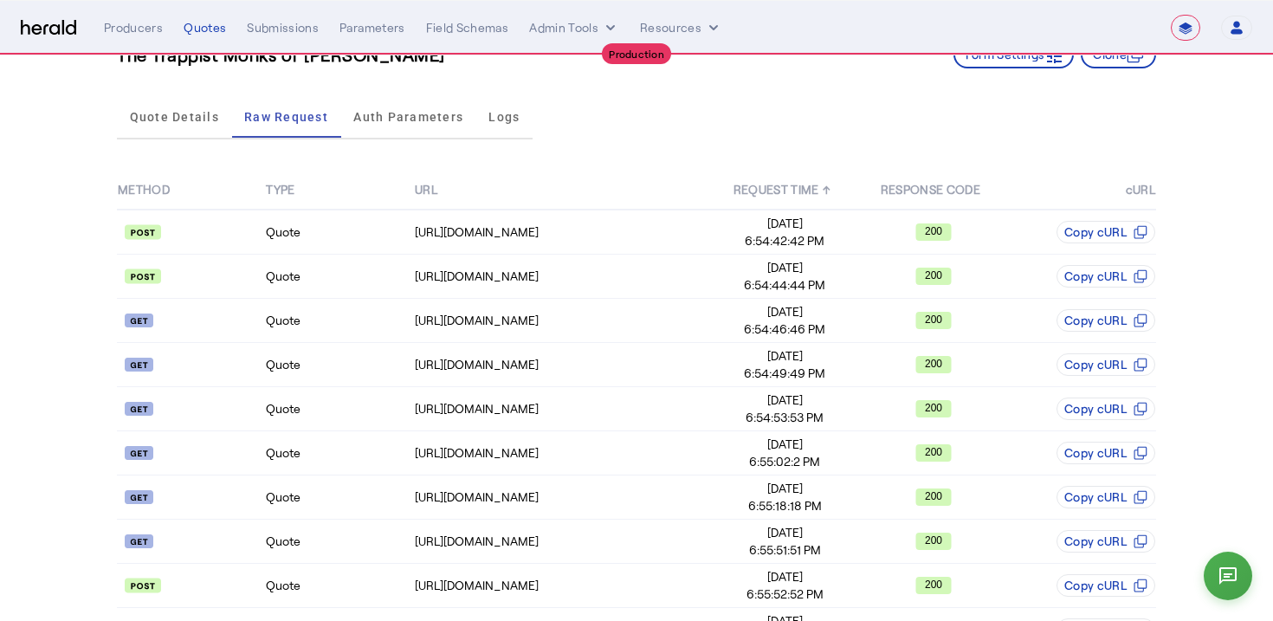
scroll to position [0, 0]
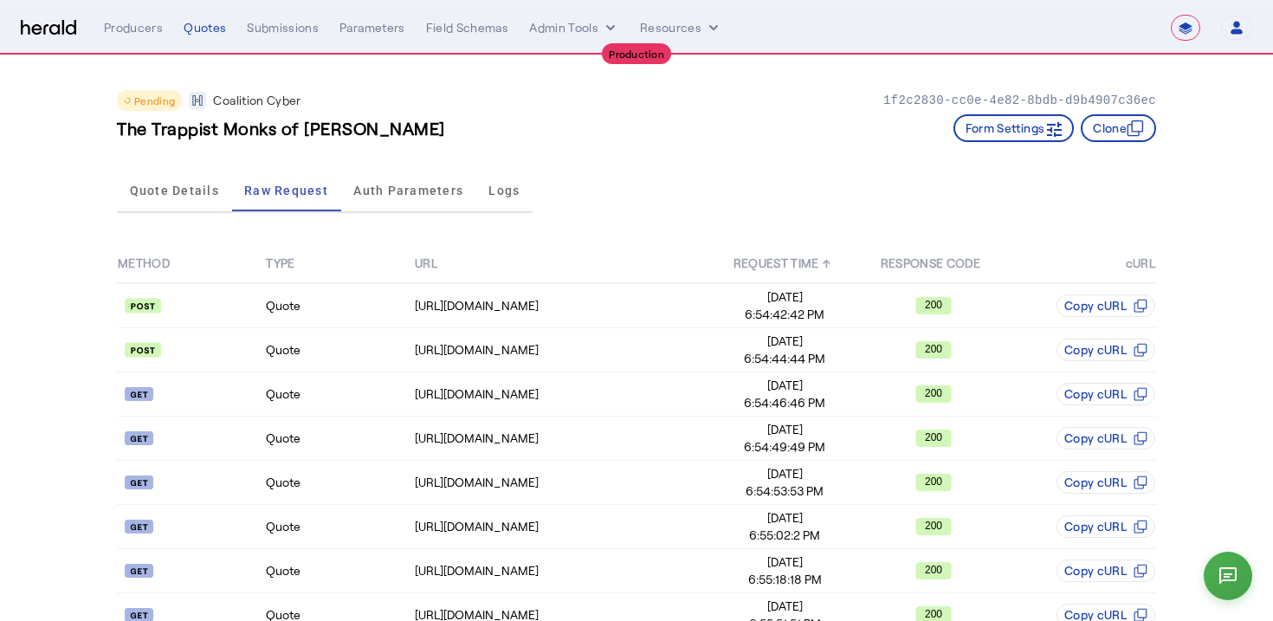
click at [369, 87] on div "Pending Coalition Cyber 1f2c2830-cc0e-4e82-8bdb-d9b4907c36ec The Trappist Monks…" at bounding box center [636, 108] width 1039 height 107
click at [193, 39] on div "**********" at bounding box center [678, 28] width 1148 height 26
click at [210, 29] on div "Quotes" at bounding box center [205, 27] width 42 height 17
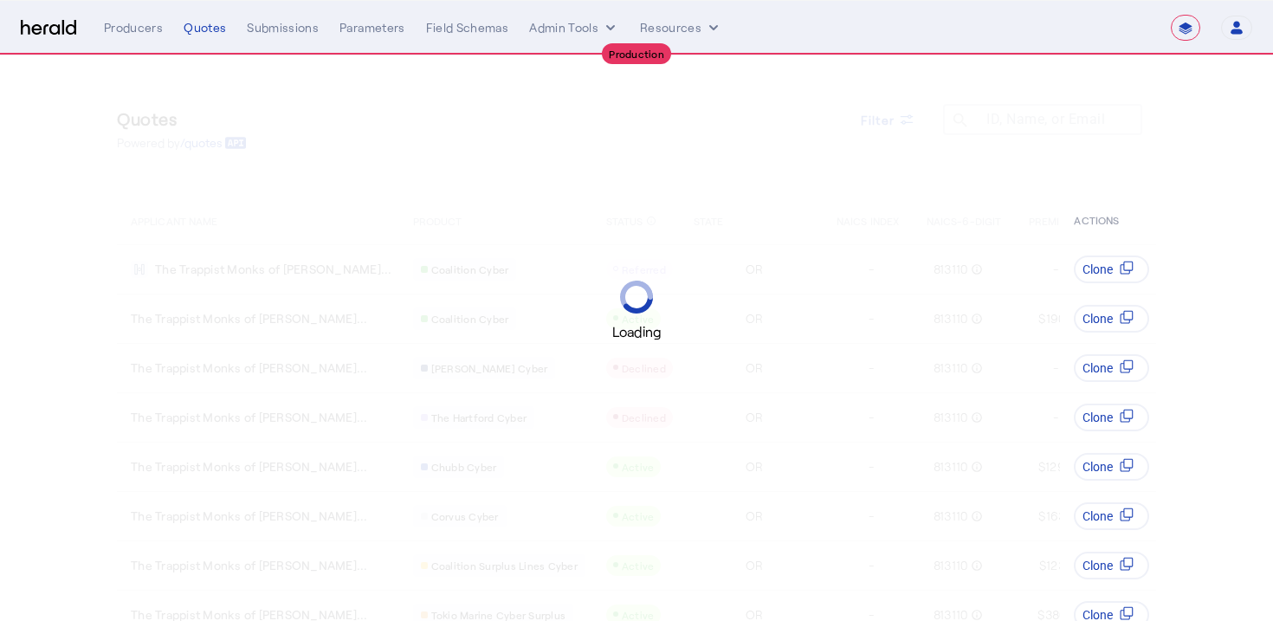
click at [559, 106] on div "Loading" at bounding box center [636, 310] width 1273 height 621
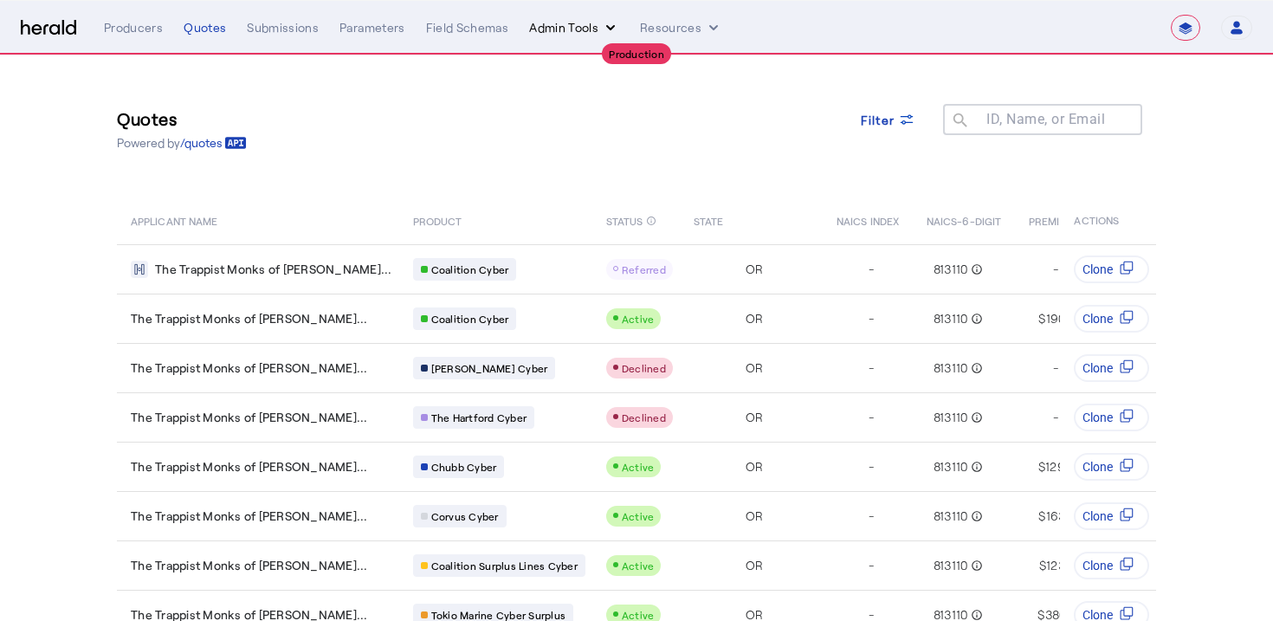
click at [588, 29] on button "Admin Tools" at bounding box center [574, 27] width 90 height 17
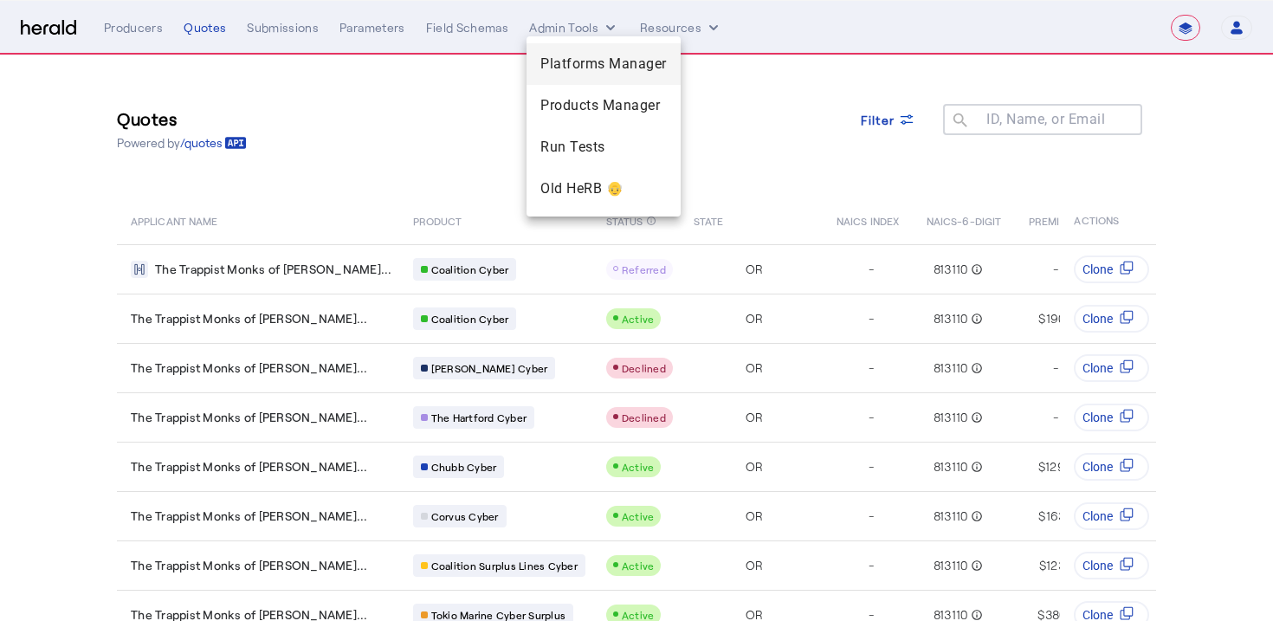
click at [588, 69] on span "Platforms Manager" at bounding box center [603, 64] width 126 height 21
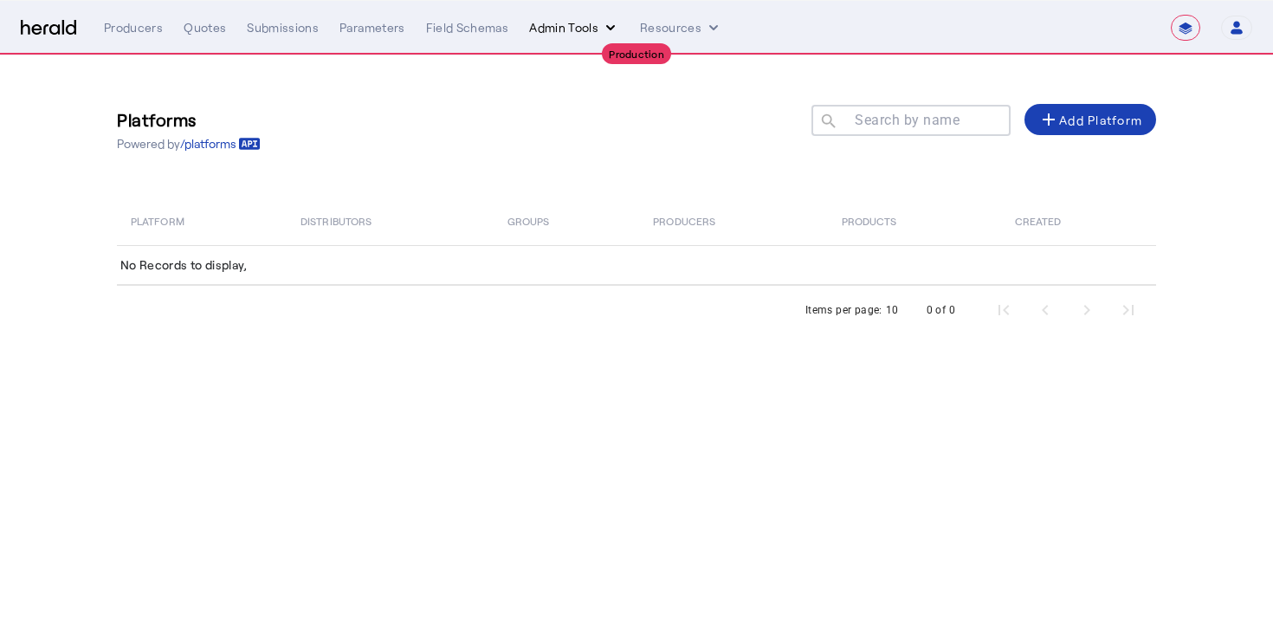
click at [572, 29] on button "Admin Tools" at bounding box center [574, 27] width 90 height 17
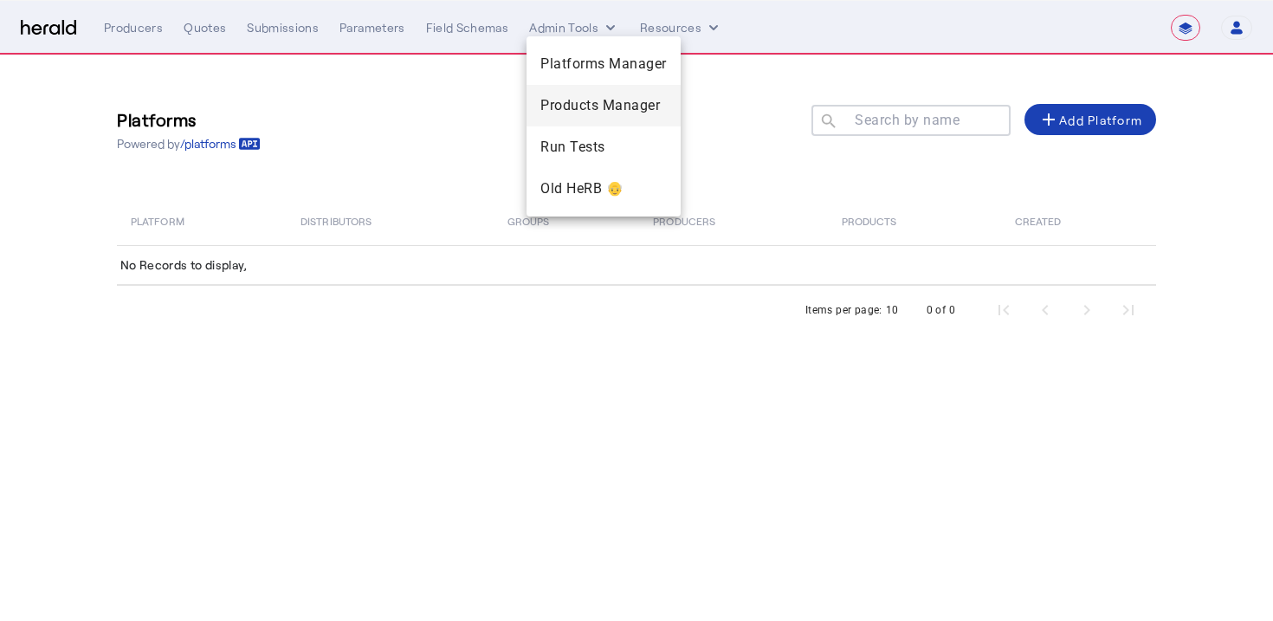
click at [562, 105] on span "Products Manager" at bounding box center [603, 105] width 126 height 21
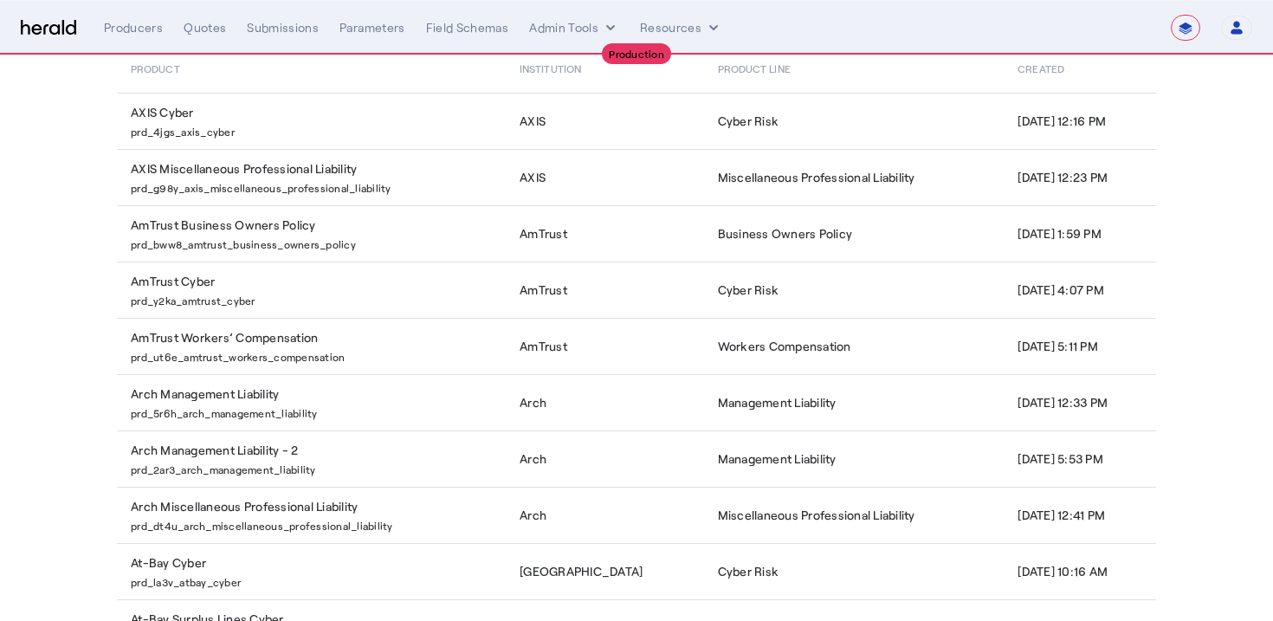
scroll to position [320, 0]
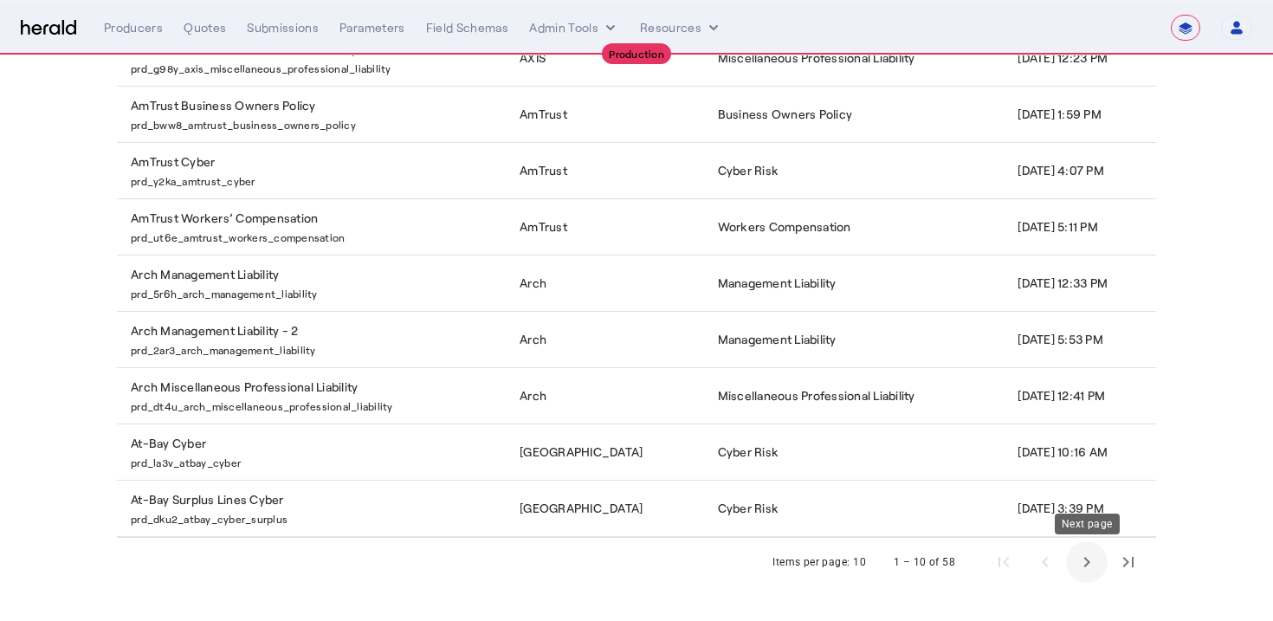
click at [1080, 560] on span "Next page" at bounding box center [1087, 562] width 42 height 42
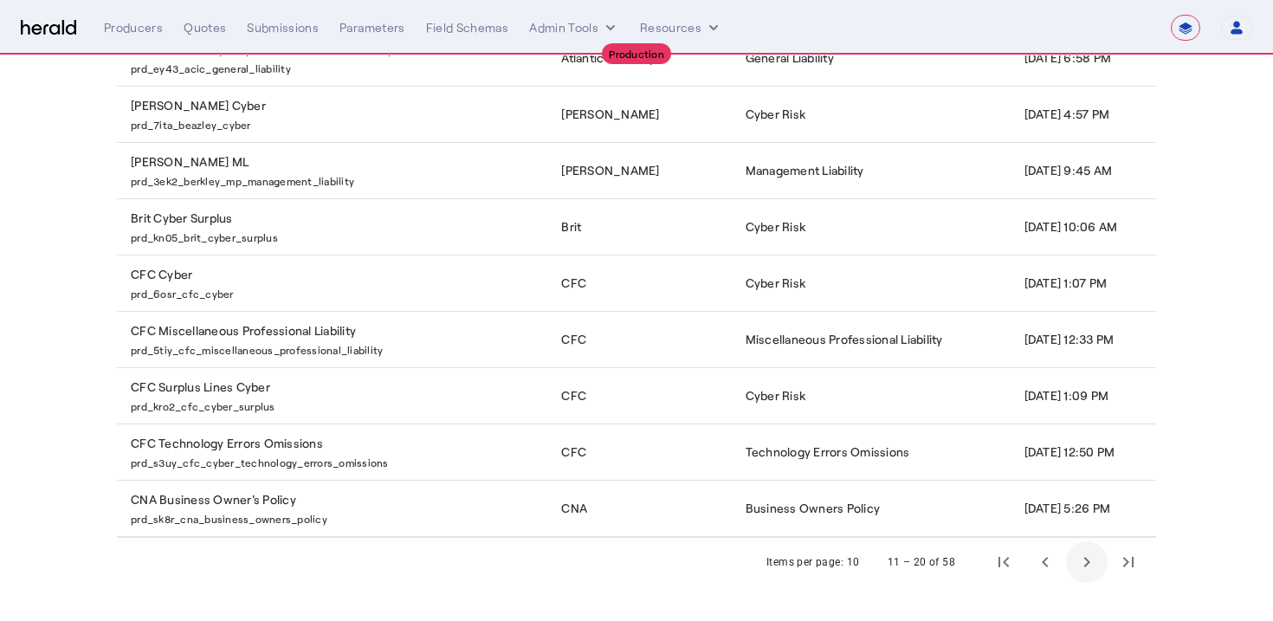
click at [1080, 560] on span "Next page" at bounding box center [1087, 562] width 42 height 42
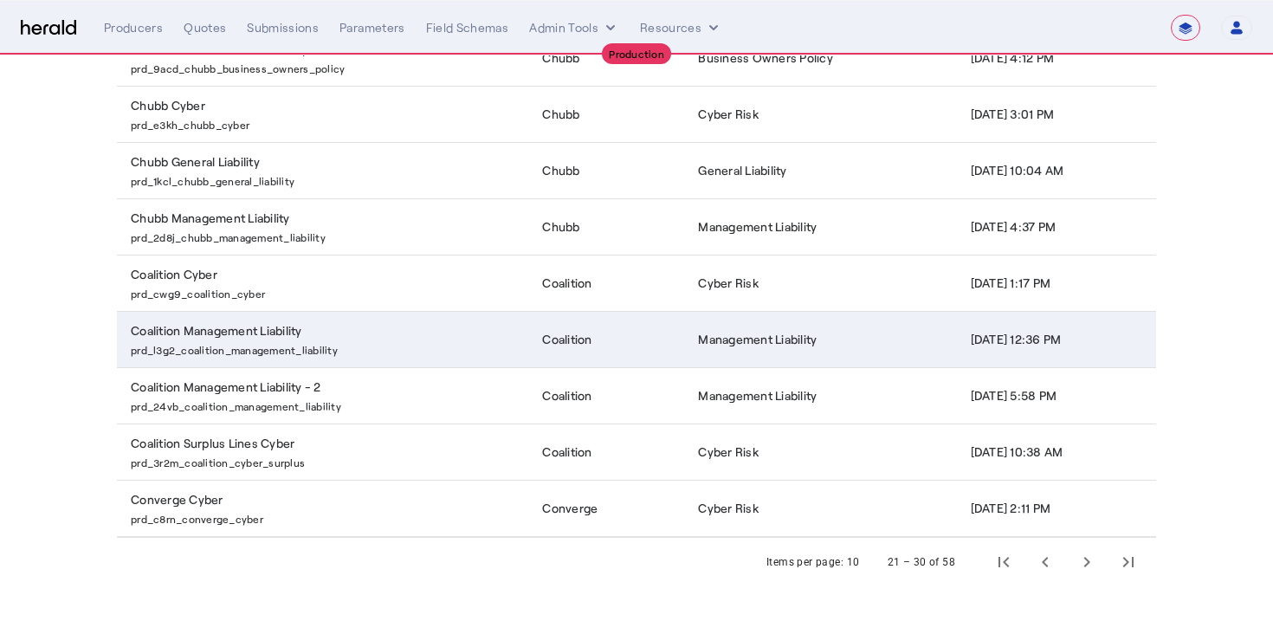
click at [957, 358] on td "Sep 11, 2023, 12:36 PM" at bounding box center [1057, 339] width 200 height 56
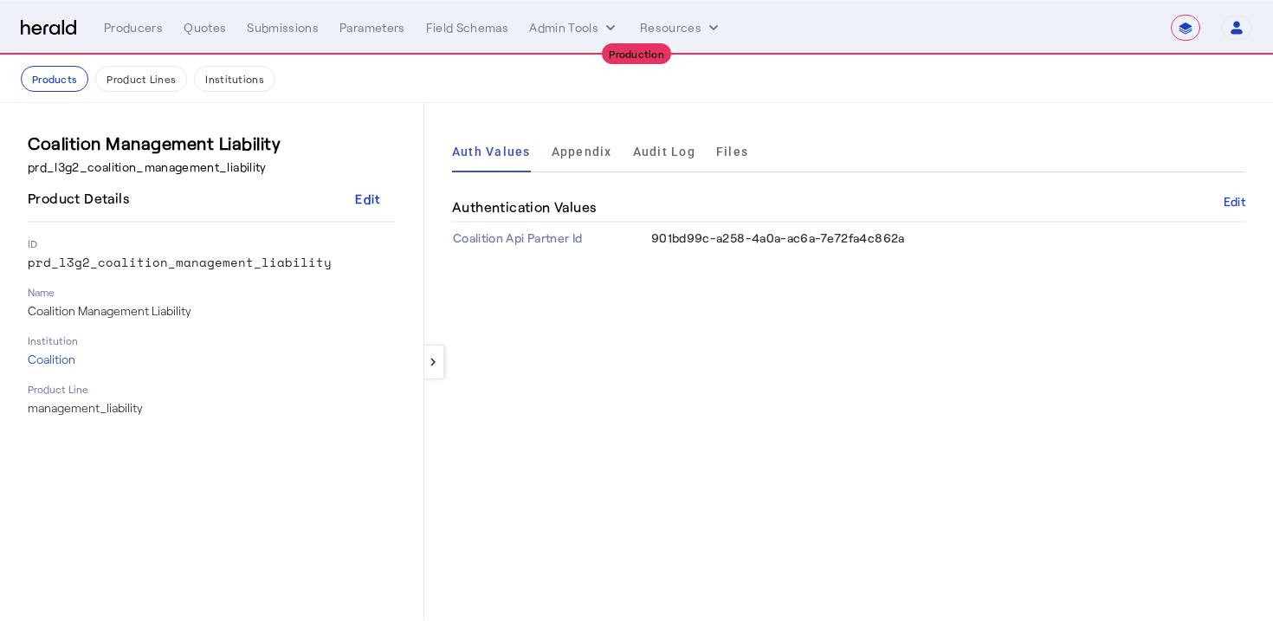
click at [832, 245] on td "901bd99c-a258-4a0a-ac6a-7e72fa4c862a" at bounding box center [947, 238] width 595 height 31
click at [800, 335] on div "keyboard_arrow_left Auth Values Appendix Audit Log Files Authentication Values …" at bounding box center [848, 361] width 849 height 517
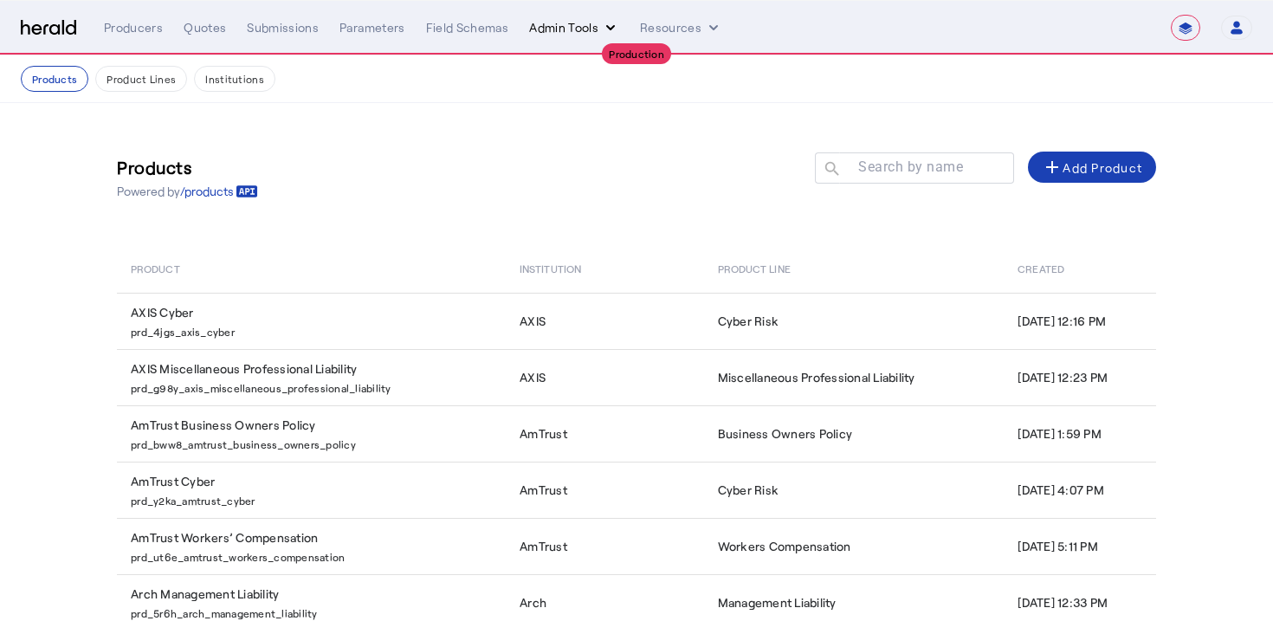
click at [529, 30] on button "Admin Tools" at bounding box center [574, 27] width 90 height 17
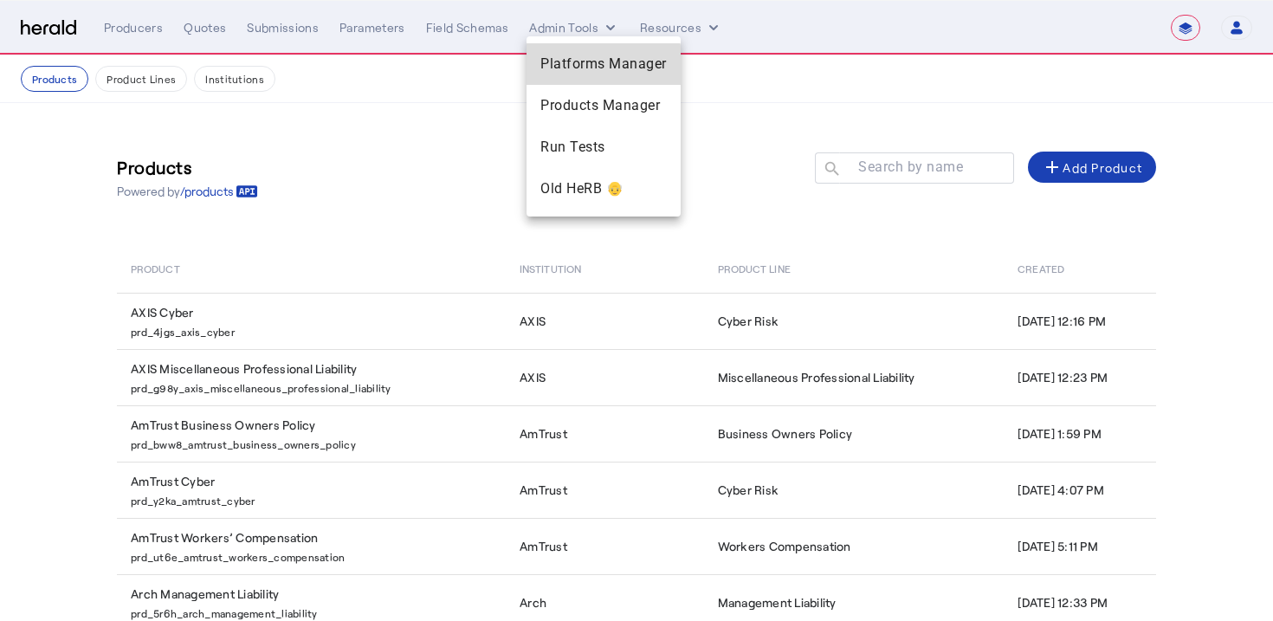
click at [579, 68] on span "Platforms Manager" at bounding box center [603, 64] width 126 height 21
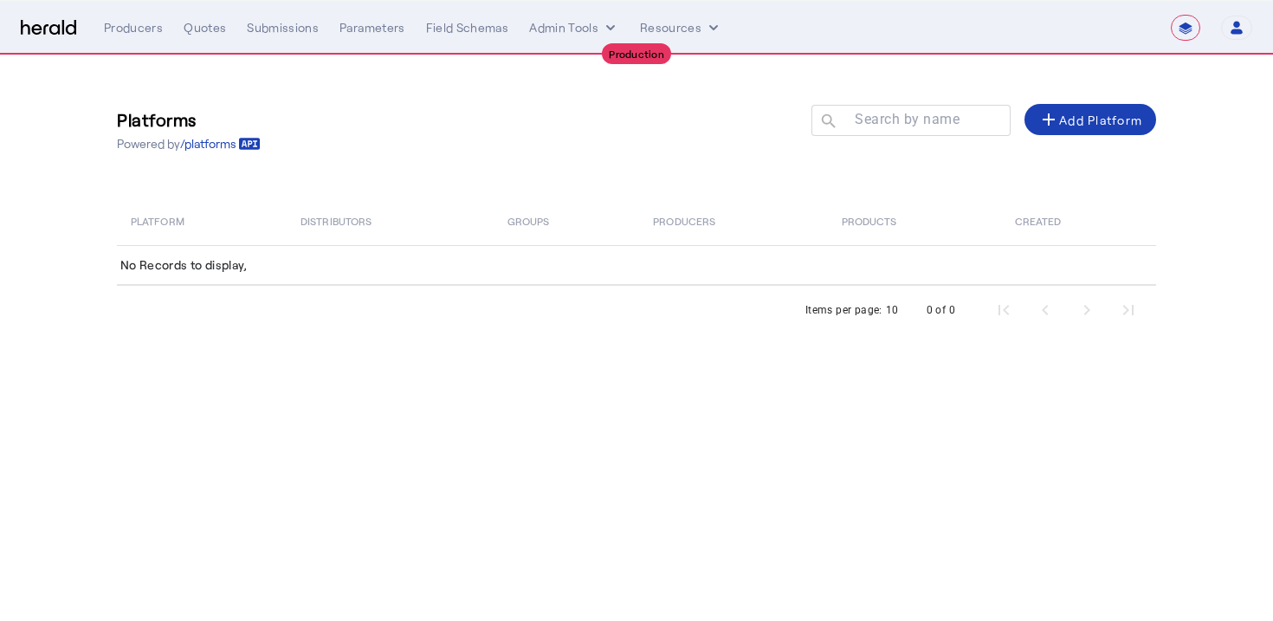
click at [456, 40] on div "**********" at bounding box center [678, 28] width 1148 height 26
click at [460, 37] on div "**********" at bounding box center [678, 28] width 1148 height 26
click at [477, 23] on div "Field Schemas" at bounding box center [467, 27] width 83 height 17
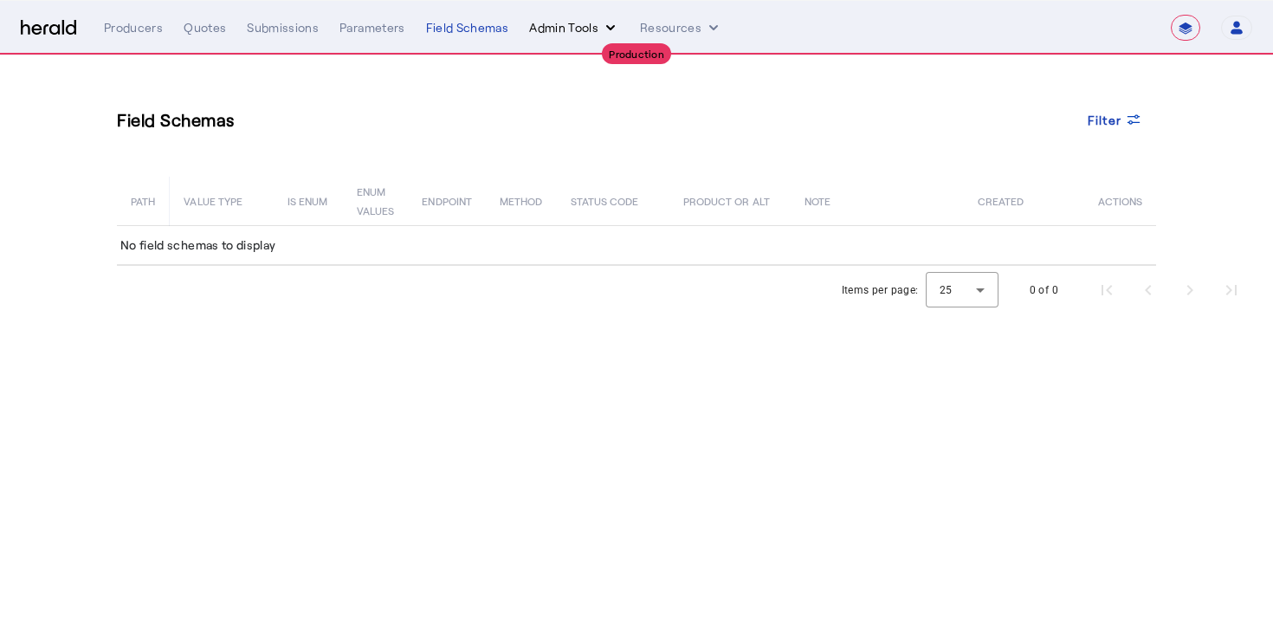
click at [547, 29] on button "Admin Tools" at bounding box center [574, 27] width 90 height 17
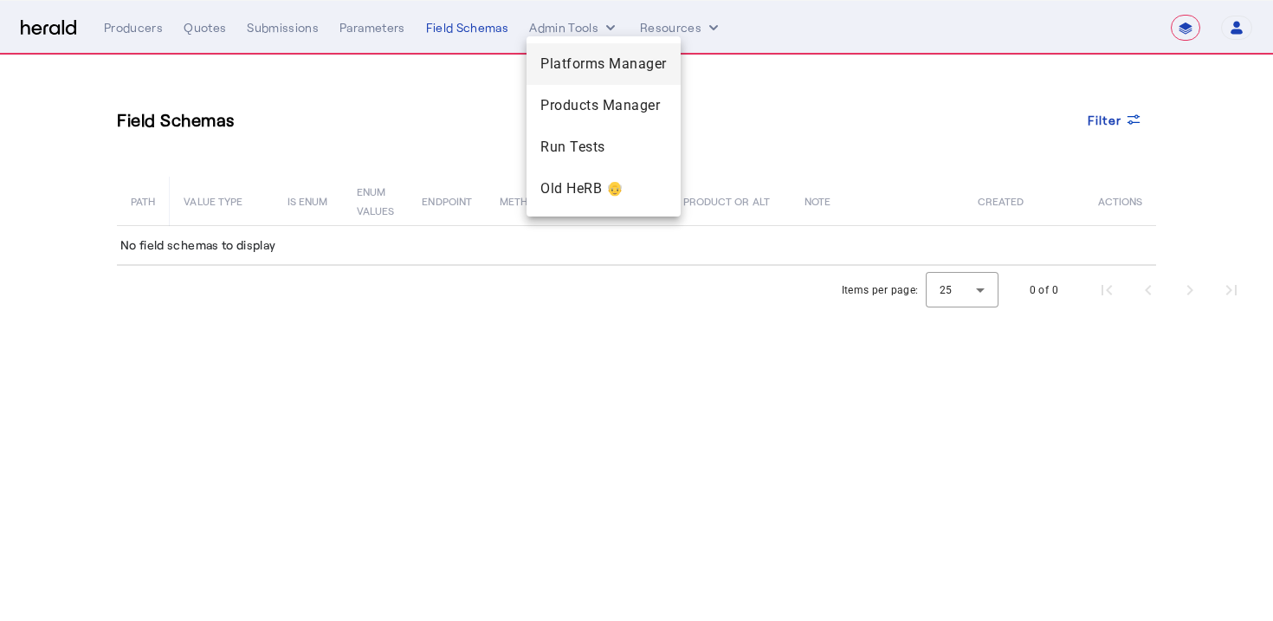
click at [554, 56] on span "Platforms Manager" at bounding box center [603, 64] width 126 height 21
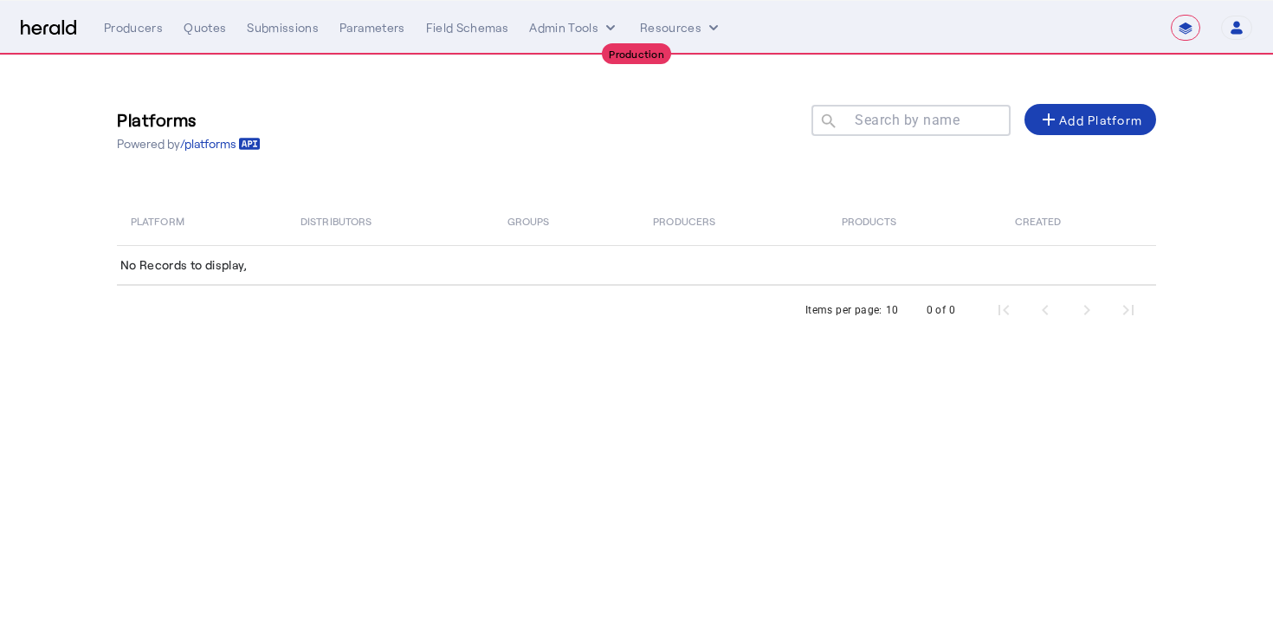
click at [499, 127] on div "Platforms Powered by /platforms Search by name search add Add Platform" at bounding box center [636, 129] width 1039 height 79
click at [29, 20] on img at bounding box center [48, 28] width 55 height 16
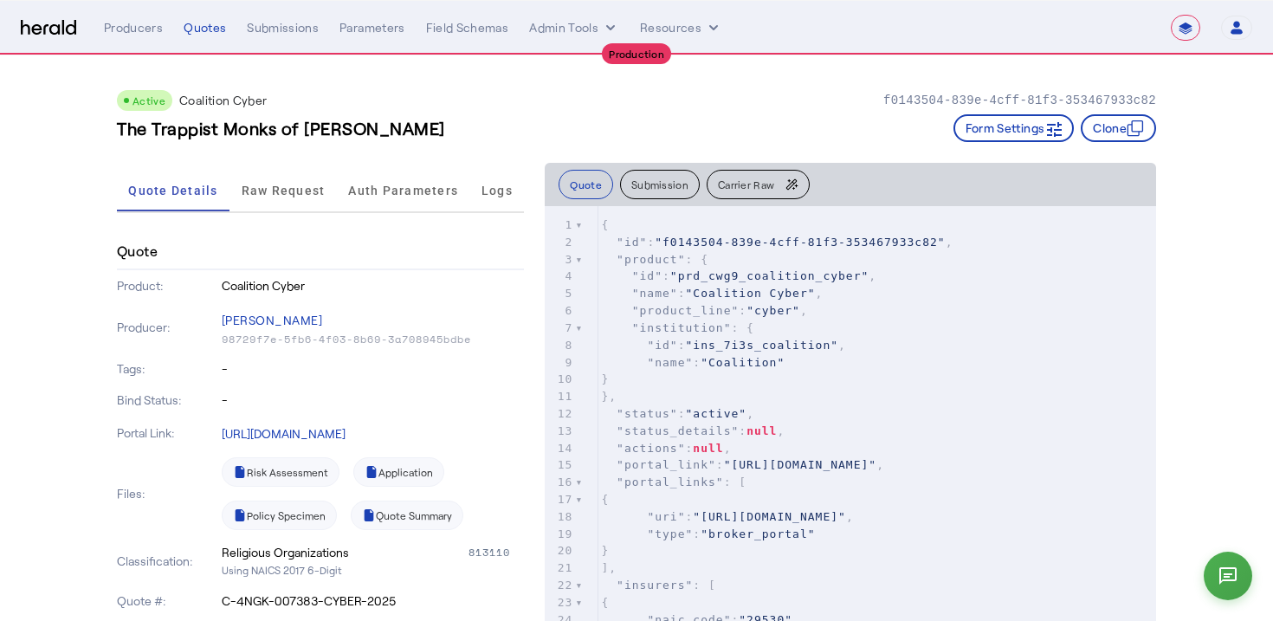
click at [463, 89] on div "Active Coalition Cyber f0143504-839e-4cff-81f3-353467933c82 The Trappist Monks …" at bounding box center [636, 108] width 1039 height 107
click at [566, 33] on button "Admin Tools" at bounding box center [574, 27] width 90 height 17
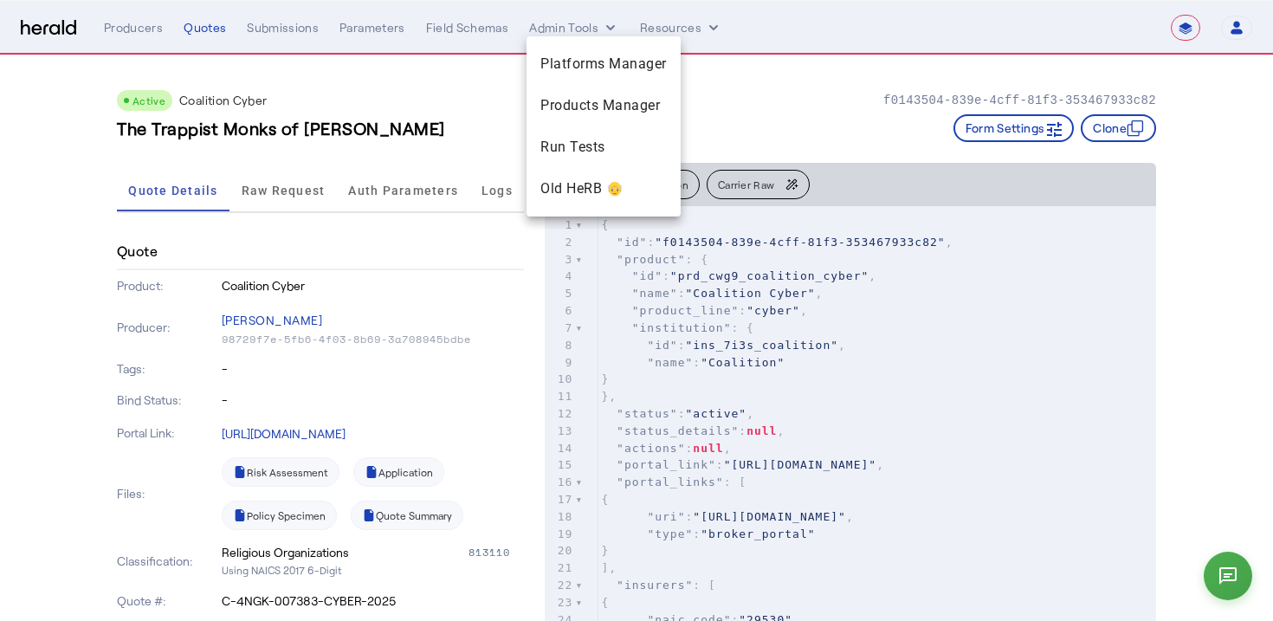
click at [507, 142] on div at bounding box center [636, 310] width 1273 height 621
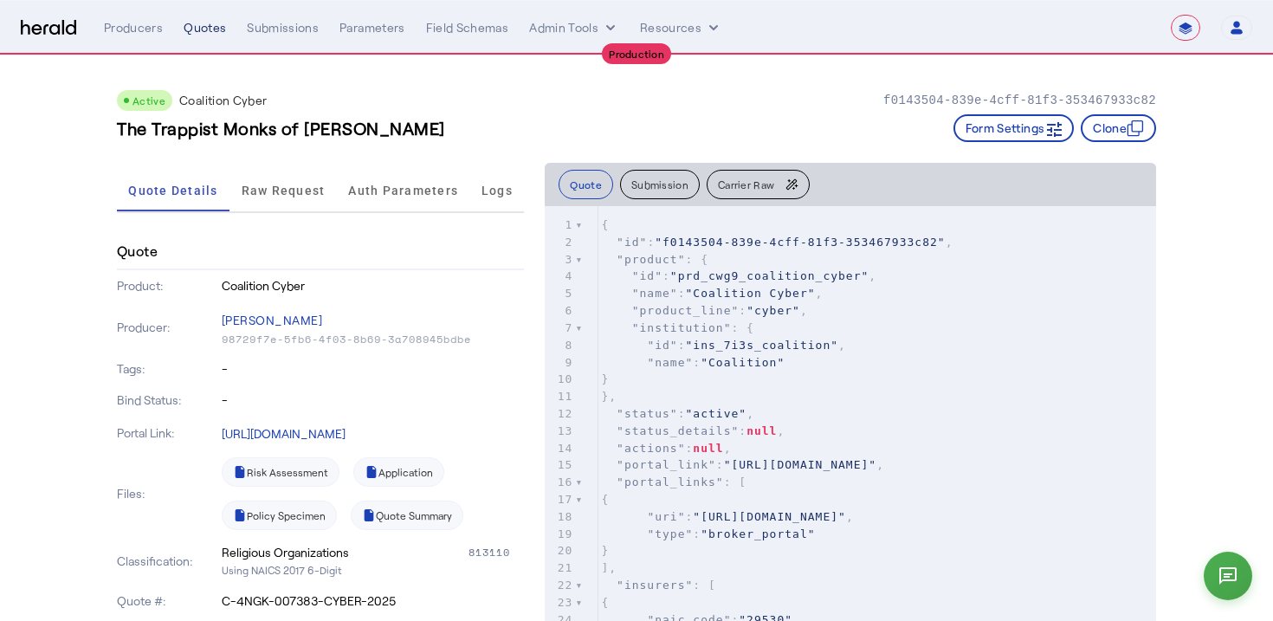
click at [206, 23] on div "Quotes" at bounding box center [205, 27] width 42 height 17
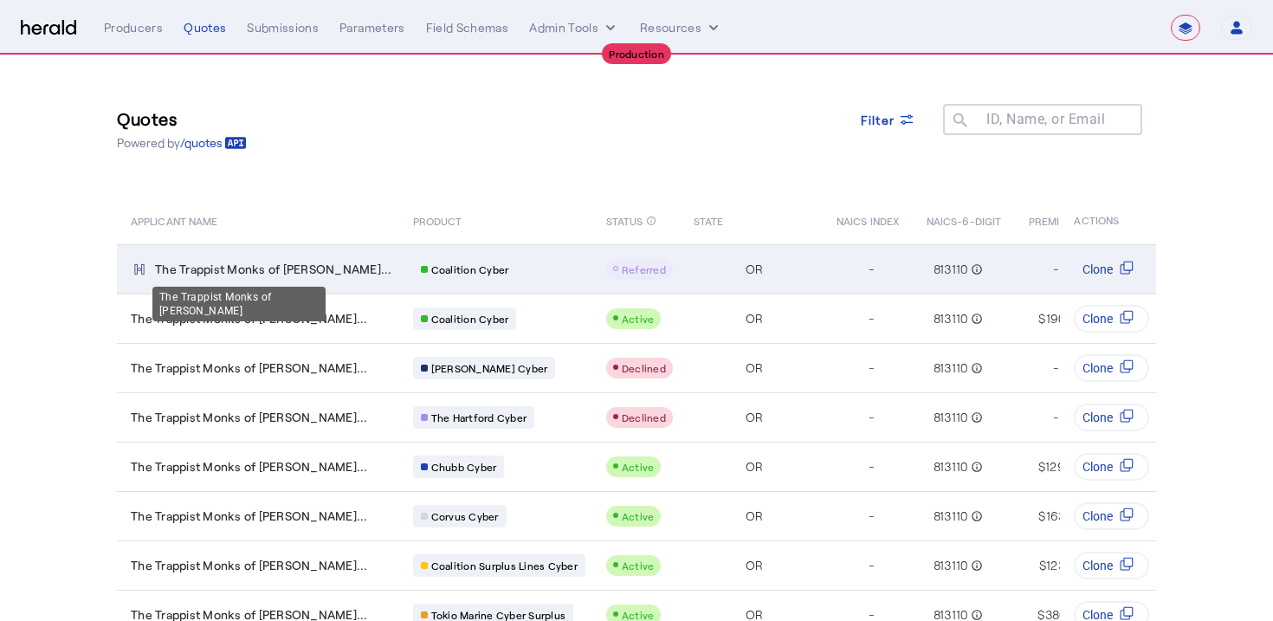
click at [338, 262] on span "The Trappist Monks of Guadalup..." at bounding box center [273, 269] width 237 height 17
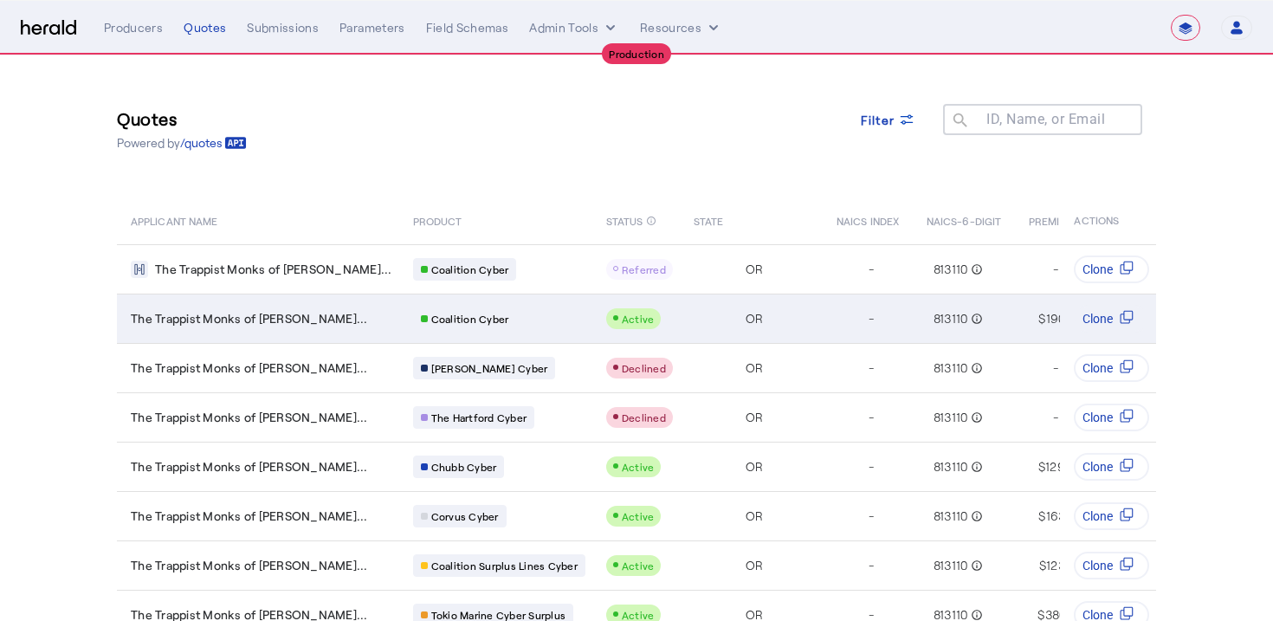
click at [294, 301] on td "The Trappist Monks of Guadalup..." at bounding box center [258, 318] width 282 height 49
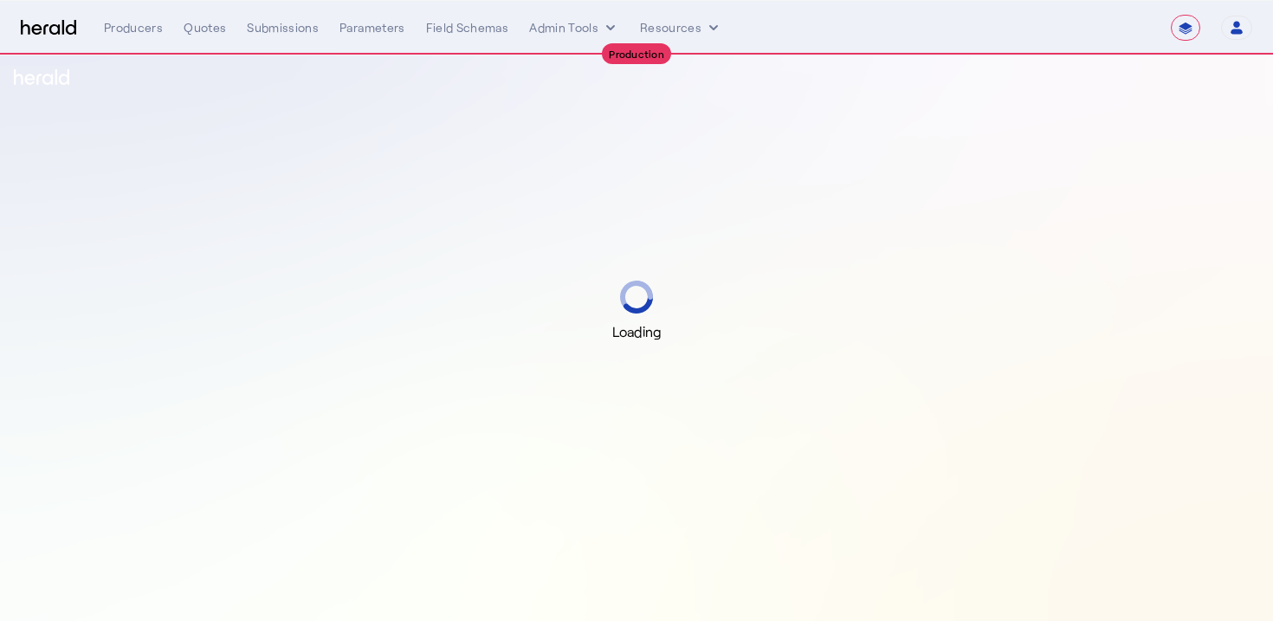
select select "**********"
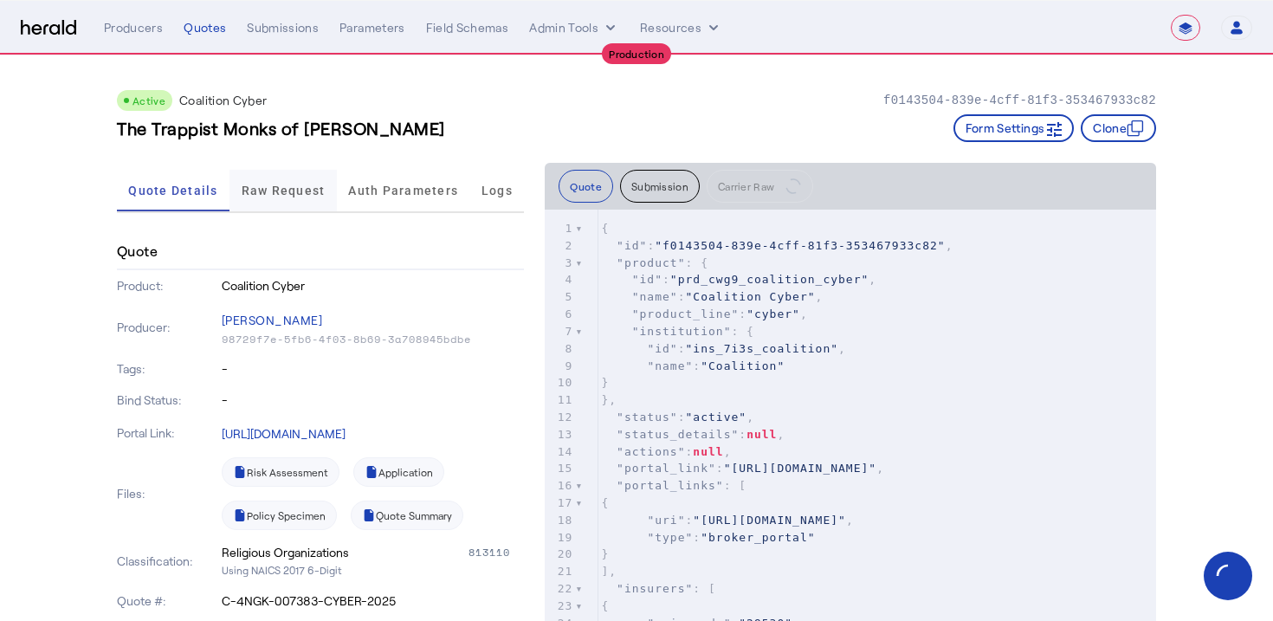
click at [299, 203] on span "Raw Request" at bounding box center [284, 191] width 84 height 42
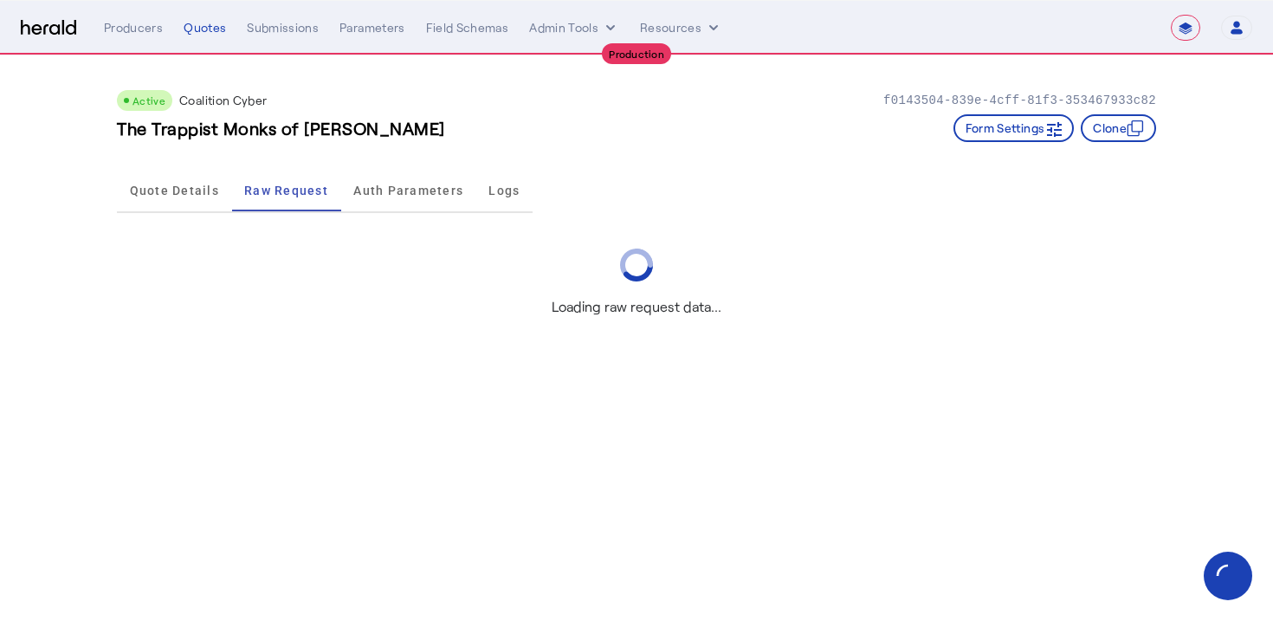
click at [490, 135] on div "The Trappist Monks of [PERSON_NAME] Form Settings Clone" at bounding box center [636, 128] width 1039 height 28
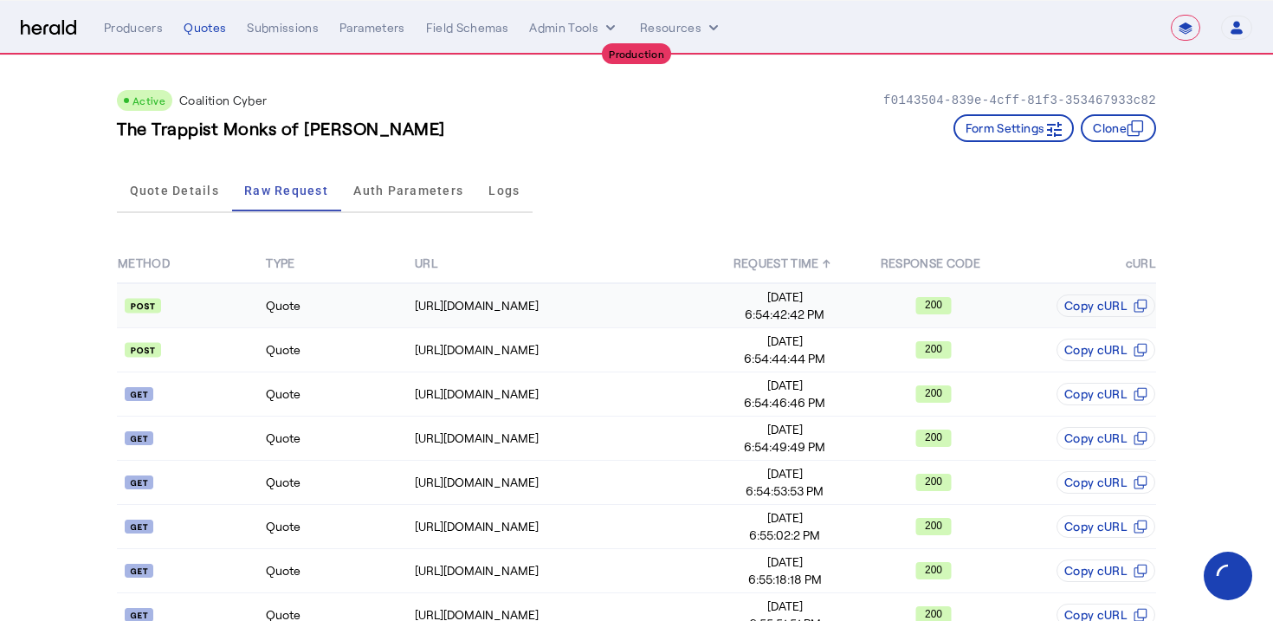
click at [296, 291] on td "Quote" at bounding box center [339, 305] width 148 height 45
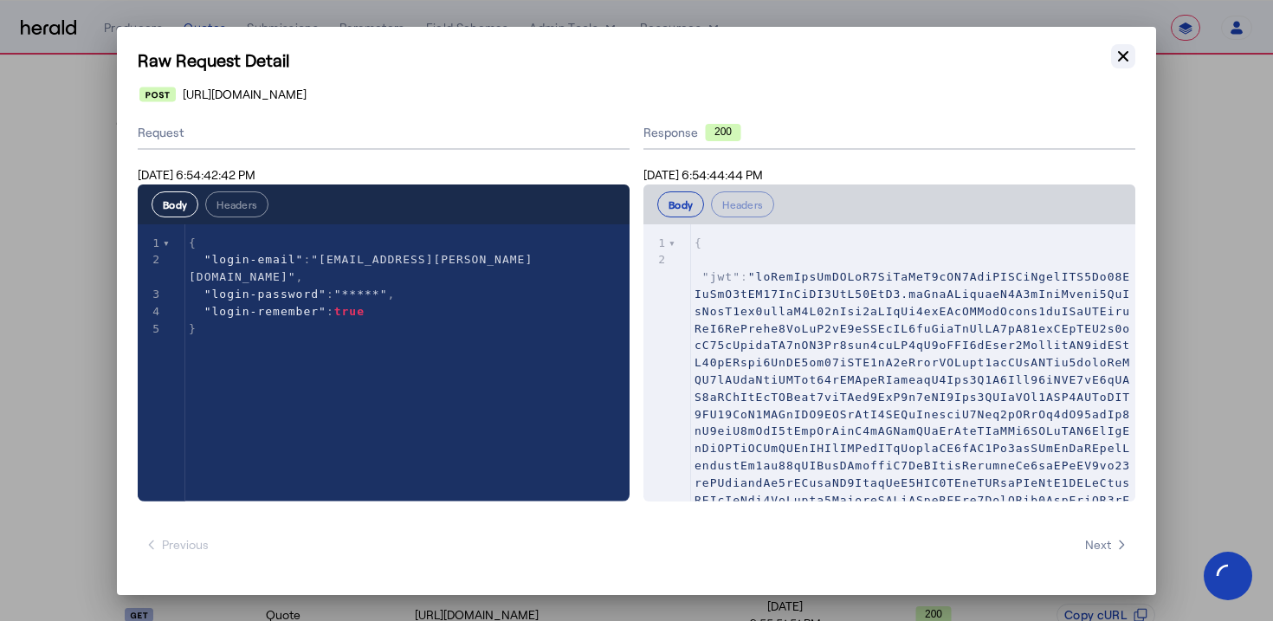
click at [1125, 60] on icon "button" at bounding box center [1123, 56] width 17 height 17
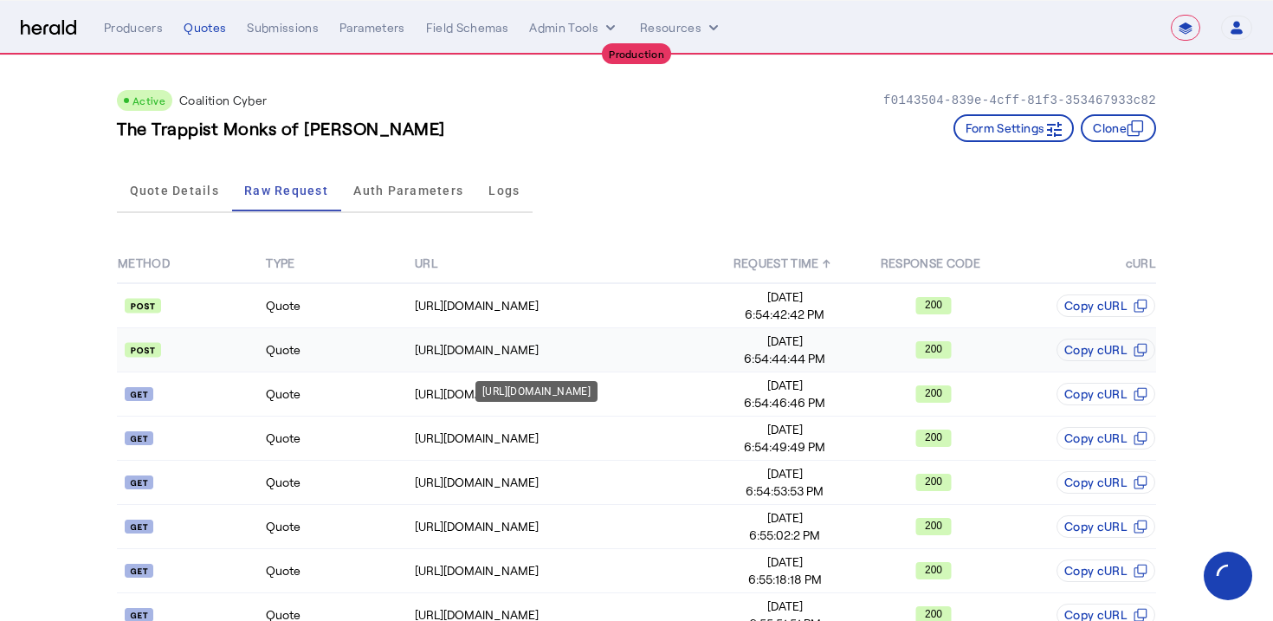
click at [467, 357] on div "[URL][DOMAIN_NAME]" at bounding box center [562, 349] width 295 height 17
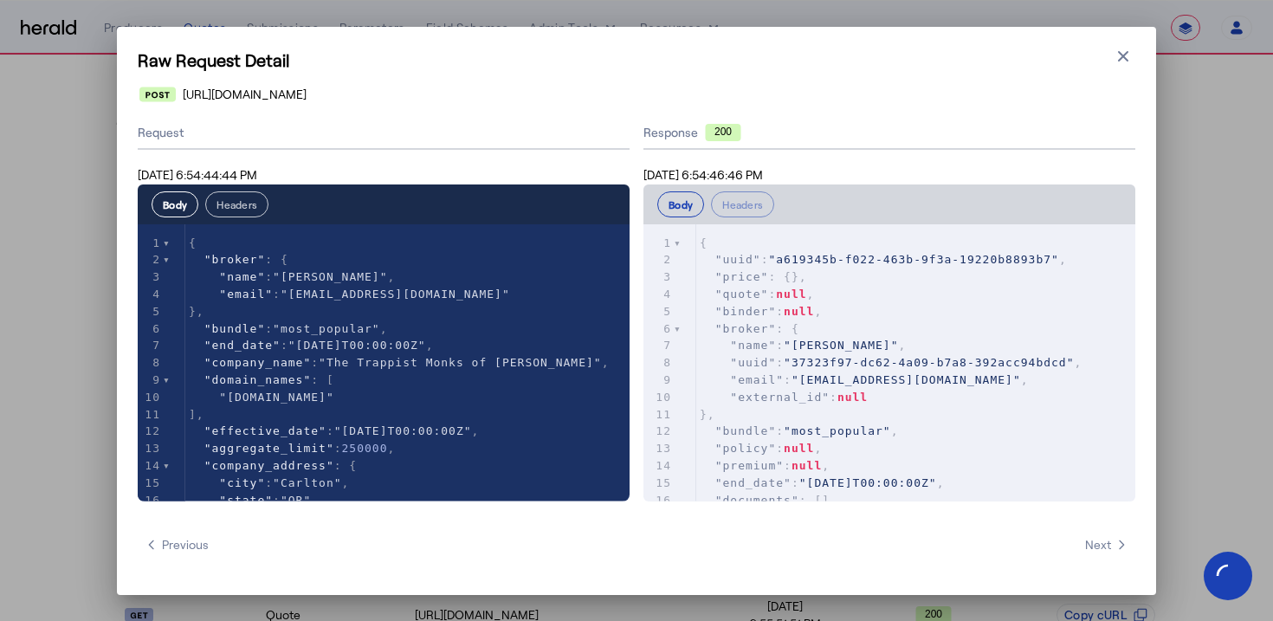
click at [228, 210] on button "Headers" at bounding box center [236, 204] width 63 height 26
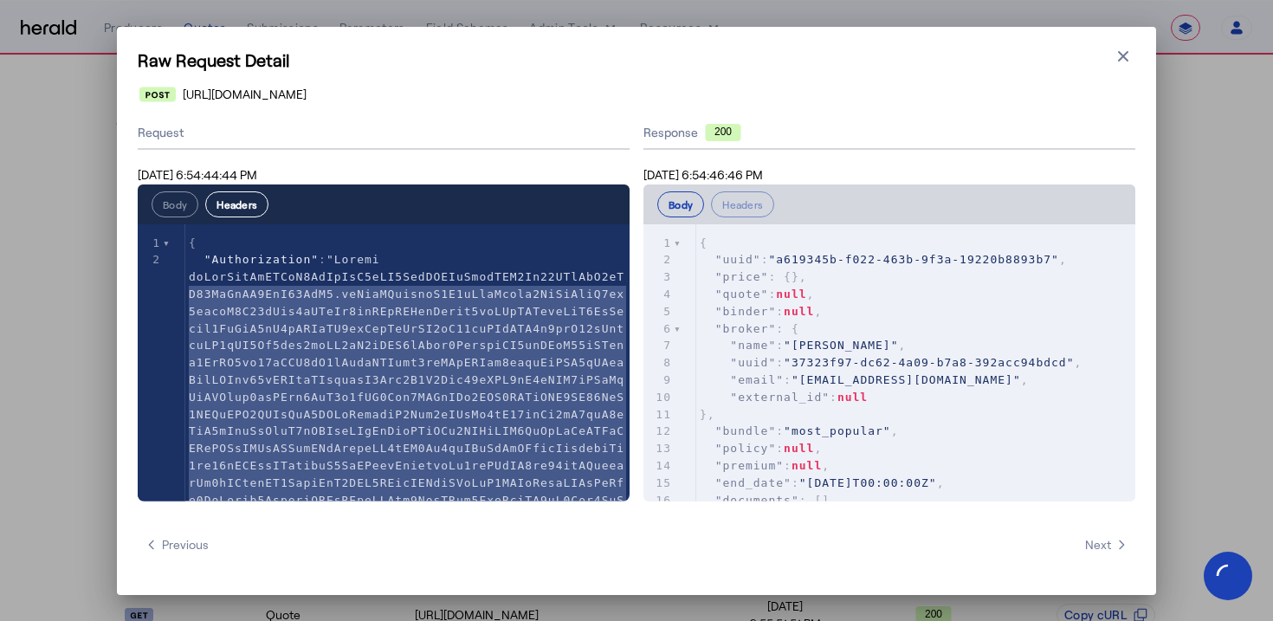
type textarea "**********"
drag, startPoint x: 266, startPoint y: 445, endPoint x: 189, endPoint y: 284, distance: 178.6
click at [189, 284] on pre ""Authorization" : ," at bounding box center [407, 491] width 444 height 481
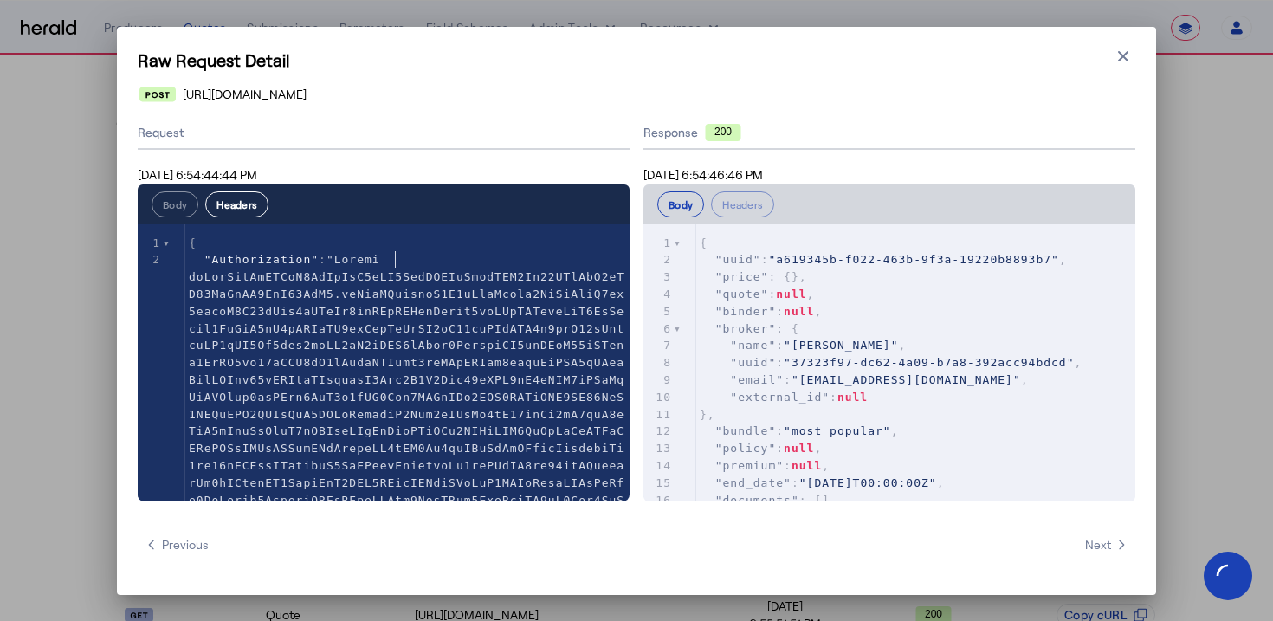
click at [411, 252] on pre ""Authorization" : ," at bounding box center [407, 491] width 444 height 481
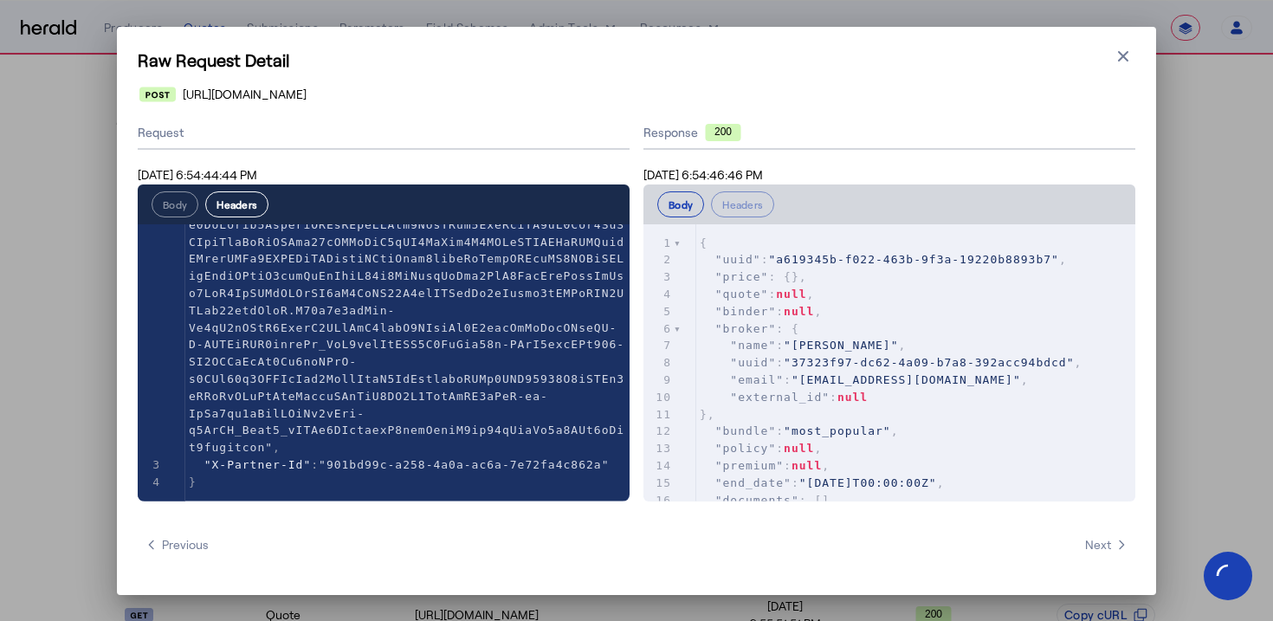
scroll to position [275, 0]
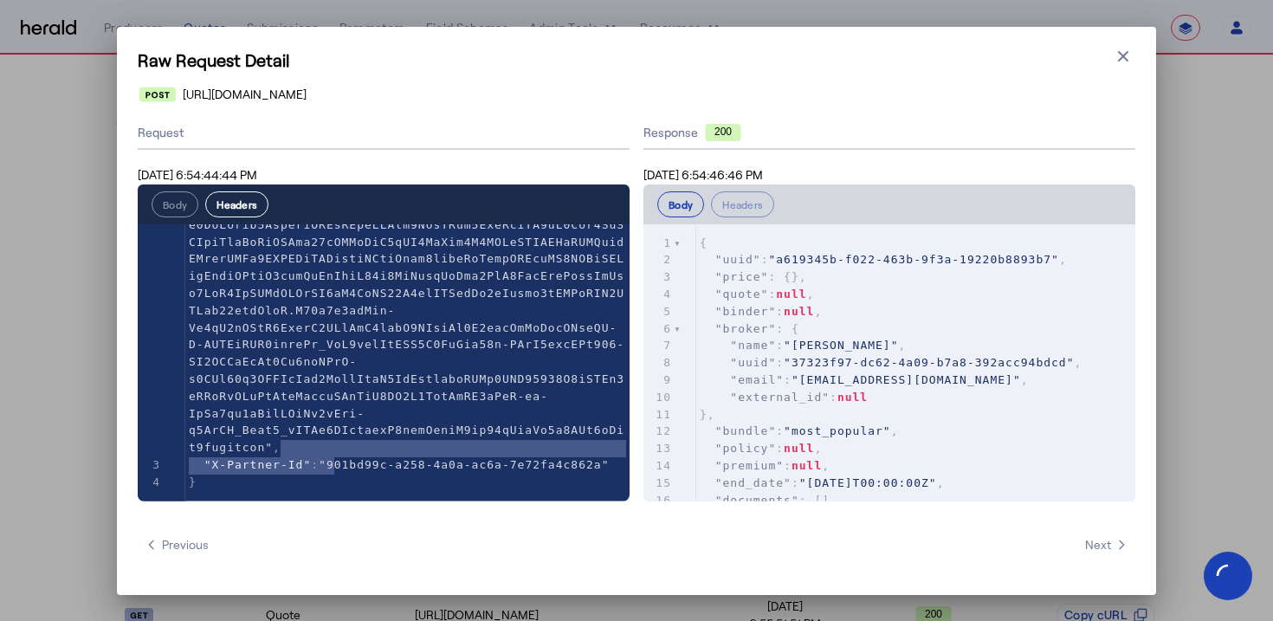
type textarea "**********"
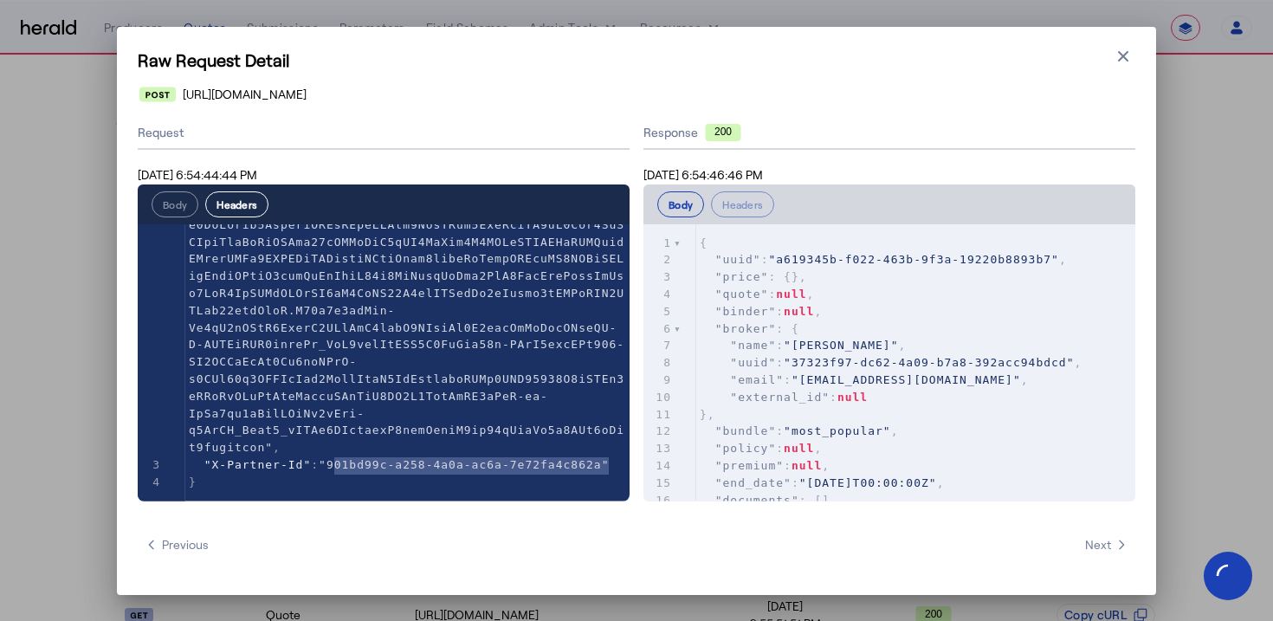
drag, startPoint x: 337, startPoint y: 463, endPoint x: 611, endPoint y: 458, distance: 273.7
click at [609, 458] on span ""901bd99c-a258-4a0a-ac6a-7e72fa4c862a"" at bounding box center [464, 464] width 290 height 13
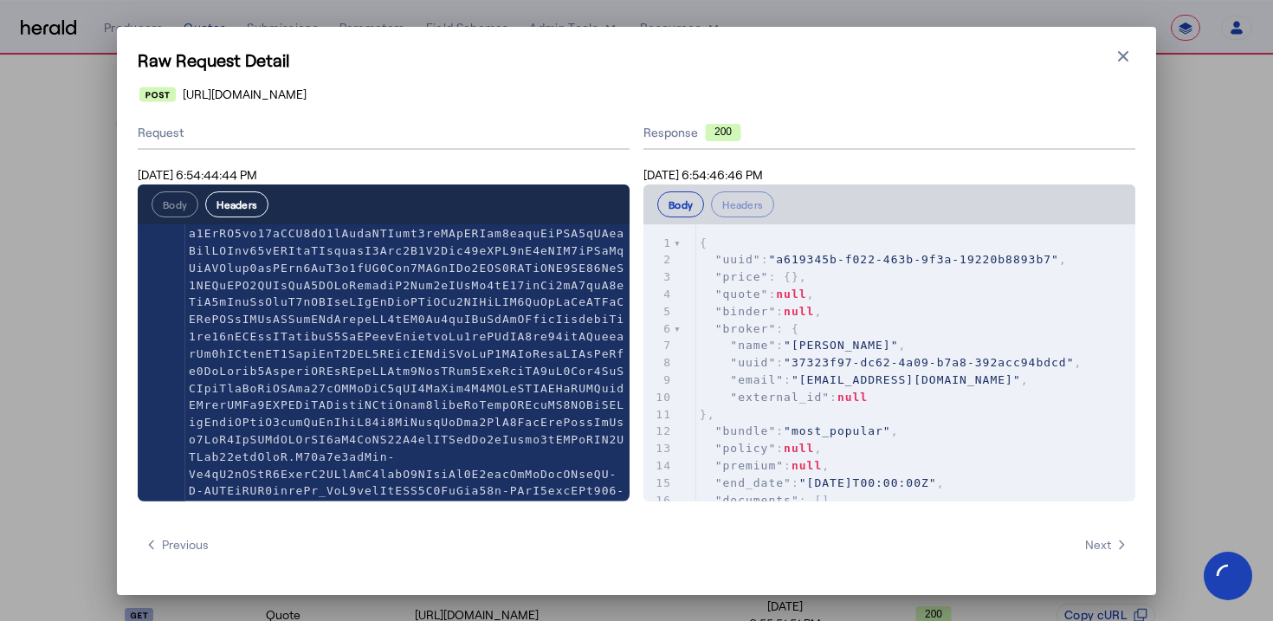
scroll to position [52, 0]
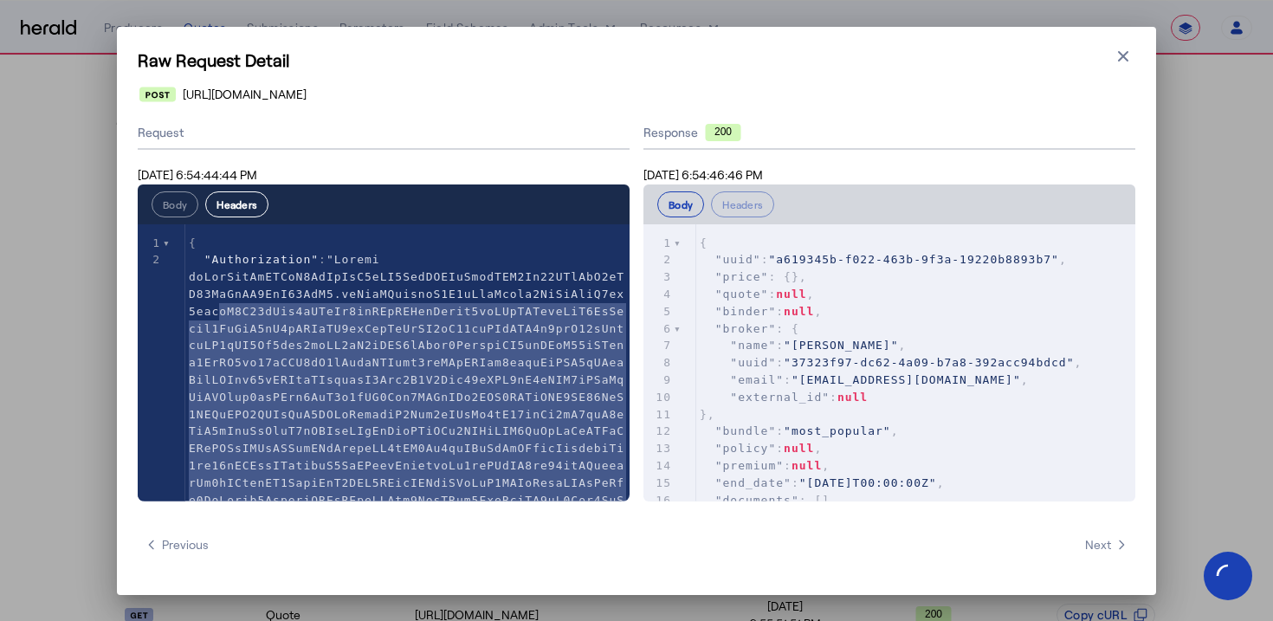
type textarea "**********"
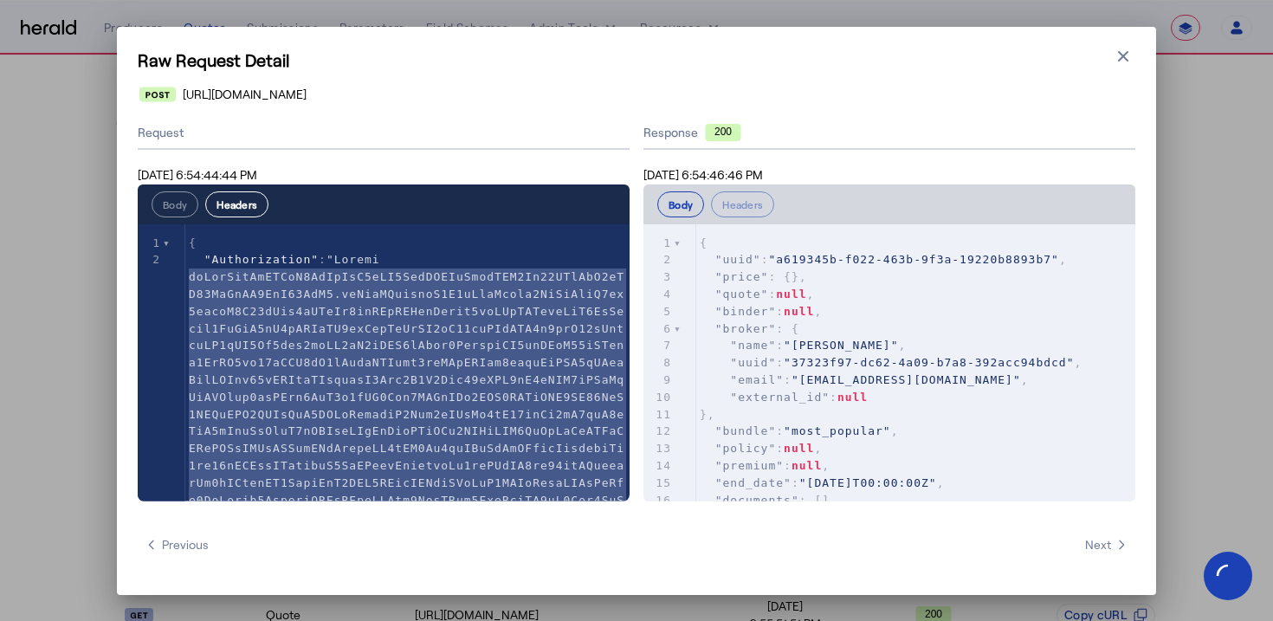
drag, startPoint x: 266, startPoint y: 445, endPoint x: 190, endPoint y: 281, distance: 180.6
click at [190, 281] on span at bounding box center [407, 491] width 436 height 476
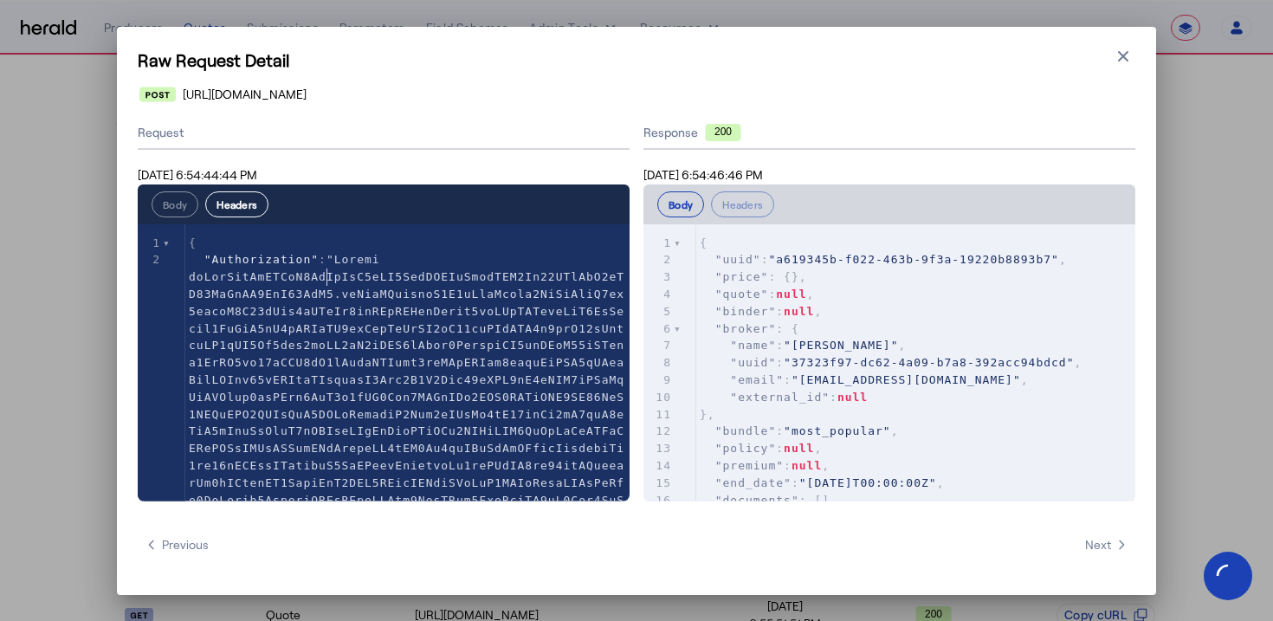
click at [330, 275] on span at bounding box center [407, 491] width 436 height 476
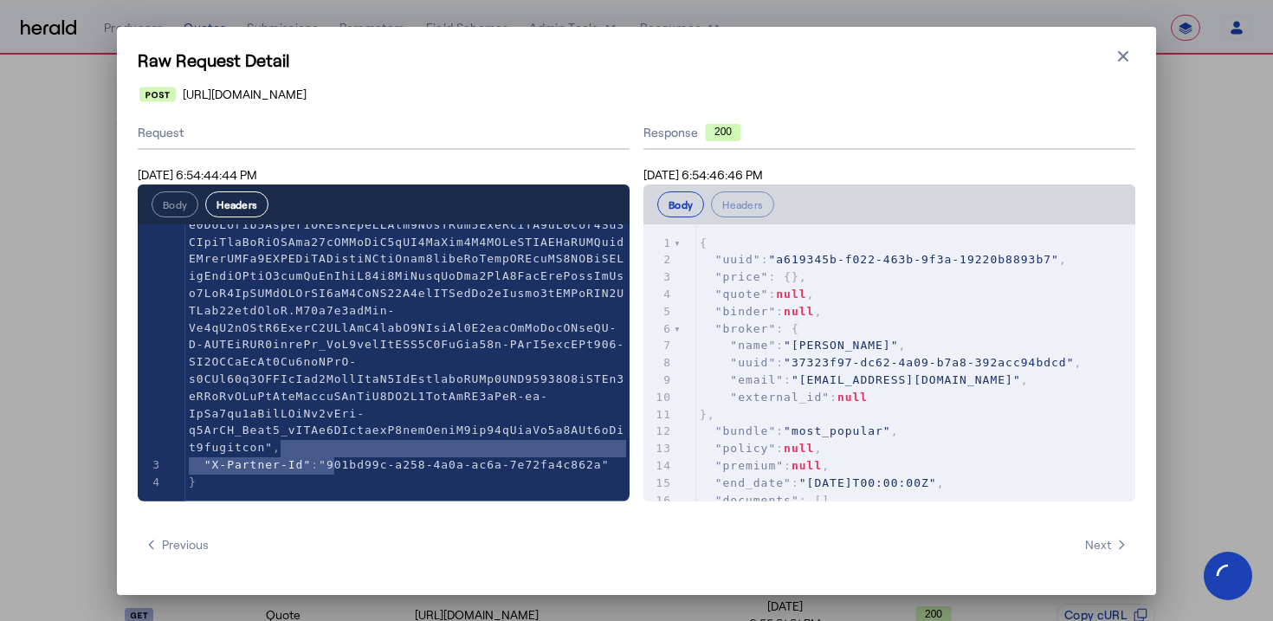
type textarea "**********"
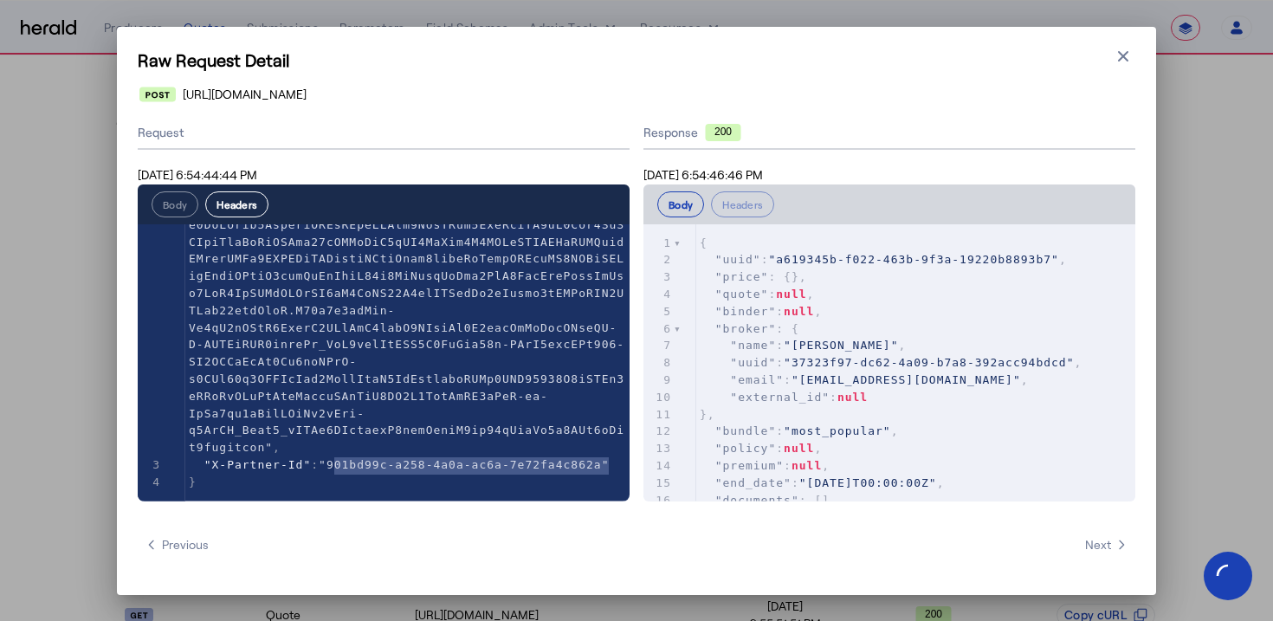
drag, startPoint x: 334, startPoint y: 464, endPoint x: 608, endPoint y: 458, distance: 273.7
click at [608, 458] on span ""901bd99c-a258-4a0a-ac6a-7e72fa4c862a"" at bounding box center [464, 464] width 290 height 13
click at [607, 496] on div "x 1 { 2 "Authorization" : , 3 "X-Partner-Id" : "901bd99c-a258-4a0a-ac6a-7e72fa4…" at bounding box center [407, 225] width 444 height 553
